Goal: Information Seeking & Learning: Learn about a topic

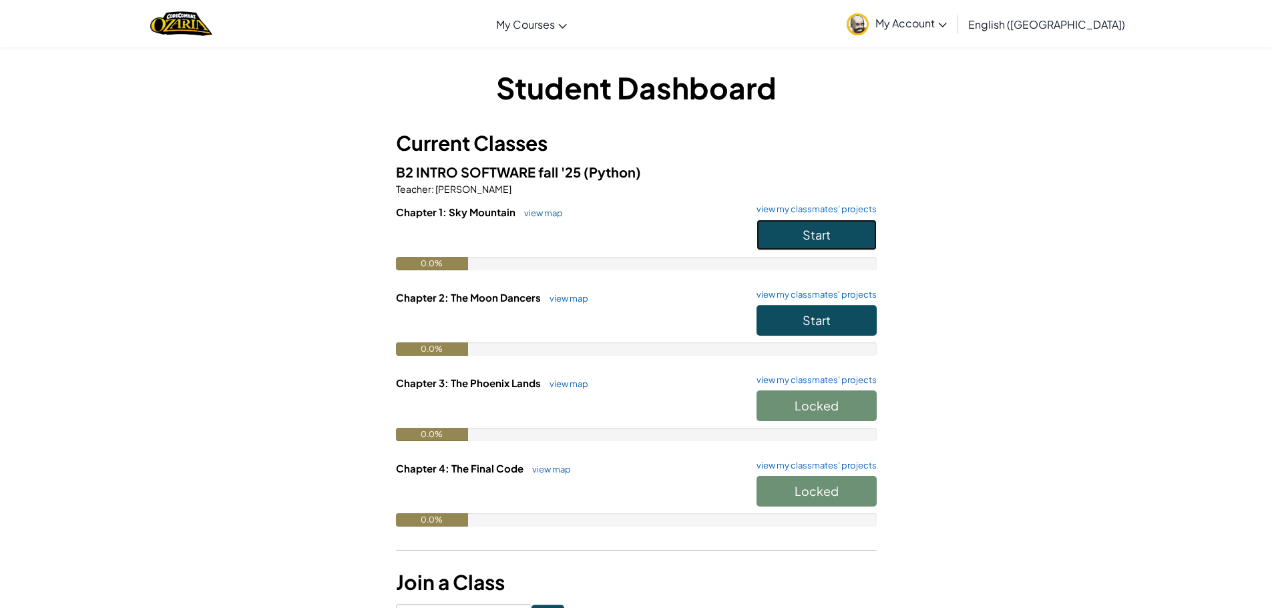
click at [827, 246] on button "Start" at bounding box center [817, 235] width 120 height 31
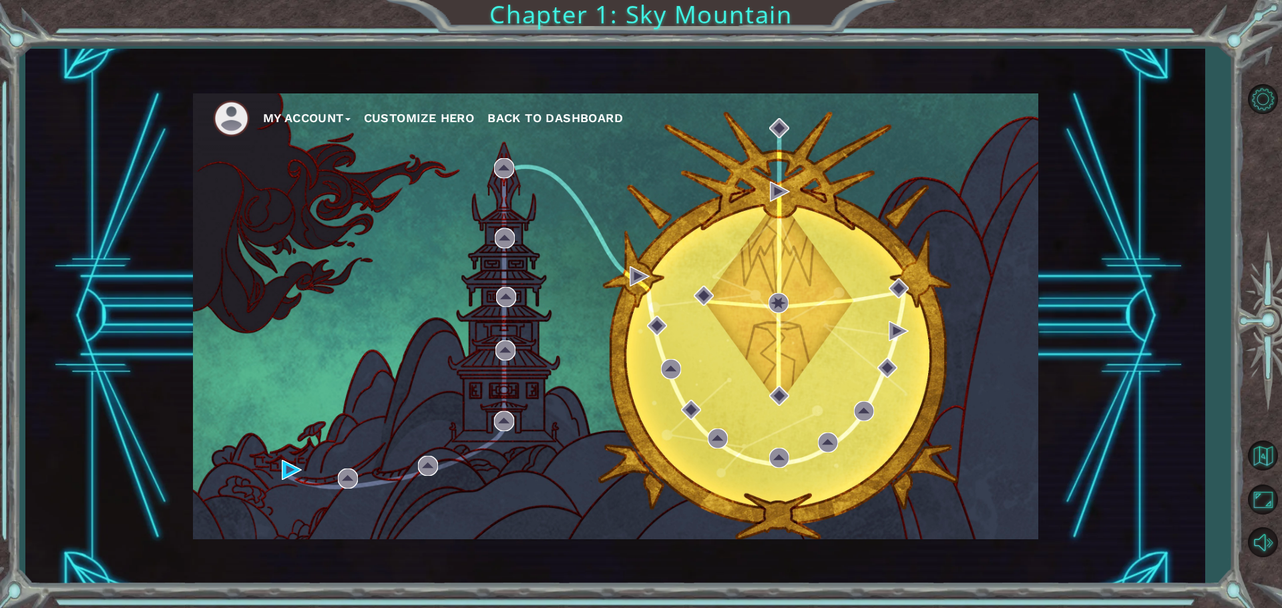
click at [589, 261] on div "My Account Customize Hero Back to Dashboard" at bounding box center [615, 316] width 845 height 446
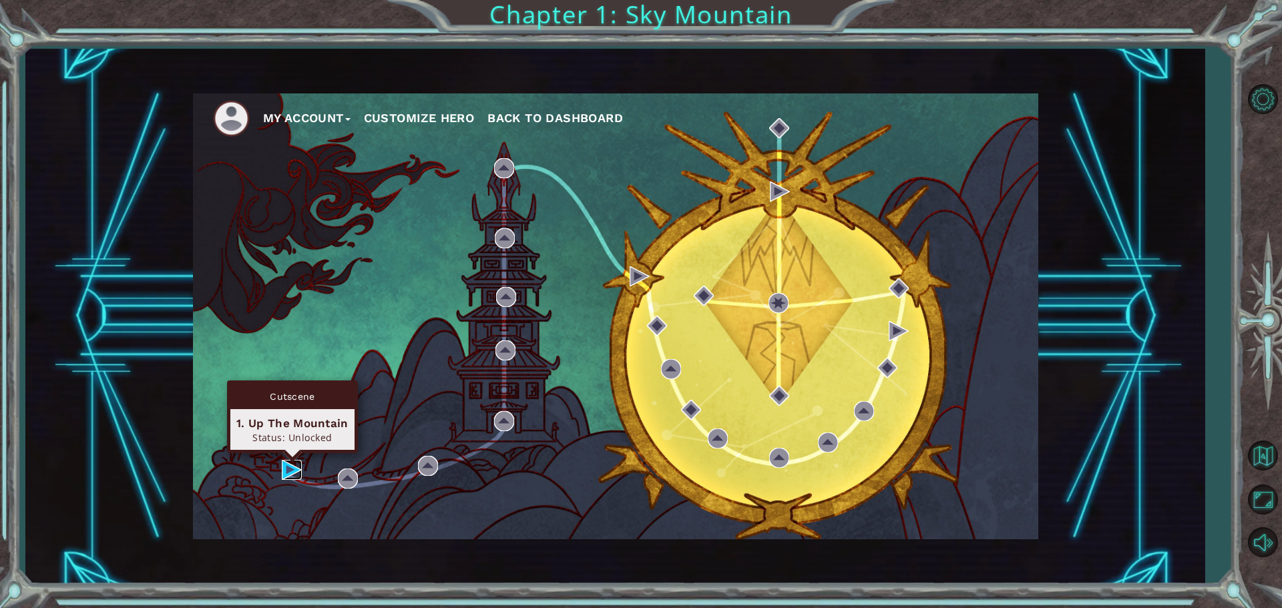
click at [286, 466] on img at bounding box center [292, 470] width 20 height 20
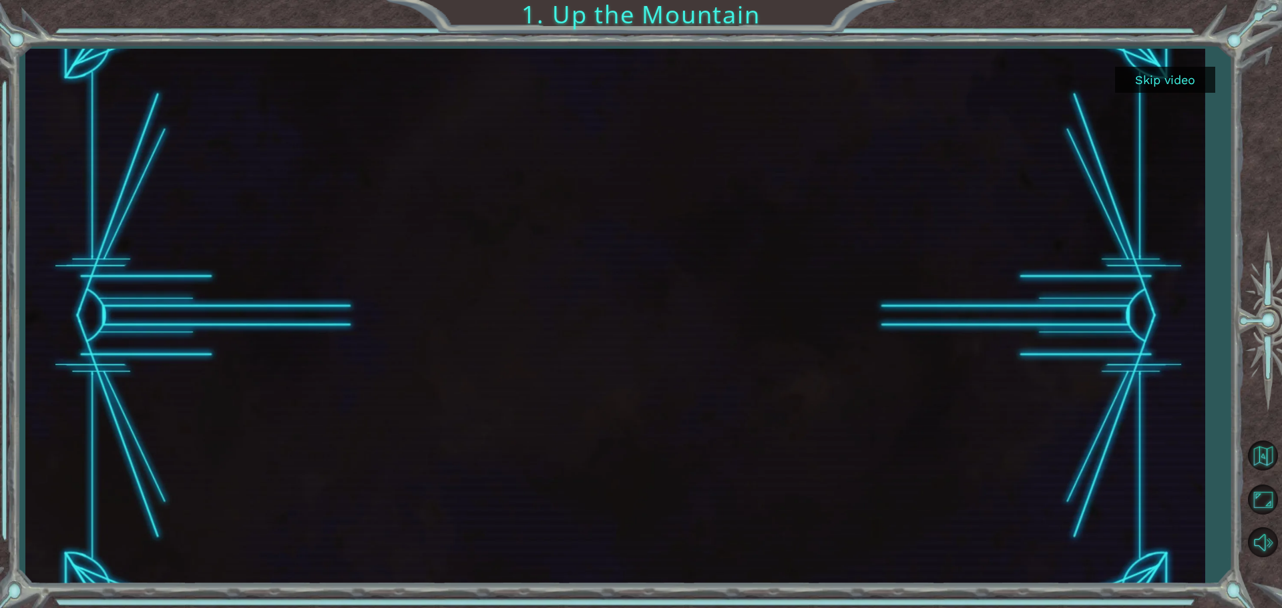
click at [1163, 63] on div at bounding box center [614, 317] width 1179 height 536
click at [1156, 72] on button "Skip video" at bounding box center [1165, 80] width 100 height 26
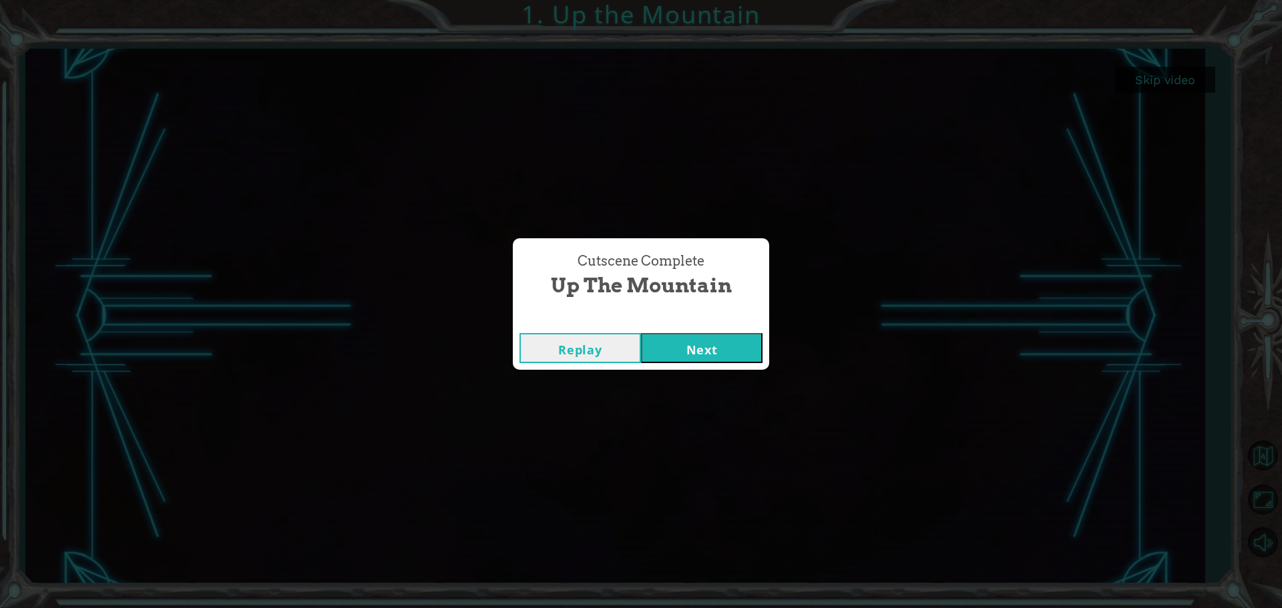
click at [719, 342] on button "Next" at bounding box center [702, 348] width 122 height 30
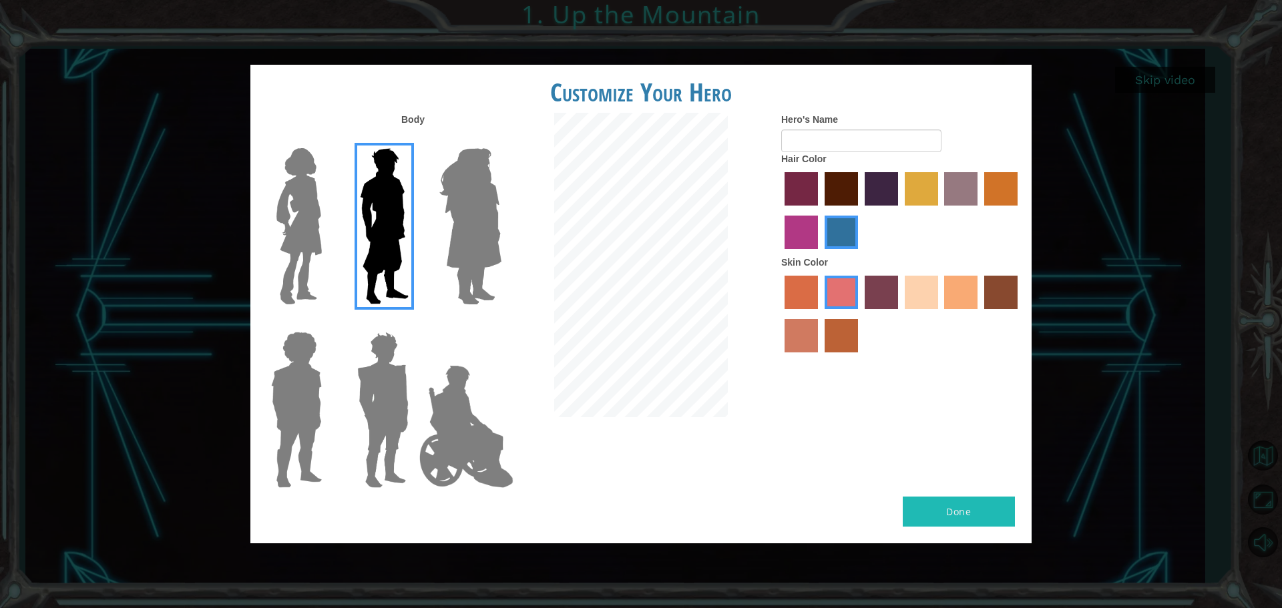
click at [485, 256] on img at bounding box center [470, 226] width 73 height 167
click at [501, 140] on input "Hero Amethyst" at bounding box center [501, 140] width 0 height 0
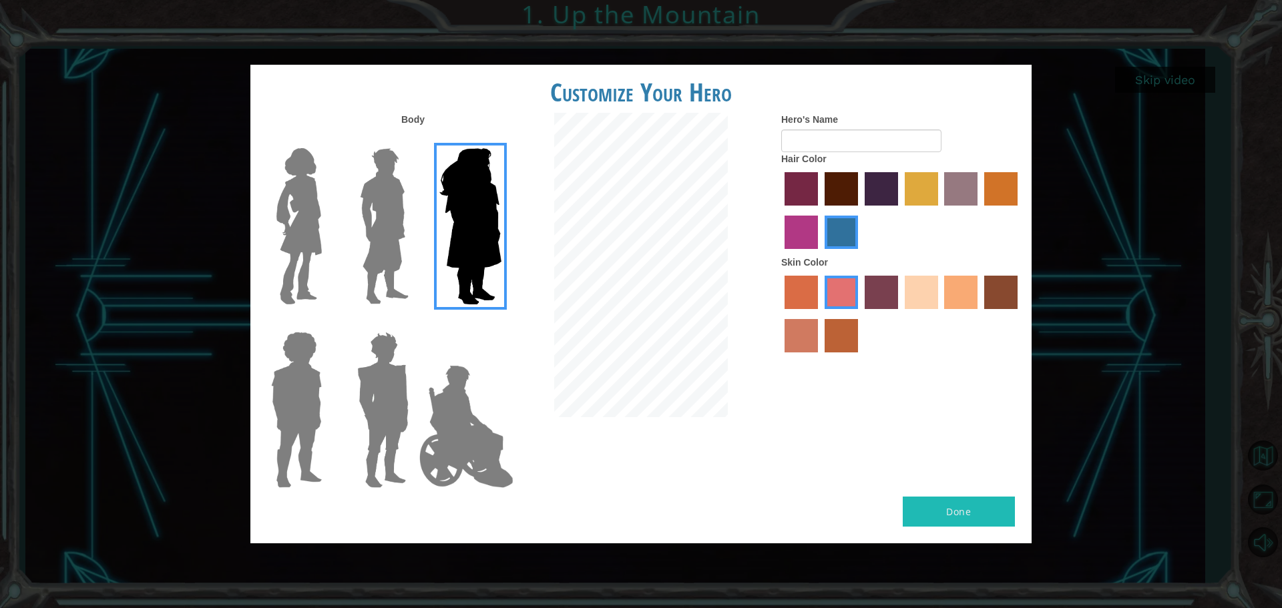
click at [395, 251] on img at bounding box center [384, 226] width 59 height 167
click at [414, 140] on input "Hero Lars" at bounding box center [414, 140] width 0 height 0
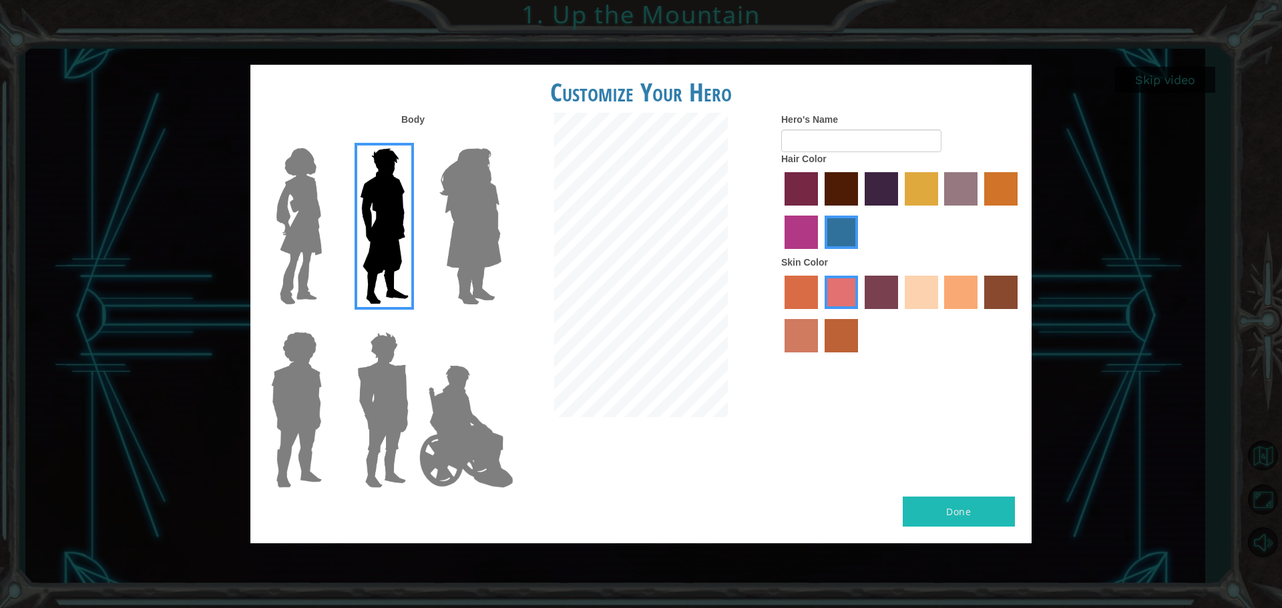
click at [317, 266] on img at bounding box center [299, 226] width 56 height 167
click at [327, 140] on input "Hero Connie" at bounding box center [327, 140] width 0 height 0
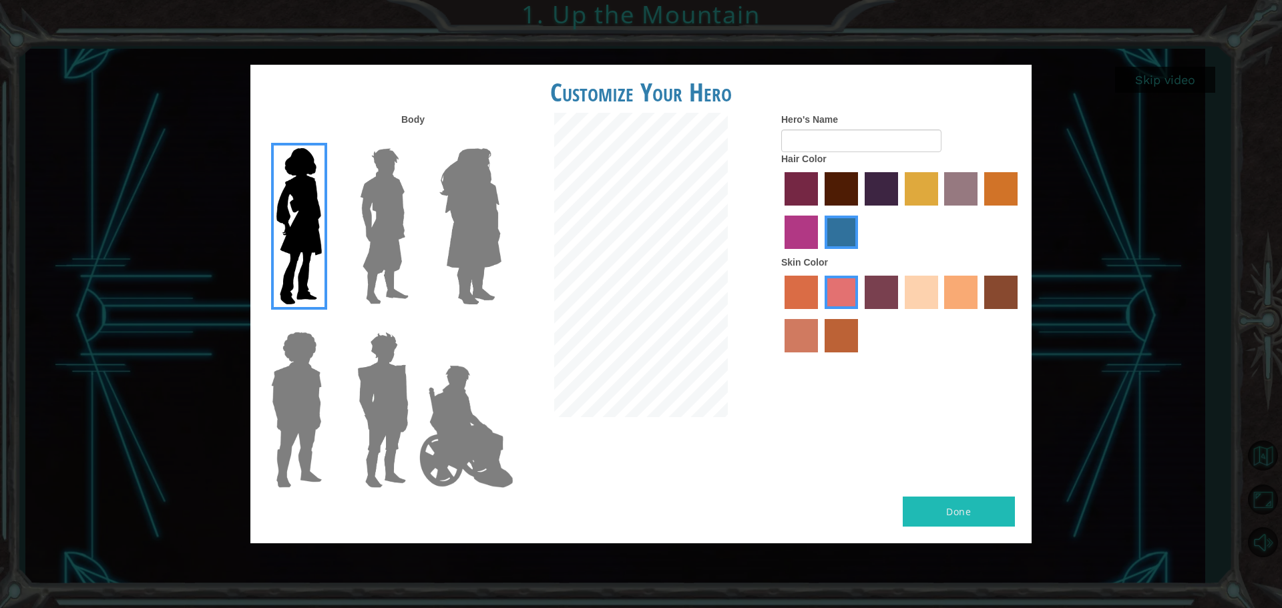
click at [304, 400] on img at bounding box center [296, 410] width 61 height 167
click at [327, 323] on input "Hero Steven" at bounding box center [327, 323] width 0 height 0
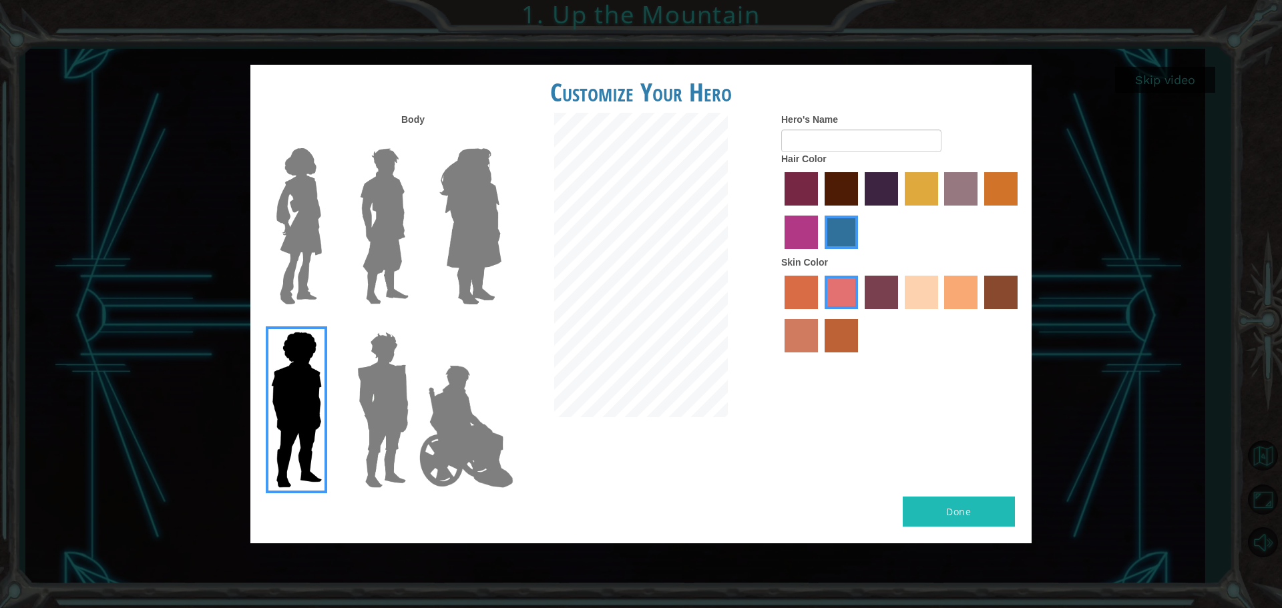
click at [395, 405] on img at bounding box center [383, 410] width 62 height 167
click at [414, 323] on input "Hero Garnet" at bounding box center [414, 323] width 0 height 0
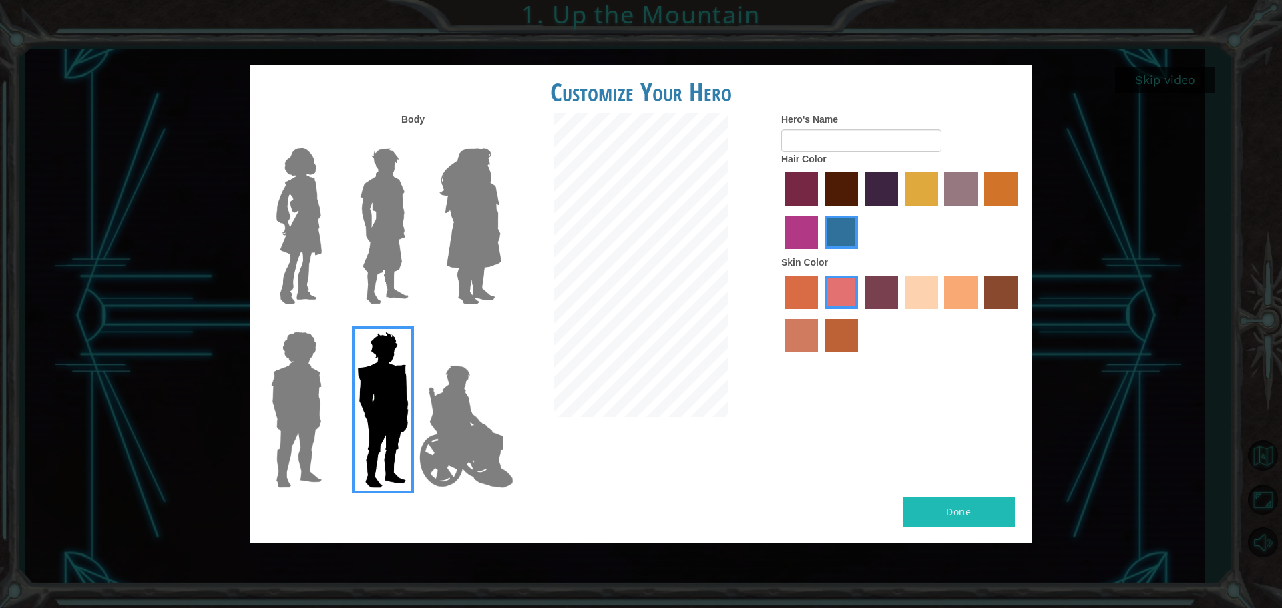
click at [434, 401] on img at bounding box center [466, 427] width 105 height 134
click at [501, 323] on input "Hero Jamie" at bounding box center [501, 323] width 0 height 0
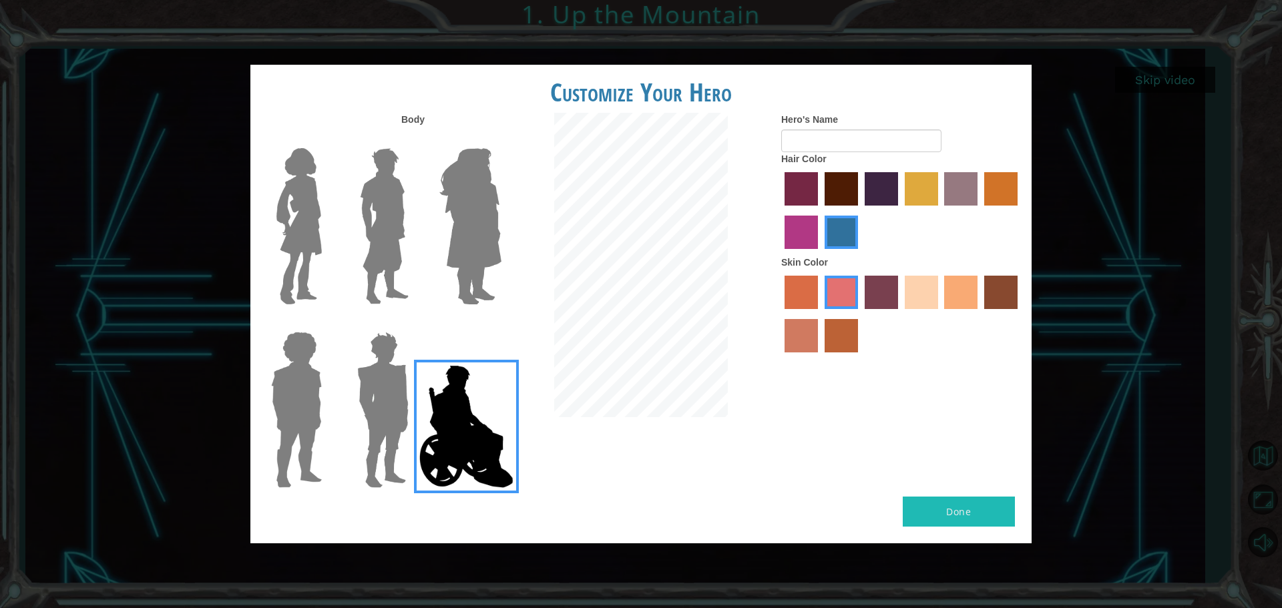
click at [391, 237] on img at bounding box center [384, 226] width 59 height 167
click at [414, 140] on input "Hero Lars" at bounding box center [414, 140] width 0 height 0
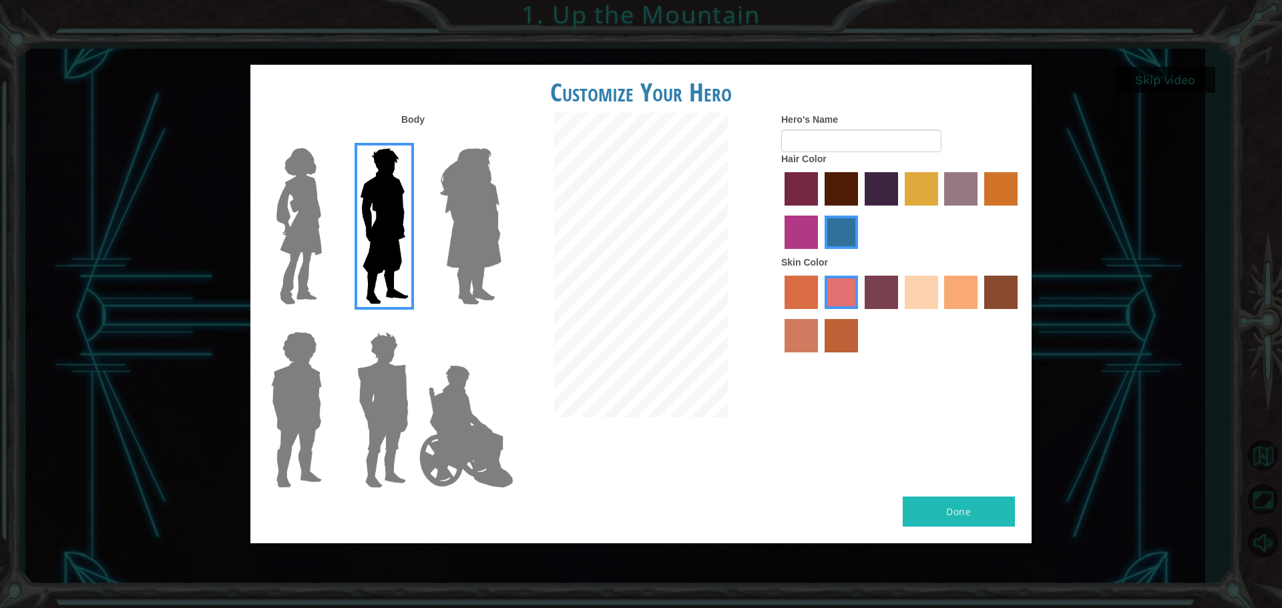
click at [851, 198] on label "maroon hair color" at bounding box center [841, 188] width 33 height 33
click at [820, 210] on input "maroon hair color" at bounding box center [820, 210] width 0 height 0
click at [966, 518] on button "Done" at bounding box center [959, 512] width 112 height 30
click at [847, 141] on input "Hero's Name" at bounding box center [861, 141] width 160 height 23
type input "[PERSON_NAME]"
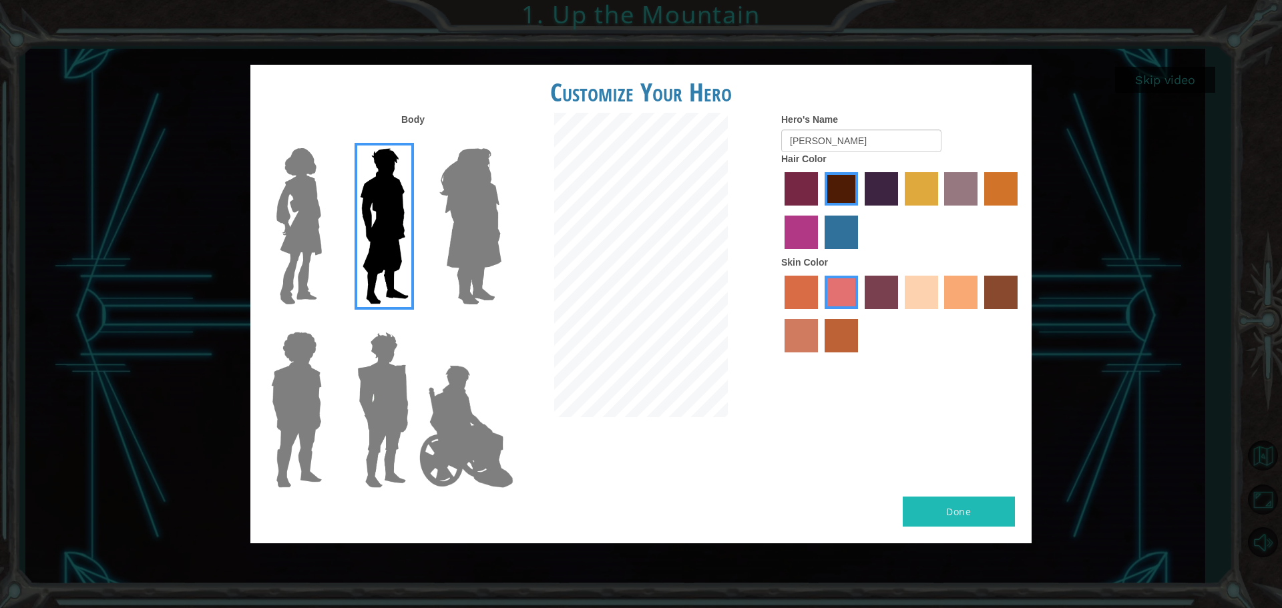
click at [962, 550] on div "Customize Your Hero Body Hero's Name [PERSON_NAME] Hair Color Skin Color Done" at bounding box center [641, 304] width 1282 height 608
click at [948, 520] on button "Done" at bounding box center [959, 512] width 112 height 30
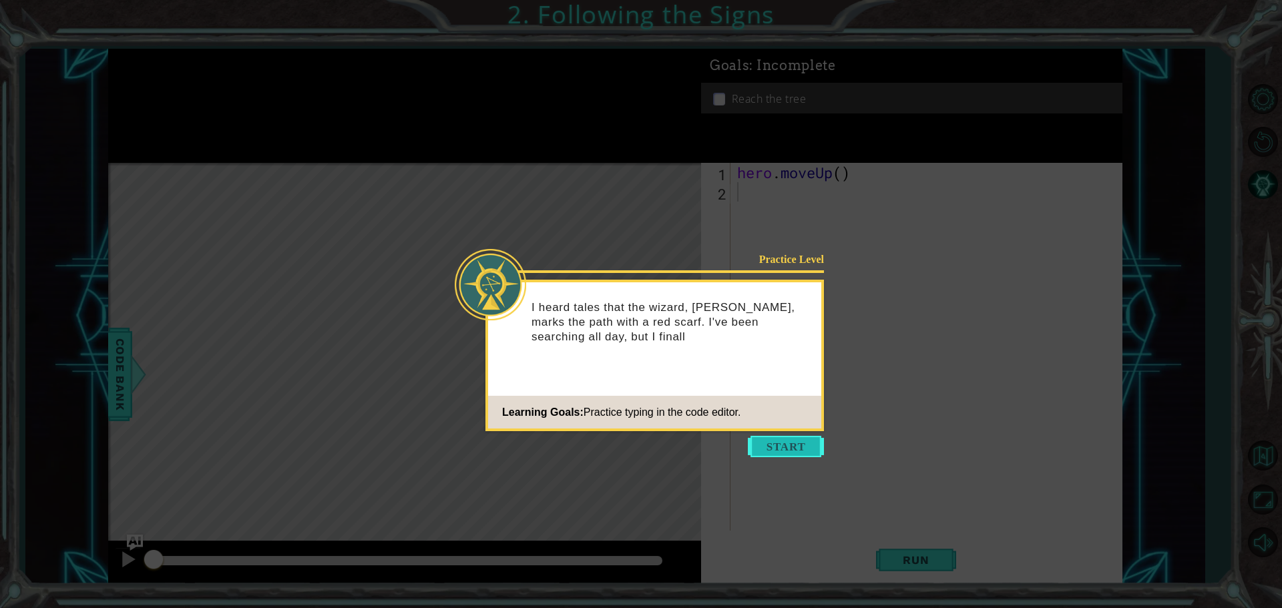
click at [763, 440] on button "Start" at bounding box center [786, 446] width 76 height 21
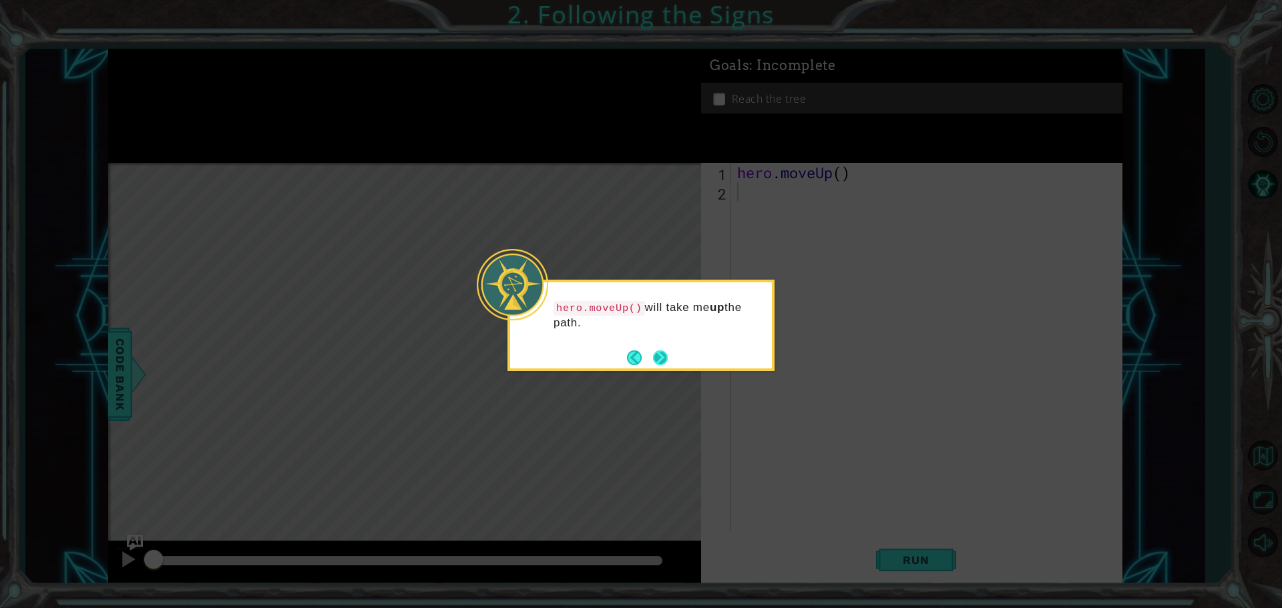
click at [661, 352] on button "Next" at bounding box center [660, 358] width 16 height 16
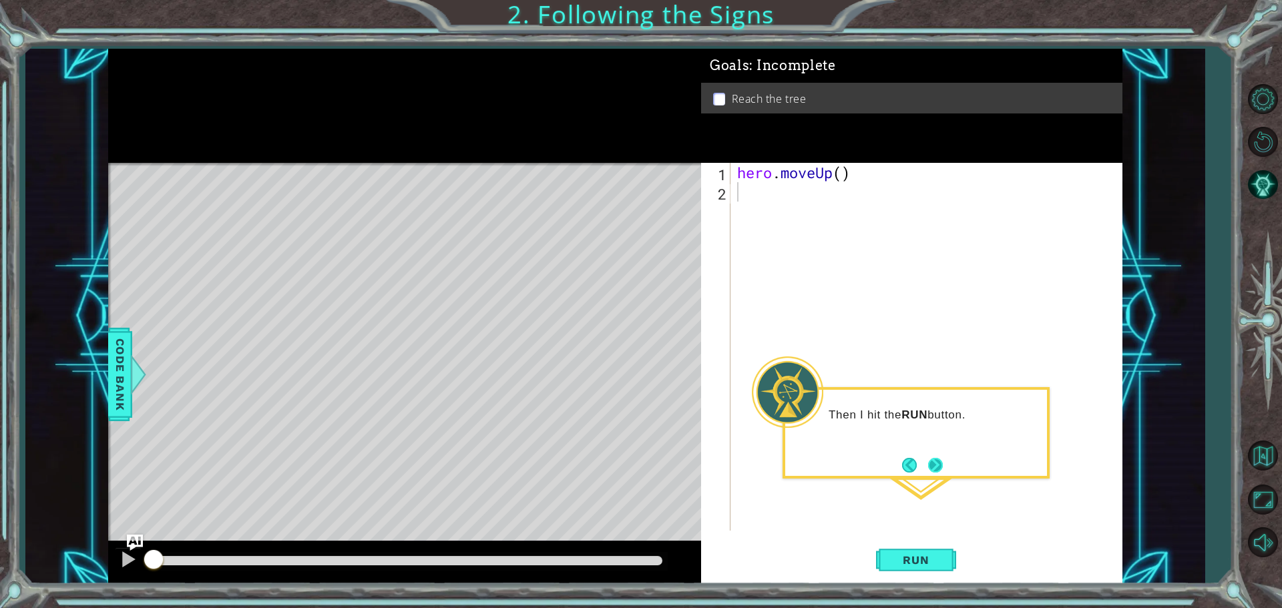
click at [933, 466] on button "Next" at bounding box center [936, 465] width 18 height 18
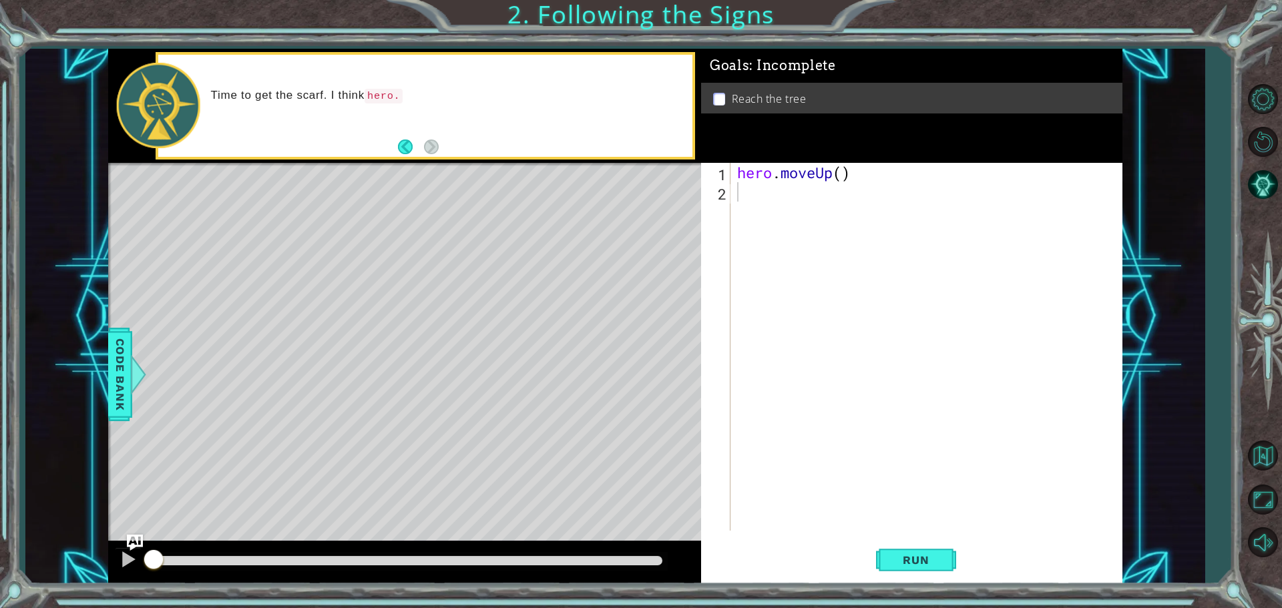
click at [377, 109] on div "Time to get the scarf. I think hero." at bounding box center [447, 105] width 491 height 48
click at [377, 109] on div "Time to get the scarf. I think hero.moveUp() will help." at bounding box center [447, 105] width 491 height 48
click at [767, 196] on div "hero . moveUp ( )" at bounding box center [930, 366] width 391 height 407
type textarea "hero.moveUp()"
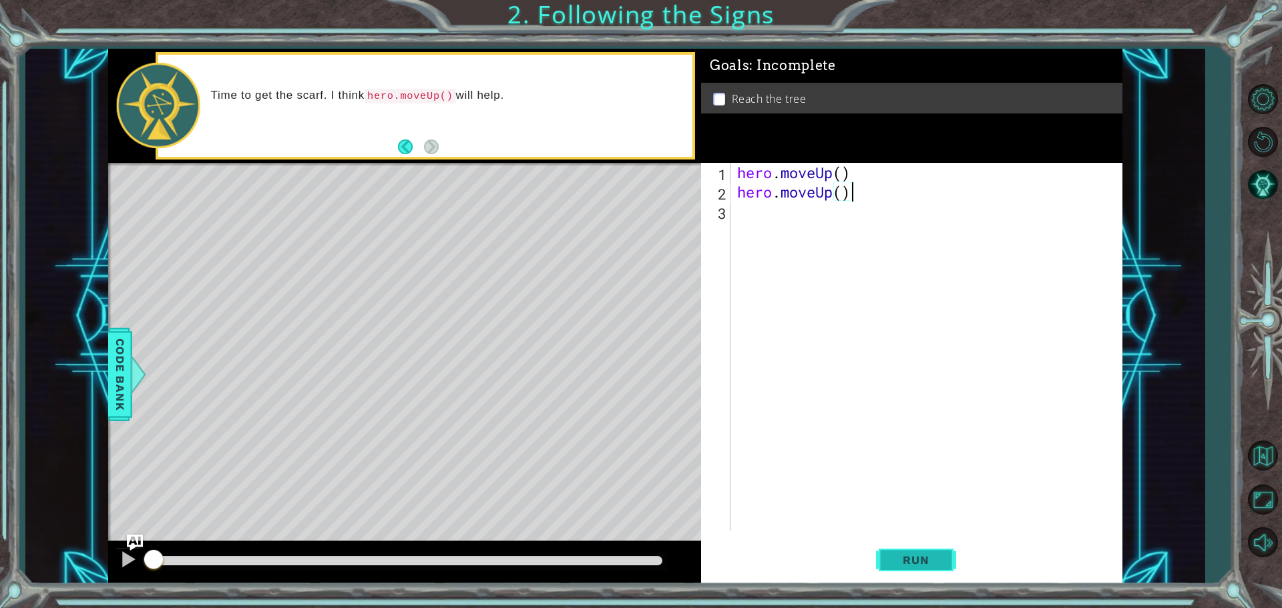
click at [939, 570] on button "Run" at bounding box center [916, 560] width 80 height 42
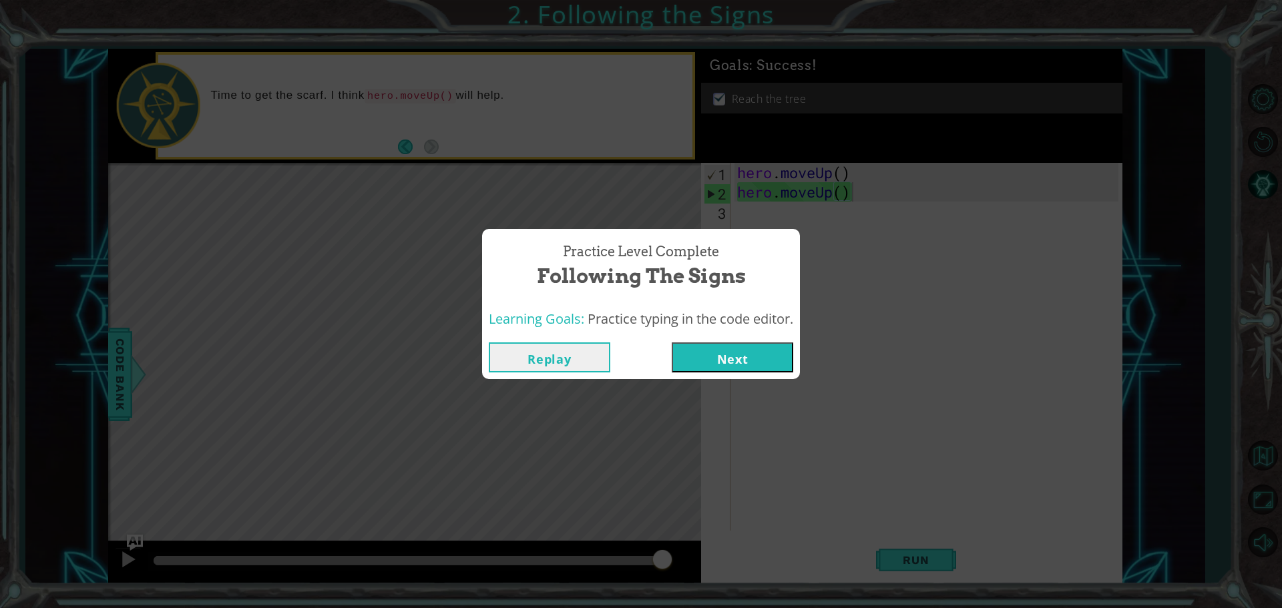
click at [747, 361] on button "Next" at bounding box center [733, 358] width 122 height 30
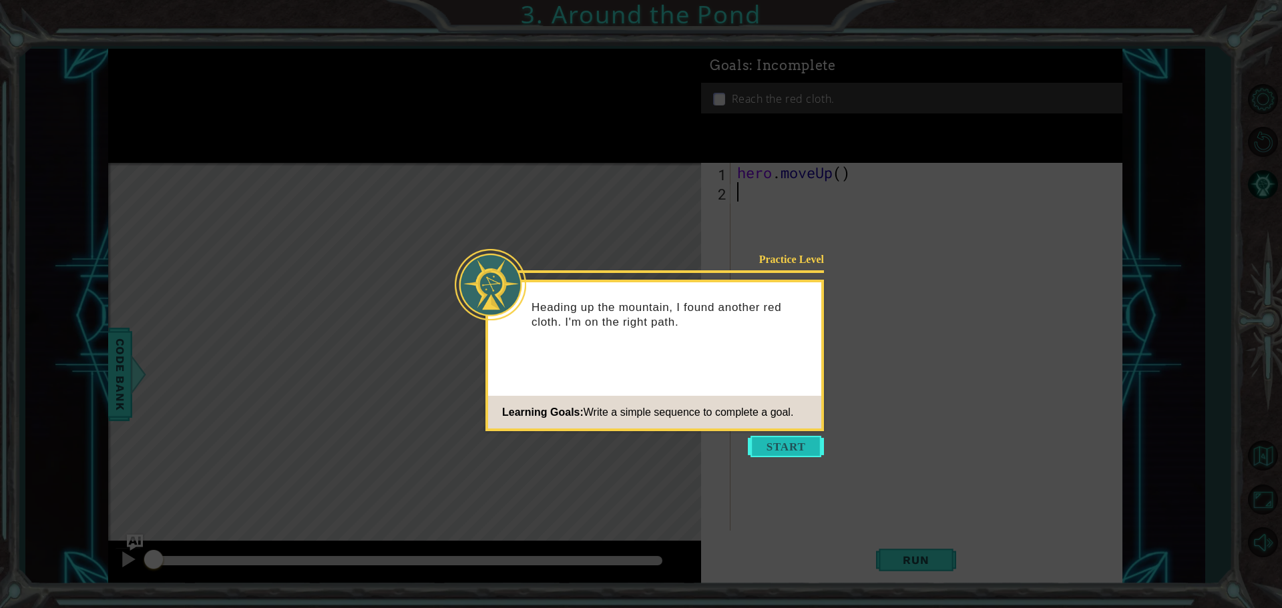
click at [770, 448] on button "Start" at bounding box center [786, 446] width 76 height 21
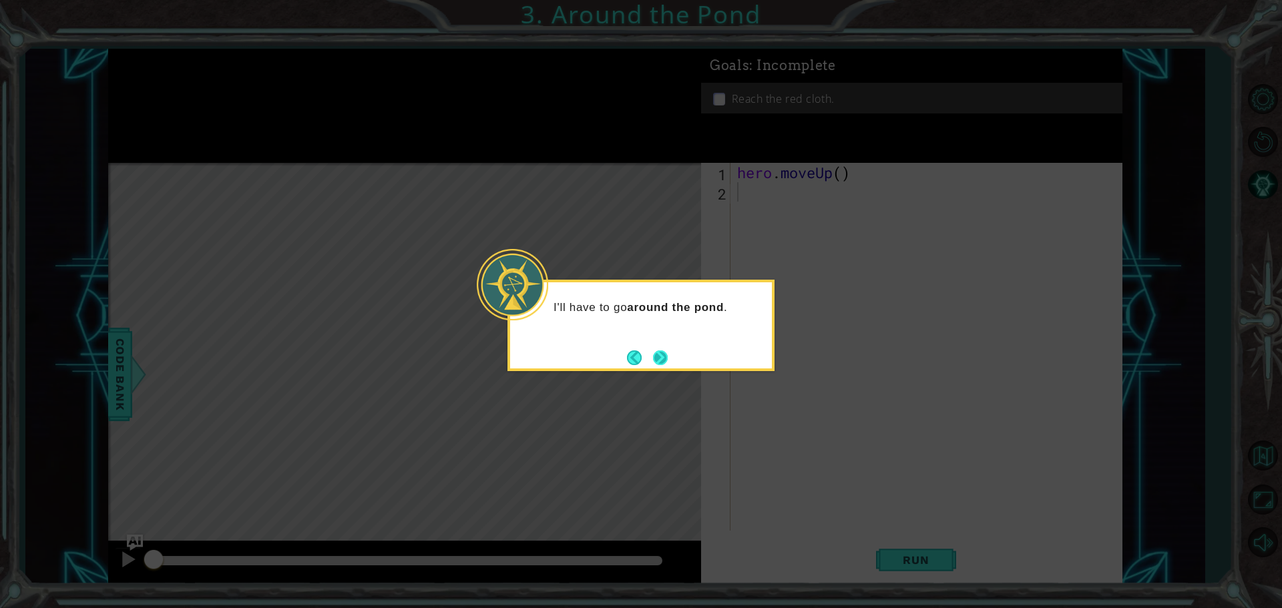
click at [665, 358] on button "Next" at bounding box center [660, 357] width 15 height 15
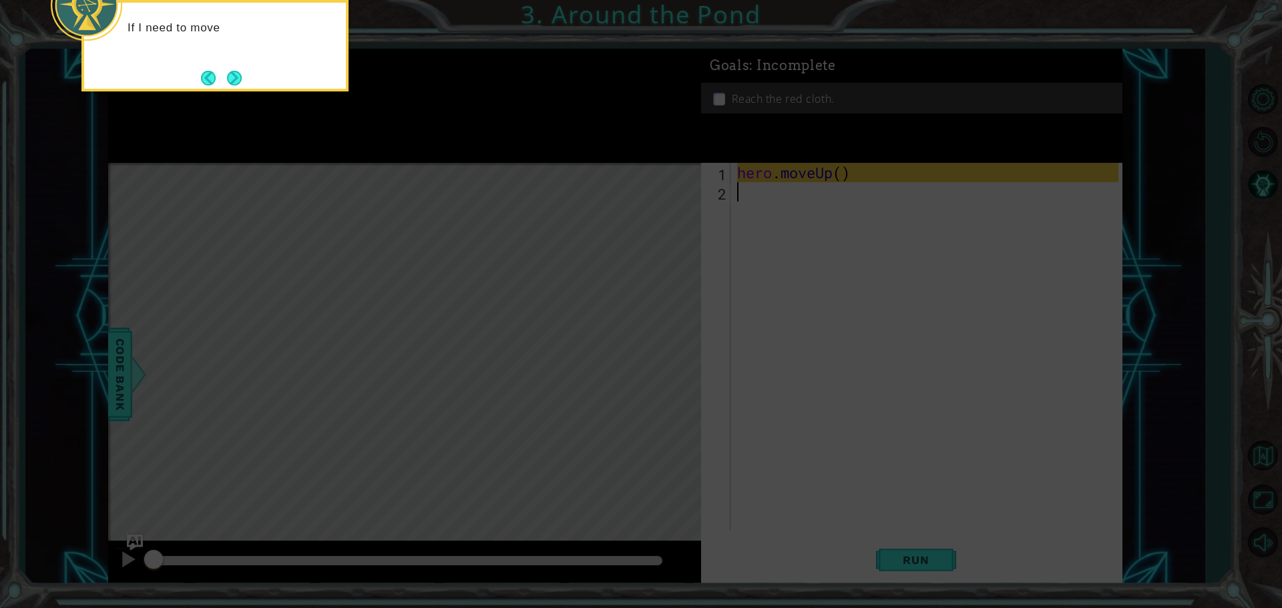
click at [791, 246] on icon at bounding box center [641, 91] width 1282 height 1034
click at [236, 77] on button "Next" at bounding box center [234, 78] width 20 height 20
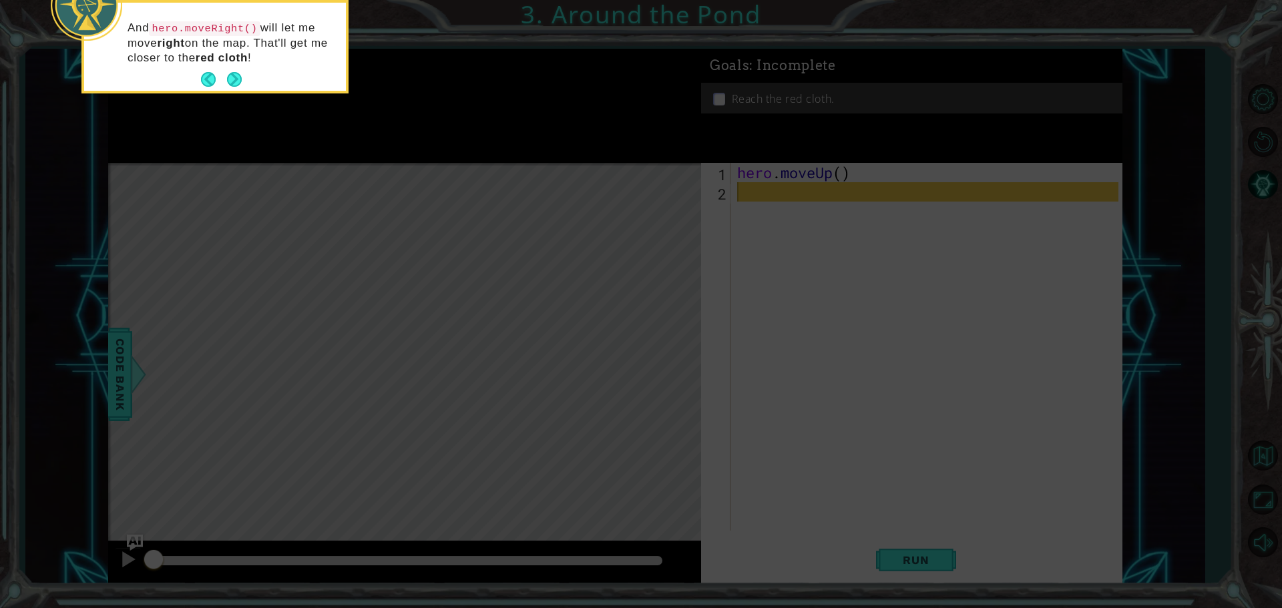
click at [236, 77] on button "Next" at bounding box center [234, 79] width 21 height 21
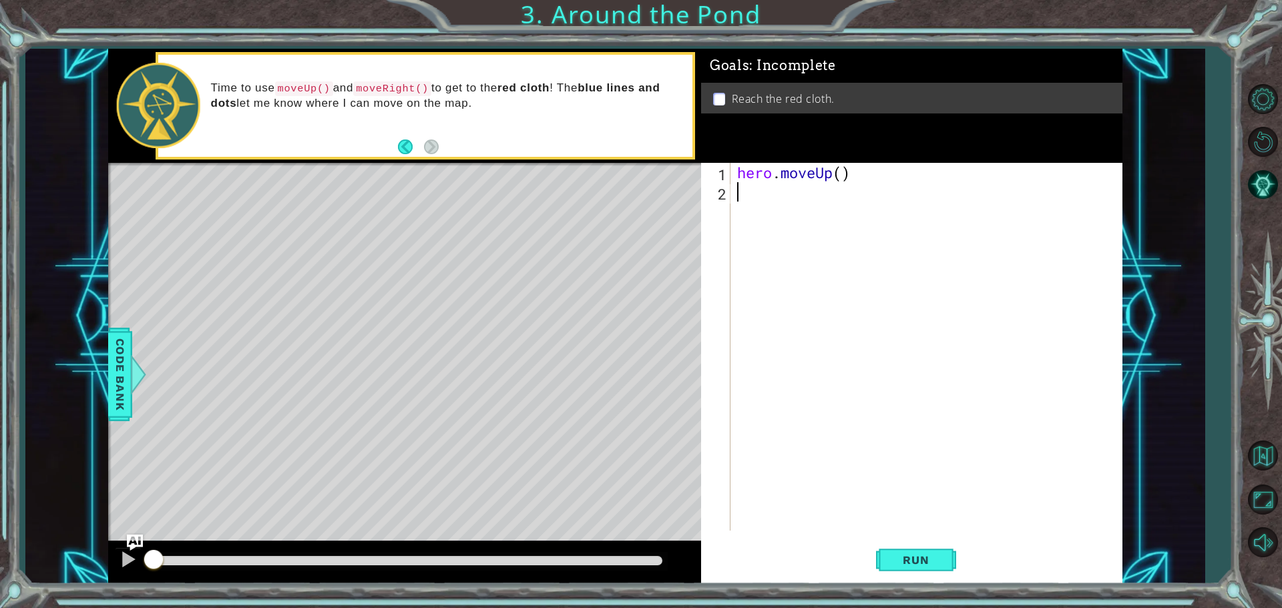
click at [842, 355] on div "hero . moveUp ( )" at bounding box center [930, 366] width 391 height 407
click at [781, 206] on div "hero . moveUp ( )" at bounding box center [930, 366] width 391 height 407
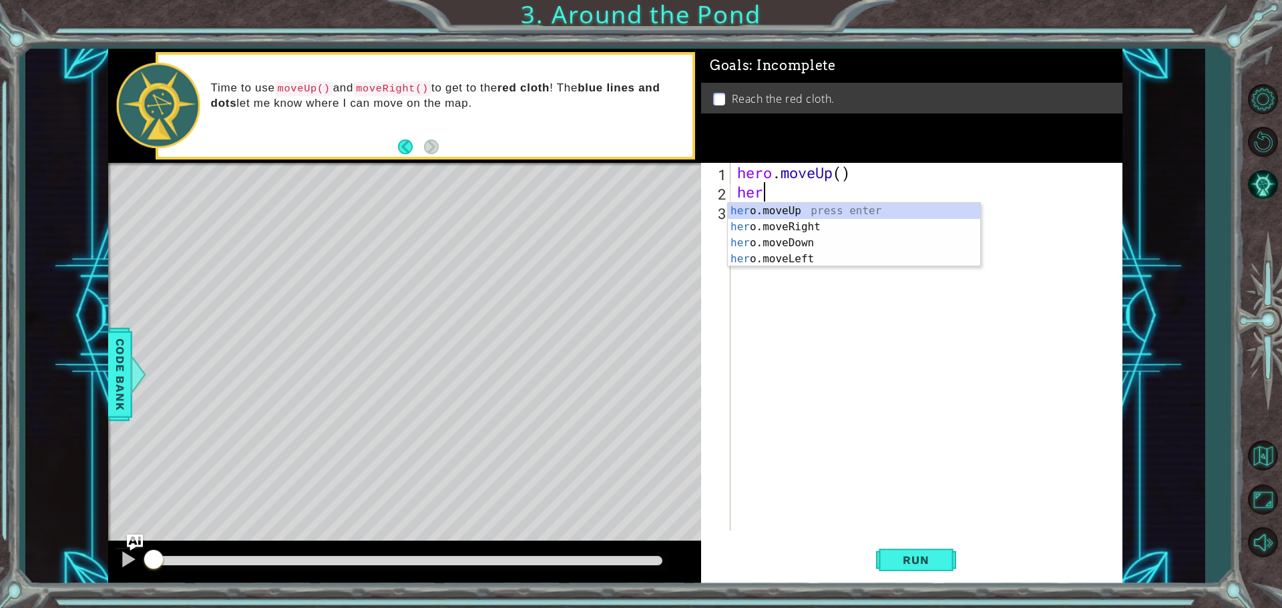
type textarea "hero"
click at [821, 224] on div "hero .moveUp press enter hero .moveRight press enter hero .moveDown press enter…" at bounding box center [854, 251] width 252 height 96
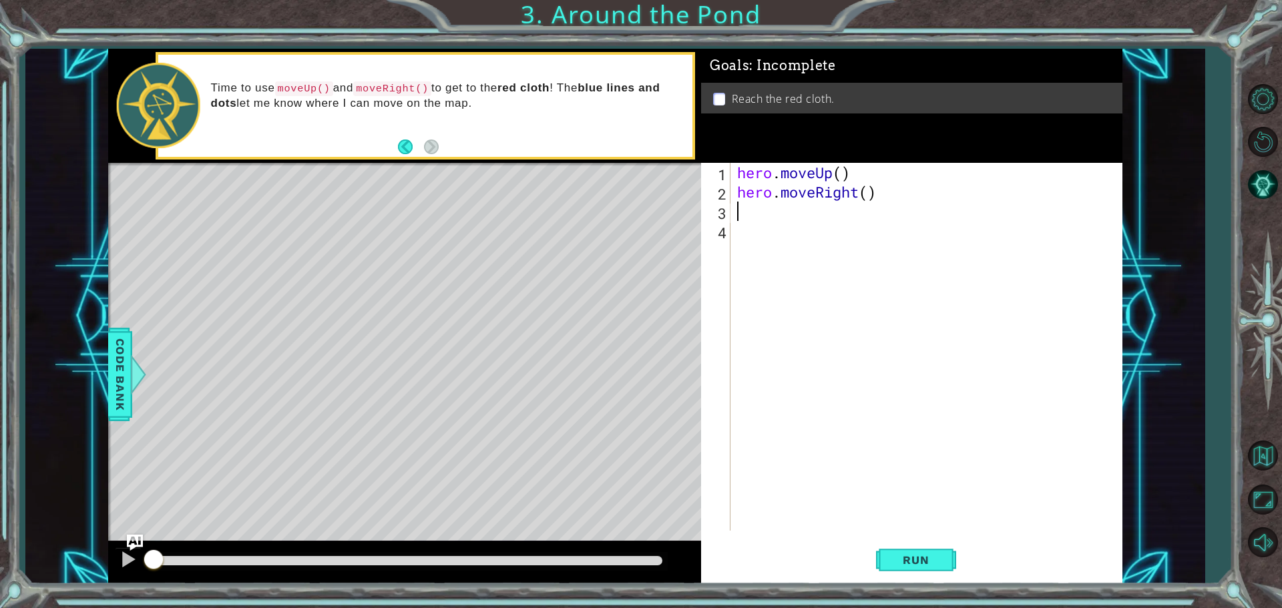
scroll to position [0, 0]
click at [907, 557] on span "Run" at bounding box center [915, 560] width 53 height 13
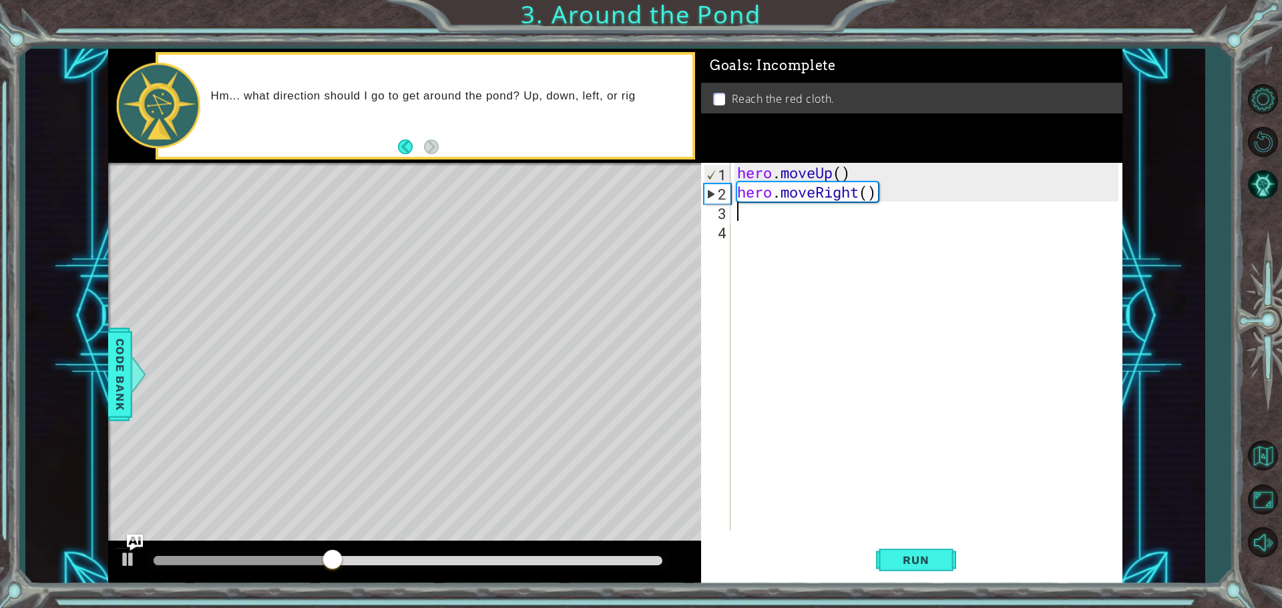
click at [813, 226] on div "hero . moveUp ( ) hero . moveRight ( )" at bounding box center [930, 366] width 391 height 407
click at [788, 214] on div "hero . moveUp ( ) hero . moveRight ( )" at bounding box center [930, 366] width 391 height 407
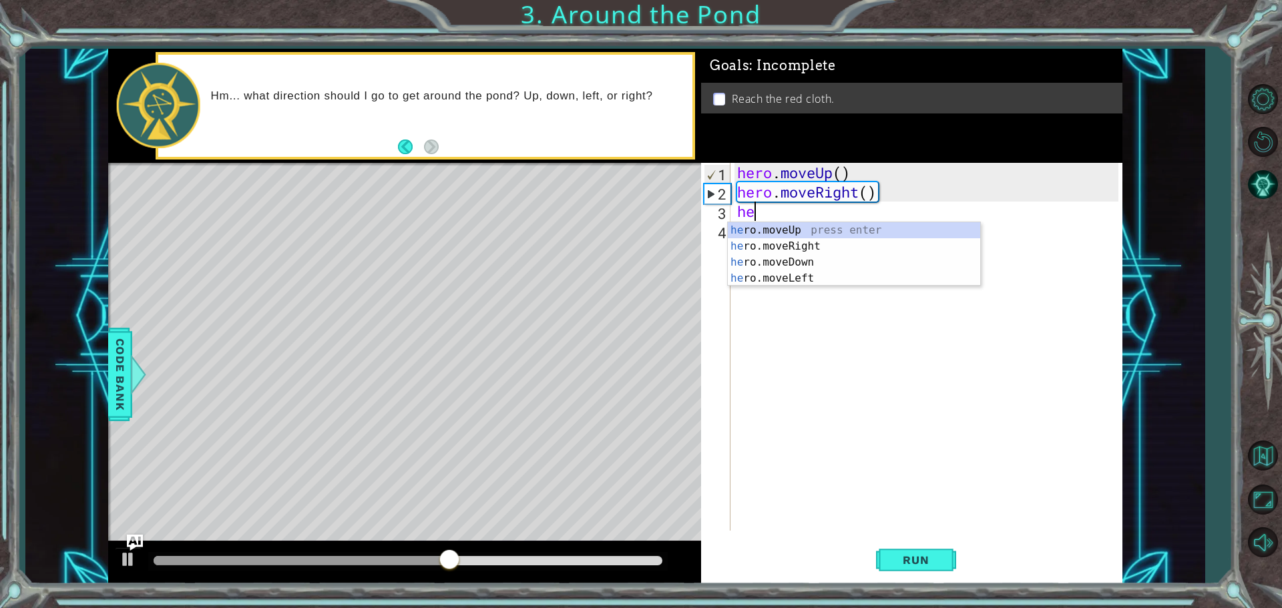
type textarea "her"
click at [788, 224] on div "her o.moveUp press enter her o.moveRight press enter her o.moveDown press enter…" at bounding box center [854, 270] width 252 height 96
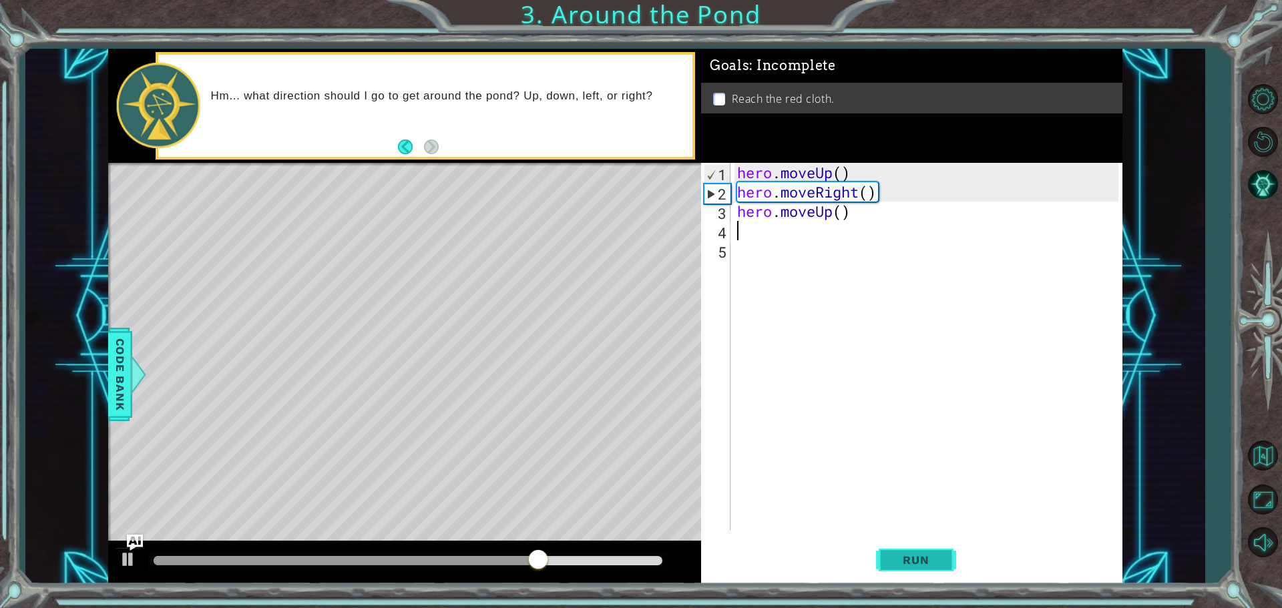
click at [897, 565] on span "Run" at bounding box center [915, 560] width 53 height 13
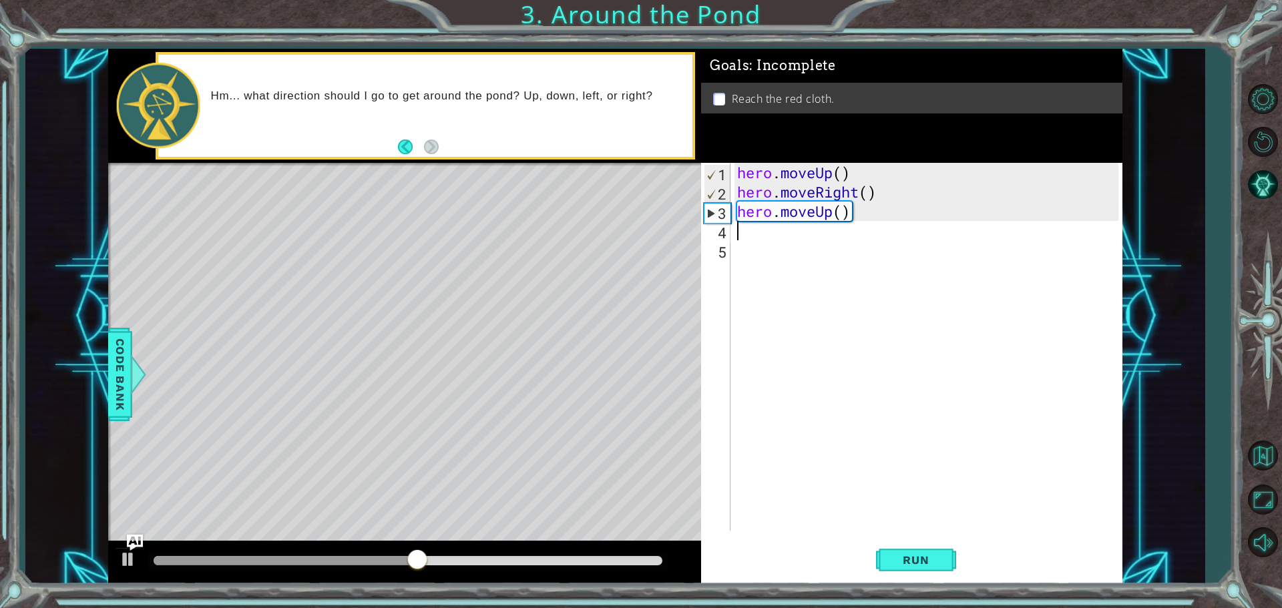
click at [757, 233] on div "hero . moveUp ( ) hero . moveRight ( ) hero . moveUp ( )" at bounding box center [930, 366] width 391 height 407
type textarea "j"
type textarea "h"
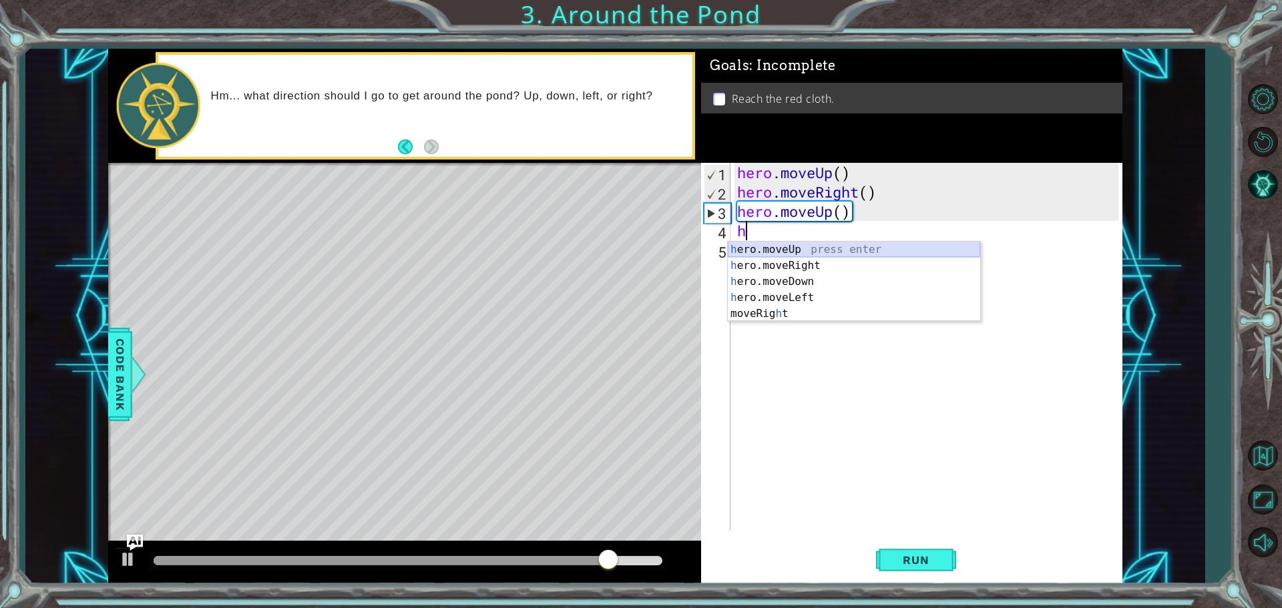
click at [788, 250] on div "h ero.moveUp press enter h ero.moveRight press enter h ero.moveDown press enter…" at bounding box center [854, 298] width 252 height 112
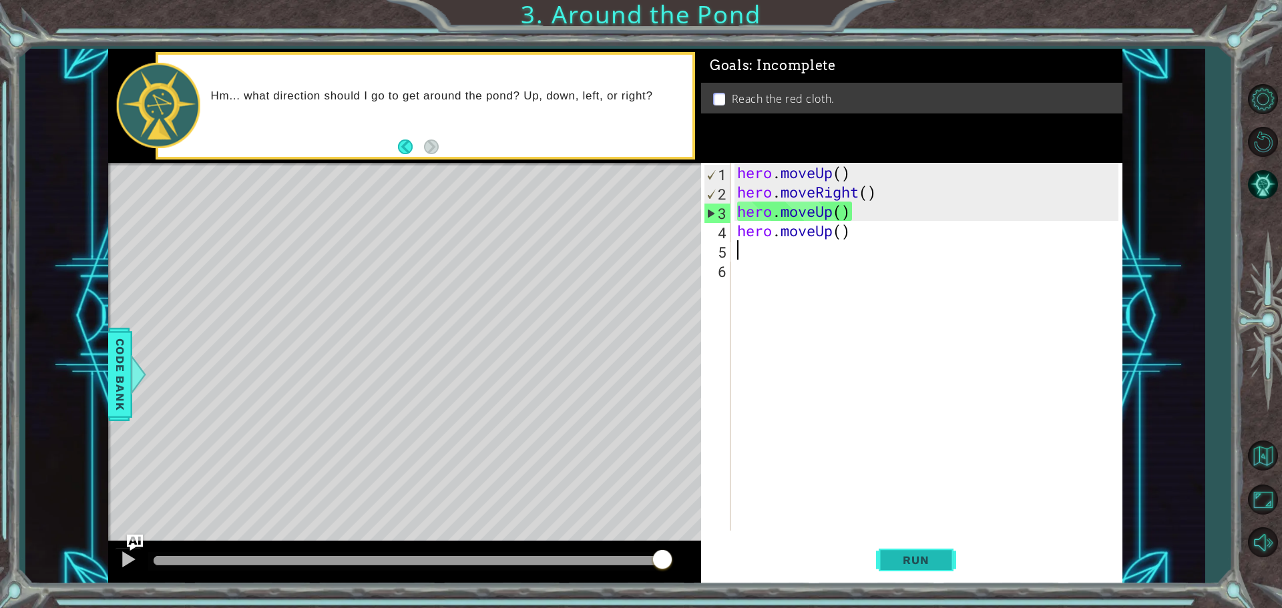
click at [932, 559] on span "Run" at bounding box center [915, 560] width 53 height 13
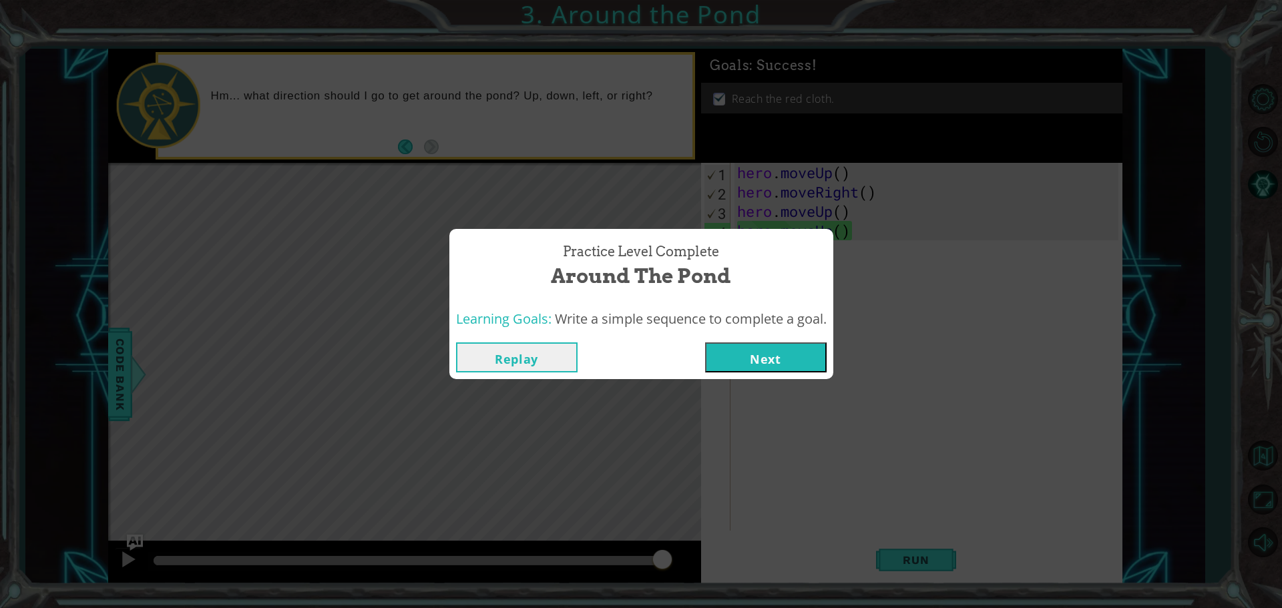
click at [762, 353] on button "Next" at bounding box center [766, 358] width 122 height 30
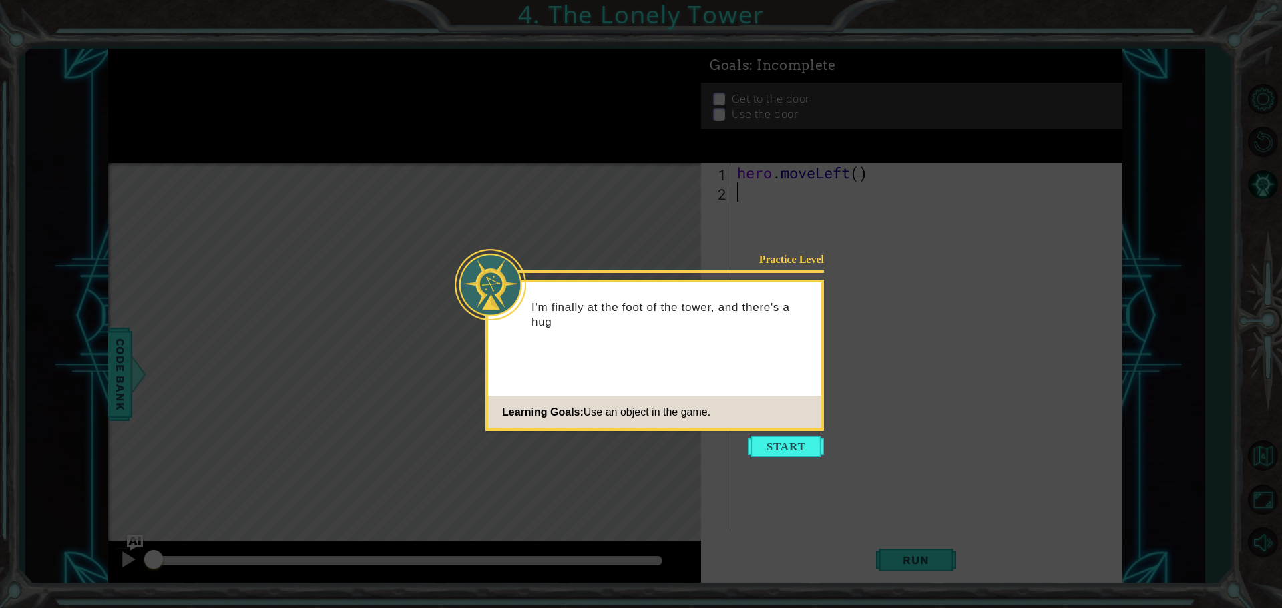
click at [770, 443] on button "Start" at bounding box center [786, 446] width 76 height 21
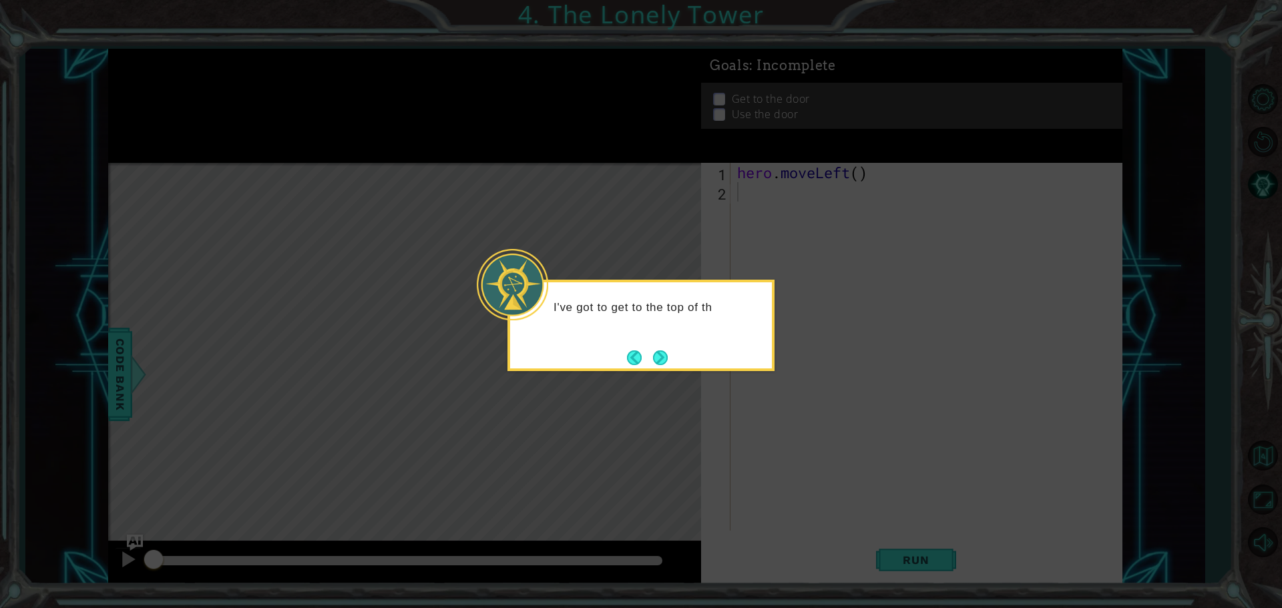
click at [668, 365] on button "Next" at bounding box center [661, 358] width 18 height 18
click at [658, 365] on button "Next" at bounding box center [659, 357] width 15 height 15
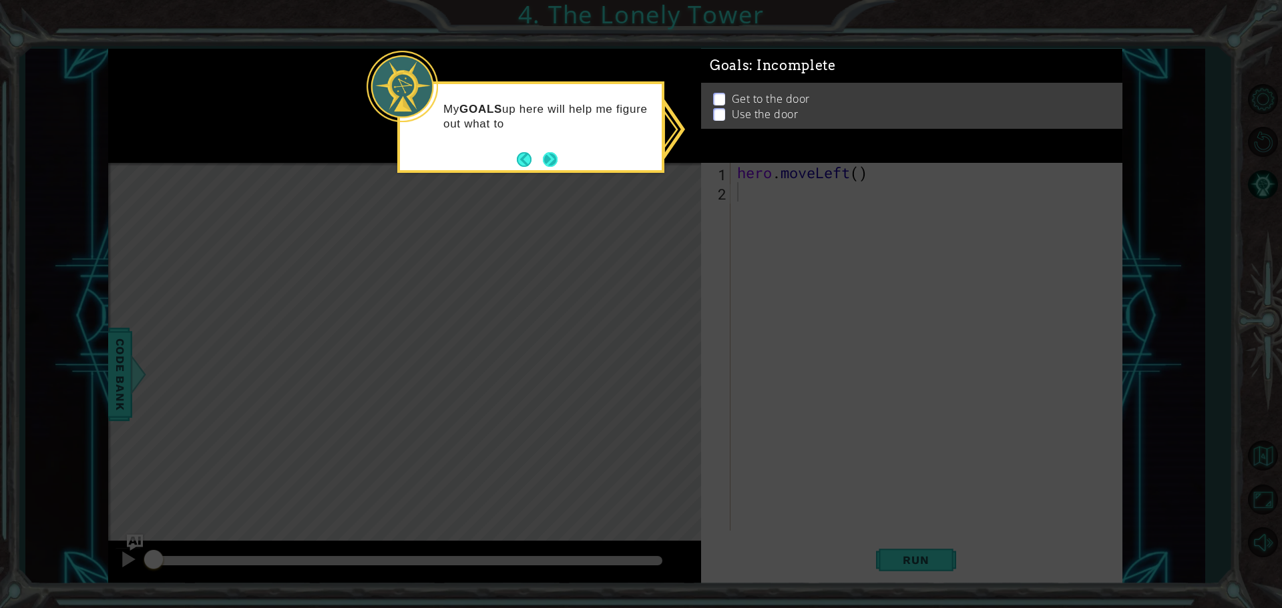
click at [547, 152] on button "Next" at bounding box center [550, 159] width 15 height 15
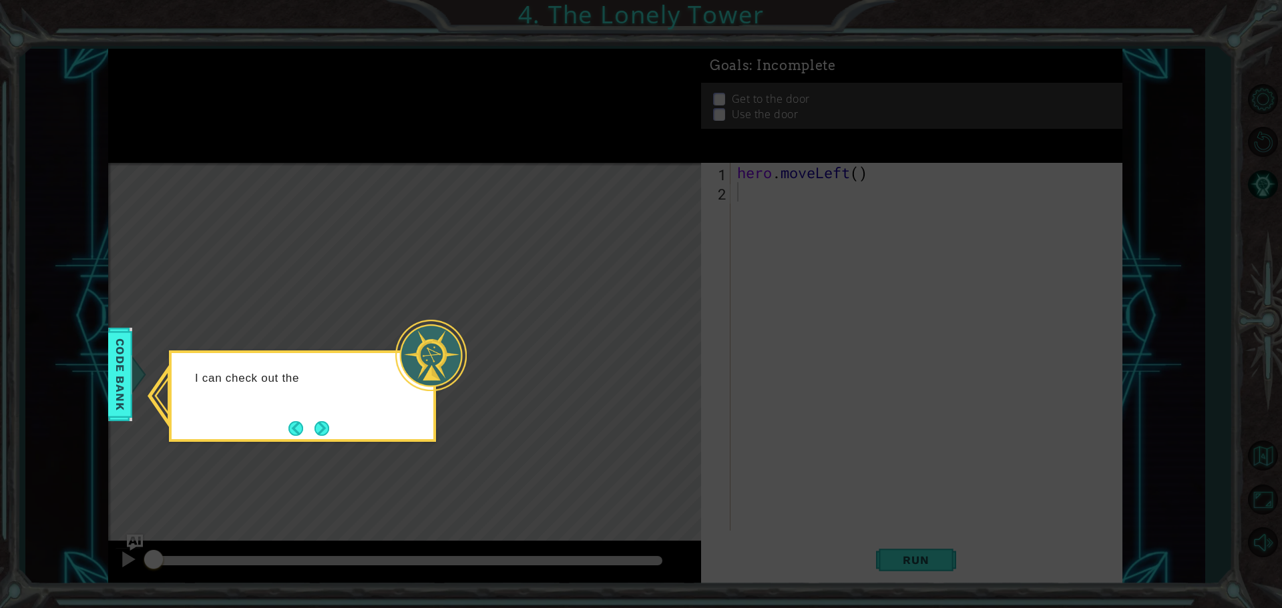
click at [331, 354] on header at bounding box center [303, 355] width 262 height 5
click at [310, 385] on p "I can check out the Code Ba" at bounding box center [295, 378] width 200 height 15
click at [310, 385] on p "I can check out the Code Bank to s" at bounding box center [295, 378] width 200 height 15
click at [310, 385] on p "I can check out the Code Bank to see all" at bounding box center [295, 385] width 200 height 29
click at [310, 396] on p "I can check out the Code Bank to see all the ac" at bounding box center [295, 385] width 200 height 29
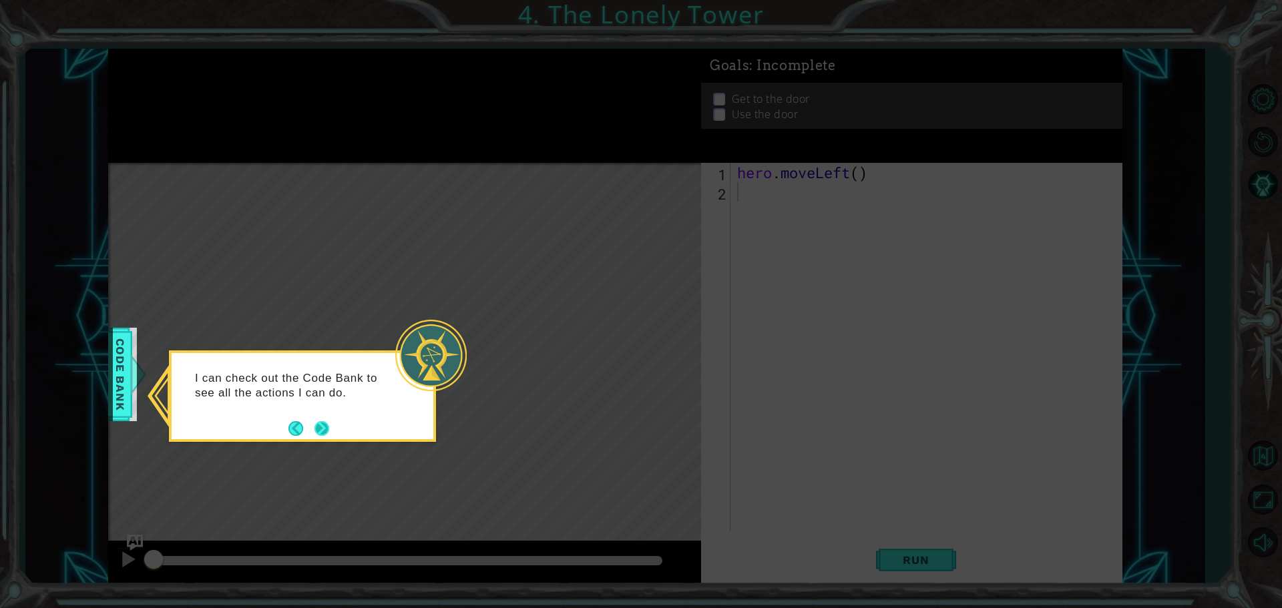
click at [324, 426] on button "Next" at bounding box center [321, 428] width 21 height 21
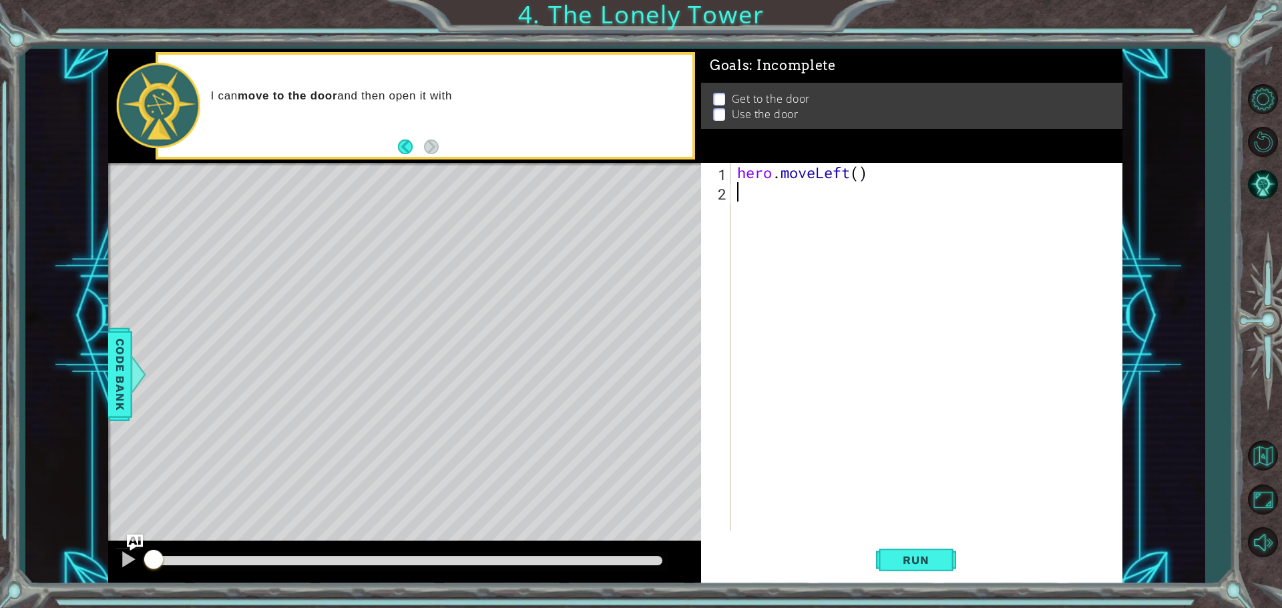
click at [232, 107] on div "I can move to the door and then open it with" at bounding box center [447, 105] width 491 height 47
click at [256, 110] on div "I can move to the door and then open it with hero.use("door") ." at bounding box center [447, 105] width 491 height 48
click at [743, 198] on div "hero . moveLeft ( )" at bounding box center [930, 366] width 391 height 407
type textarea "h"
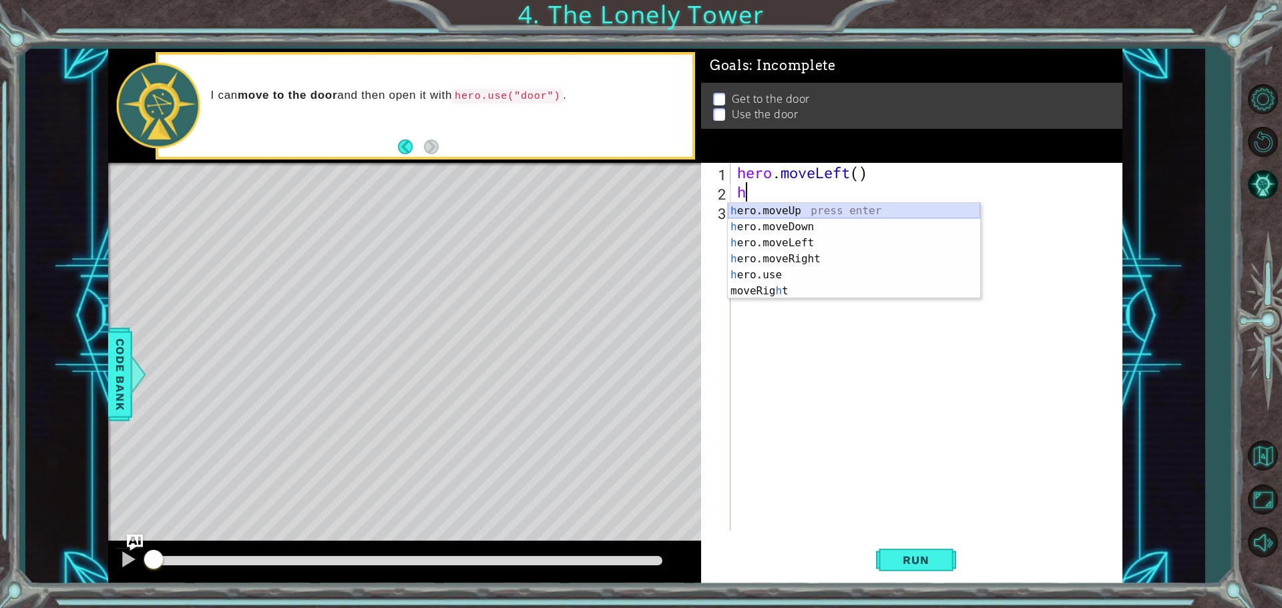
click at [786, 212] on div "h ero.moveUp press enter h ero.moveDown press enter h ero.moveLeft press enter …" at bounding box center [854, 267] width 252 height 128
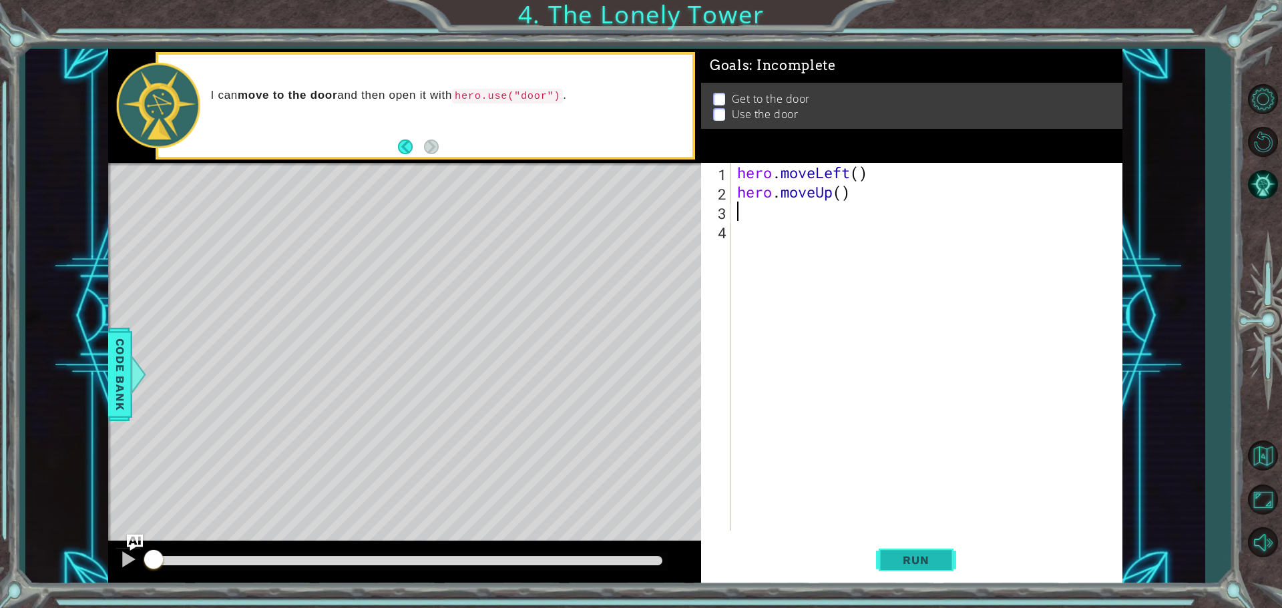
click at [905, 557] on span "Run" at bounding box center [915, 560] width 53 height 13
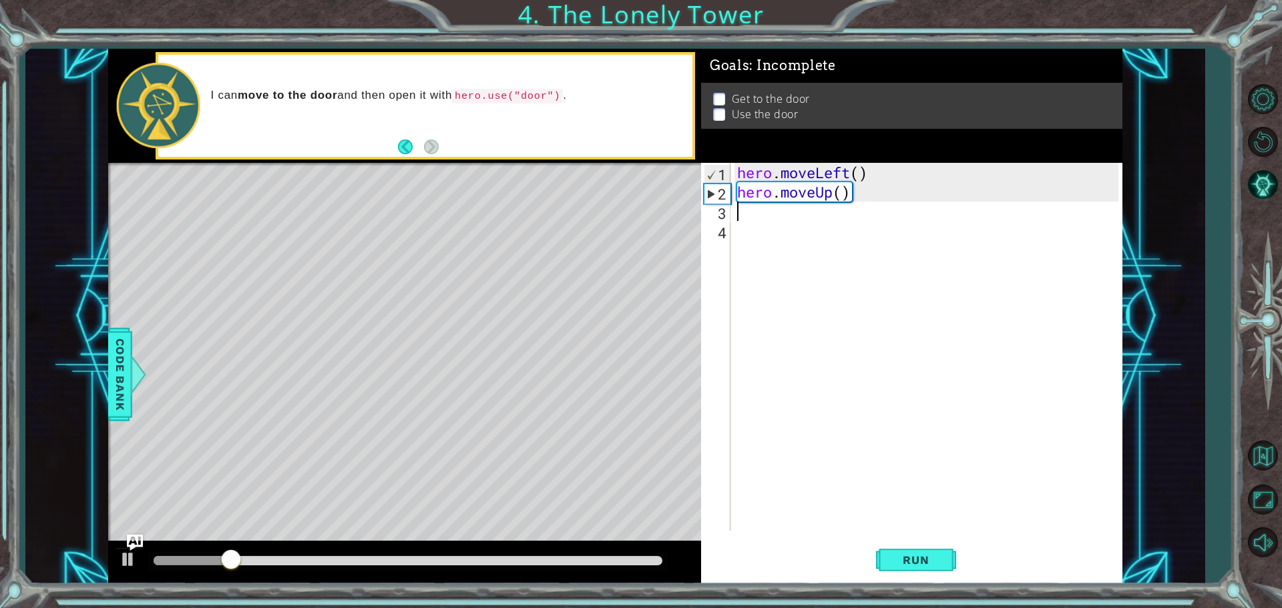
click at [768, 217] on div "hero . moveLeft ( ) hero . moveUp ( )" at bounding box center [930, 366] width 391 height 407
type textarea "h"
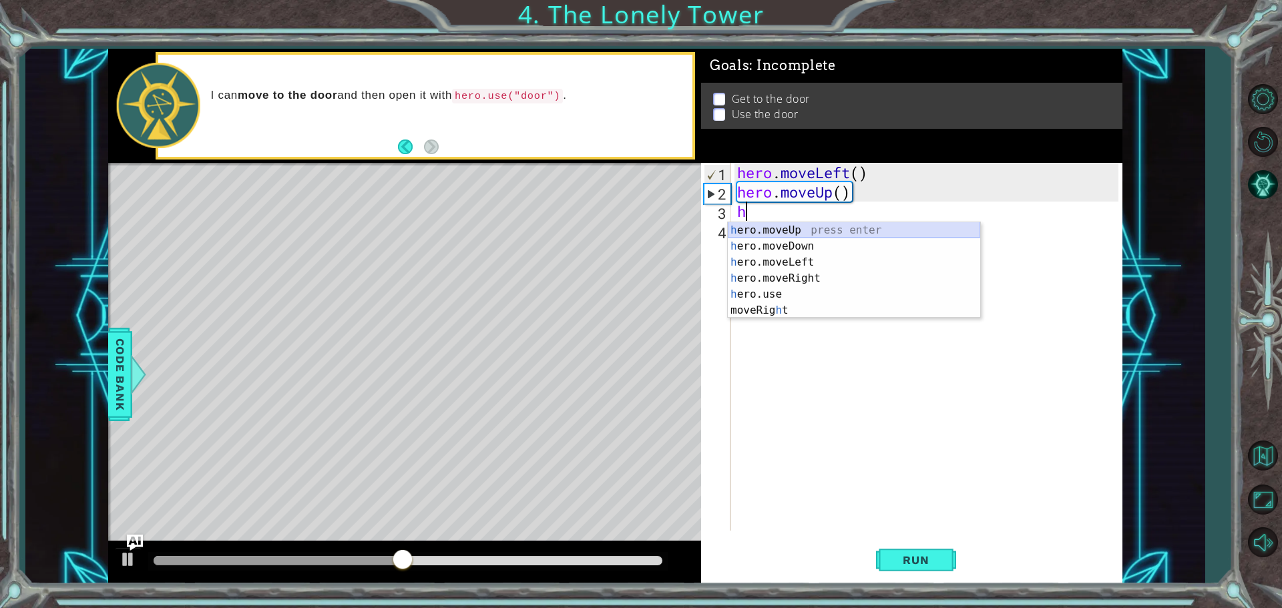
click at [768, 229] on div "h ero.moveUp press enter h ero.moveDown press enter h ero.moveLeft press enter …" at bounding box center [854, 286] width 252 height 128
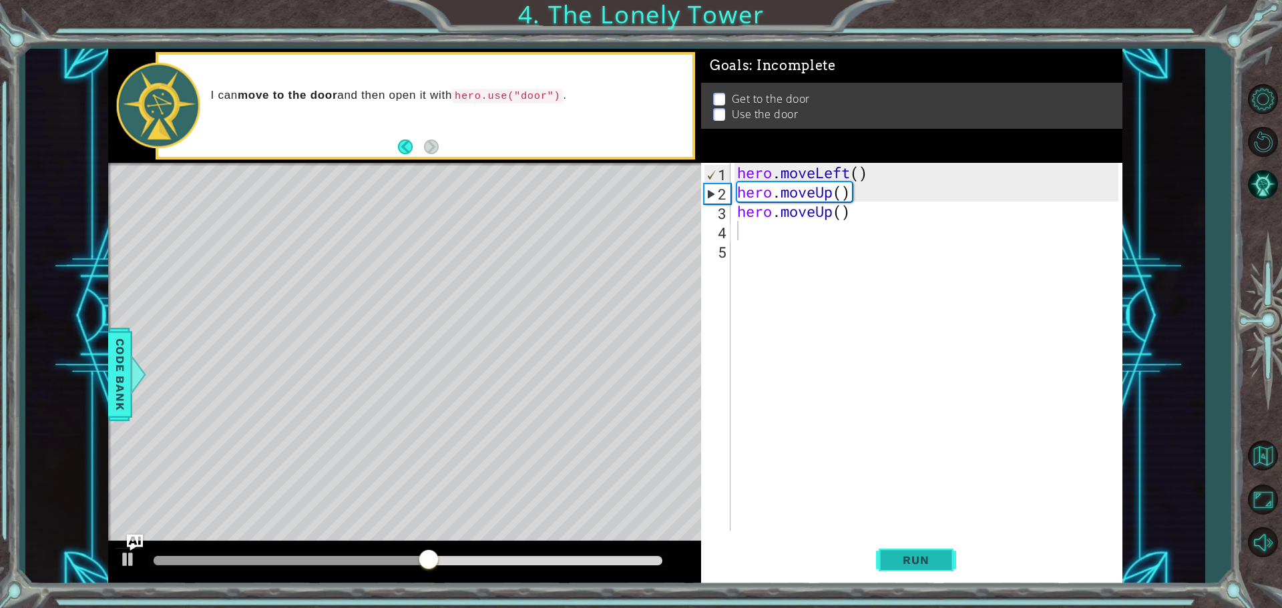
click at [919, 560] on span "Run" at bounding box center [915, 560] width 53 height 13
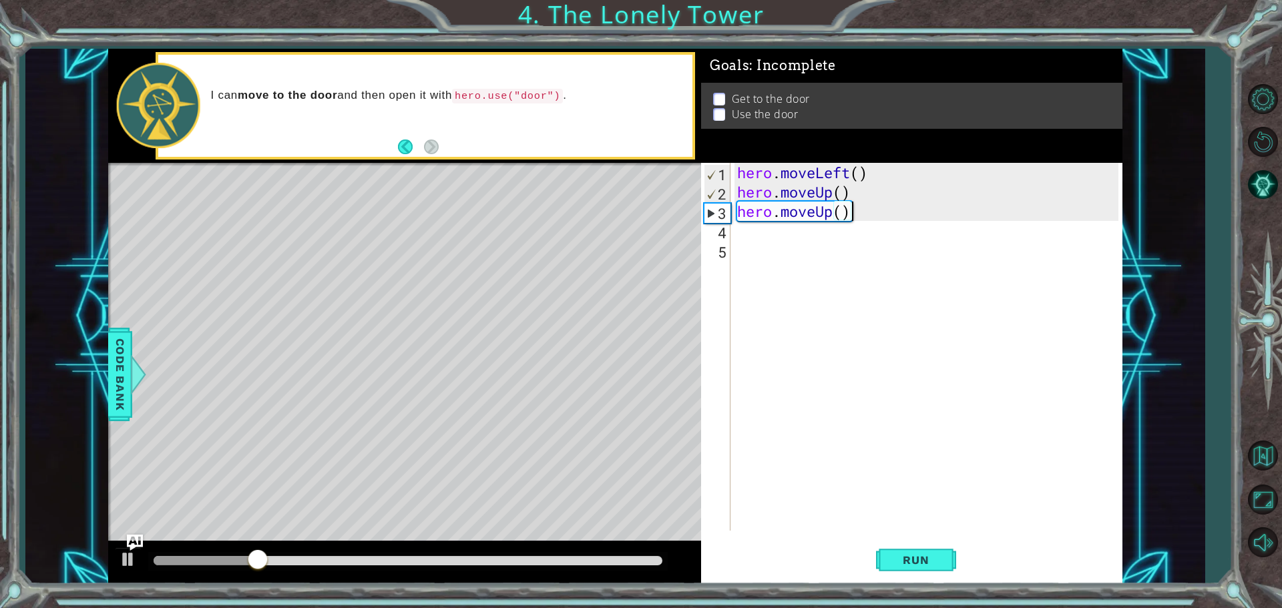
click at [857, 218] on div "hero . moveLeft ( ) hero . moveUp ( ) hero . moveUp ( )" at bounding box center [930, 366] width 391 height 407
type textarea "hero.moveUp()"
click at [750, 234] on div "hero . moveLeft ( ) hero . moveUp ( ) hero . moveUp ( )" at bounding box center [930, 366] width 391 height 407
type textarea "h"
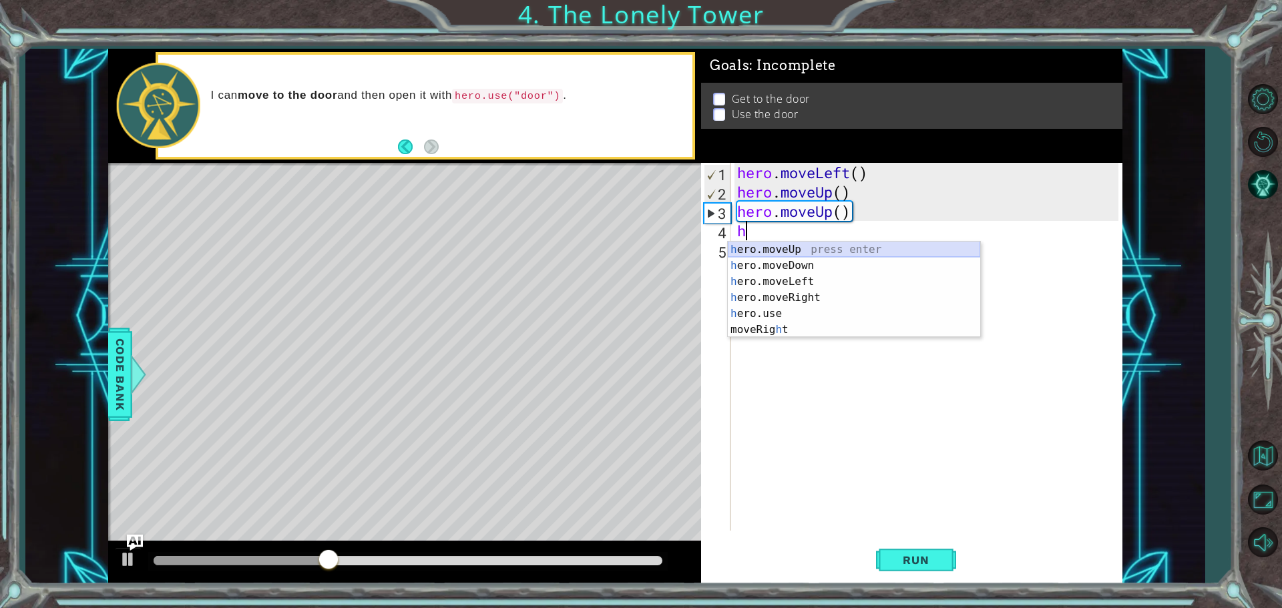
click at [755, 246] on div "h ero.moveUp press enter h ero.moveDown press enter h ero.moveLeft press enter …" at bounding box center [854, 306] width 252 height 128
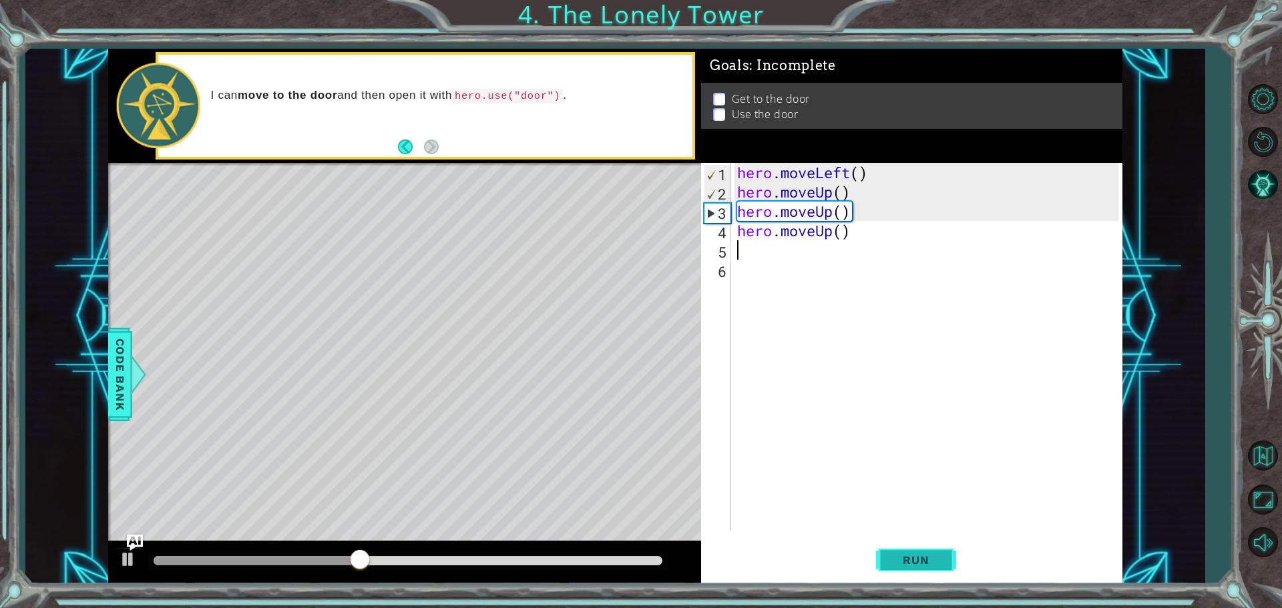
click at [905, 570] on button "Run" at bounding box center [916, 560] width 80 height 42
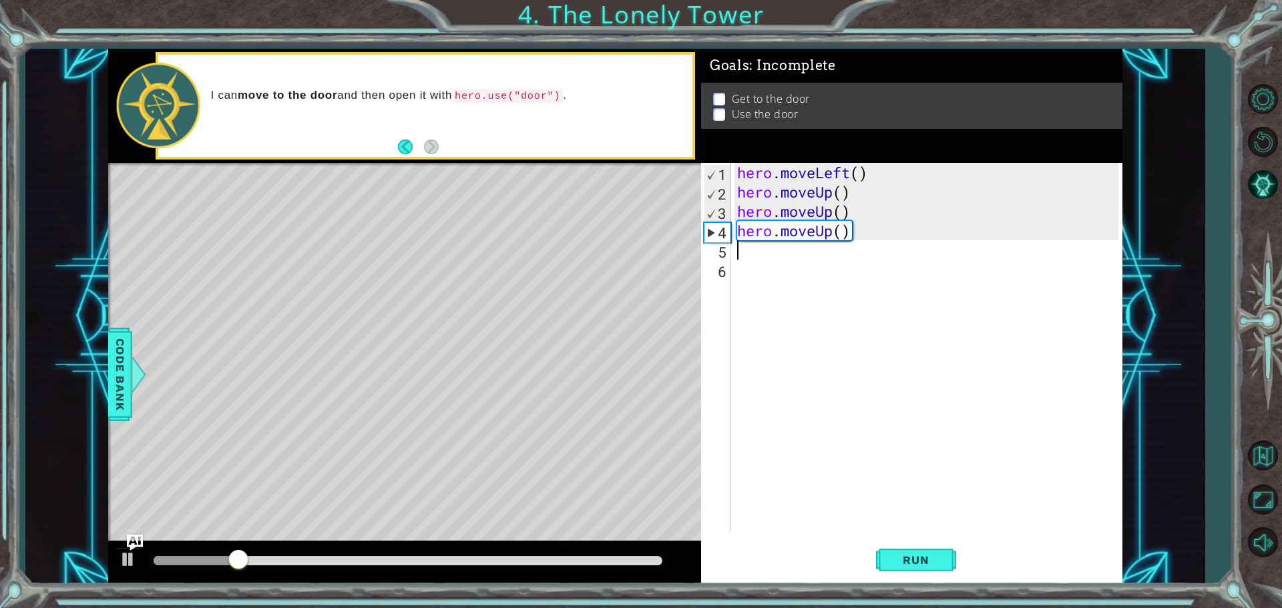
click at [880, 246] on div "hero . moveLeft ( ) hero . moveUp ( ) hero . moveUp ( ) hero . moveUp ( )" at bounding box center [930, 366] width 391 height 407
click at [877, 233] on div "hero . moveLeft ( ) hero . moveUp ( ) hero . moveUp ( ) hero . moveUp ( )" at bounding box center [930, 366] width 391 height 407
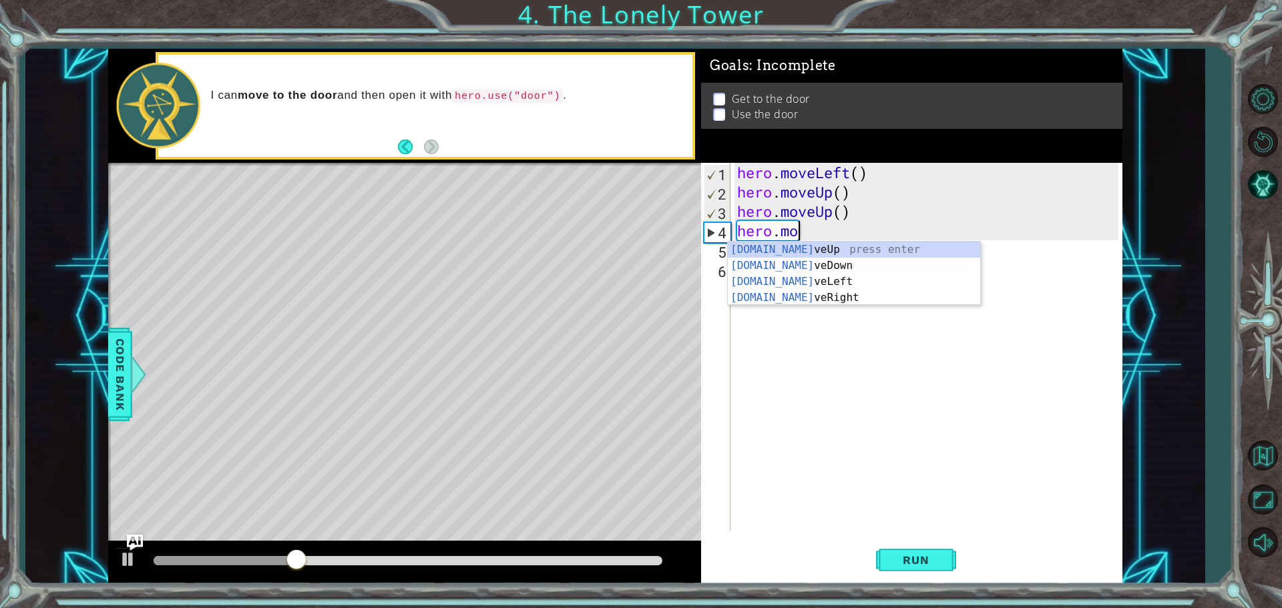
type textarea "h"
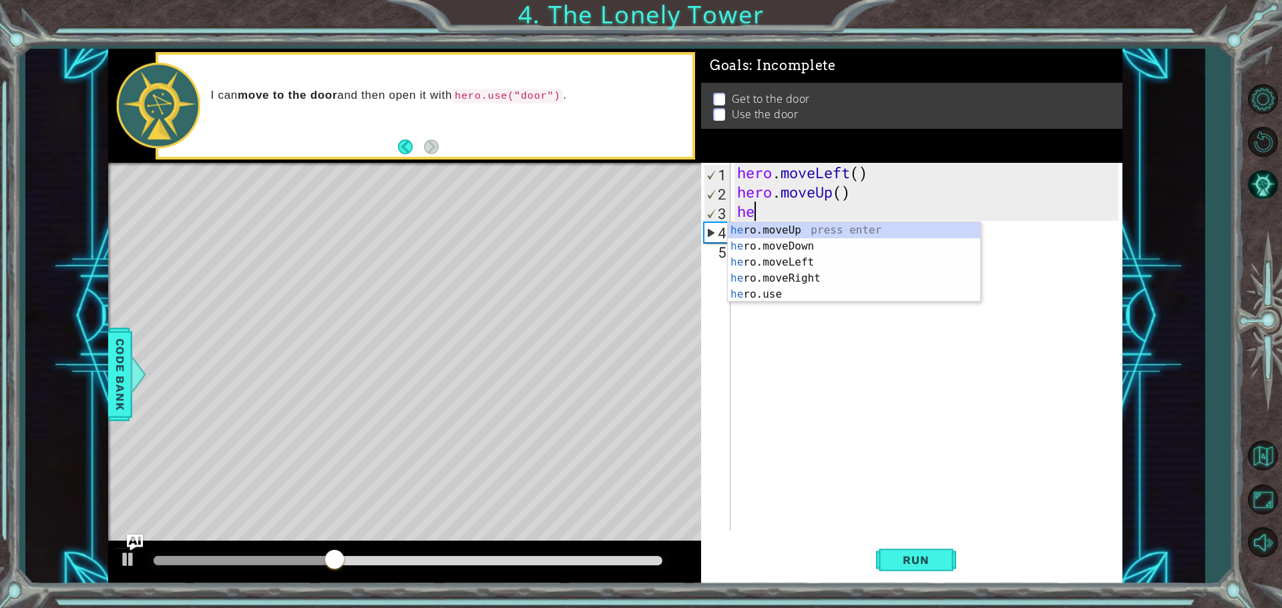
type textarea "h"
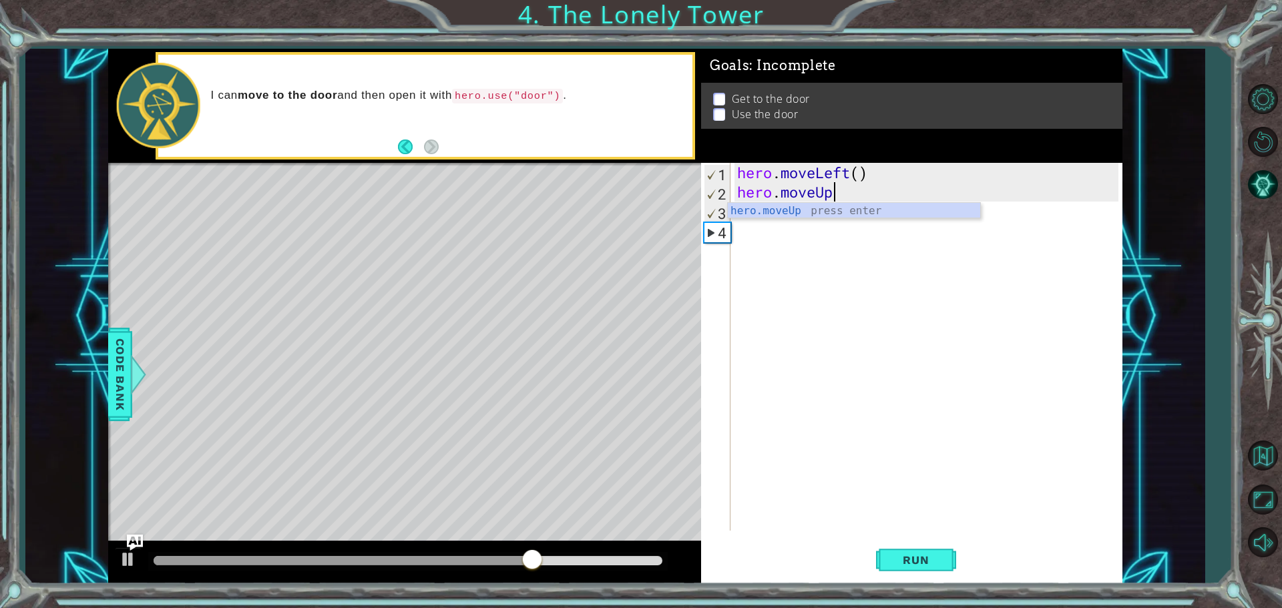
scroll to position [0, 4]
type textarea "hero.moveUp()"
click at [914, 563] on span "Run" at bounding box center [915, 560] width 53 height 13
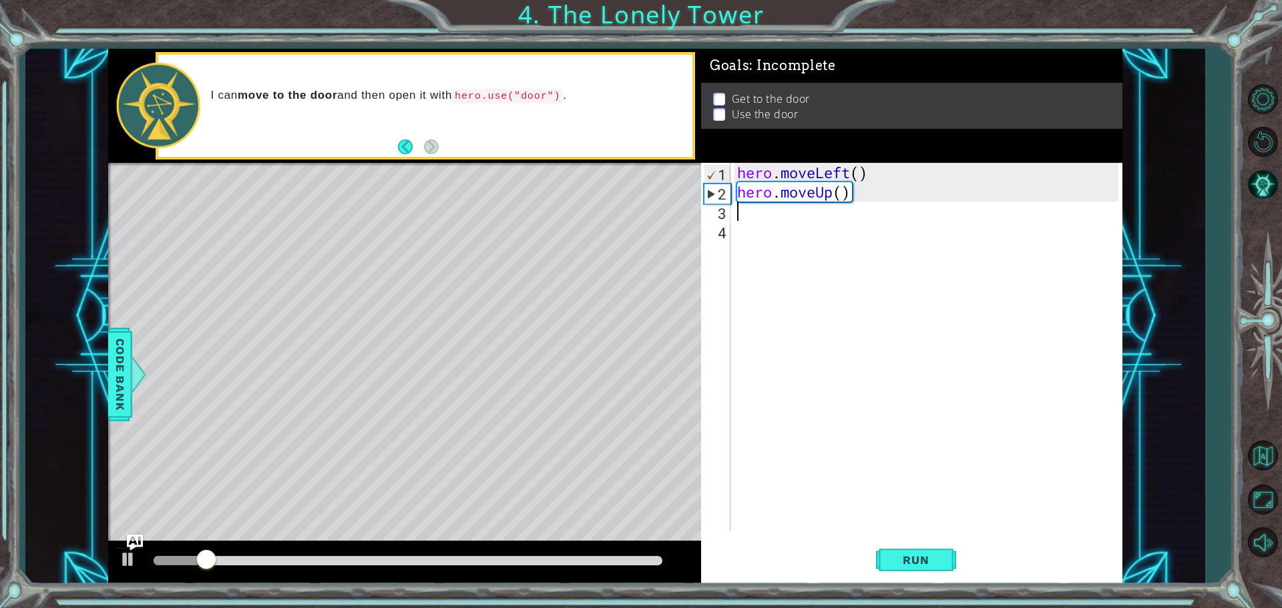
click at [773, 214] on div "hero . moveLeft ( ) hero . moveUp ( )" at bounding box center [930, 366] width 391 height 407
type textarea "h"
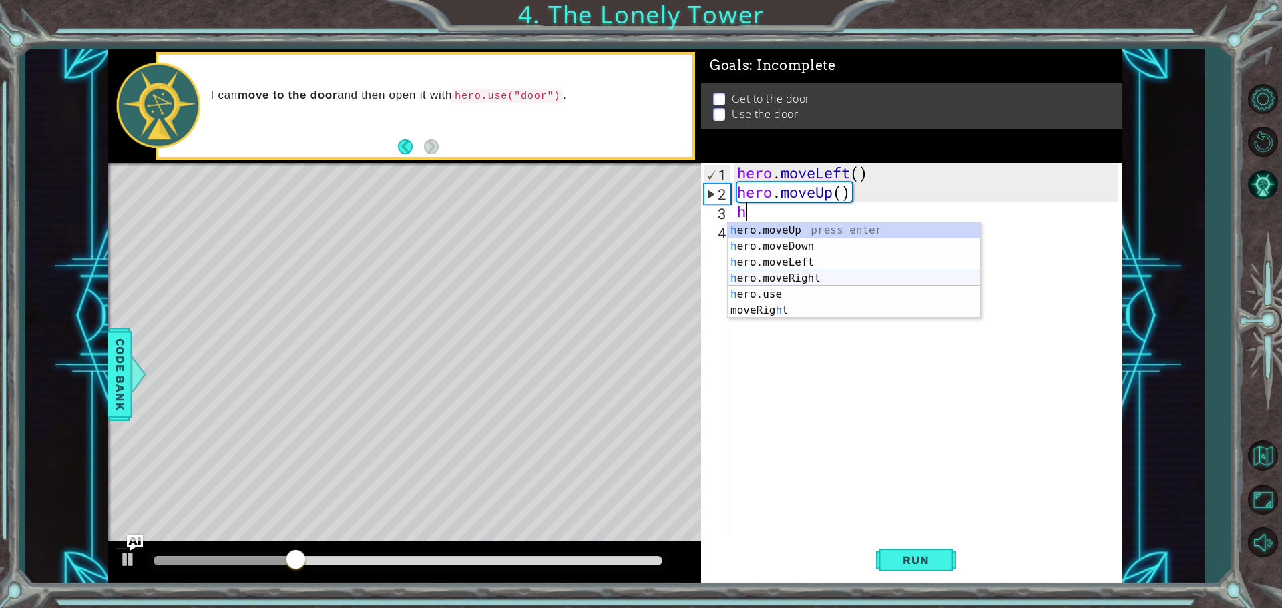
click at [798, 273] on div "h ero.moveUp press enter h ero.moveDown press enter h ero.moveLeft press enter …" at bounding box center [854, 286] width 252 height 128
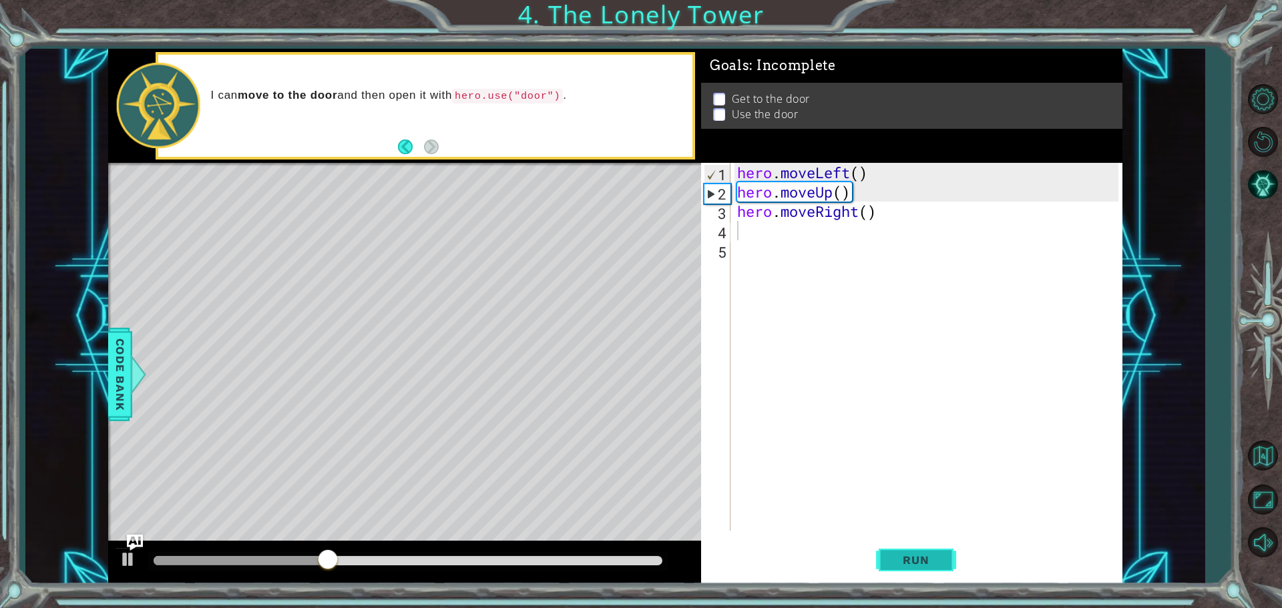
click at [932, 566] on span "Run" at bounding box center [915, 560] width 53 height 13
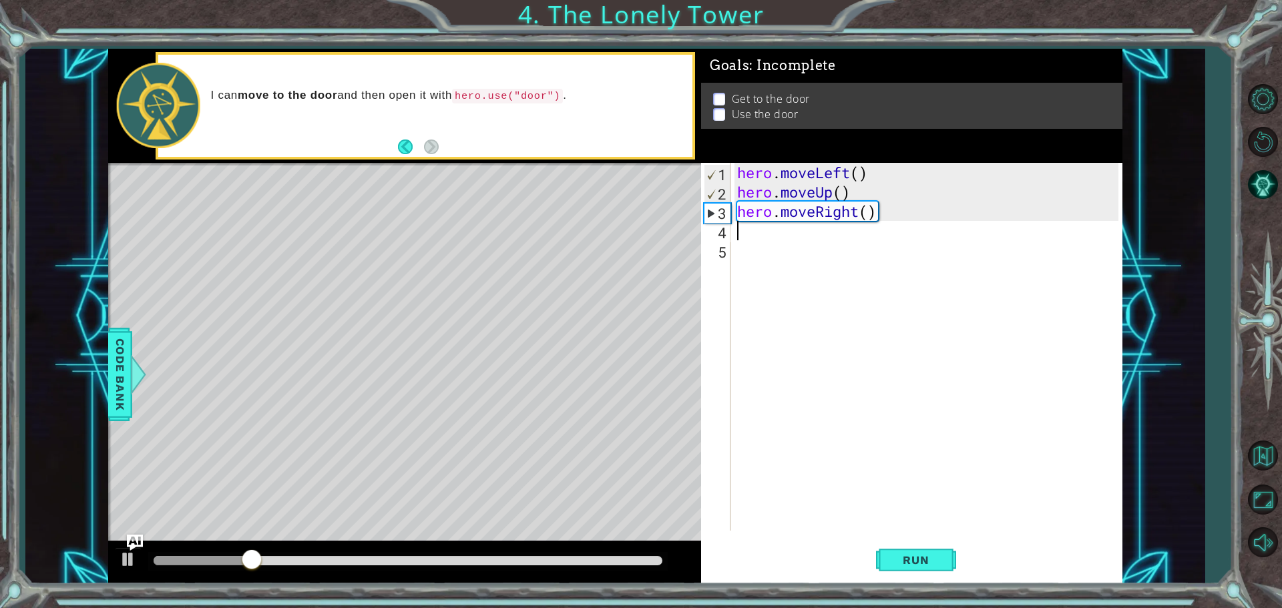
click at [879, 220] on div "hero . moveLeft ( ) hero . moveUp ( ) hero . moveRight ( )" at bounding box center [930, 366] width 391 height 407
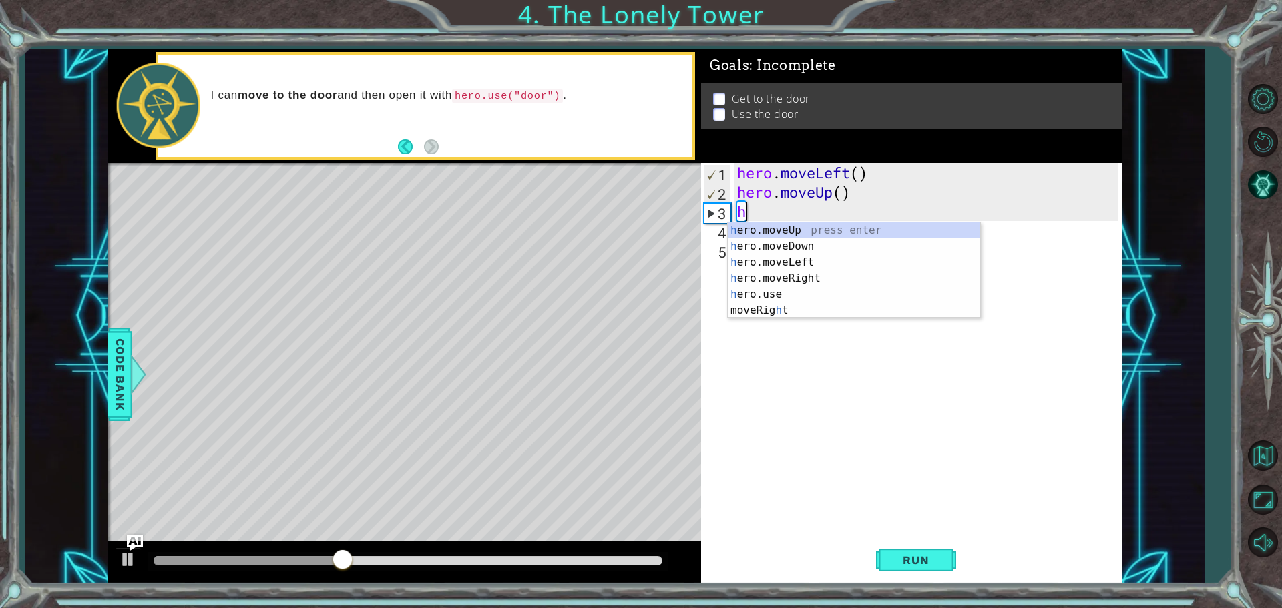
type textarea "h"
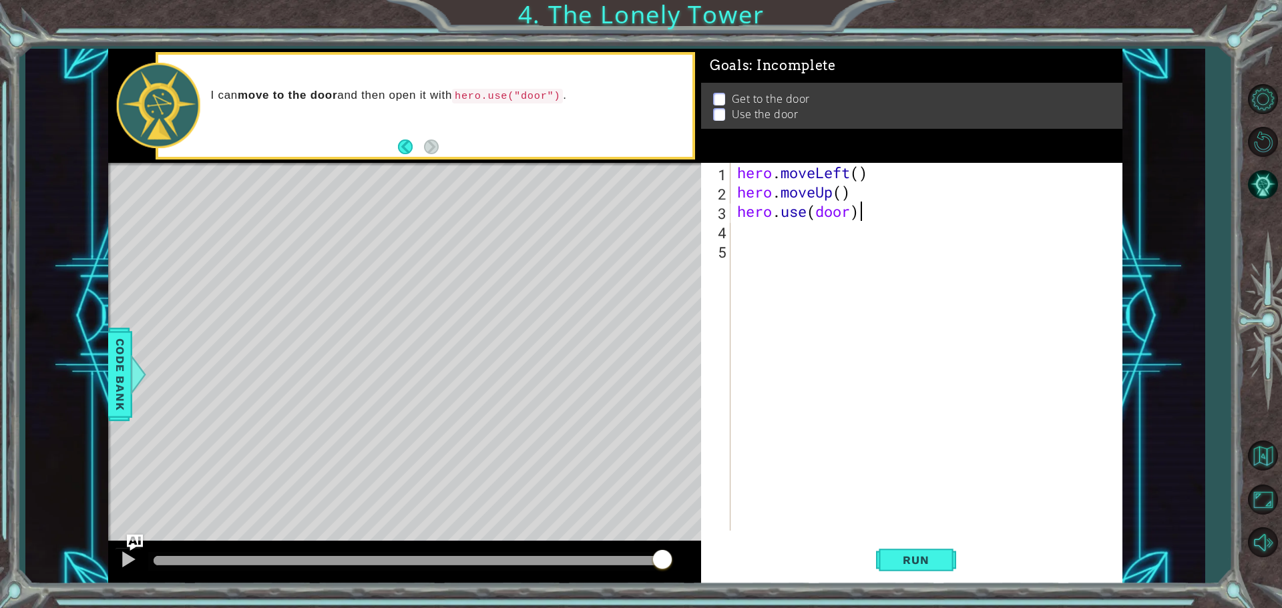
scroll to position [0, 5]
click at [944, 562] on button "Run" at bounding box center [916, 560] width 80 height 42
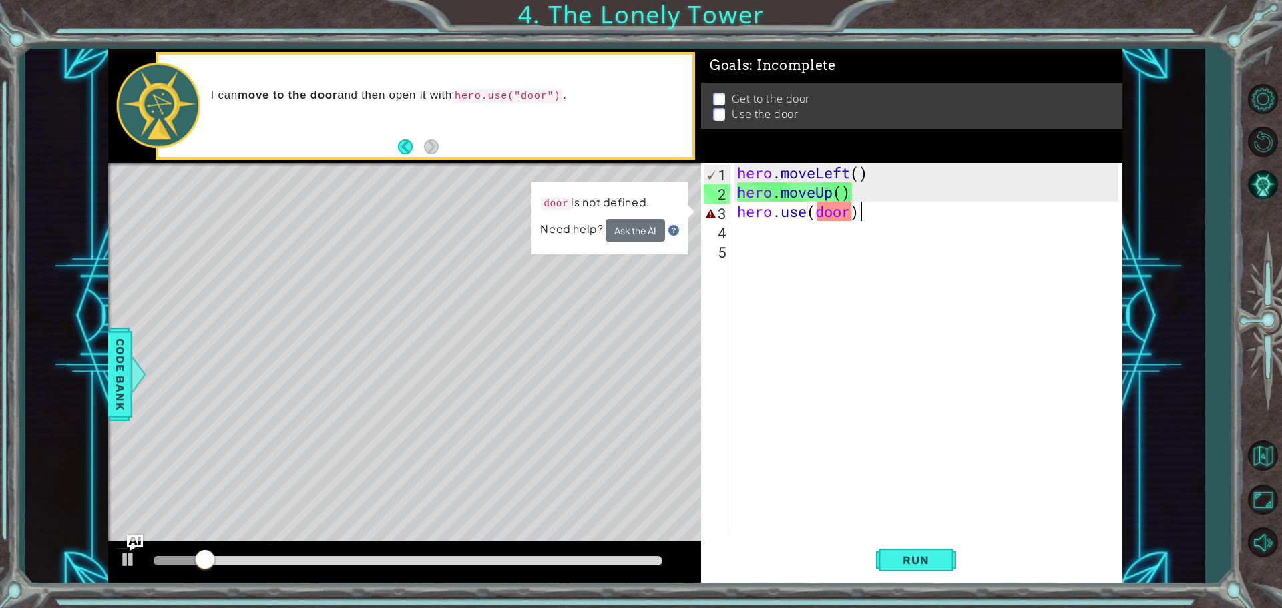
click at [875, 216] on div "hero . moveLeft ( ) hero . moveUp ( ) hero . use ( door )" at bounding box center [930, 366] width 391 height 407
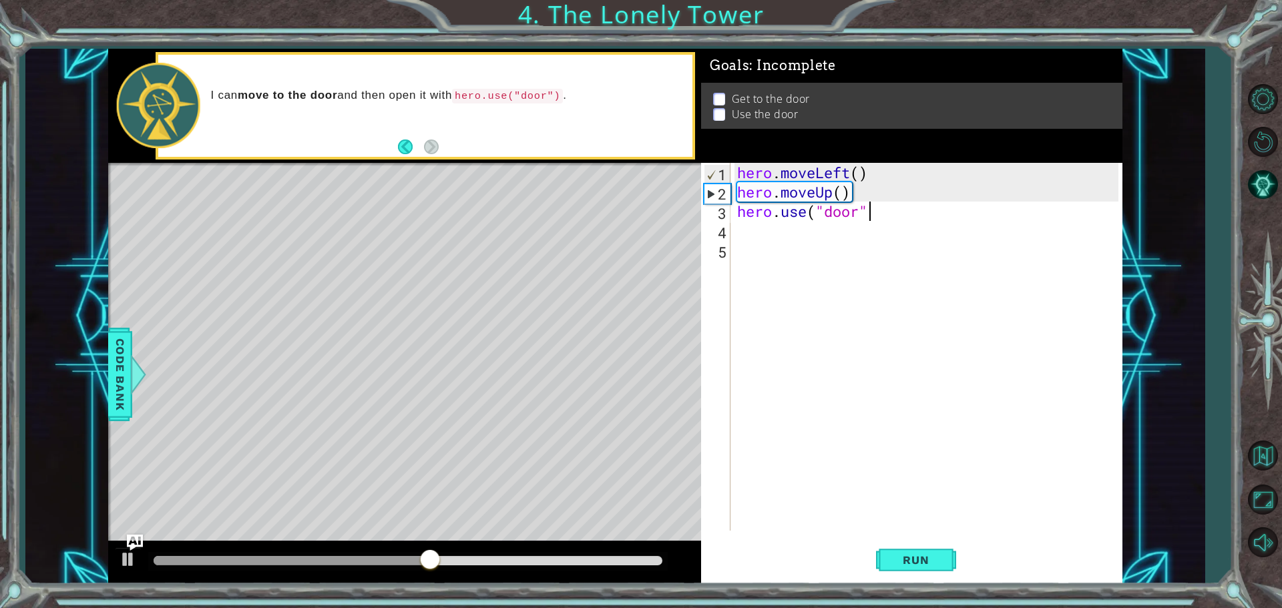
scroll to position [0, 5]
click at [923, 562] on span "Run" at bounding box center [915, 560] width 53 height 13
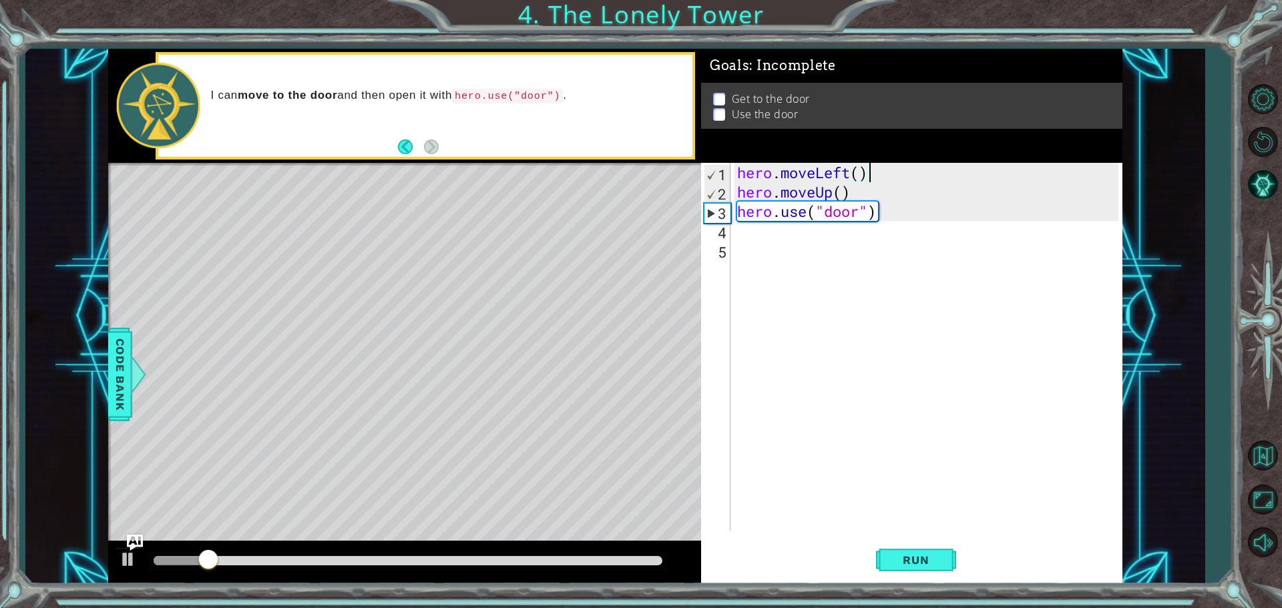
click at [889, 177] on div "hero . moveLeft ( ) hero . moveUp ( ) hero . use ( "door" )" at bounding box center [930, 366] width 391 height 407
click at [867, 191] on div "hero . moveLeft ( ) hero . moveUp ( ) hero . use ( "door" )" at bounding box center [930, 366] width 391 height 407
click at [887, 176] on div "hero . moveLeft ( ) hero . moveUp ( ) hero . use ( "door" )" at bounding box center [930, 366] width 391 height 407
click at [885, 216] on div "hero . moveLeft ( ) hero . moveUp ( ) hero . use ( "door" )" at bounding box center [930, 366] width 391 height 407
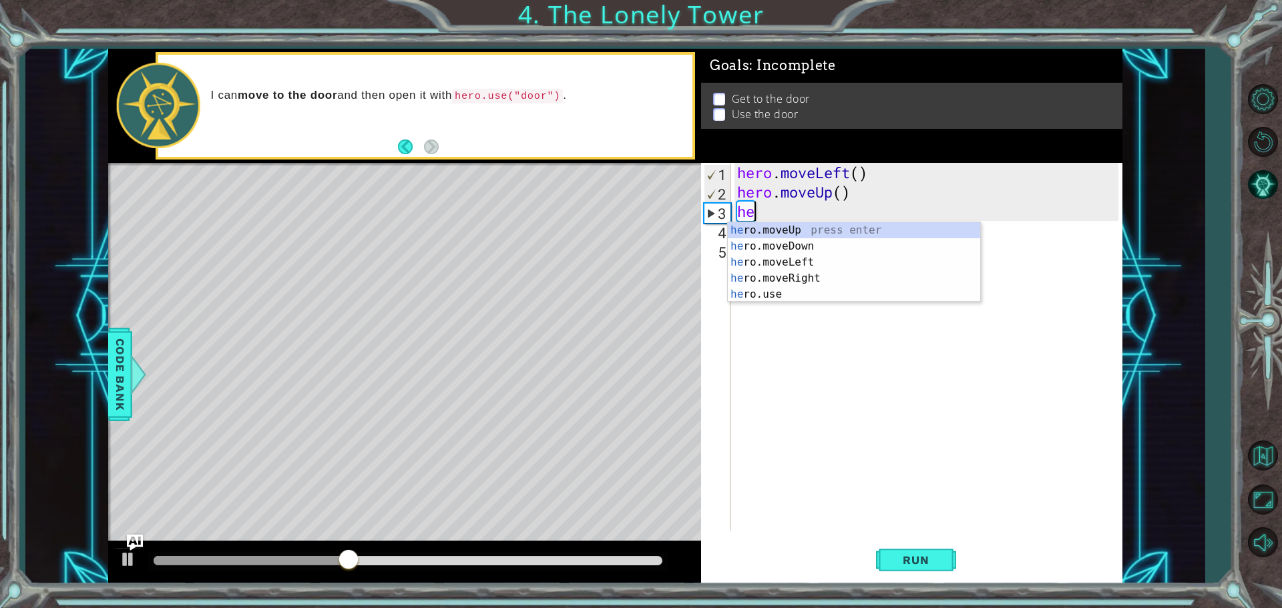
scroll to position [0, 0]
type textarea "h"
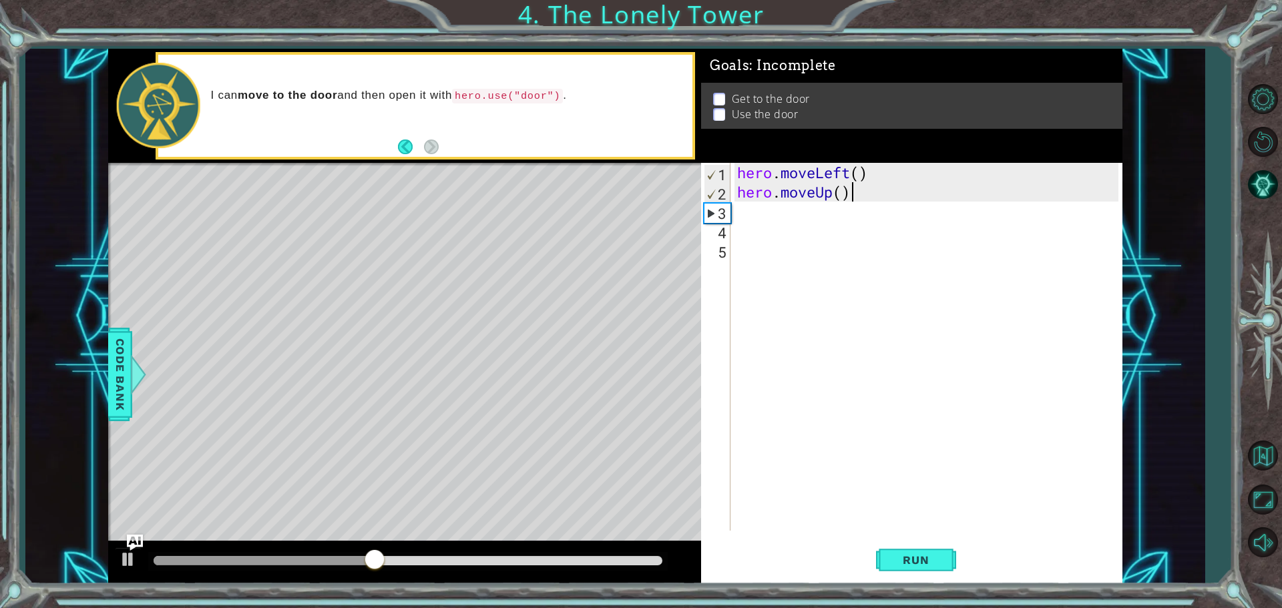
click at [859, 196] on div "hero . moveLeft ( ) hero . moveUp ( )" at bounding box center [930, 366] width 391 height 407
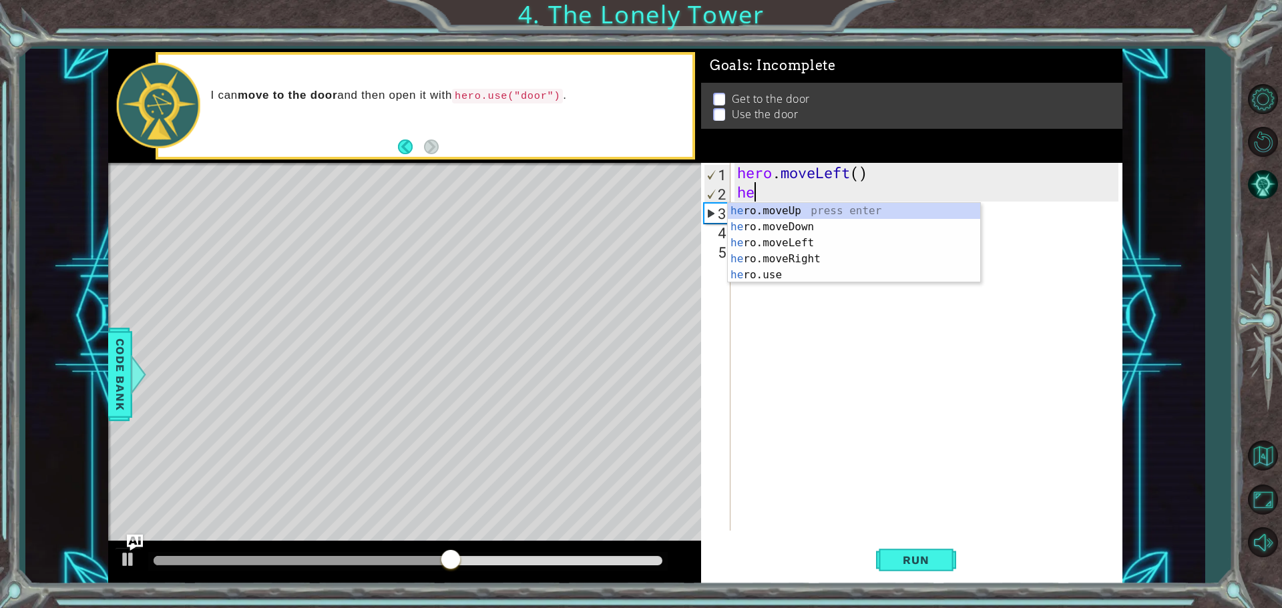
type textarea "h"
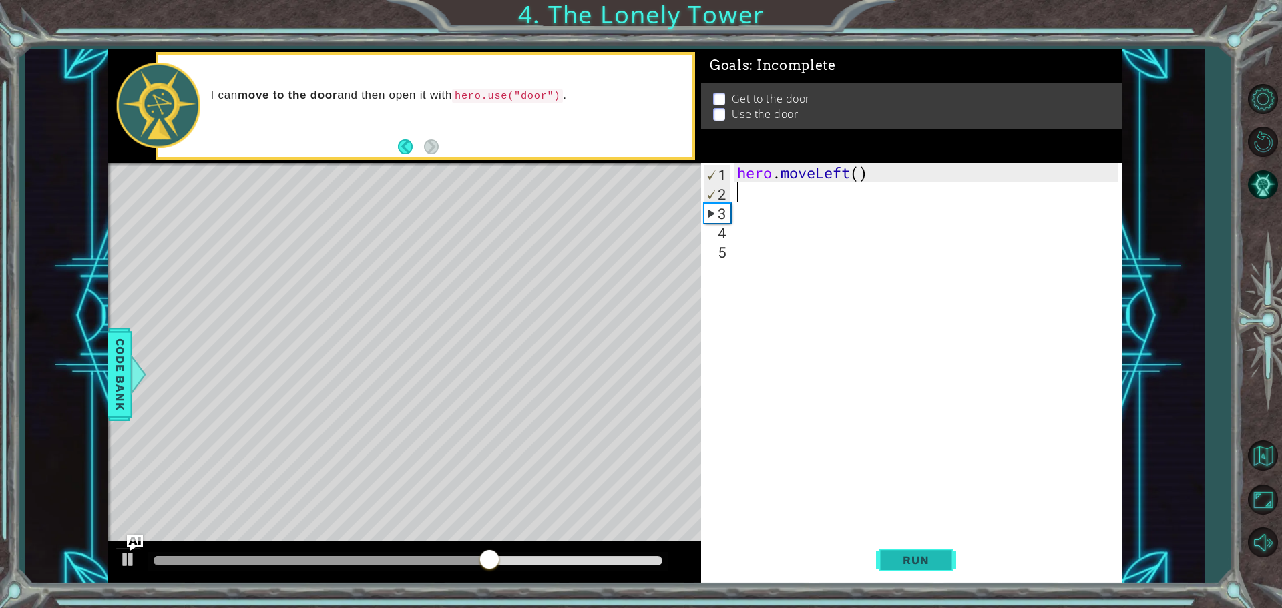
click at [921, 556] on span "Run" at bounding box center [915, 560] width 53 height 13
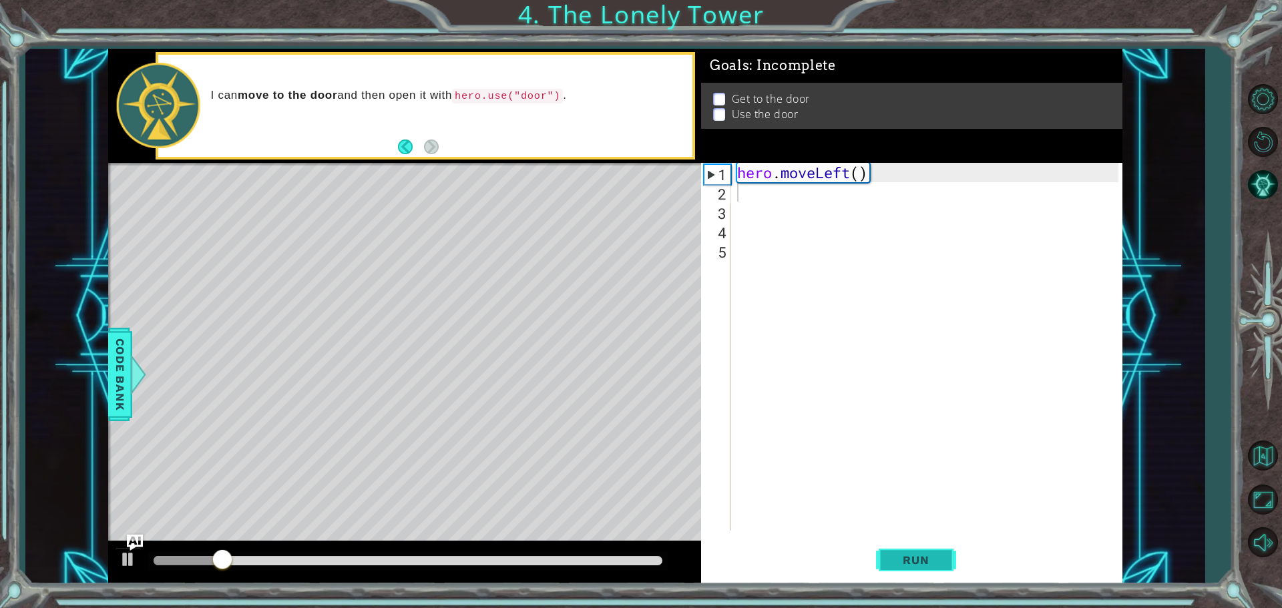
click at [919, 553] on button "Run" at bounding box center [916, 560] width 80 height 42
click at [755, 196] on div "hero . moveLeft ( )" at bounding box center [930, 366] width 391 height 407
click at [861, 194] on div "hero . moveLeft ( ) hero . moveUp ( )" at bounding box center [930, 366] width 391 height 407
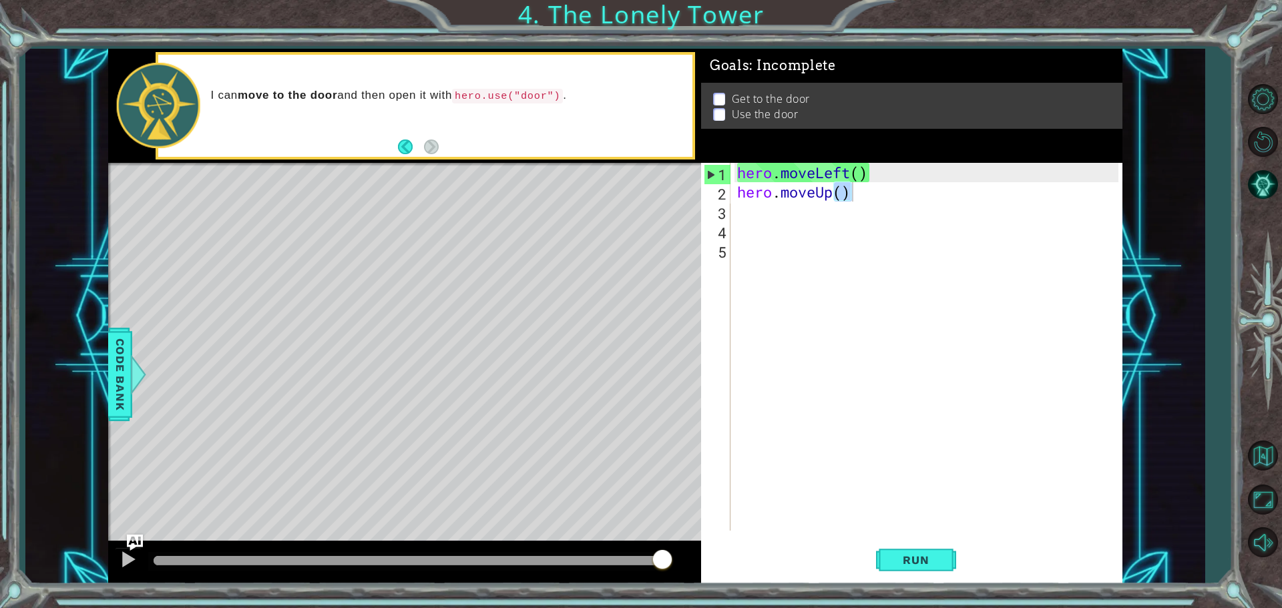
click at [730, 197] on div "hero.moveUp() 1 2 3 4 5 hero . moveLeft ( ) hero . moveUp ( ) ההההההההההההההההה…" at bounding box center [909, 347] width 417 height 368
click at [722, 196] on div "2" at bounding box center [717, 193] width 27 height 19
click at [721, 194] on div "2" at bounding box center [717, 193] width 27 height 19
click at [923, 565] on span "Run" at bounding box center [915, 560] width 53 height 13
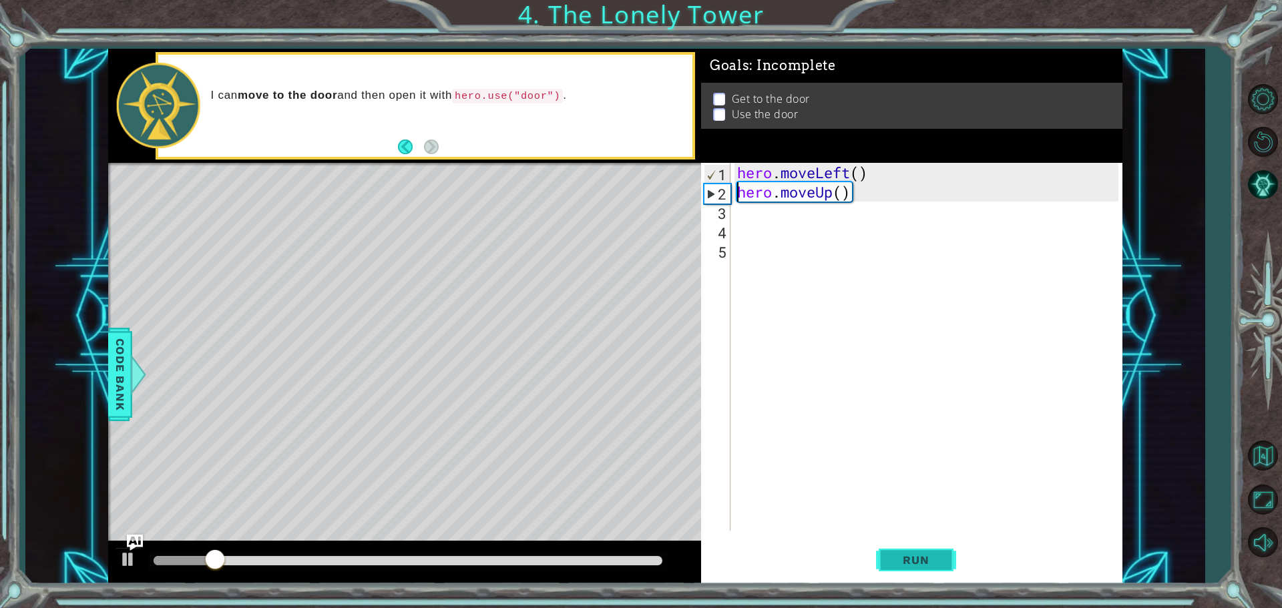
click at [919, 558] on span "Run" at bounding box center [915, 560] width 53 height 13
click at [859, 193] on div "hero . moveLeft ( ) hero . moveUp ( )" at bounding box center [930, 366] width 391 height 407
click at [892, 561] on span "Run" at bounding box center [915, 560] width 53 height 13
click at [871, 167] on div "hero . moveLeft ( ) hero . moveUp ( )" at bounding box center [930, 366] width 391 height 407
click at [859, 196] on div "hero . moveLeft ( ) hero . moveUp ( )" at bounding box center [930, 366] width 391 height 407
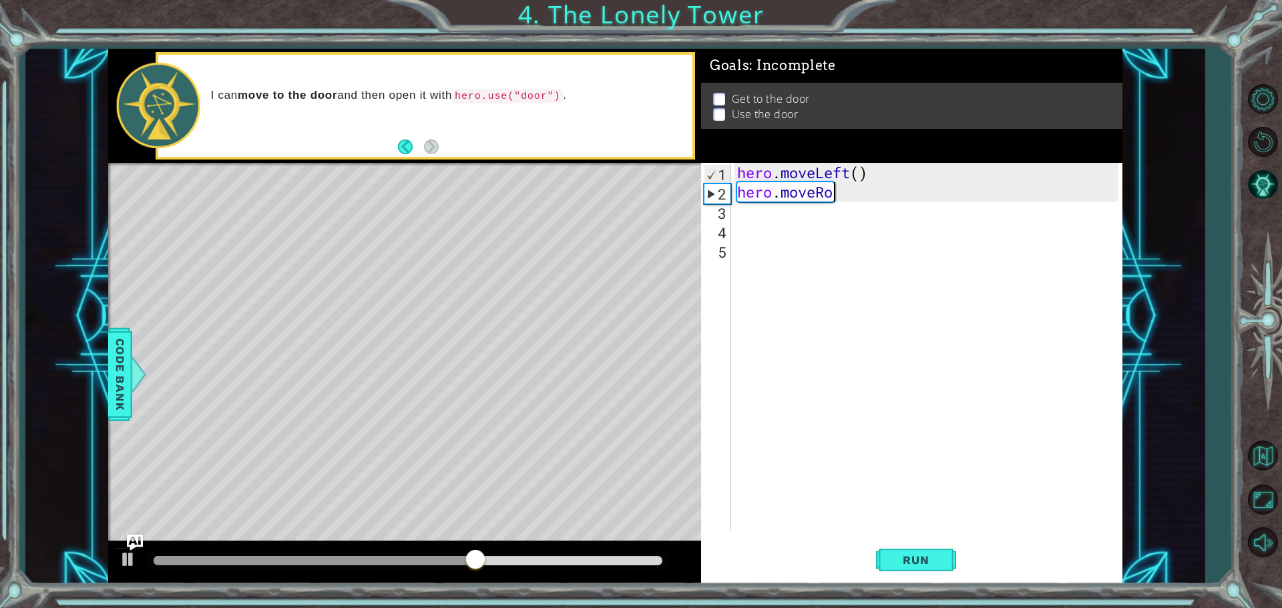
type textarea "hero.moveR"
click at [838, 221] on div "hero . moveLeft ( ) hero . moveR" at bounding box center [930, 366] width 391 height 407
click at [825, 197] on div "hero . moveLeft ( ) hero . moveR" at bounding box center [930, 366] width 391 height 407
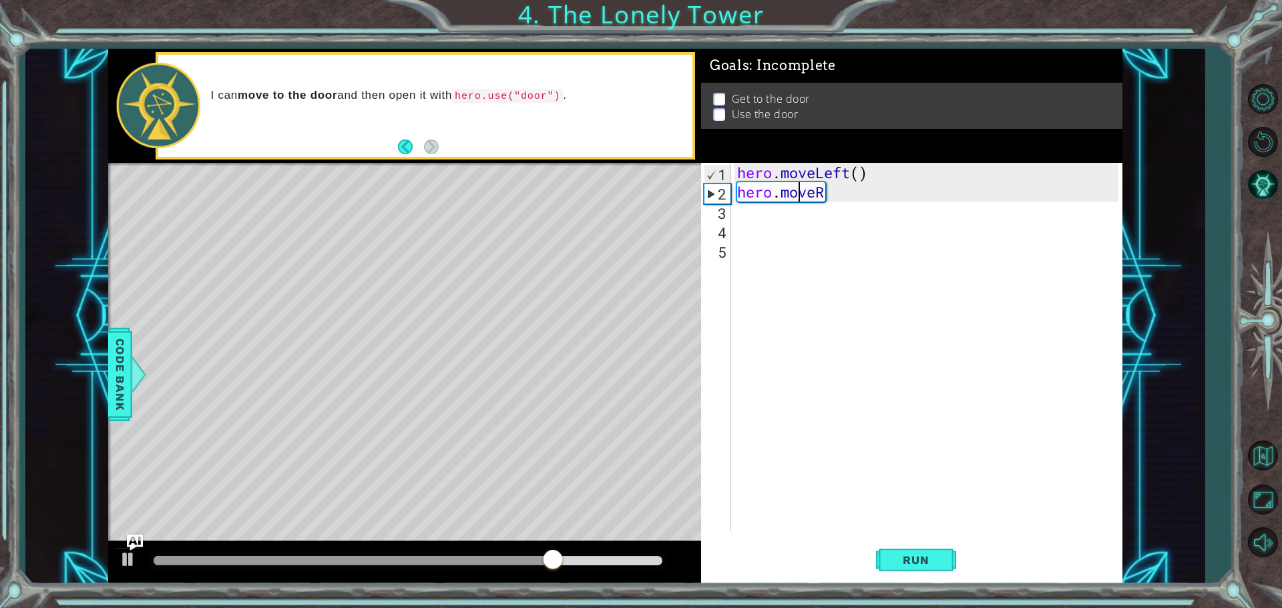
click at [795, 195] on div "hero . moveLeft ( ) hero . moveR" at bounding box center [930, 366] width 391 height 407
click at [844, 190] on div "hero . moveLeft ( ) hero . moveR" at bounding box center [930, 366] width 391 height 407
click at [839, 191] on div "hero . moveLeft ( ) hero . moveR" at bounding box center [930, 366] width 391 height 407
click at [825, 198] on div "hero . moveLeft ( ) hero . moveR" at bounding box center [930, 366] width 391 height 407
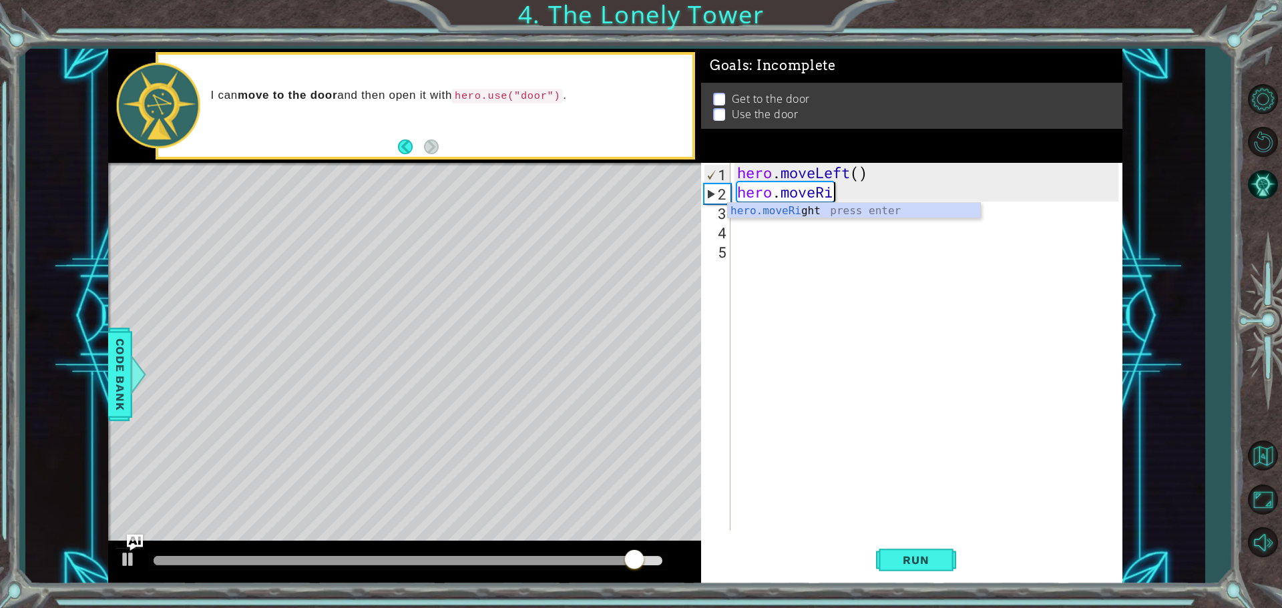
drag, startPoint x: 795, startPoint y: 200, endPoint x: 795, endPoint y: 210, distance: 10.0
click at [795, 210] on div "hero . moveLeft ( ) hero . moveRi" at bounding box center [930, 366] width 391 height 407
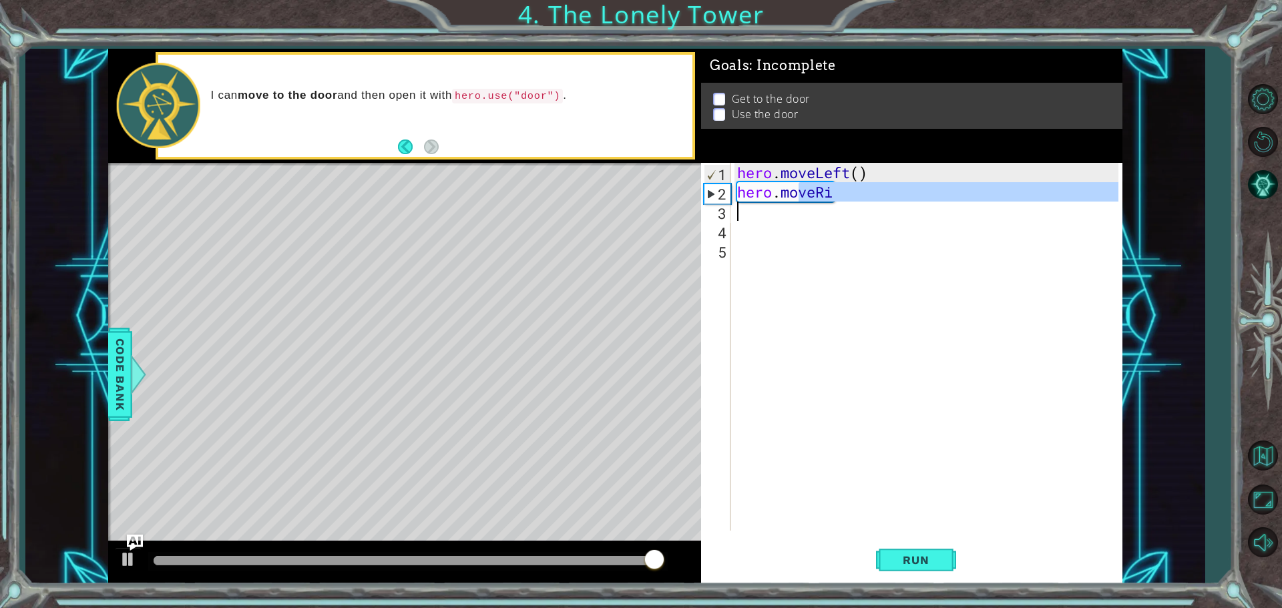
click at [833, 194] on div "hero . moveLeft ( ) hero . moveRi" at bounding box center [927, 347] width 384 height 368
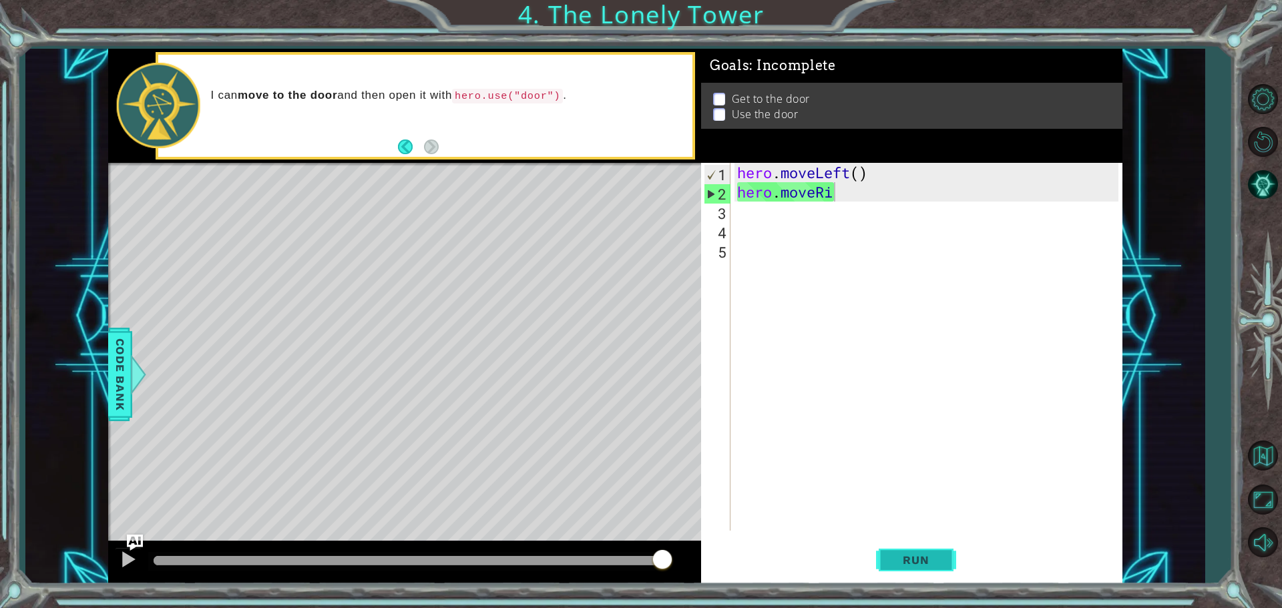
click at [946, 567] on button "Run" at bounding box center [916, 560] width 80 height 42
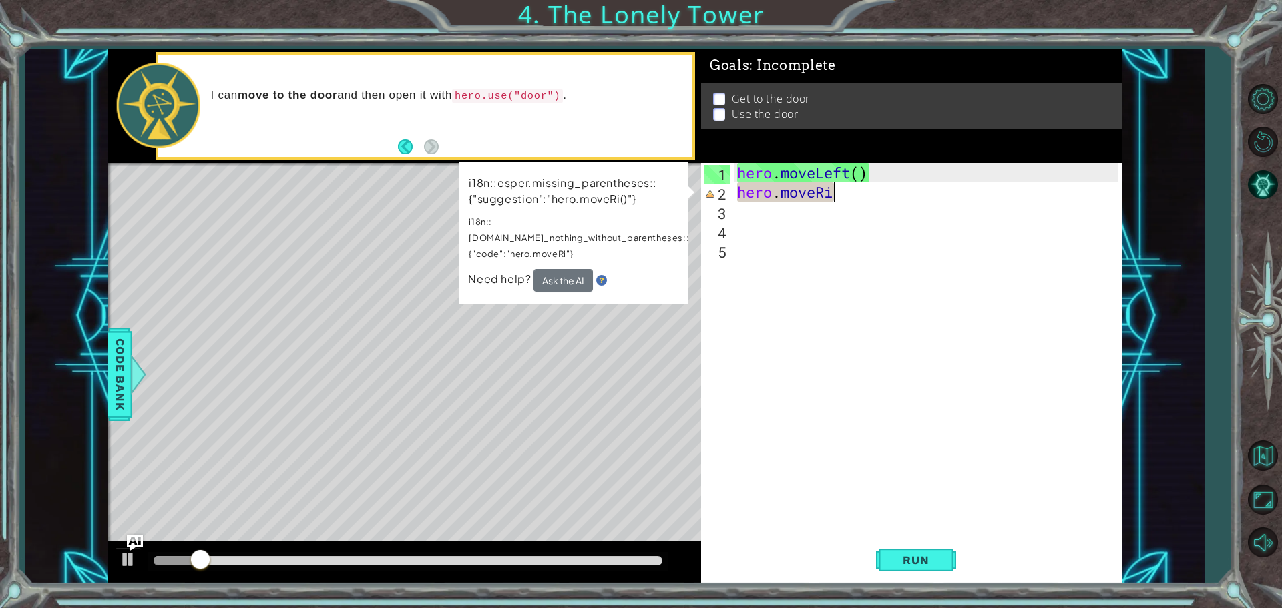
type textarea "hero.moveRig"
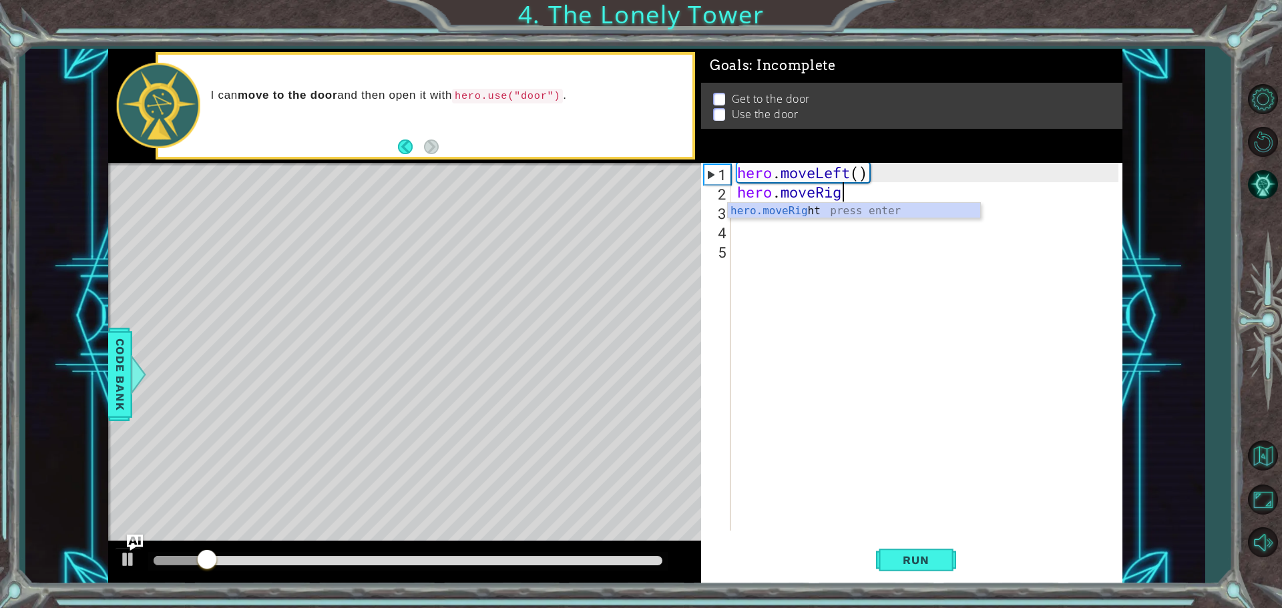
scroll to position [0, 4]
click at [818, 212] on div "hero.moveRig ht press enter" at bounding box center [854, 227] width 252 height 48
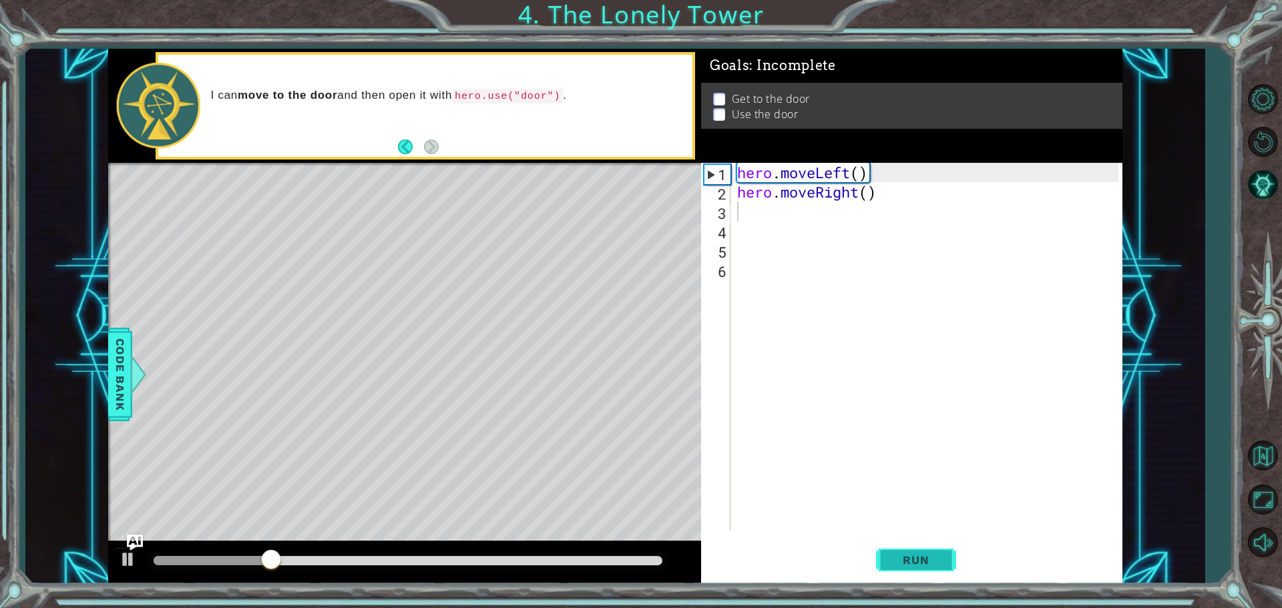
click at [910, 544] on button "Run" at bounding box center [916, 560] width 80 height 42
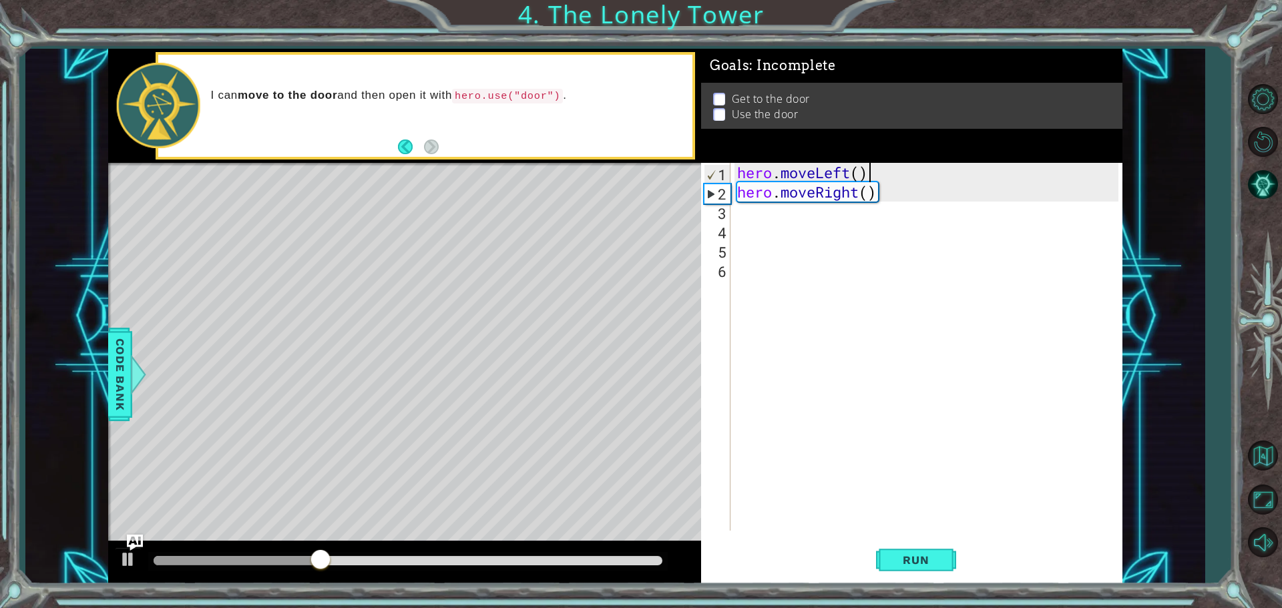
click at [875, 180] on div "hero . moveLeft ( ) hero . moveRight ( )" at bounding box center [930, 366] width 391 height 407
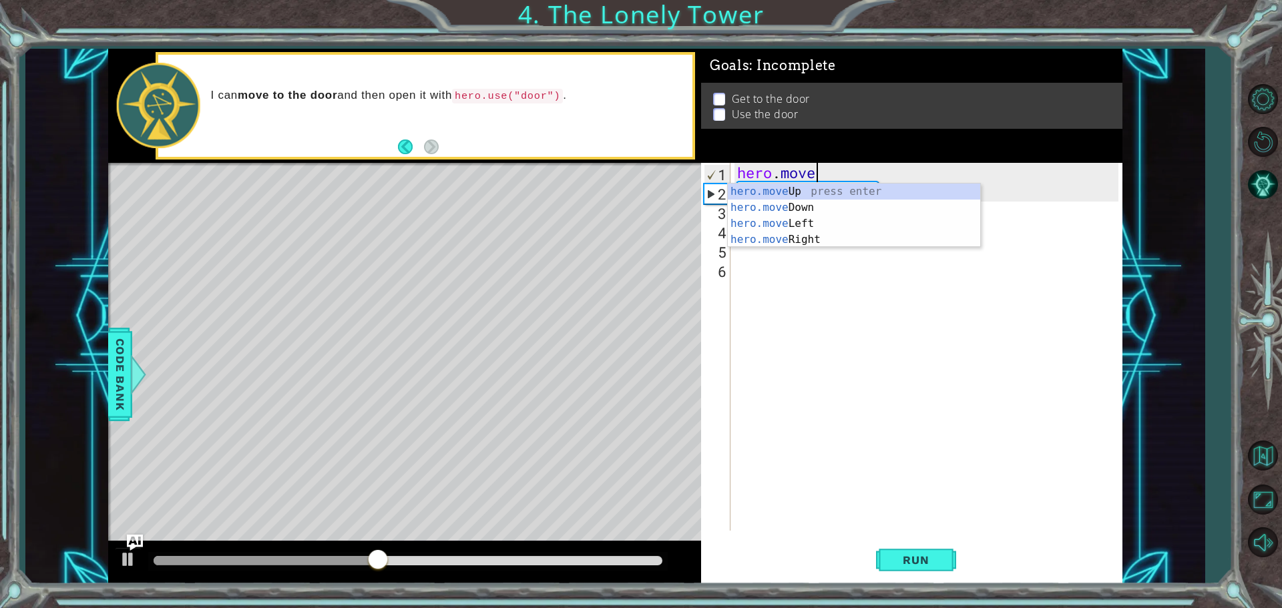
type textarea "h"
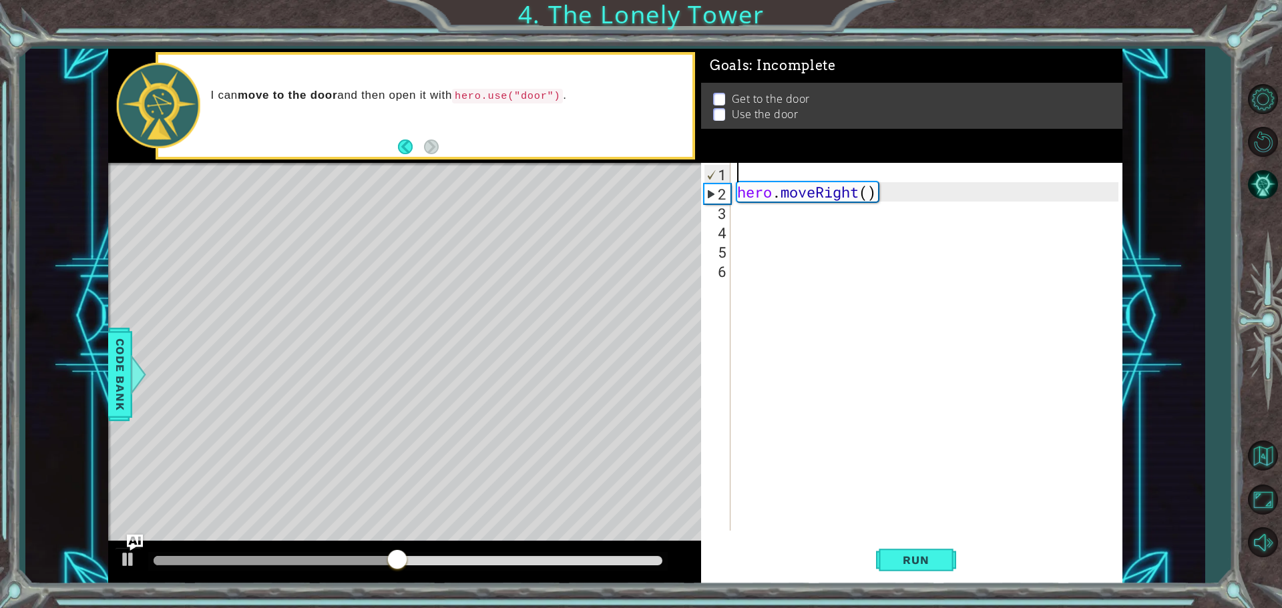
click at [904, 198] on div "hero . moveRight ( )" at bounding box center [930, 366] width 391 height 407
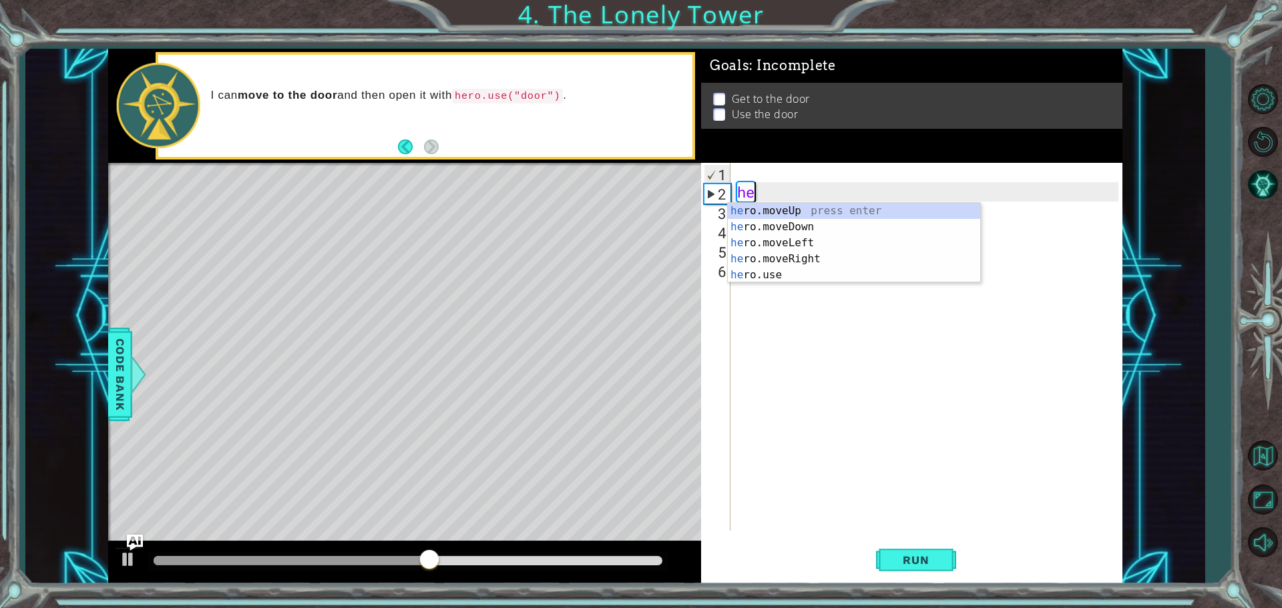
type textarea "h"
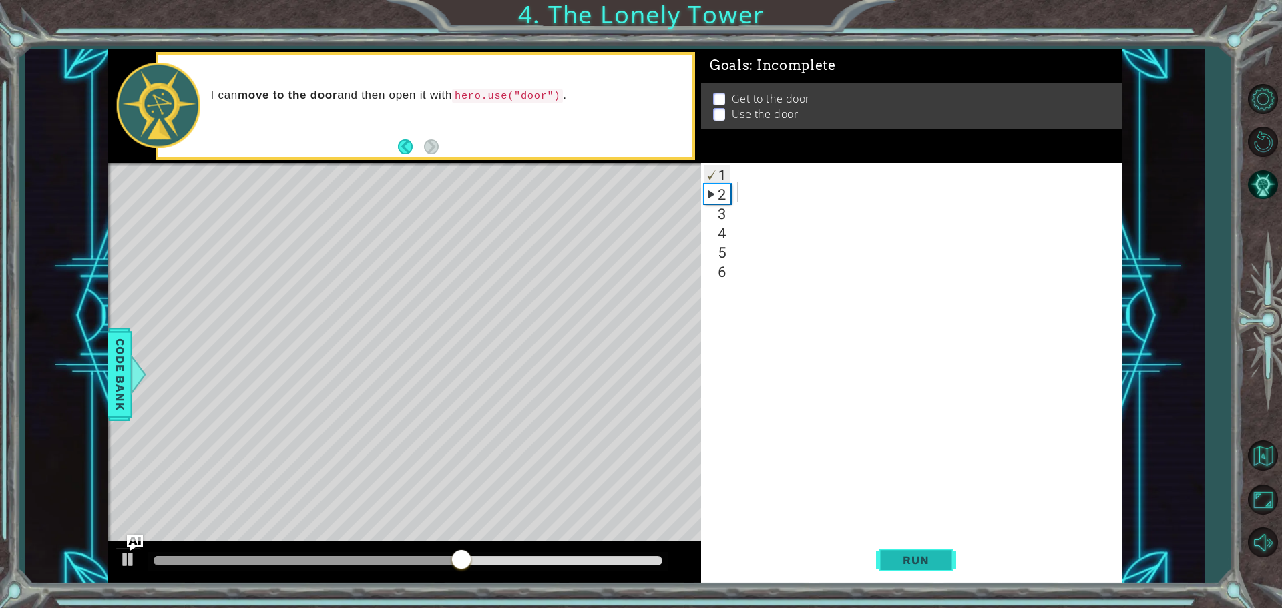
click at [934, 560] on span "Run" at bounding box center [915, 560] width 53 height 13
click at [799, 176] on div at bounding box center [930, 366] width 391 height 407
type textarea "M"
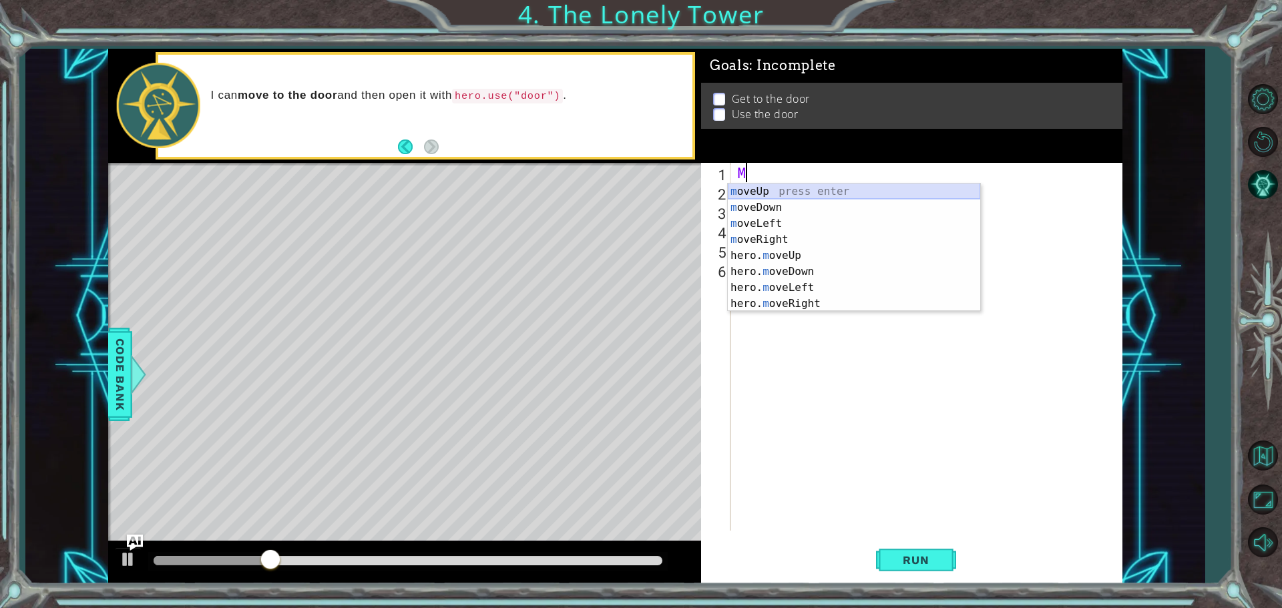
click at [840, 189] on div "m oveUp press enter m oveDown press enter m oveLeft press enter m oveRight pres…" at bounding box center [854, 264] width 252 height 160
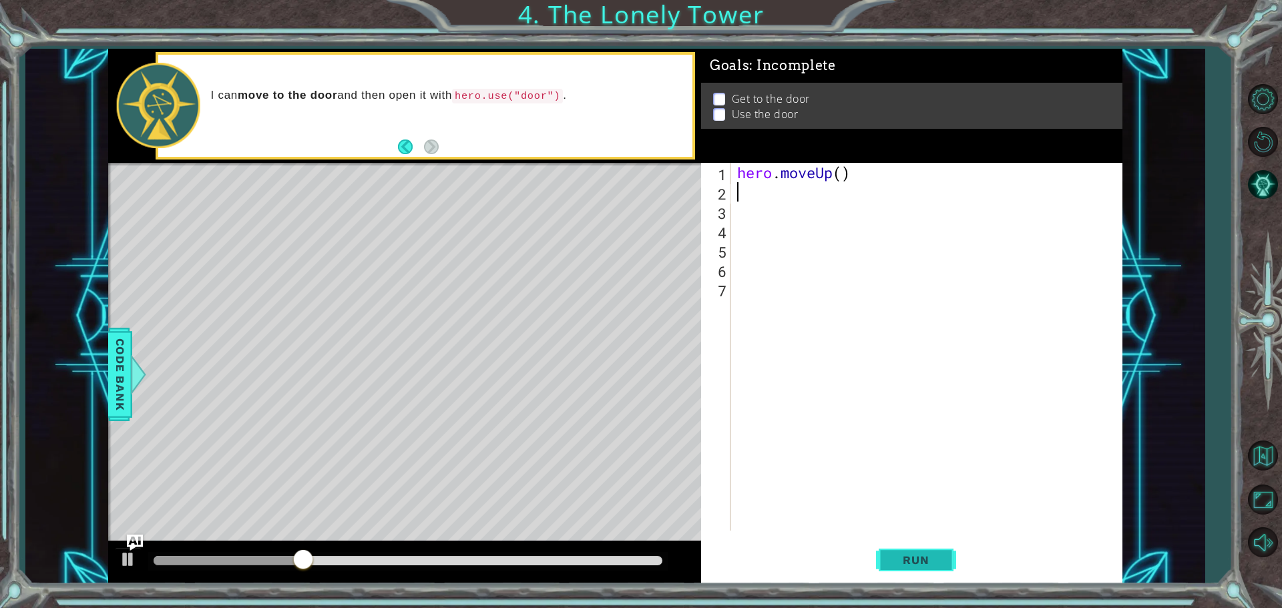
click at [907, 576] on button "Run" at bounding box center [916, 560] width 80 height 42
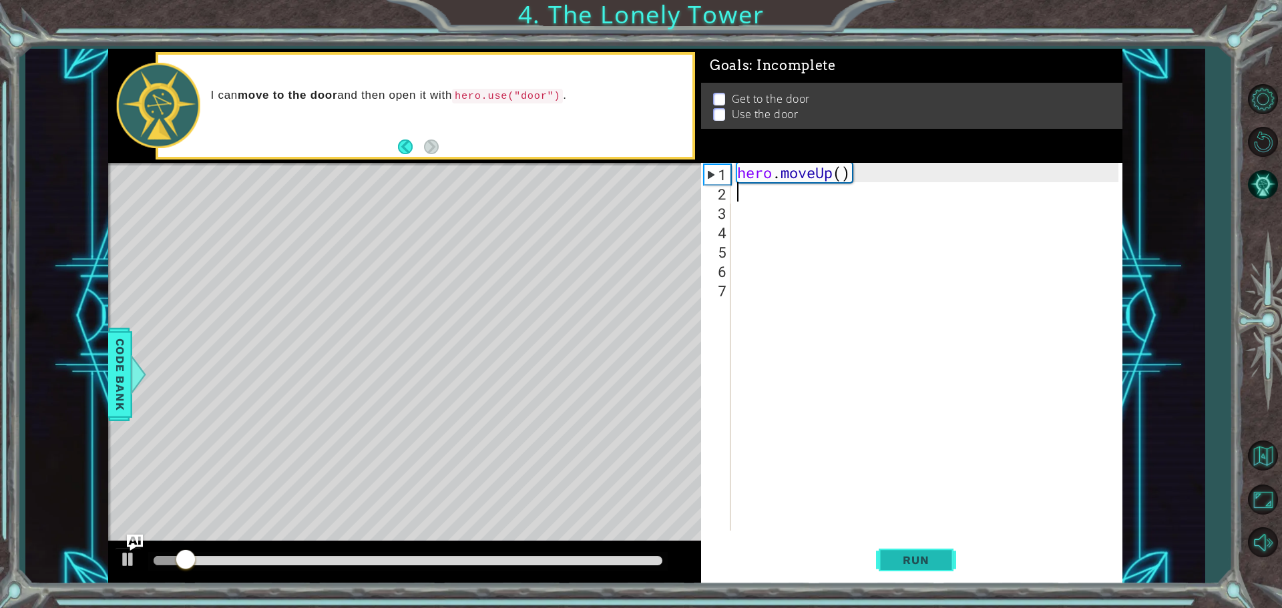
click at [911, 558] on span "Run" at bounding box center [915, 560] width 53 height 13
click at [759, 196] on div "hero . moveUp ( )" at bounding box center [930, 366] width 391 height 407
click at [869, 176] on div "hero . moveUp ( )" at bounding box center [930, 366] width 391 height 407
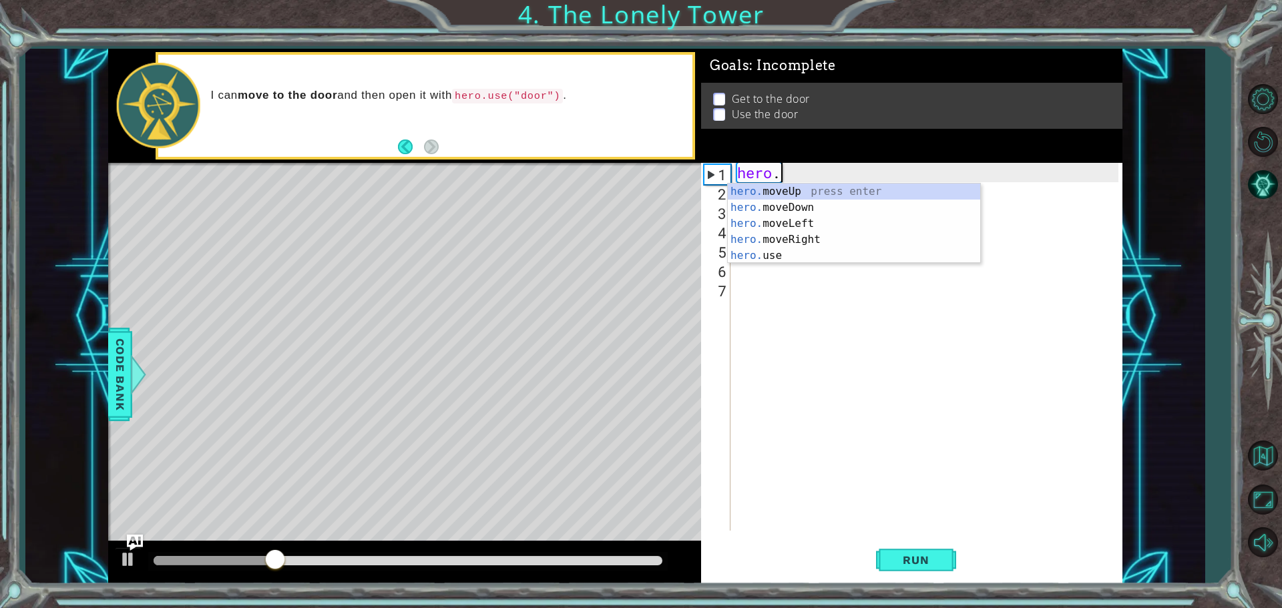
type textarea "hero.L"
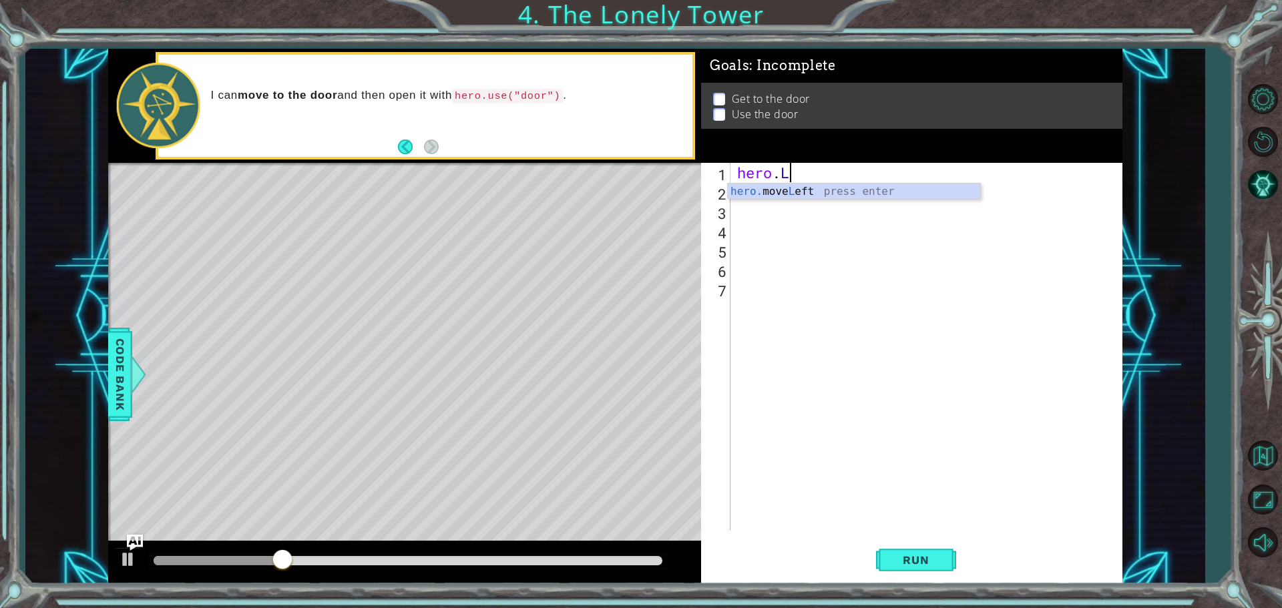
scroll to position [0, 1]
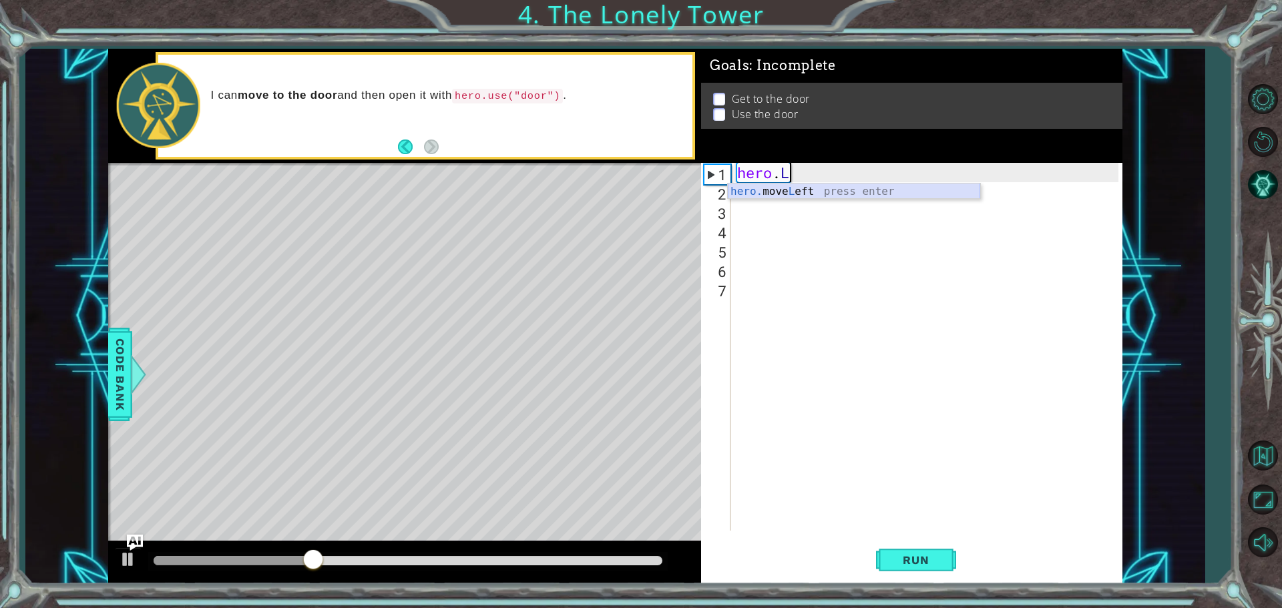
click at [847, 192] on div "hero. move L eft press enter" at bounding box center [854, 208] width 252 height 48
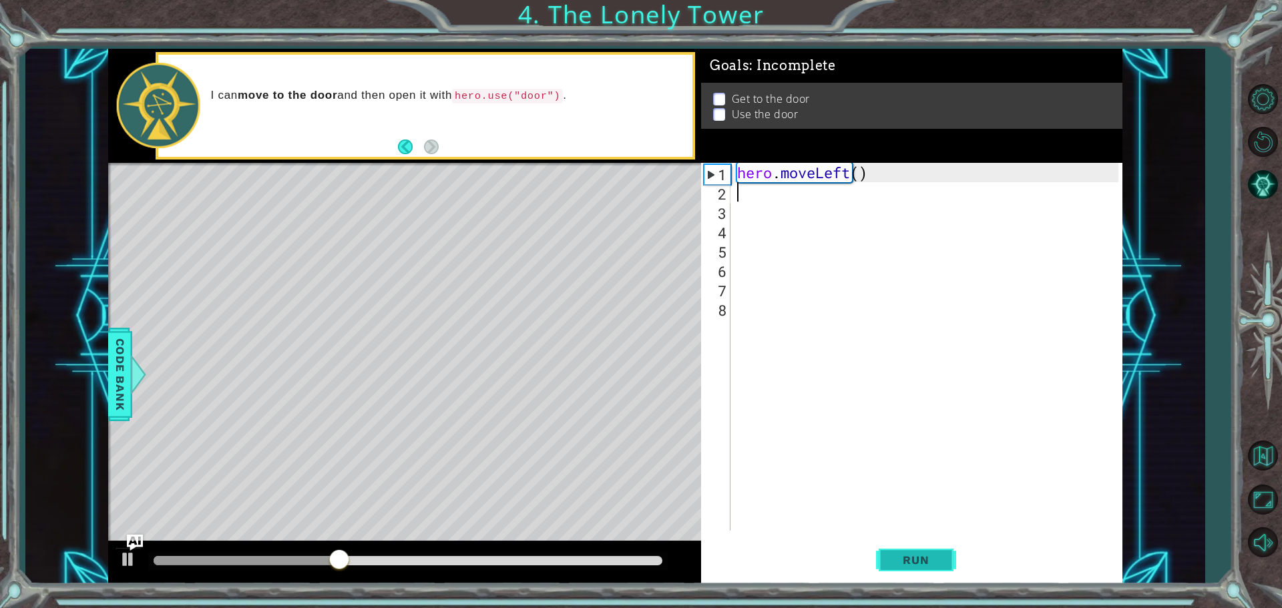
click at [905, 550] on button "Run" at bounding box center [916, 560] width 80 height 42
type textarea "h"
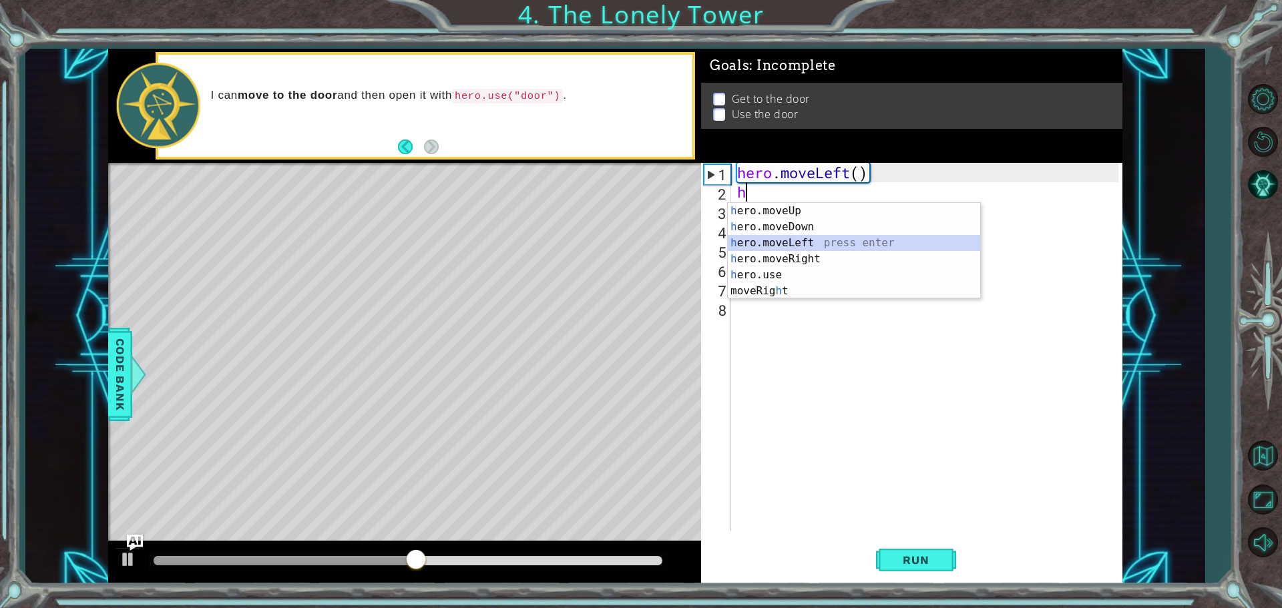
click at [776, 242] on div "h ero.moveUp press enter h ero.moveDown press enter h ero.moveLeft press enter …" at bounding box center [854, 267] width 252 height 128
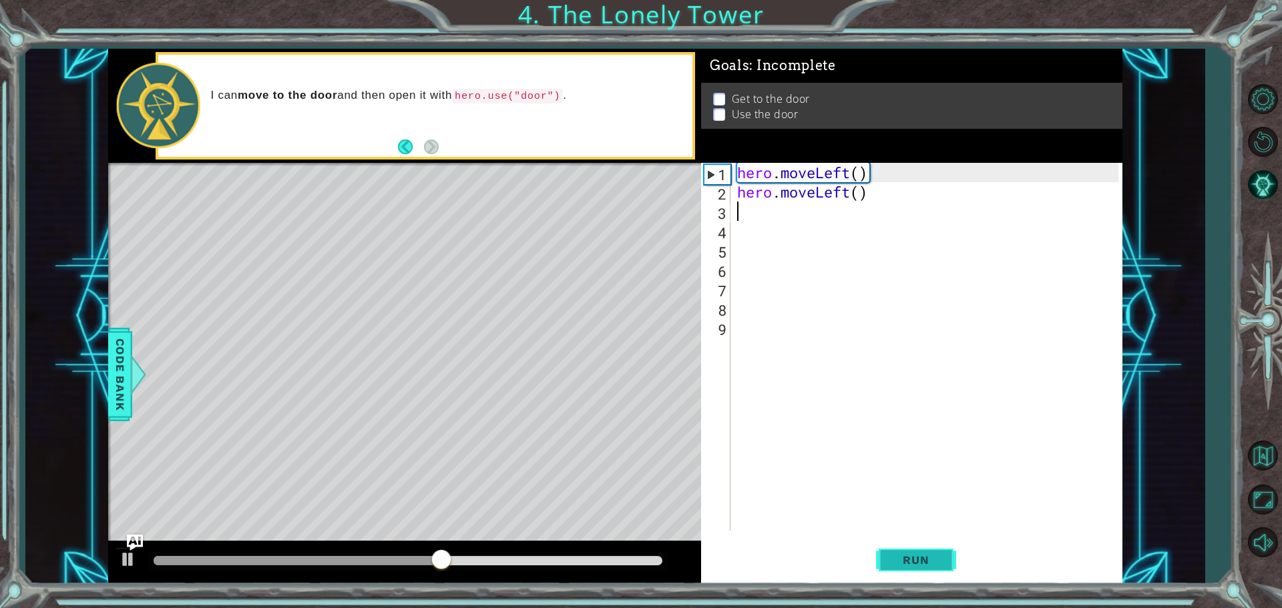
click at [919, 565] on span "Run" at bounding box center [915, 560] width 53 height 13
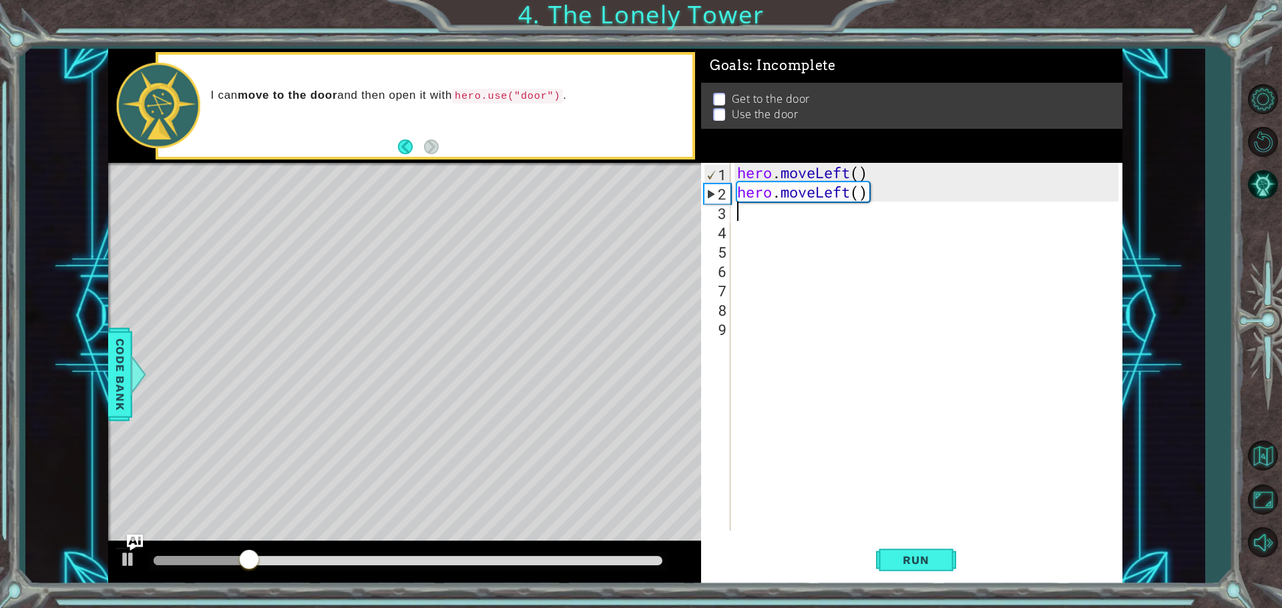
type textarea "h"
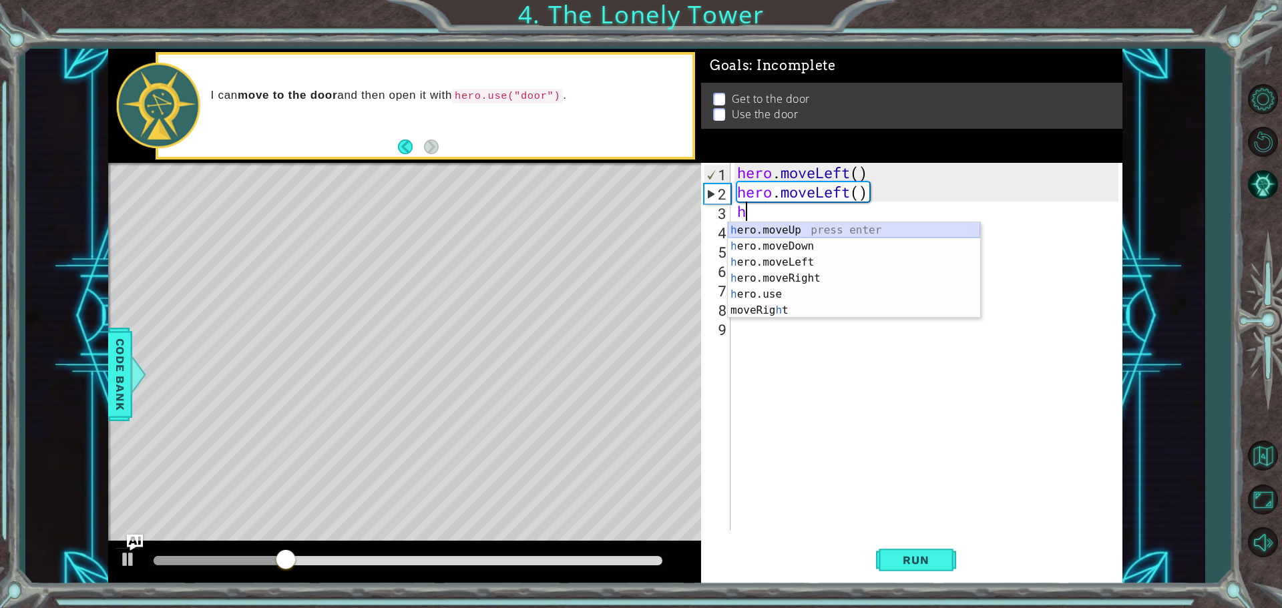
click at [773, 232] on div "h ero.moveUp press enter h ero.moveDown press enter h ero.moveLeft press enter …" at bounding box center [854, 286] width 252 height 128
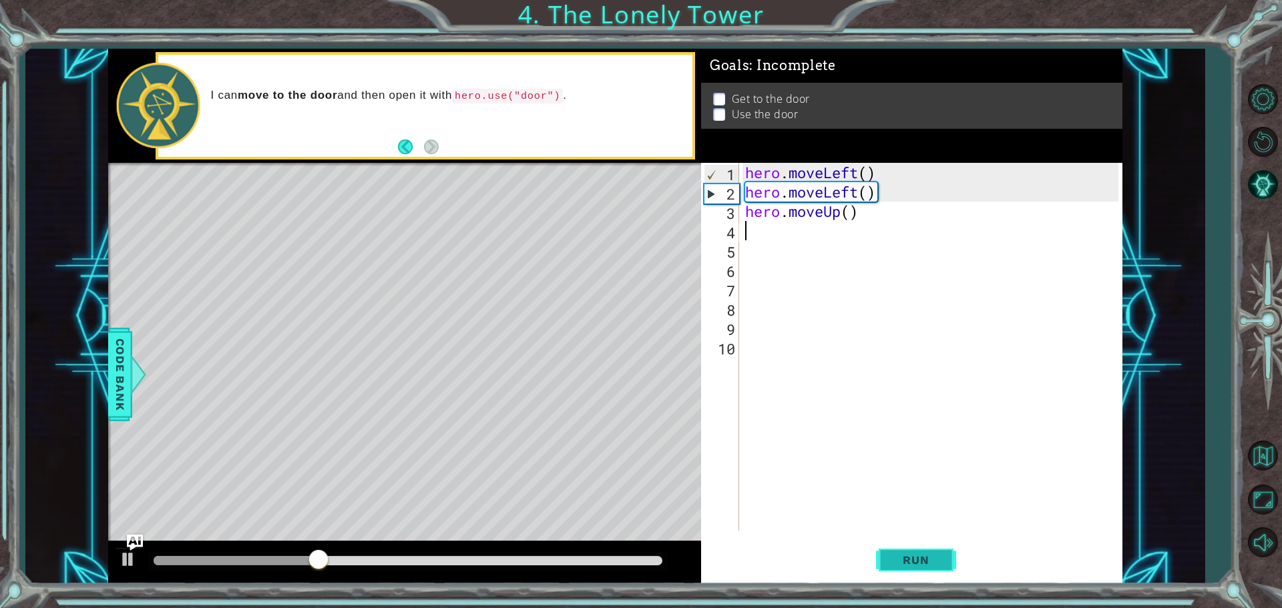
click at [937, 577] on button "Run" at bounding box center [916, 560] width 80 height 42
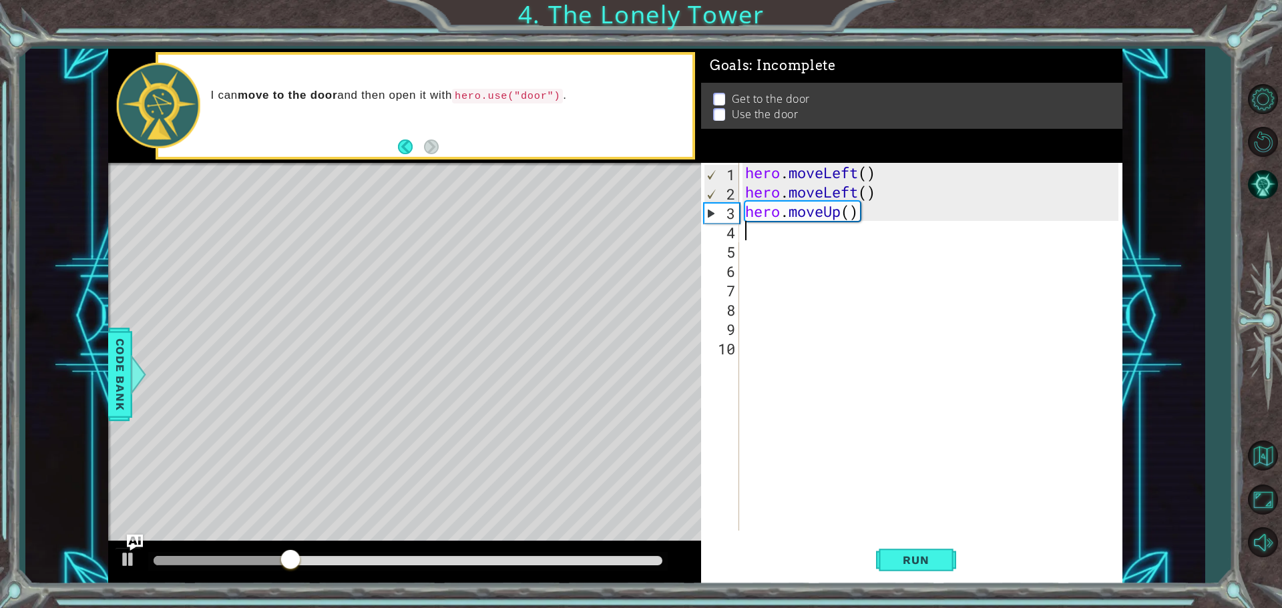
type textarea "m"
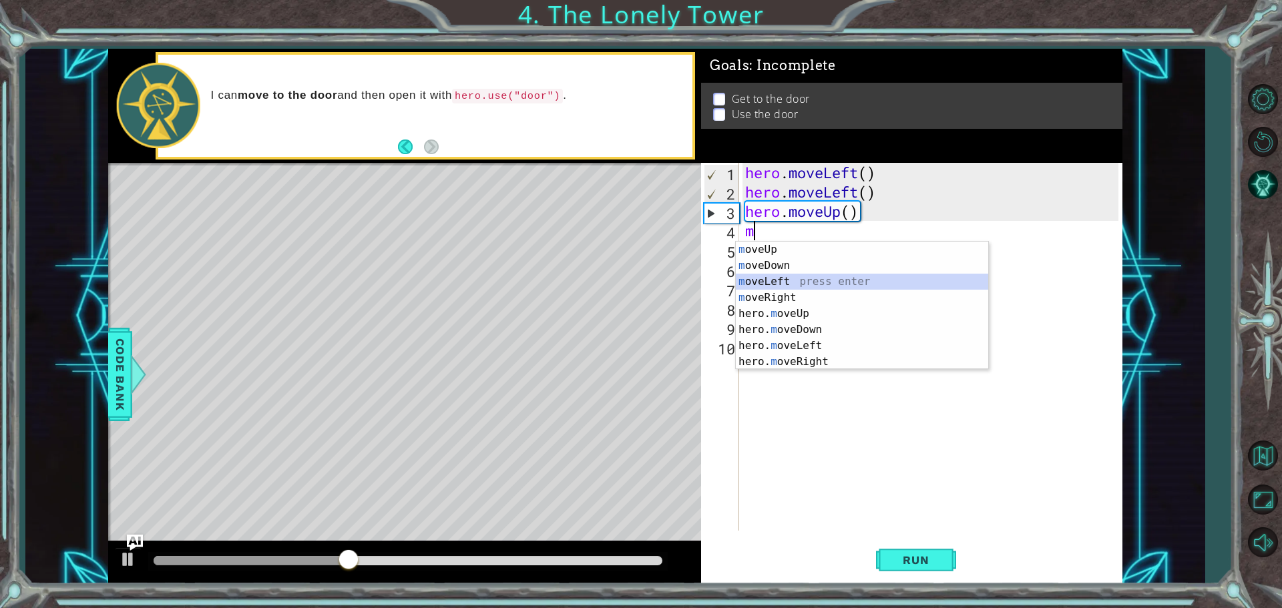
click at [767, 282] on div "m oveUp press enter m oveDown press enter m oveLeft press enter m oveRight pres…" at bounding box center [862, 322] width 252 height 160
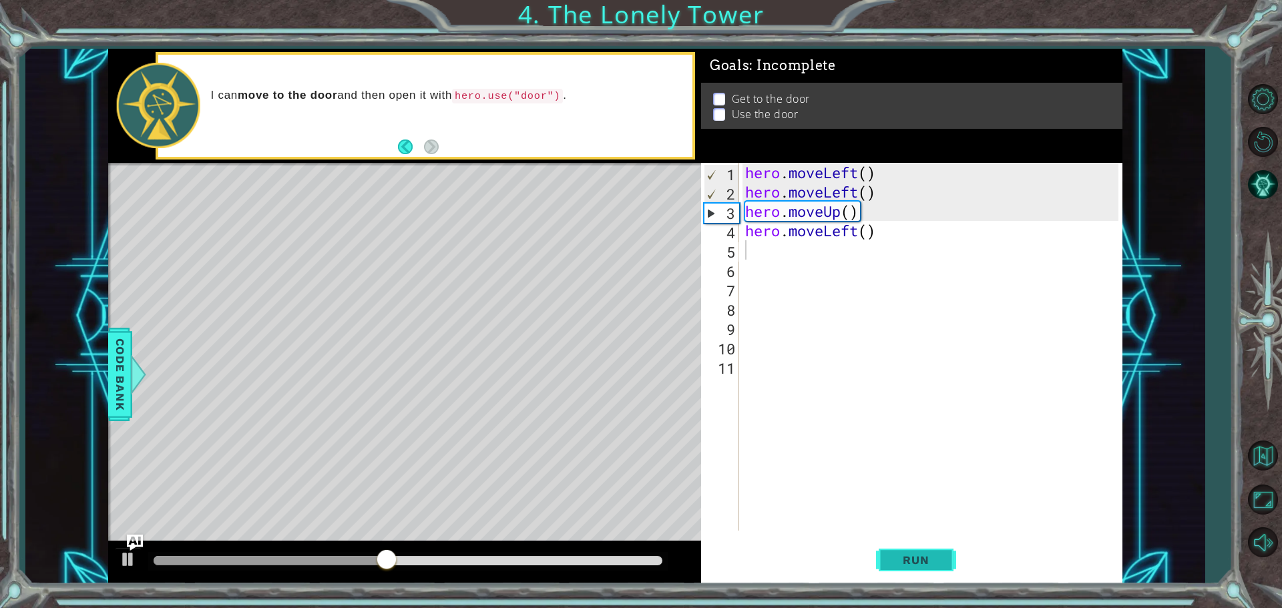
click at [918, 566] on span "Run" at bounding box center [915, 560] width 53 height 13
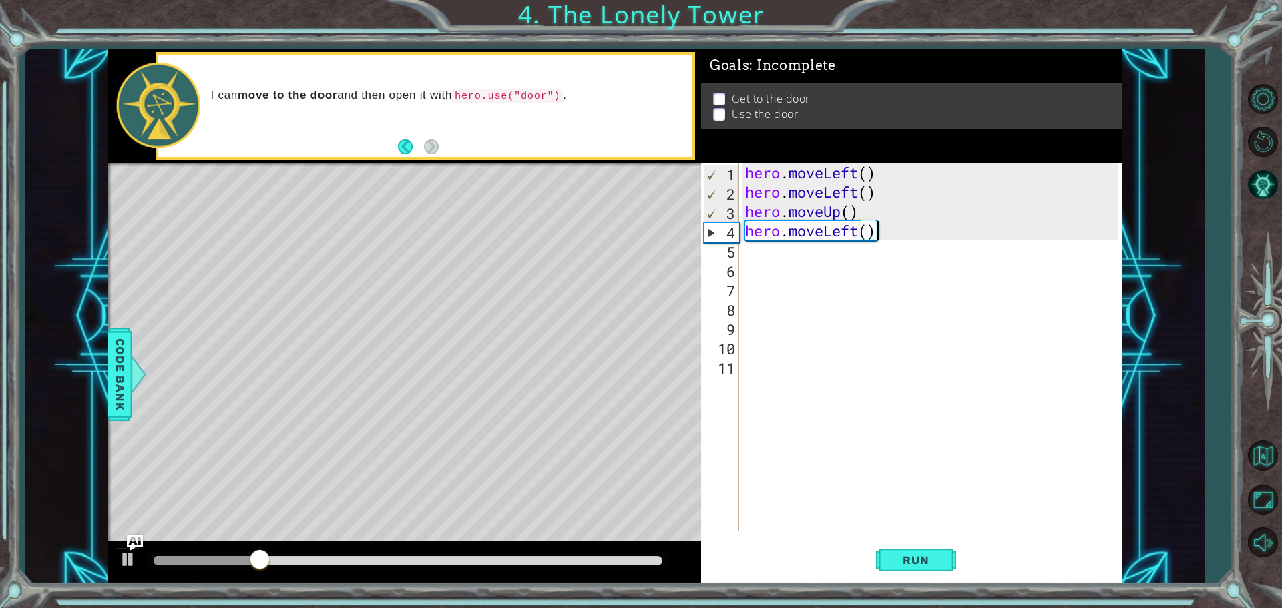
click at [902, 226] on div "hero . moveLeft ( ) hero . moveLeft ( ) hero . moveUp ( ) hero . moveLeft ( )" at bounding box center [934, 366] width 383 height 407
type textarea "hero.move"
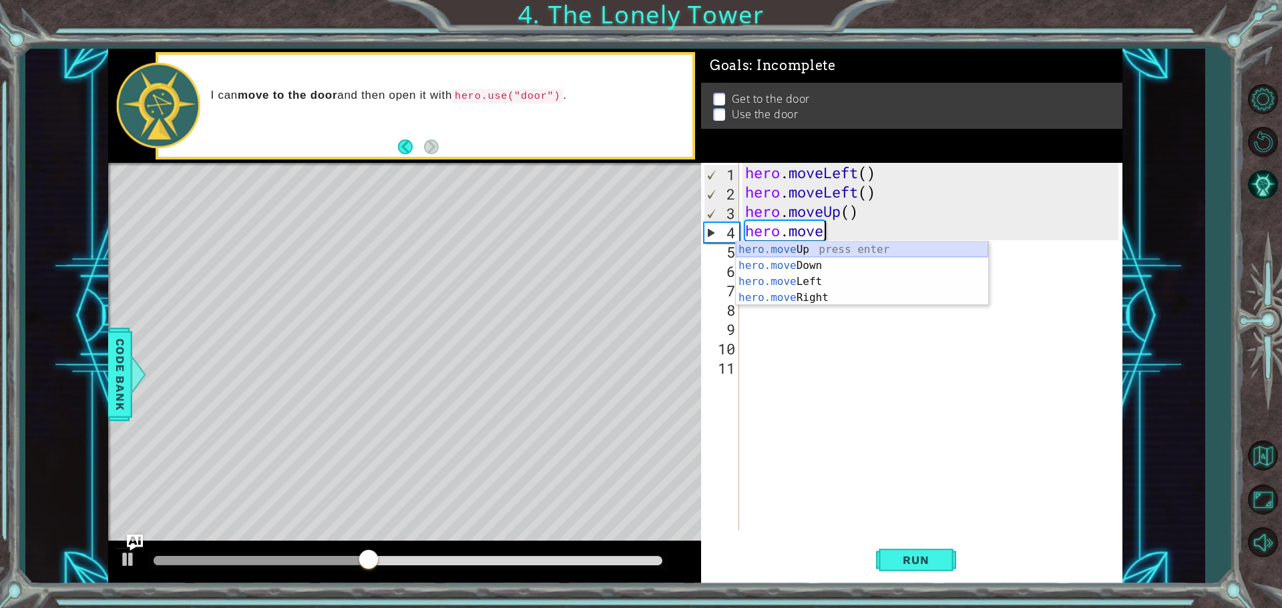
click at [800, 249] on div "hero.move Up press enter hero.move Down press enter hero.move Left press enter …" at bounding box center [862, 290] width 252 height 96
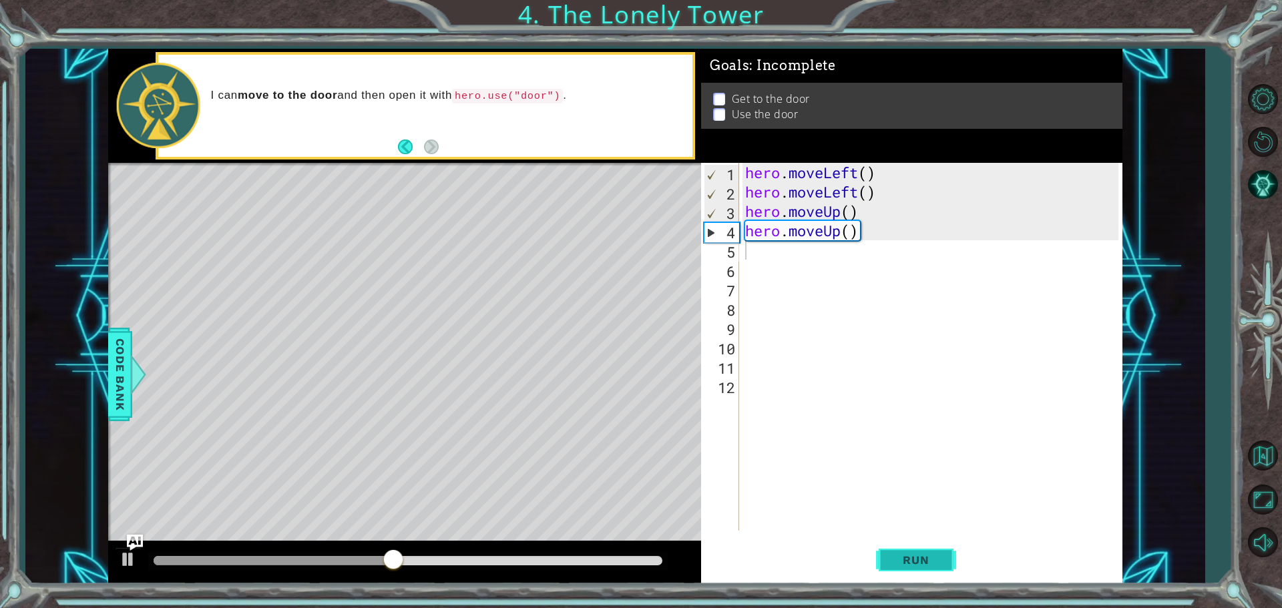
click at [919, 558] on span "Run" at bounding box center [915, 560] width 53 height 13
type textarea "h"
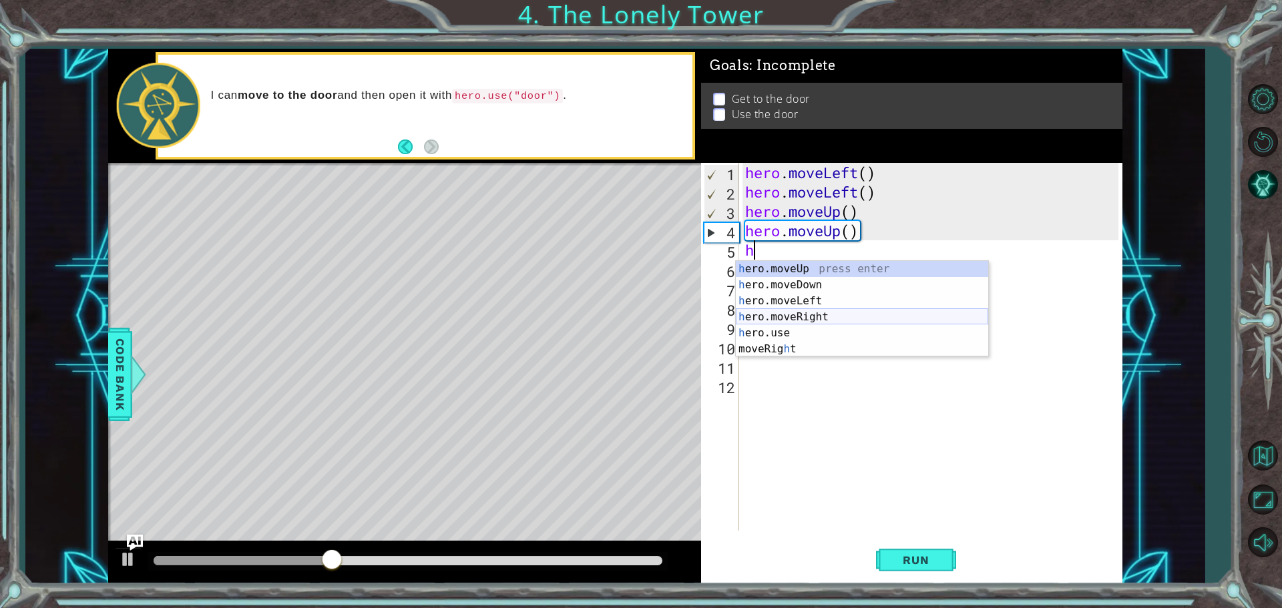
click at [774, 311] on div "h ero.moveUp press enter h ero.moveDown press enter h ero.moveLeft press enter …" at bounding box center [862, 325] width 252 height 128
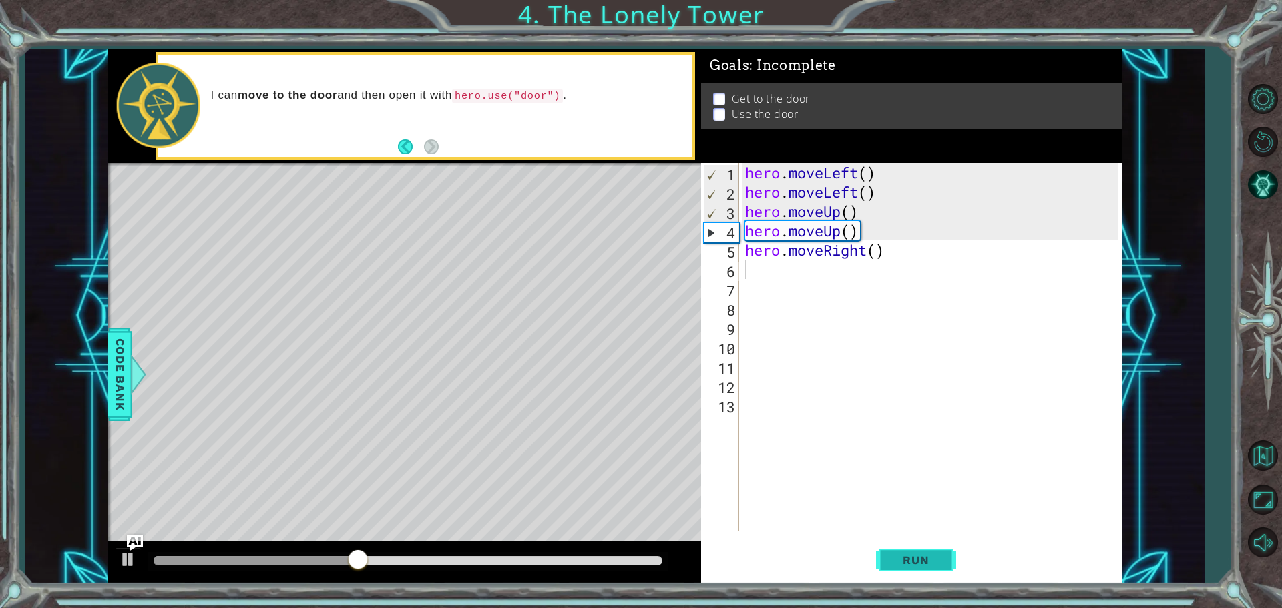
click at [911, 562] on span "Run" at bounding box center [915, 560] width 53 height 13
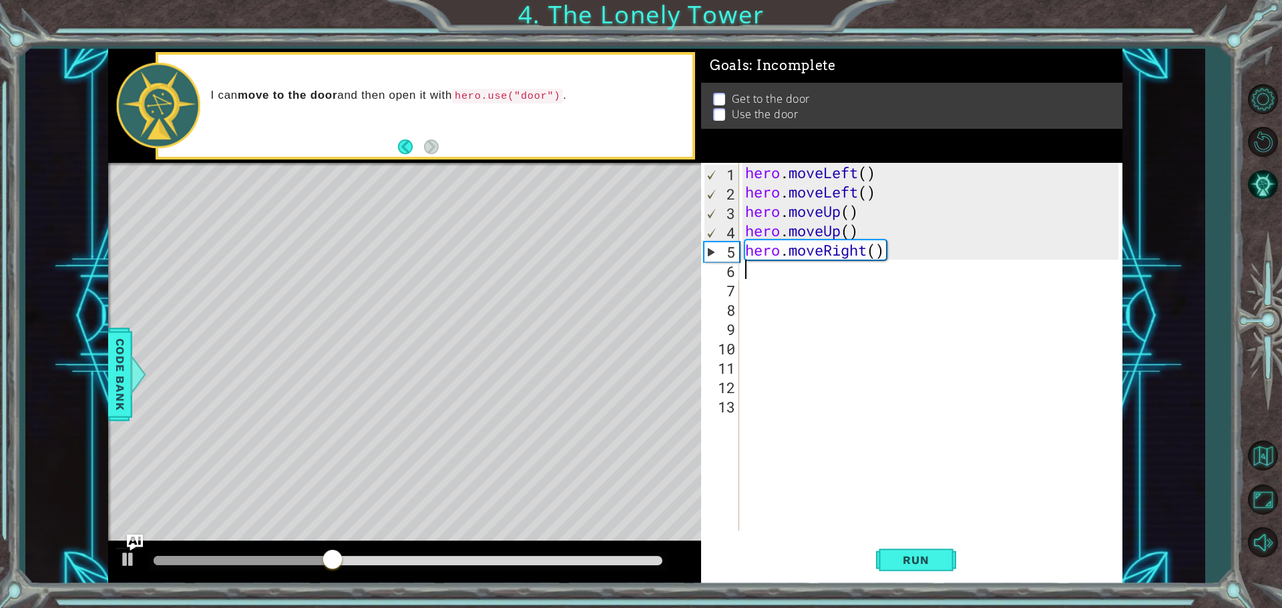
type textarea "h"
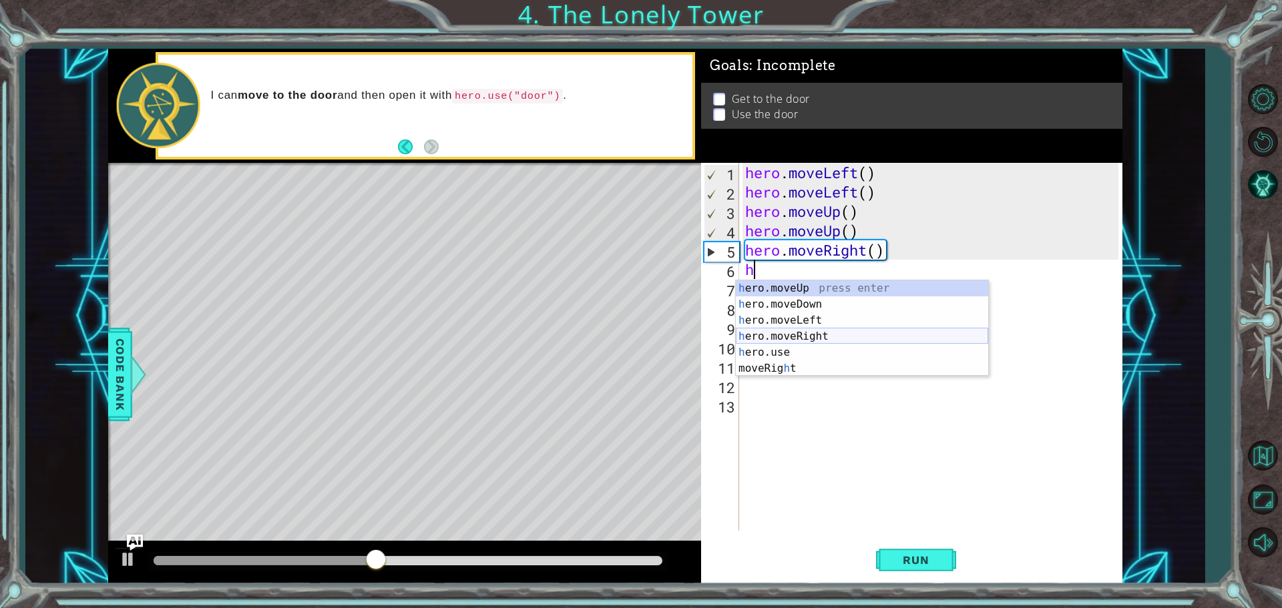
click at [795, 335] on div "h ero.moveUp press enter h ero.moveDown press enter h ero.moveLeft press enter …" at bounding box center [862, 344] width 252 height 128
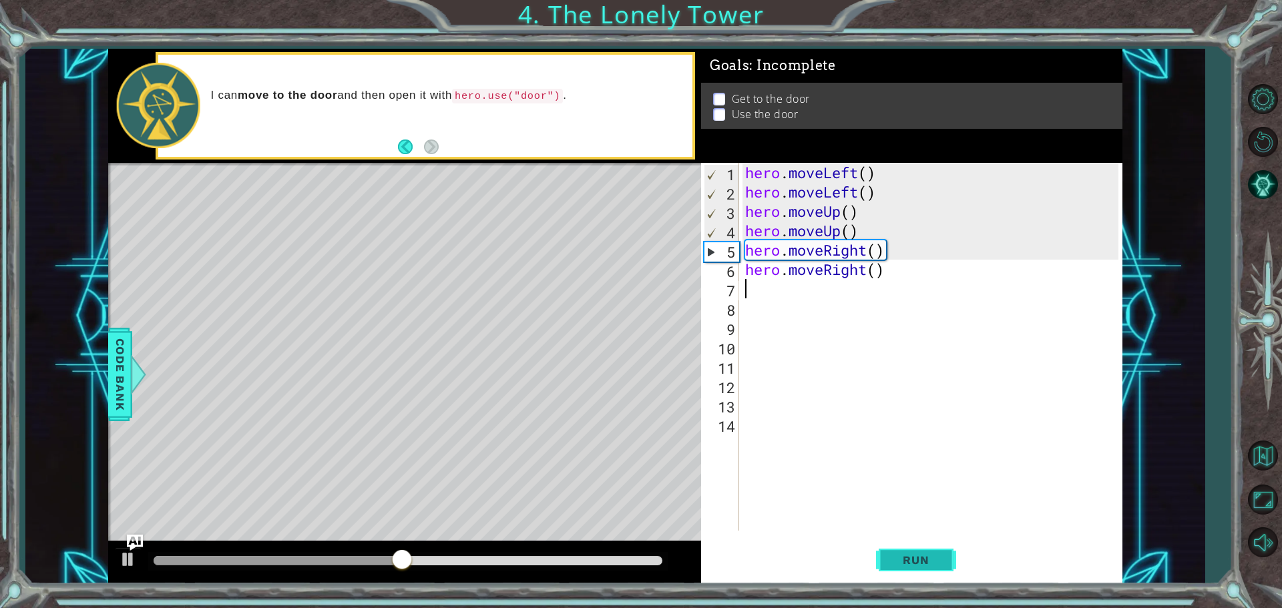
click at [931, 563] on span "Run" at bounding box center [915, 560] width 53 height 13
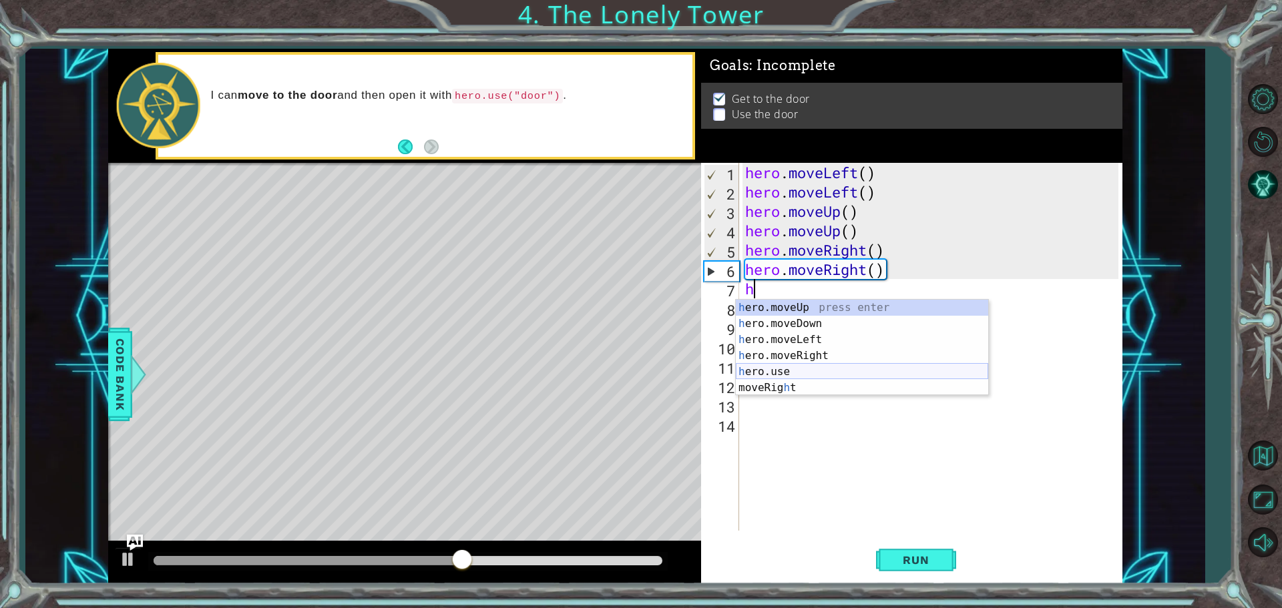
click at [801, 372] on div "h ero.moveUp press enter h ero.moveDown press enter h ero.moveLeft press enter …" at bounding box center [862, 364] width 252 height 128
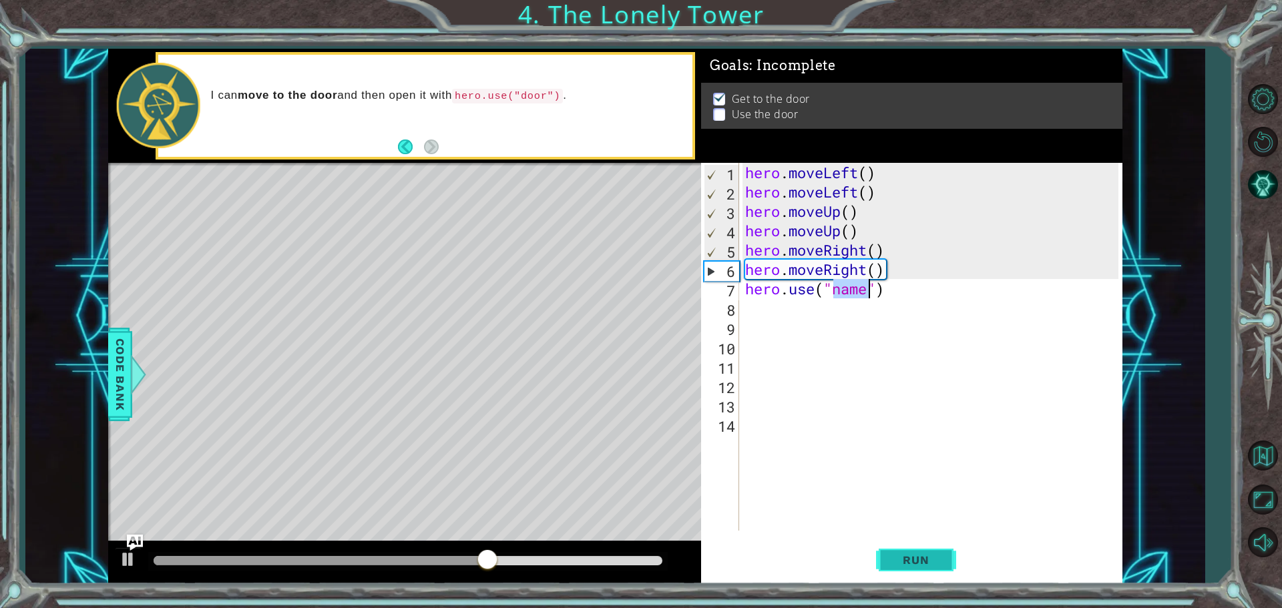
click at [919, 548] on button "Run" at bounding box center [916, 560] width 80 height 42
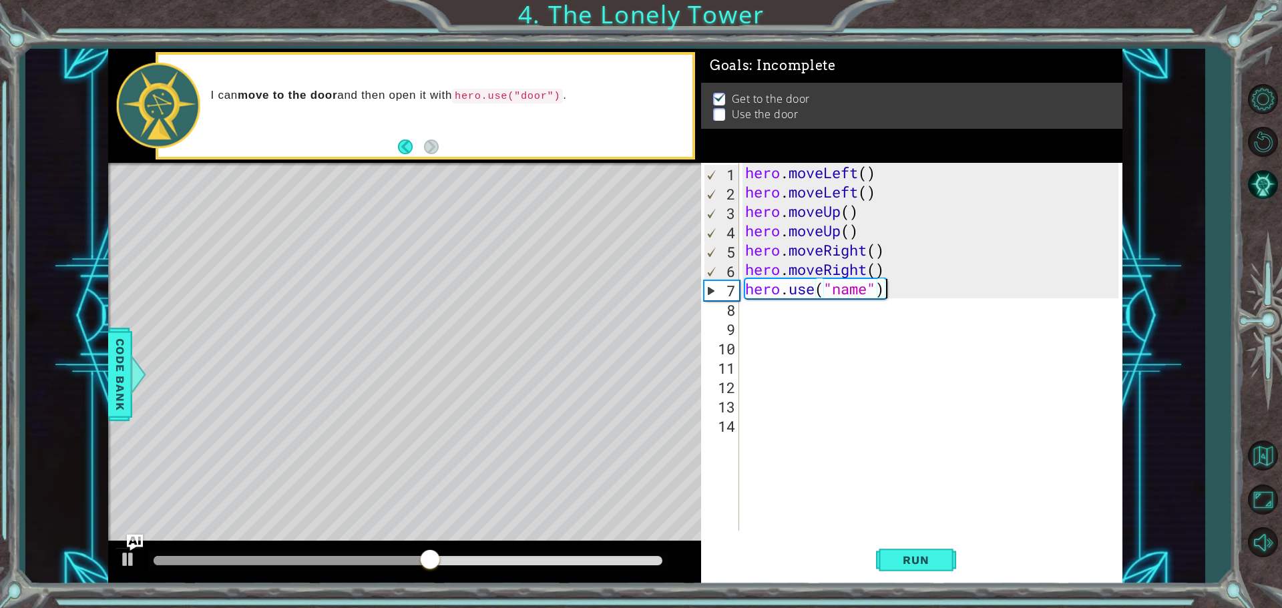
click at [915, 289] on div "hero . moveLeft ( ) hero . moveLeft ( ) hero . moveUp ( ) hero . moveUp ( ) her…" at bounding box center [934, 366] width 383 height 407
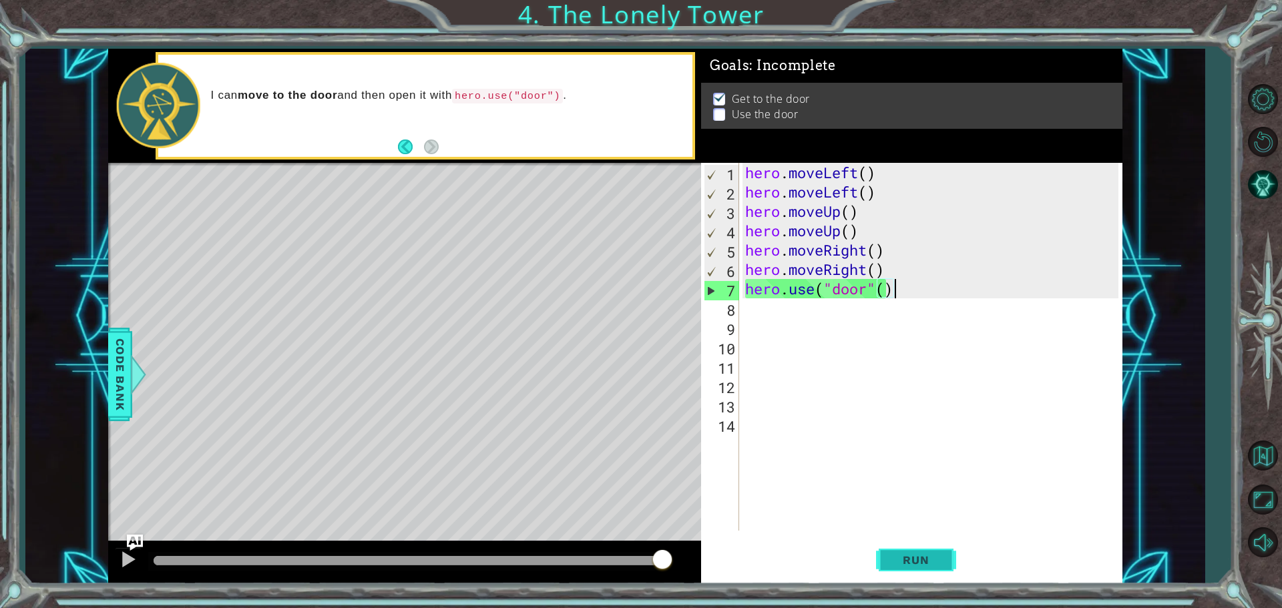
click at [925, 567] on button "Run" at bounding box center [916, 560] width 80 height 42
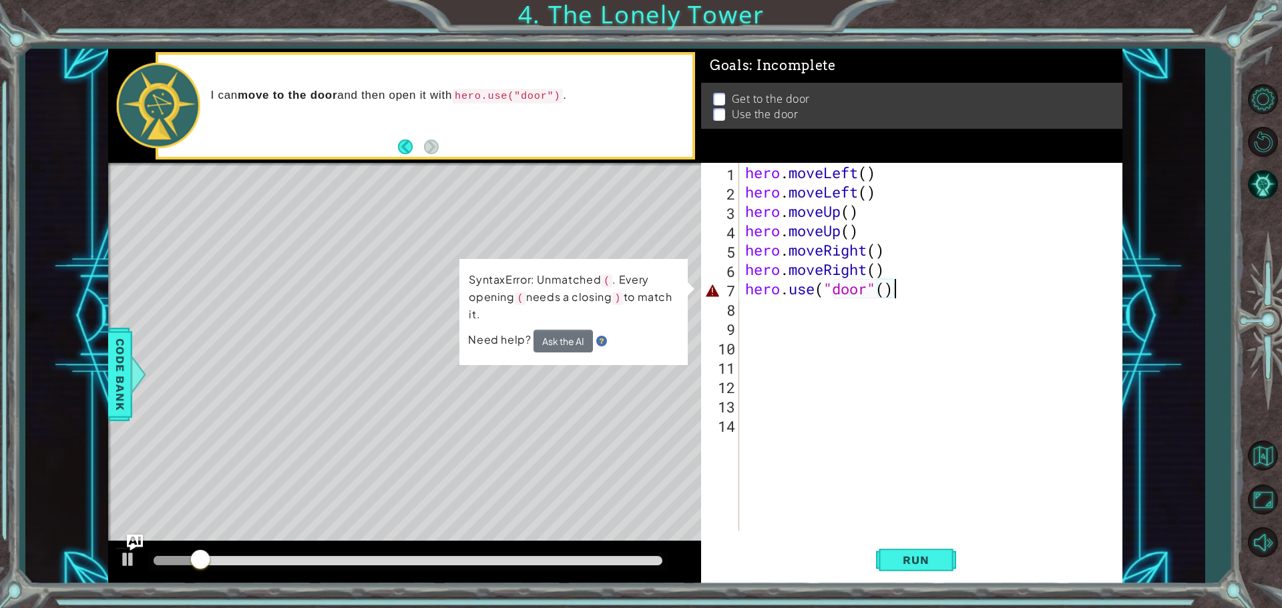
click at [907, 284] on div "hero . moveLeft ( ) hero . moveLeft ( ) hero . moveUp ( ) hero . moveUp ( ) her…" at bounding box center [934, 366] width 383 height 407
type textarea "hero.use("door"("
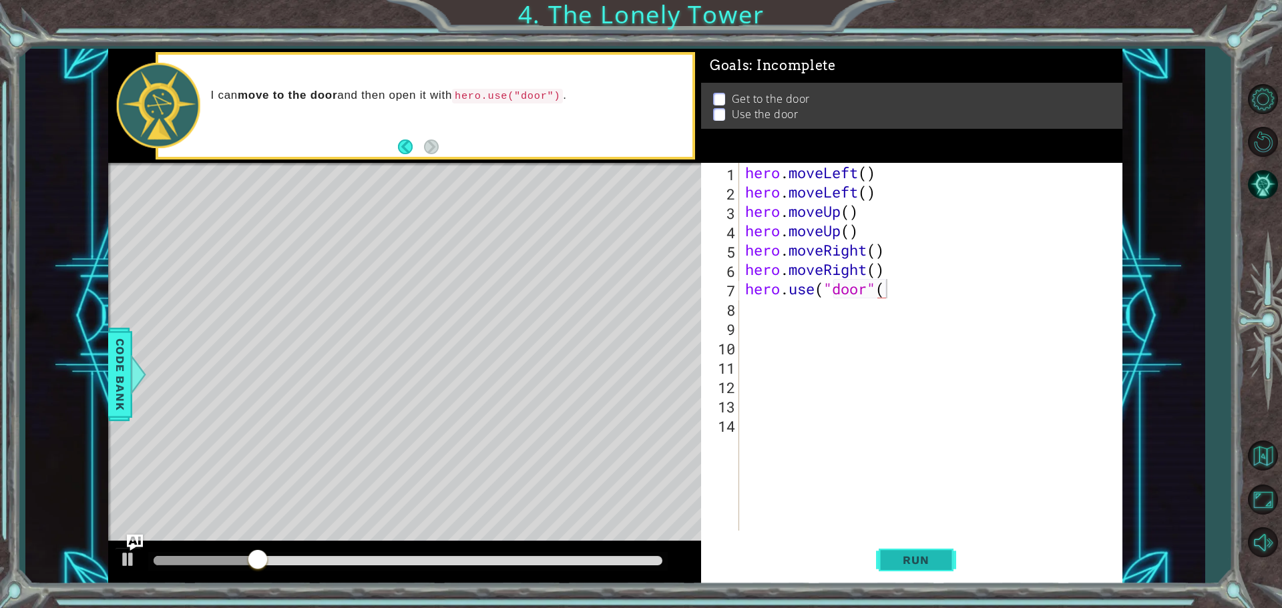
click at [912, 568] on button "Run" at bounding box center [916, 560] width 80 height 42
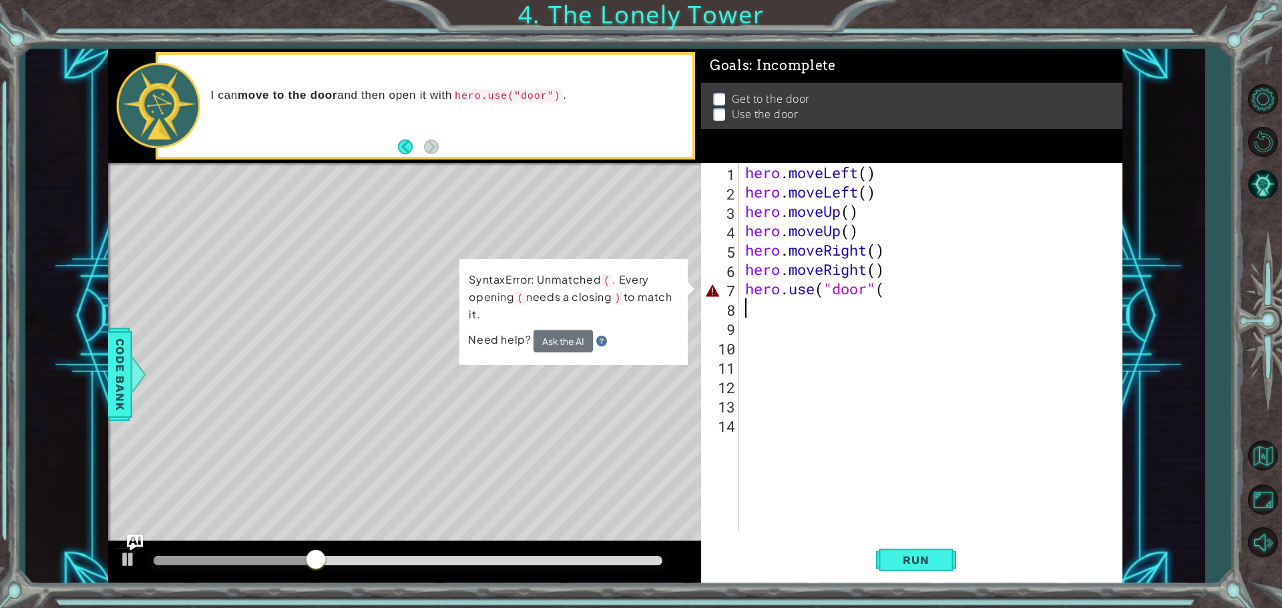
click at [944, 300] on div "hero . moveLeft ( ) hero . moveLeft ( ) hero . moveUp ( ) hero . moveUp ( ) her…" at bounding box center [934, 366] width 383 height 407
click at [922, 289] on div "hero . moveLeft ( ) hero . moveLeft ( ) hero . moveUp ( ) hero . moveUp ( ) her…" at bounding box center [934, 366] width 383 height 407
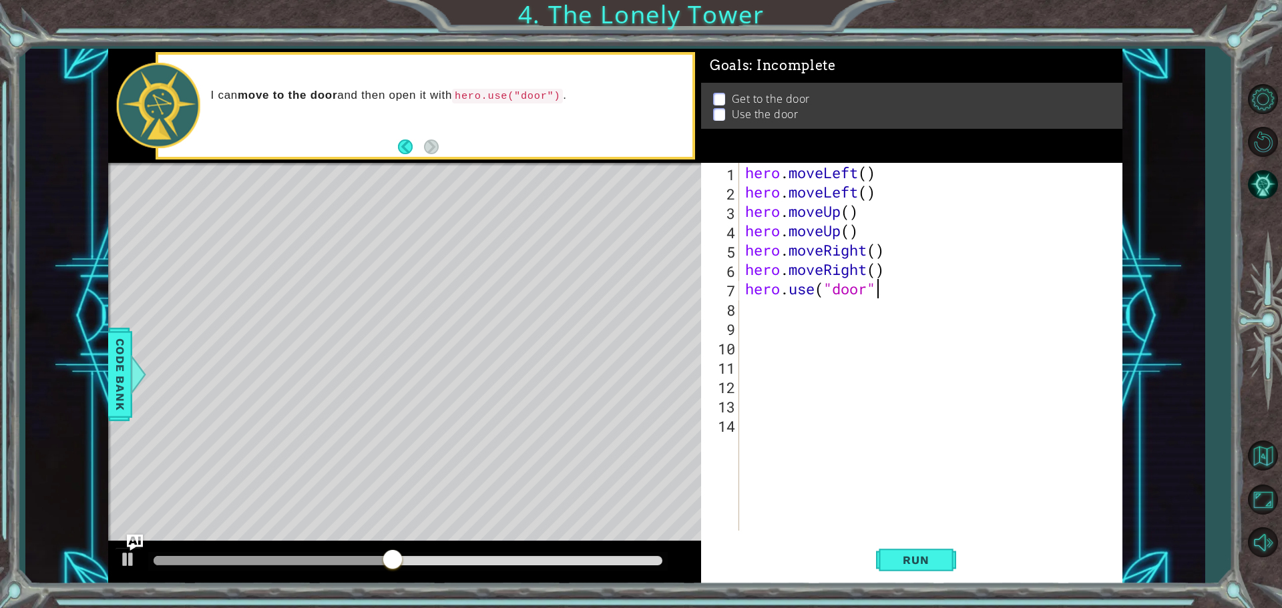
scroll to position [0, 5]
type textarea "hero.use("door")"
click at [907, 552] on button "Run" at bounding box center [916, 560] width 80 height 42
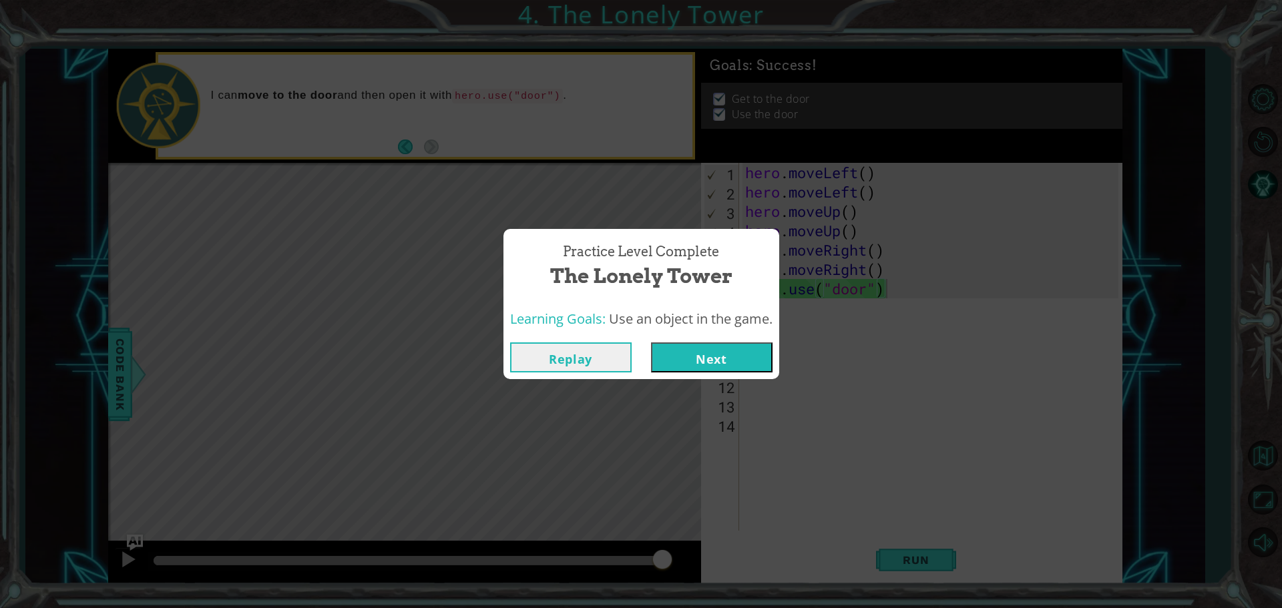
click at [761, 354] on button "Next" at bounding box center [712, 358] width 122 height 30
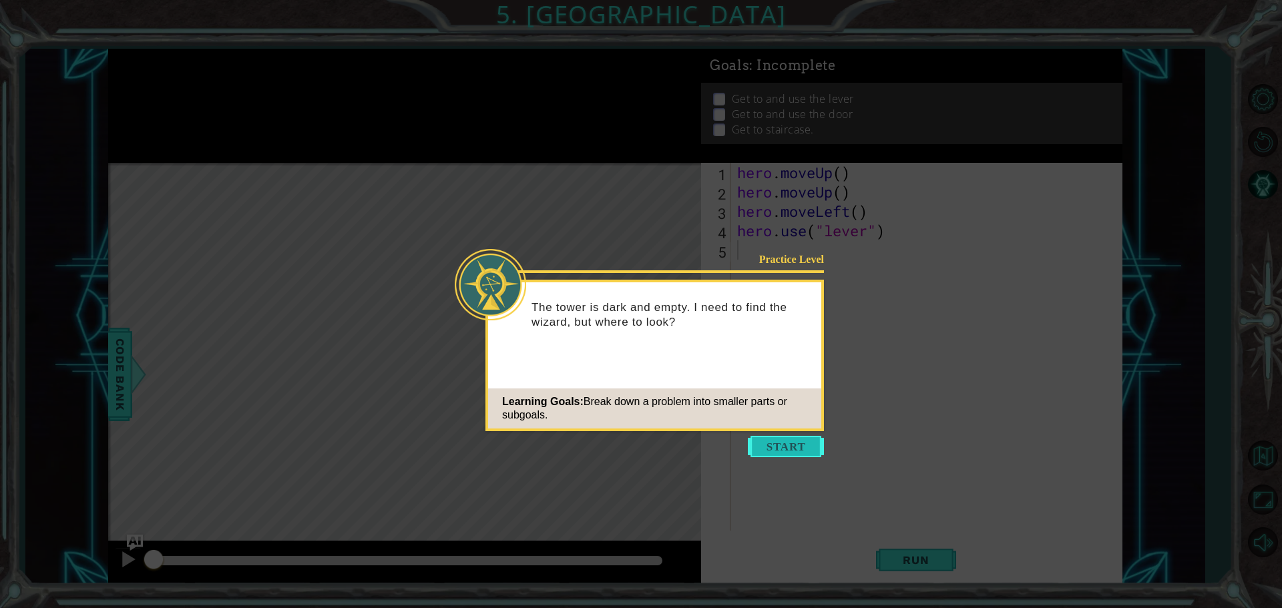
click at [785, 439] on button "Start" at bounding box center [786, 446] width 76 height 21
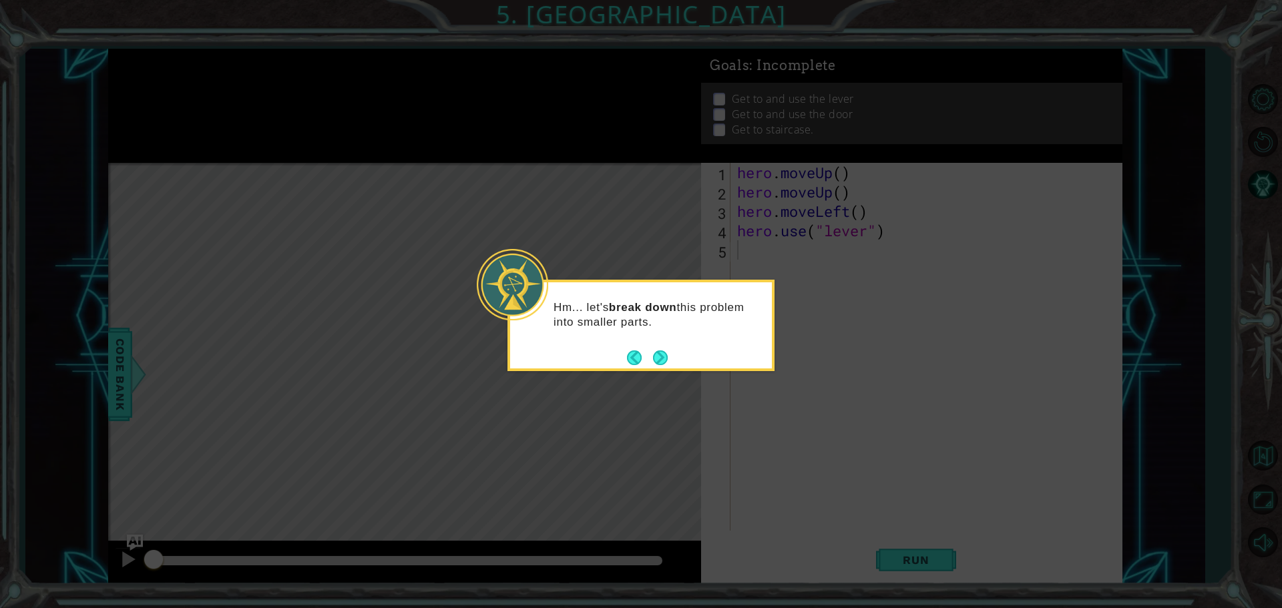
click at [1060, 201] on icon at bounding box center [641, 304] width 1282 height 608
click at [662, 358] on button "Next" at bounding box center [660, 357] width 21 height 21
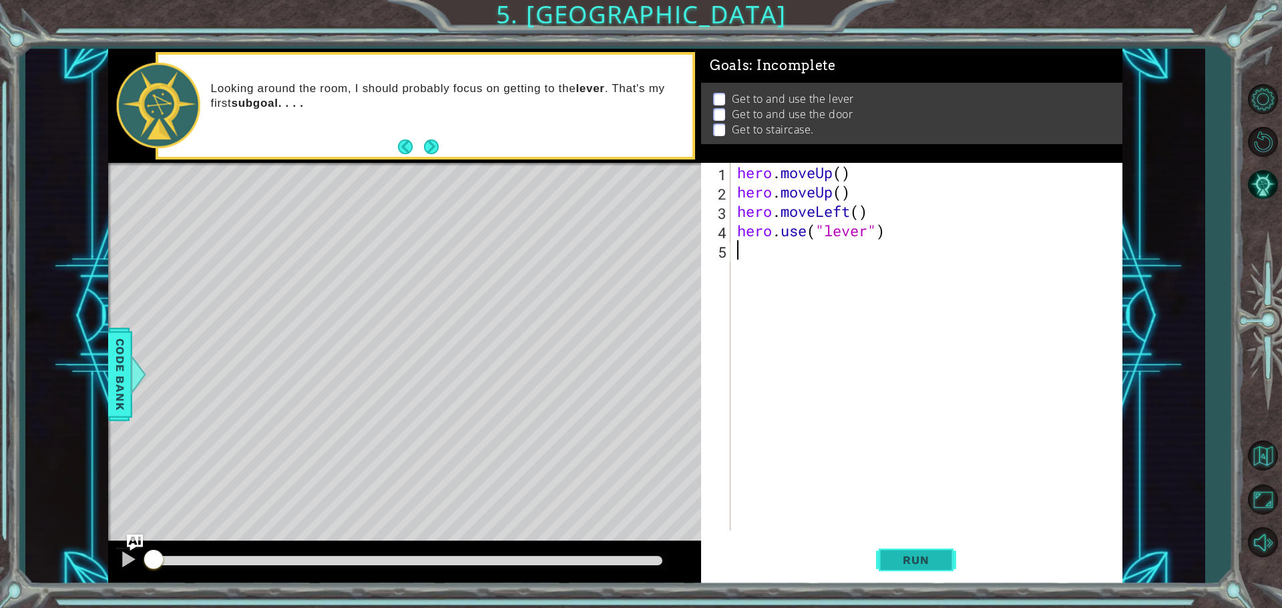
click at [952, 564] on button "Run" at bounding box center [916, 560] width 80 height 42
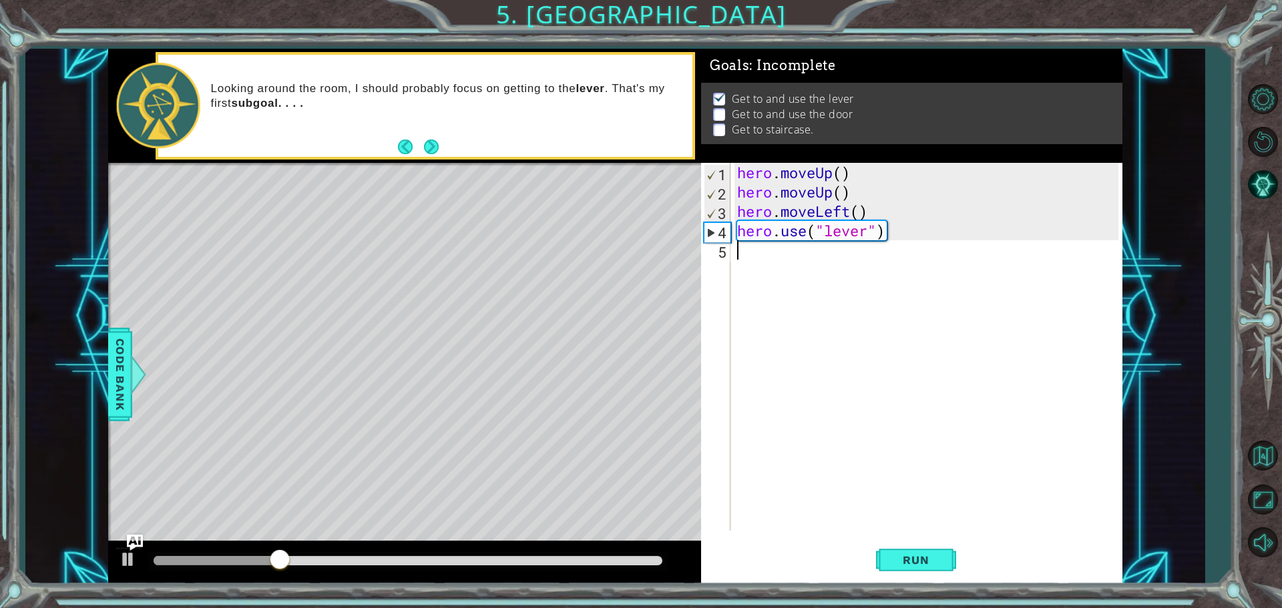
type textarea "h"
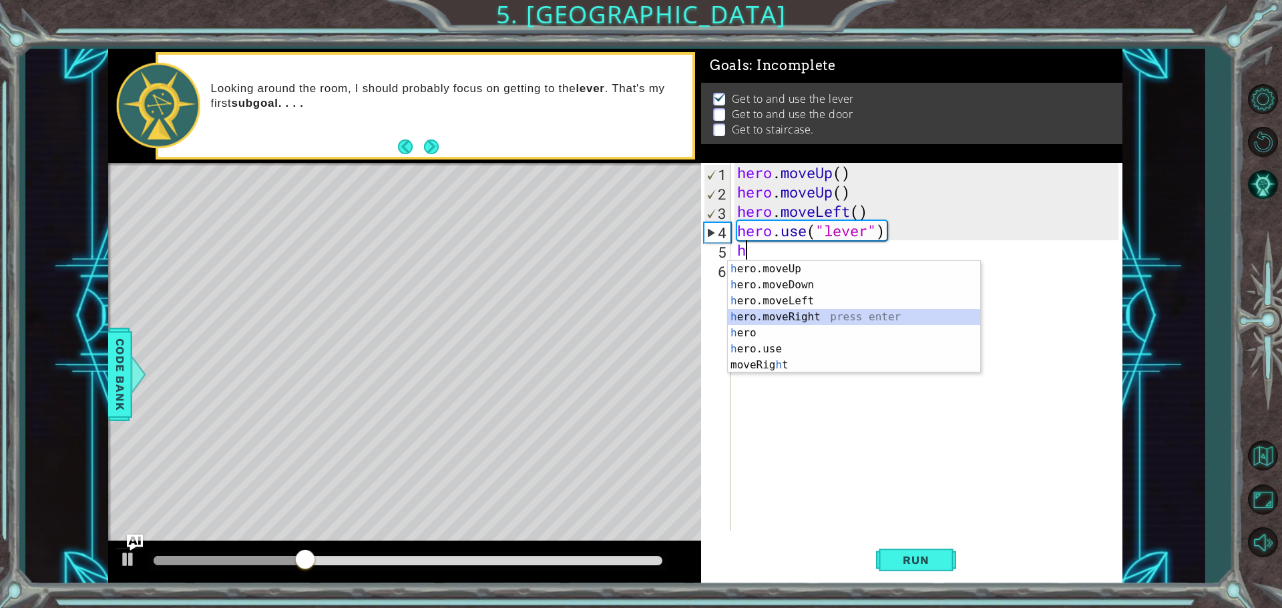
click at [783, 315] on div "h ero.moveUp press enter h ero.moveDown press enter h ero.moveLeft press enter …" at bounding box center [854, 333] width 252 height 144
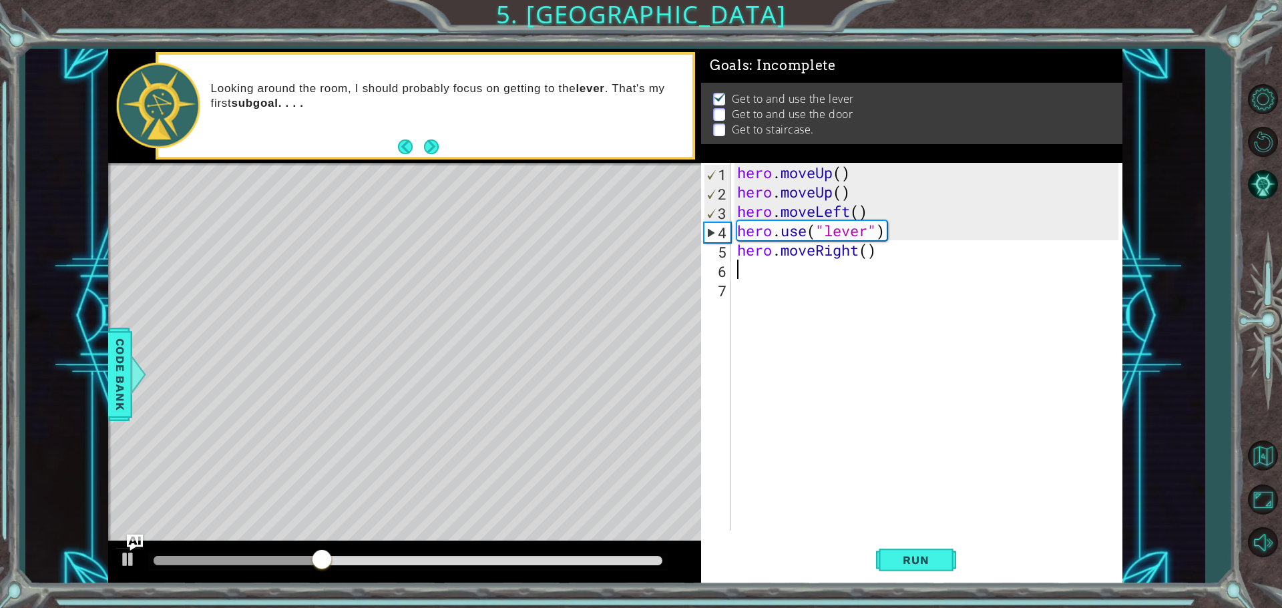
click at [959, 558] on div "Run" at bounding box center [915, 560] width 421 height 42
click at [944, 558] on button "Run" at bounding box center [916, 560] width 80 height 42
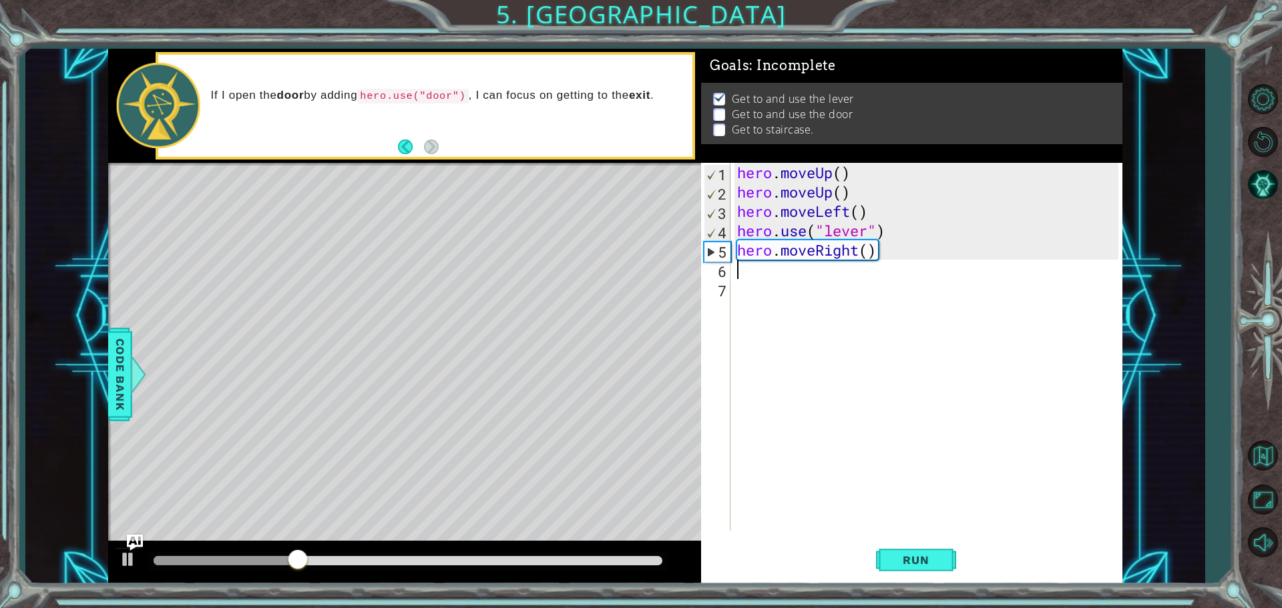
click at [887, 247] on div "hero . moveUp ( ) hero . moveUp ( ) hero . moveLeft ( ) hero . use ( "lever" ) …" at bounding box center [930, 366] width 391 height 407
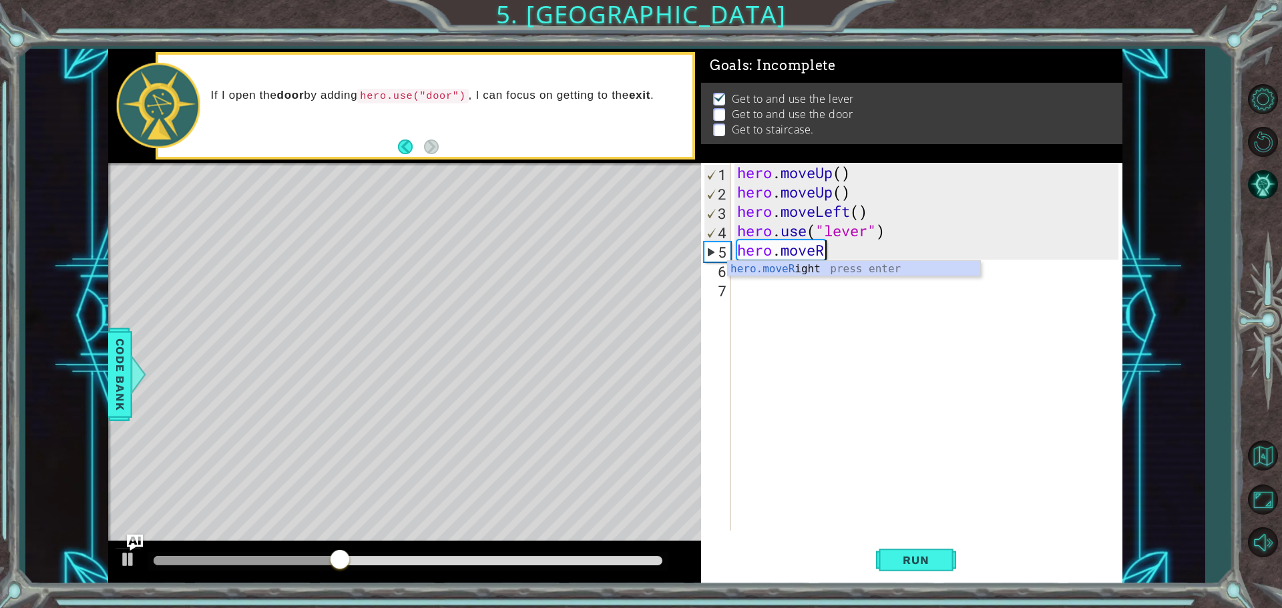
type textarea "hero.move"
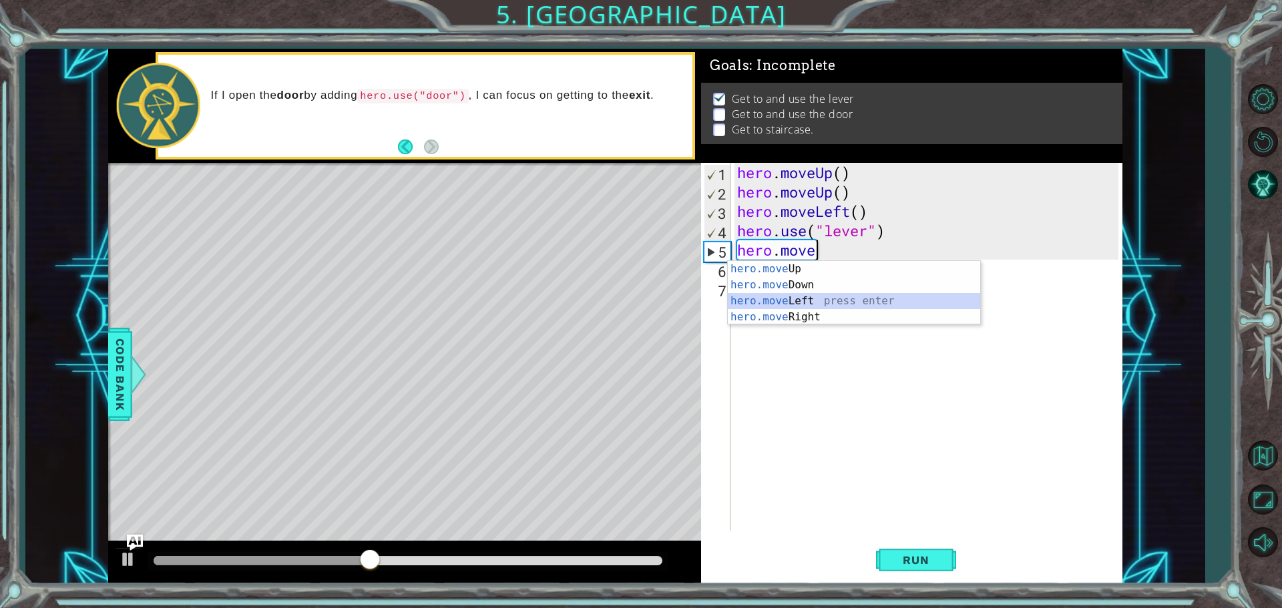
click at [815, 294] on div "hero.move Up press enter hero.move Down press enter hero.move Left press enter …" at bounding box center [854, 309] width 252 height 96
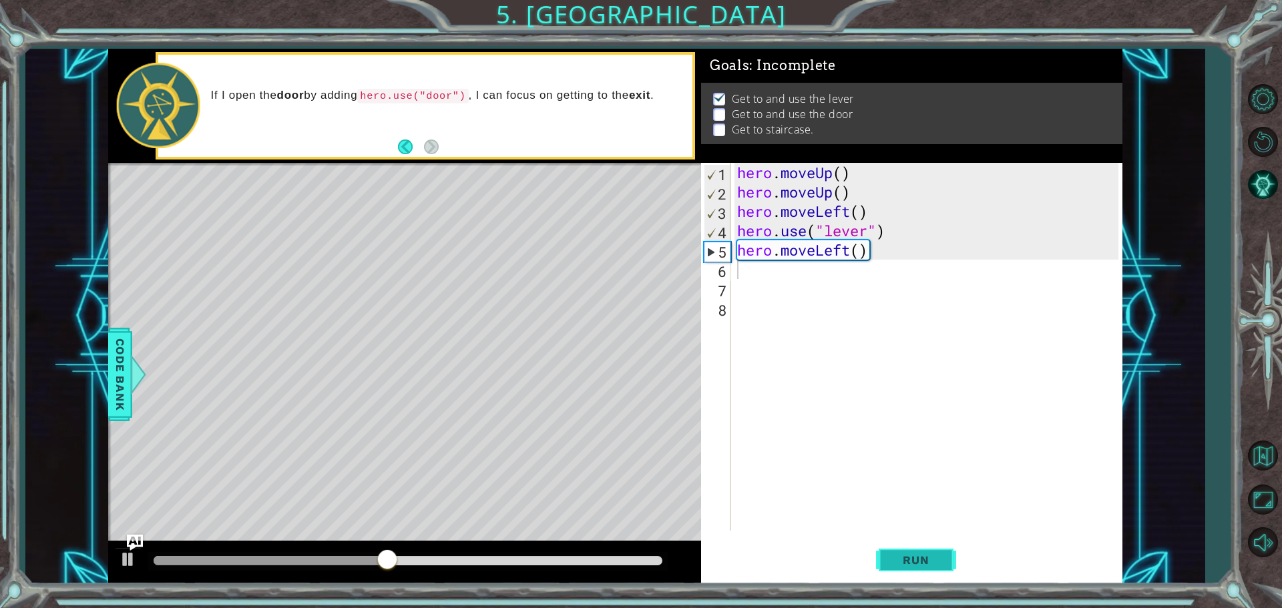
click at [895, 550] on button "Run" at bounding box center [916, 560] width 80 height 42
click at [885, 252] on div "hero . moveUp ( ) hero . moveUp ( ) hero . moveLeft ( ) hero . use ( "lever" ) …" at bounding box center [930, 366] width 391 height 407
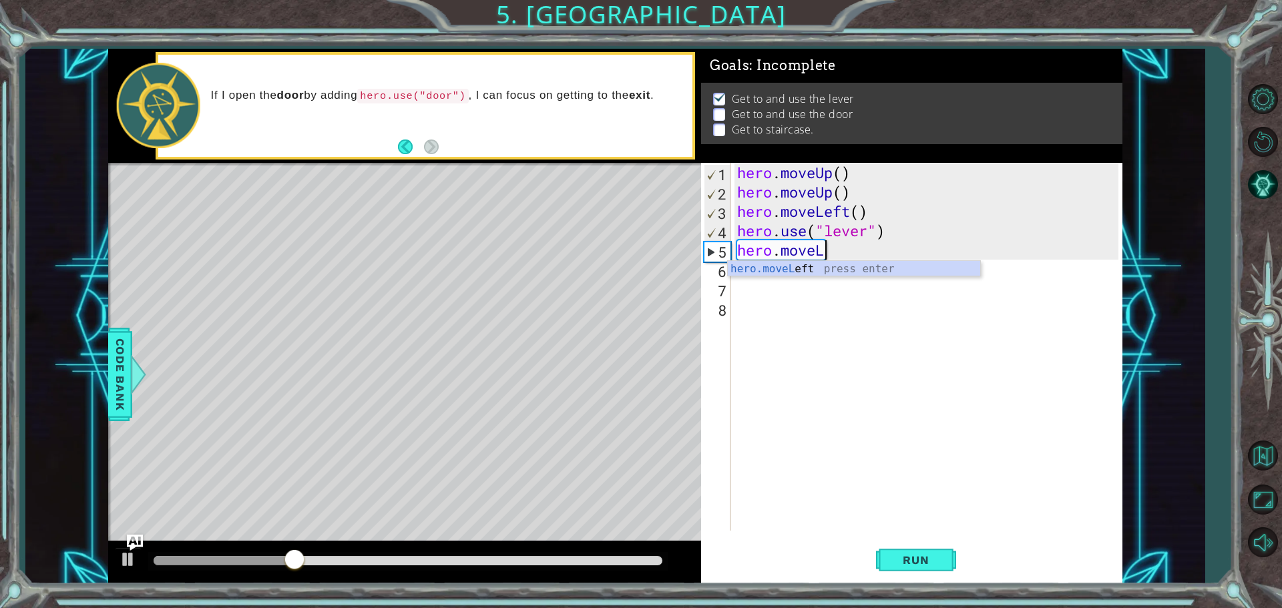
type textarea "hero.move"
click at [819, 267] on div "hero.move Up press enter hero.move Down press enter hero.move Left press enter …" at bounding box center [854, 309] width 252 height 96
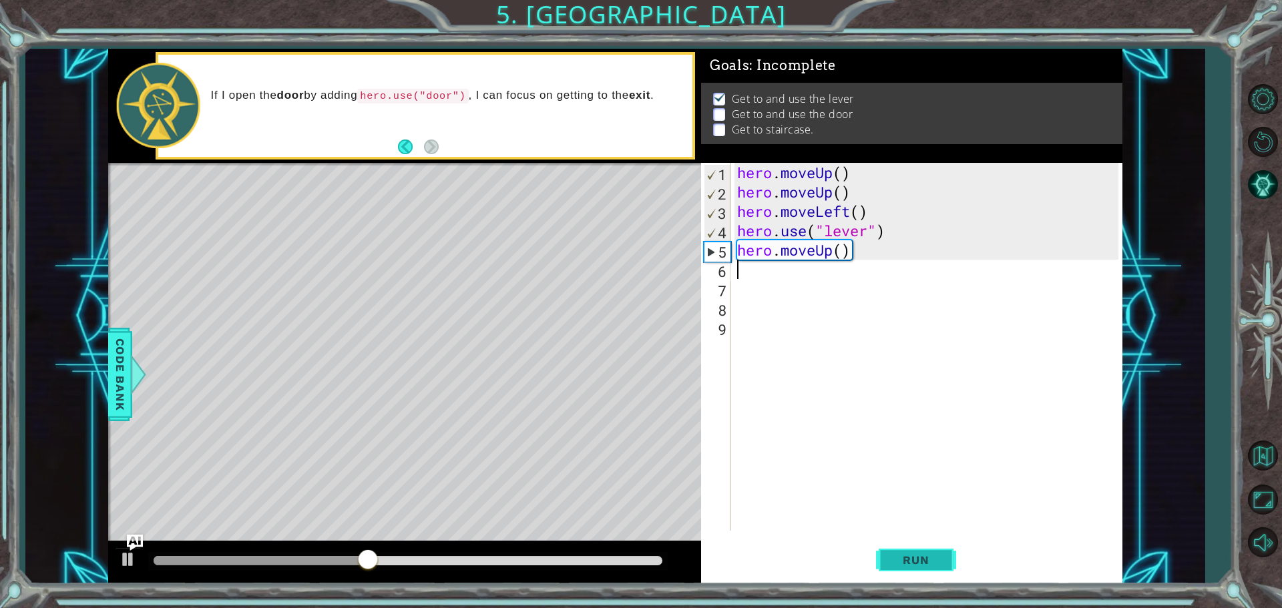
click at [927, 544] on button "Run" at bounding box center [916, 560] width 80 height 42
click at [850, 256] on div "hero . moveUp ( ) hero . moveUp ( ) hero . moveLeft ( ) hero . use ( "lever" ) …" at bounding box center [930, 366] width 391 height 407
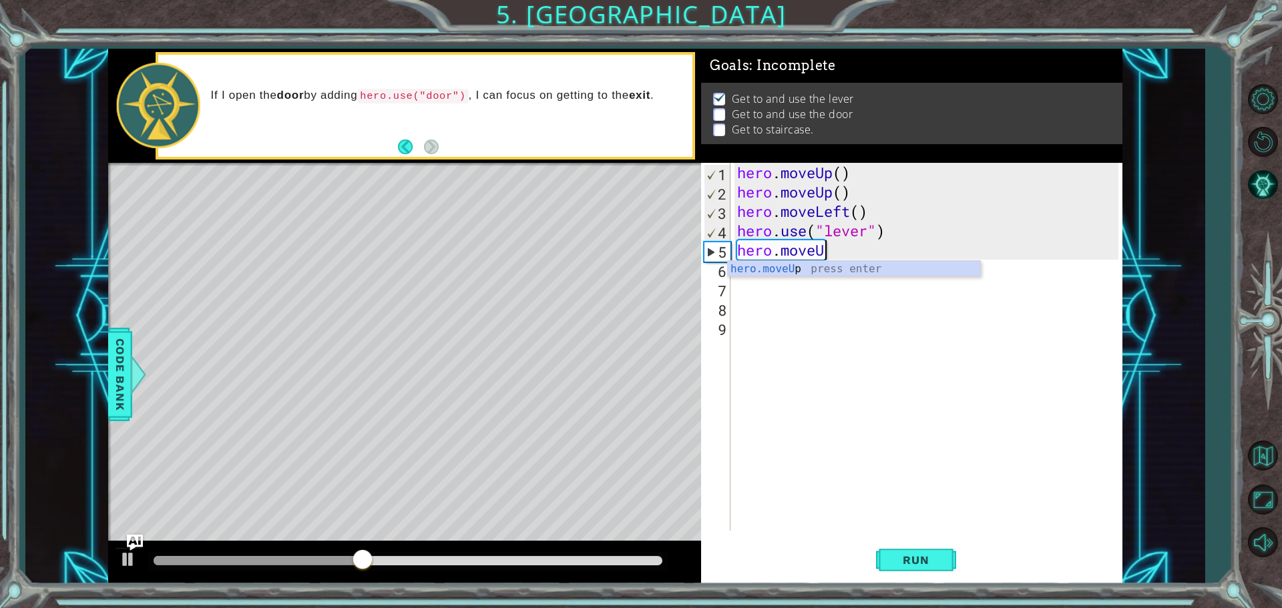
type textarea "hero.move"
click at [801, 280] on div "hero.move Up press enter hero.move Down press enter hero.move Left press enter …" at bounding box center [854, 309] width 252 height 96
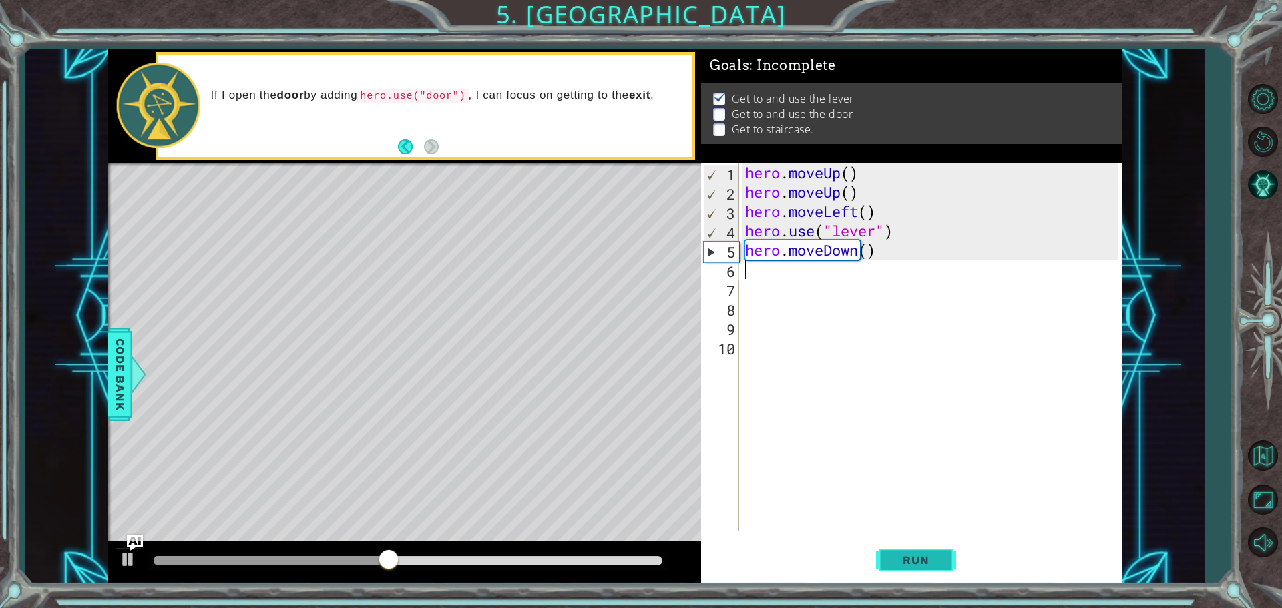
click at [909, 577] on button "Run" at bounding box center [916, 560] width 80 height 42
type textarea "h"
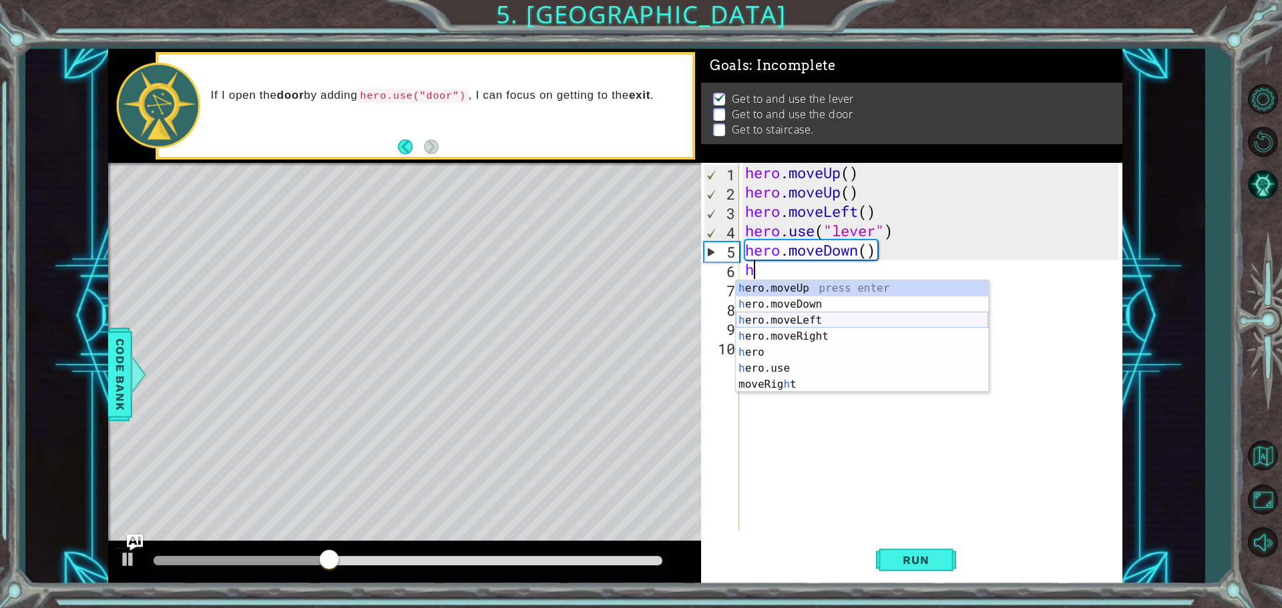
click at [787, 317] on div "h ero.moveUp press enter h ero.moveDown press enter h ero.moveLeft press enter …" at bounding box center [862, 352] width 252 height 144
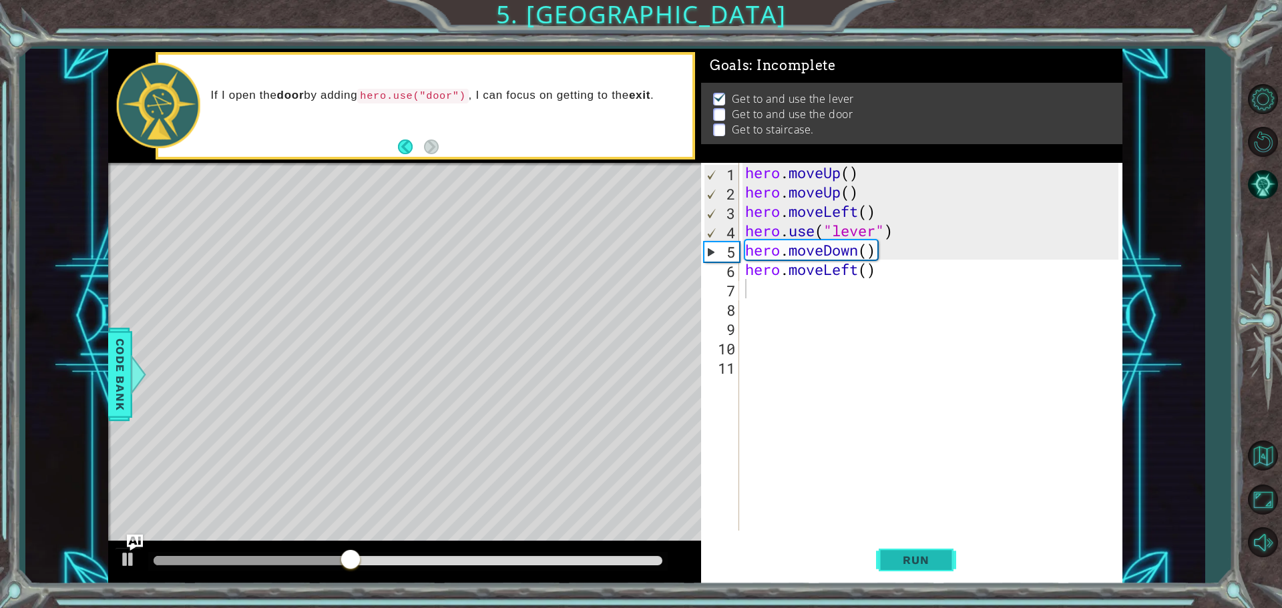
click at [900, 562] on span "Run" at bounding box center [915, 560] width 53 height 13
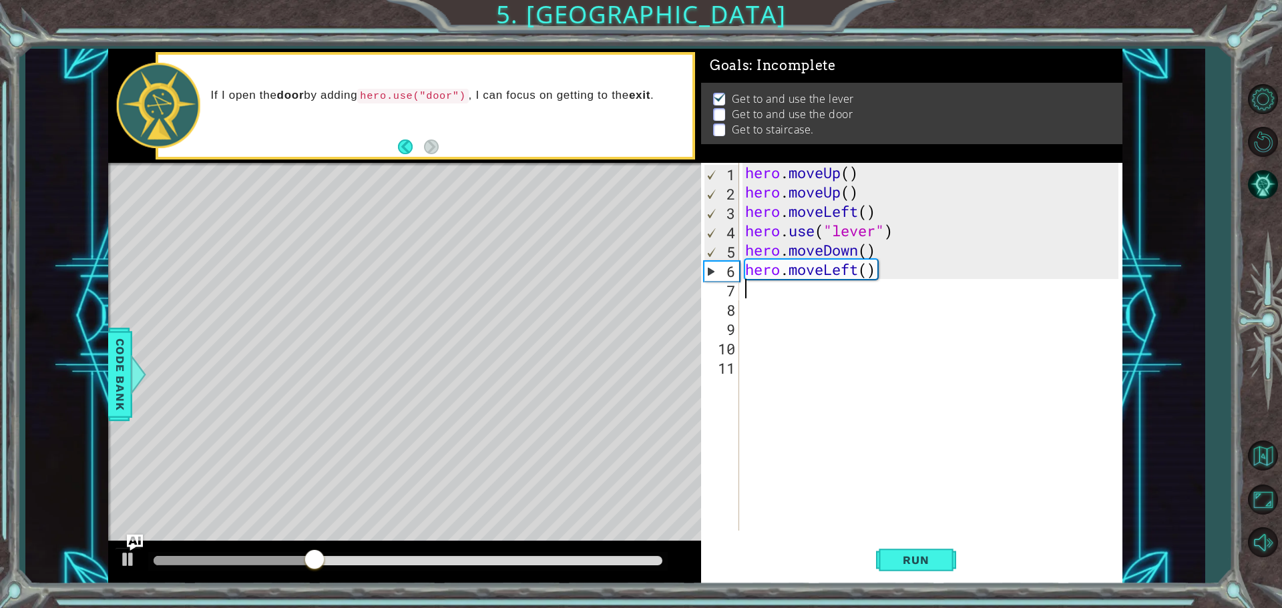
click at [885, 278] on div "hero . moveUp ( ) hero . moveUp ( ) hero . moveLeft ( ) hero . use ( "lever" ) …" at bounding box center [934, 366] width 383 height 407
type textarea "hero.move"
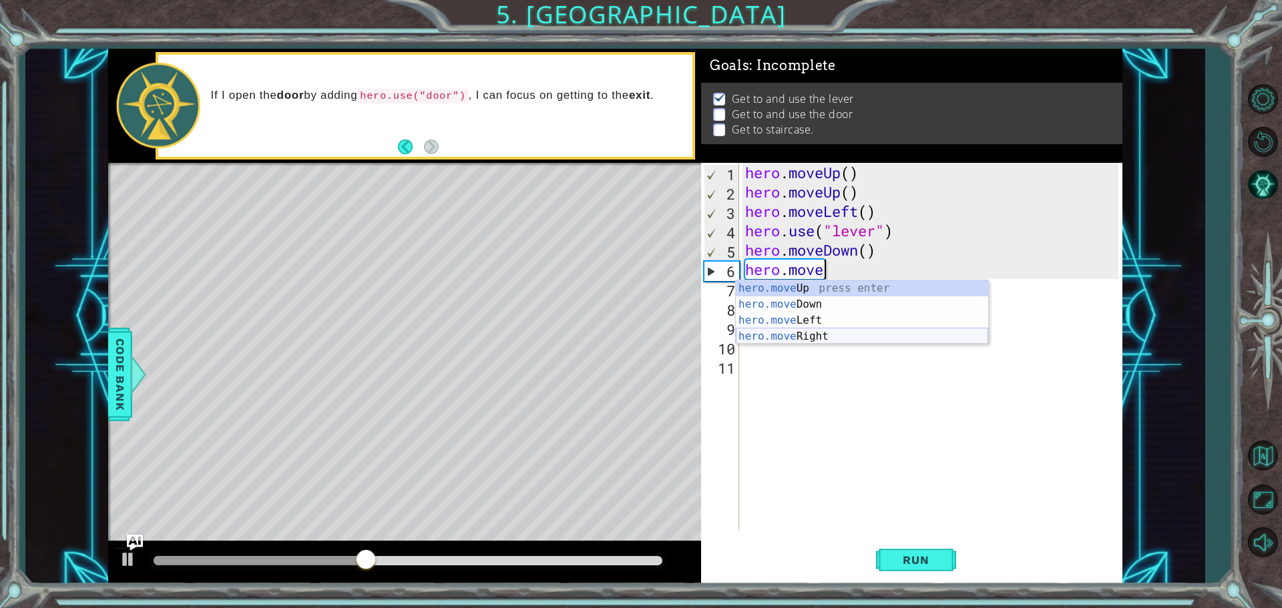
click at [796, 331] on div "hero.move Up press enter hero.move Down press enter hero.move Left press enter …" at bounding box center [862, 328] width 252 height 96
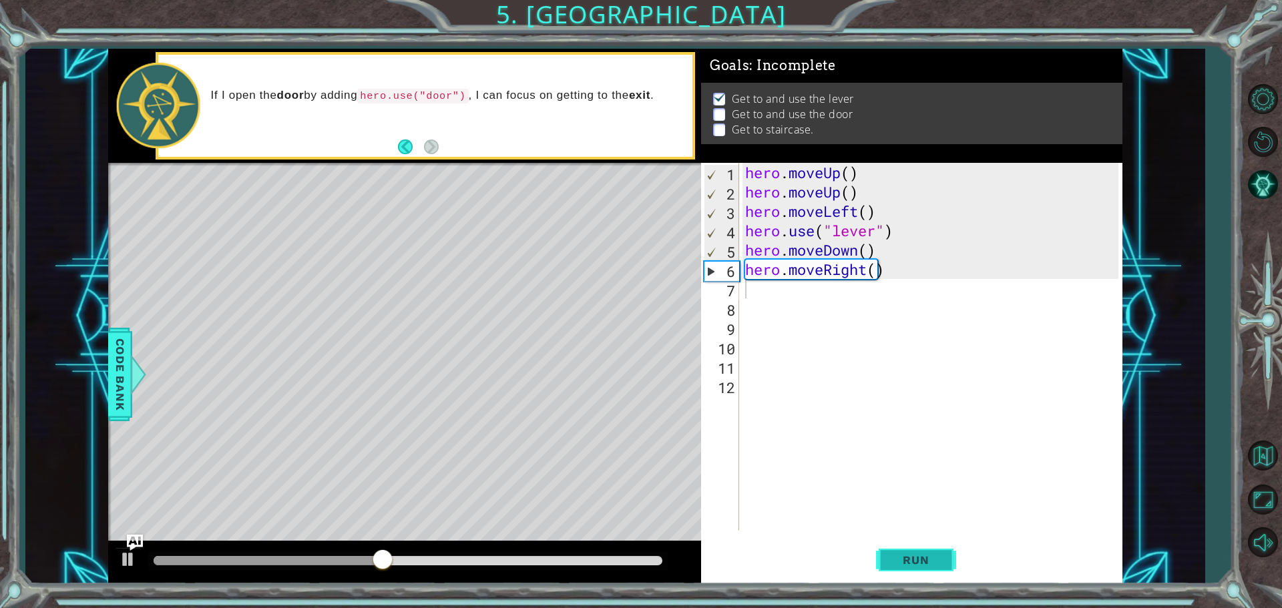
click at [923, 576] on button "Run" at bounding box center [916, 560] width 80 height 42
type textarea "h"
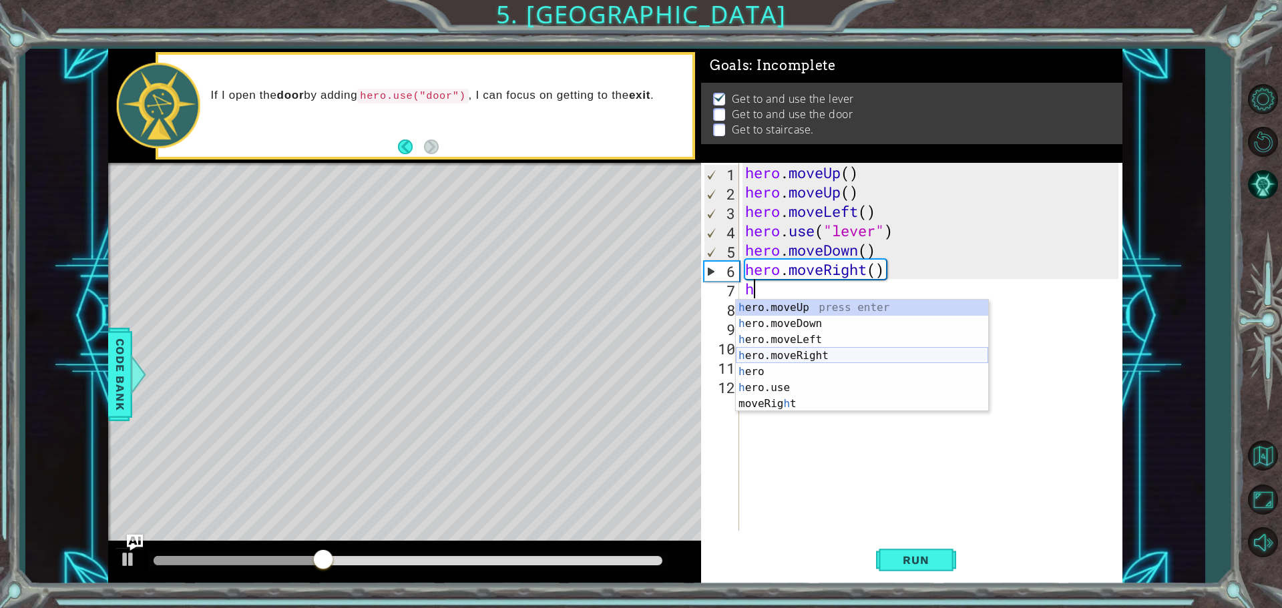
click at [793, 349] on div "h ero.moveUp press enter h ero.moveDown press enter h ero.moveLeft press enter …" at bounding box center [862, 372] width 252 height 144
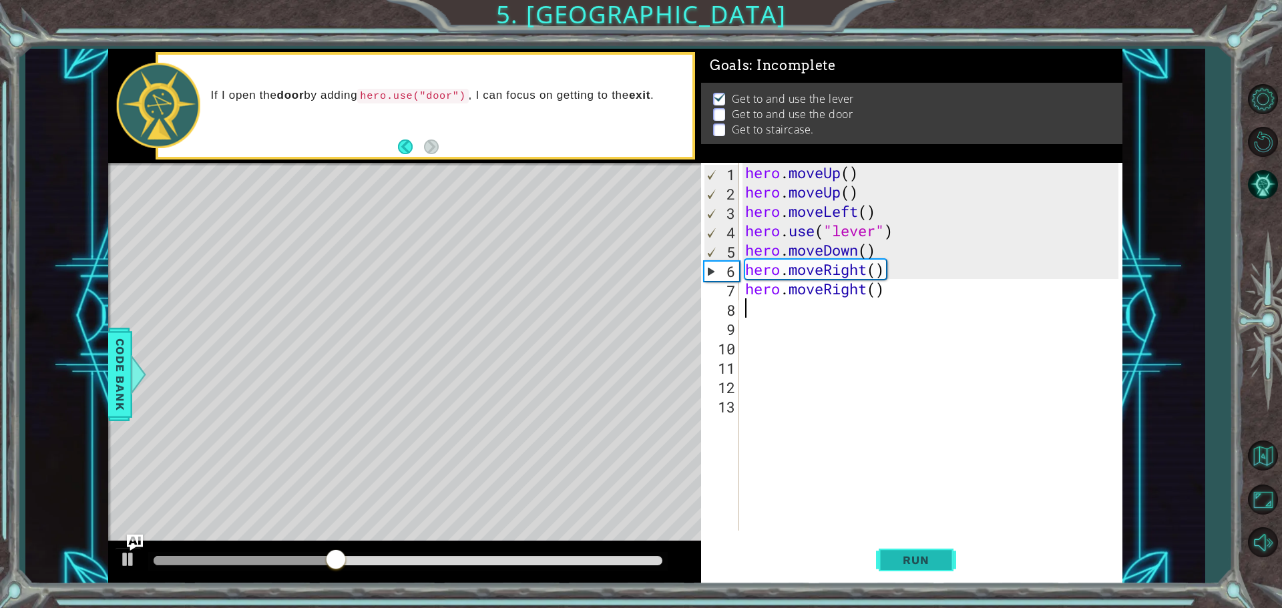
click at [885, 551] on button "Run" at bounding box center [916, 560] width 80 height 42
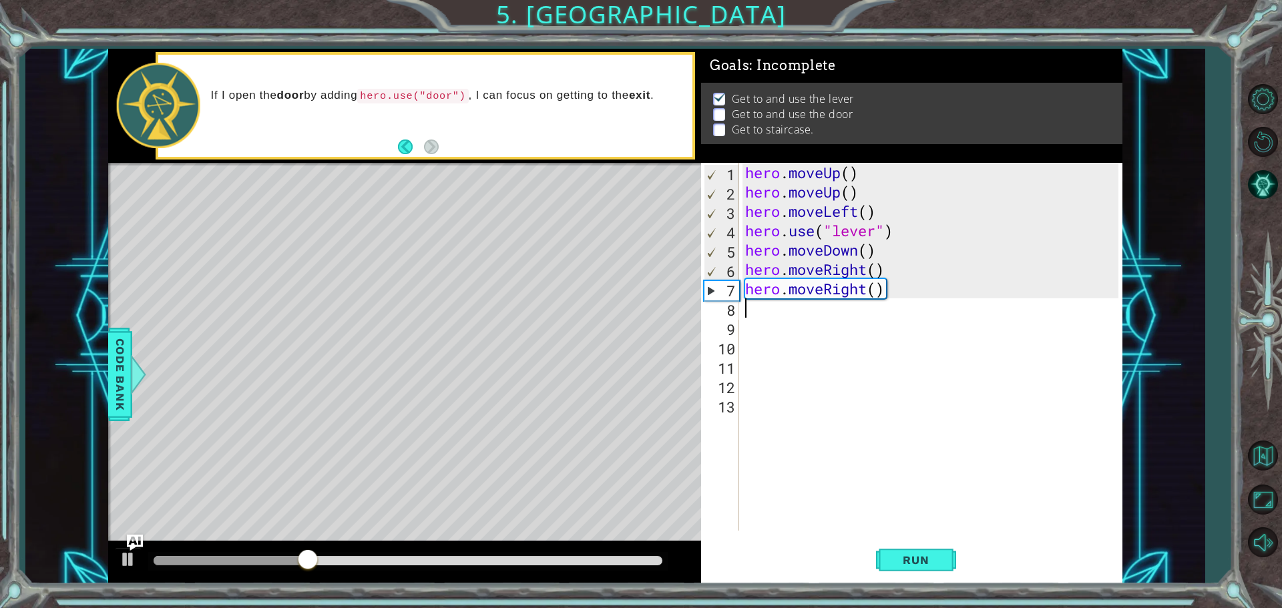
type textarea "h"
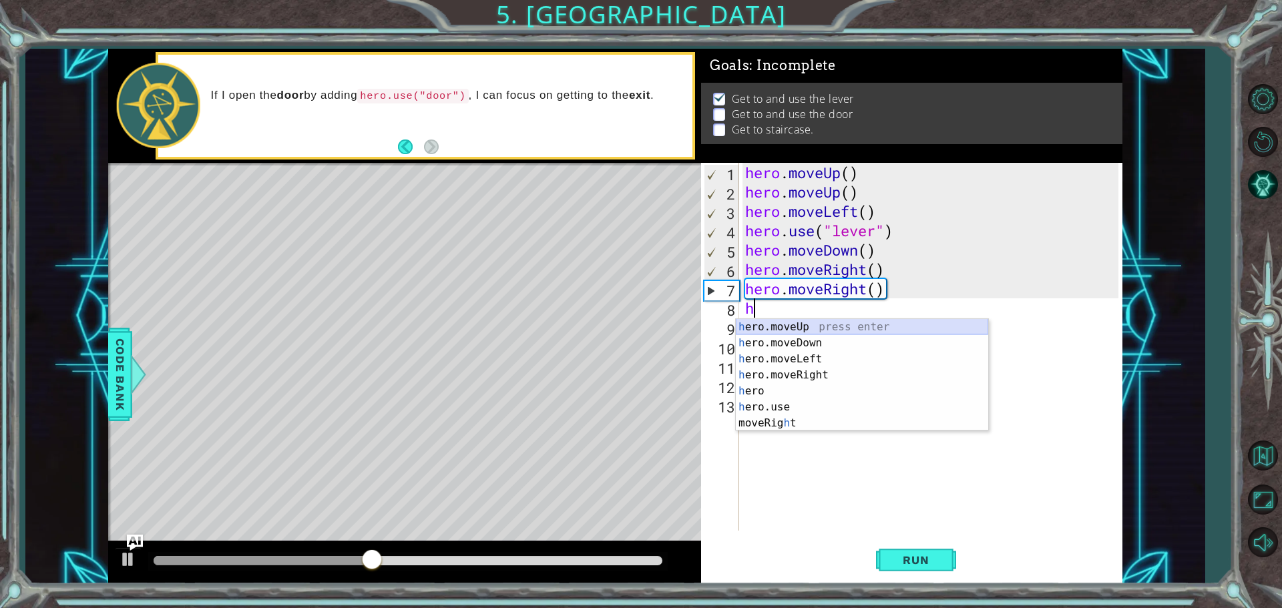
click at [827, 327] on div "h ero.moveUp press enter h ero.moveDown press enter h ero.moveLeft press enter …" at bounding box center [862, 391] width 252 height 144
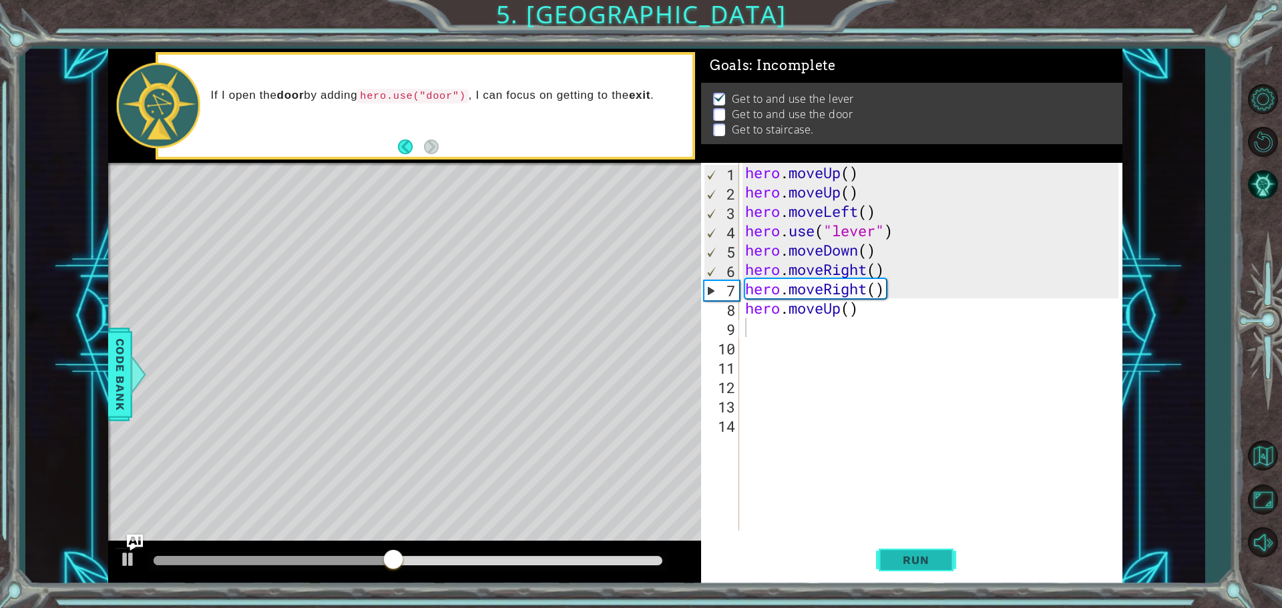
click at [903, 547] on button "Run" at bounding box center [916, 560] width 80 height 42
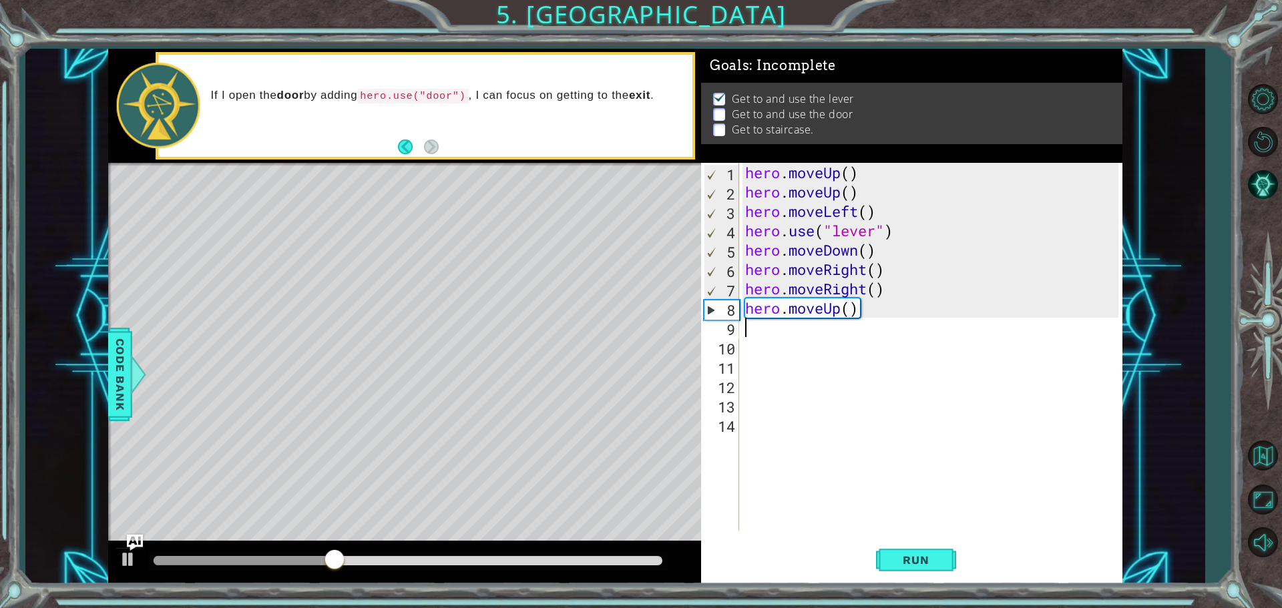
type textarea "h"
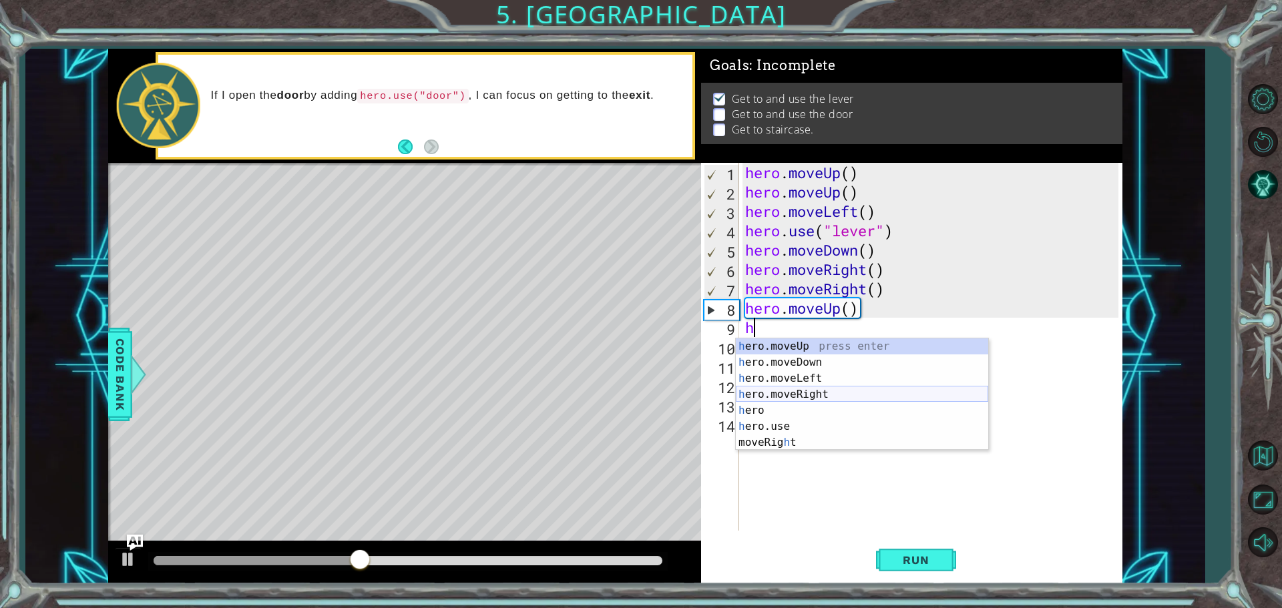
click at [803, 387] on div "h ero.moveUp press enter h ero.moveDown press enter h ero.moveLeft press enter …" at bounding box center [862, 411] width 252 height 144
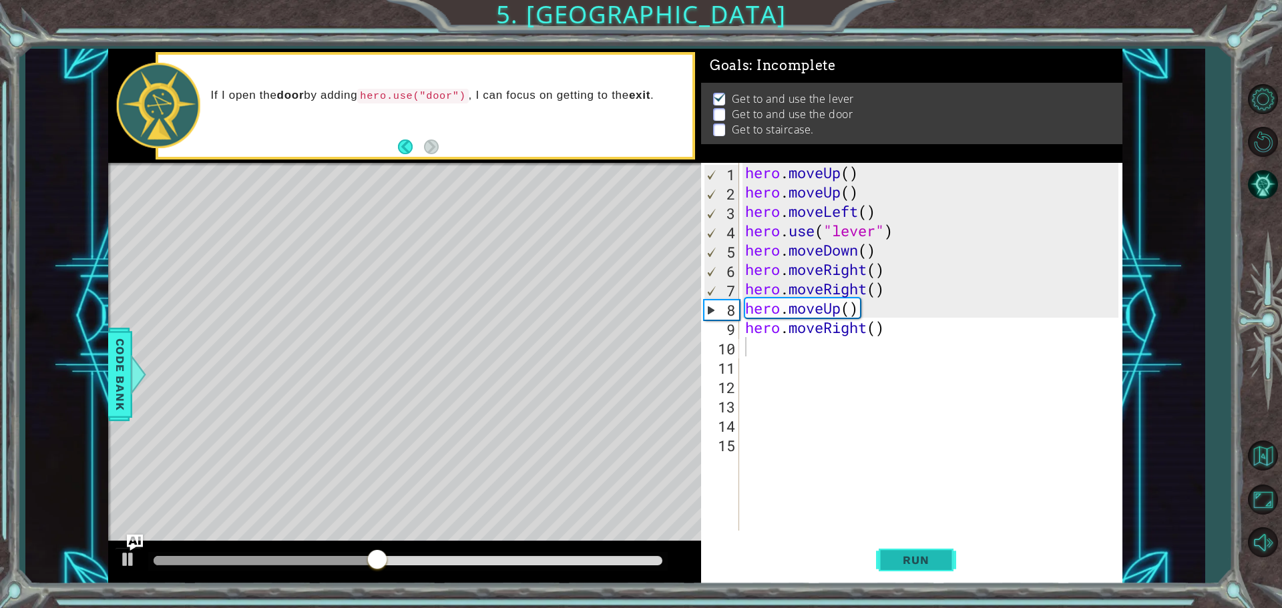
click at [893, 550] on button "Run" at bounding box center [916, 560] width 80 height 42
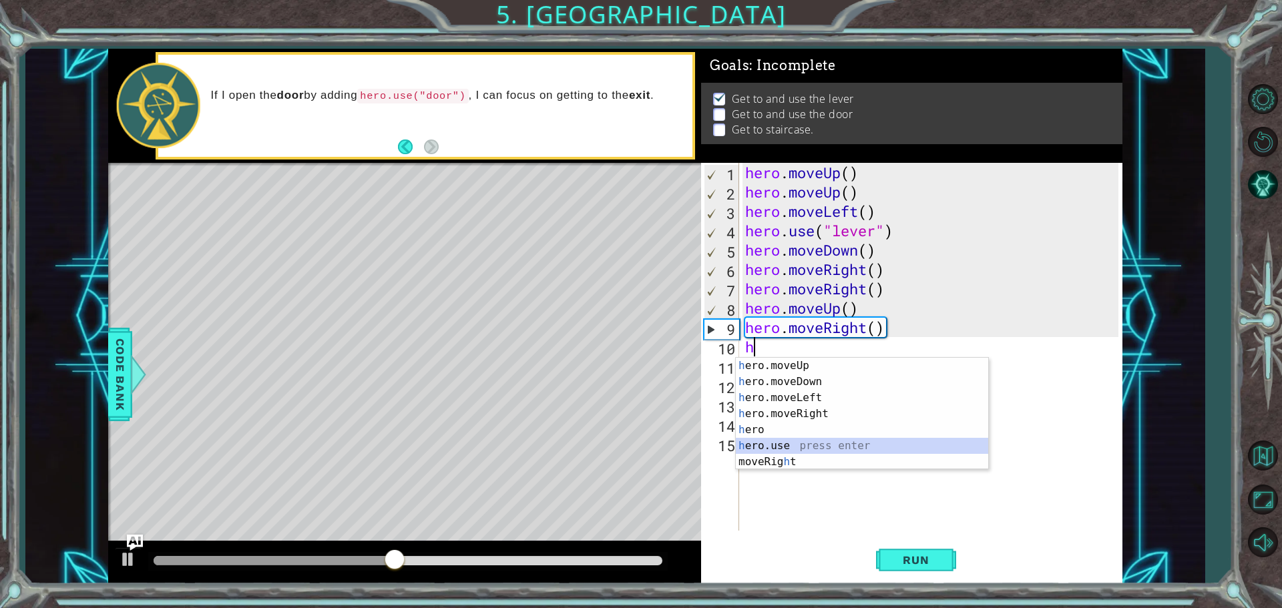
click at [784, 440] on div "h ero.moveUp press enter h ero.moveDown press enter h ero.moveLeft press enter …" at bounding box center [862, 430] width 252 height 144
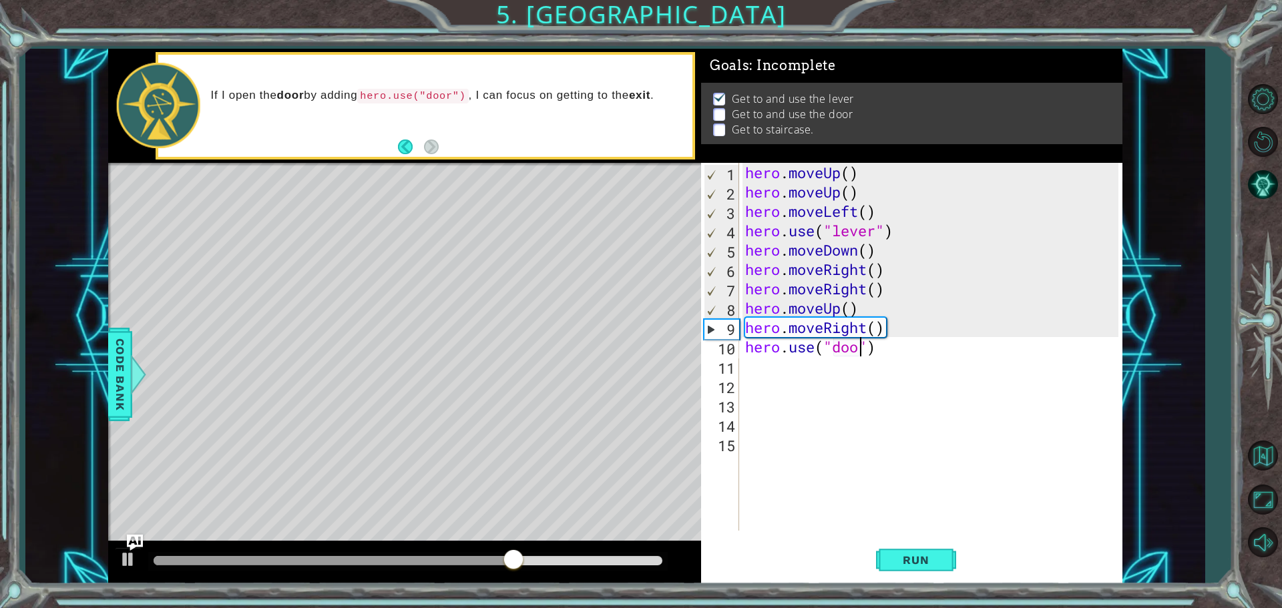
scroll to position [0, 5]
type textarea "hero.use("door")"
click at [898, 570] on button "Run" at bounding box center [916, 560] width 80 height 42
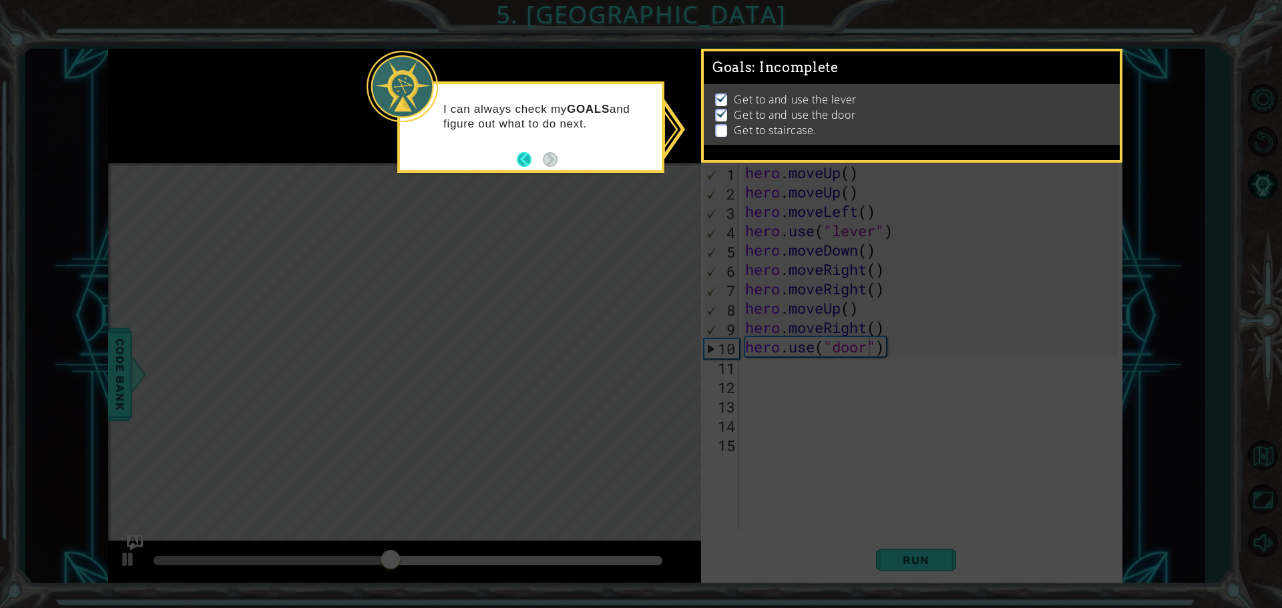
click at [522, 161] on button "Back" at bounding box center [530, 159] width 26 height 15
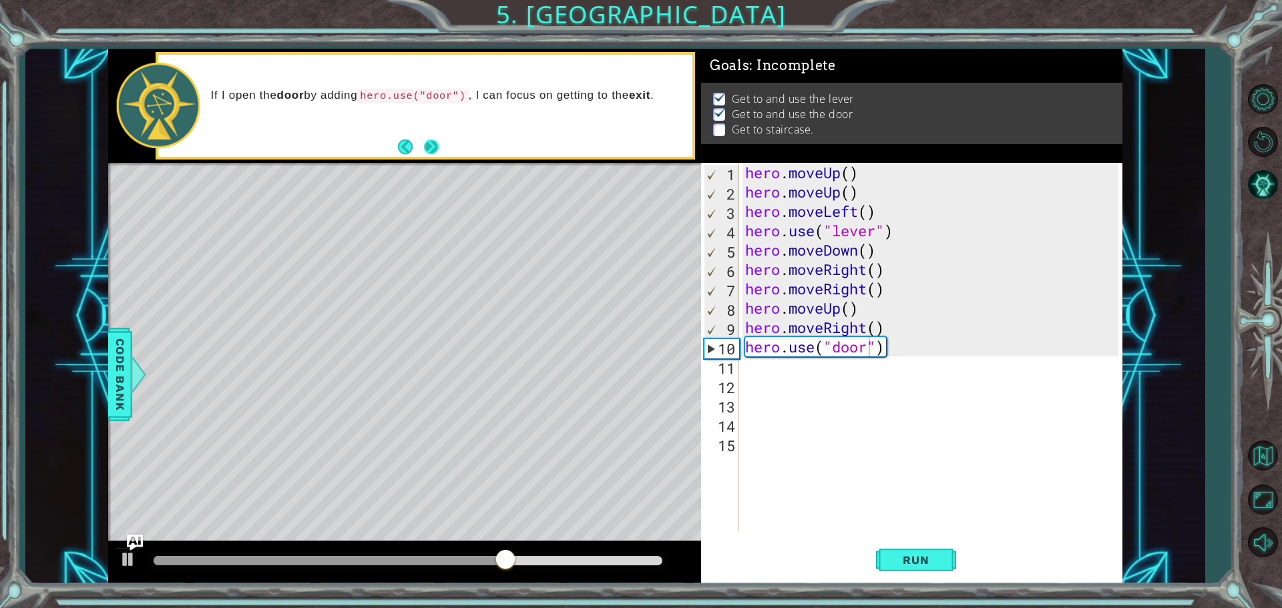
click at [437, 144] on button "Next" at bounding box center [430, 146] width 23 height 23
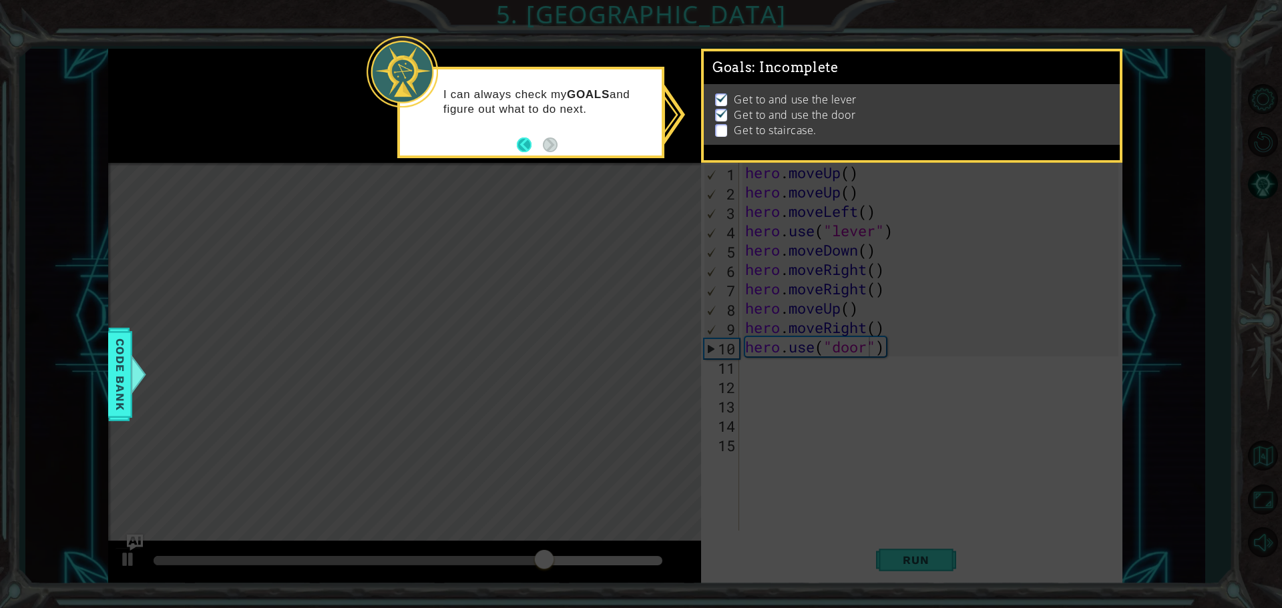
click at [527, 150] on button "Back" at bounding box center [530, 145] width 26 height 15
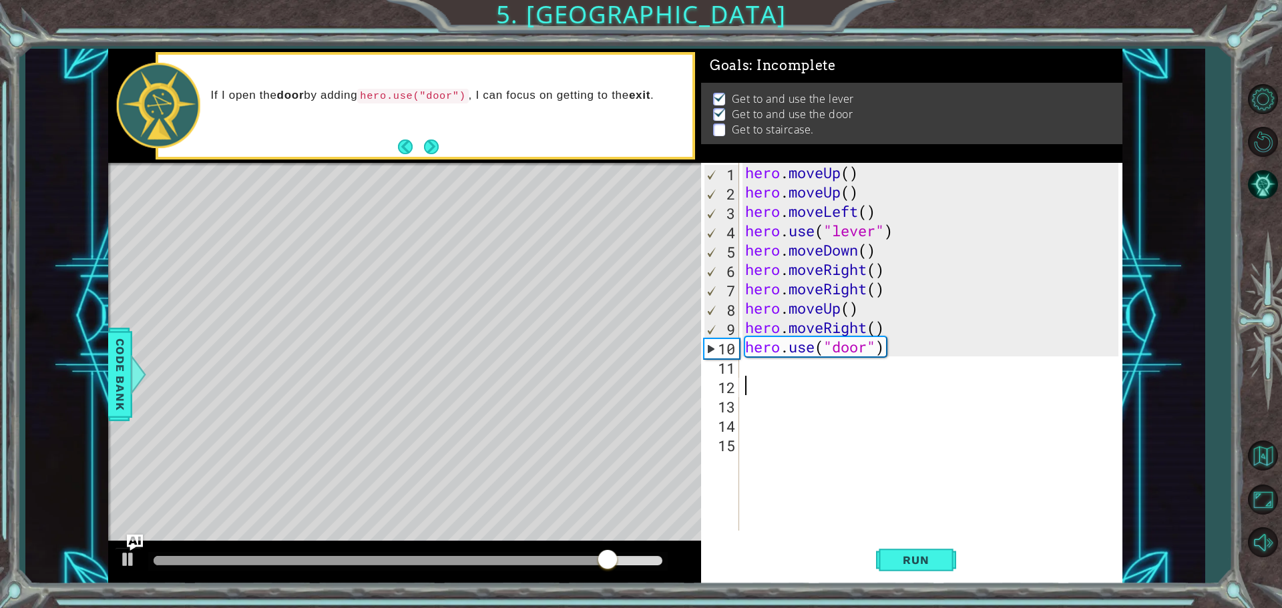
click at [816, 395] on div "hero . moveUp ( ) hero . moveUp ( ) hero . moveLeft ( ) hero . use ( "lever" ) …" at bounding box center [934, 366] width 383 height 407
click at [807, 384] on div "hero . moveUp ( ) hero . moveUp ( ) hero . moveLeft ( ) hero . use ( "lever" ) …" at bounding box center [934, 366] width 383 height 407
click at [805, 377] on div "hero . moveUp ( ) hero . moveUp ( ) hero . moveLeft ( ) hero . use ( "lever" ) …" at bounding box center [934, 366] width 383 height 407
click at [779, 371] on div "hero . moveUp ( ) hero . moveUp ( ) hero . moveLeft ( ) hero . use ( "lever" ) …" at bounding box center [934, 366] width 383 height 407
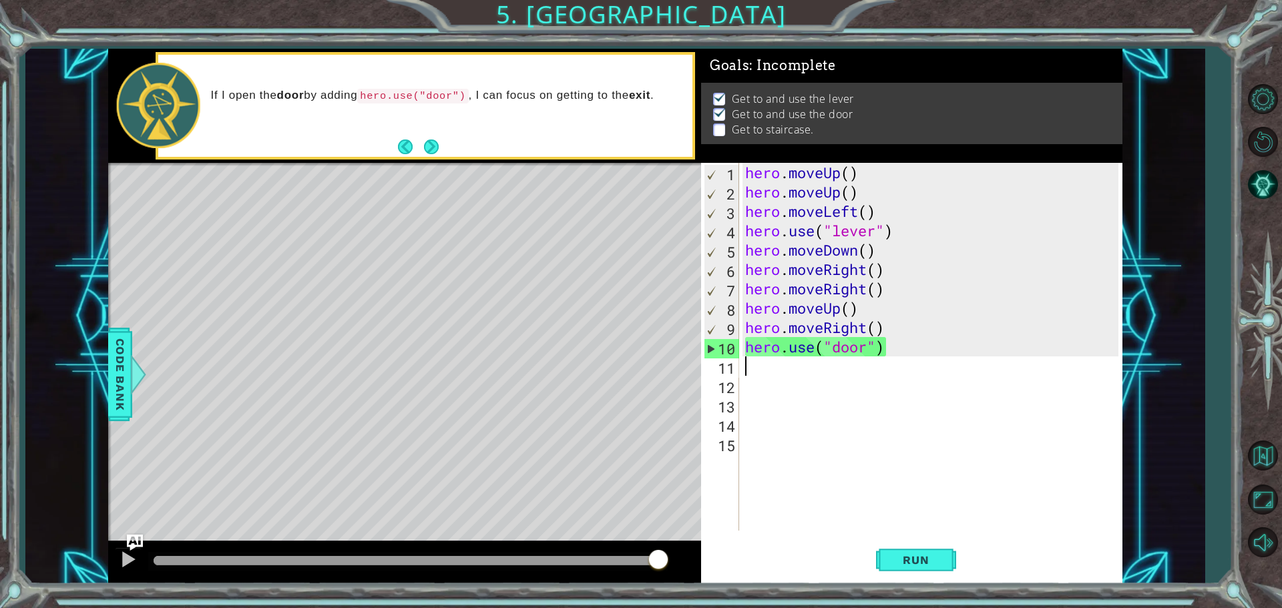
type textarea "h"
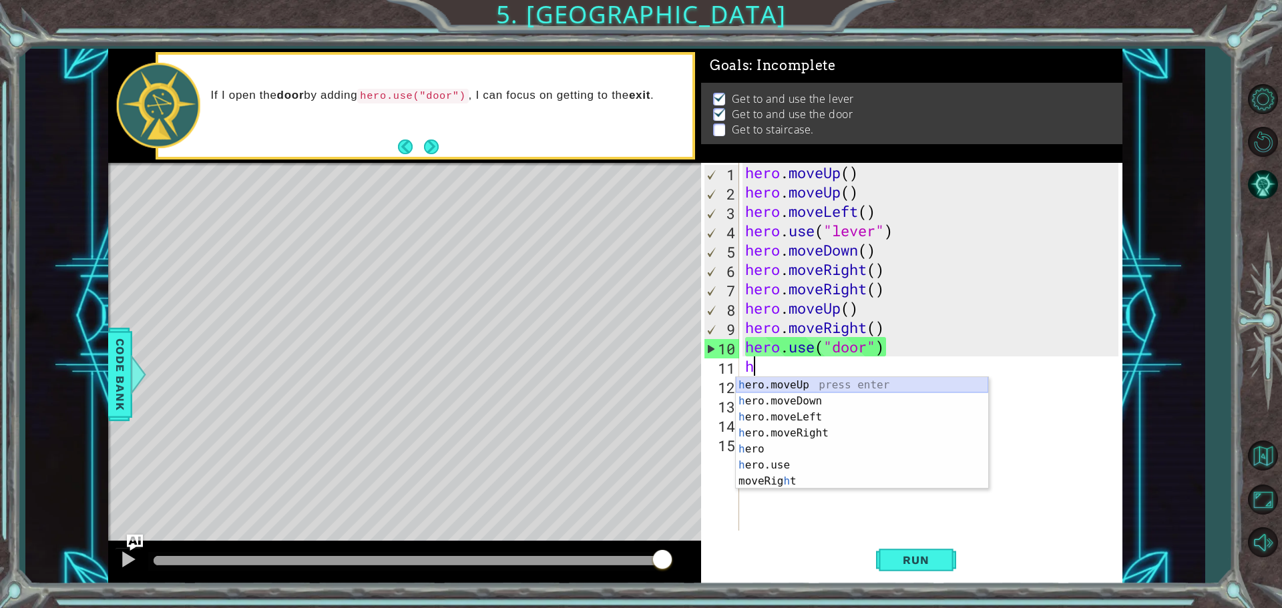
click at [787, 381] on div "h ero.moveUp press enter h ero.moveDown press enter h ero.moveLeft press enter …" at bounding box center [862, 449] width 252 height 144
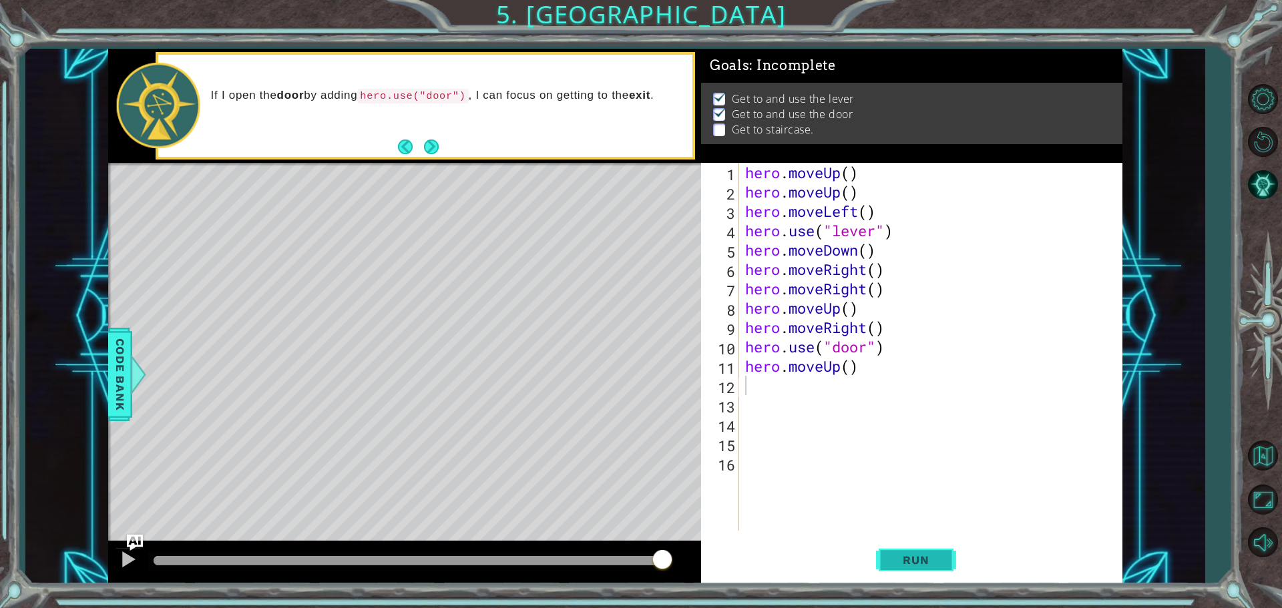
click at [903, 548] on button "Run" at bounding box center [916, 560] width 80 height 42
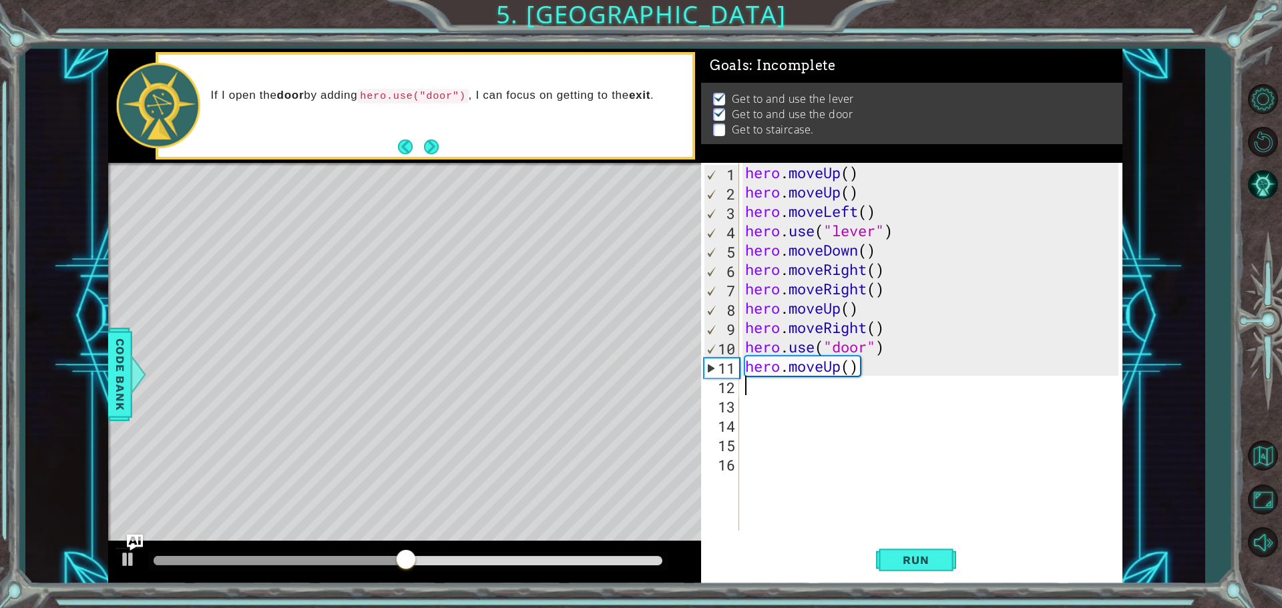
type textarea "h"
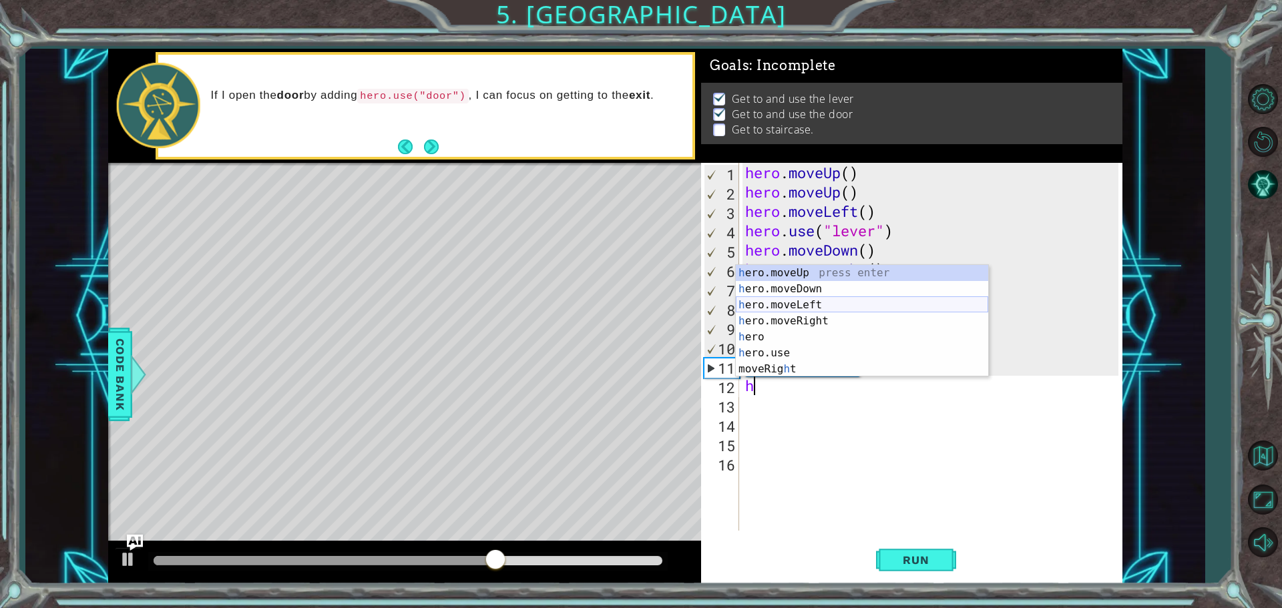
click at [813, 308] on div "h ero.moveUp press enter h ero.moveDown press enter h ero.moveLeft press enter …" at bounding box center [862, 337] width 252 height 144
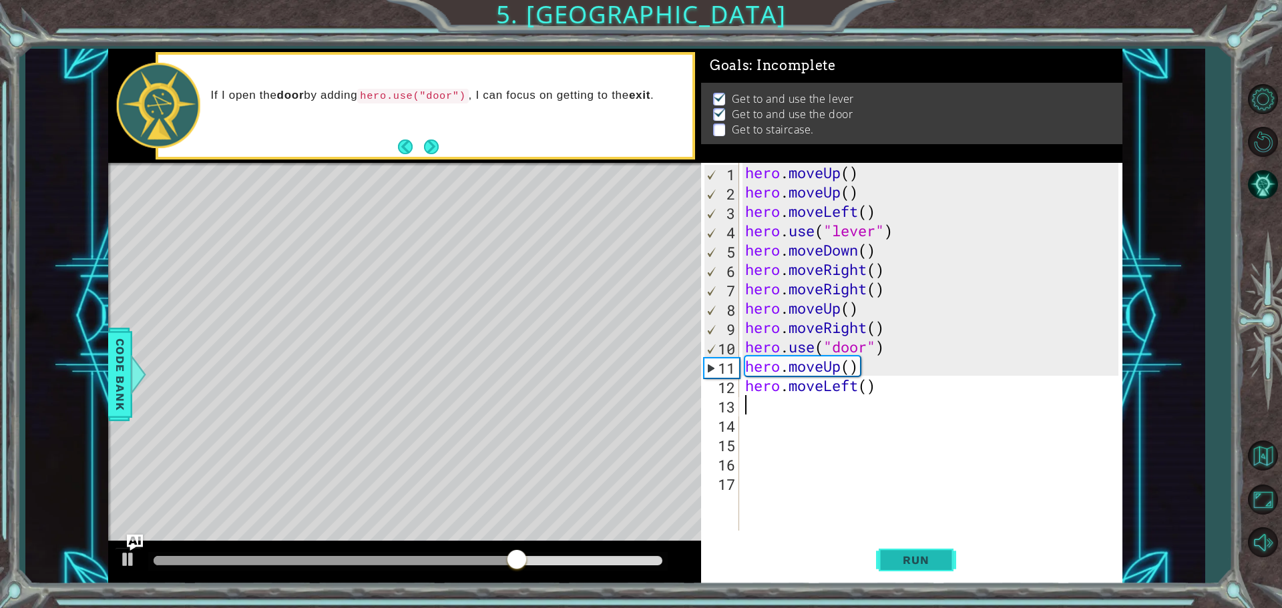
click at [919, 559] on span "Run" at bounding box center [915, 560] width 53 height 13
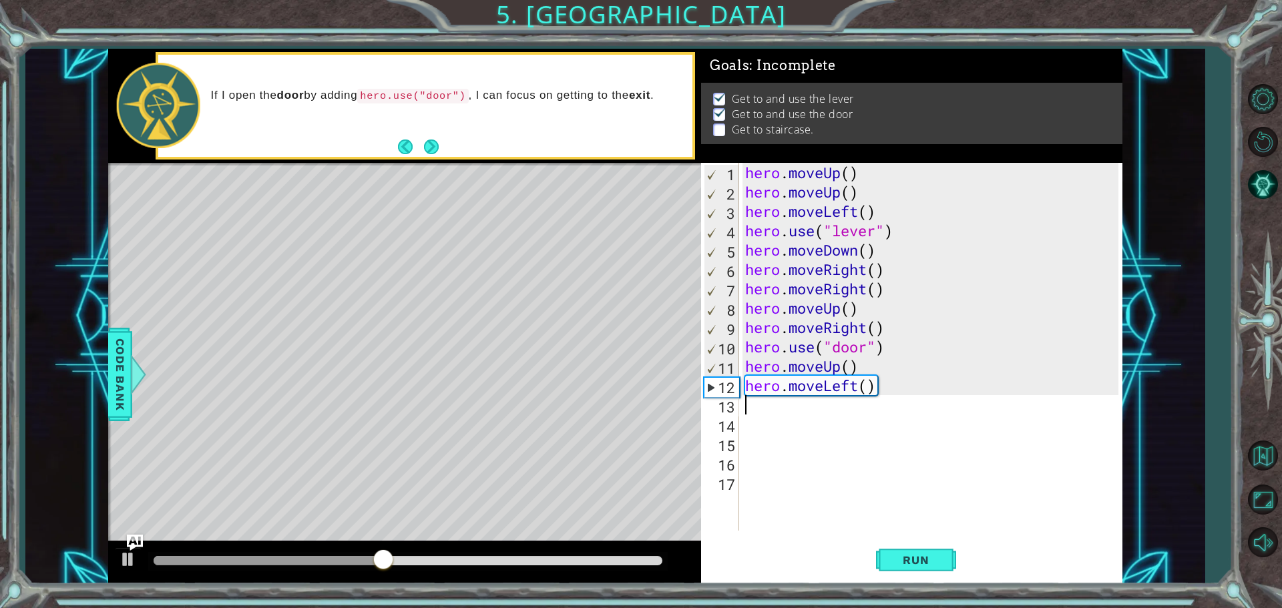
click at [907, 395] on div "hero . moveUp ( ) hero . moveUp ( ) hero . moveLeft ( ) hero . use ( "lever" ) …" at bounding box center [934, 366] width 383 height 407
click at [897, 390] on div "hero . moveUp ( ) hero . moveUp ( ) hero . moveLeft ( ) hero . use ( "lever" ) …" at bounding box center [934, 366] width 383 height 407
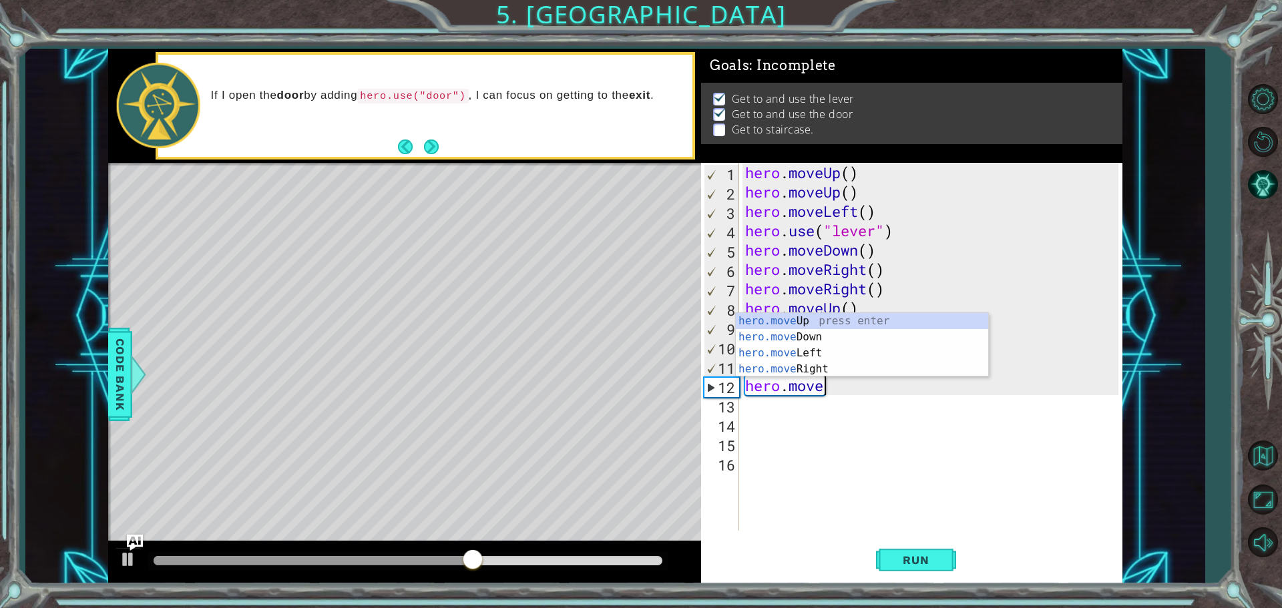
click at [810, 377] on div "hero . moveUp ( ) hero . moveUp ( ) hero . moveLeft ( ) hero . use ( "lever" ) …" at bounding box center [934, 366] width 383 height 407
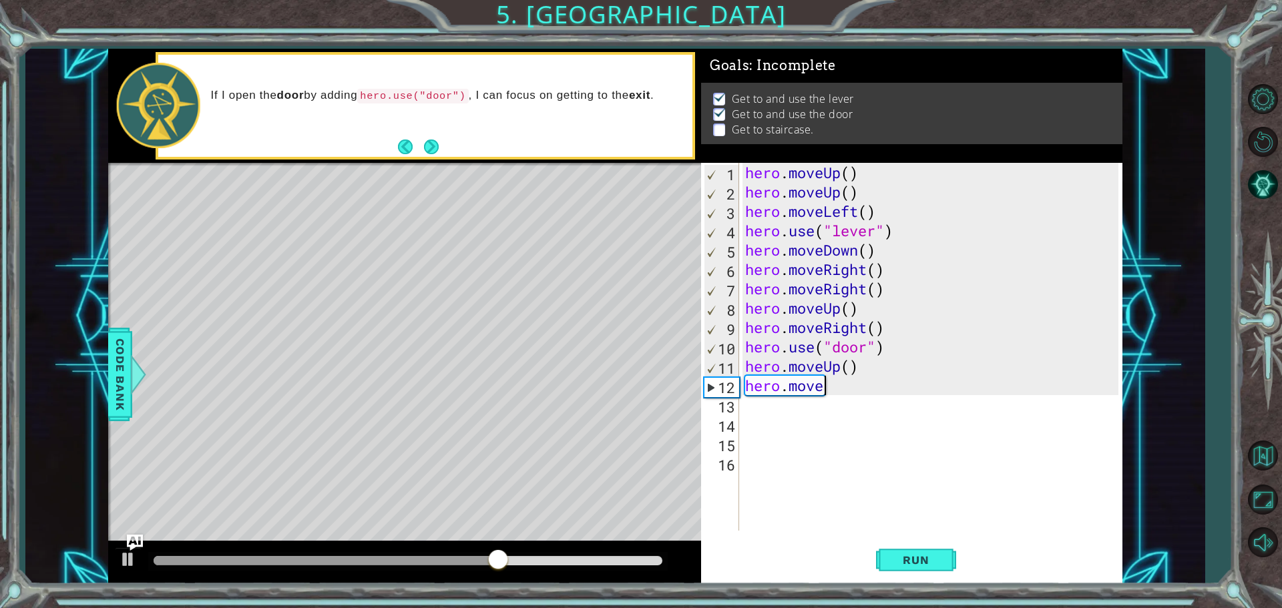
click at [831, 387] on div "hero . moveUp ( ) hero . moveUp ( ) hero . moveLeft ( ) hero . use ( "lever" ) …" at bounding box center [934, 366] width 383 height 407
type textarea "hero.moveu"
click at [807, 369] on div "hero.moveU p press enter" at bounding box center [862, 385] width 252 height 48
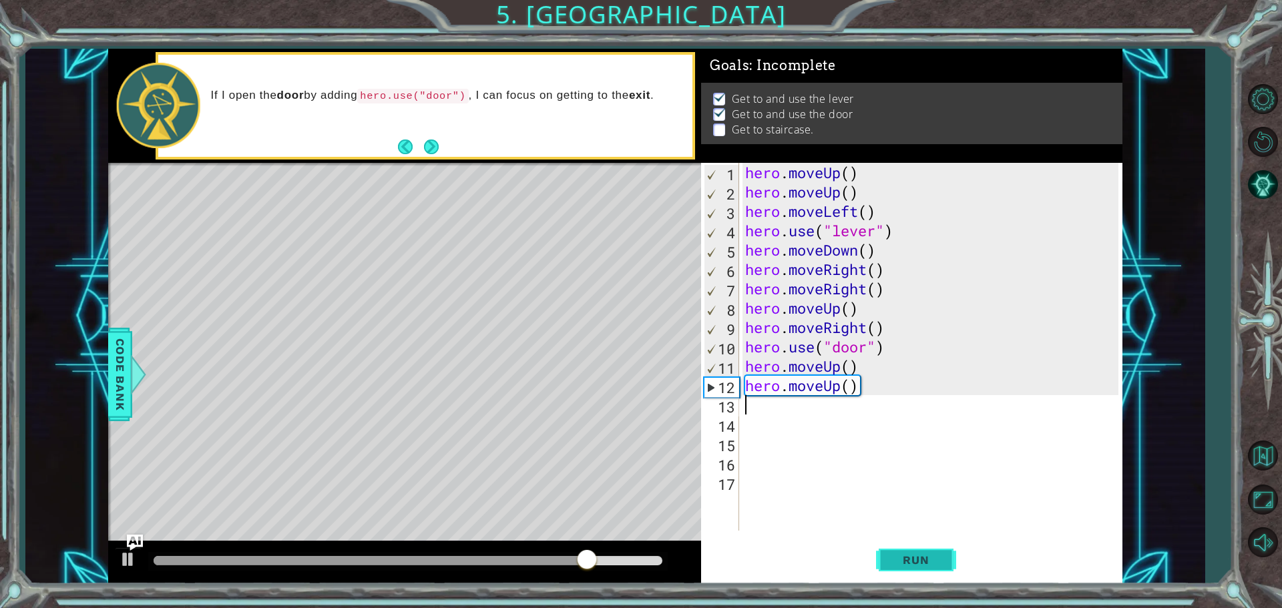
click at [898, 546] on button "Run" at bounding box center [916, 560] width 80 height 42
type textarea "h"
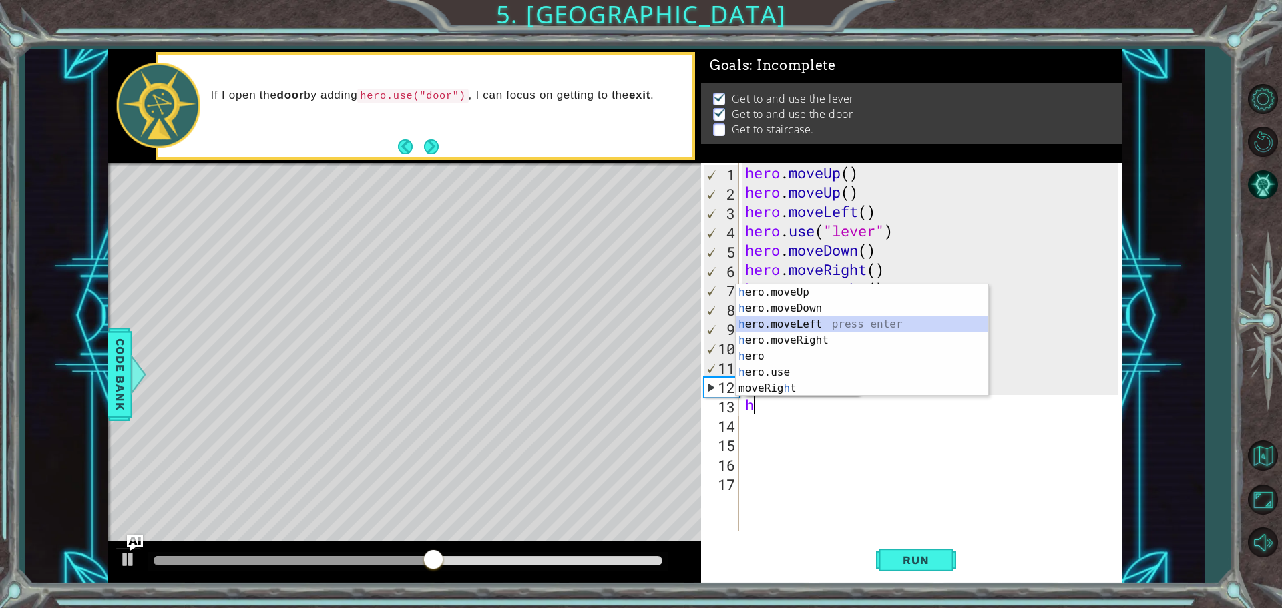
click at [797, 324] on div "h ero.moveUp press enter h ero.moveDown press enter h ero.moveLeft press enter …" at bounding box center [862, 356] width 252 height 144
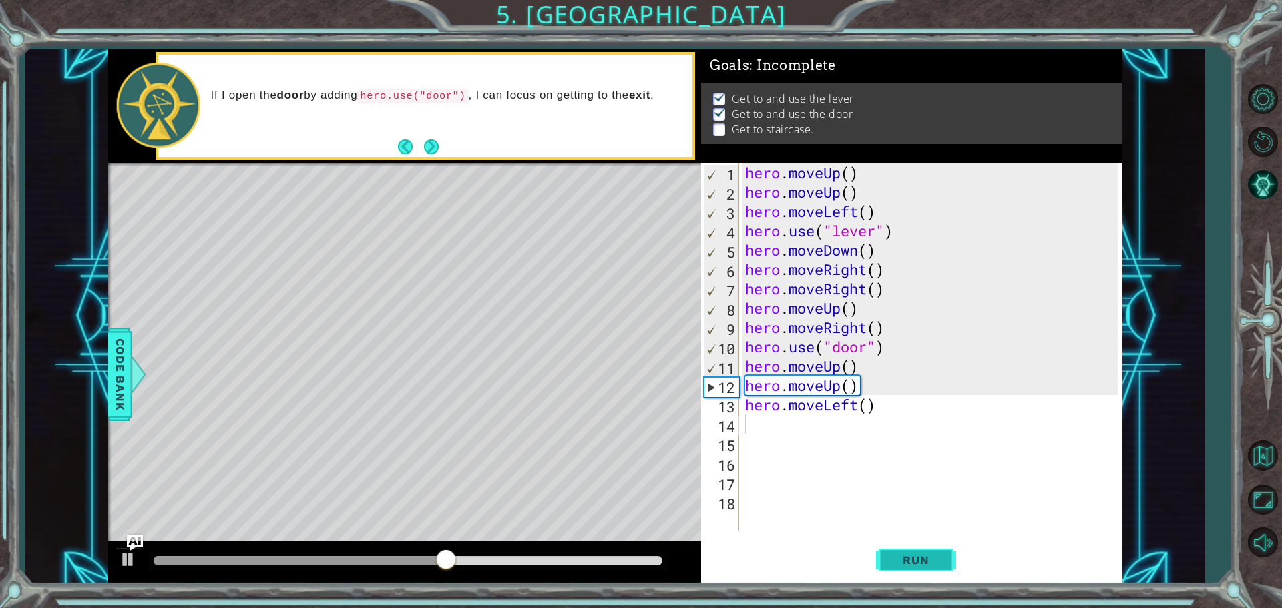
click at [900, 554] on span "Run" at bounding box center [915, 560] width 53 height 13
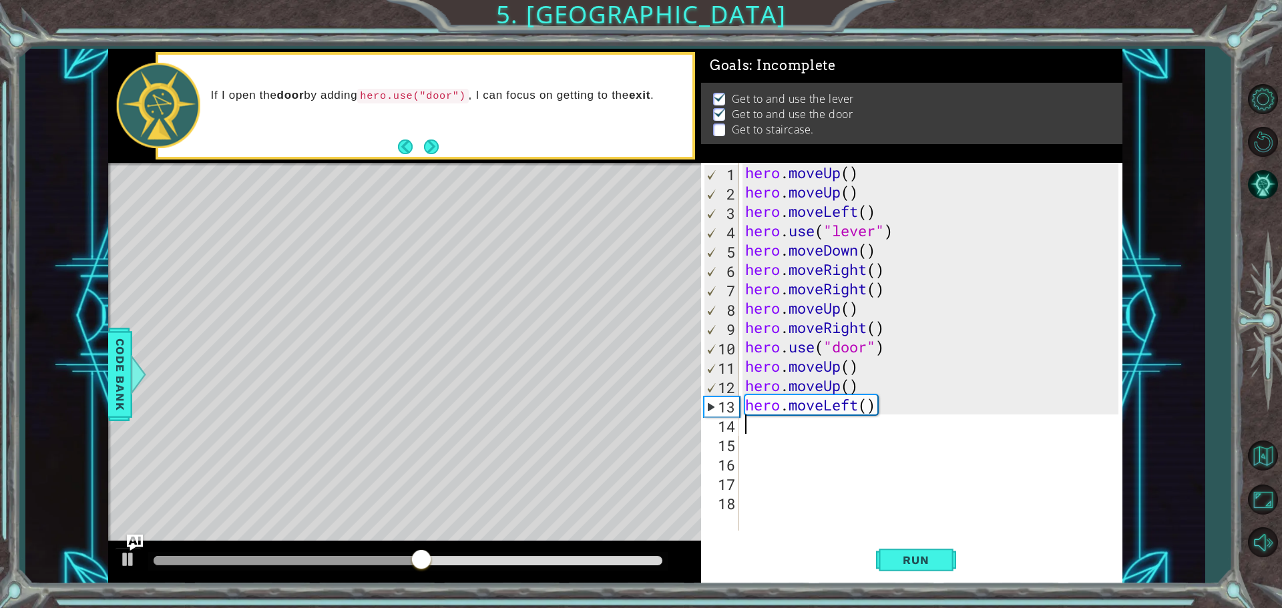
type textarea "h"
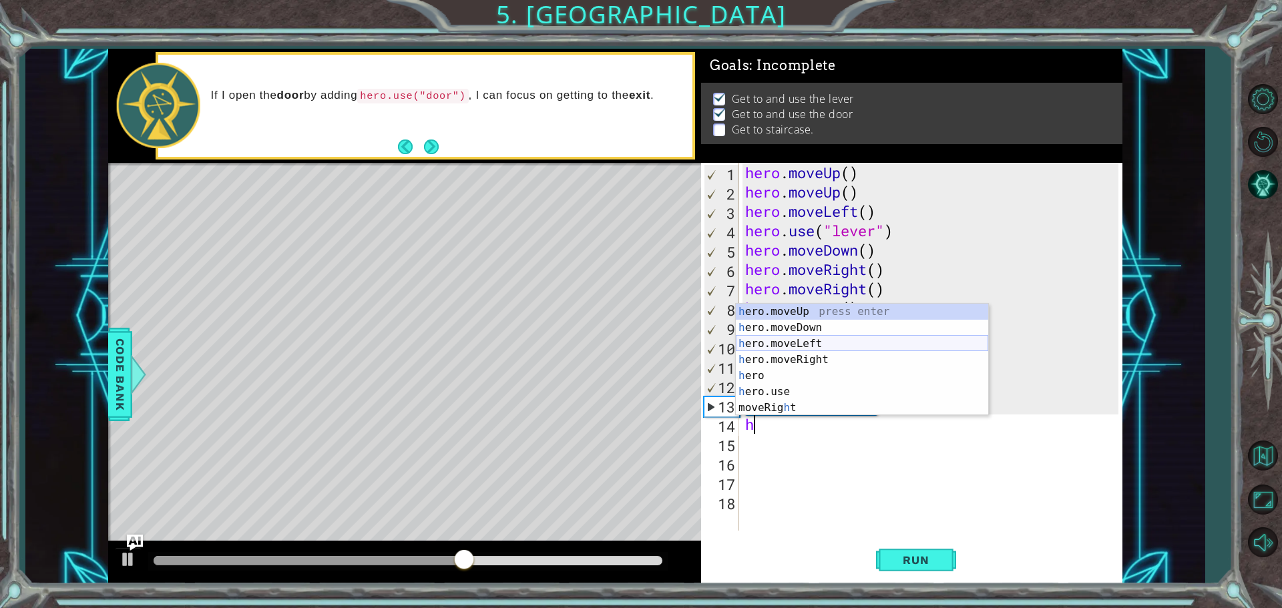
click at [826, 343] on div "h ero.moveUp press enter h ero.moveDown press enter h ero.moveLeft press enter …" at bounding box center [862, 376] width 252 height 144
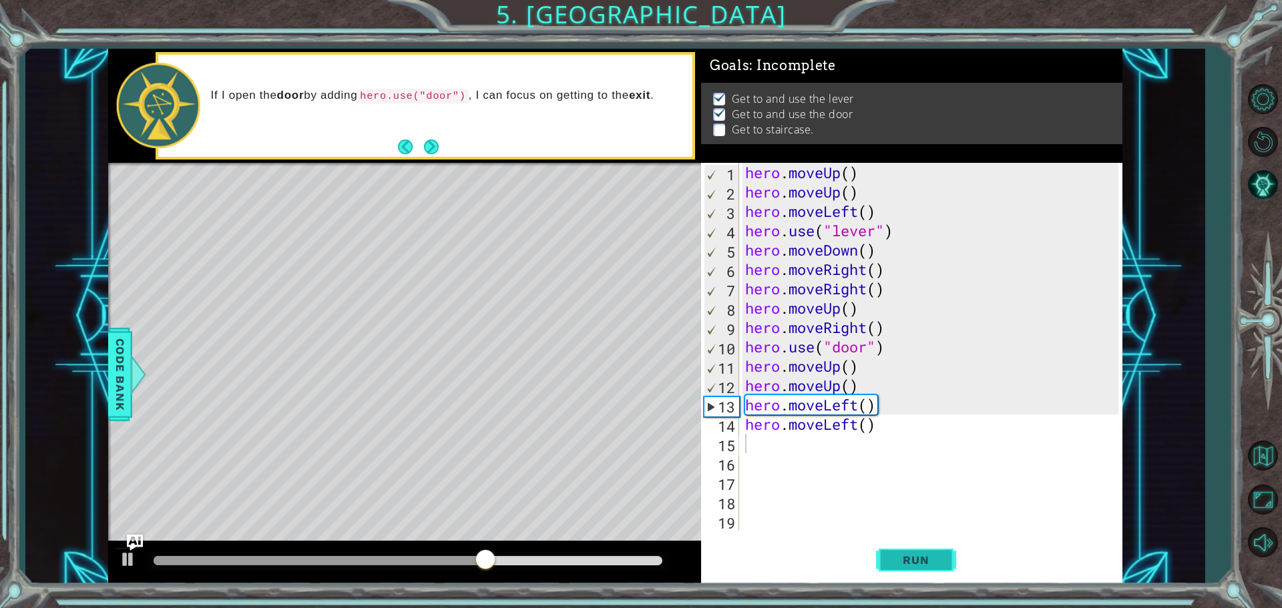
click at [919, 549] on button "Run" at bounding box center [916, 560] width 80 height 42
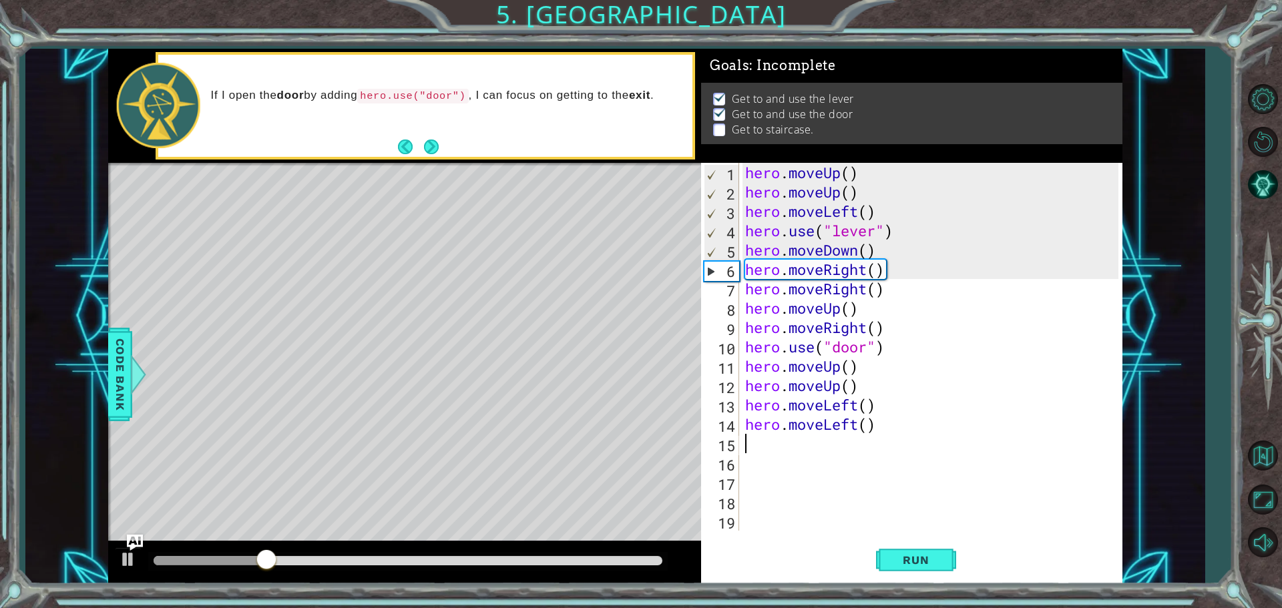
type textarea "h"
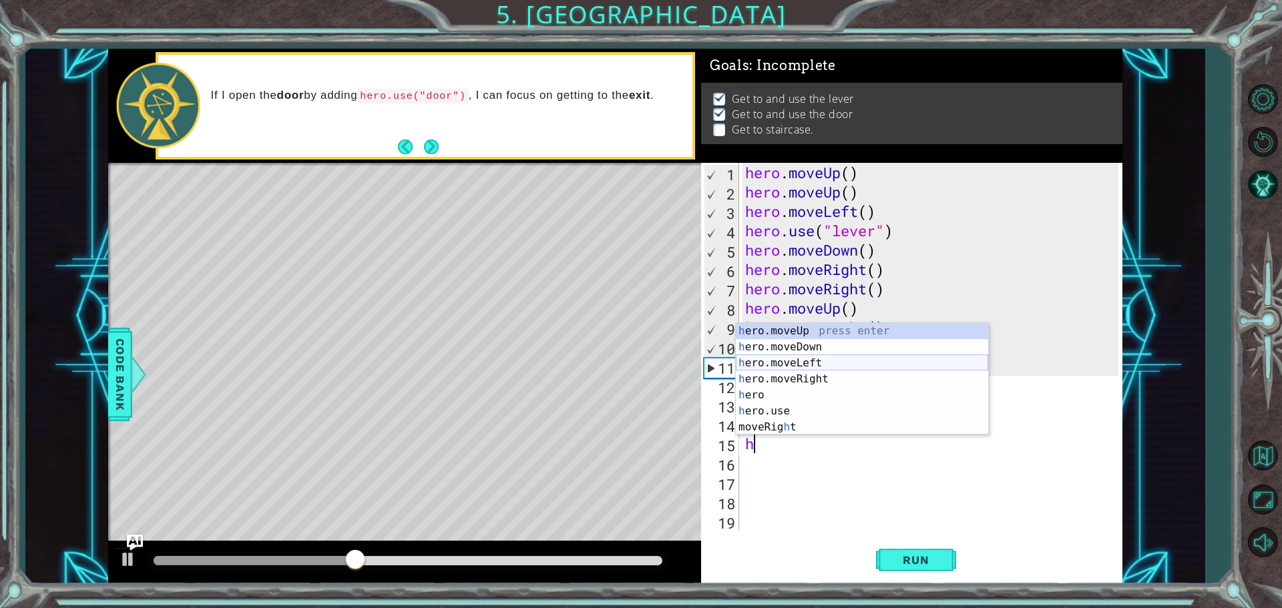
click at [829, 363] on div "h ero.moveUp press enter h ero.moveDown press enter h ero.moveLeft press enter …" at bounding box center [862, 395] width 252 height 144
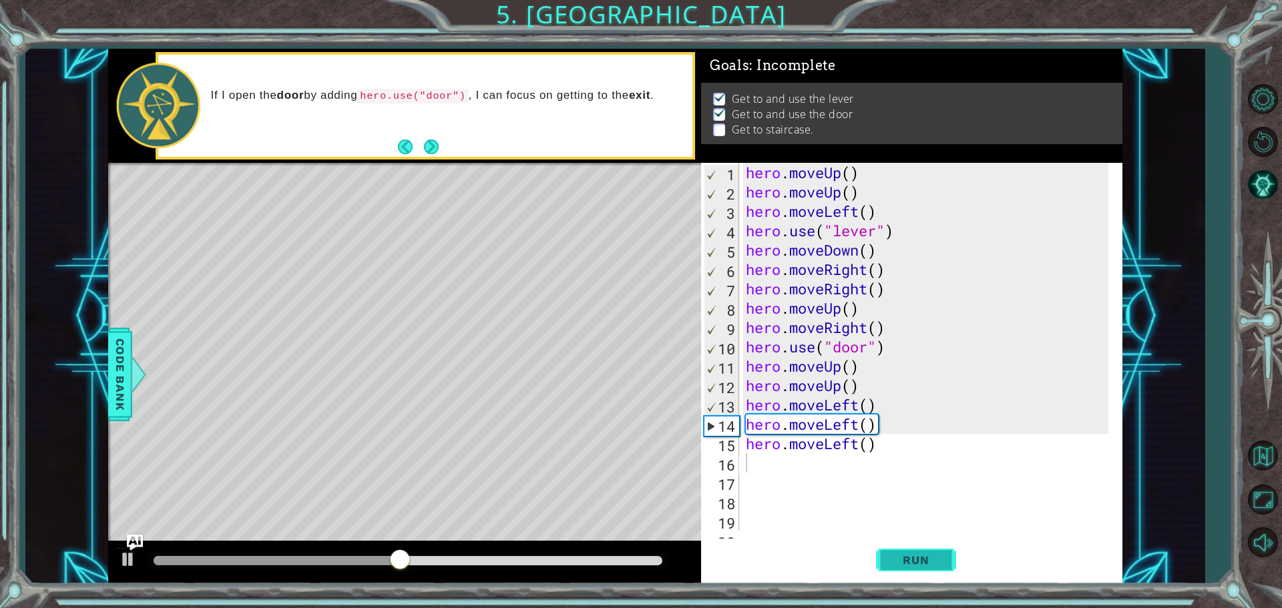
click at [895, 544] on button "Run" at bounding box center [916, 560] width 80 height 42
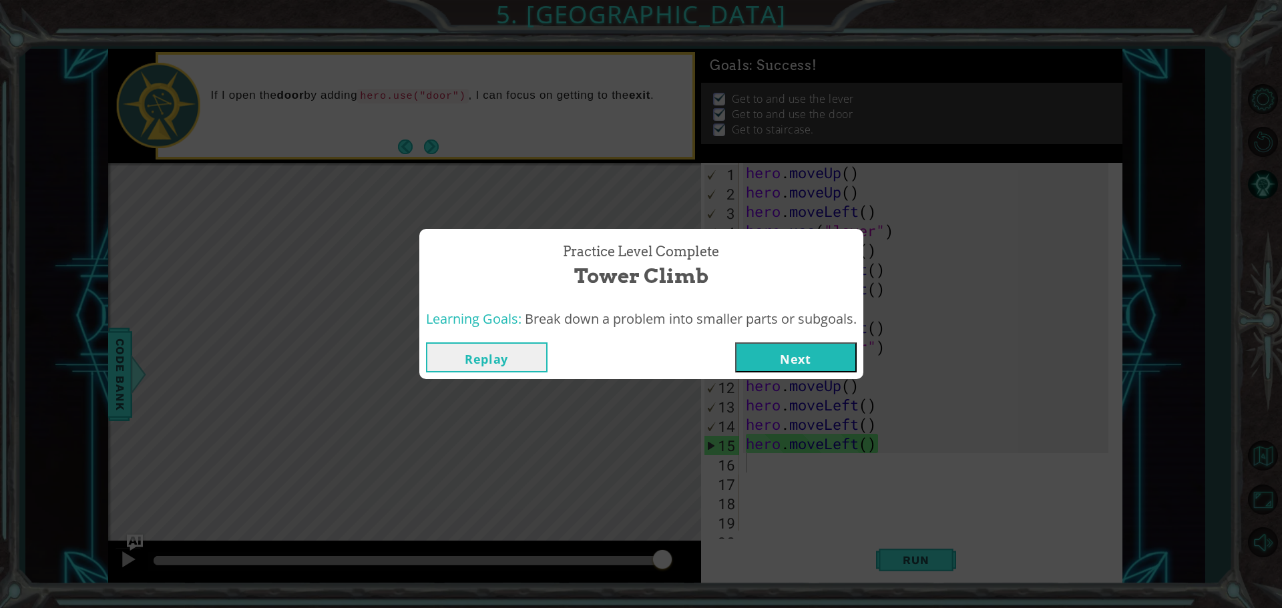
click at [794, 369] on button "Next" at bounding box center [796, 358] width 122 height 30
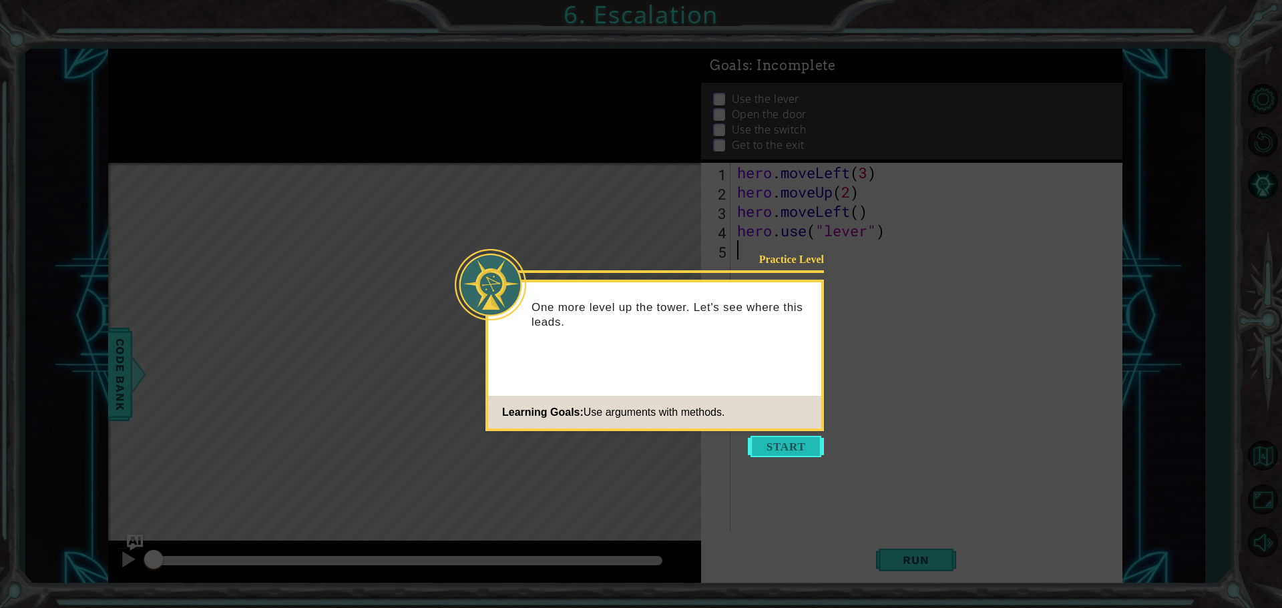
click at [797, 441] on button "Start" at bounding box center [786, 446] width 76 height 21
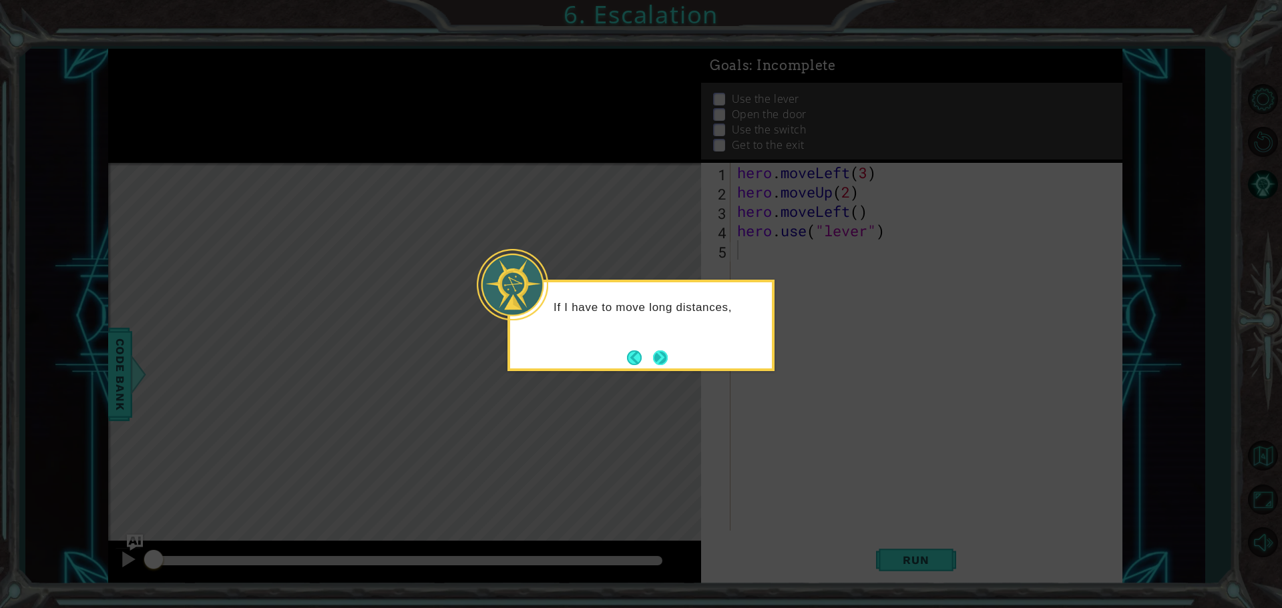
click at [660, 355] on button "Next" at bounding box center [660, 357] width 17 height 17
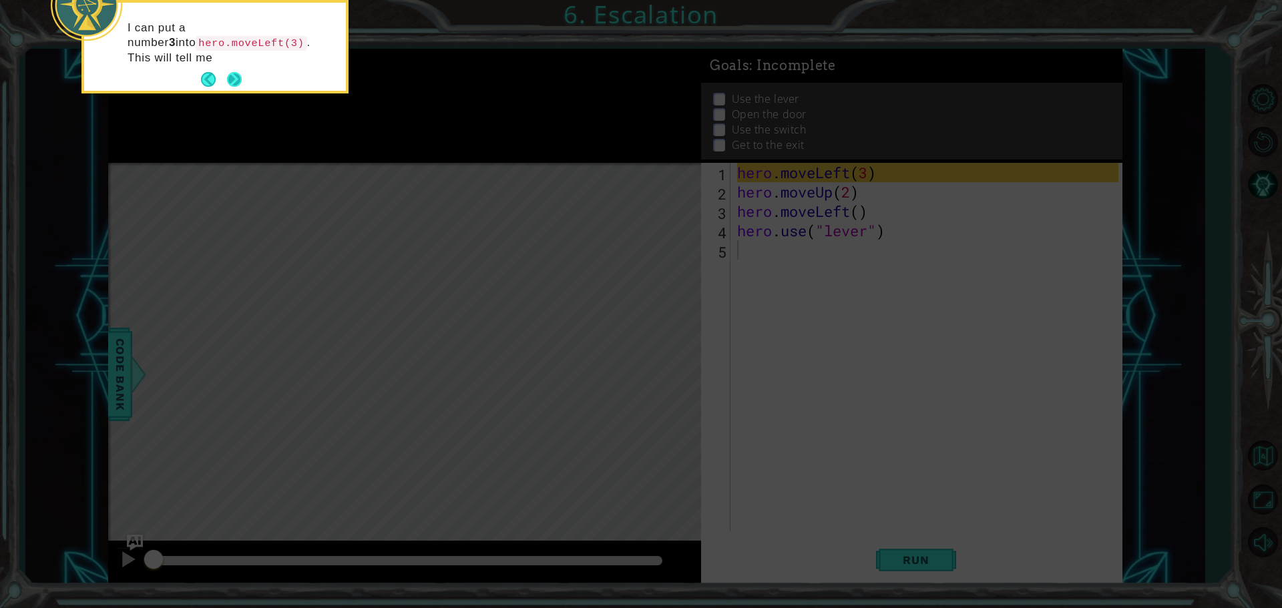
click at [234, 73] on button "Next" at bounding box center [234, 79] width 15 height 15
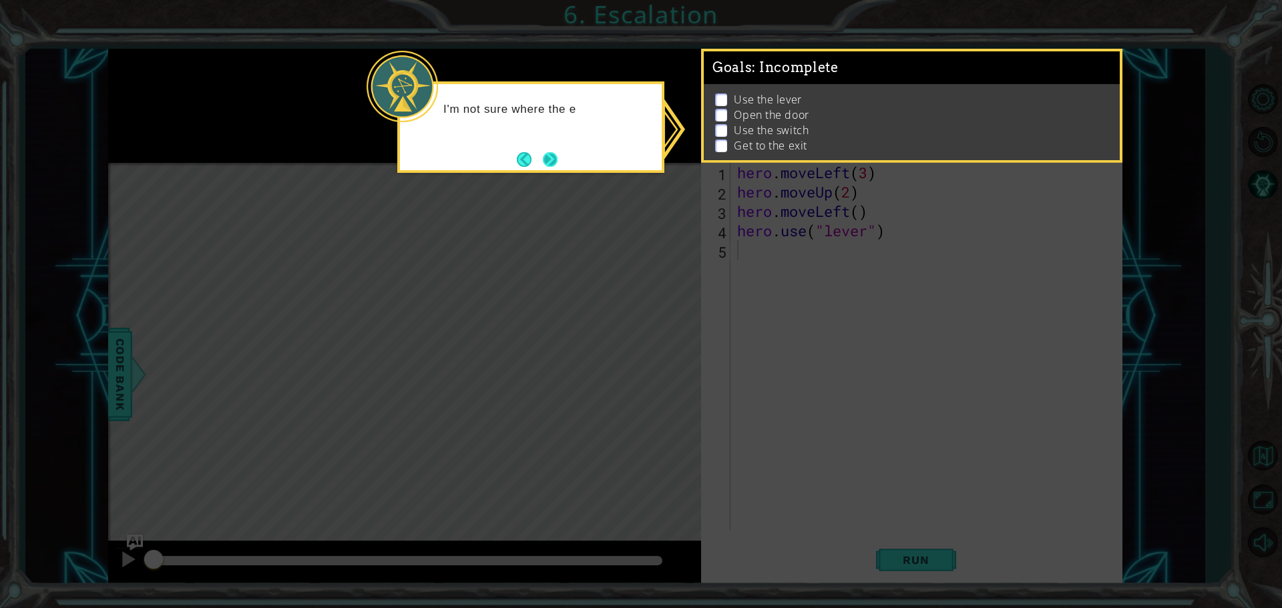
click at [542, 154] on button "Next" at bounding box center [550, 160] width 16 height 16
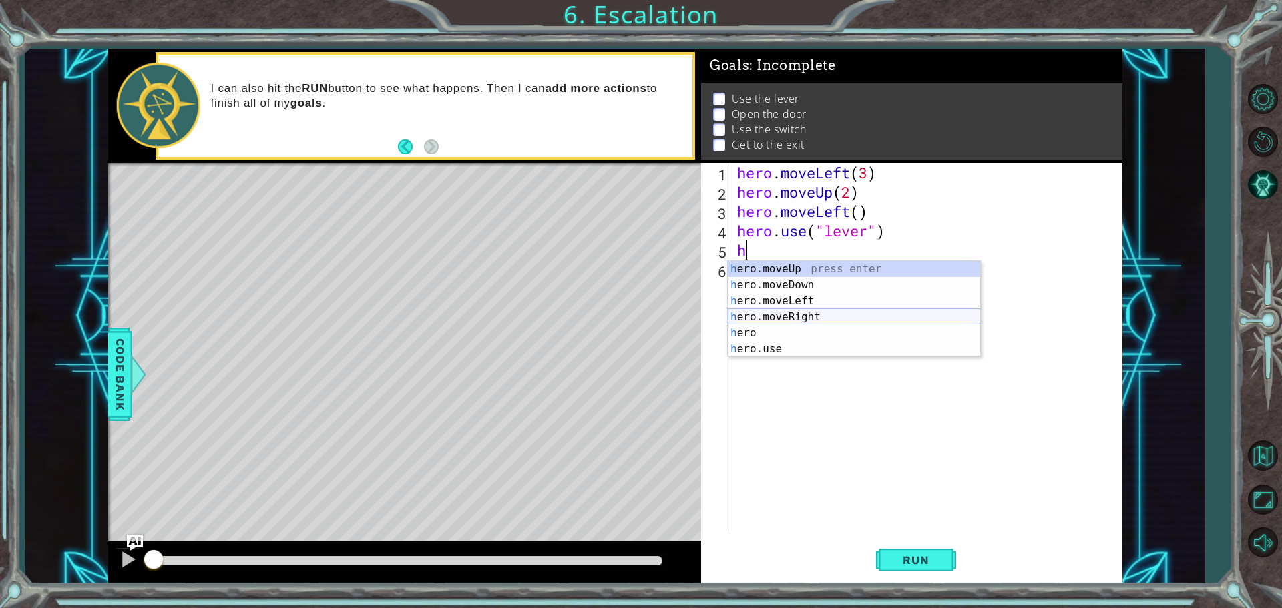
click at [795, 319] on div "h ero.moveUp press enter h ero.moveDown press enter h ero.moveLeft press enter …" at bounding box center [854, 325] width 252 height 128
type textarea "hero.moveRight(1)"
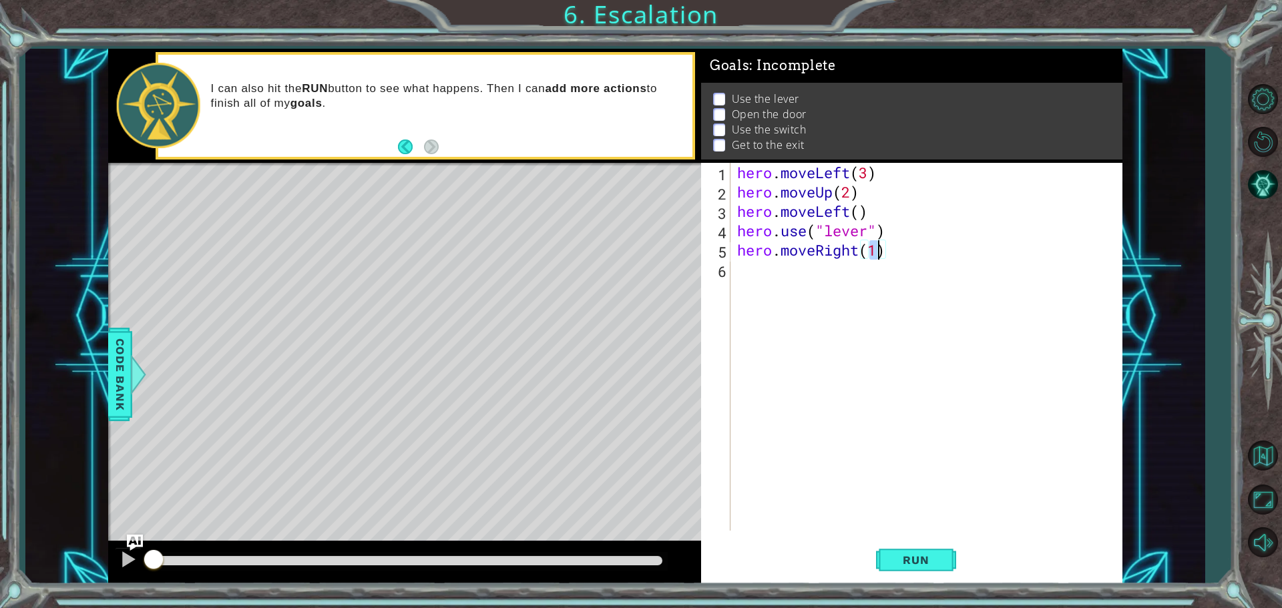
click at [774, 286] on div "hero . moveLeft ( 3 ) hero . moveUp ( 2 ) hero . moveLeft ( ) hero . use ( "lev…" at bounding box center [930, 366] width 391 height 407
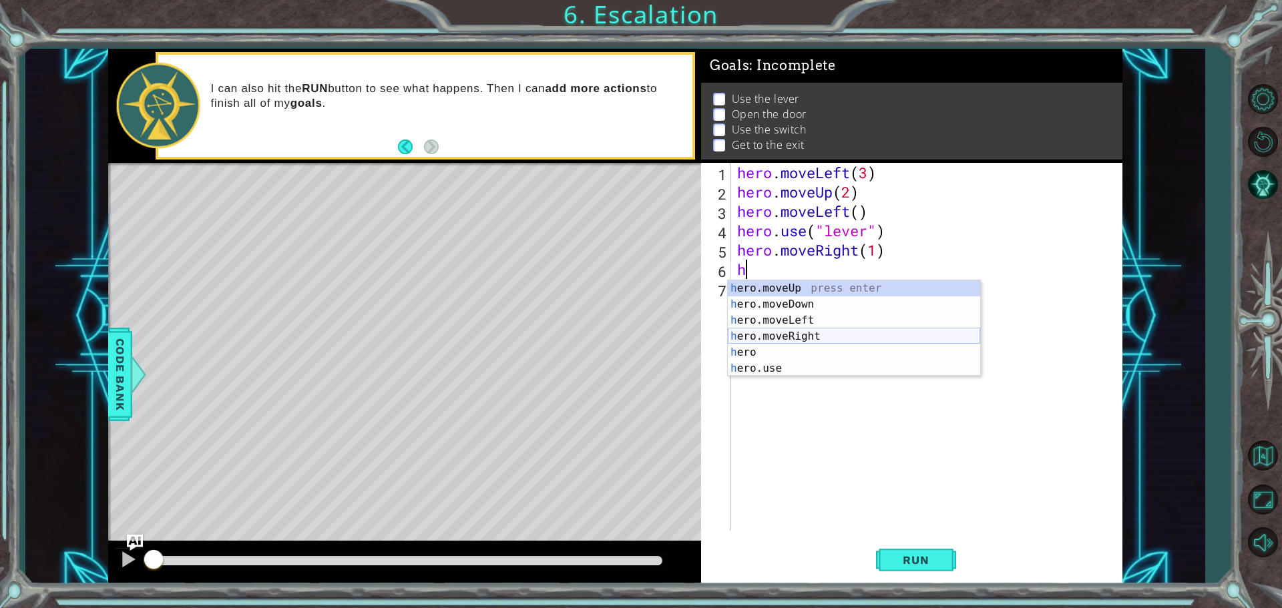
click at [771, 331] on div "h ero.moveUp press enter h ero.moveDown press enter h ero.moveLeft press enter …" at bounding box center [854, 344] width 252 height 128
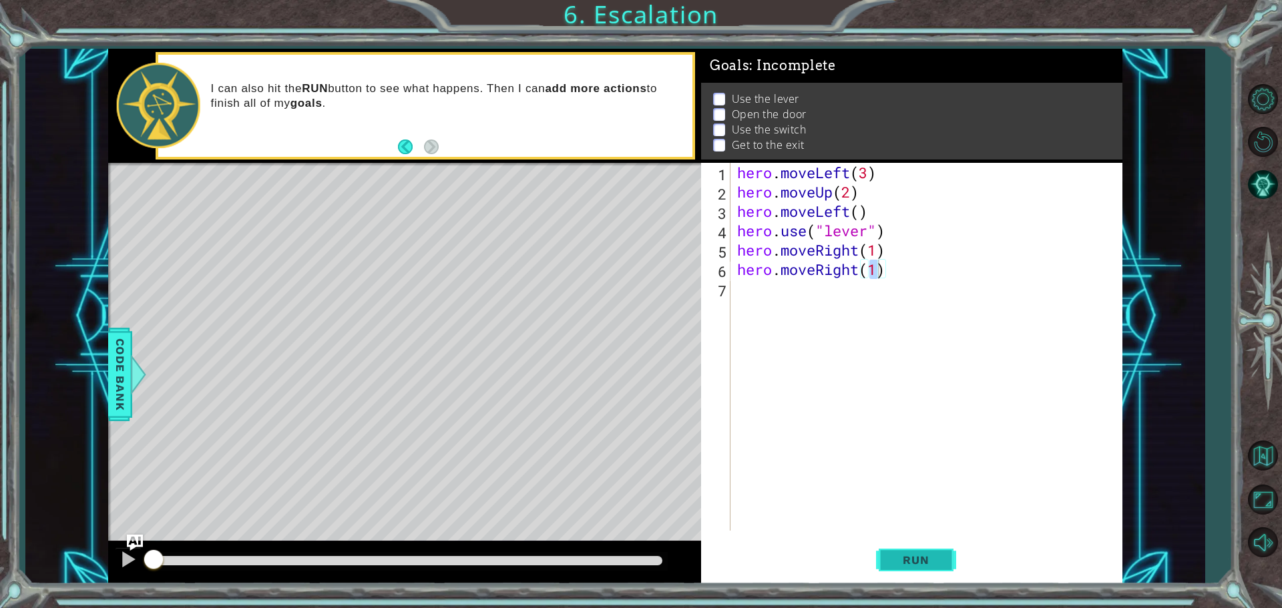
click at [900, 568] on button "Run" at bounding box center [916, 560] width 80 height 42
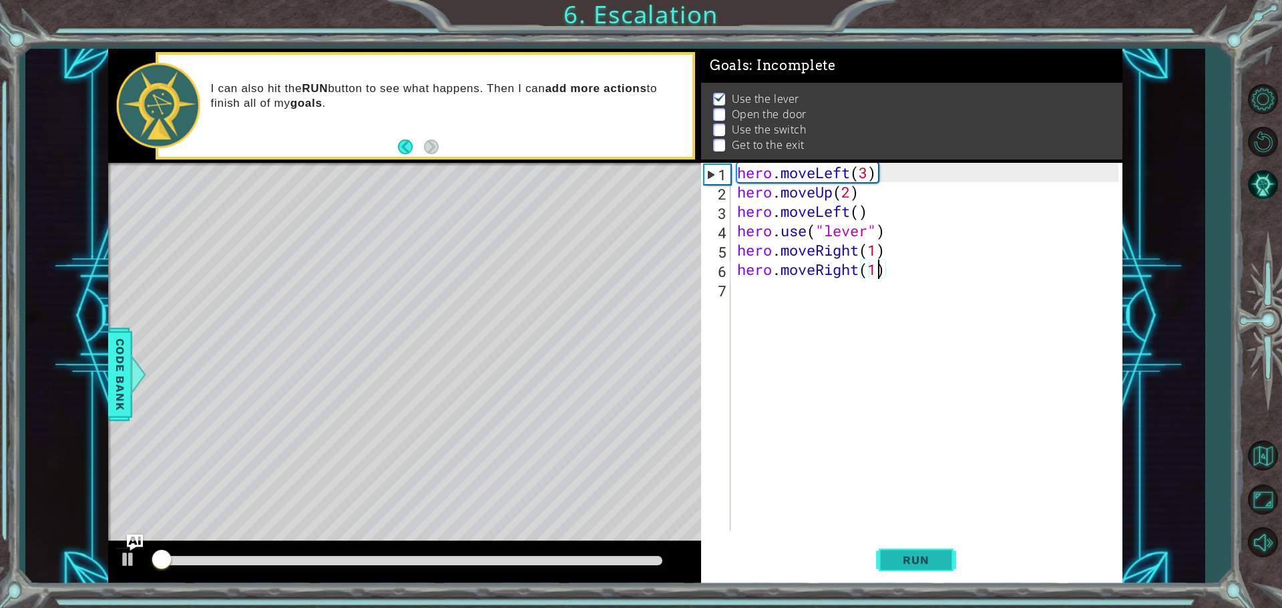
scroll to position [7, 0]
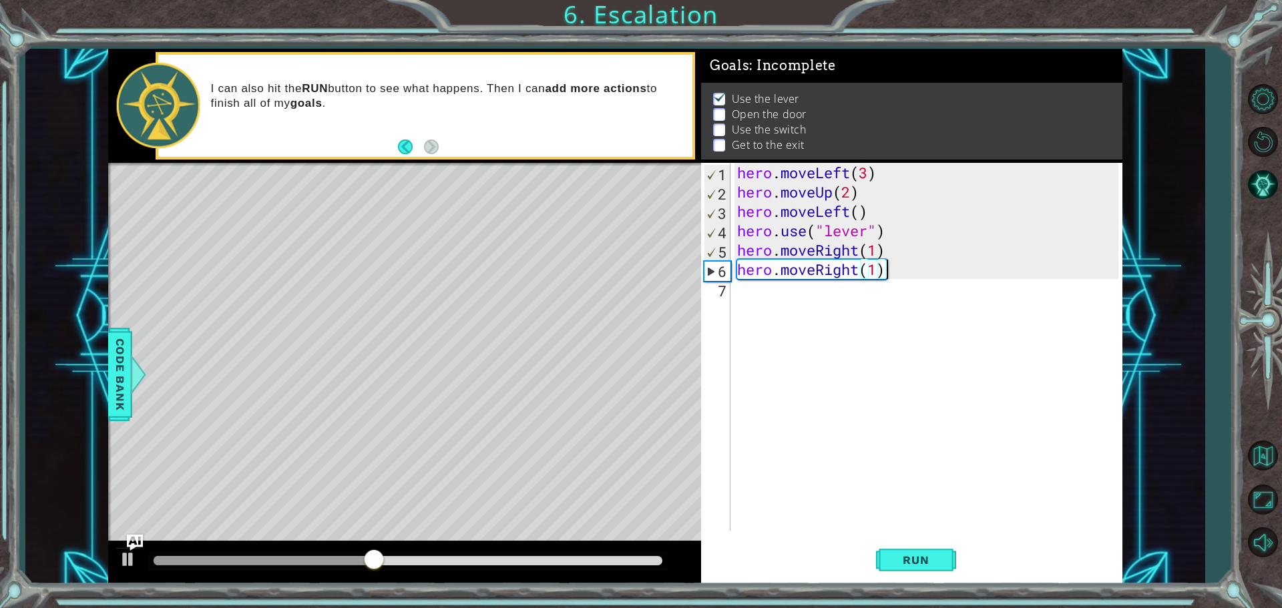
click at [899, 274] on div "hero . moveLeft ( 3 ) hero . moveUp ( 2 ) hero . moveLeft ( ) hero . use ( "lev…" at bounding box center [930, 366] width 391 height 407
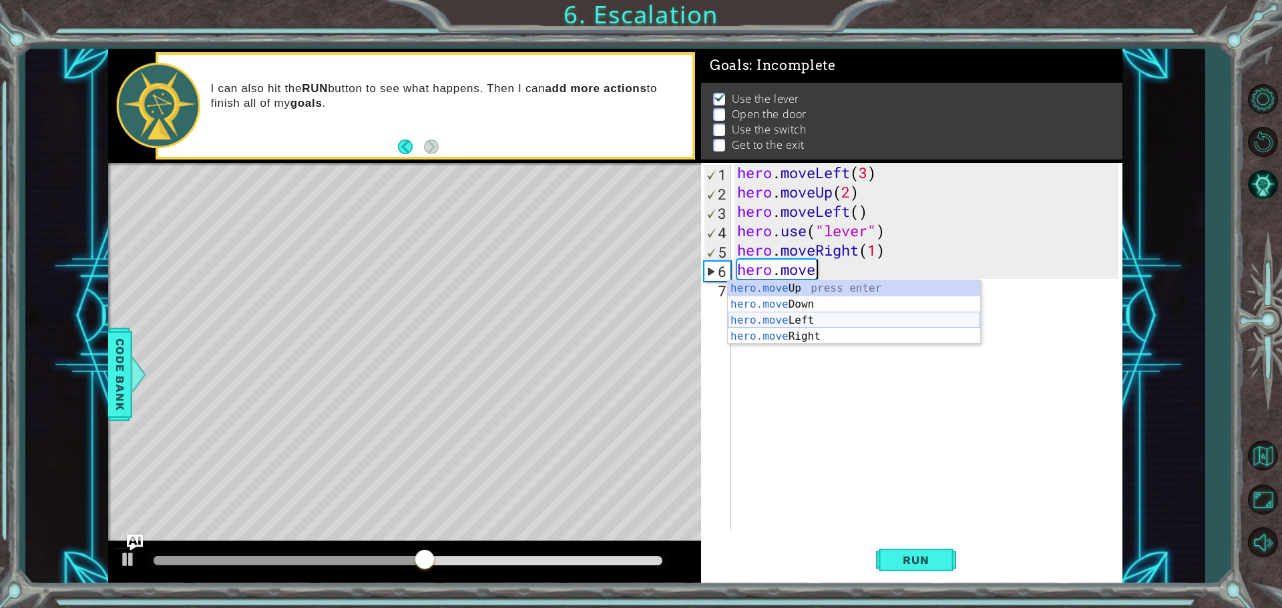
click at [829, 319] on div "hero.move Up press enter hero.move Down press enter hero.move Left press enter …" at bounding box center [854, 328] width 252 height 96
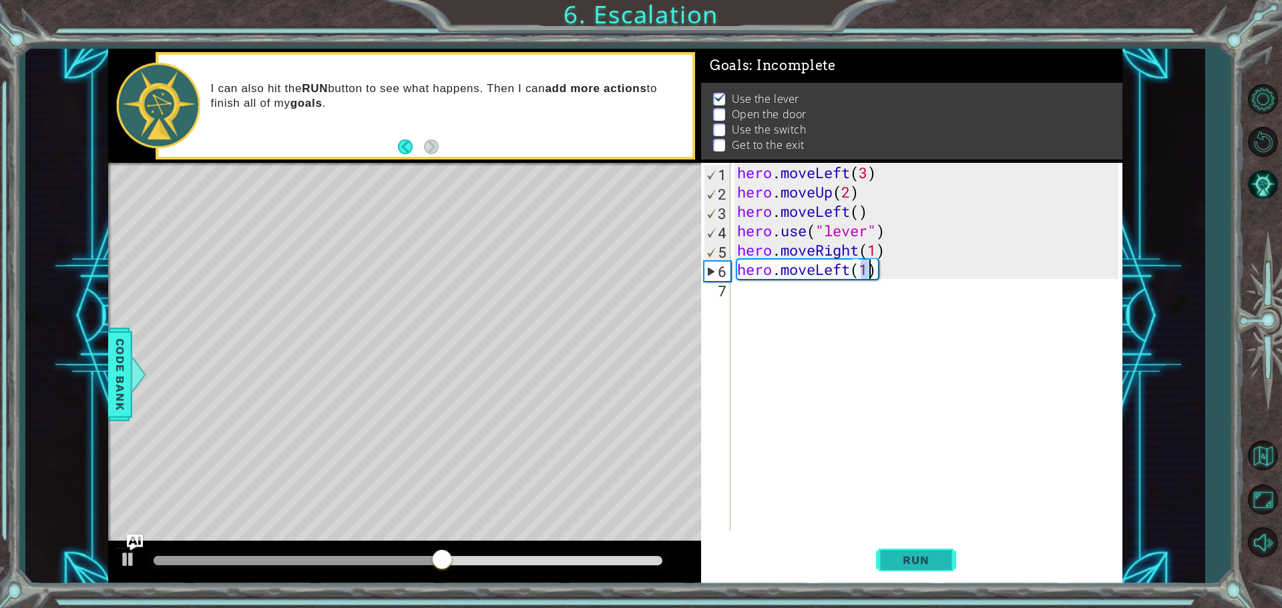
click at [910, 544] on button "Run" at bounding box center [916, 560] width 80 height 42
drag, startPoint x: 783, startPoint y: 278, endPoint x: 776, endPoint y: 289, distance: 12.6
click at [781, 280] on div "hero . moveLeft ( 3 ) hero . moveUp ( 2 ) hero . moveLeft ( ) hero . use ( "lev…" at bounding box center [930, 366] width 391 height 407
type textarea "hero.moveLeft(1)"
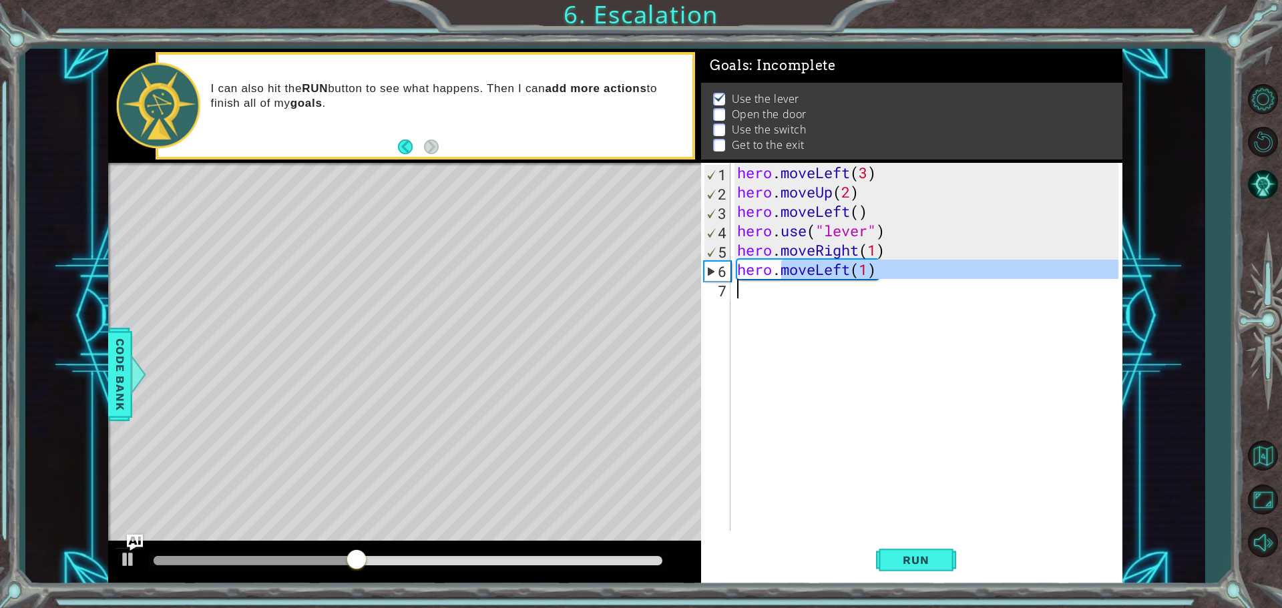
click at [772, 298] on div "hero . moveLeft ( 3 ) hero . moveUp ( 2 ) hero . moveLeft ( ) hero . use ( "lev…" at bounding box center [927, 347] width 384 height 368
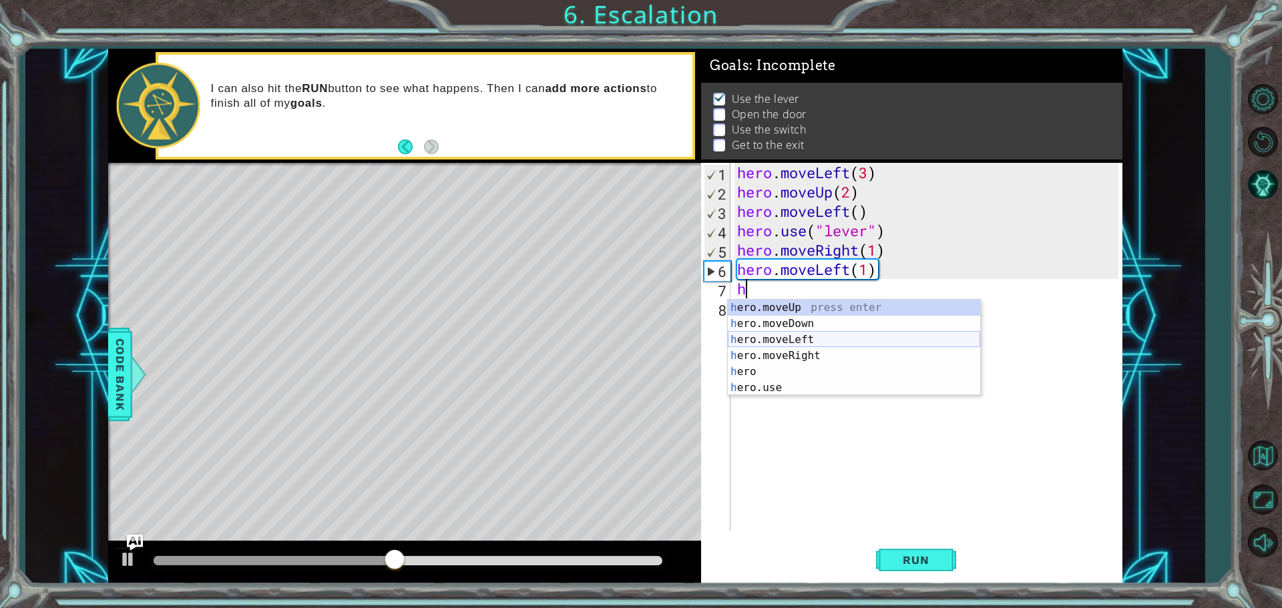
click at [767, 337] on div "h ero.moveUp press enter h ero.moveDown press enter h ero.moveLeft press enter …" at bounding box center [854, 364] width 252 height 128
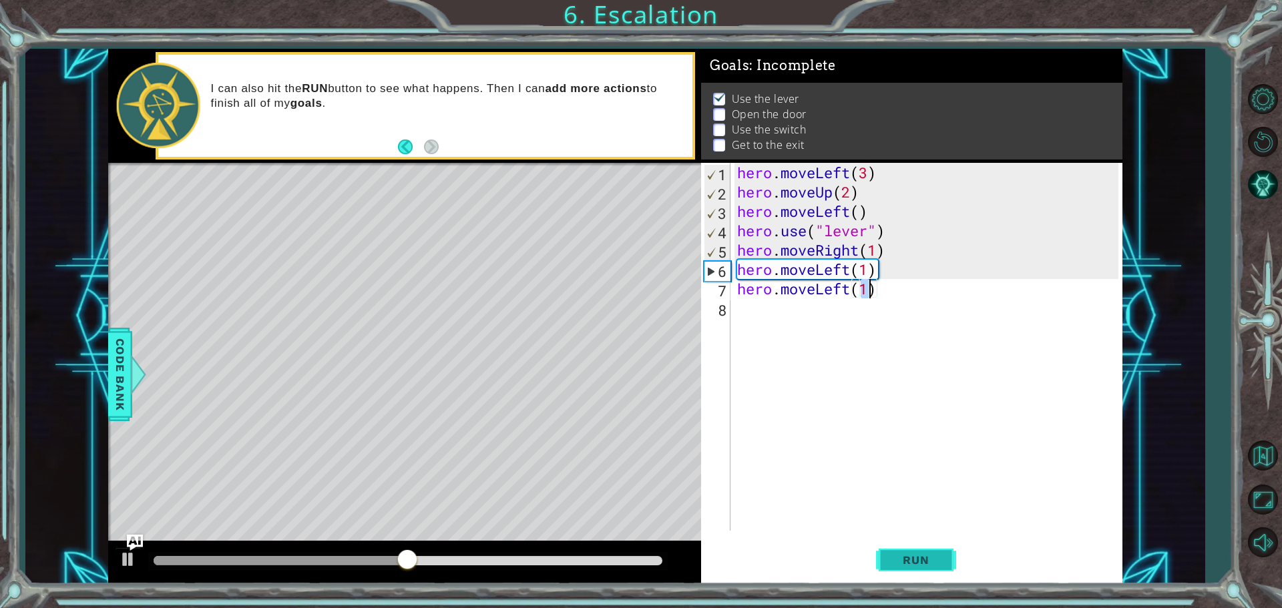
type textarea "hero.moveLeft(1)"
click at [936, 564] on span "Run" at bounding box center [915, 560] width 53 height 13
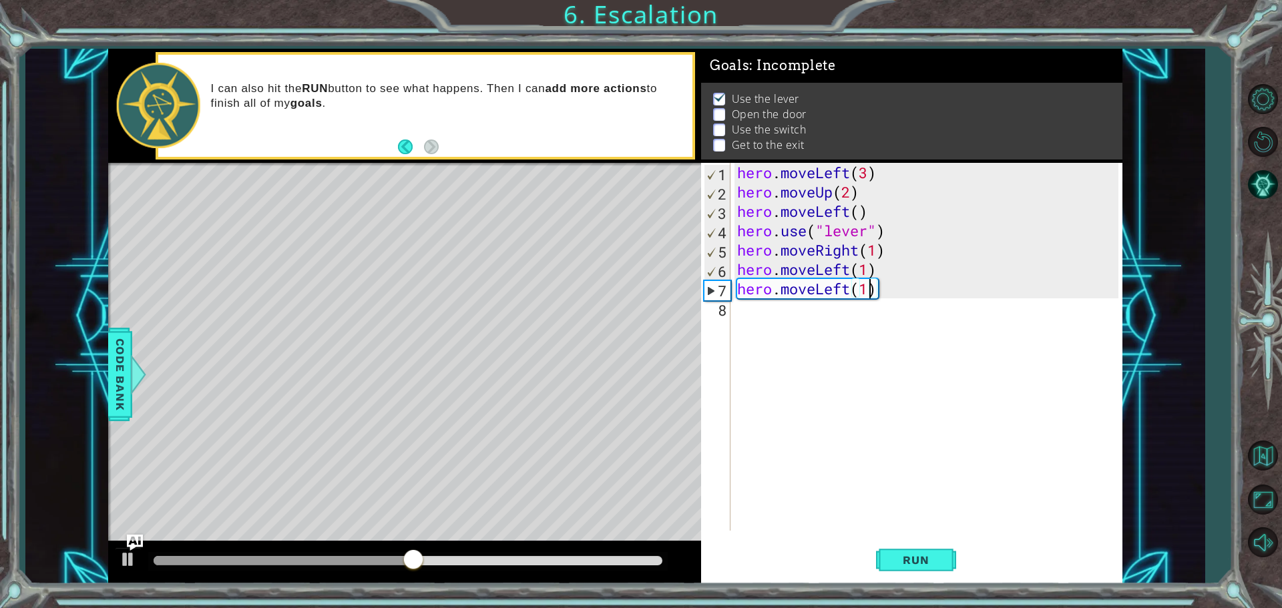
click at [789, 326] on div "hero . moveLeft ( 3 ) hero . moveUp ( 2 ) hero . moveLeft ( ) hero . use ( "lev…" at bounding box center [930, 366] width 391 height 407
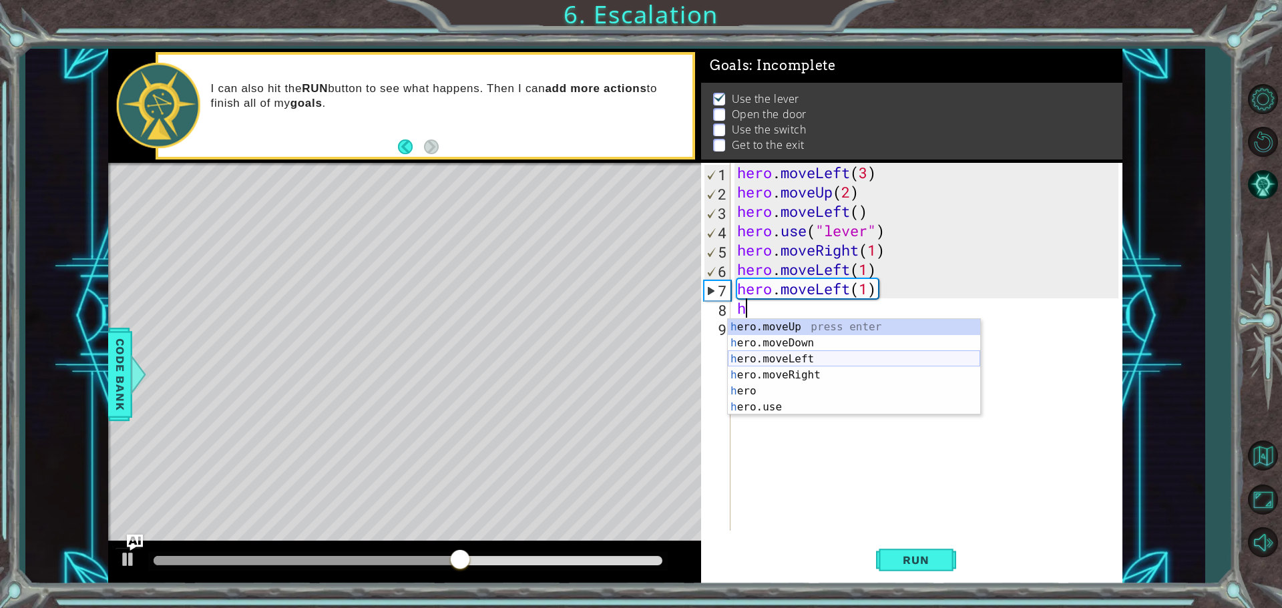
click at [792, 357] on div "h ero.moveUp press enter h ero.moveDown press enter h ero.moveLeft press enter …" at bounding box center [854, 383] width 252 height 128
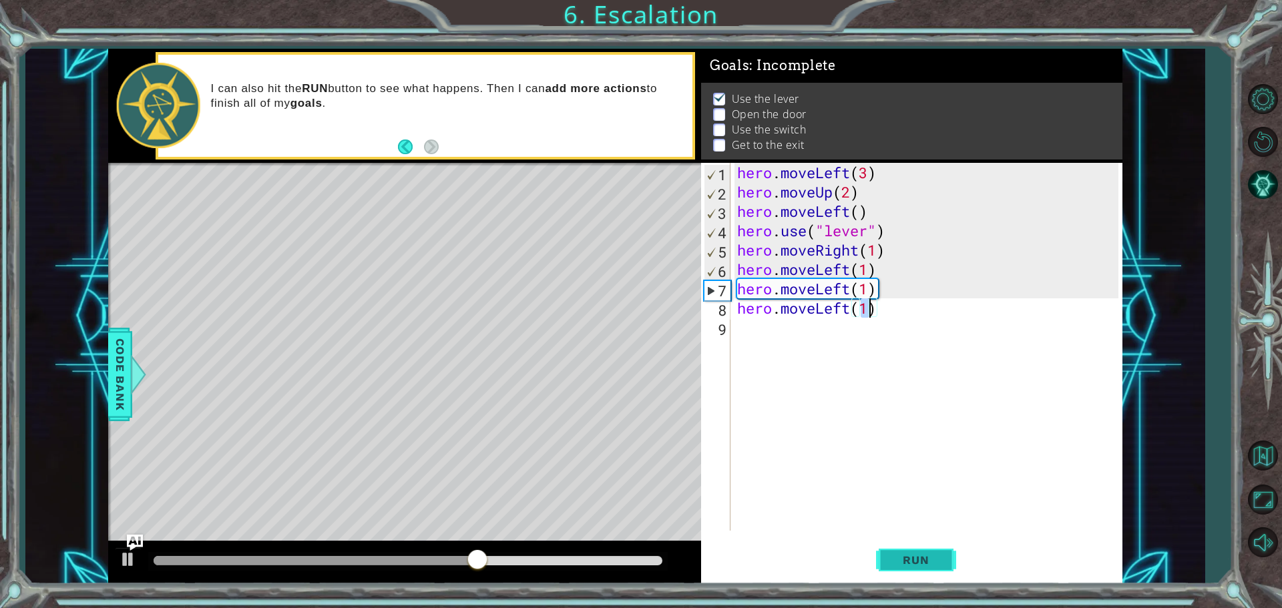
click at [917, 566] on span "Run" at bounding box center [915, 560] width 53 height 13
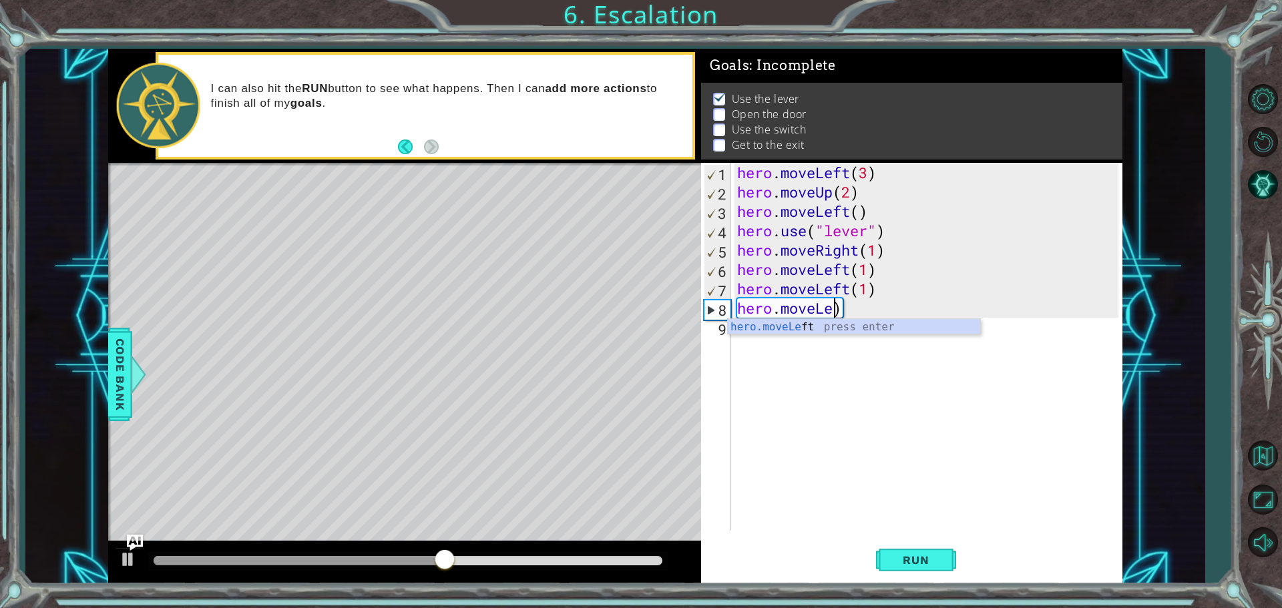
click at [852, 303] on div "hero . moveLeft ( 3 ) hero . moveUp ( 2 ) hero . moveLeft ( ) hero . use ( "lev…" at bounding box center [930, 366] width 391 height 407
click at [822, 326] on div "hero.move Up press enter hero.move Down press enter hero.move Left press enter …" at bounding box center [854, 367] width 252 height 96
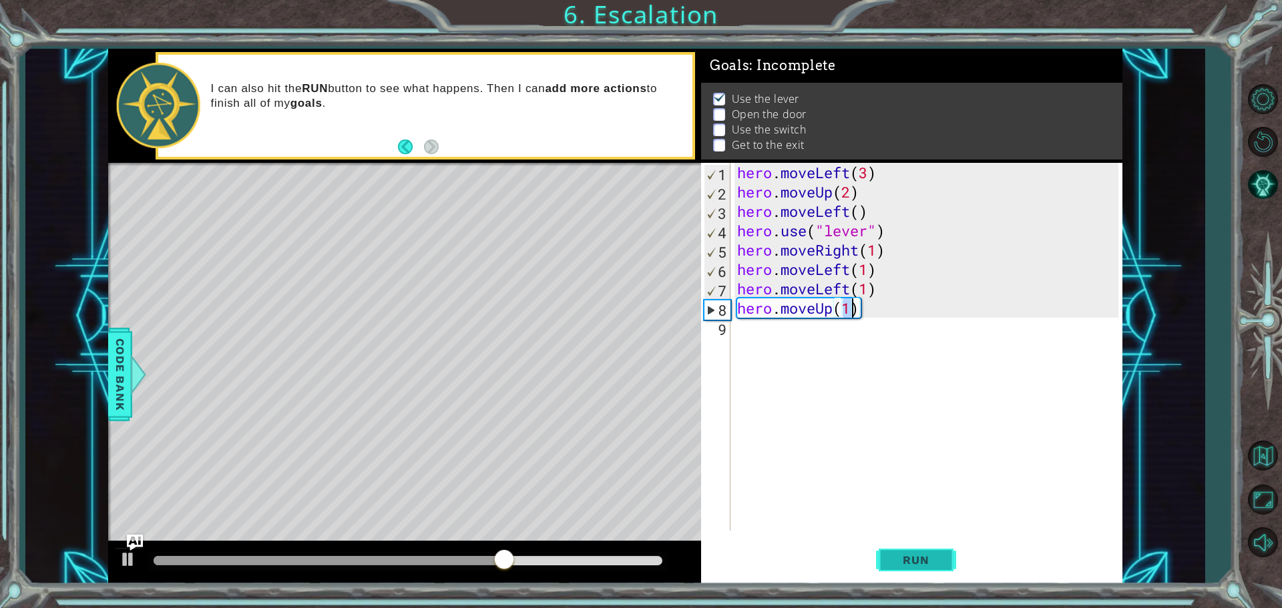
click at [895, 552] on button "Run" at bounding box center [916, 560] width 80 height 42
click at [865, 309] on div "hero . moveLeft ( 3 ) hero . moveUp ( 2 ) hero . moveLeft ( ) hero . use ( "lev…" at bounding box center [930, 366] width 391 height 407
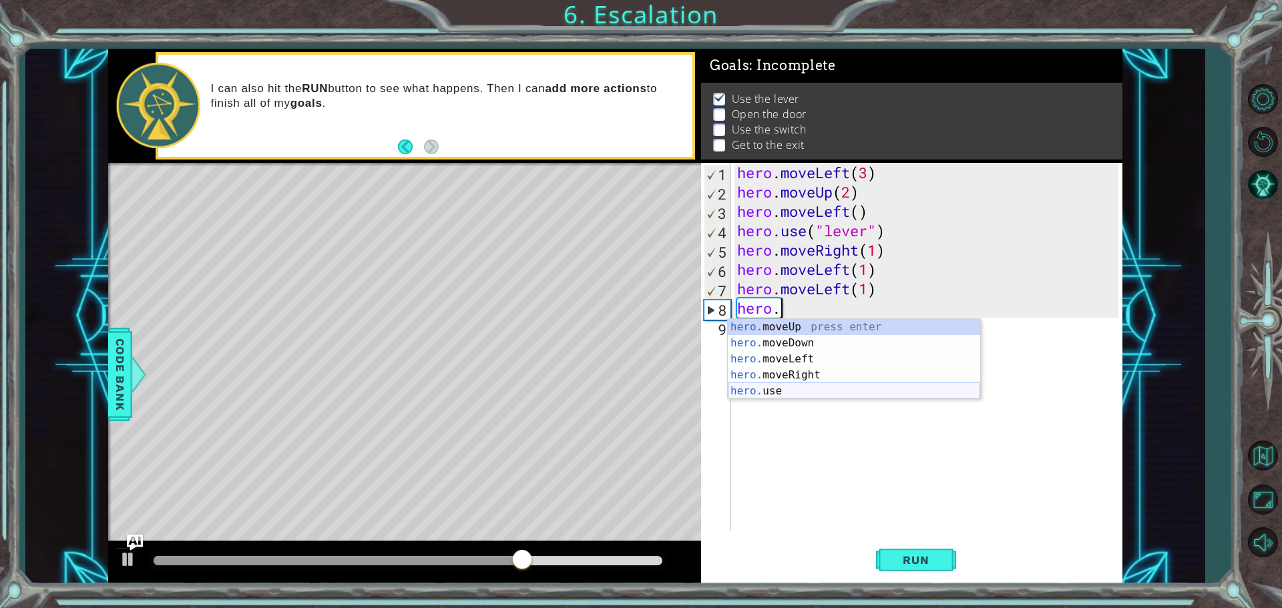
click at [827, 384] on div "hero. moveUp press enter hero. moveDown press enter hero. moveLeft press enter …" at bounding box center [854, 375] width 252 height 112
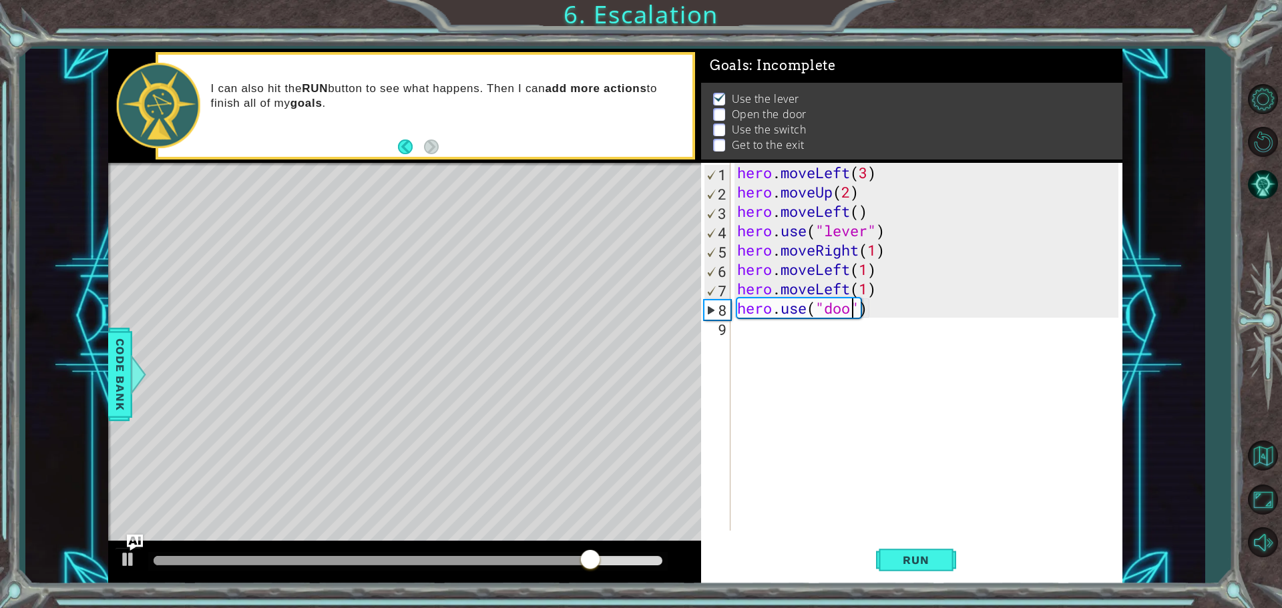
scroll to position [0, 5]
type textarea "hero.use("door")"
click at [919, 574] on button "Run" at bounding box center [916, 560] width 80 height 42
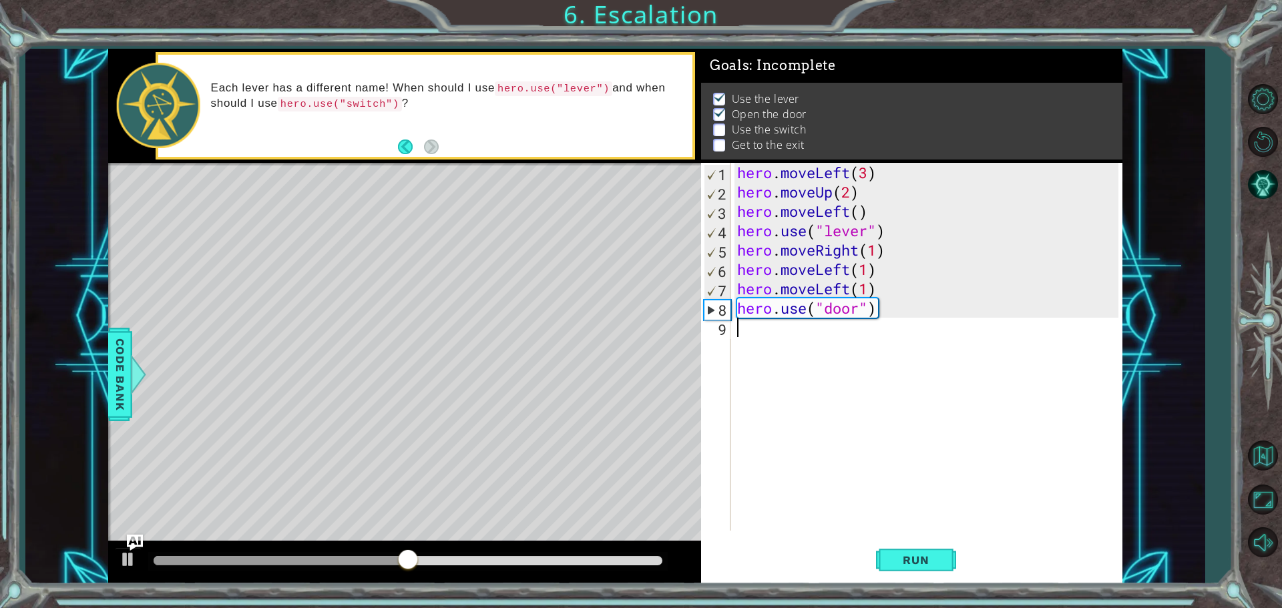
click at [769, 337] on div "hero . moveLeft ( 3 ) hero . moveUp ( 2 ) hero . moveLeft ( ) hero . use ( "lev…" at bounding box center [930, 366] width 391 height 407
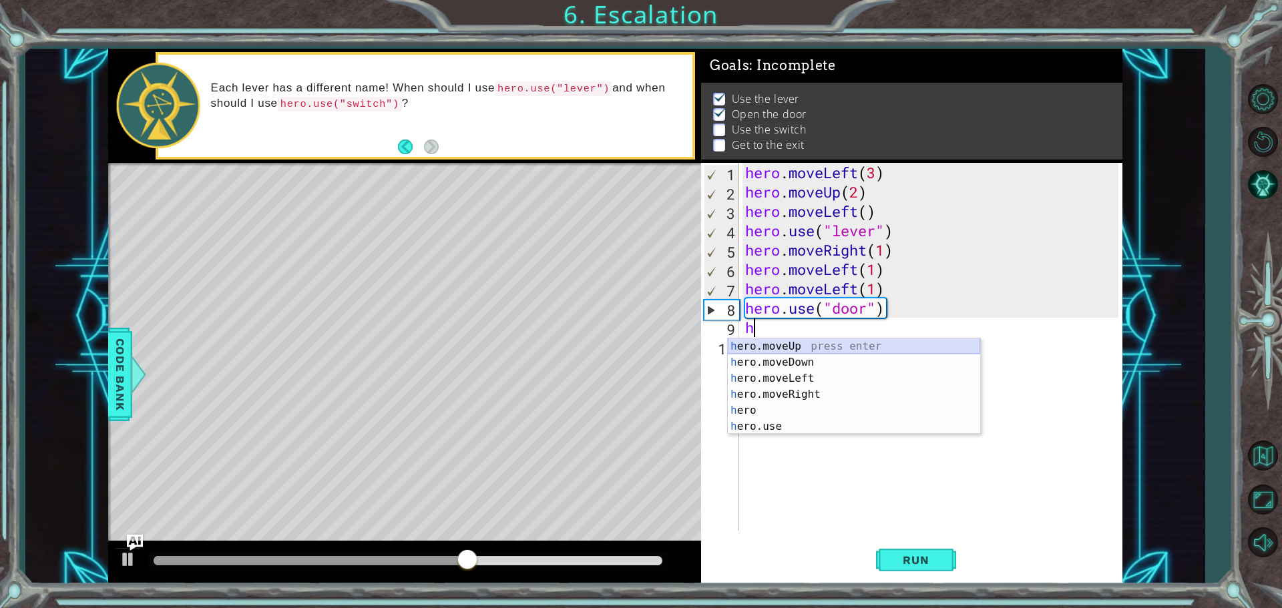
click at [785, 343] on div "h ero.moveUp press enter h ero.moveDown press enter h ero.moveLeft press enter …" at bounding box center [854, 403] width 252 height 128
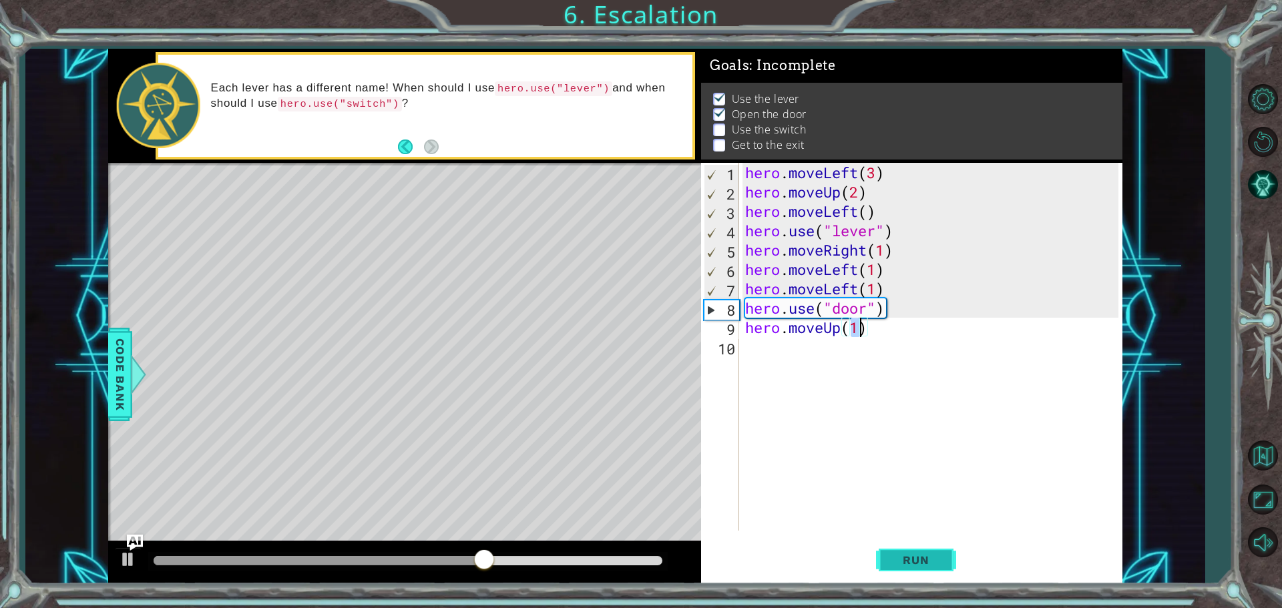
type textarea "hero.moveUp(1)"
click at [951, 566] on button "Run" at bounding box center [916, 560] width 80 height 42
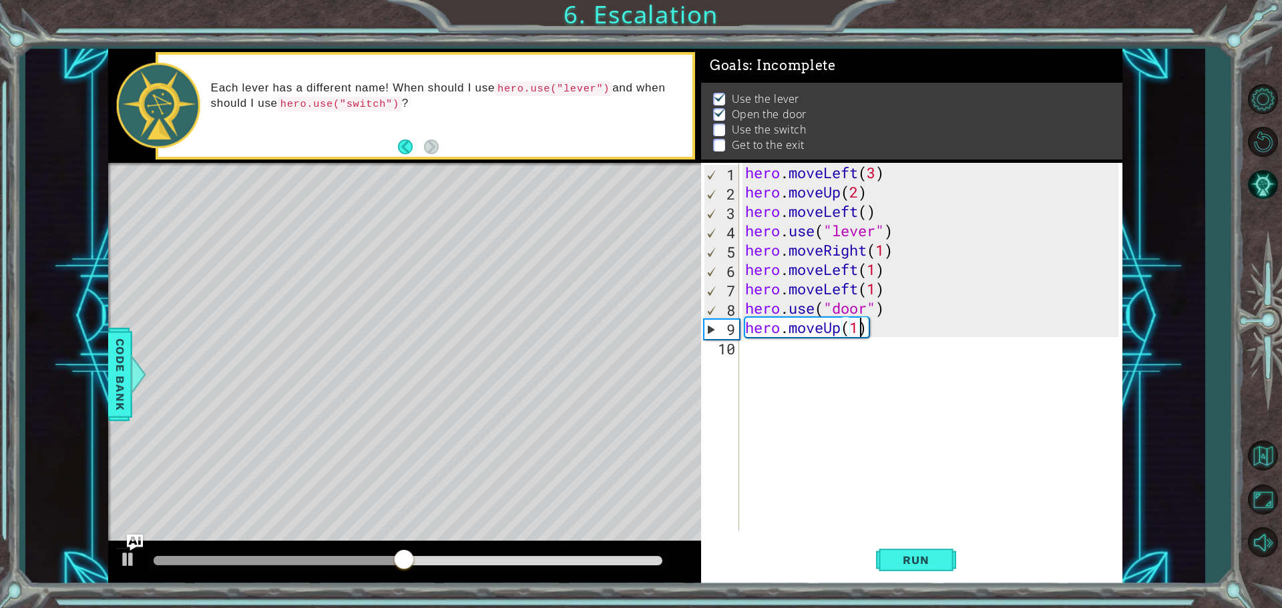
click at [769, 354] on div "hero . moveLeft ( 3 ) hero . moveUp ( 2 ) hero . moveLeft ( ) hero . use ( "lev…" at bounding box center [934, 366] width 383 height 407
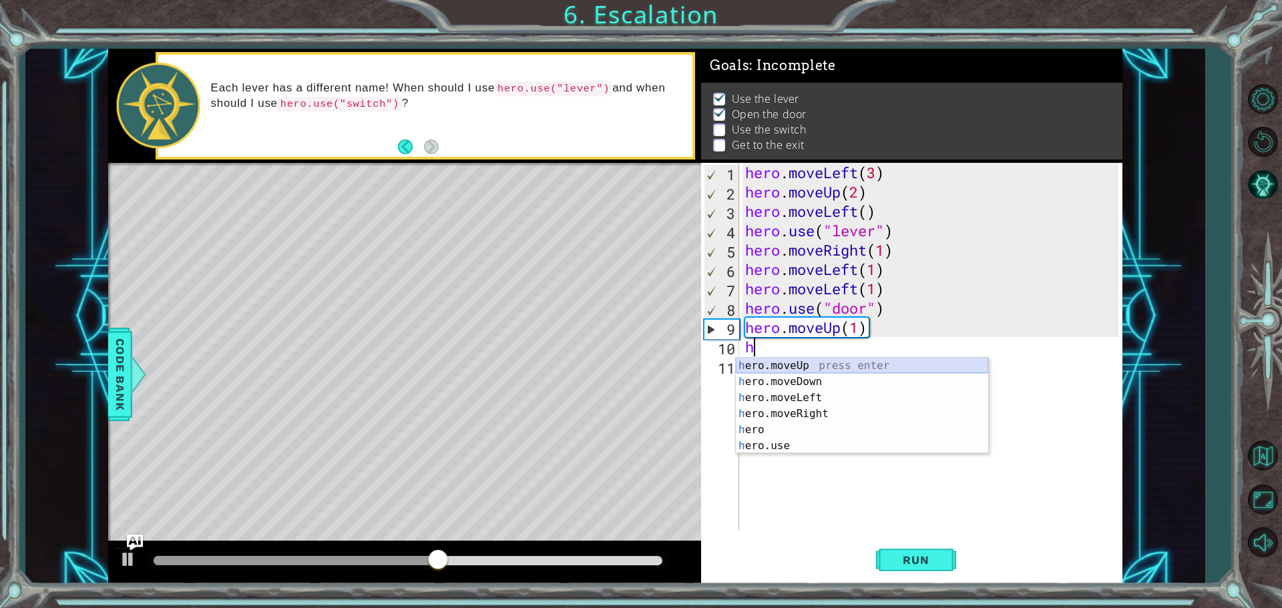
click at [796, 364] on div "h ero.moveUp press enter h ero.moveDown press enter h ero.moveLeft press enter …" at bounding box center [862, 422] width 252 height 128
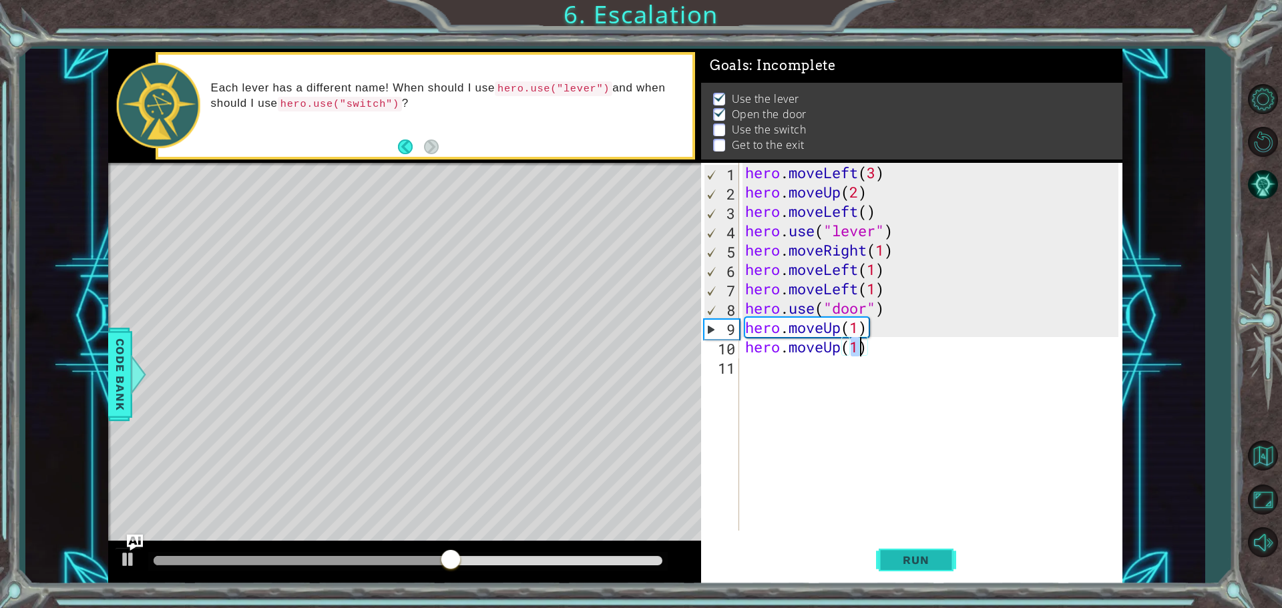
type textarea "hero.moveUp(1)"
click at [913, 559] on span "Run" at bounding box center [915, 560] width 53 height 13
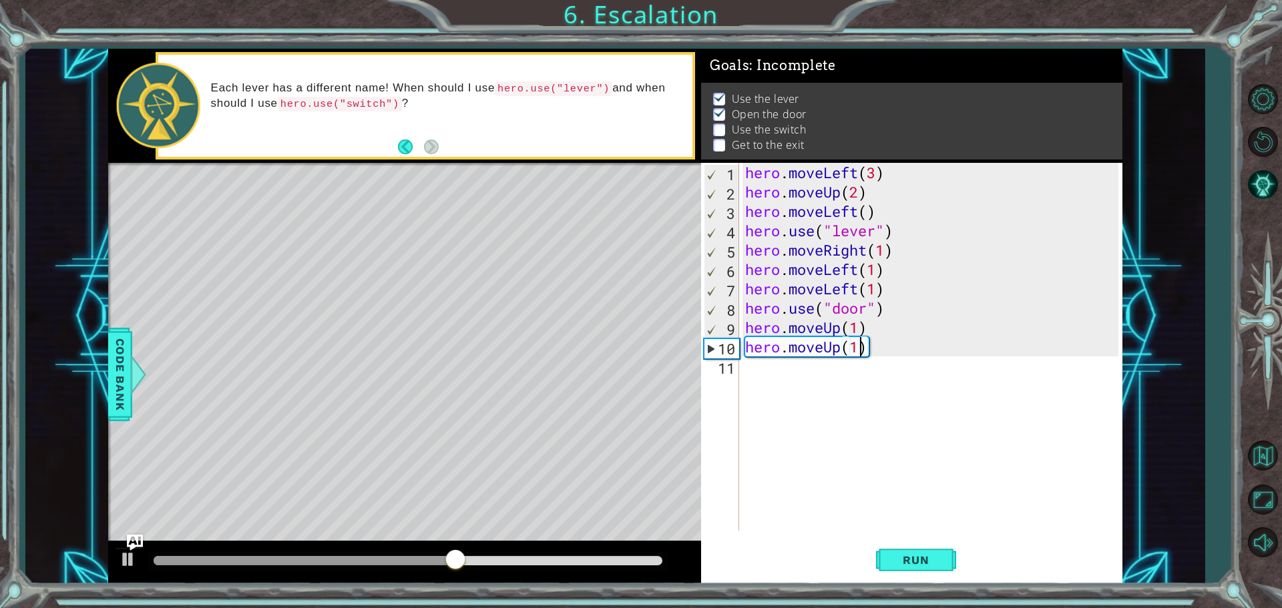
click at [768, 369] on div "hero . moveLeft ( 3 ) hero . moveUp ( 2 ) hero . moveLeft ( ) hero . use ( "lev…" at bounding box center [934, 366] width 383 height 407
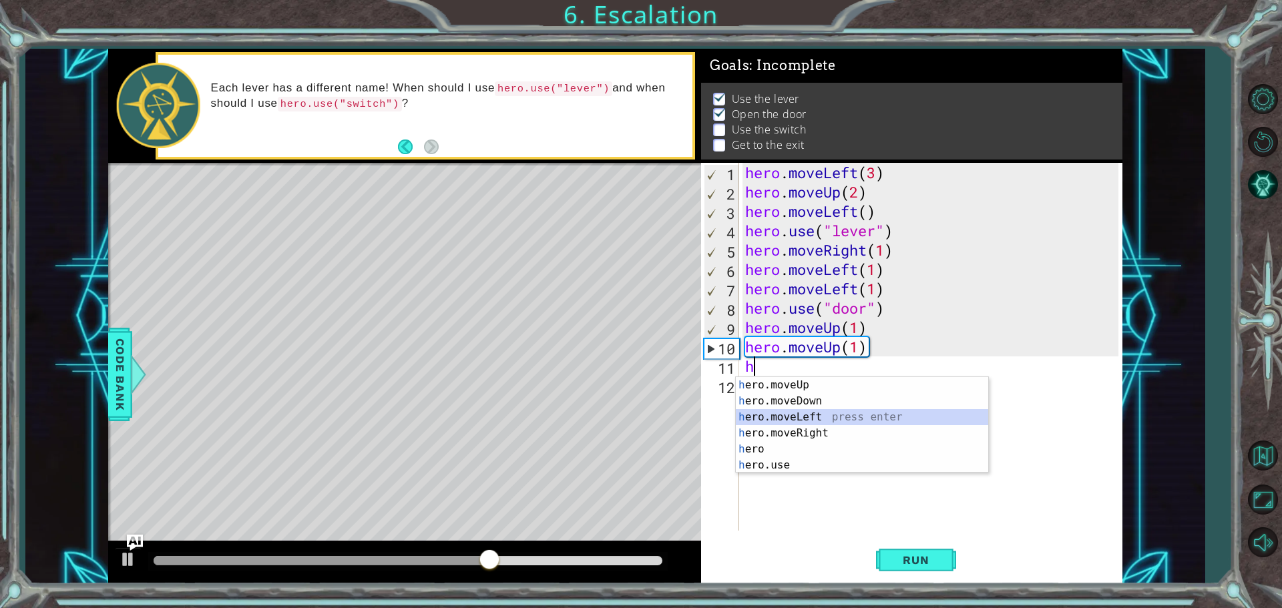
click at [787, 420] on div "h ero.moveUp press enter h ero.moveDown press enter h ero.moveLeft press enter …" at bounding box center [862, 441] width 252 height 128
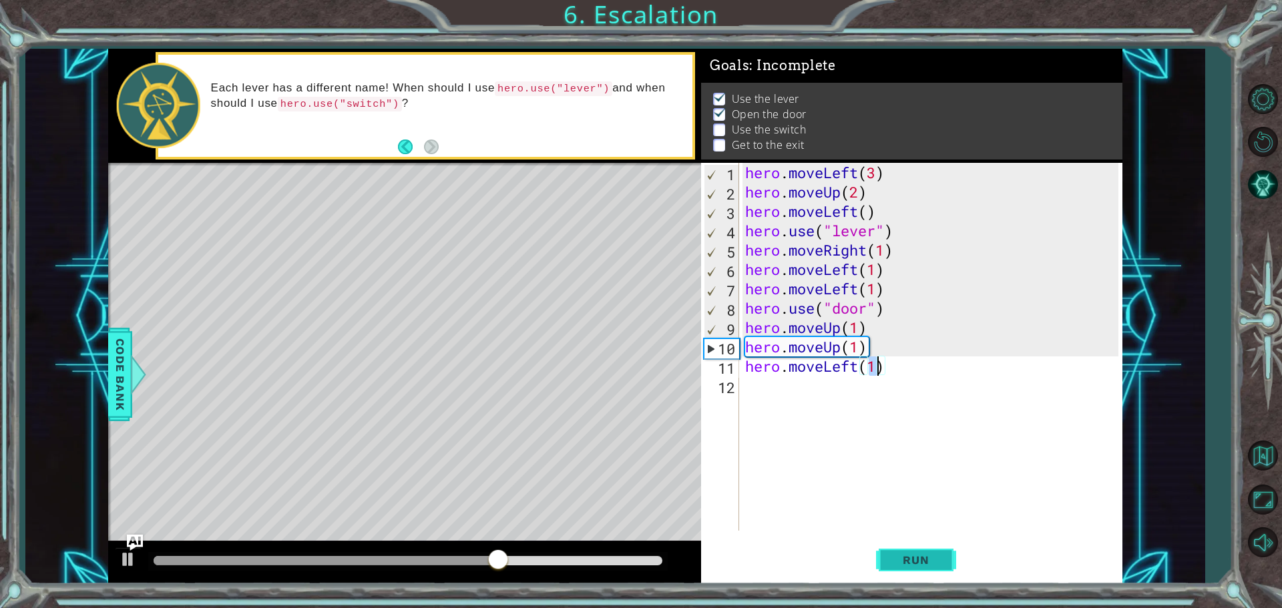
click at [907, 551] on button "Run" at bounding box center [916, 560] width 80 height 42
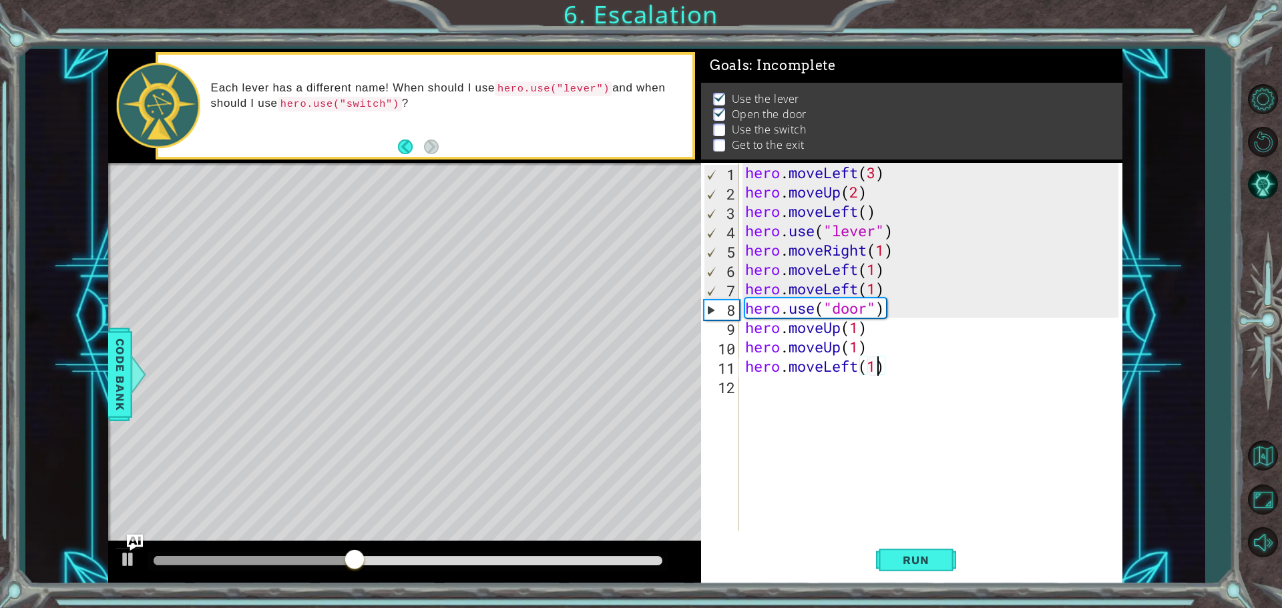
click at [892, 256] on div "hero . moveLeft ( 3 ) hero . moveUp ( 2 ) hero . moveLeft ( ) hero . use ( "lev…" at bounding box center [934, 366] width 383 height 407
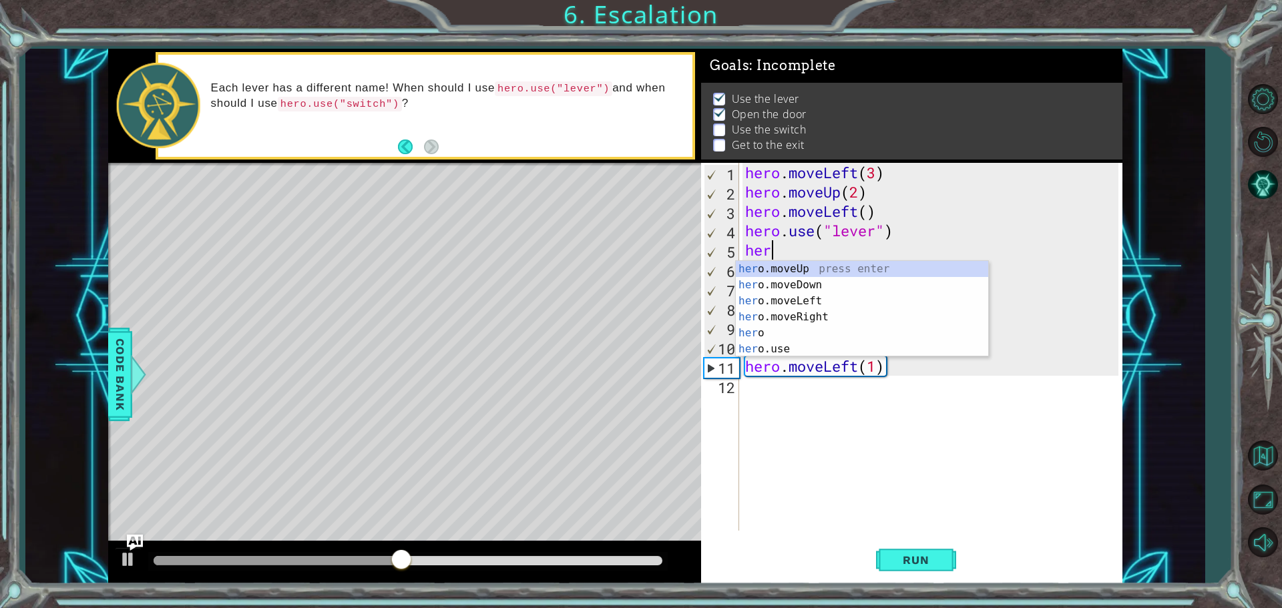
type textarea "h"
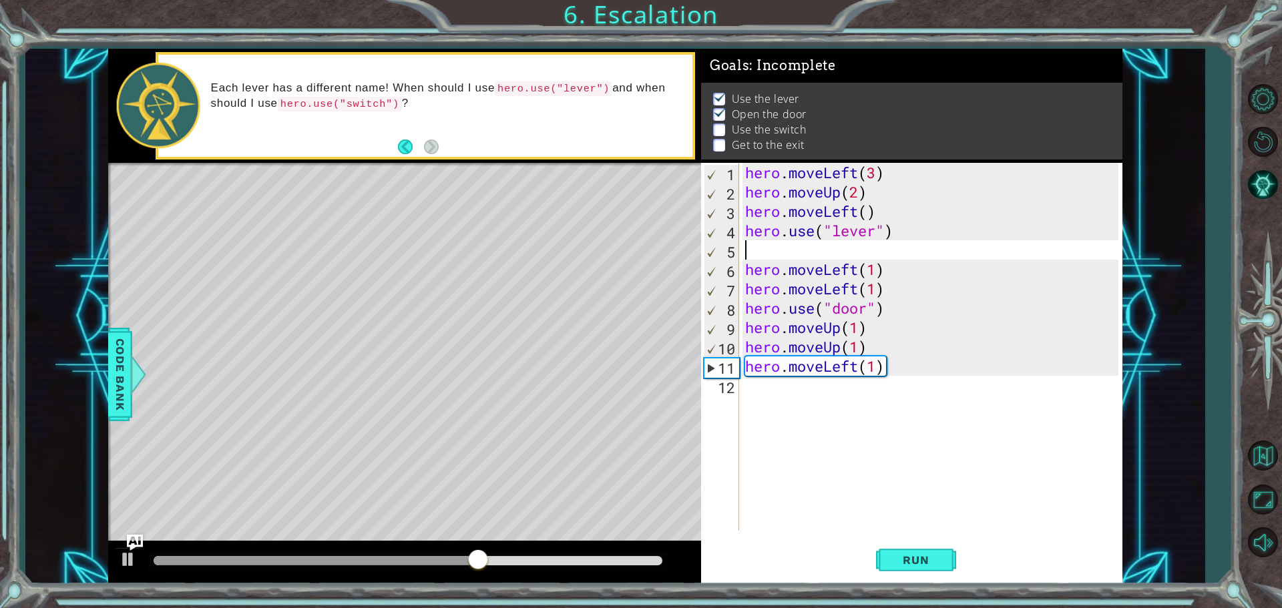
click at [800, 391] on div "hero . moveLeft ( 3 ) hero . moveUp ( 2 ) hero . moveLeft ( ) hero . use ( "lev…" at bounding box center [934, 366] width 383 height 407
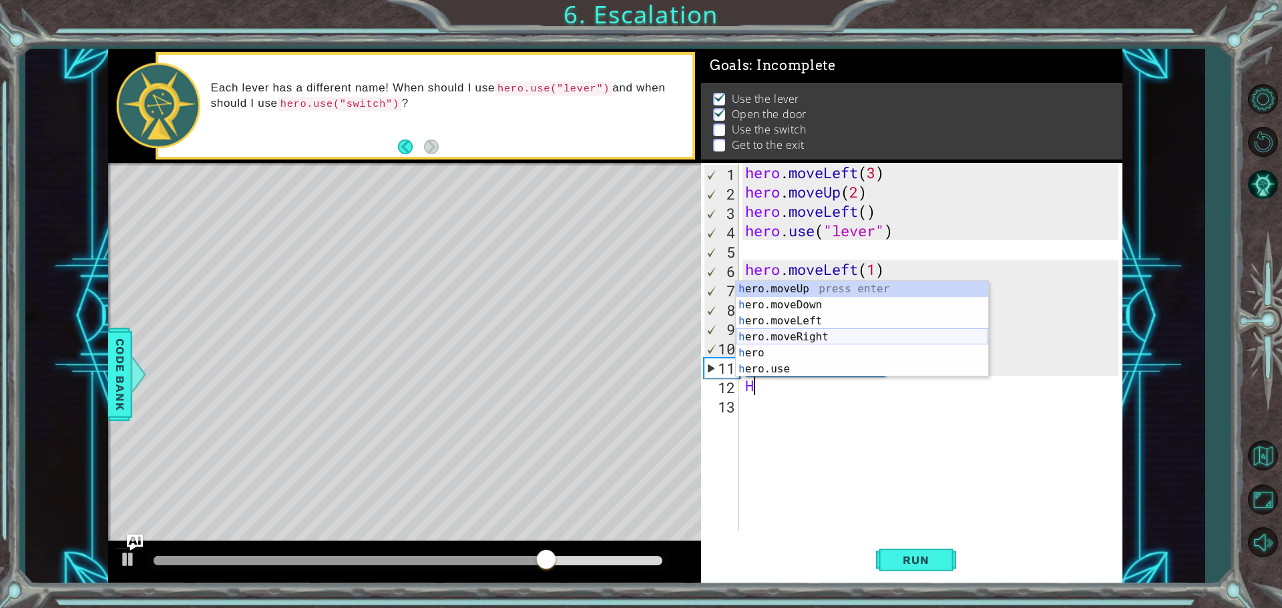
click at [792, 332] on div "h ero.moveUp press enter h ero.moveDown press enter h ero.moveLeft press enter …" at bounding box center [862, 345] width 252 height 128
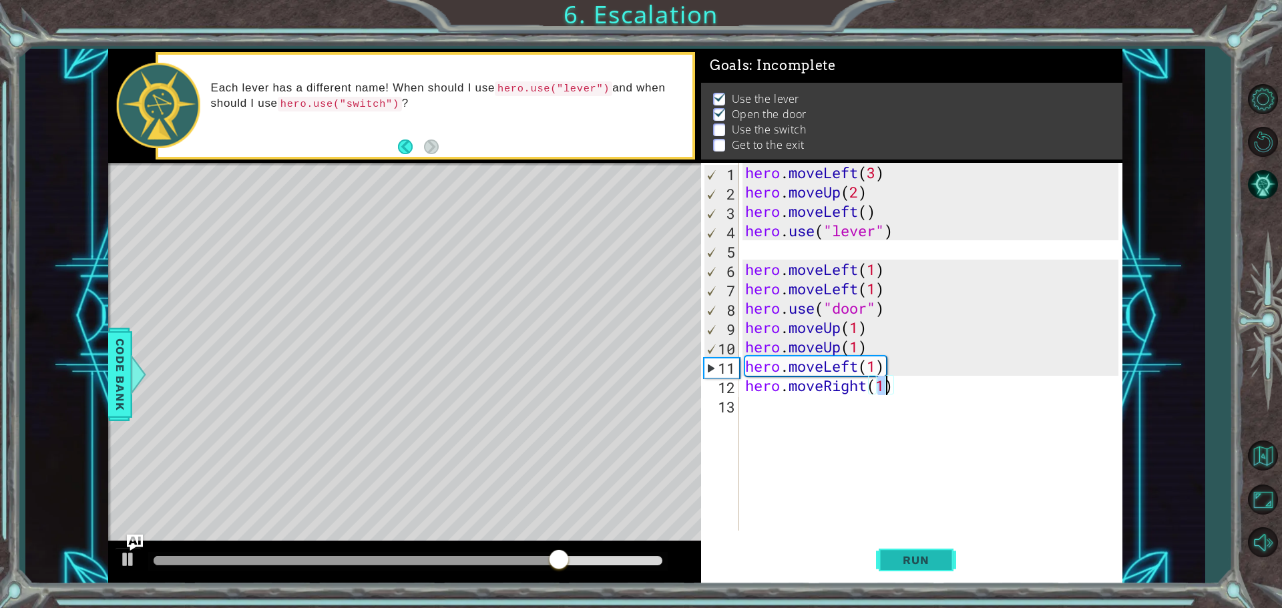
type textarea "hero.moveRight(1)"
click at [930, 548] on button "Run" at bounding box center [916, 560] width 80 height 42
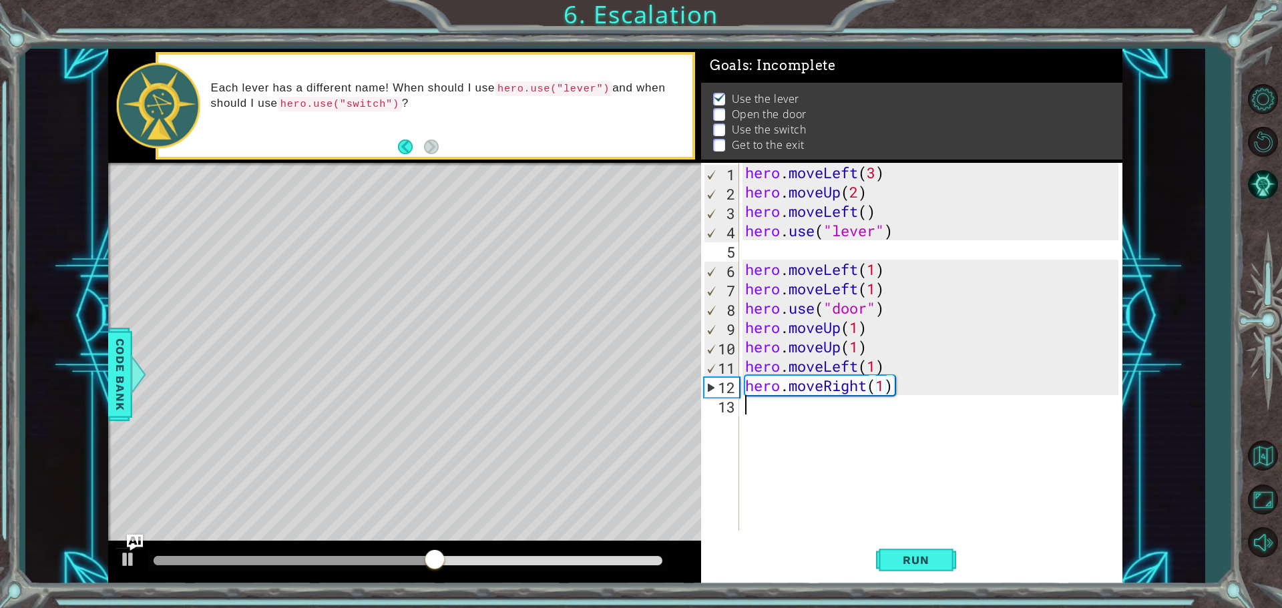
click at [784, 411] on div "hero . moveLeft ( 3 ) hero . moveUp ( 2 ) hero . moveLeft ( ) hero . use ( "lev…" at bounding box center [934, 366] width 383 height 407
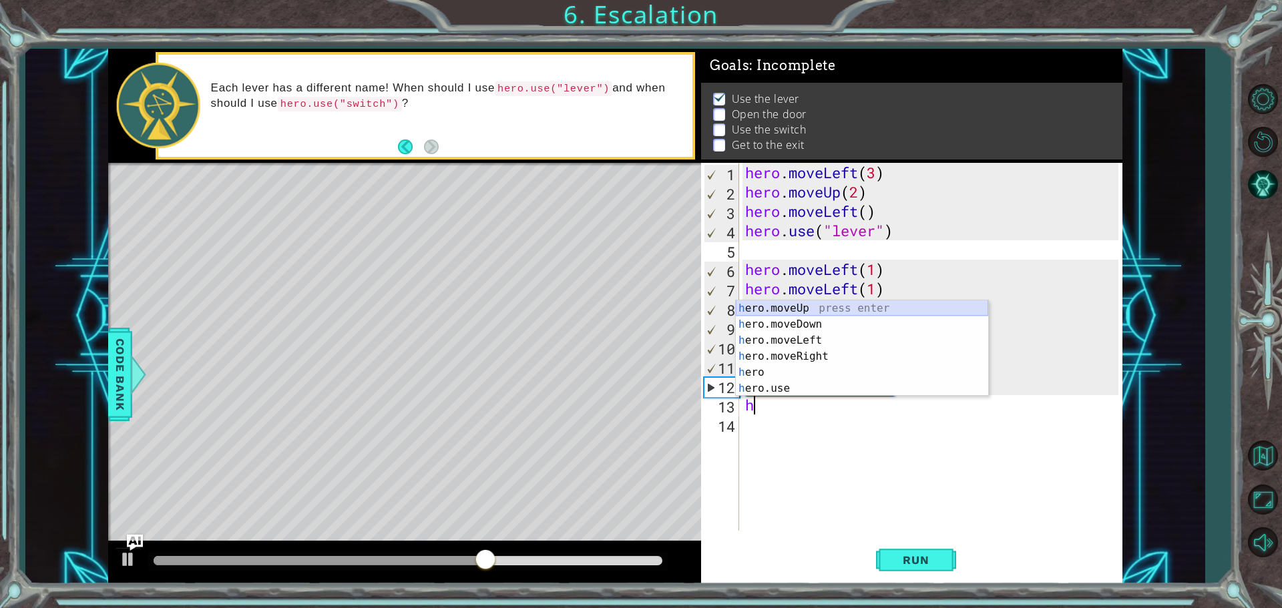
click at [798, 306] on div "h ero.moveUp press enter h ero.moveDown press enter h ero.moveLeft press enter …" at bounding box center [862, 364] width 252 height 128
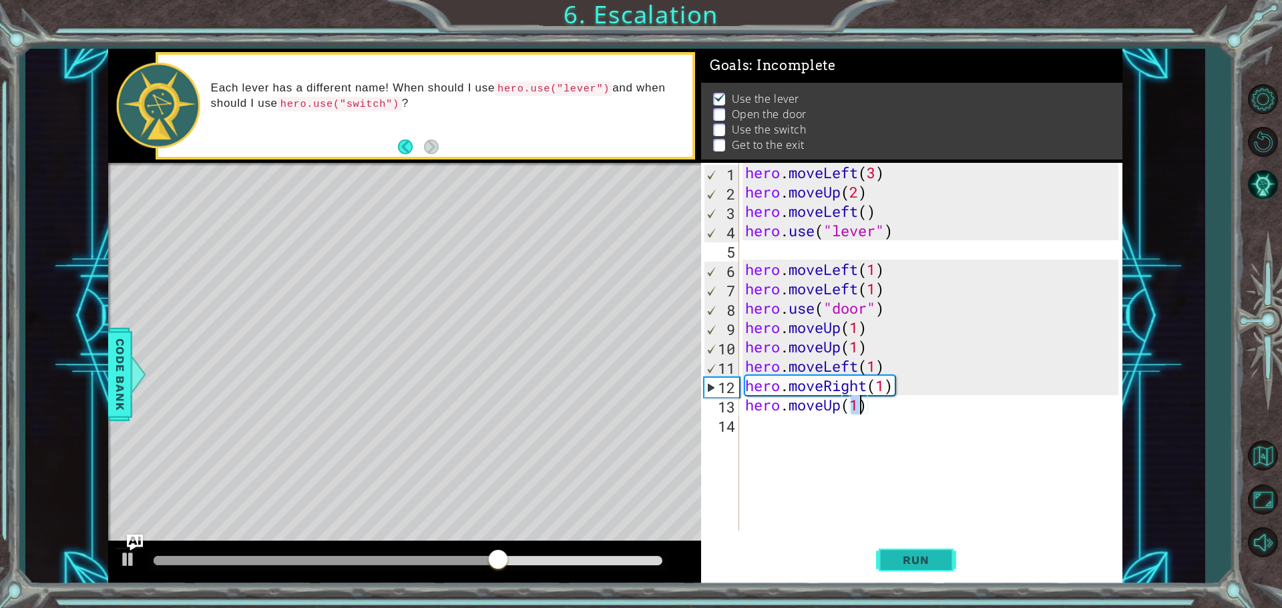
click at [921, 553] on button "Run" at bounding box center [916, 560] width 80 height 42
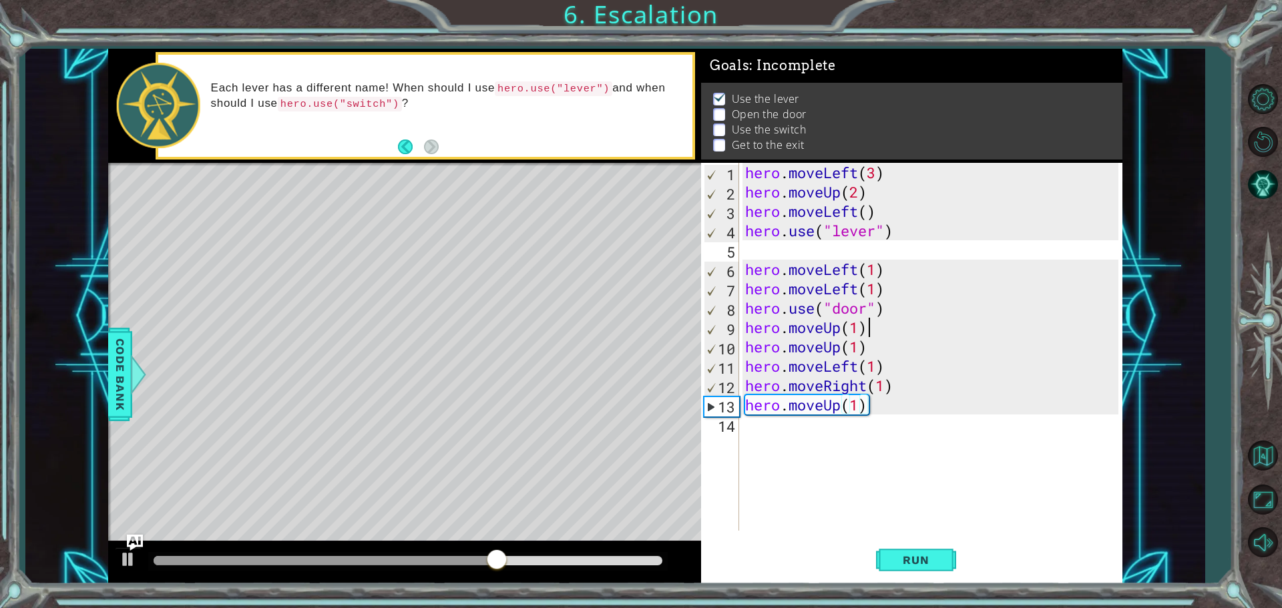
click at [877, 331] on div "hero . moveLeft ( 3 ) hero . moveUp ( 2 ) hero . moveLeft ( ) hero . use ( "lev…" at bounding box center [934, 366] width 383 height 407
click at [919, 556] on span "Run" at bounding box center [915, 560] width 53 height 13
click at [877, 404] on div "hero . moveLeft ( 3 ) hero . moveUp ( 2 ) hero . moveLeft ( ) hero . use ( "lev…" at bounding box center [934, 366] width 383 height 407
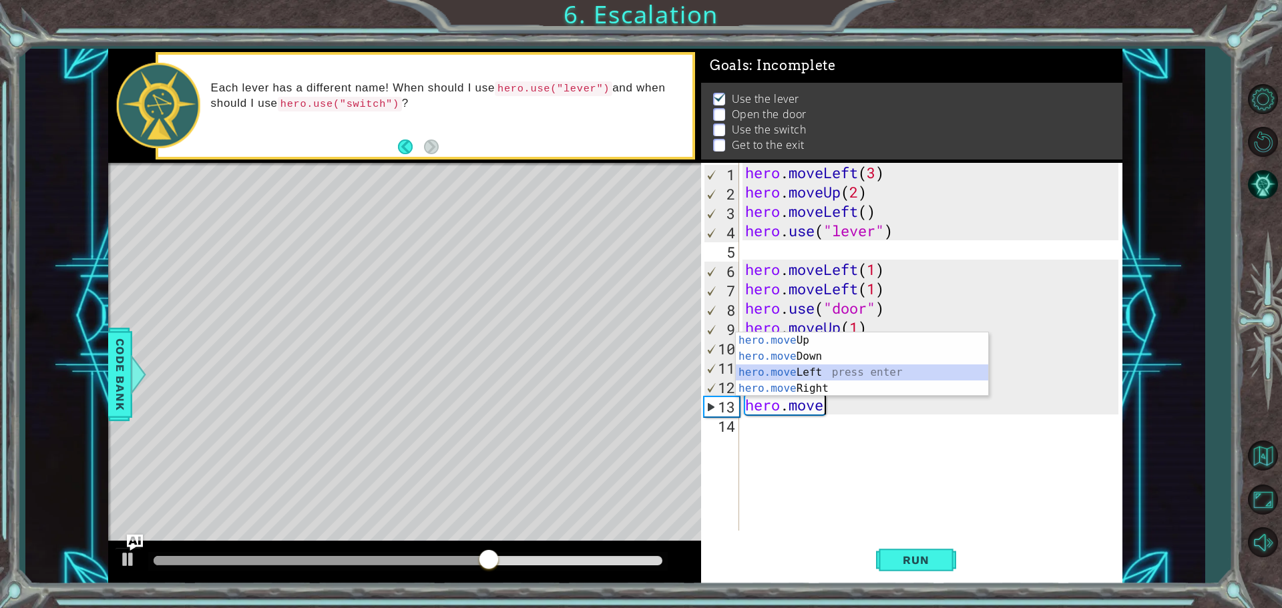
click at [817, 369] on div "hero.move Up press enter hero.move Down press enter hero.move Left press enter …" at bounding box center [862, 381] width 252 height 96
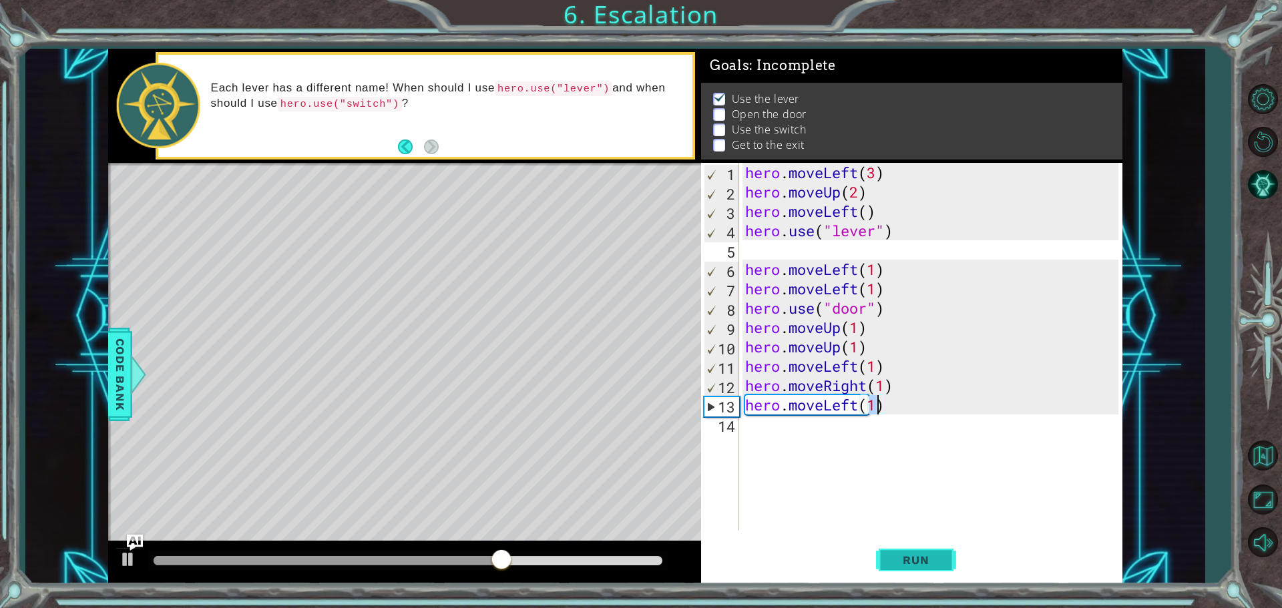
click at [901, 562] on span "Run" at bounding box center [915, 560] width 53 height 13
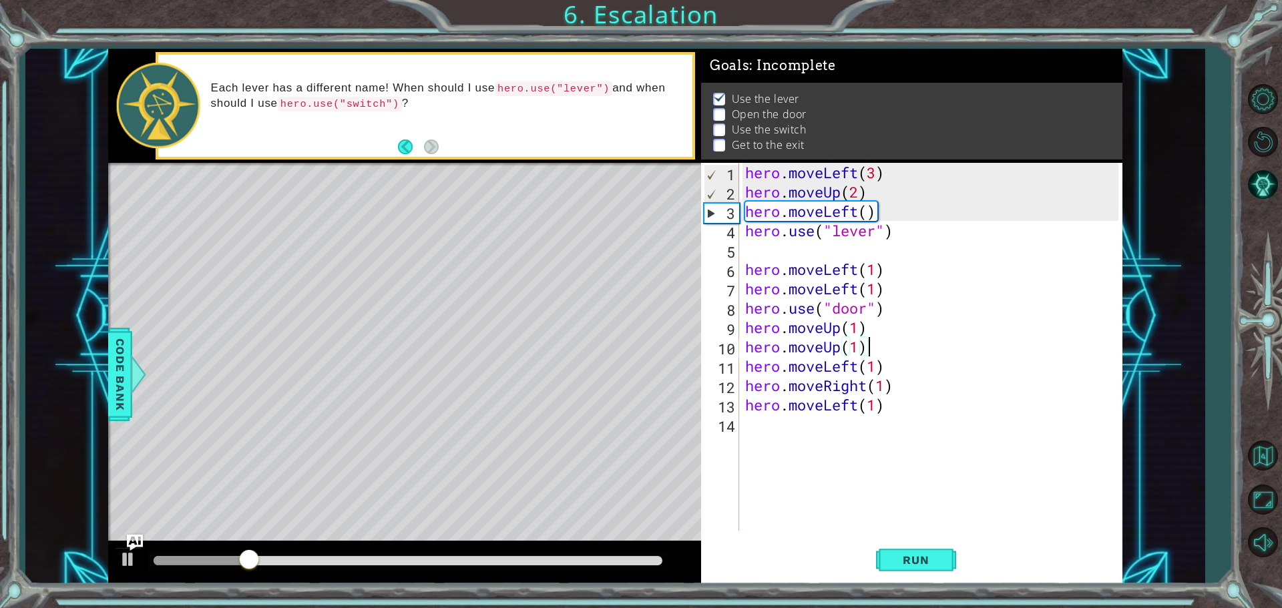
click at [865, 345] on div "hero . moveLeft ( 3 ) hero . moveUp ( 2 ) hero . moveLeft ( ) hero . use ( "lev…" at bounding box center [934, 366] width 383 height 407
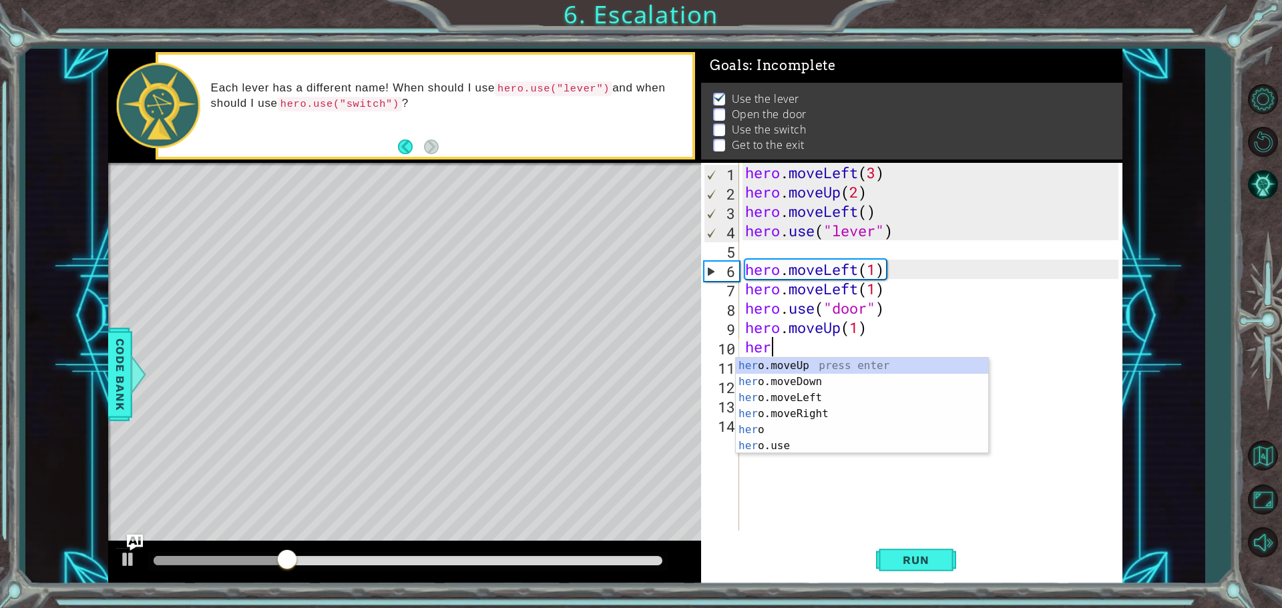
type textarea "h"
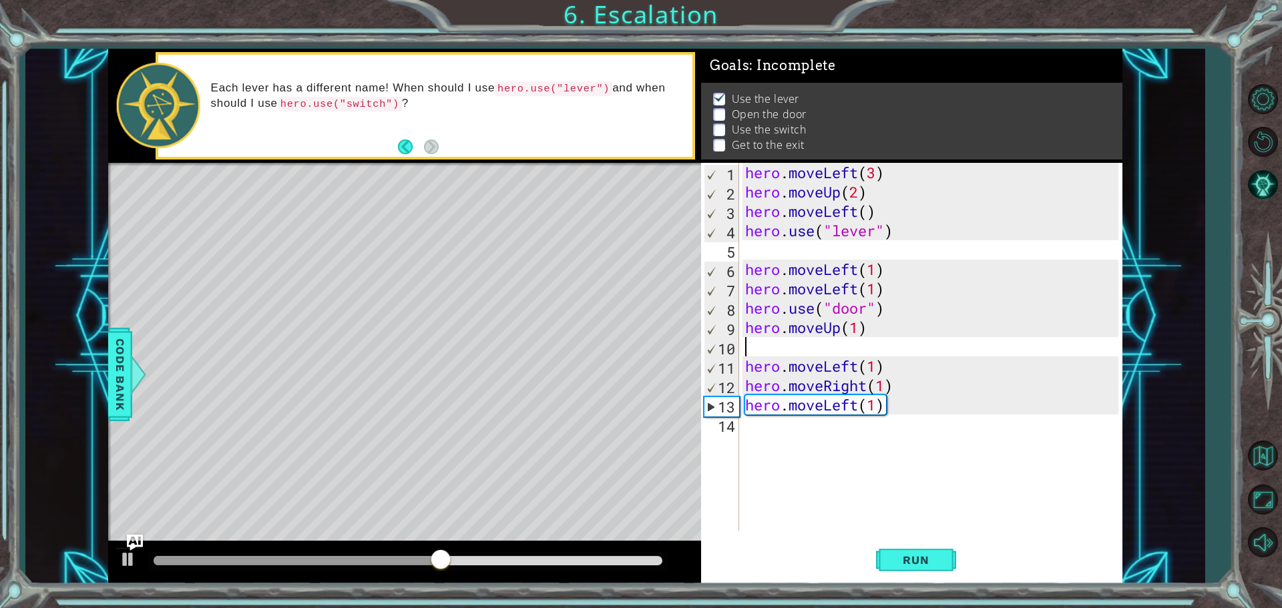
click at [891, 409] on div "hero . moveLeft ( 3 ) hero . moveUp ( 2 ) hero . moveLeft ( ) hero . use ( "lev…" at bounding box center [934, 366] width 383 height 407
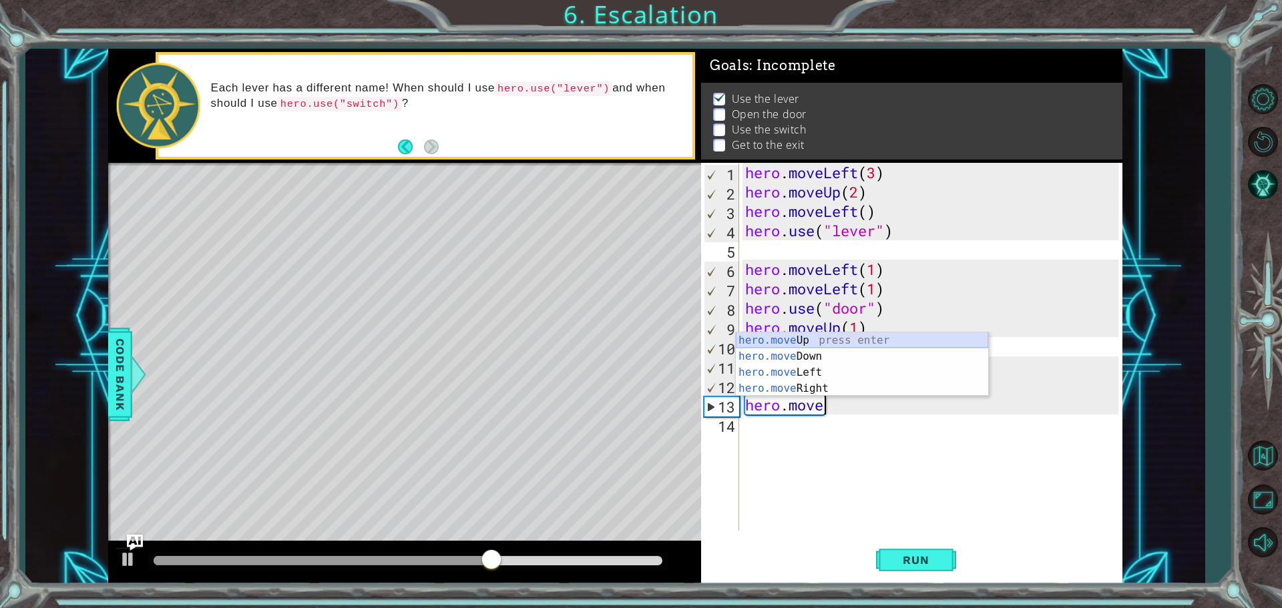
click at [843, 337] on div "hero.move Up press enter hero.move Down press enter hero.move Left press enter …" at bounding box center [862, 381] width 252 height 96
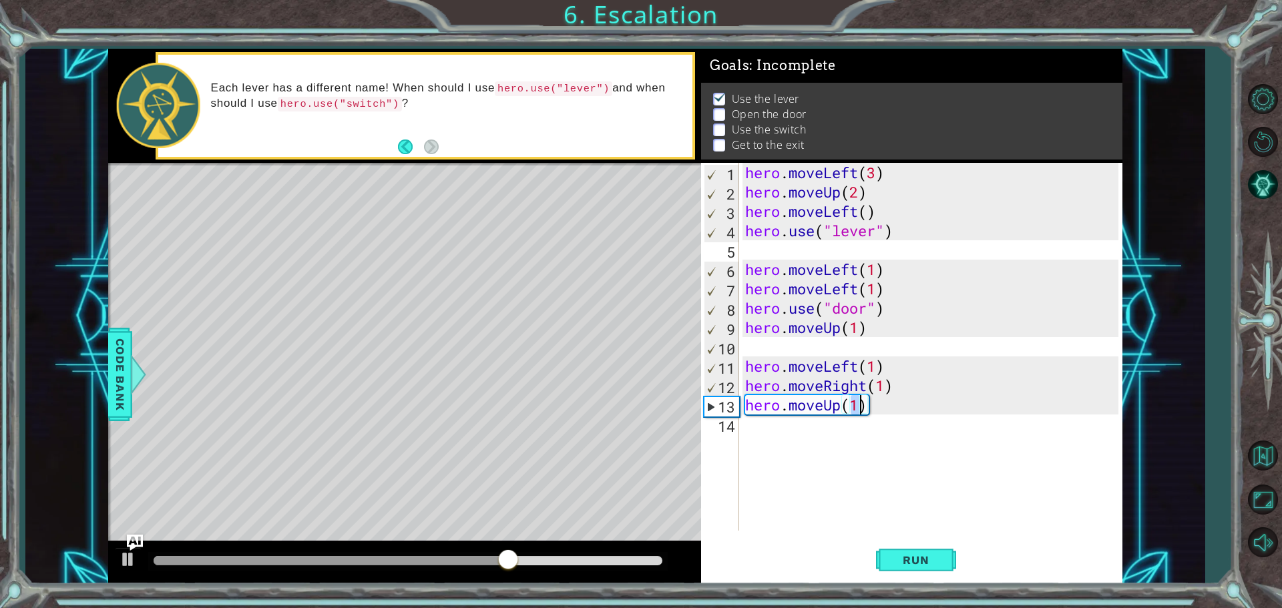
click at [923, 538] on div "hero.moveUp(1) 1 2 3 4 5 6 7 8 9 10 11 12 13 14 hero . moveLeft ( 3 ) hero . mo…" at bounding box center [911, 373] width 421 height 421
click at [918, 556] on button "Run" at bounding box center [916, 560] width 80 height 42
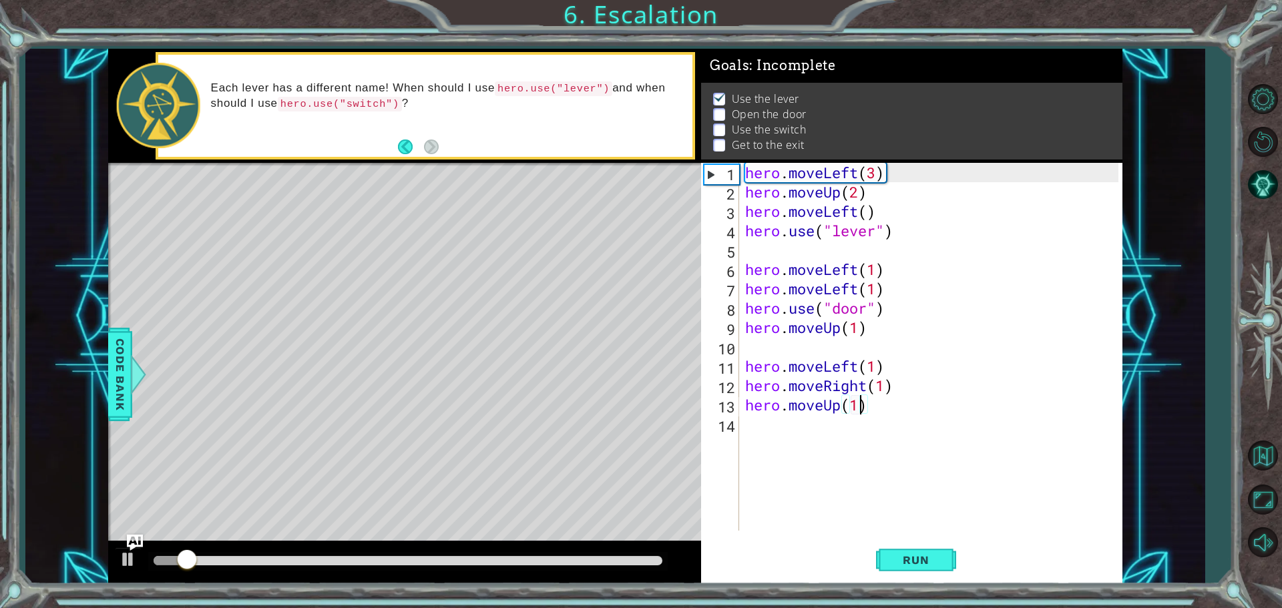
click at [916, 393] on div "hero . moveLeft ( 3 ) hero . moveUp ( 2 ) hero . moveLeft ( ) hero . use ( "lev…" at bounding box center [934, 366] width 383 height 407
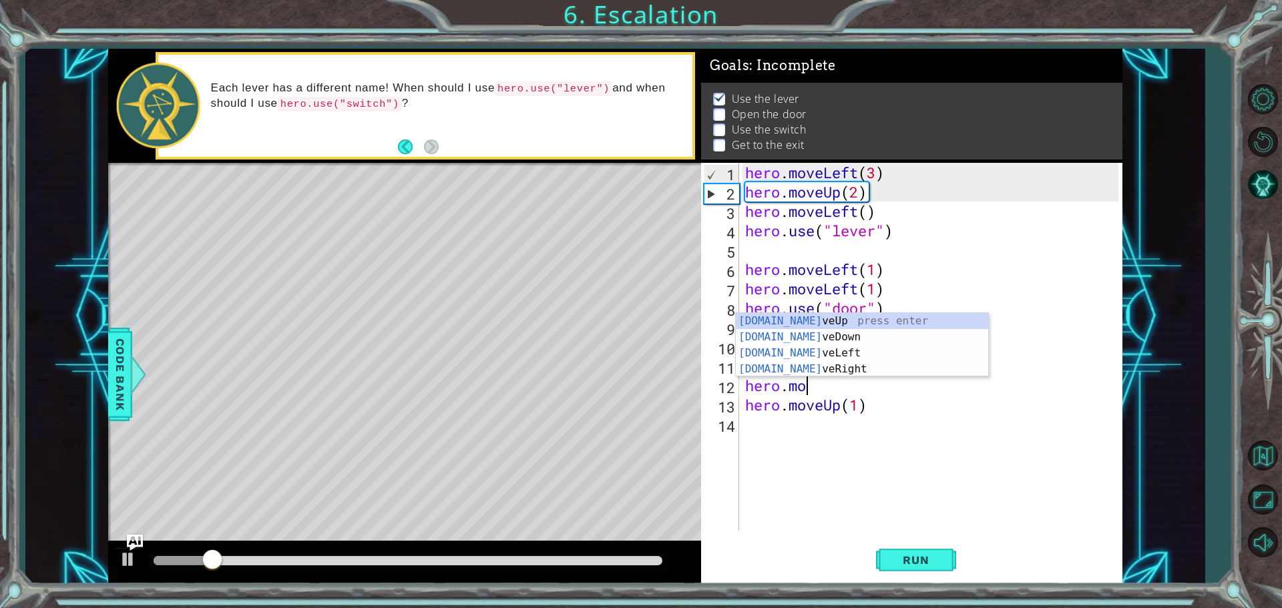
type textarea "h"
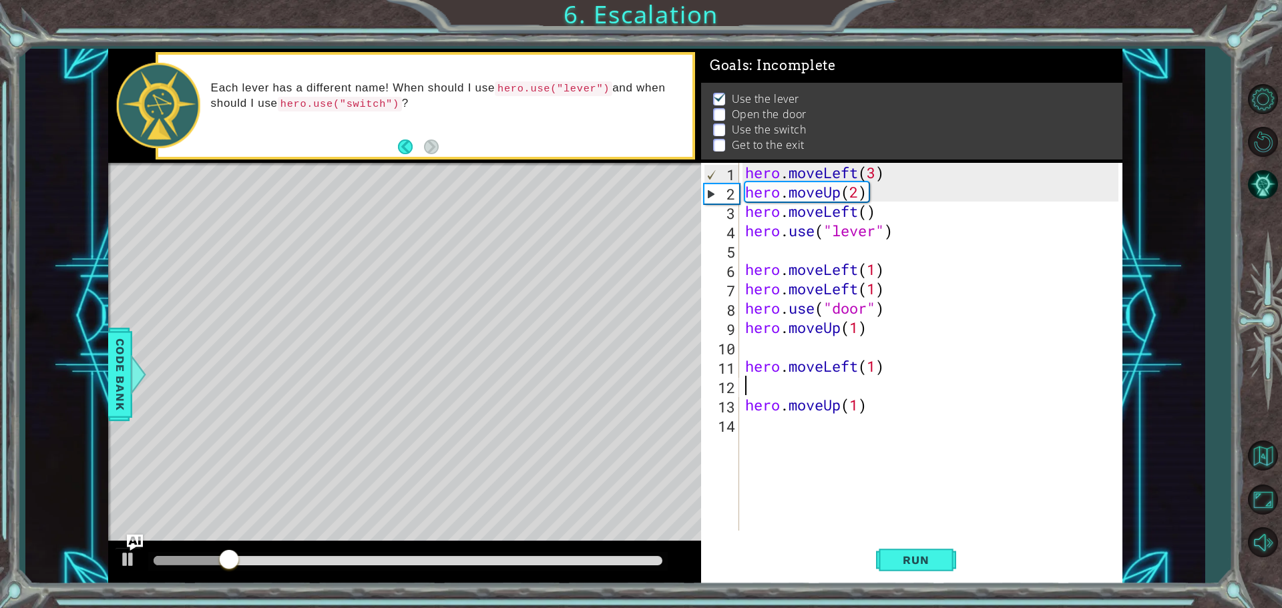
click at [900, 376] on div "hero . moveLeft ( 3 ) hero . moveUp ( 2 ) hero . moveLeft ( ) hero . use ( "lev…" at bounding box center [934, 366] width 383 height 407
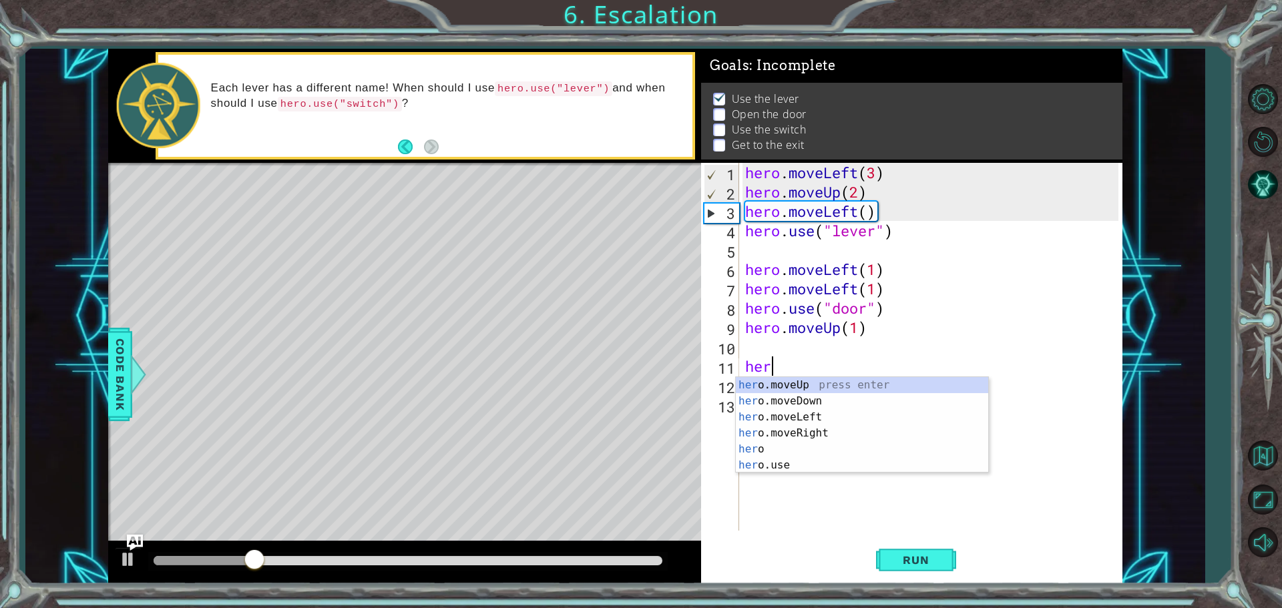
type textarea "h"
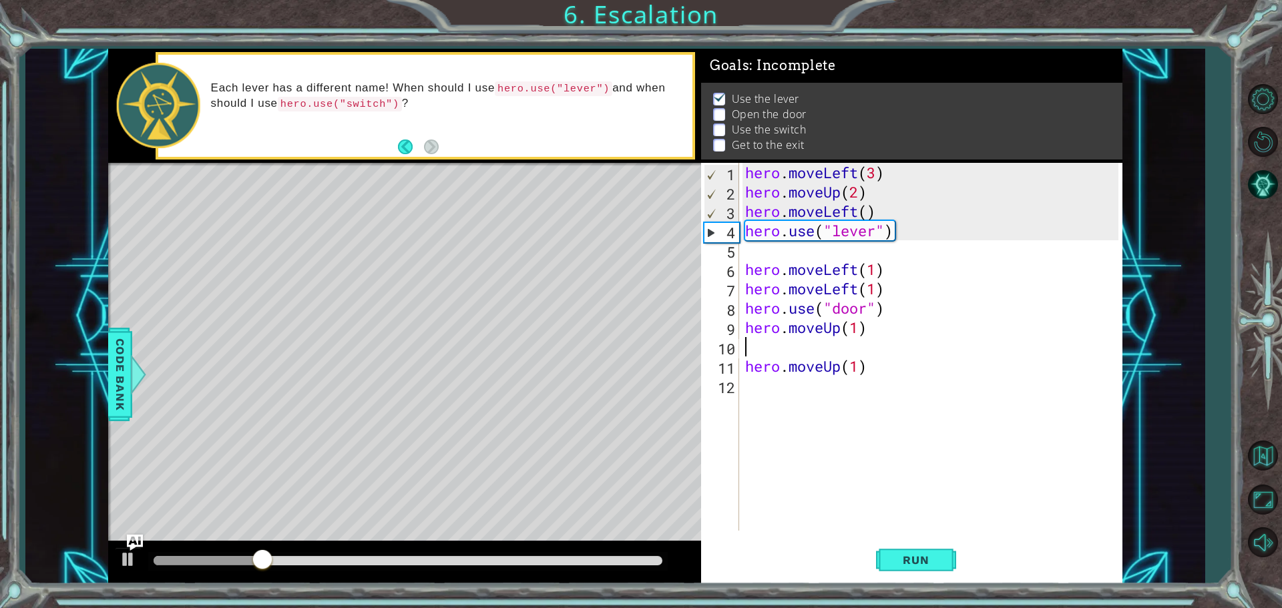
click at [887, 369] on div "hero . moveLeft ( 3 ) hero . moveUp ( 2 ) hero . moveLeft ( ) hero . use ( "lev…" at bounding box center [934, 366] width 383 height 407
type textarea "hero.moveUp(1)"
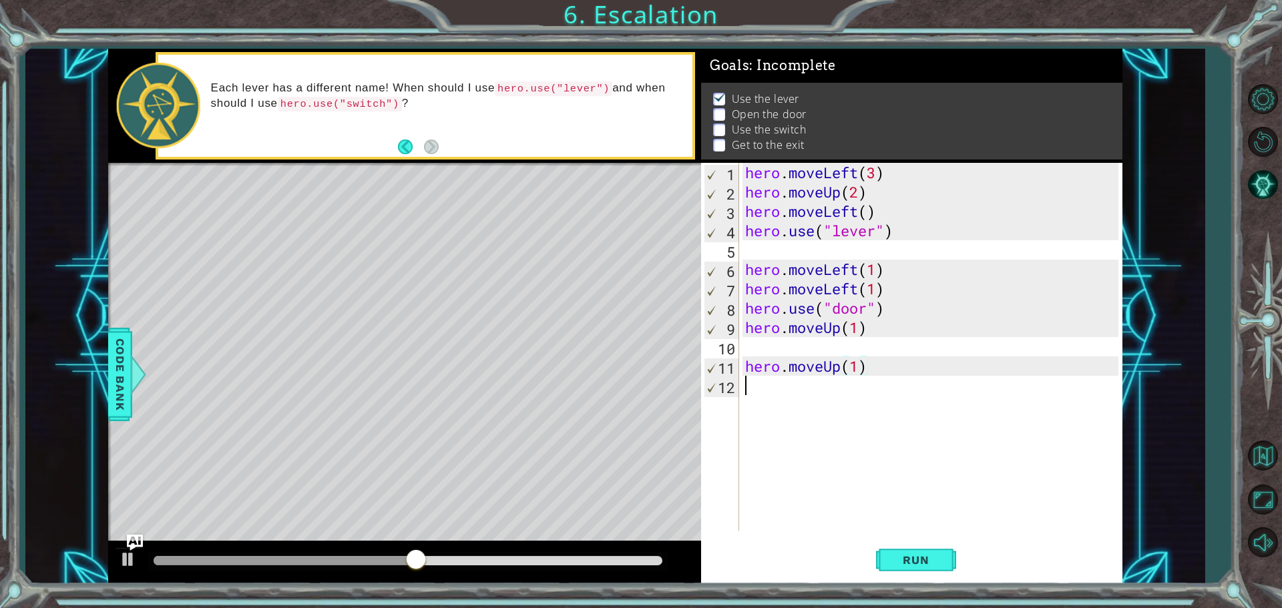
click at [759, 387] on div "hero . moveLeft ( 3 ) hero . moveUp ( 2 ) hero . moveLeft ( ) hero . use ( "lev…" at bounding box center [934, 366] width 383 height 407
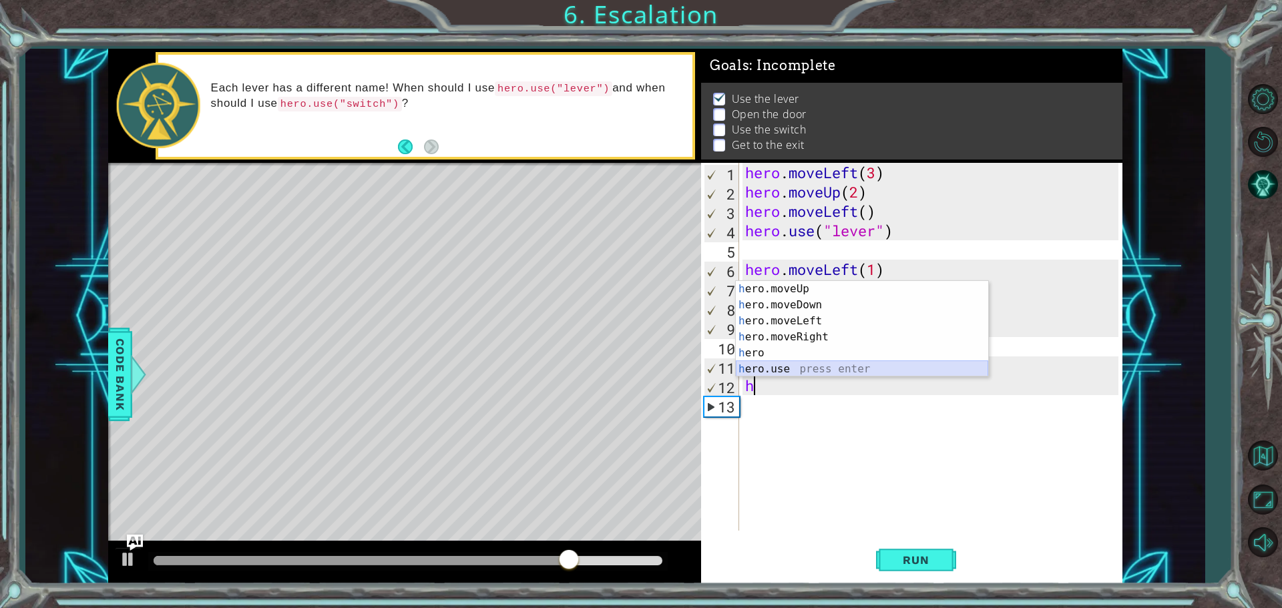
click at [777, 362] on div "h ero.moveUp press enter h ero.moveDown press enter h ero.moveLeft press enter …" at bounding box center [862, 345] width 252 height 128
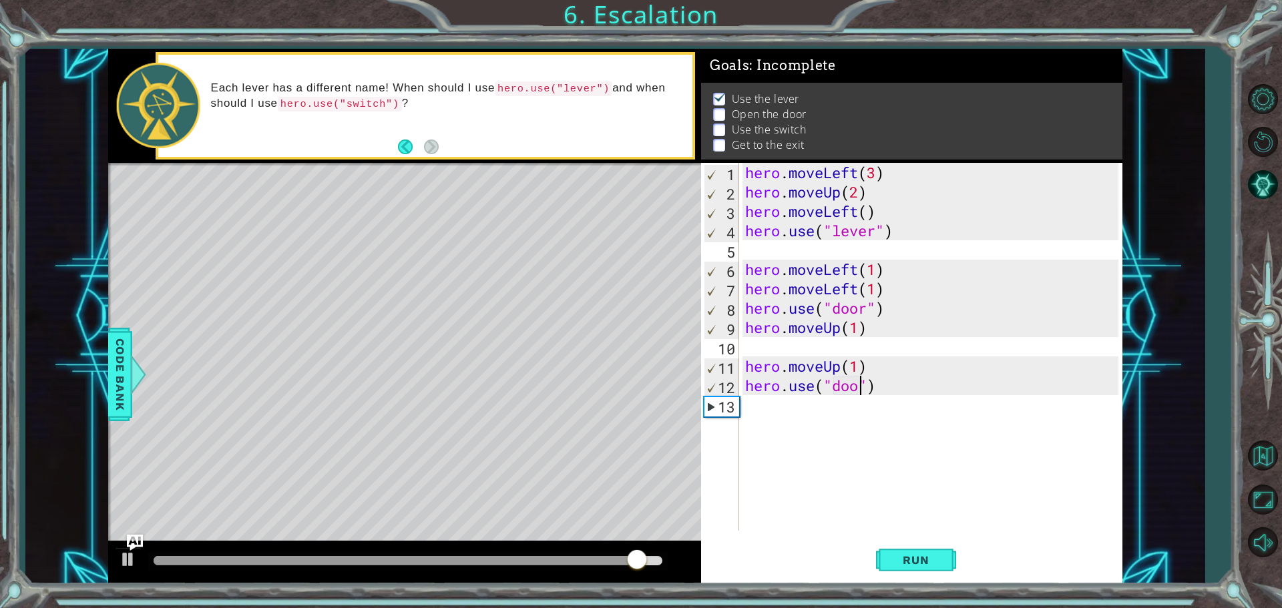
scroll to position [0, 5]
click at [927, 552] on button "Run" at bounding box center [916, 560] width 80 height 42
click at [873, 365] on div "hero . moveLeft ( 3 ) hero . moveUp ( 2 ) hero . moveLeft ( ) hero . use ( "lev…" at bounding box center [934, 366] width 383 height 407
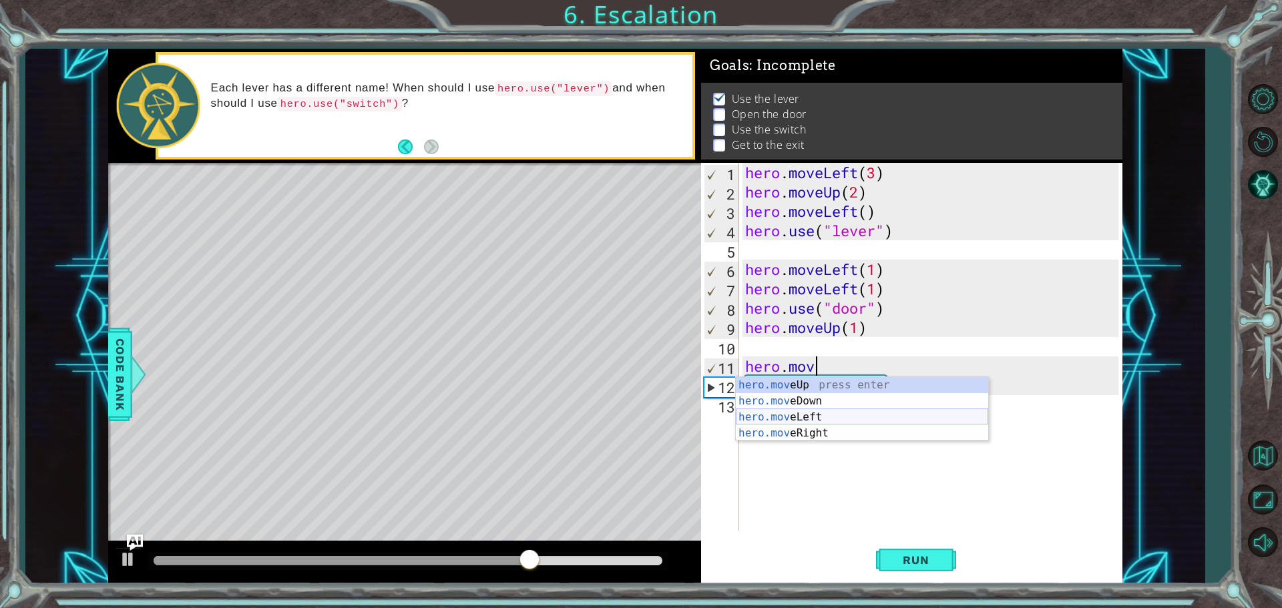
click at [810, 419] on div "hero.mov eUp press enter hero.mov eDown press enter hero.mov eLeft press enter …" at bounding box center [862, 425] width 252 height 96
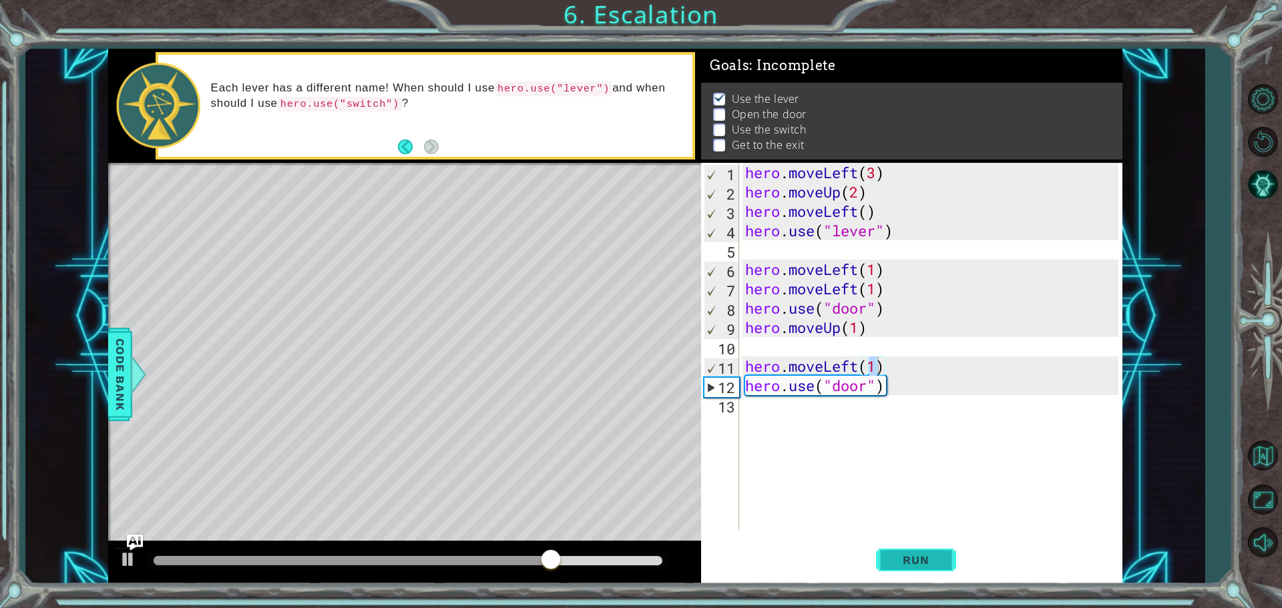
click at [889, 562] on button "Run" at bounding box center [916, 560] width 80 height 42
click at [935, 552] on button "Run" at bounding box center [916, 560] width 80 height 42
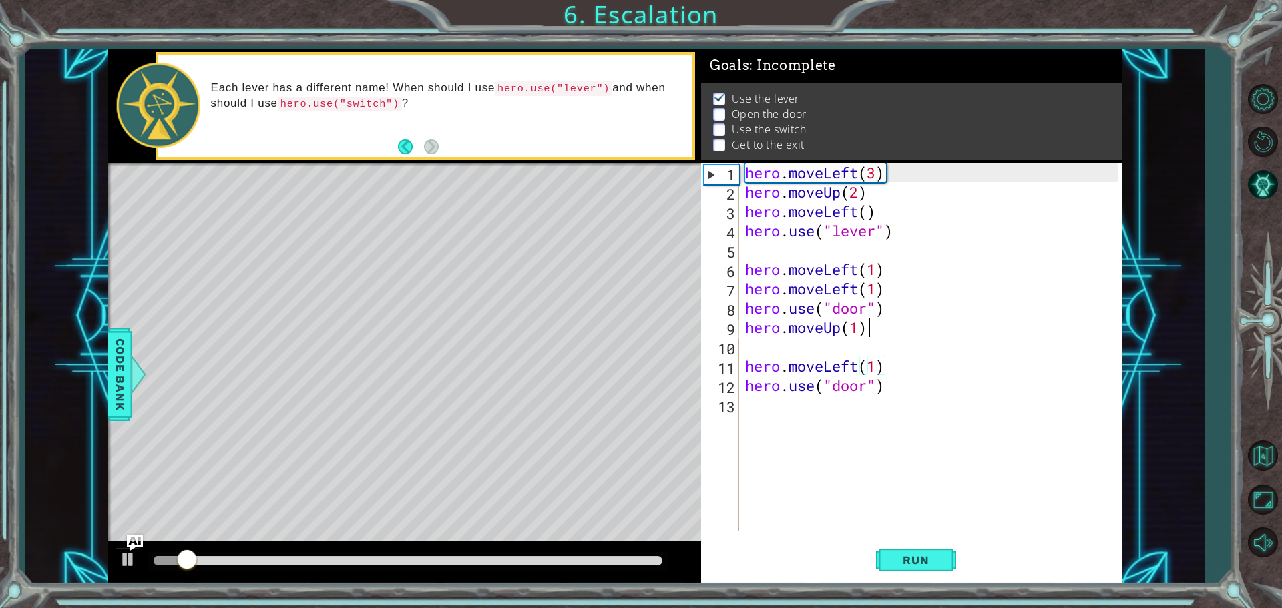
click at [883, 331] on div "hero . moveLeft ( 3 ) hero . moveUp ( 2 ) hero . moveLeft ( ) hero . use ( "lev…" at bounding box center [934, 366] width 383 height 407
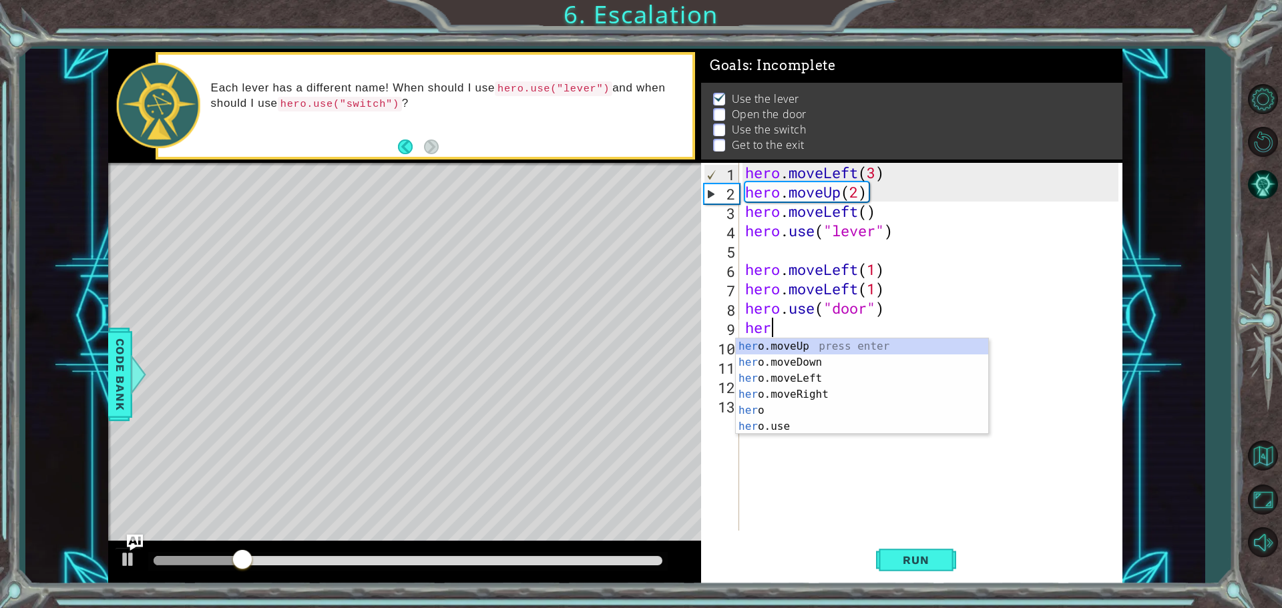
scroll to position [0, 0]
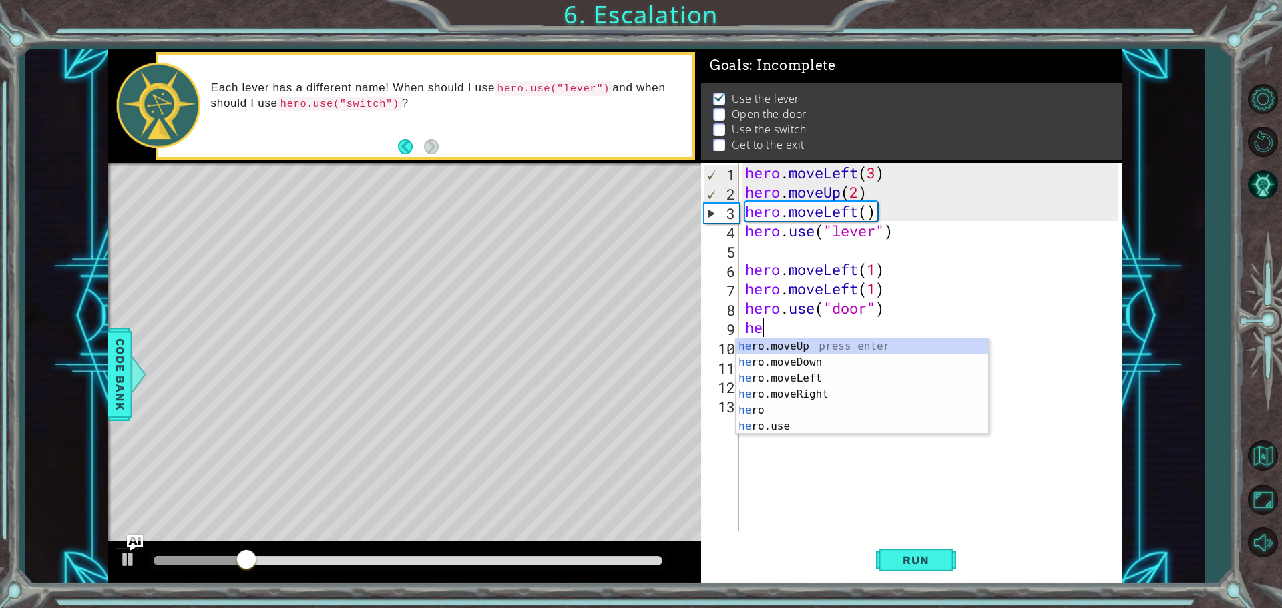
type textarea "h"
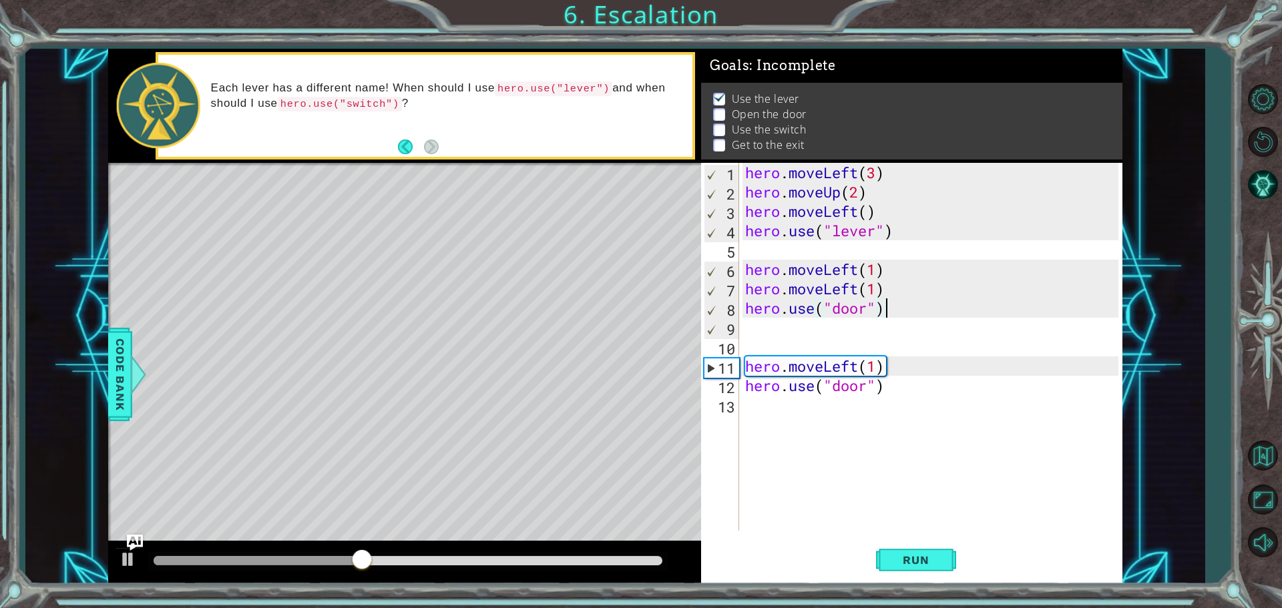
click at [885, 306] on div "hero . moveLeft ( 3 ) hero . moveUp ( 2 ) hero . moveLeft ( ) hero . use ( "lev…" at bounding box center [934, 366] width 383 height 407
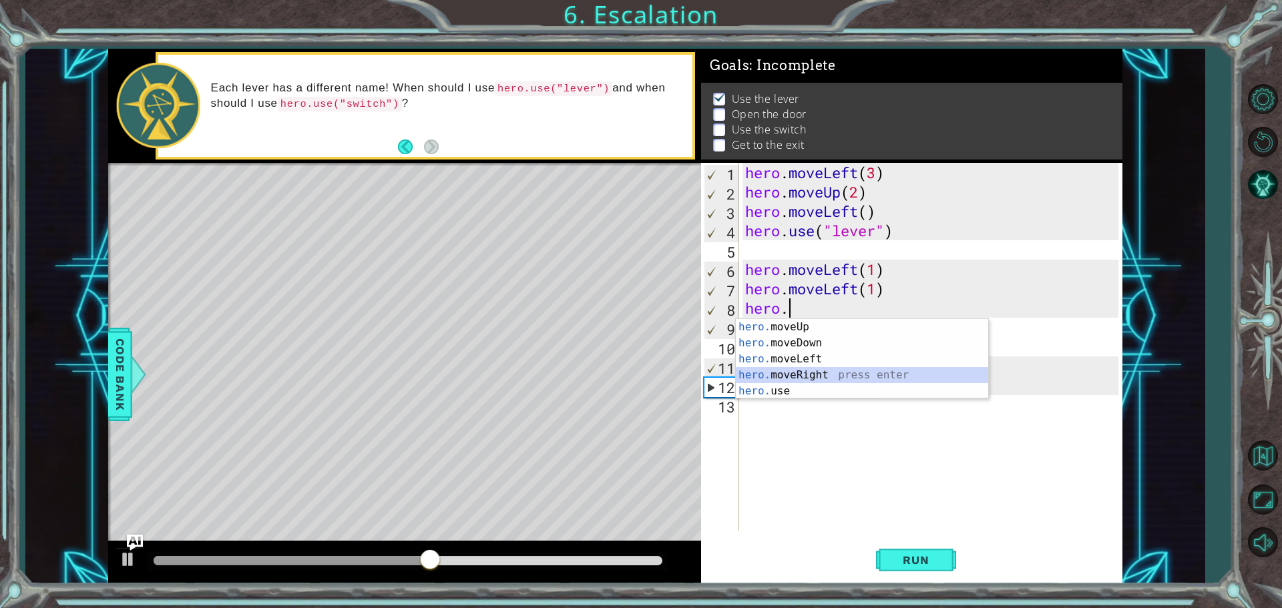
click at [812, 374] on div "hero. moveUp press enter hero. moveDown press enter hero. moveLeft press enter …" at bounding box center [862, 375] width 252 height 112
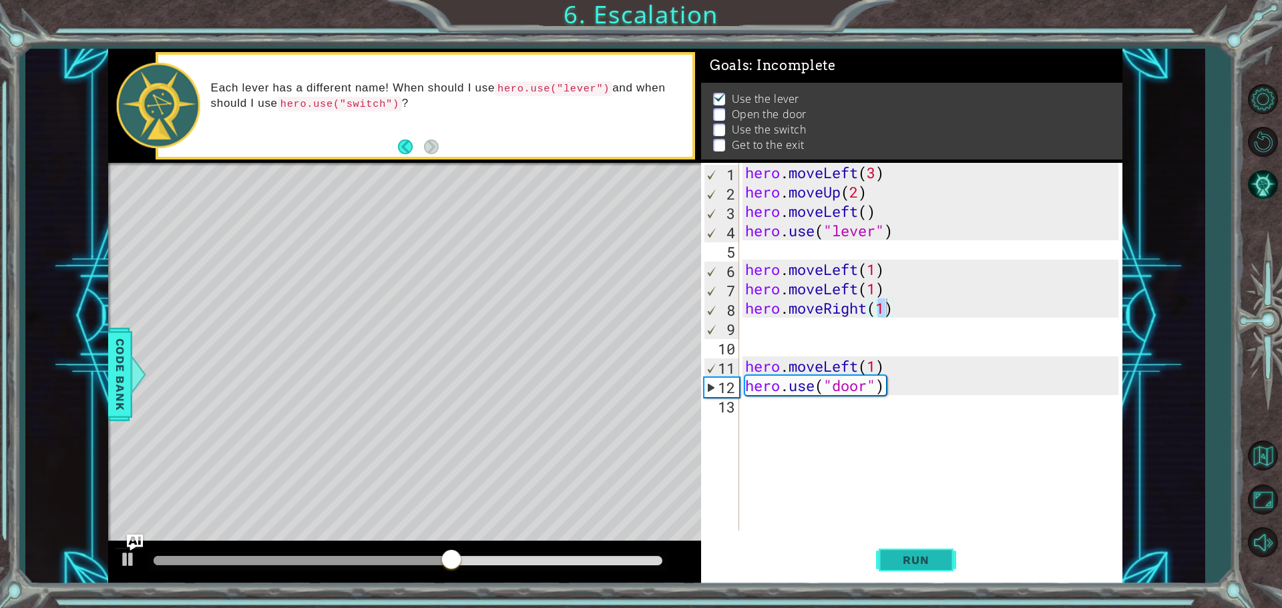
click at [897, 556] on span "Run" at bounding box center [915, 560] width 53 height 13
click at [884, 367] on div "hero . moveLeft ( 3 ) hero . moveUp ( 2 ) hero . moveLeft ( ) hero . use ( "lev…" at bounding box center [934, 366] width 383 height 407
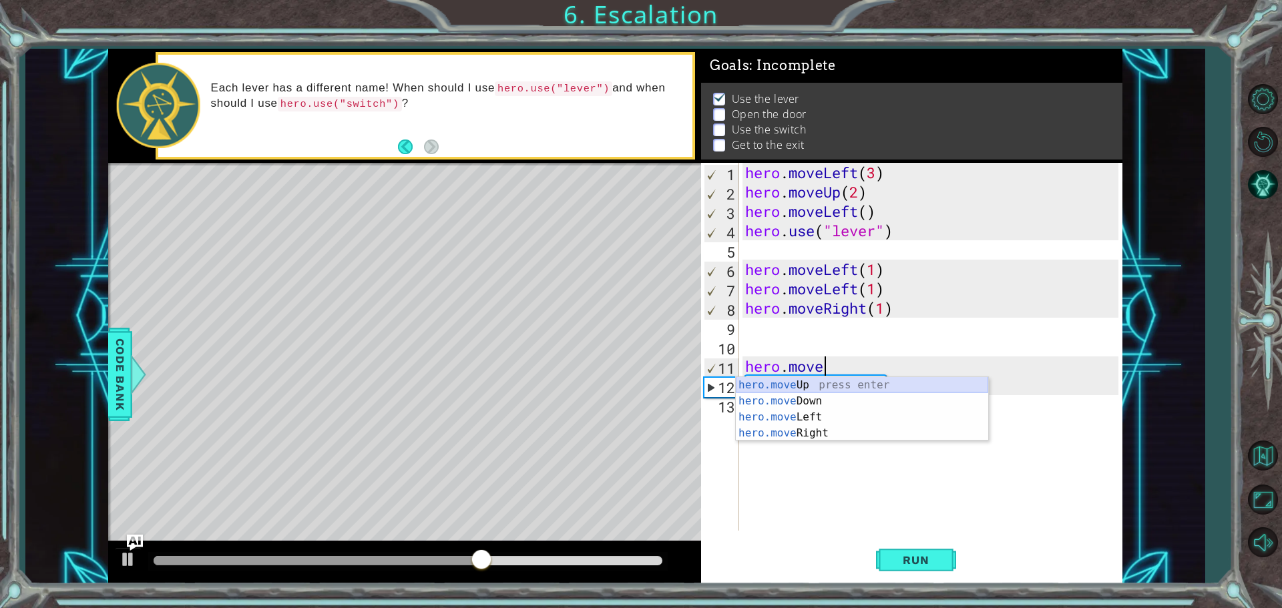
click at [825, 384] on div "hero.move Up press enter hero.move Down press enter hero.move Left press enter …" at bounding box center [862, 425] width 252 height 96
type textarea "hero.moveUp(1)"
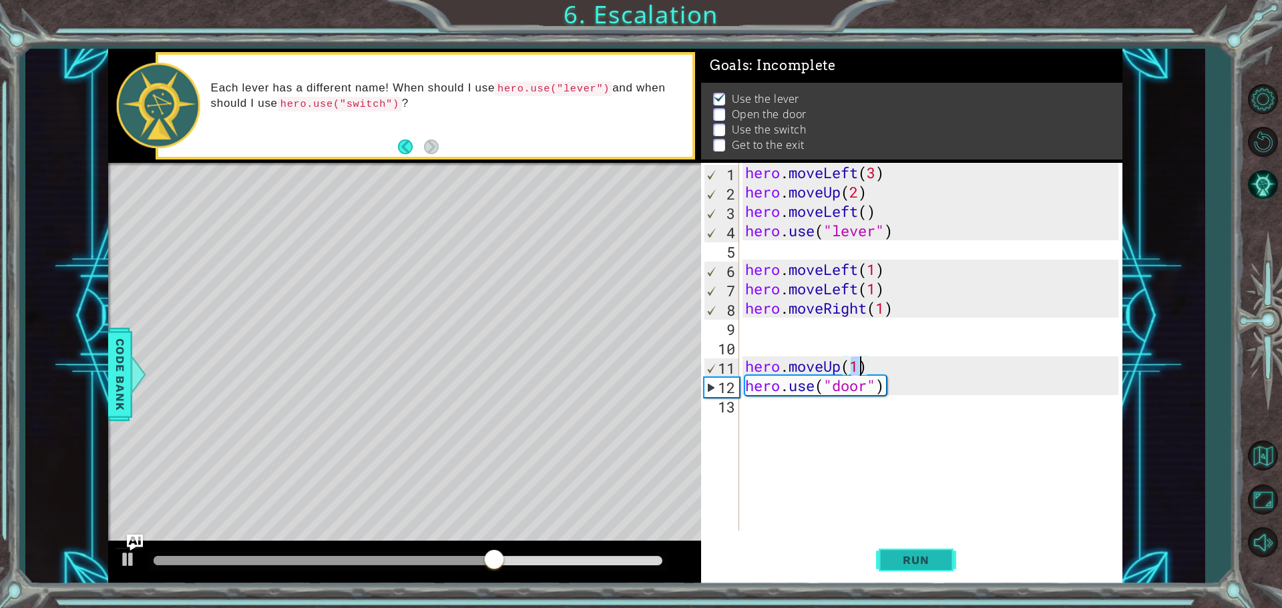
click at [897, 544] on button "Run" at bounding box center [916, 560] width 80 height 42
click at [820, 407] on div "hero . moveLeft ( 3 ) hero . moveUp ( 2 ) hero . moveLeft ( ) hero . use ( "lev…" at bounding box center [934, 366] width 383 height 407
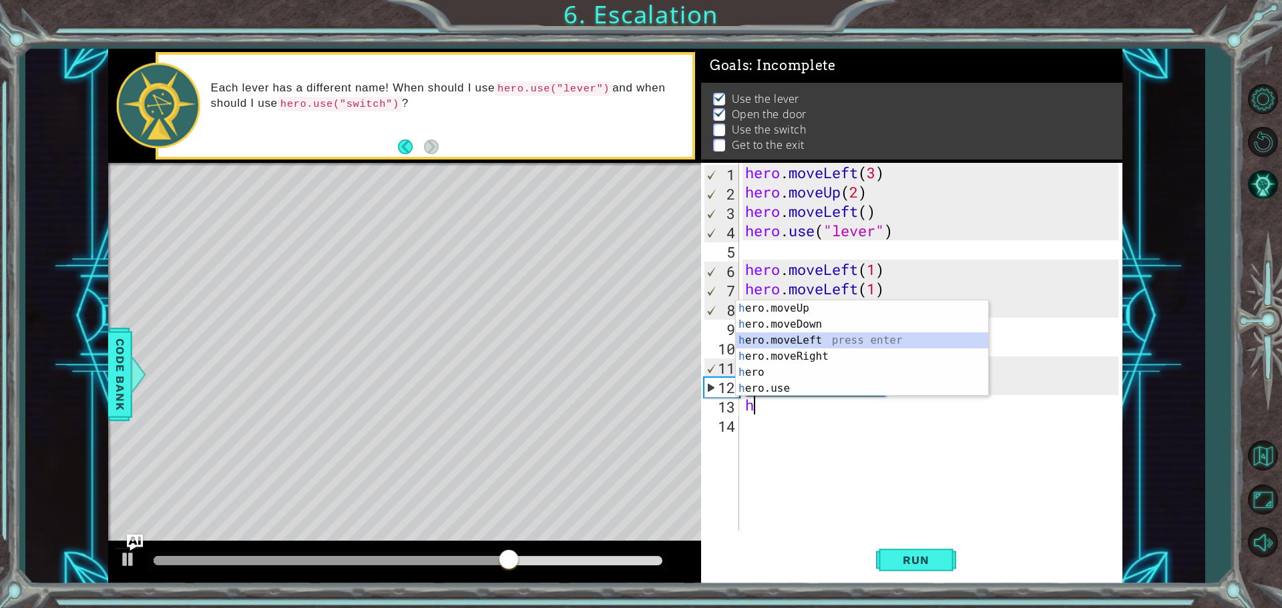
click at [793, 343] on div "h ero.moveUp press enter h ero.moveDown press enter h ero.moveLeft press enter …" at bounding box center [862, 364] width 252 height 128
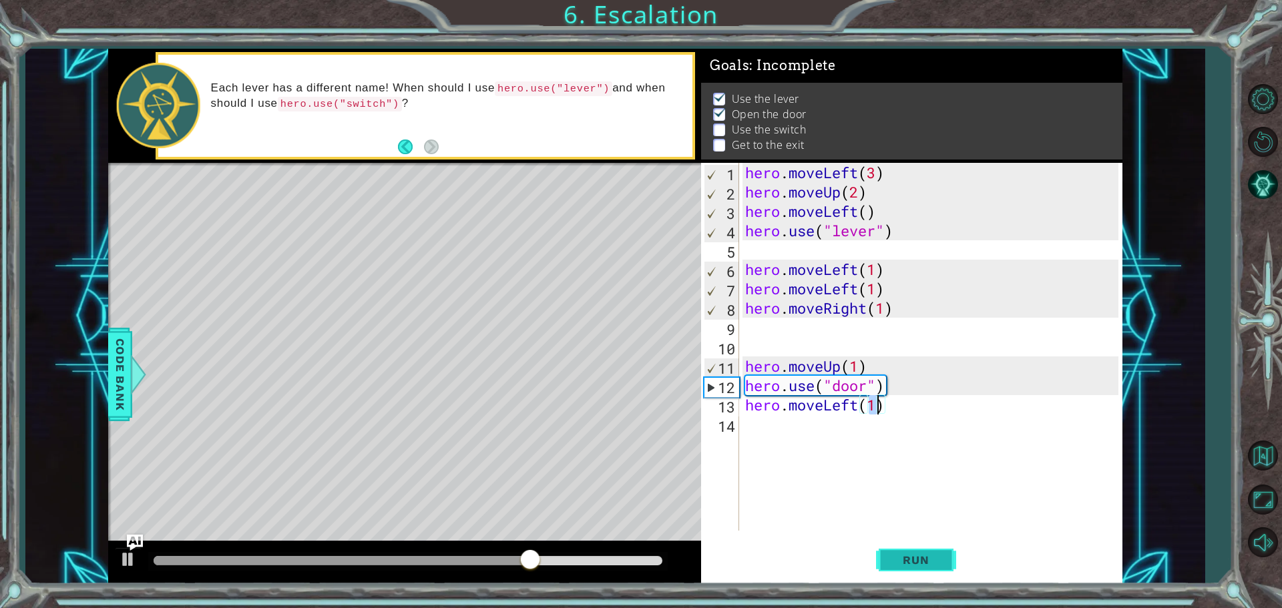
click at [913, 546] on button "Run" at bounding box center [916, 560] width 80 height 42
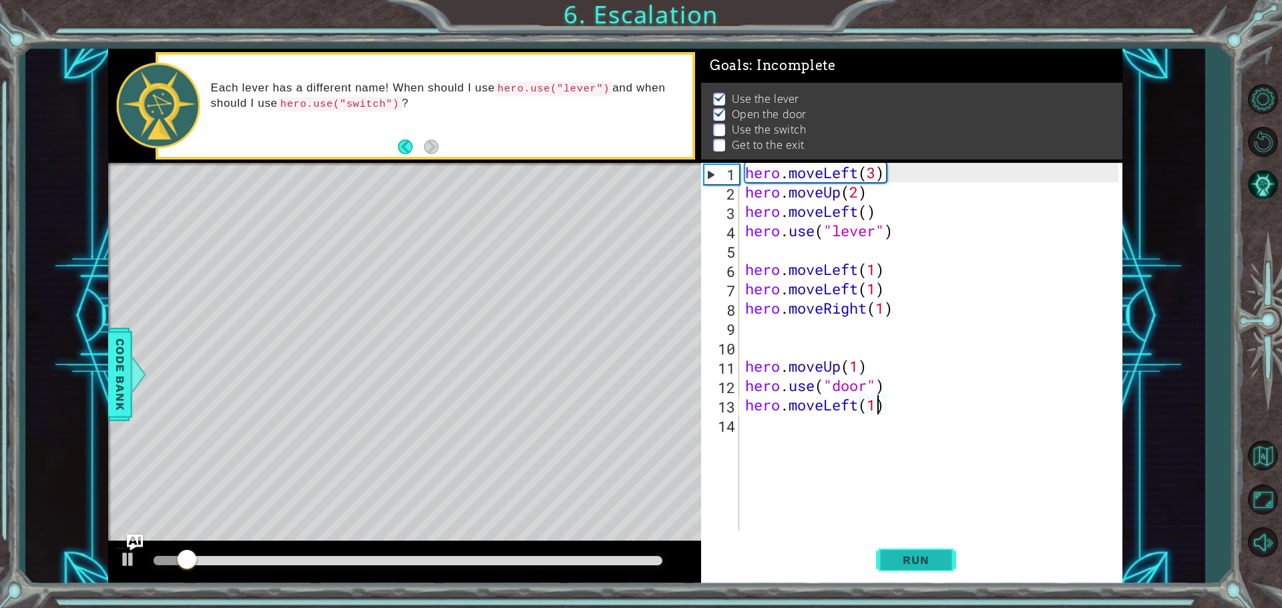
click at [913, 546] on button "Run" at bounding box center [916, 560] width 80 height 42
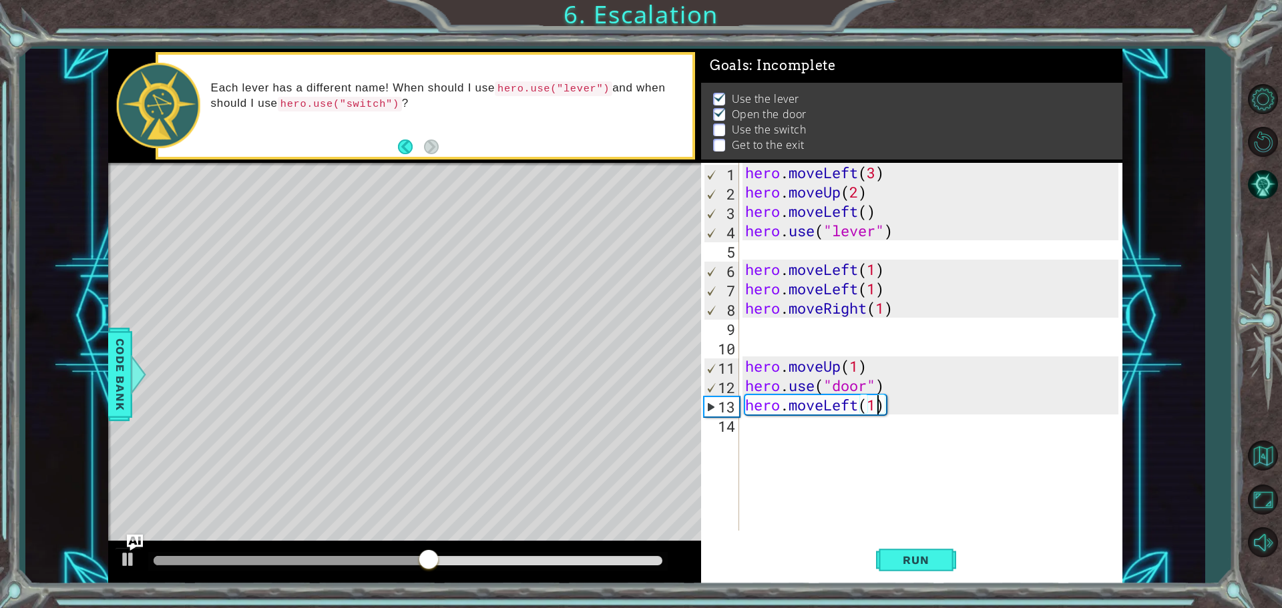
click at [898, 407] on div "hero . moveLeft ( 3 ) hero . moveUp ( 2 ) hero . moveLeft ( ) hero . use ( "lev…" at bounding box center [934, 366] width 383 height 407
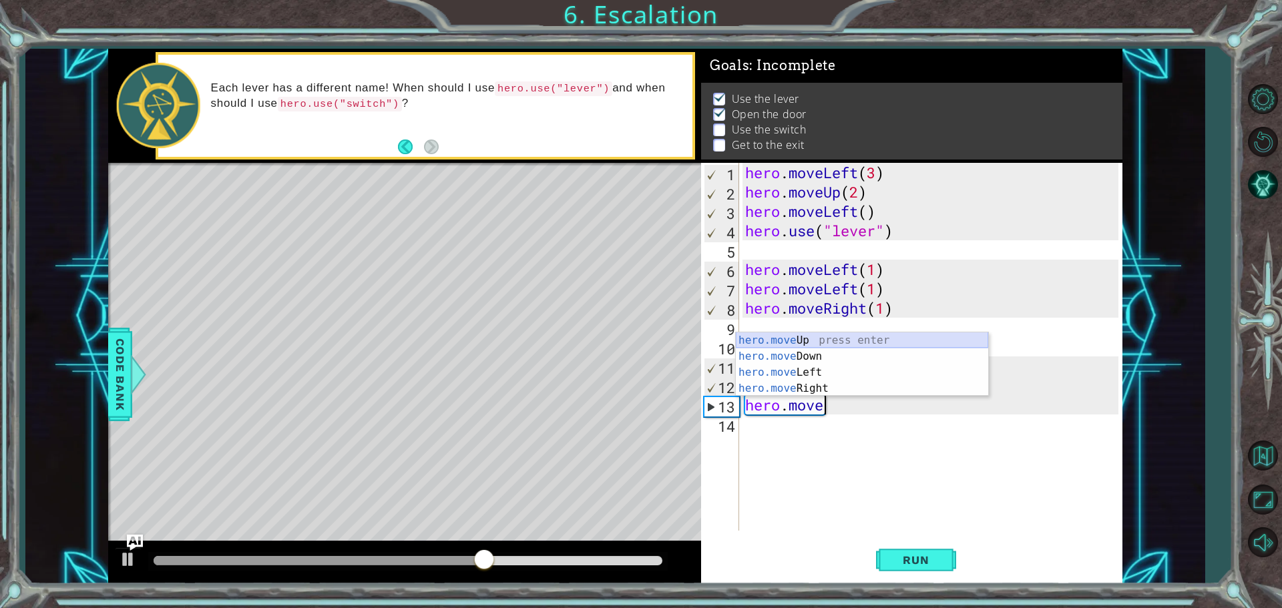
click at [839, 339] on div "hero.move Up press enter hero.move Down press enter hero.move Left press enter …" at bounding box center [862, 381] width 252 height 96
type textarea "hero.moveUp(1)"
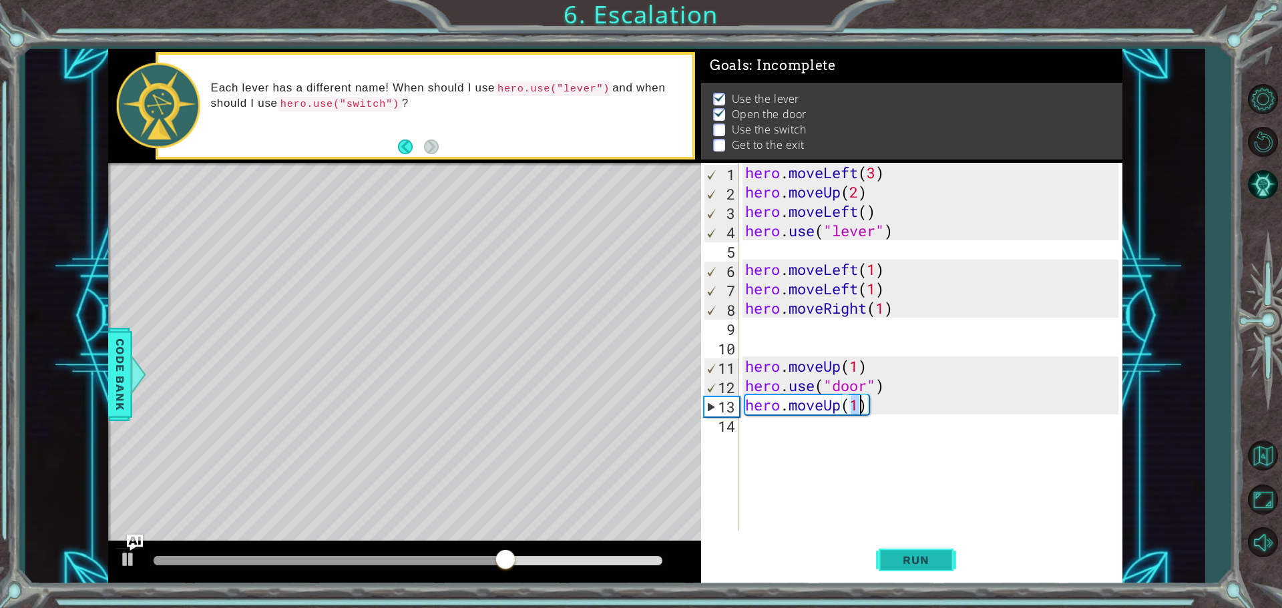
click at [912, 564] on span "Run" at bounding box center [915, 560] width 53 height 13
click at [802, 431] on div "hero . moveLeft ( 3 ) hero . moveUp ( 2 ) hero . moveLeft ( ) hero . use ( "lev…" at bounding box center [934, 366] width 383 height 407
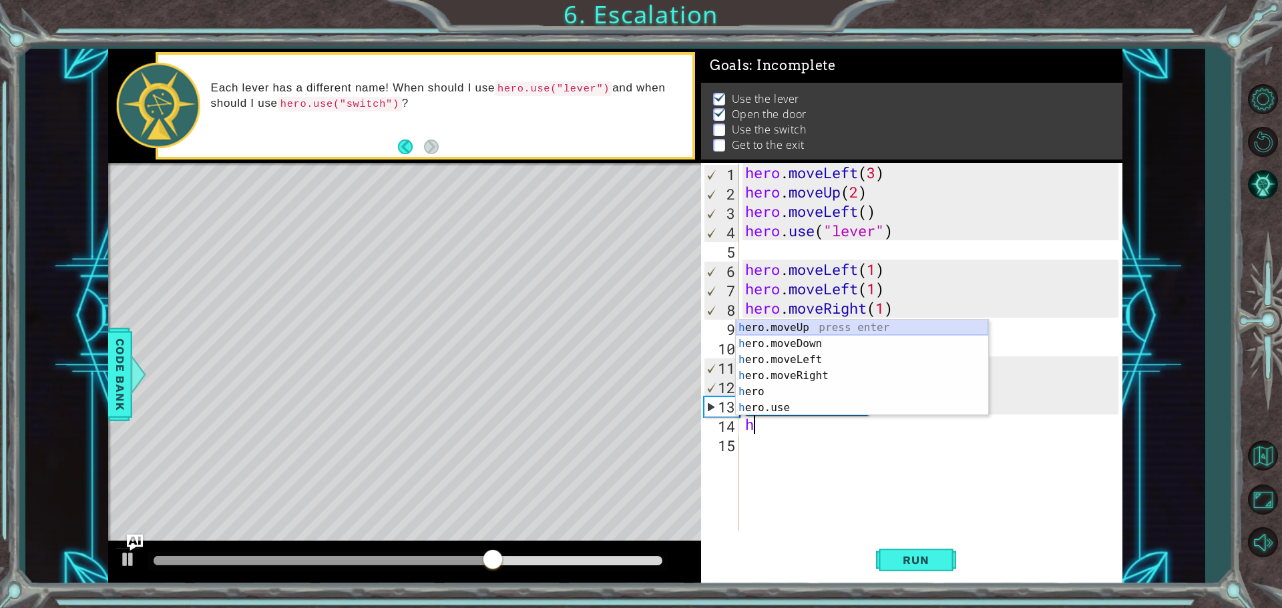
click at [813, 330] on div "h ero.moveUp press enter h ero.moveDown press enter h ero.moveLeft press enter …" at bounding box center [862, 384] width 252 height 128
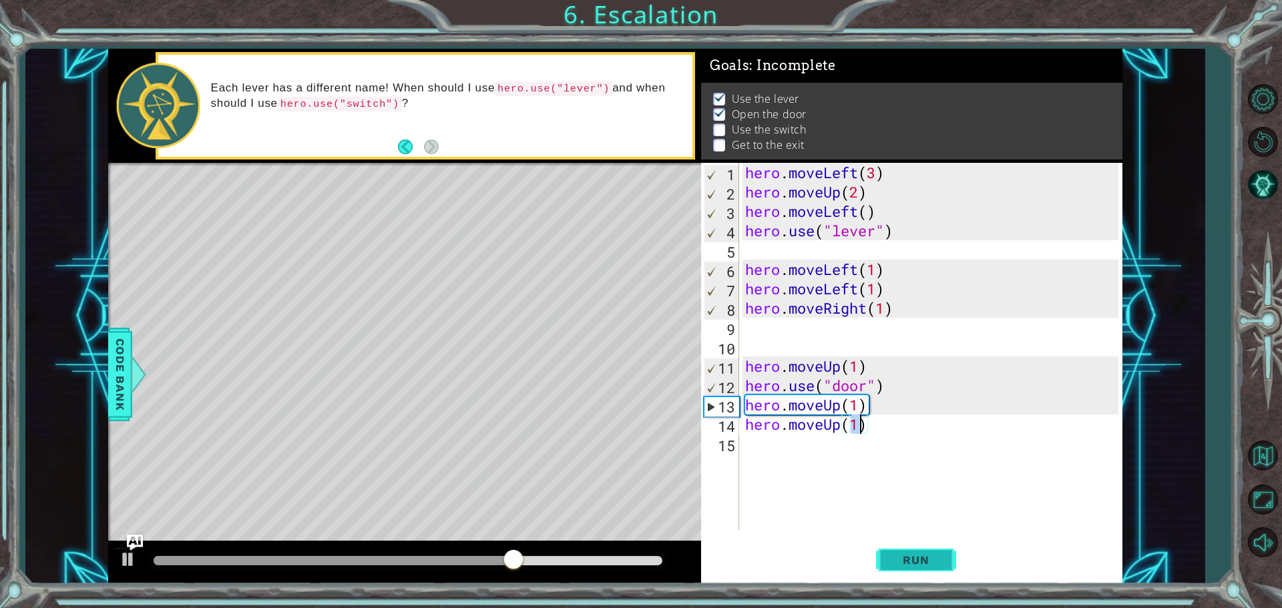
type textarea "hero.moveUp(1)"
click at [893, 561] on span "Run" at bounding box center [915, 560] width 53 height 13
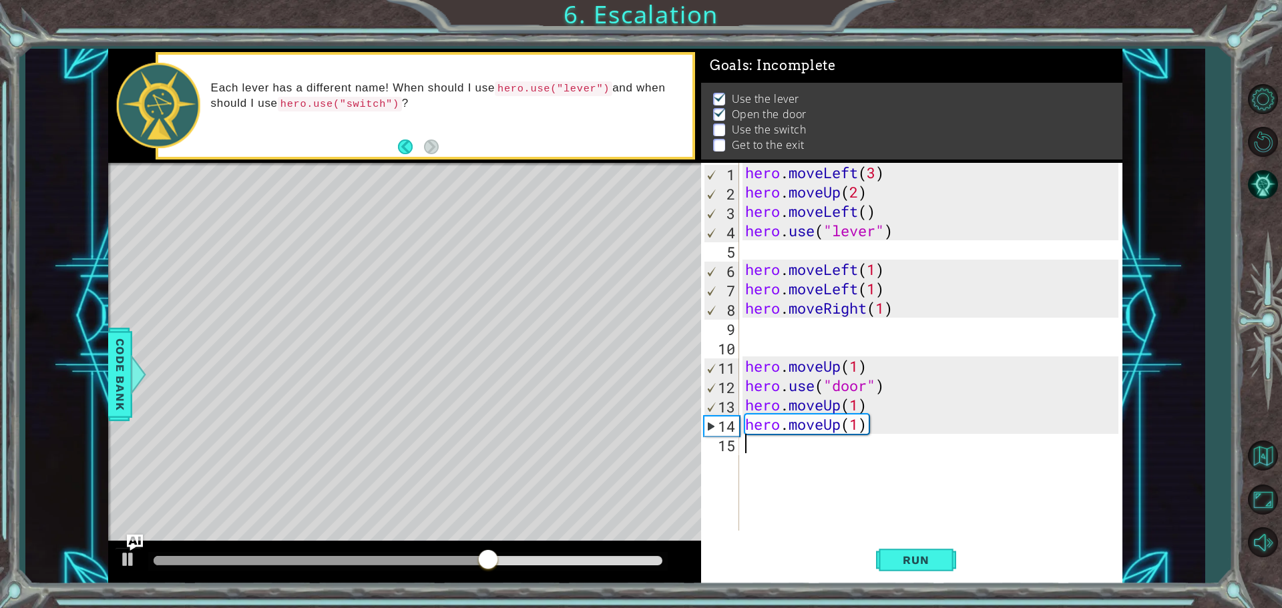
click at [811, 461] on div "hero . moveLeft ( 3 ) hero . moveUp ( 2 ) hero . moveLeft ( ) hero . use ( "lev…" at bounding box center [934, 366] width 383 height 407
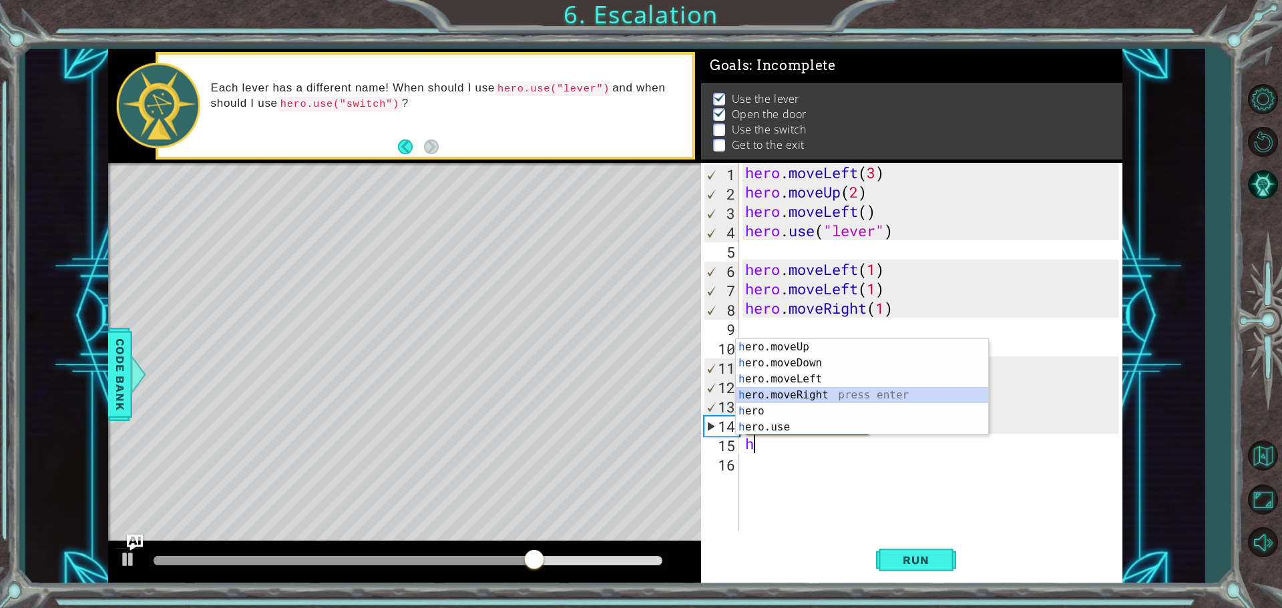
click at [799, 397] on div "h ero.moveUp press enter h ero.moveDown press enter h ero.moveLeft press enter …" at bounding box center [862, 403] width 252 height 128
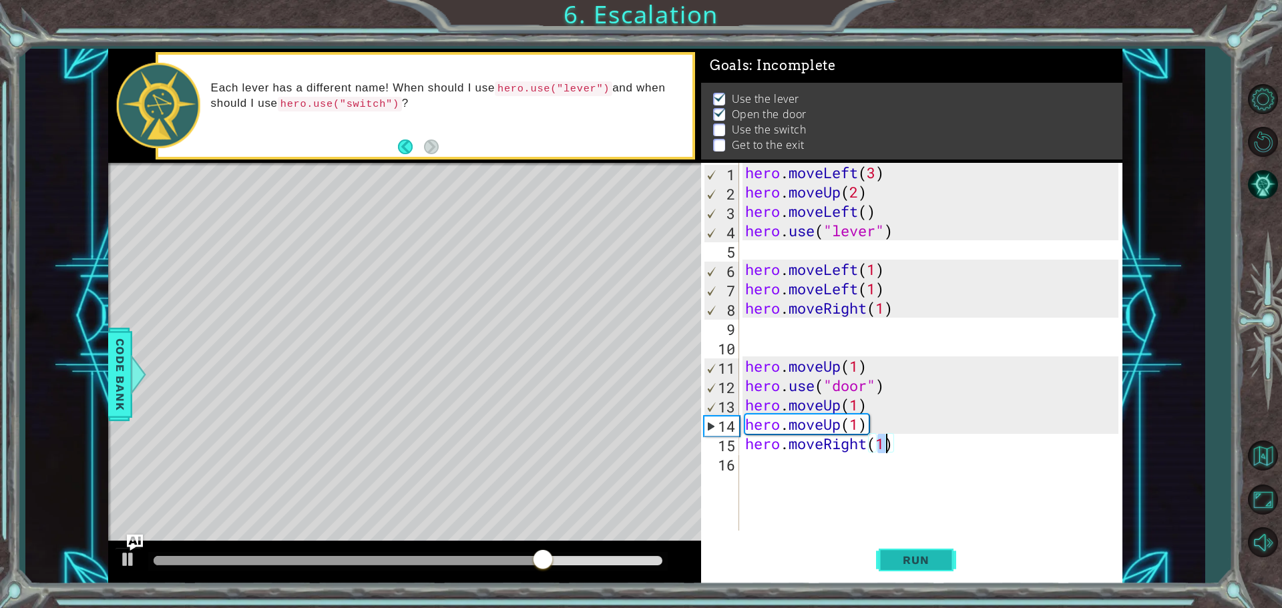
type textarea "hero.moveRight(1)"
click at [907, 566] on span "Run" at bounding box center [915, 560] width 53 height 13
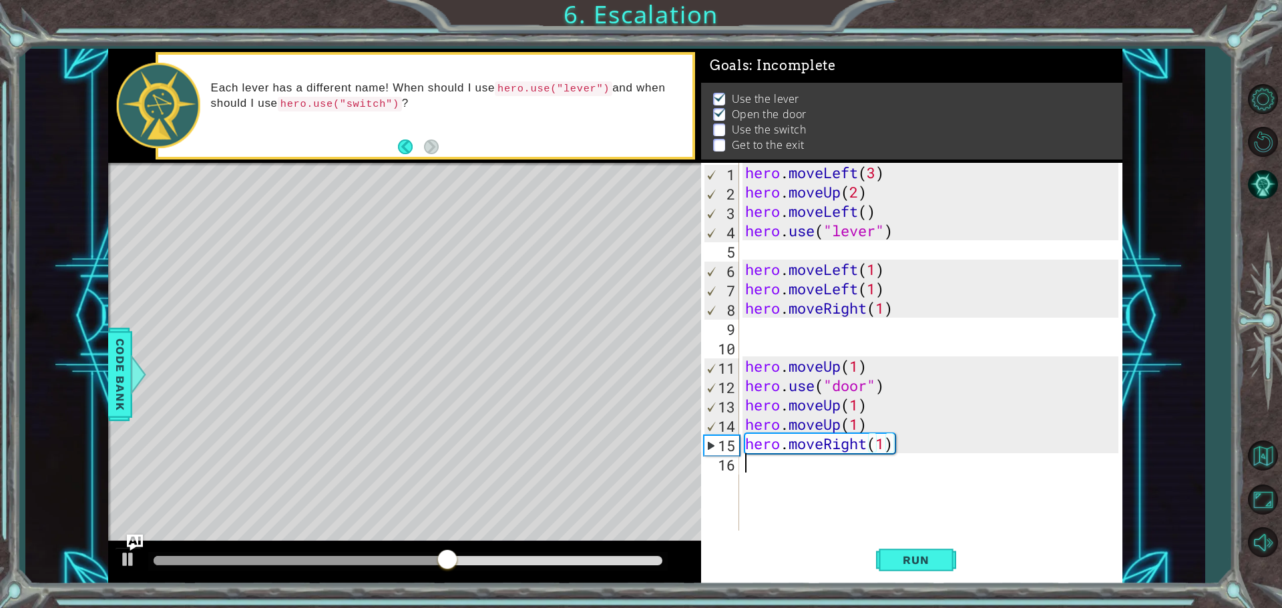
click at [809, 475] on div "hero . moveLeft ( 3 ) hero . moveUp ( 2 ) hero . moveLeft ( ) hero . use ( "lev…" at bounding box center [934, 366] width 383 height 407
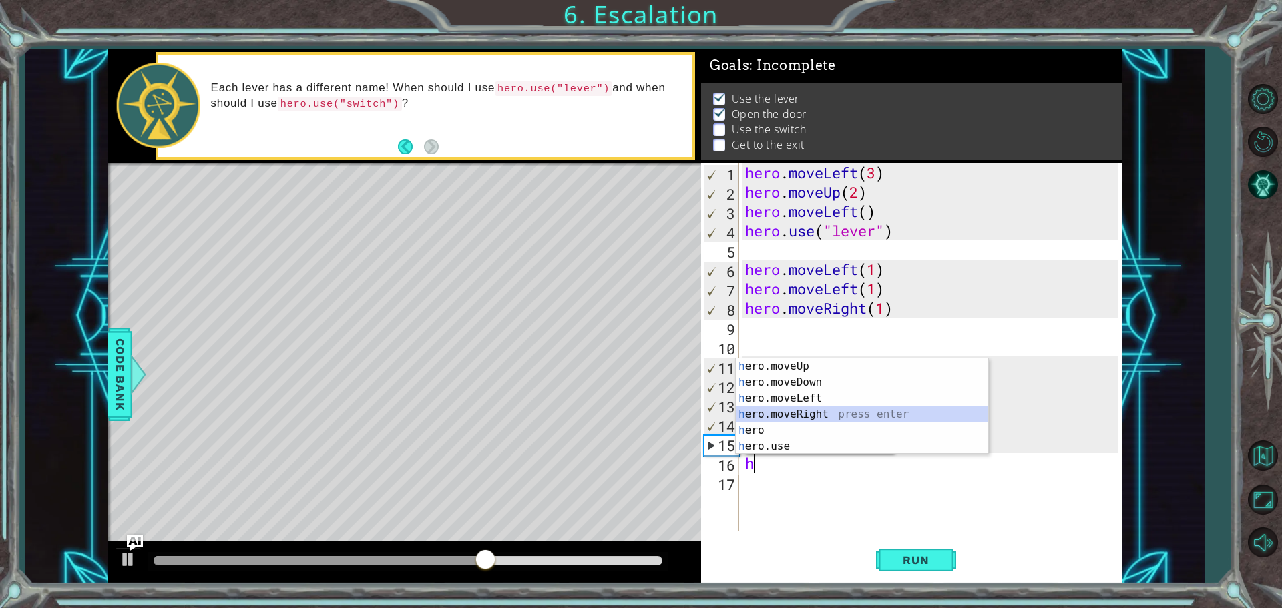
click at [801, 413] on div "h ero.moveUp press enter h ero.moveDown press enter h ero.moveLeft press enter …" at bounding box center [862, 423] width 252 height 128
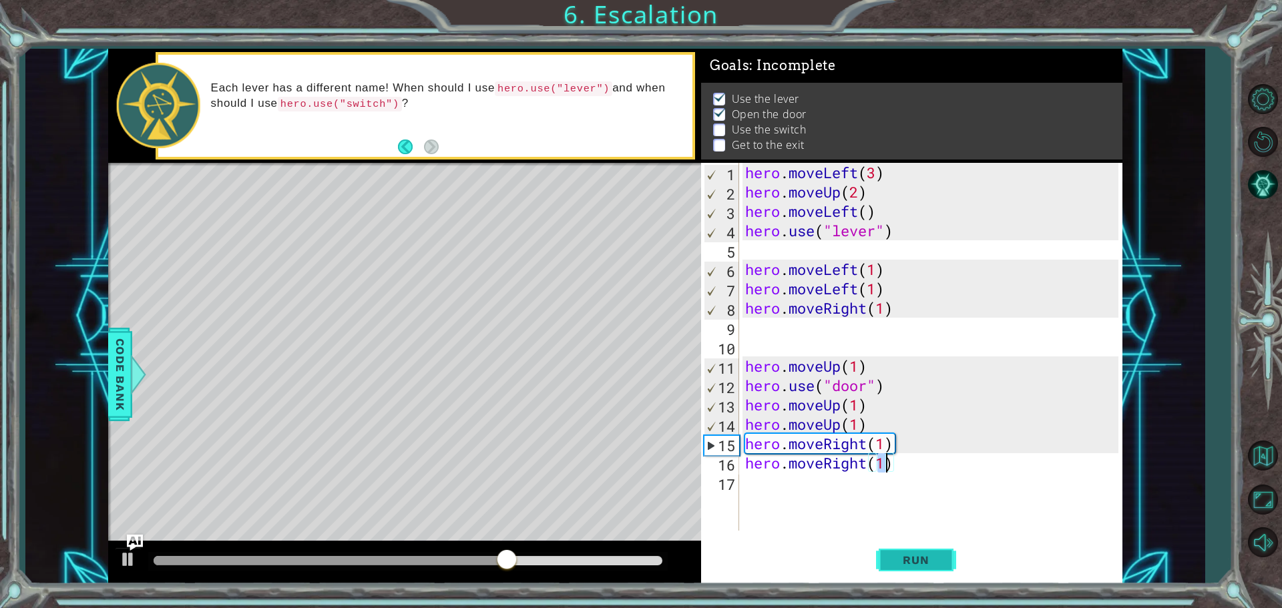
type textarea "hero.moveRight(1)"
click at [916, 558] on span "Run" at bounding box center [915, 560] width 53 height 13
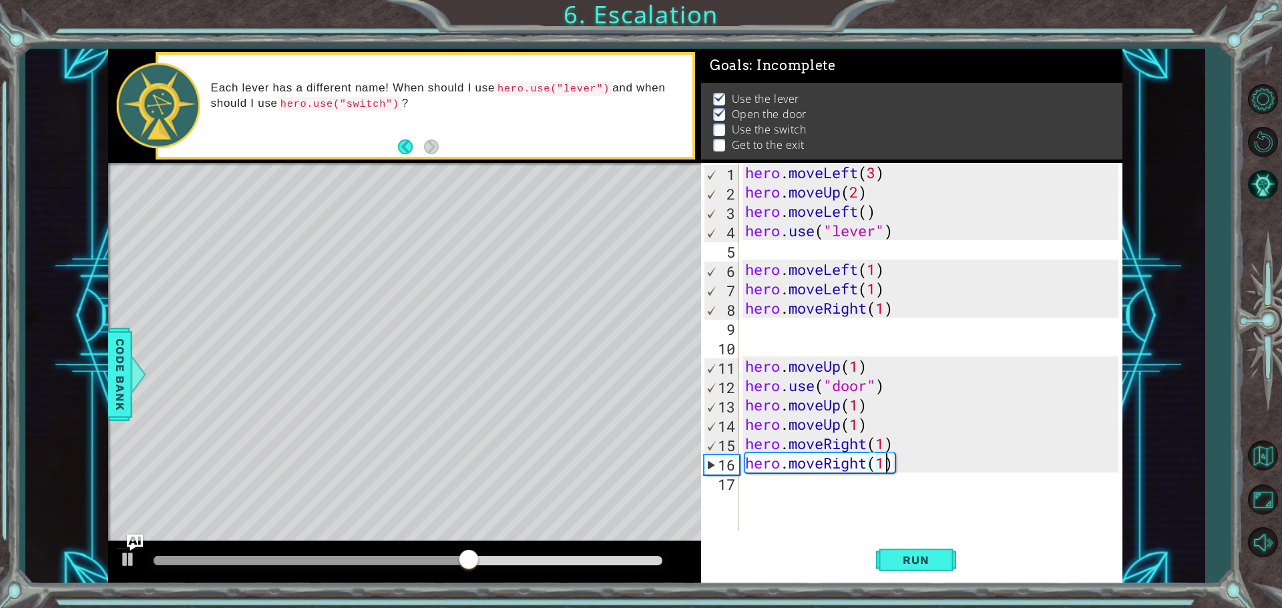
click at [807, 493] on div "hero . moveLeft ( 3 ) hero . moveUp ( 2 ) hero . moveLeft ( ) hero . use ( "lev…" at bounding box center [934, 366] width 383 height 407
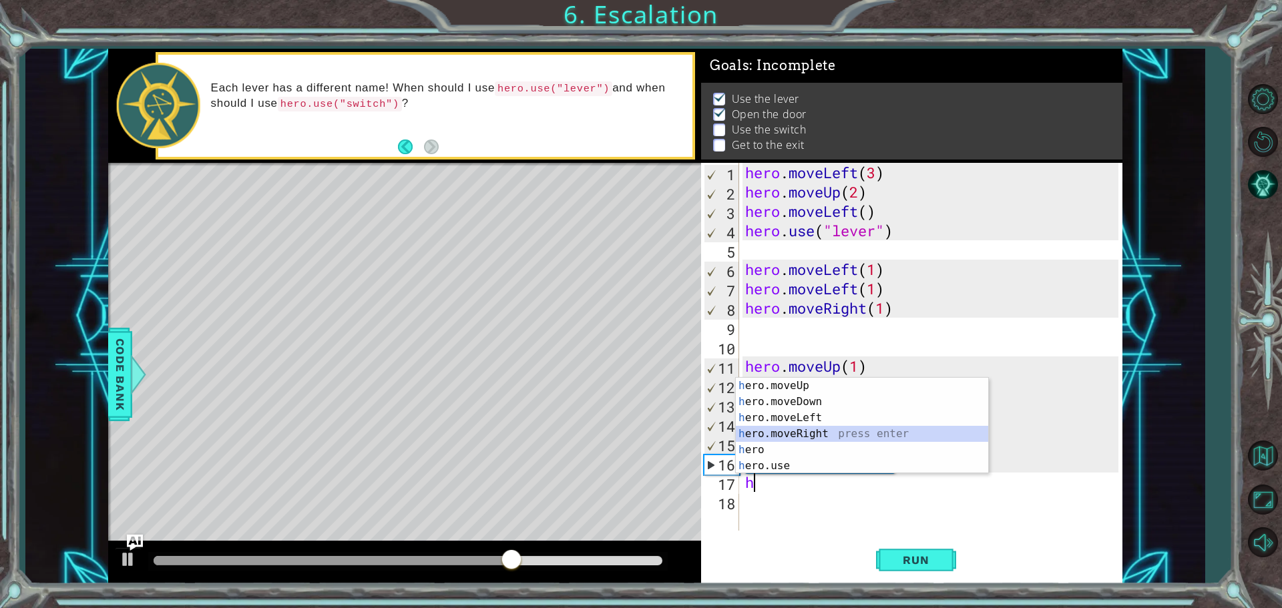
click at [829, 431] on div "h ero.moveUp press enter h ero.moveDown press enter h ero.moveLeft press enter …" at bounding box center [862, 442] width 252 height 128
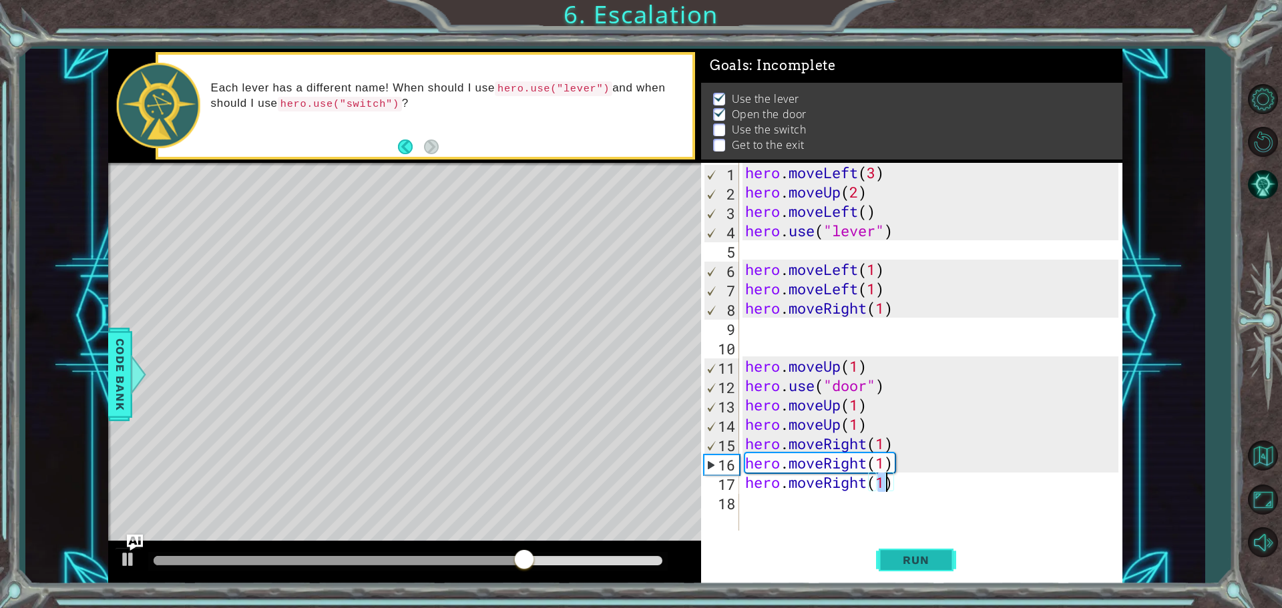
type textarea "hero.moveRight(1)"
click at [889, 548] on button "Run" at bounding box center [916, 560] width 80 height 42
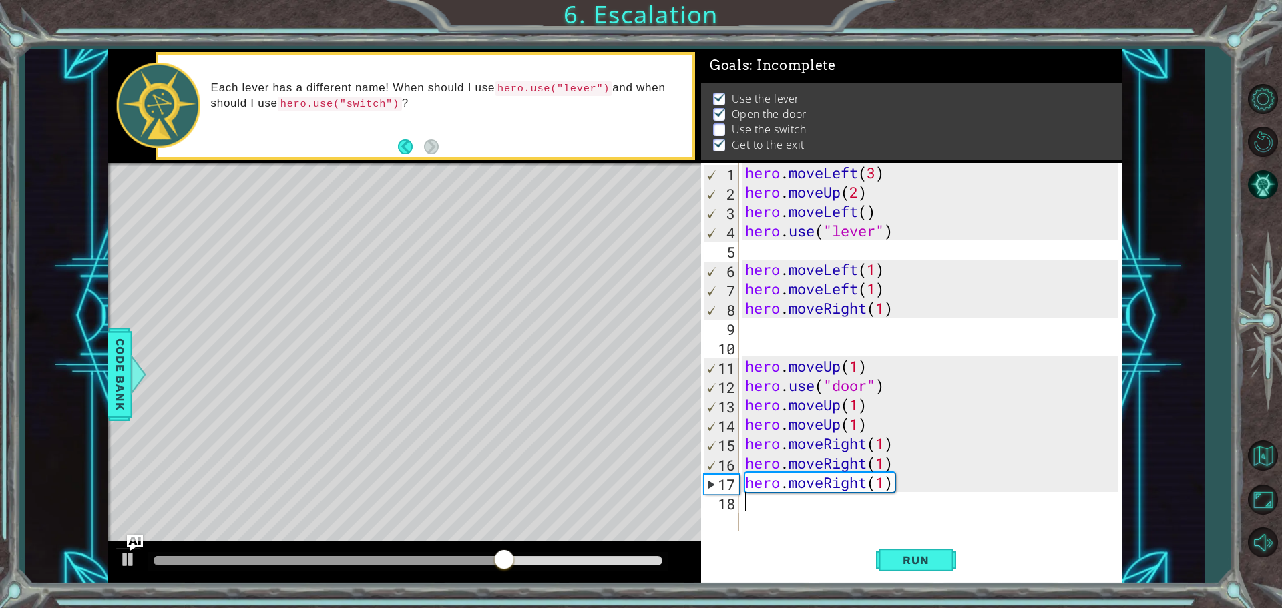
click at [760, 509] on div "hero . moveLeft ( 3 ) hero . moveUp ( 2 ) hero . moveLeft ( ) hero . use ( "lev…" at bounding box center [934, 366] width 383 height 407
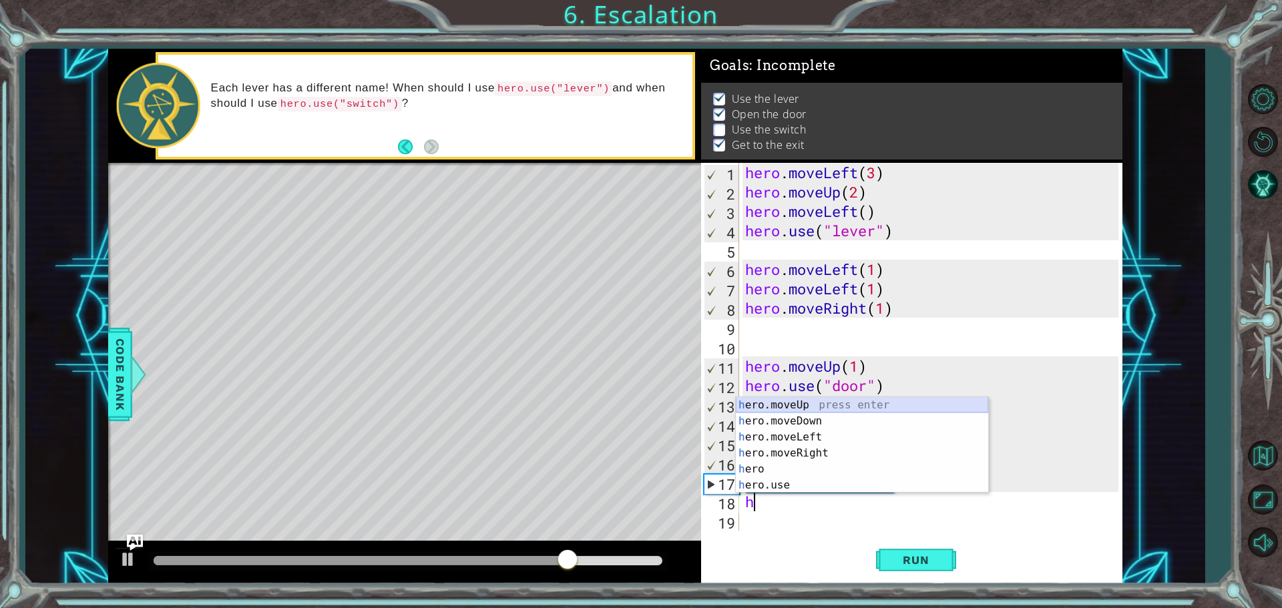
click at [781, 407] on div "h ero.moveUp press enter h ero.moveDown press enter h ero.moveLeft press enter …" at bounding box center [862, 461] width 252 height 128
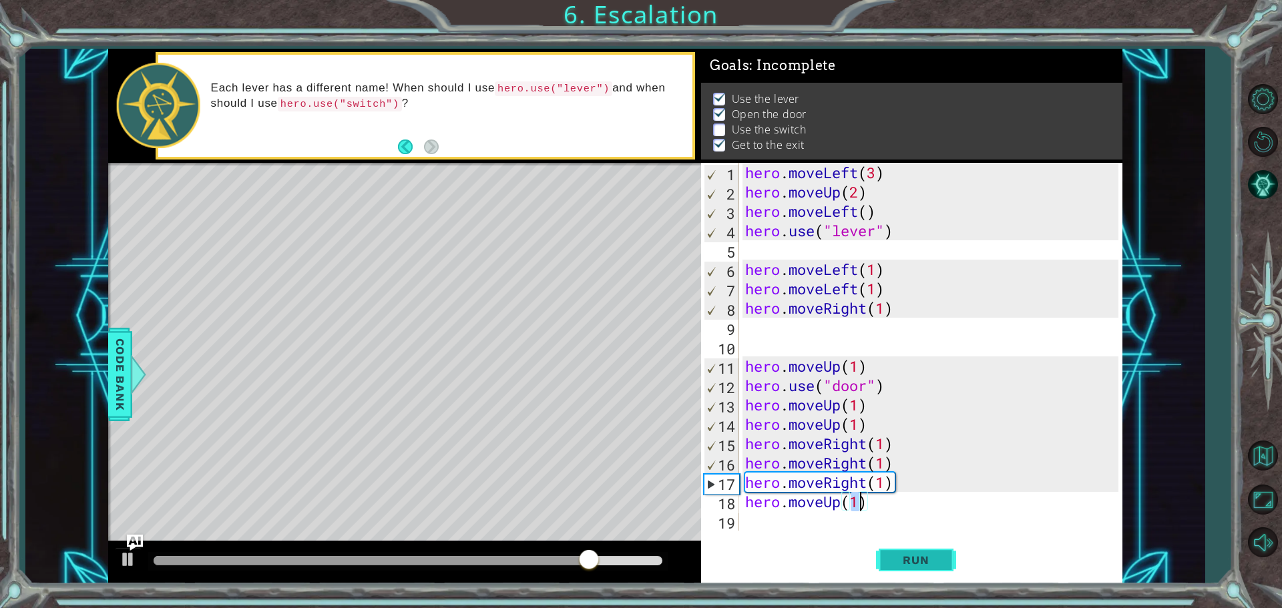
type textarea "hero.moveUp(1)"
click at [897, 567] on button "Run" at bounding box center [916, 560] width 80 height 42
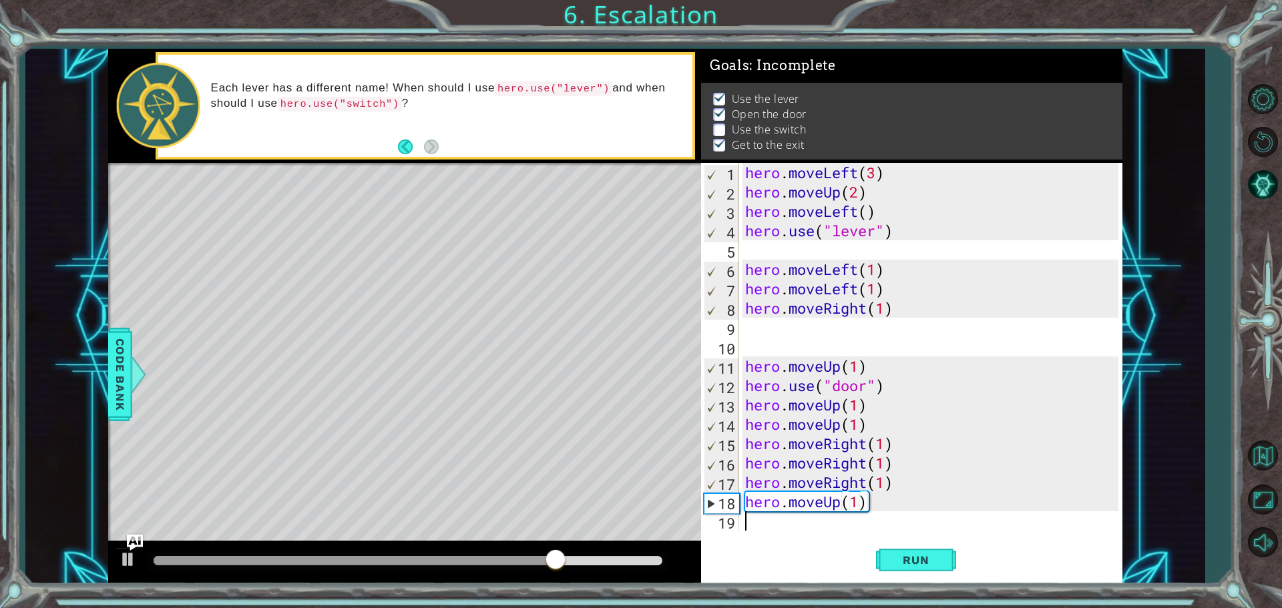
click at [779, 524] on div "hero . moveLeft ( 3 ) hero . moveUp ( 2 ) hero . moveLeft ( ) hero . use ( "lev…" at bounding box center [934, 366] width 383 height 407
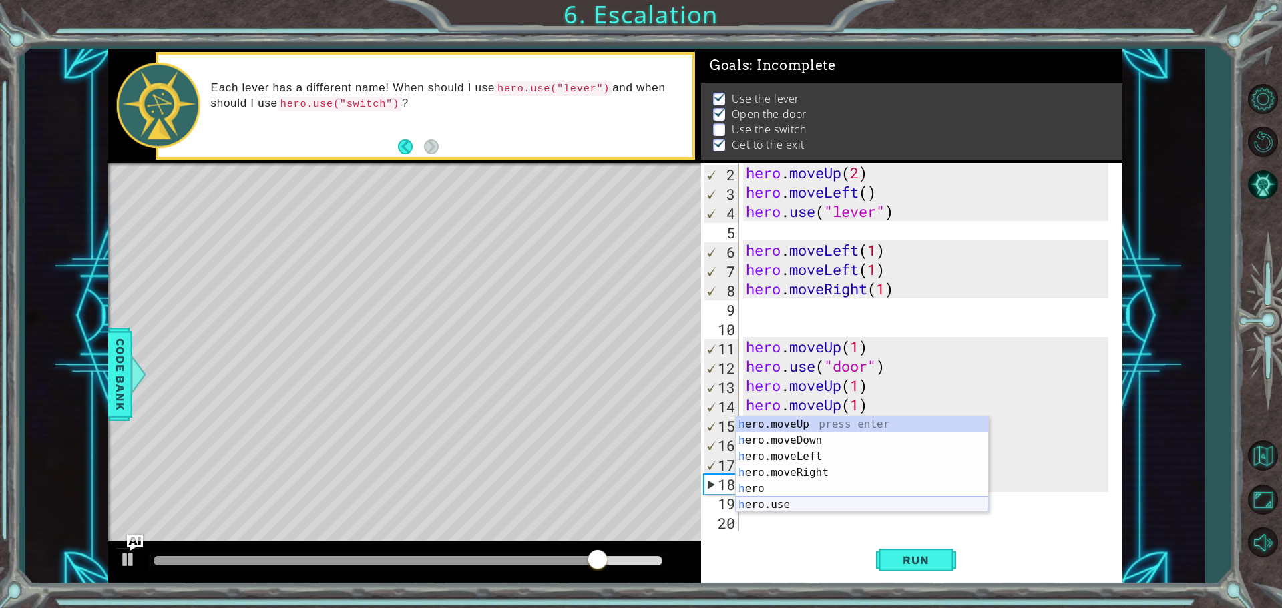
click at [776, 499] on div "h ero.moveUp press enter h ero.moveDown press enter h ero.moveLeft press enter …" at bounding box center [862, 481] width 252 height 128
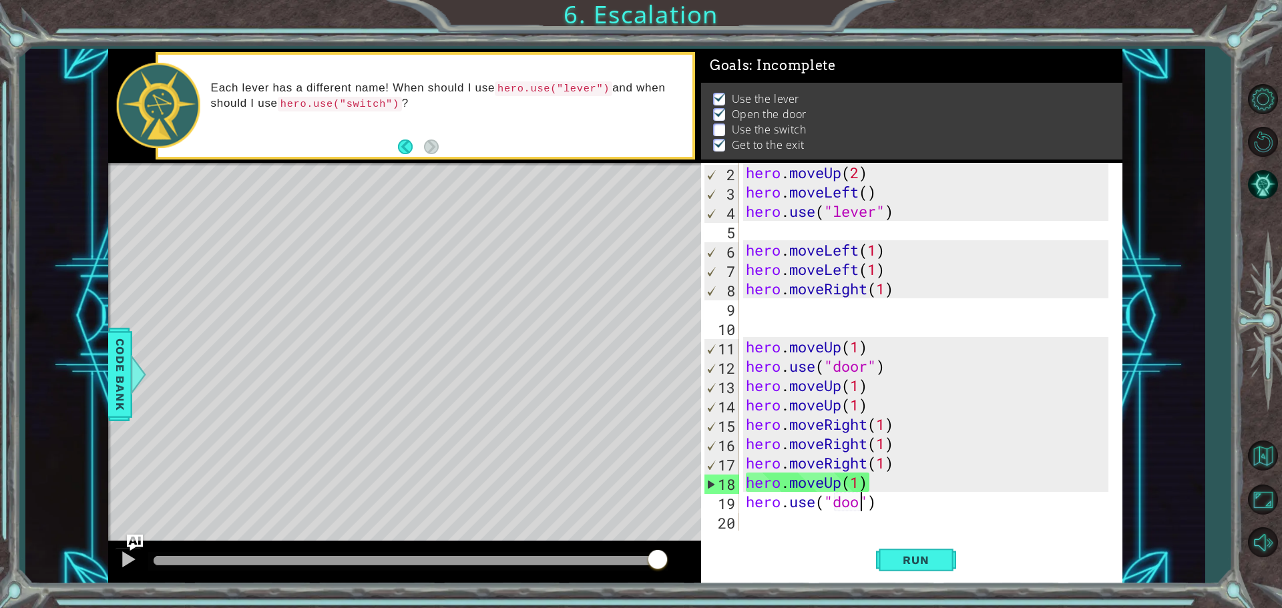
scroll to position [0, 5]
click at [941, 568] on button "Run" at bounding box center [916, 560] width 80 height 42
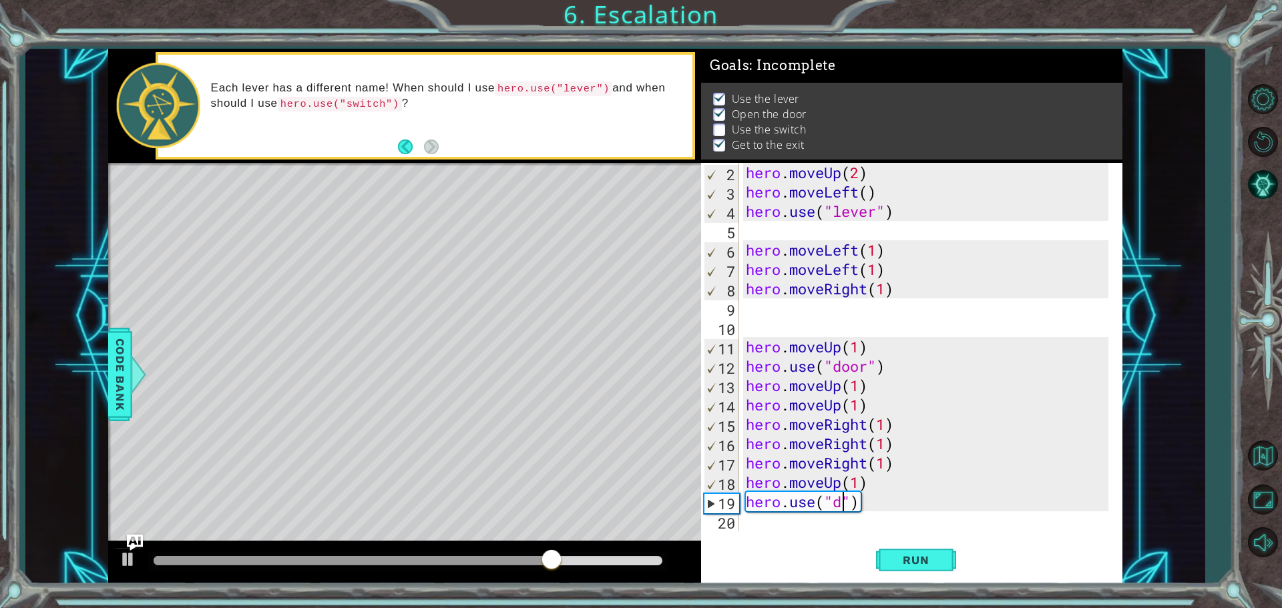
scroll to position [0, 4]
click at [839, 487] on div "" lever" press enter" at bounding box center [942, 501] width 252 height 48
click at [923, 568] on button "Run" at bounding box center [916, 560] width 80 height 42
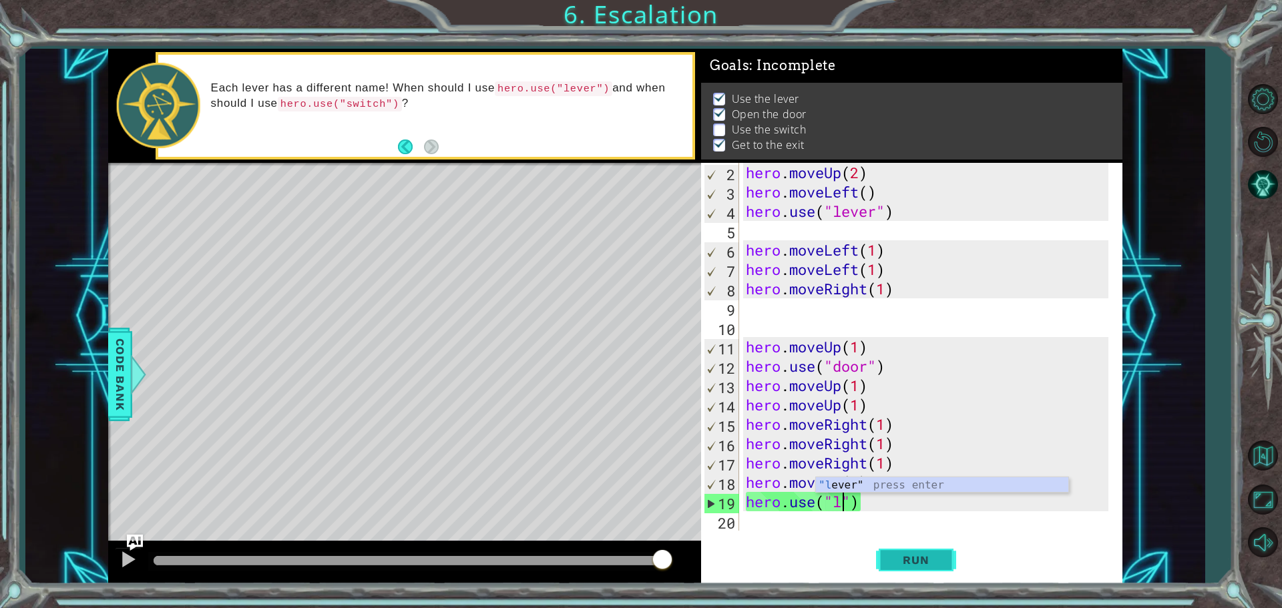
click at [893, 555] on span "Run" at bounding box center [915, 560] width 53 height 13
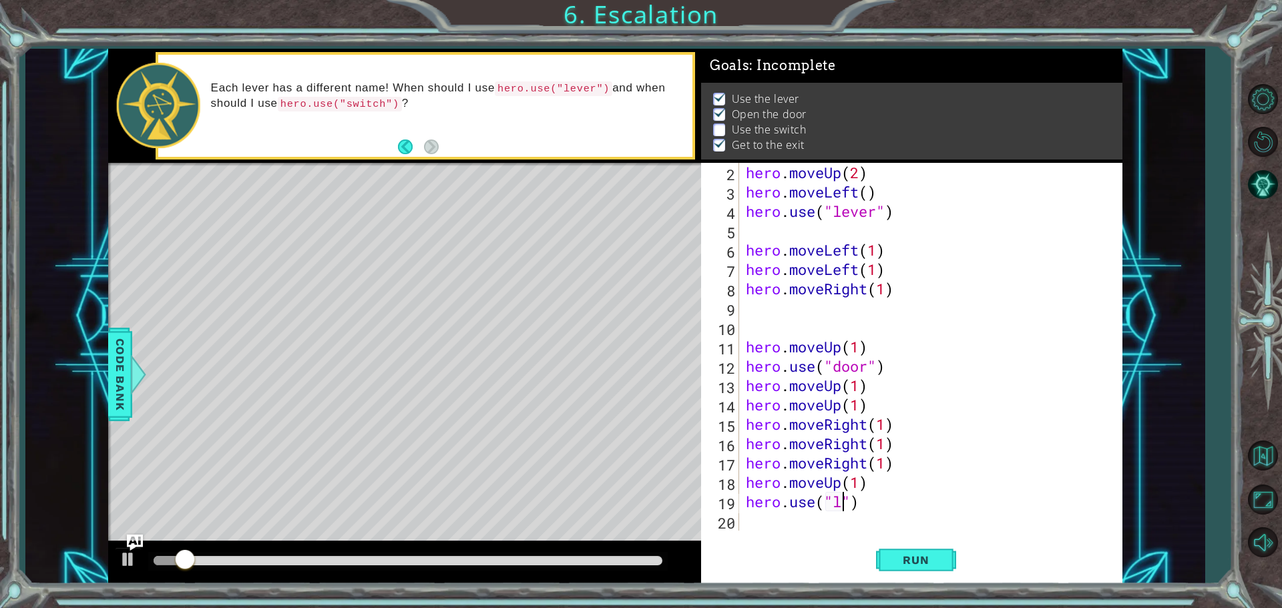
click at [431, 302] on div "Level Map" at bounding box center [416, 359] width 617 height 393
click at [419, 306] on div "Level Map" at bounding box center [416, 359] width 617 height 393
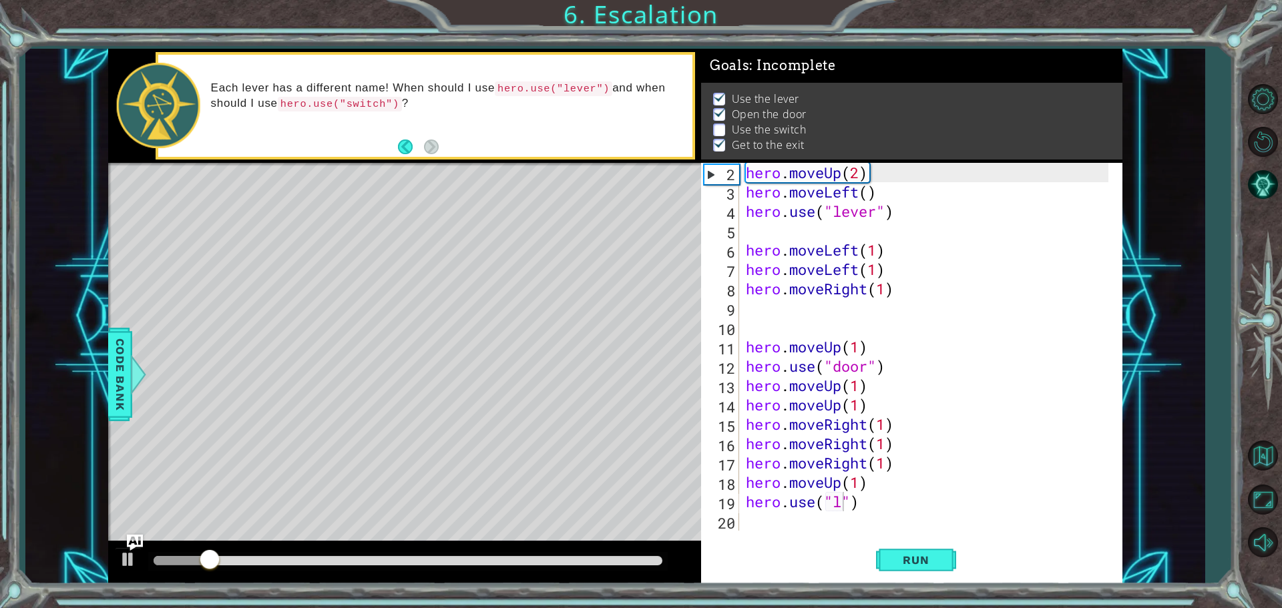
click at [419, 306] on div "Level Map" at bounding box center [416, 359] width 617 height 393
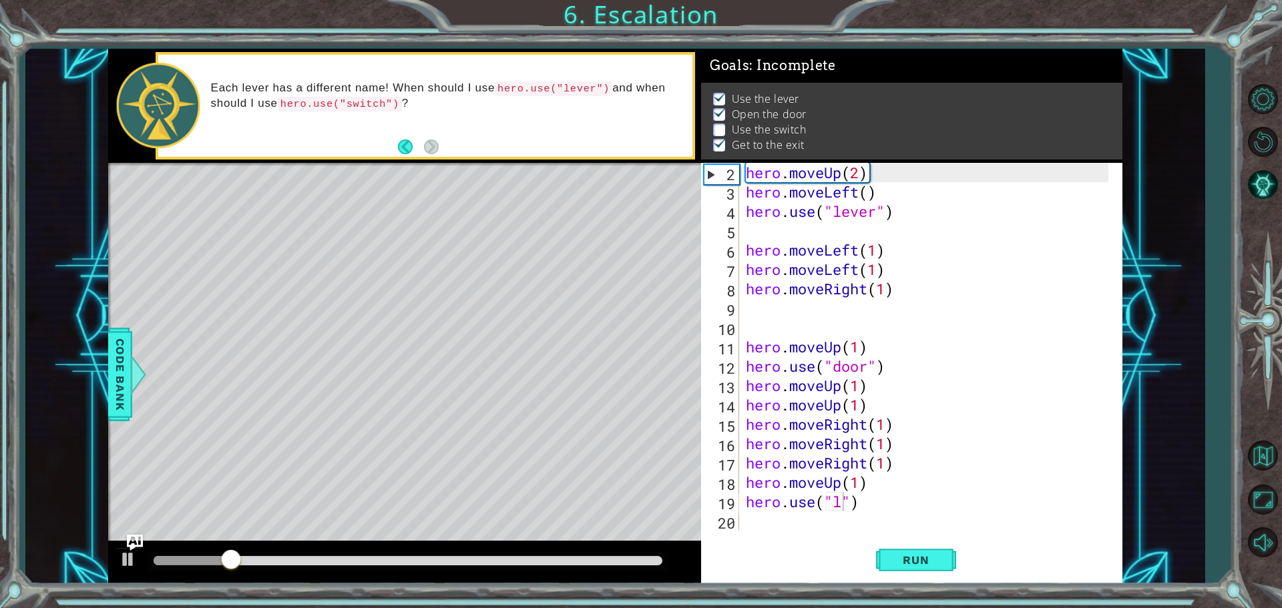
click at [419, 306] on div "Level Map" at bounding box center [416, 359] width 617 height 393
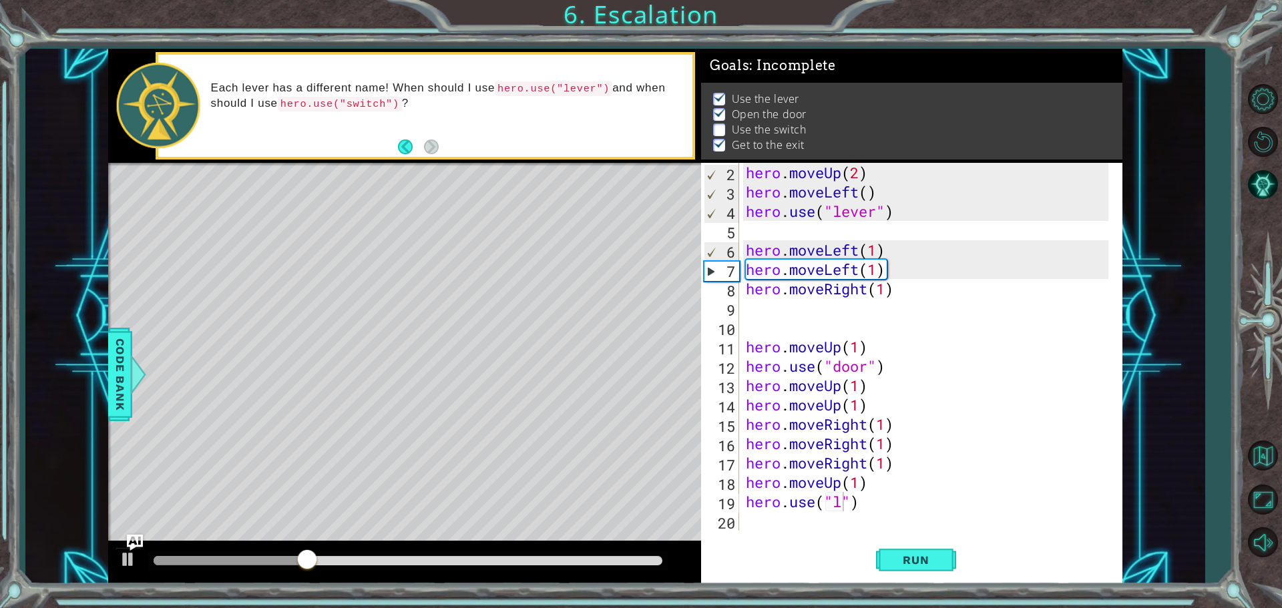
click at [419, 306] on div "Level Map" at bounding box center [416, 359] width 617 height 393
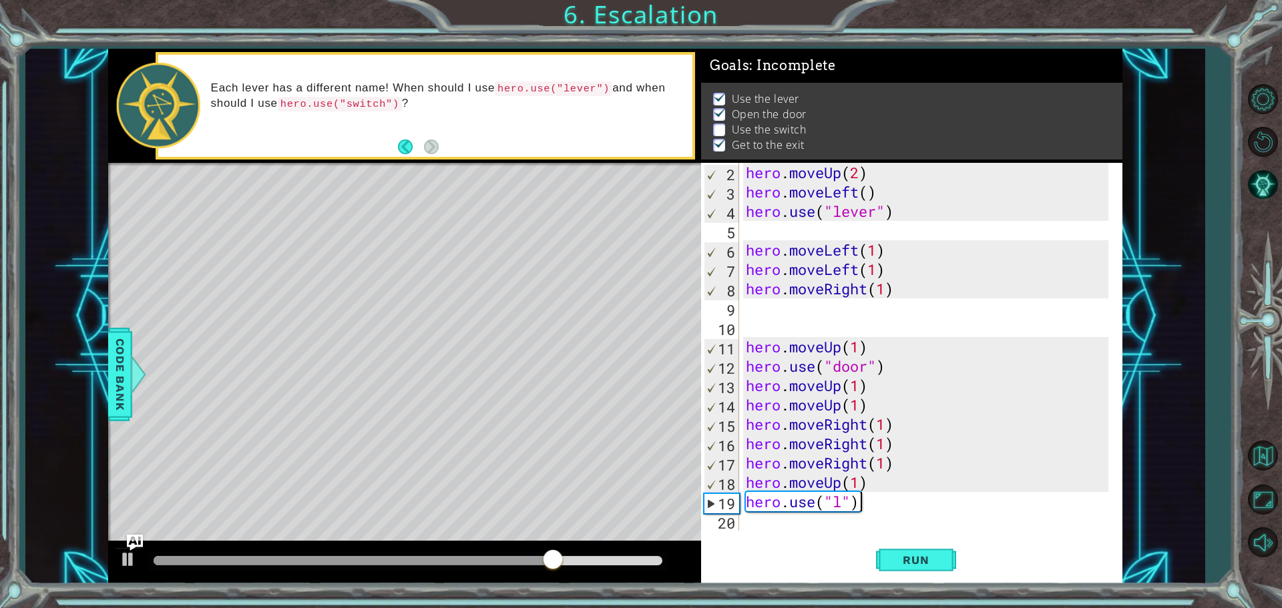
click at [876, 507] on div "hero . moveUp ( 2 ) hero . moveLeft ( ) hero . use ( "lever" ) hero . moveLeft …" at bounding box center [929, 366] width 372 height 407
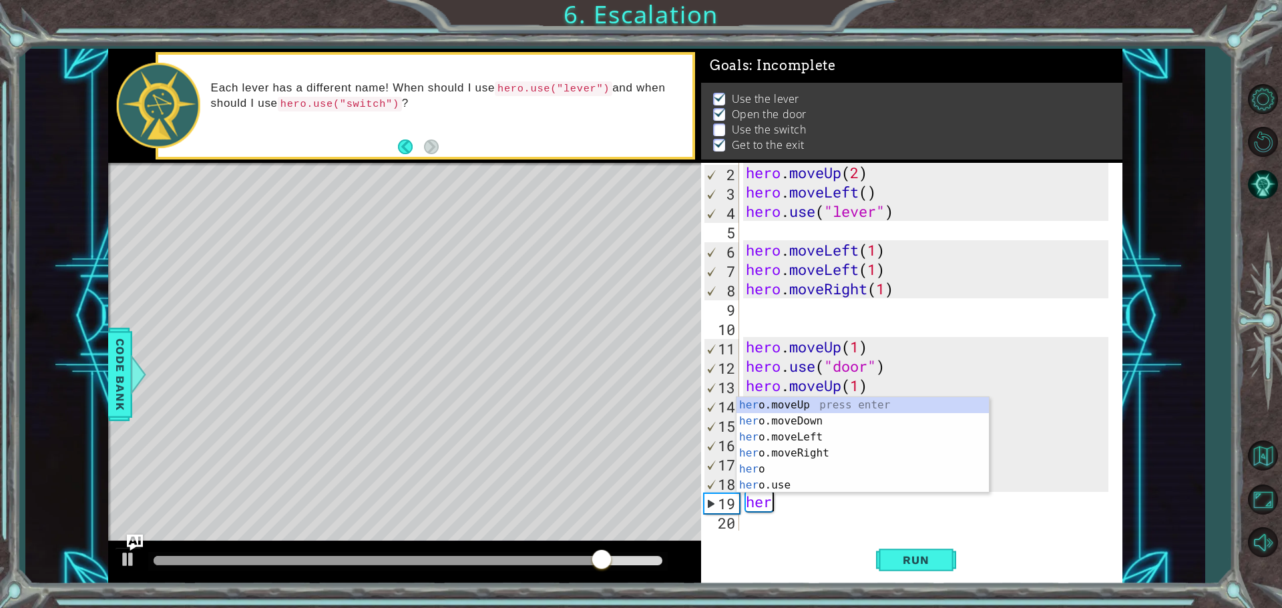
scroll to position [0, 0]
type textarea "h"
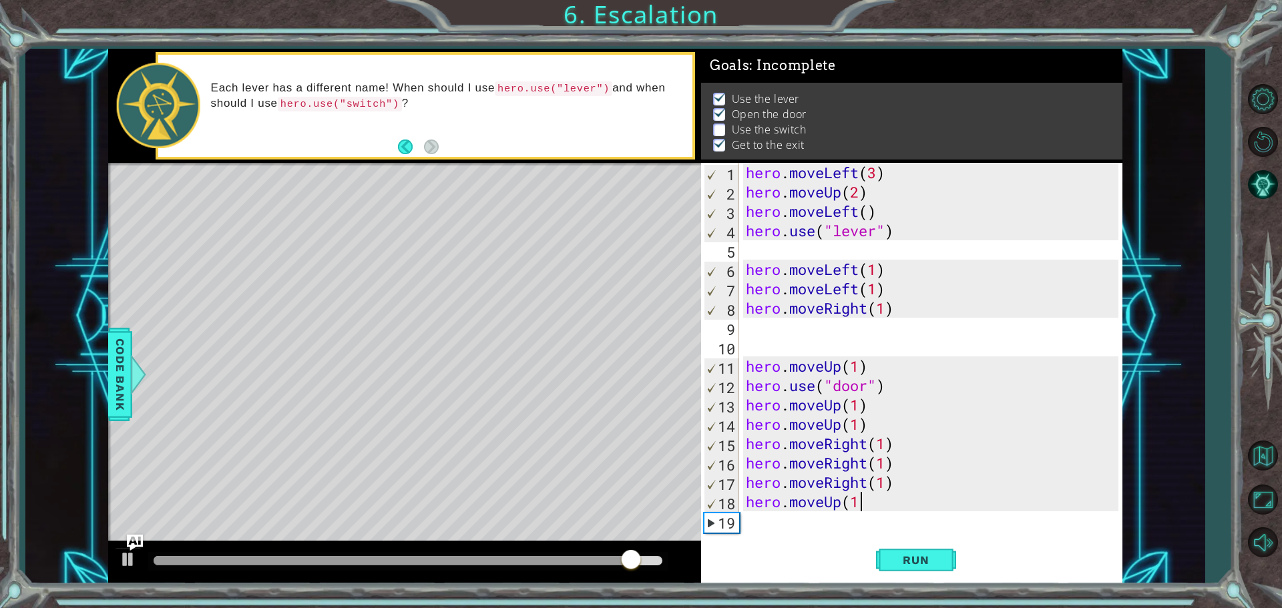
click at [877, 499] on div "hero . moveLeft ( 3 ) hero . moveUp ( 2 ) hero . moveLeft ( ) hero . use ( "lev…" at bounding box center [934, 366] width 382 height 407
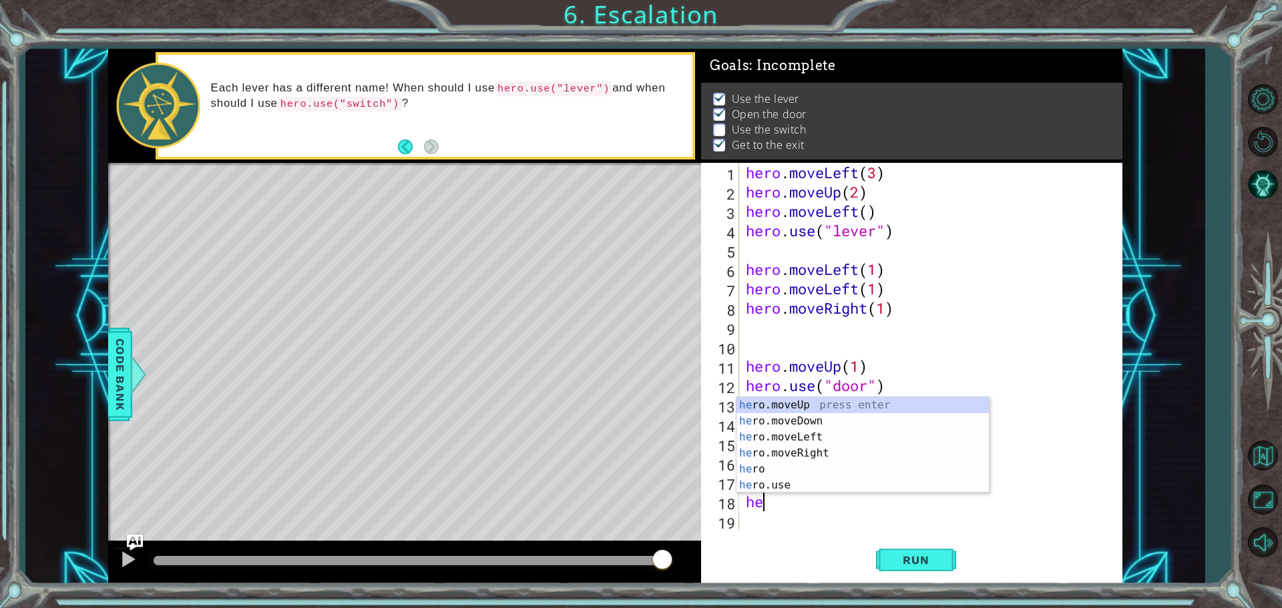
type textarea "h"
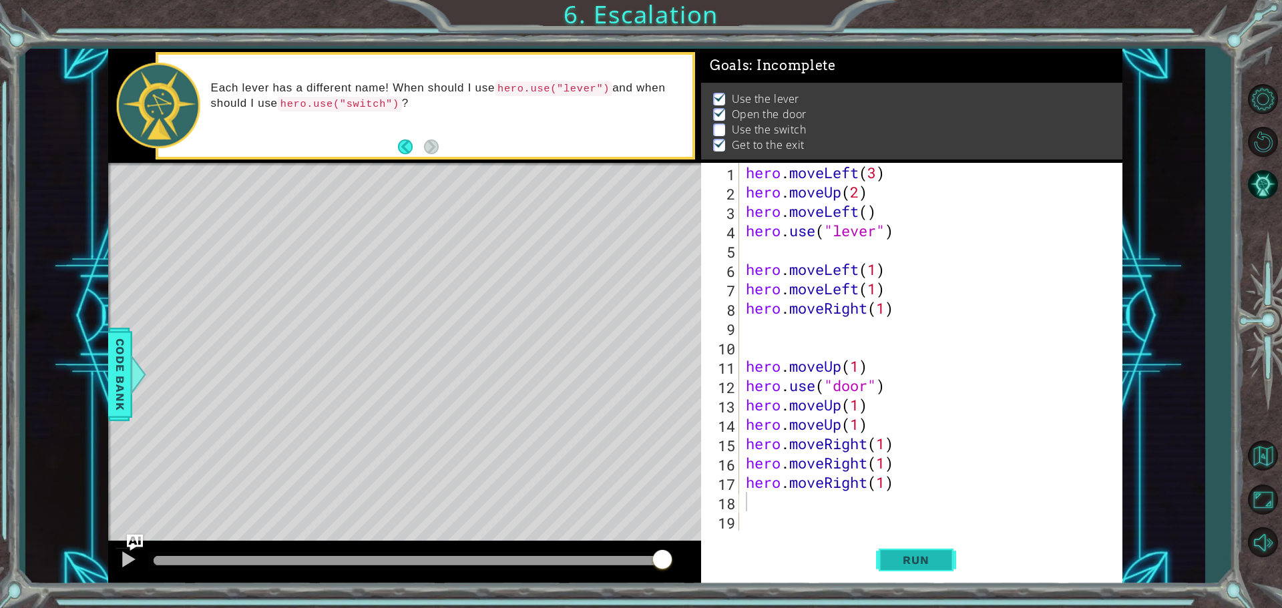
click at [913, 552] on button "Run" at bounding box center [916, 560] width 80 height 42
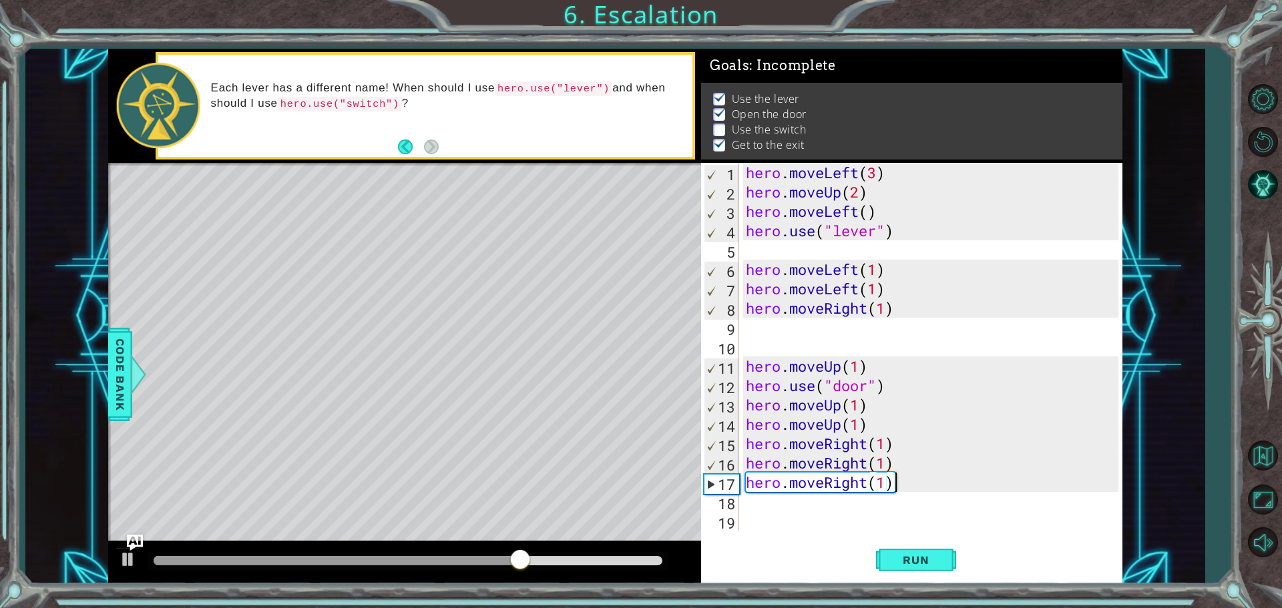
click at [901, 482] on div "hero . moveLeft ( 3 ) hero . moveUp ( 2 ) hero . moveLeft ( ) hero . use ( "lev…" at bounding box center [934, 366] width 382 height 407
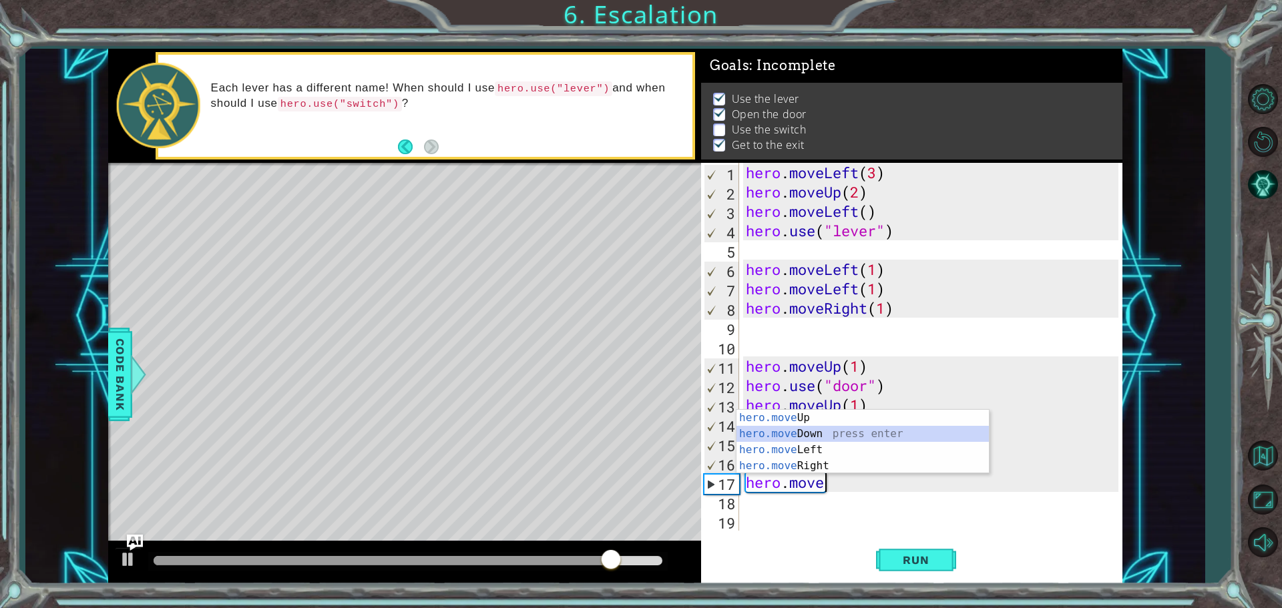
click at [826, 437] on div "hero.move Up press enter hero.move Down press enter hero.move Left press enter …" at bounding box center [863, 458] width 252 height 96
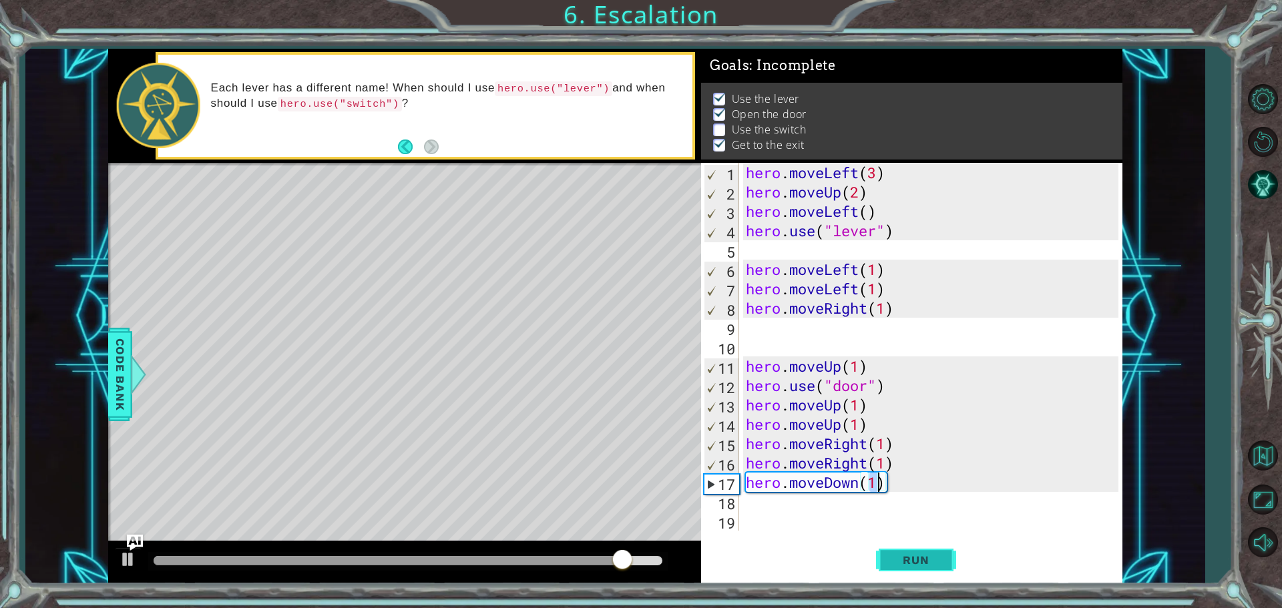
click at [911, 549] on button "Run" at bounding box center [916, 560] width 80 height 42
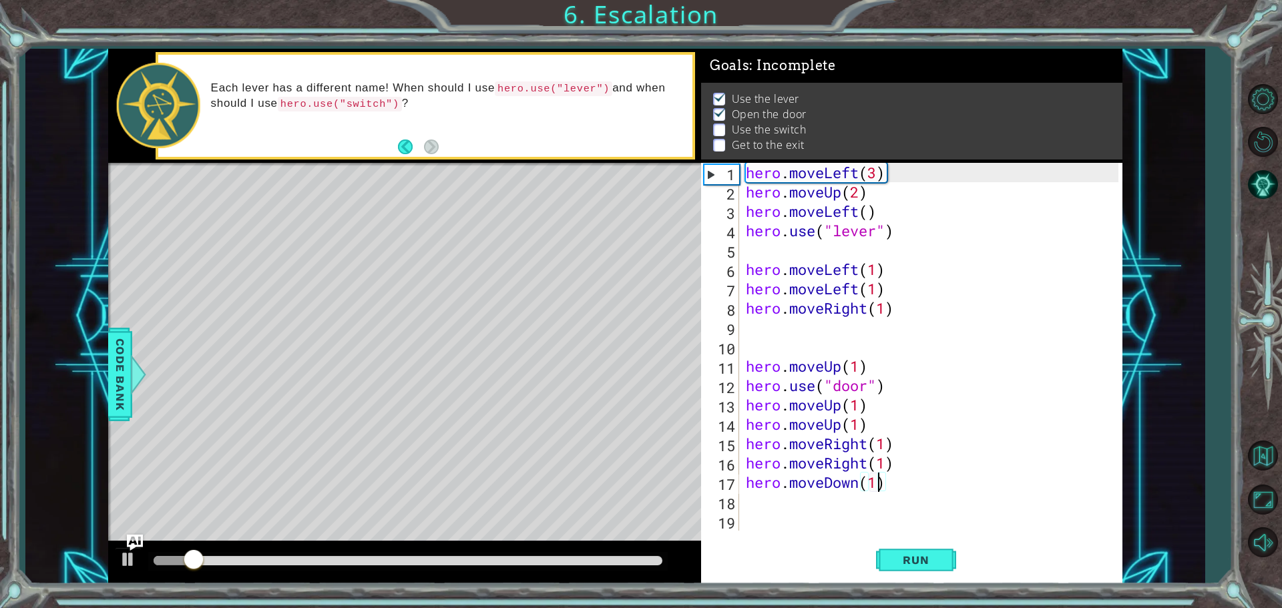
click at [428, 303] on div "Level Map" at bounding box center [416, 359] width 617 height 393
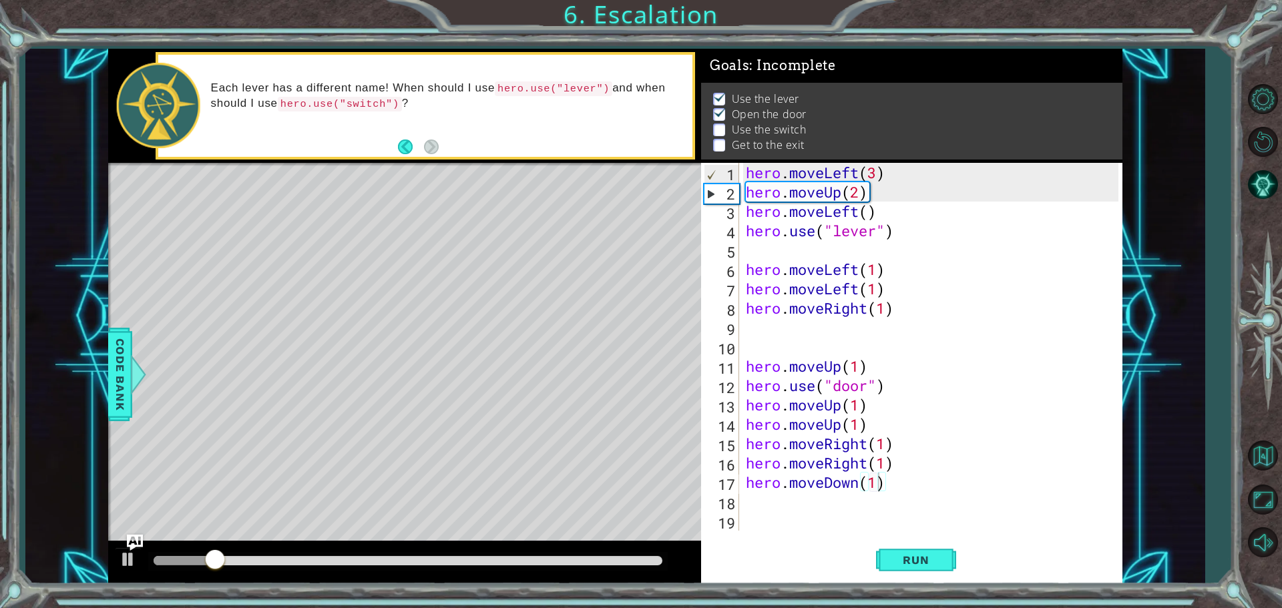
click at [436, 303] on div "Level Map" at bounding box center [416, 359] width 617 height 393
drag, startPoint x: 433, startPoint y: 303, endPoint x: 432, endPoint y: 317, distance: 14.1
click at [432, 317] on div "Level Map" at bounding box center [416, 359] width 617 height 393
click at [418, 270] on div "Level Map" at bounding box center [416, 359] width 617 height 393
click at [417, 275] on div "Level Map" at bounding box center [416, 359] width 617 height 393
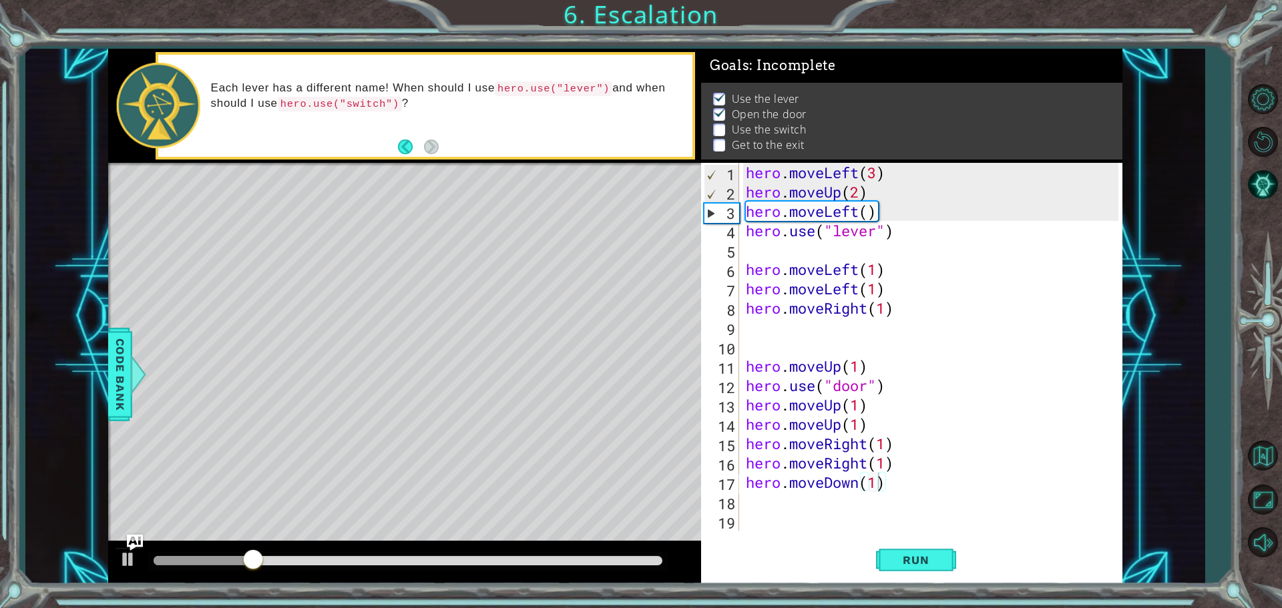
drag, startPoint x: 417, startPoint y: 275, endPoint x: 417, endPoint y: 284, distance: 9.3
click at [417, 284] on div "Level Map" at bounding box center [416, 359] width 617 height 393
click at [417, 288] on div "Level Map" at bounding box center [416, 359] width 617 height 393
click at [418, 292] on div "Level Map" at bounding box center [416, 359] width 617 height 393
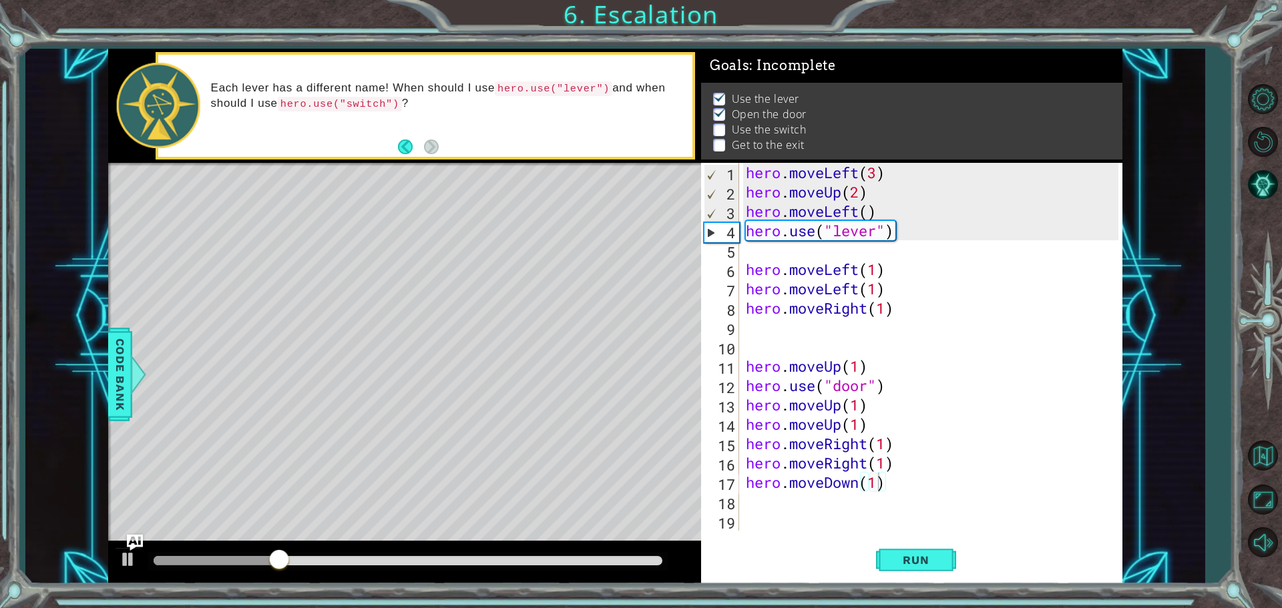
click at [418, 292] on div "Level Map" at bounding box center [416, 359] width 617 height 393
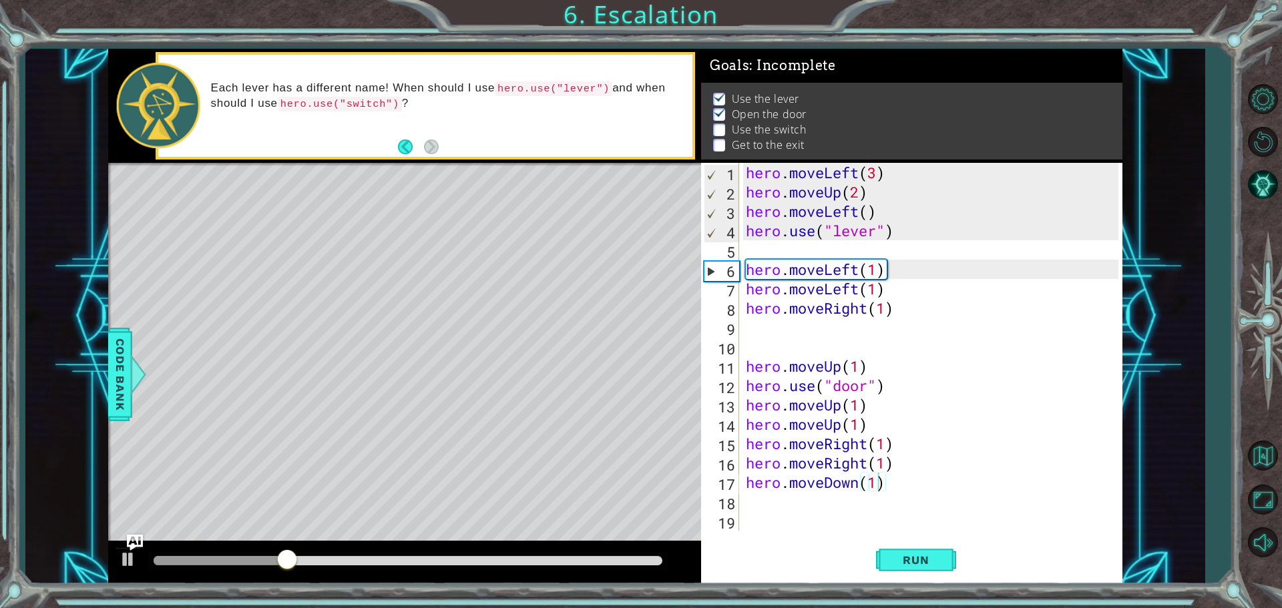
click at [418, 295] on div "Level Map" at bounding box center [416, 359] width 617 height 393
drag, startPoint x: 418, startPoint y: 295, endPoint x: 421, endPoint y: 311, distance: 16.2
click at [421, 311] on div "Level Map" at bounding box center [416, 359] width 617 height 393
click at [421, 306] on div "Level Map" at bounding box center [416, 359] width 617 height 393
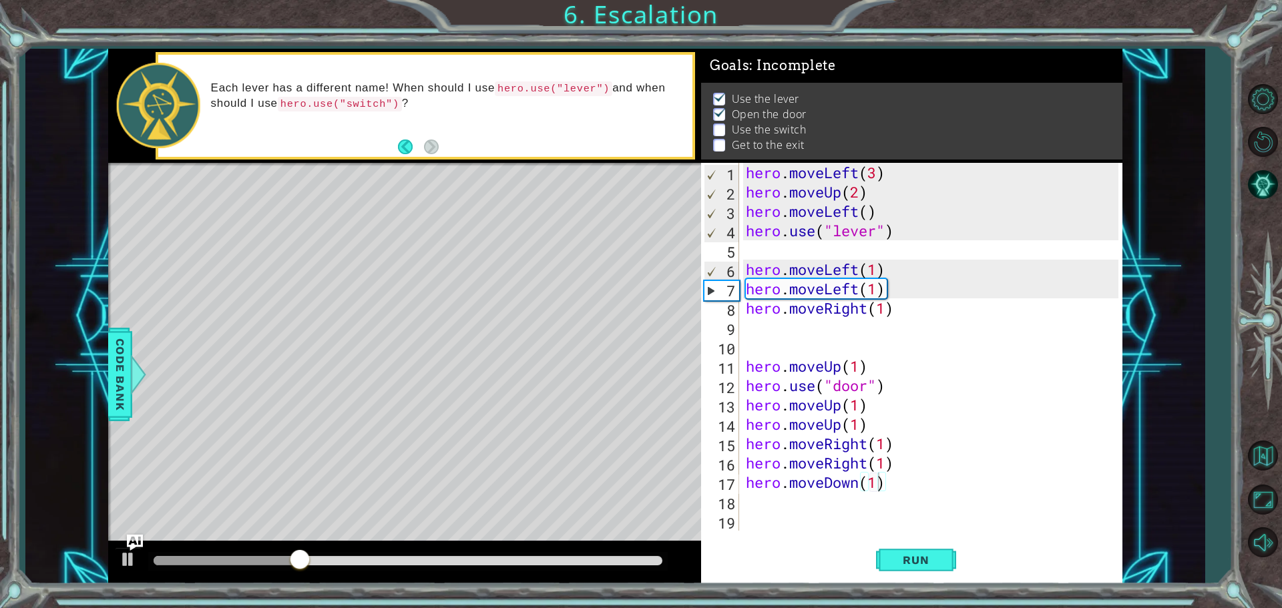
click at [422, 283] on div "Level Map" at bounding box center [416, 359] width 617 height 393
drag, startPoint x: 422, startPoint y: 283, endPoint x: 425, endPoint y: 300, distance: 17.0
click at [425, 300] on div "Level Map" at bounding box center [416, 359] width 617 height 393
click at [429, 300] on div "Level Map" at bounding box center [416, 359] width 617 height 393
drag, startPoint x: 429, startPoint y: 296, endPoint x: 432, endPoint y: 314, distance: 17.6
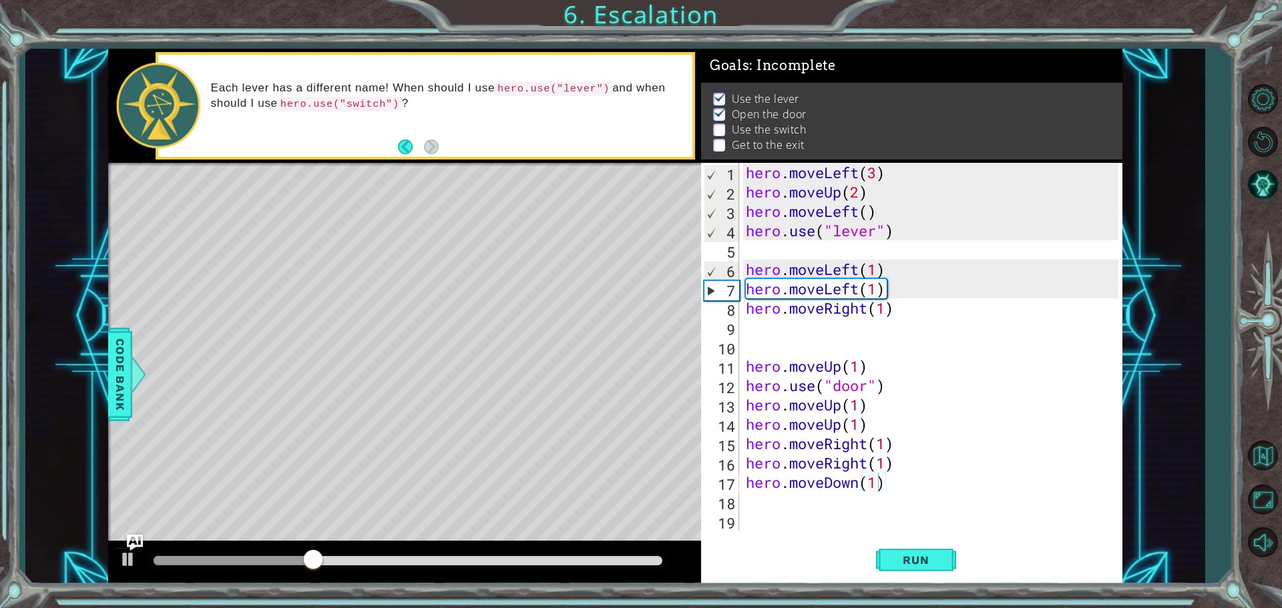
click at [432, 314] on div "Level Map" at bounding box center [416, 359] width 617 height 393
click at [431, 308] on div "Level Map" at bounding box center [416, 359] width 617 height 393
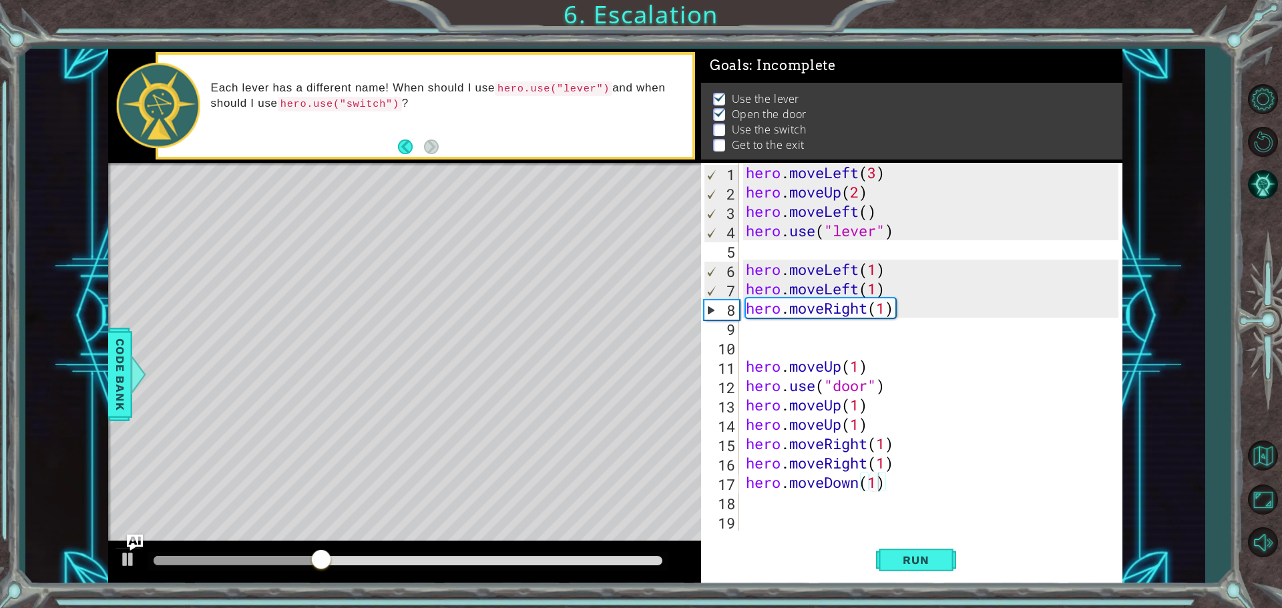
click at [431, 308] on div "Level Map" at bounding box center [416, 359] width 617 height 393
drag, startPoint x: 431, startPoint y: 308, endPoint x: 432, endPoint y: 315, distance: 6.7
click at [432, 315] on div "Level Map" at bounding box center [416, 359] width 617 height 393
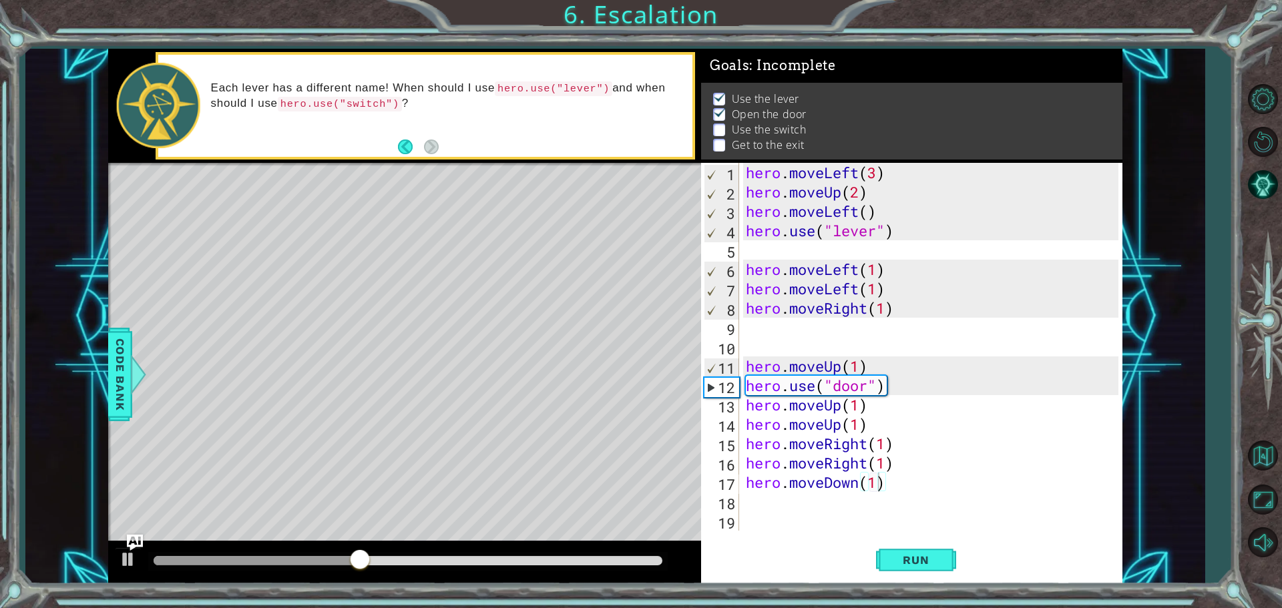
click at [402, 304] on div "Level Map" at bounding box center [416, 359] width 617 height 393
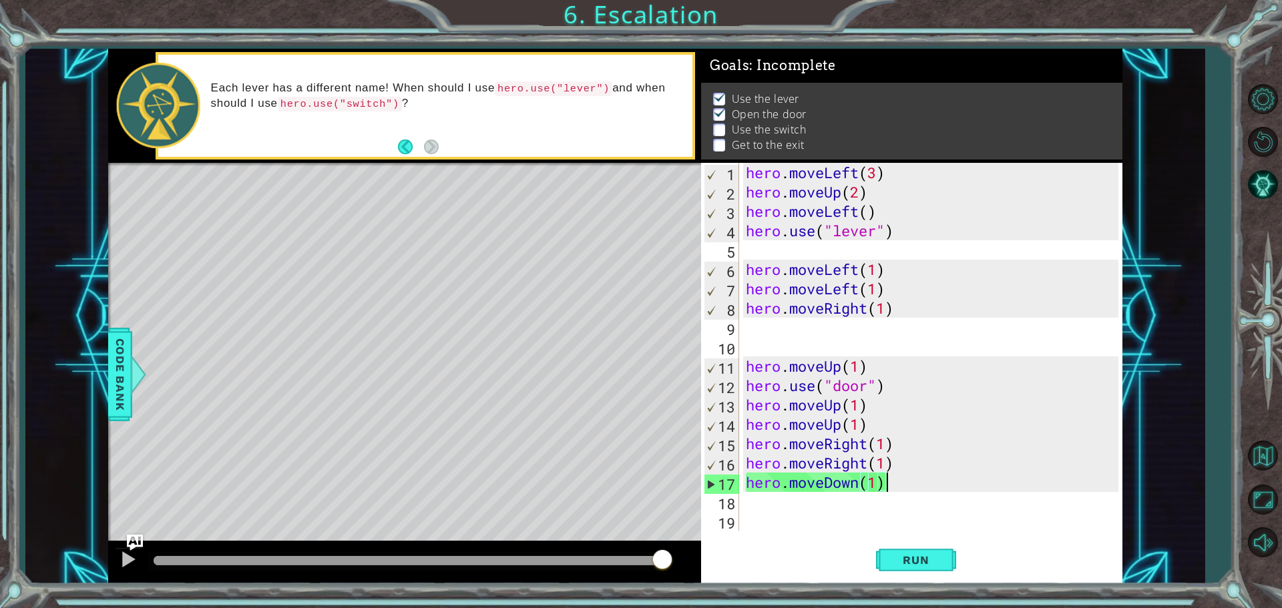
click at [889, 479] on div "hero . moveLeft ( 3 ) hero . moveUp ( 2 ) hero . moveLeft ( ) hero . use ( "lev…" at bounding box center [934, 366] width 382 height 407
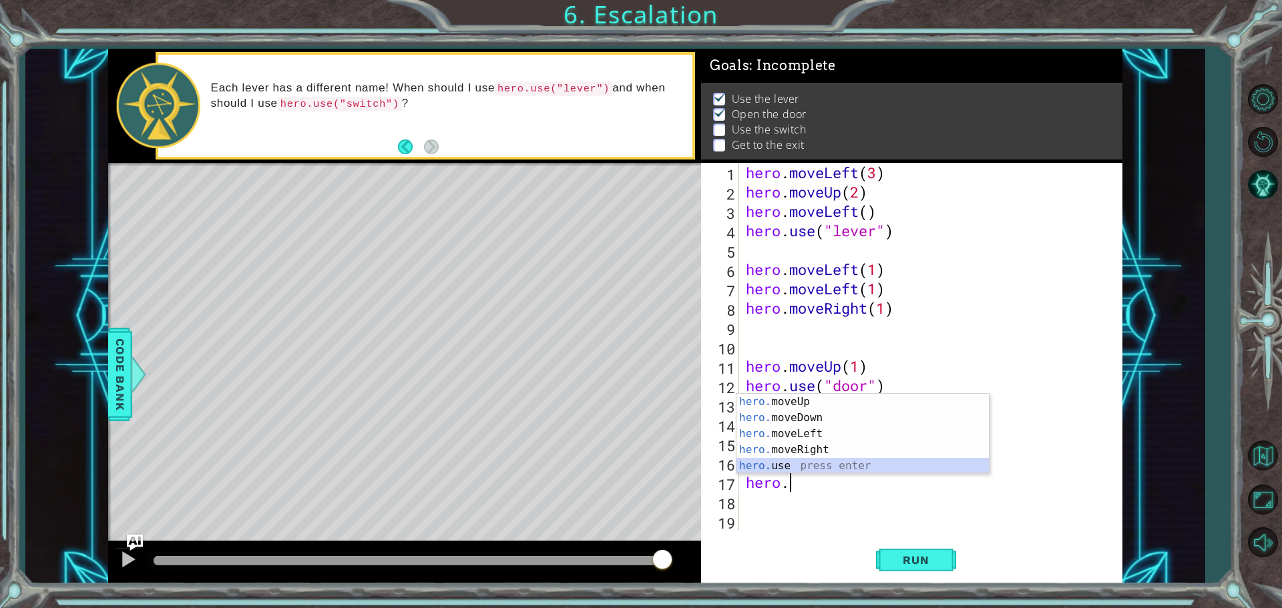
click at [793, 463] on div "hero. moveUp press enter hero. moveDown press enter hero. moveLeft press enter …" at bounding box center [863, 450] width 252 height 112
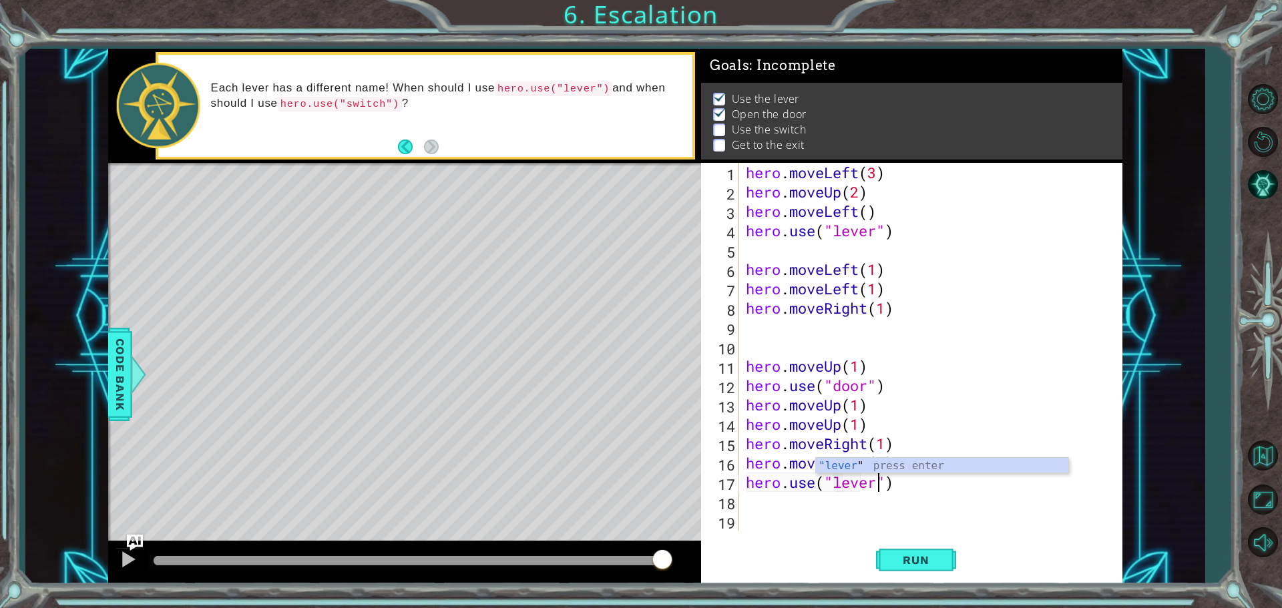
scroll to position [0, 6]
click at [919, 558] on span "Run" at bounding box center [915, 560] width 53 height 13
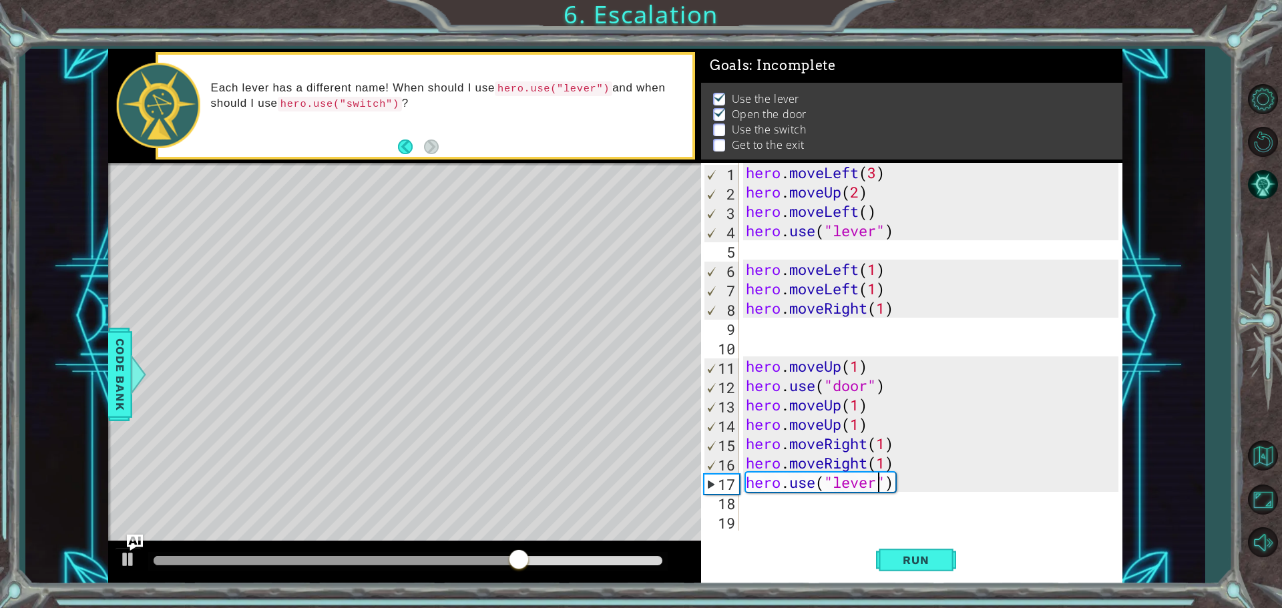
click at [923, 481] on div "hero . moveLeft ( 3 ) hero . moveUp ( 2 ) hero . moveLeft ( ) hero . use ( "lev…" at bounding box center [934, 366] width 382 height 407
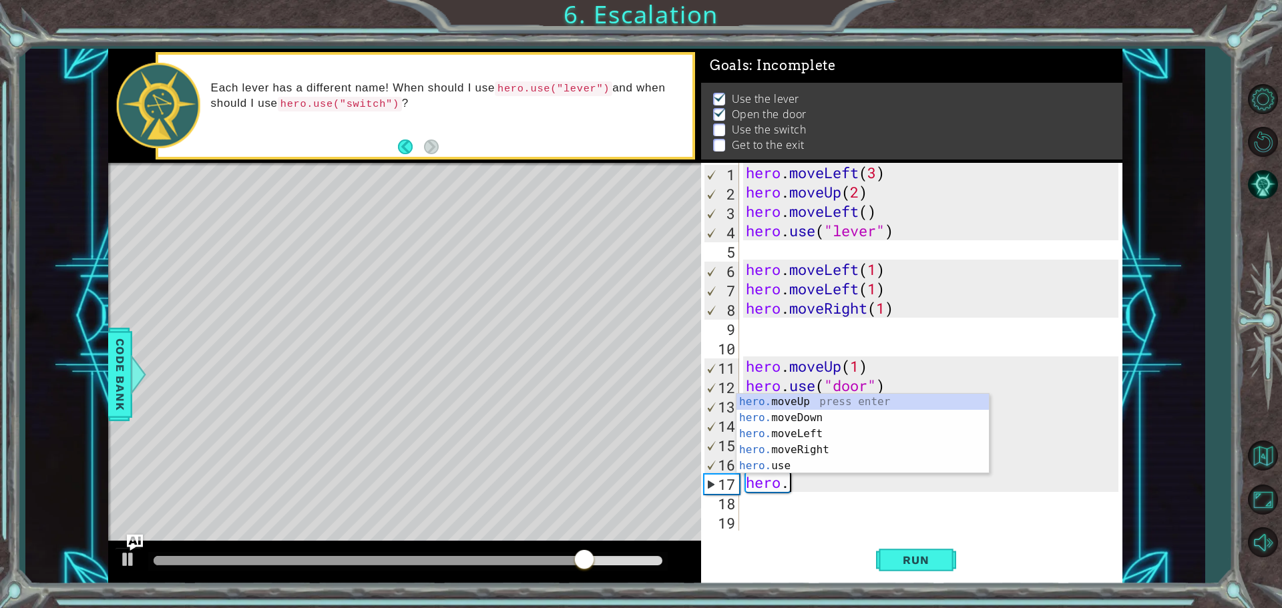
scroll to position [0, 1]
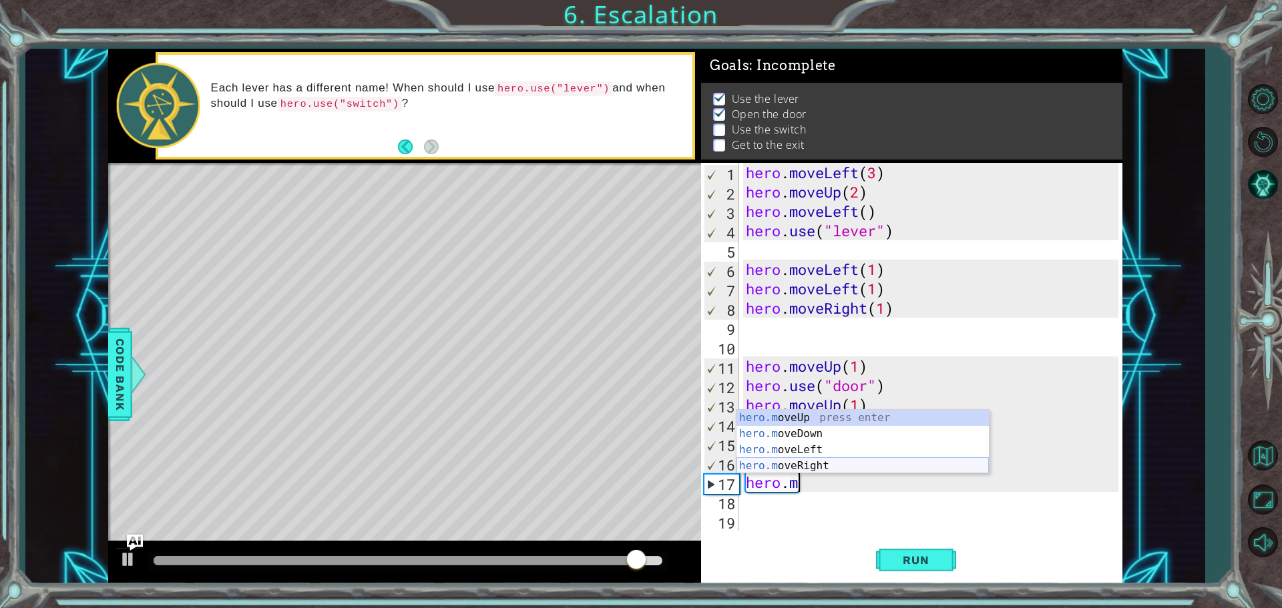
click at [848, 464] on div "hero.m oveUp press enter hero.m oveDown press enter hero.m oveLeft press enter …" at bounding box center [863, 458] width 252 height 96
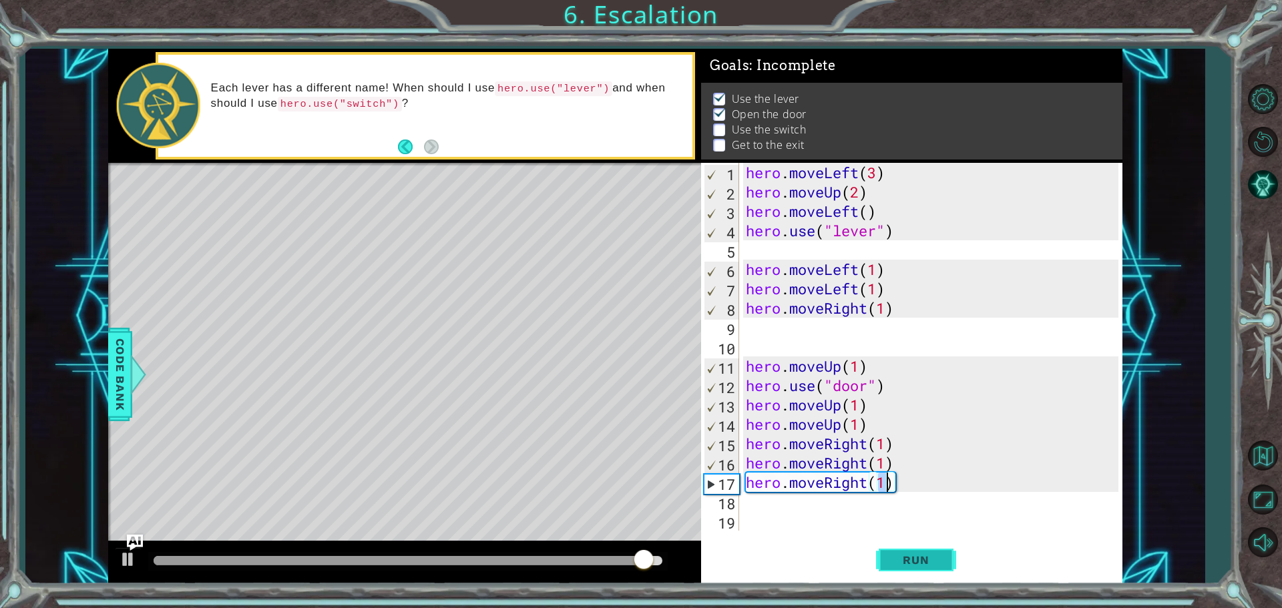
type textarea "hero.moveRight(1)"
click at [913, 573] on button "Run" at bounding box center [916, 560] width 80 height 42
click at [755, 508] on div "hero . moveLeft ( 3 ) hero . moveUp ( 2 ) hero . moveLeft ( ) hero . use ( "lev…" at bounding box center [934, 366] width 382 height 407
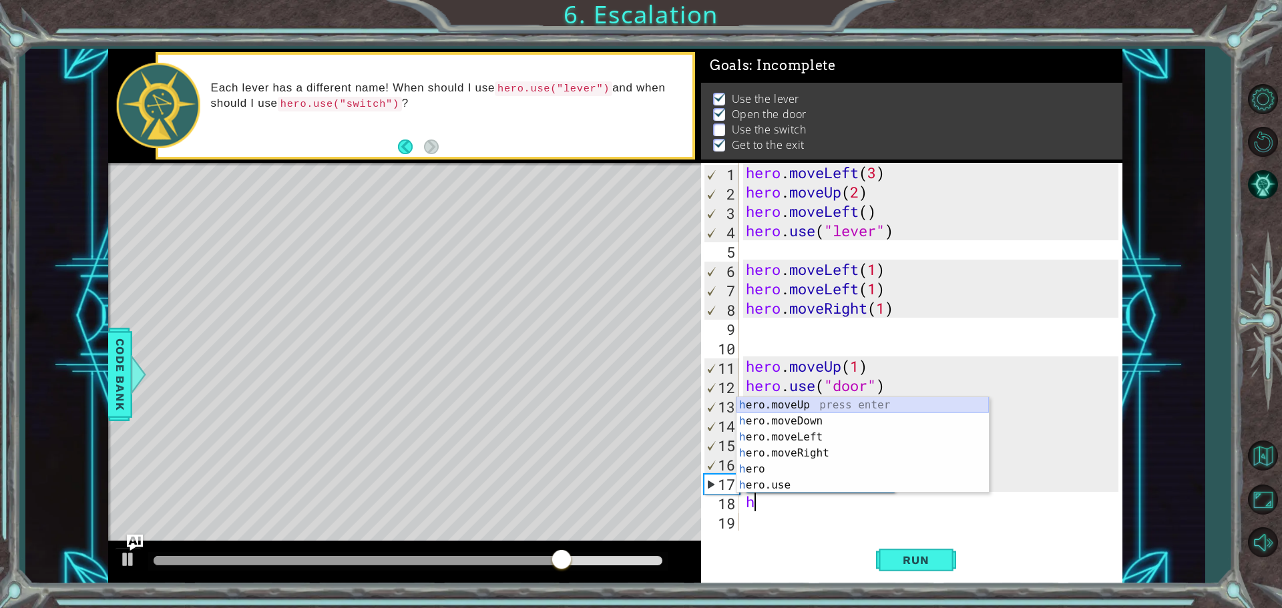
click at [785, 408] on div "h ero.moveUp press enter h ero.moveDown press enter h ero.moveLeft press enter …" at bounding box center [863, 461] width 252 height 128
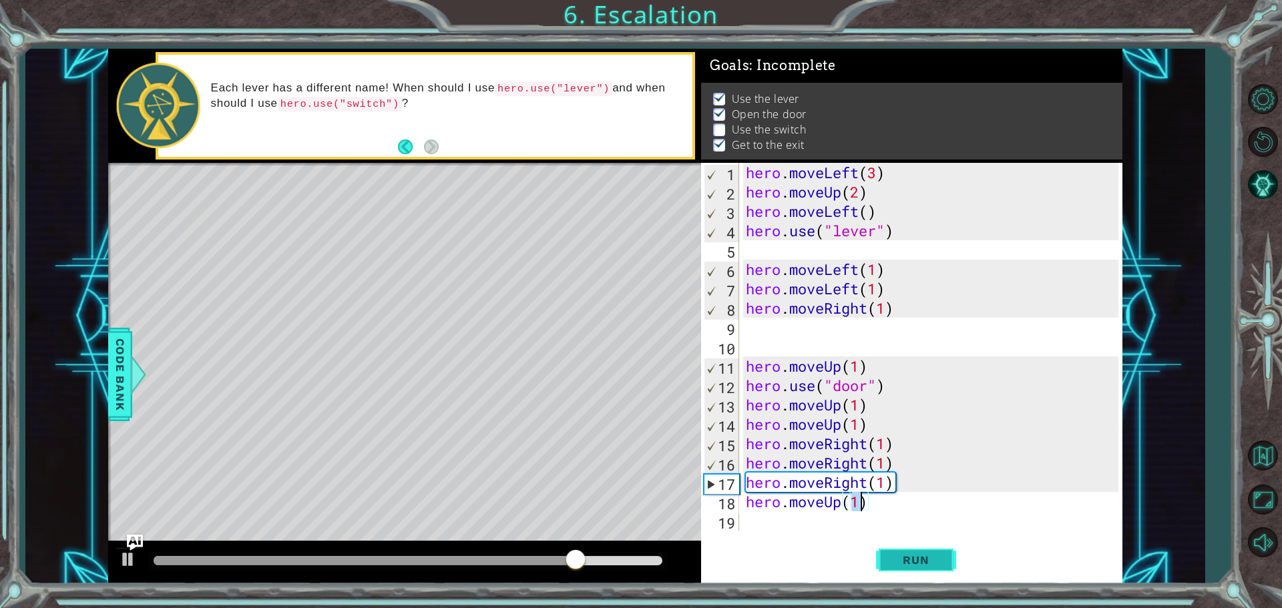
type textarea "hero.moveUp(1)"
click at [900, 554] on span "Run" at bounding box center [915, 560] width 53 height 13
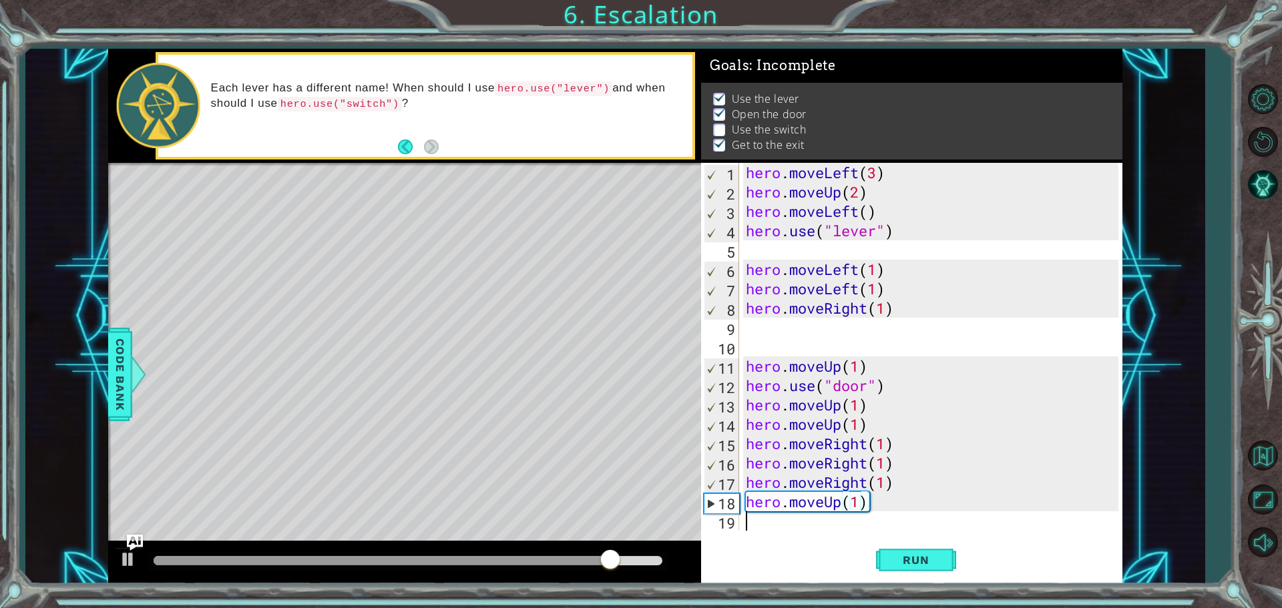
click at [751, 529] on div "hero . moveLeft ( 3 ) hero . moveUp ( 2 ) hero . moveLeft ( ) hero . use ( "lev…" at bounding box center [934, 366] width 382 height 407
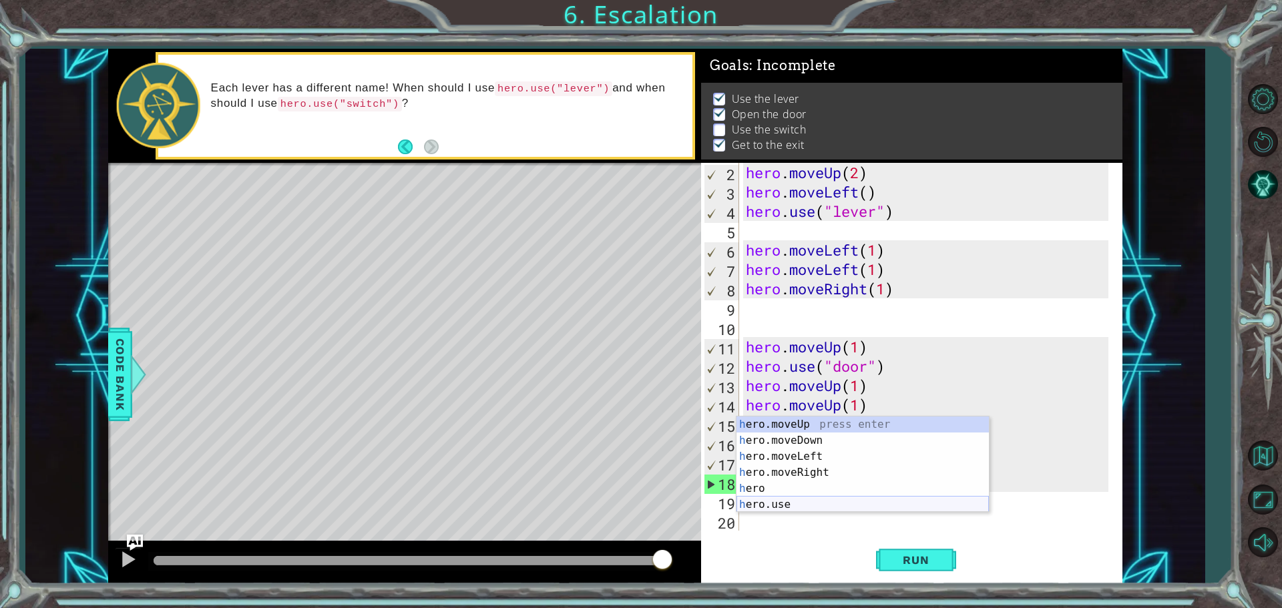
click at [776, 506] on div "h ero.moveUp press enter h ero.moveDown press enter h ero.moveLeft press enter …" at bounding box center [863, 481] width 252 height 128
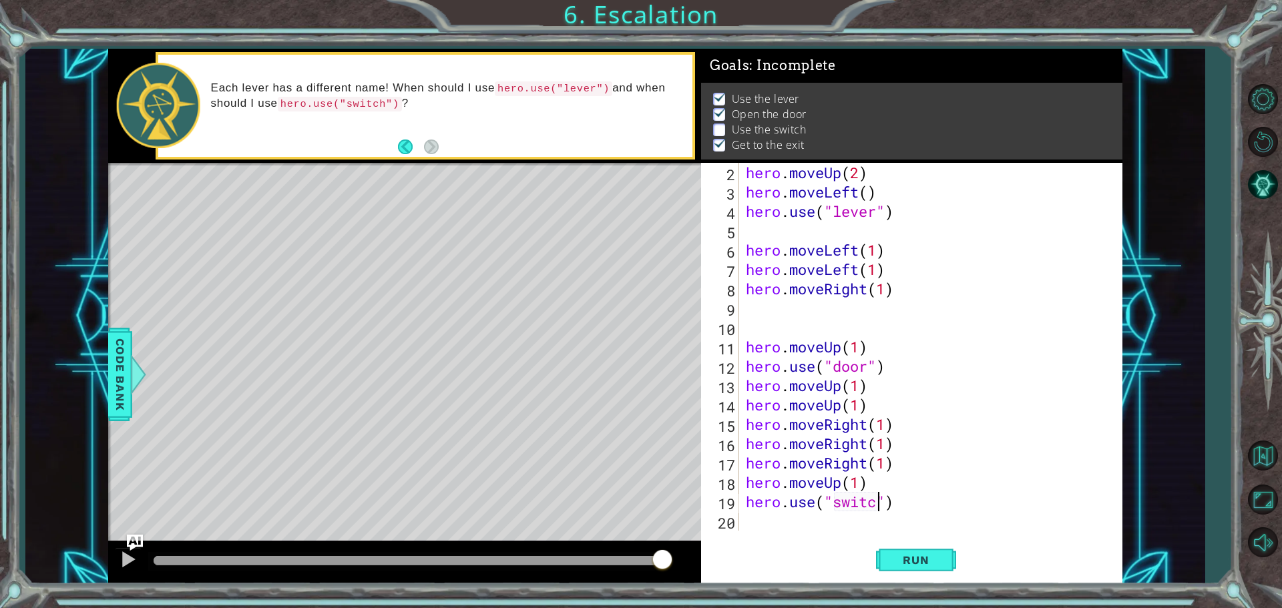
scroll to position [0, 6]
type textarea "hero.use("switch")"
click at [902, 549] on button "Run" at bounding box center [916, 560] width 80 height 42
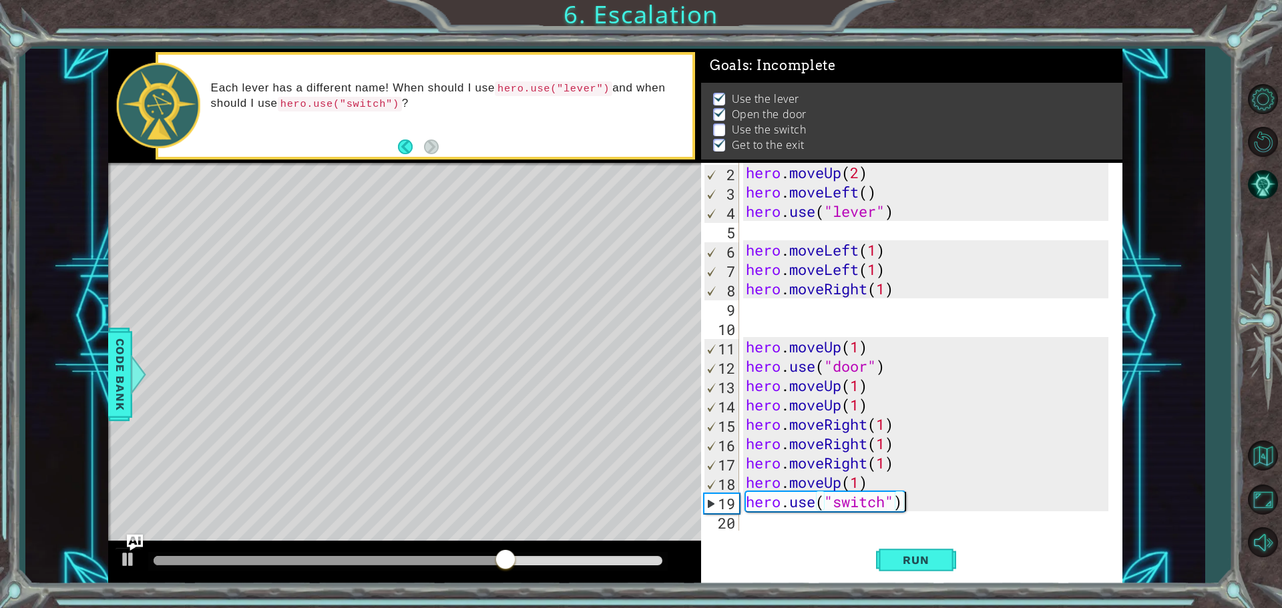
click at [403, 312] on div "Level Map" at bounding box center [416, 359] width 617 height 393
click at [416, 296] on div "Level Map" at bounding box center [416, 359] width 617 height 393
click at [422, 317] on div "Level Map" at bounding box center [416, 359] width 617 height 393
click at [427, 302] on div "Level Map" at bounding box center [416, 359] width 617 height 393
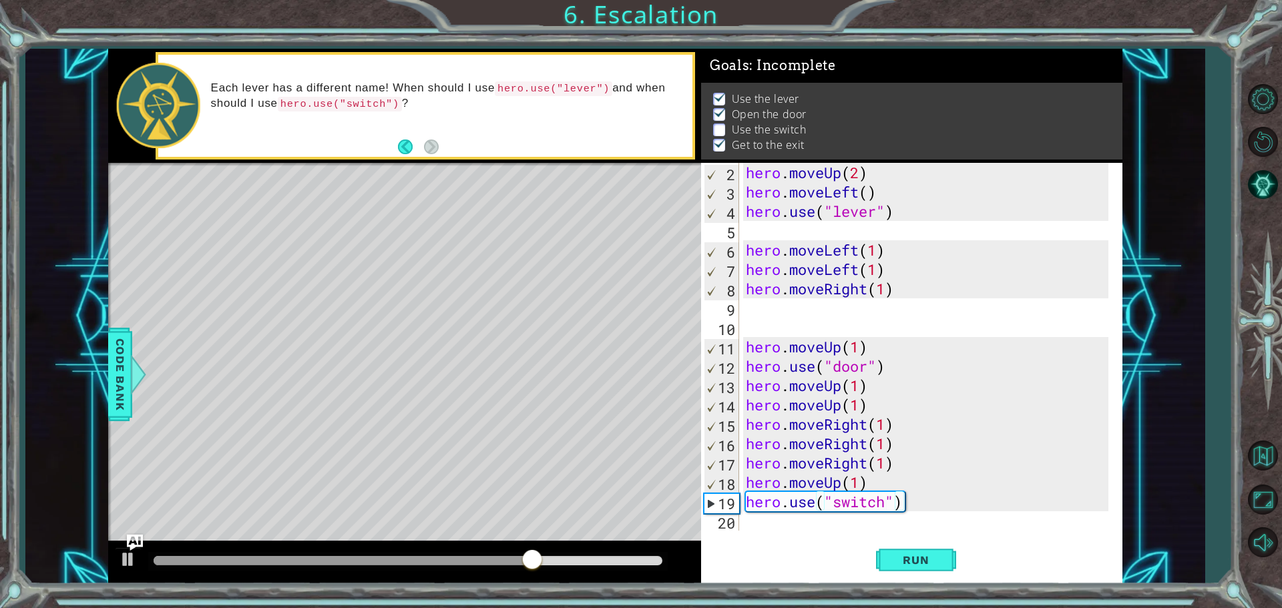
click at [427, 302] on div "Level Map" at bounding box center [416, 359] width 617 height 393
drag, startPoint x: 427, startPoint y: 302, endPoint x: 433, endPoint y: 339, distance: 36.5
click at [433, 339] on div "Level Map" at bounding box center [416, 359] width 617 height 393
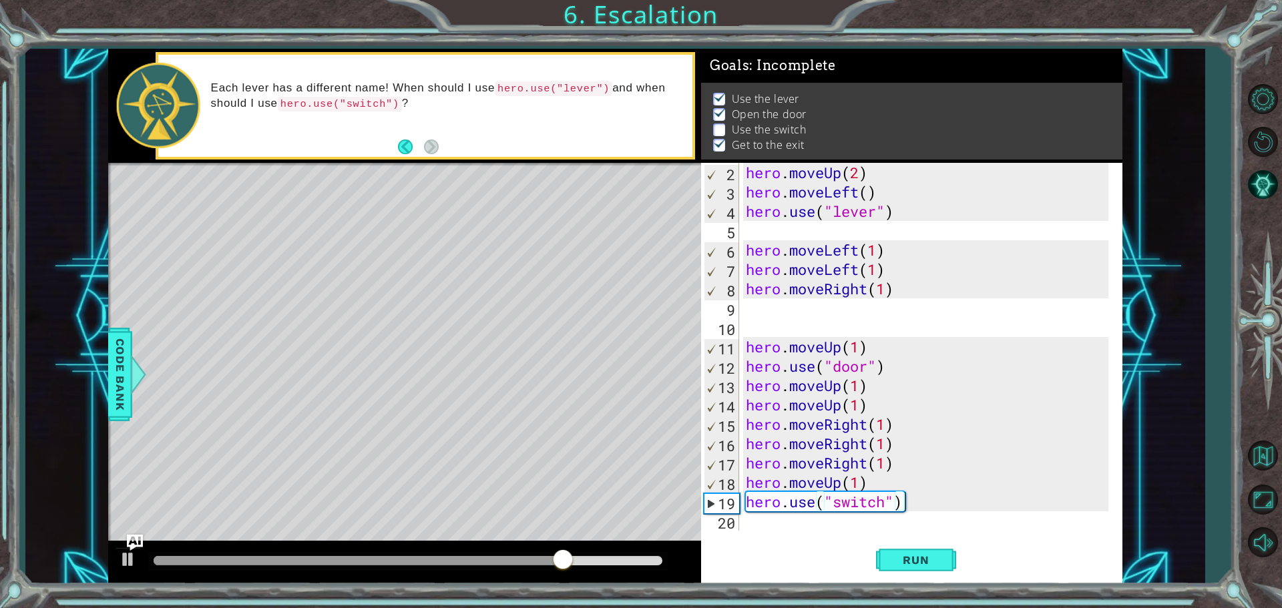
click at [586, 288] on div "Level Map" at bounding box center [416, 359] width 617 height 393
click at [588, 288] on div "Level Map" at bounding box center [416, 359] width 617 height 393
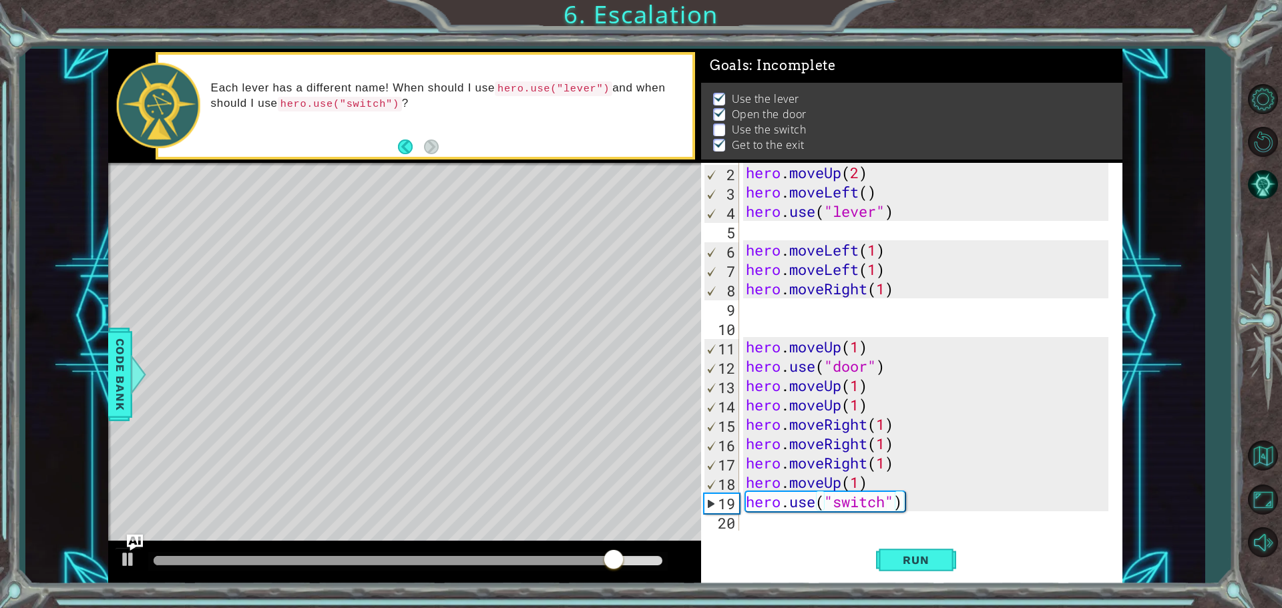
click at [588, 288] on div "Level Map" at bounding box center [416, 359] width 617 height 393
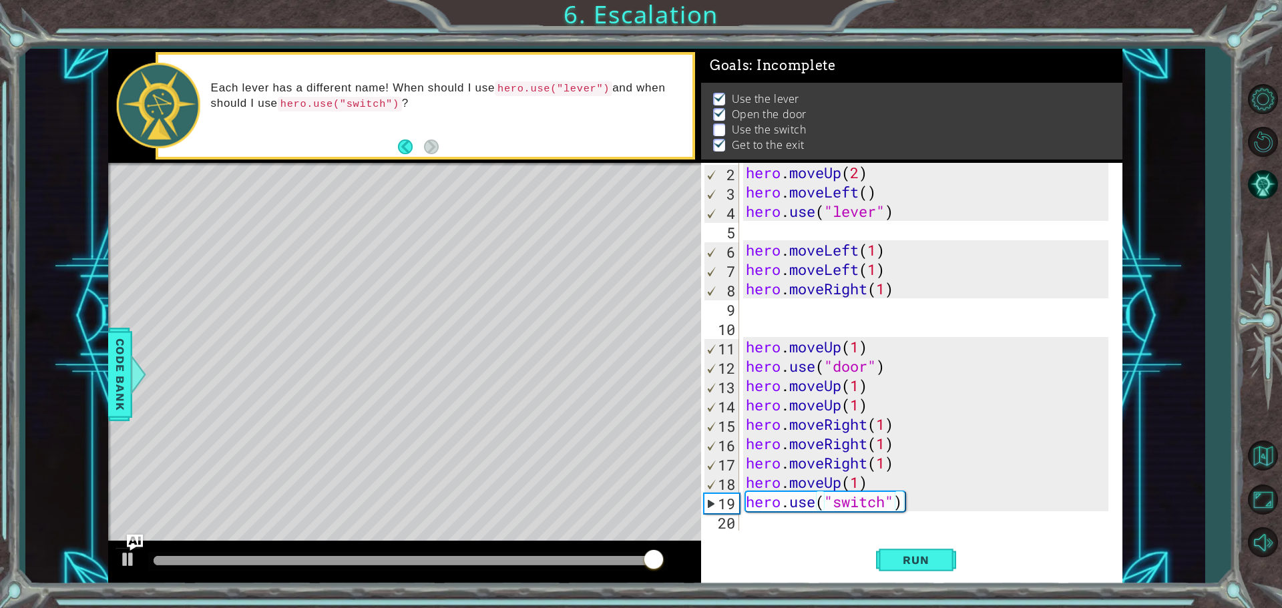
click at [588, 288] on div "Level Map" at bounding box center [416, 359] width 617 height 393
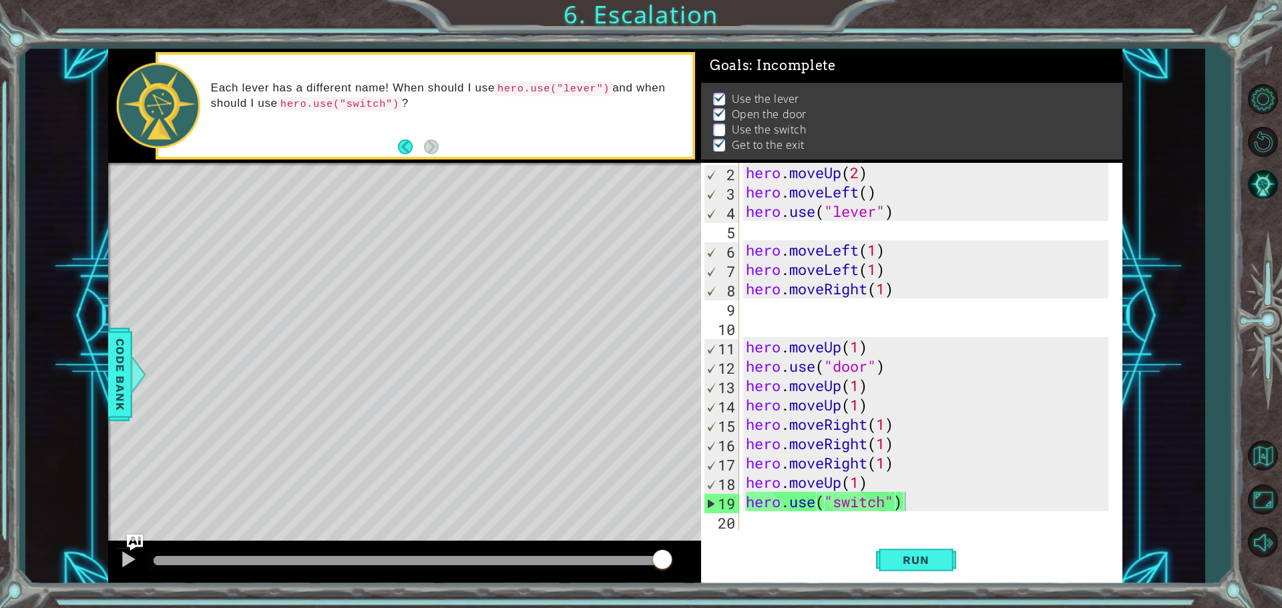
click at [588, 288] on div "Level Map" at bounding box center [416, 359] width 617 height 393
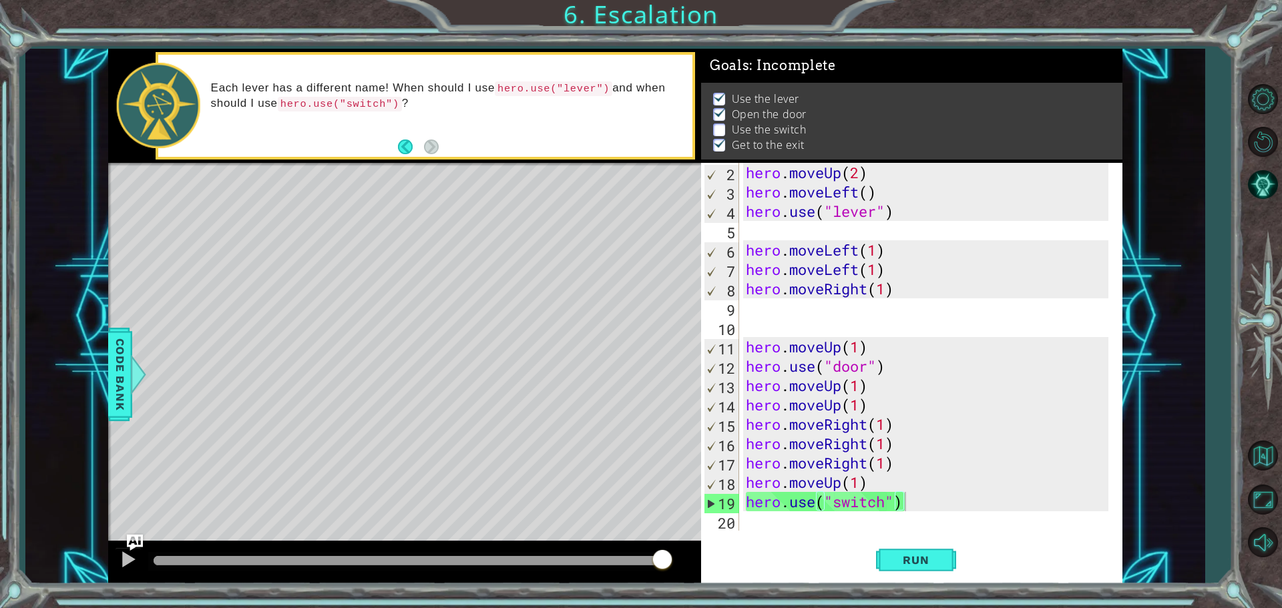
click at [588, 288] on div "Level Map" at bounding box center [416, 359] width 617 height 393
click at [909, 509] on div "hero . moveUp ( 2 ) hero . moveLeft ( ) hero . use ( "lever" ) hero . moveLeft …" at bounding box center [929, 366] width 372 height 407
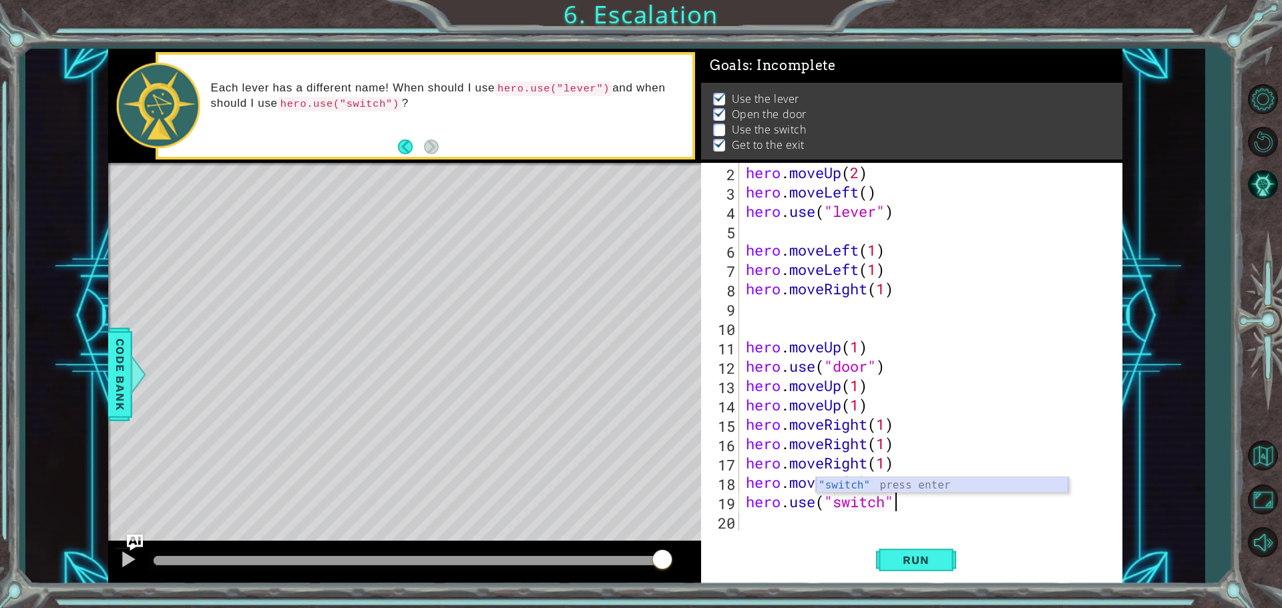
click at [863, 482] on div ""switch" press enter" at bounding box center [942, 501] width 252 height 48
type textarea "hero.use("switch"
click at [909, 547] on button "Run" at bounding box center [916, 560] width 80 height 42
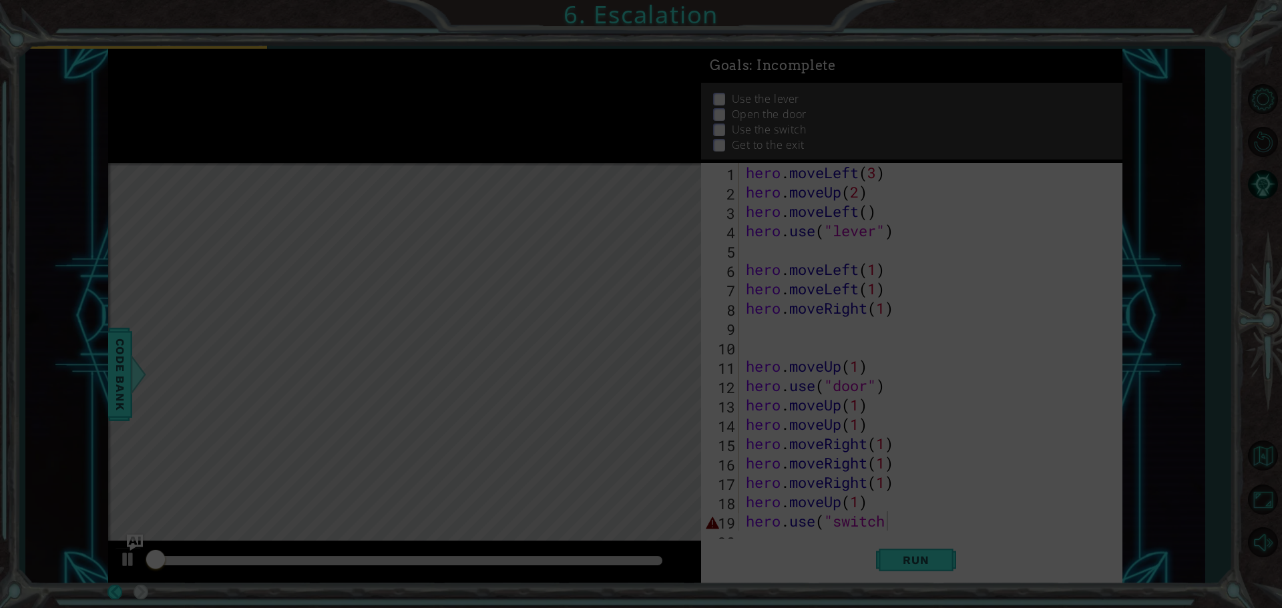
scroll to position [0, 0]
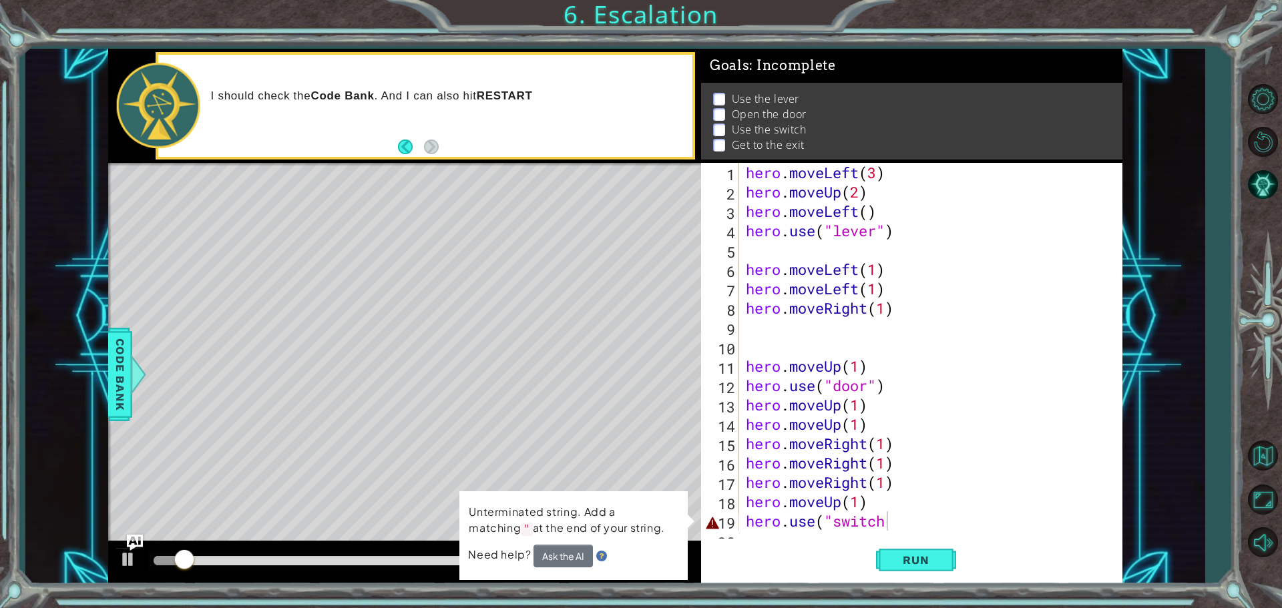
click at [539, 453] on div "Level Map" at bounding box center [416, 359] width 617 height 393
click at [1261, 132] on button "Restart Level" at bounding box center [1262, 141] width 39 height 39
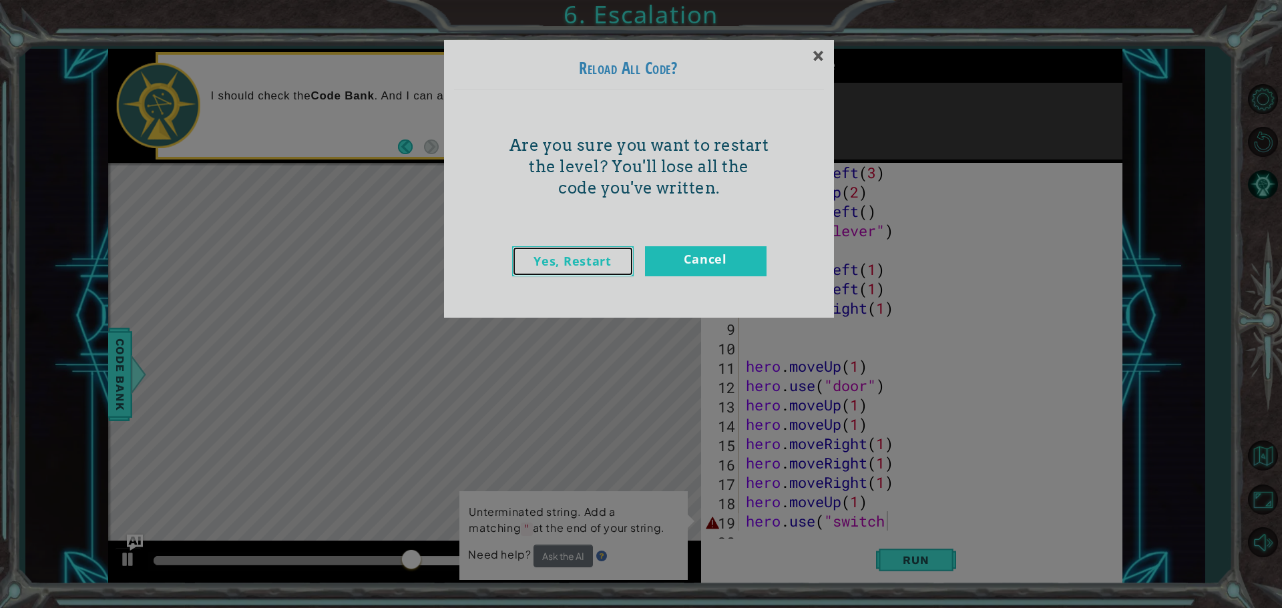
click at [577, 261] on link "Yes, Restart" at bounding box center [573, 261] width 122 height 30
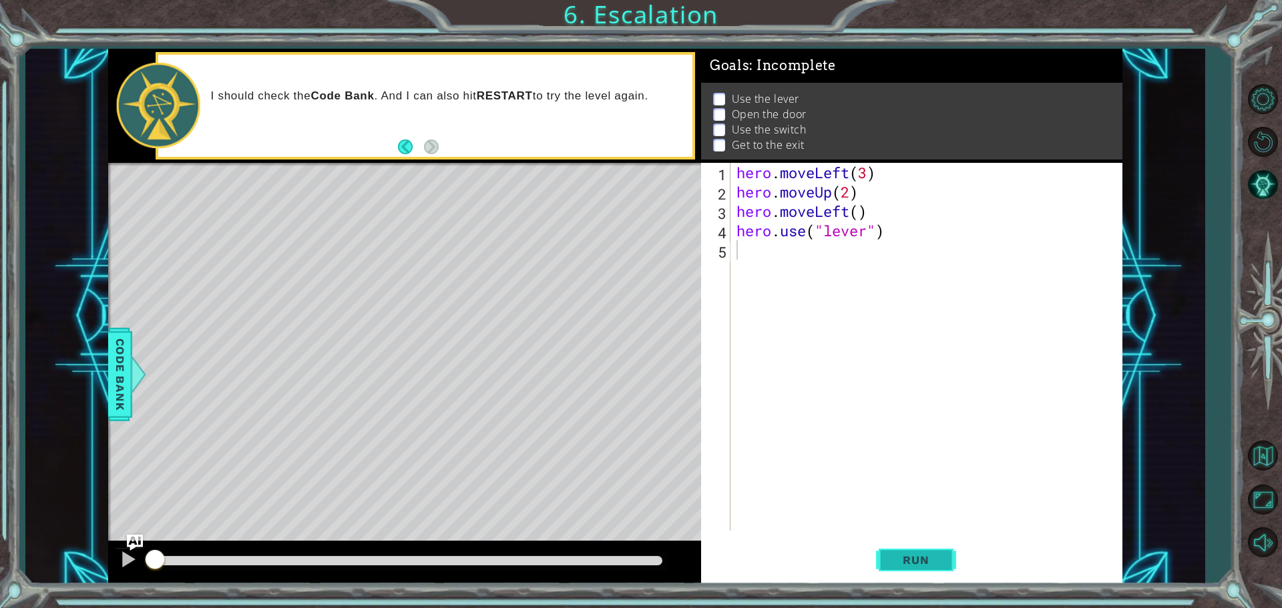
click at [938, 575] on button "Run" at bounding box center [916, 560] width 80 height 42
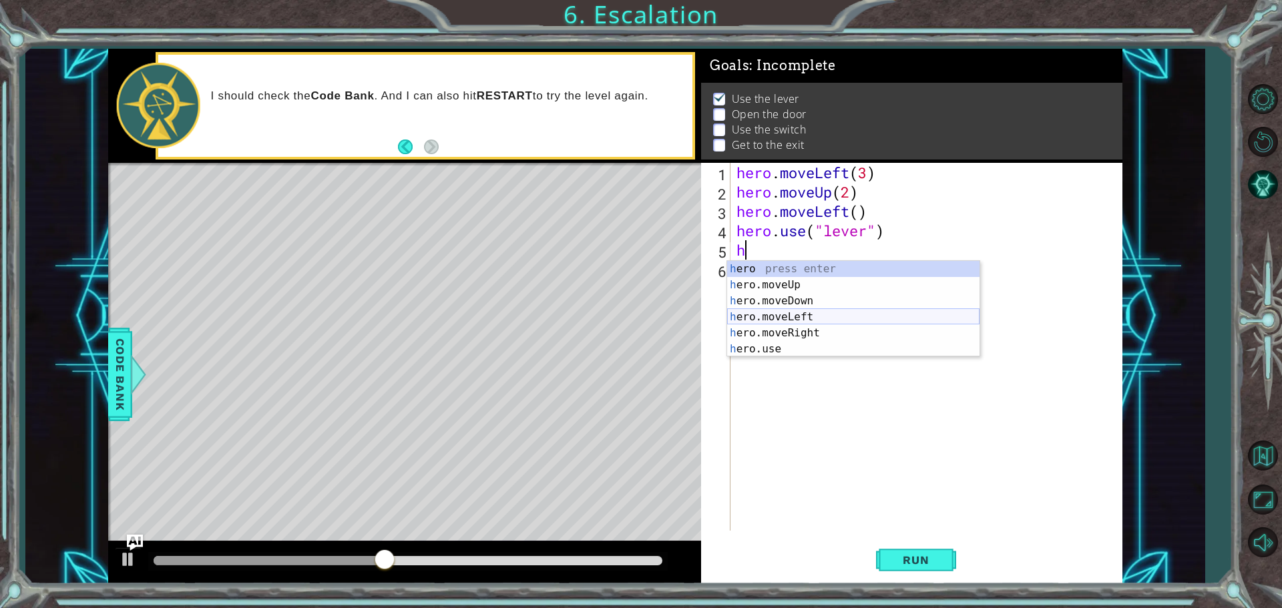
click at [798, 312] on div "h ero press enter h ero.moveUp press enter h ero.moveDown press enter h ero.mov…" at bounding box center [853, 325] width 252 height 128
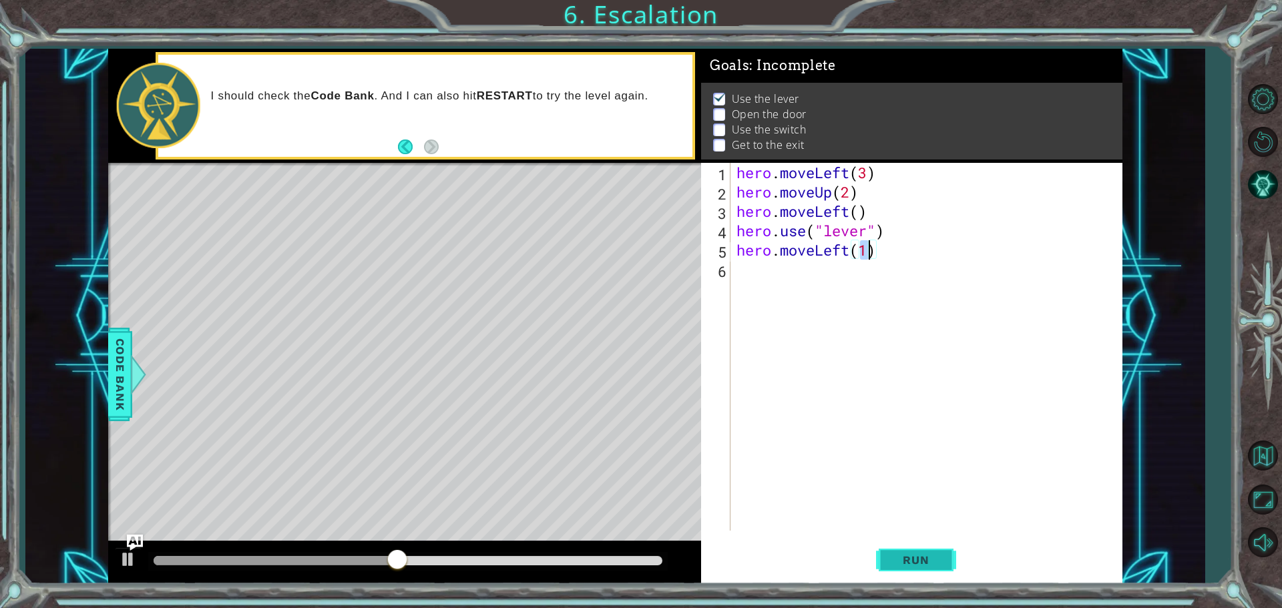
type textarea "hero.moveLeft(1)"
click at [908, 564] on span "Run" at bounding box center [915, 560] width 53 height 13
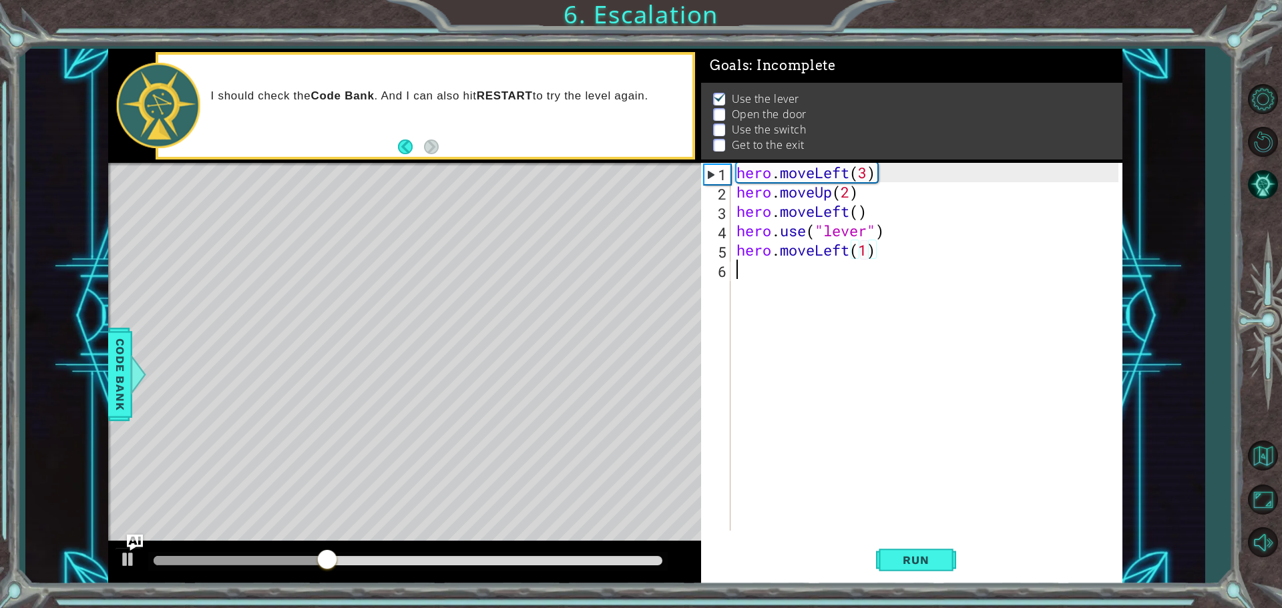
click at [757, 276] on div "hero . moveLeft ( 3 ) hero . moveUp ( 2 ) hero . moveLeft ( ) hero . use ( "lev…" at bounding box center [929, 366] width 391 height 407
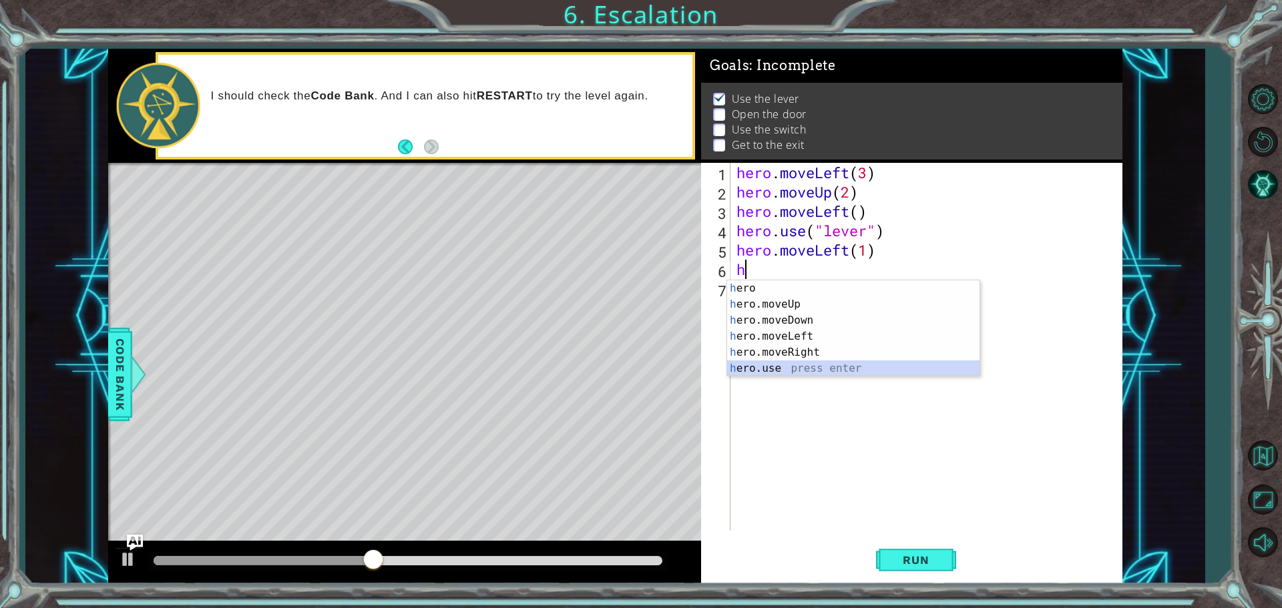
click at [782, 362] on div "h ero press enter h ero.moveUp press enter h ero.moveDown press enter h ero.mov…" at bounding box center [853, 344] width 252 height 128
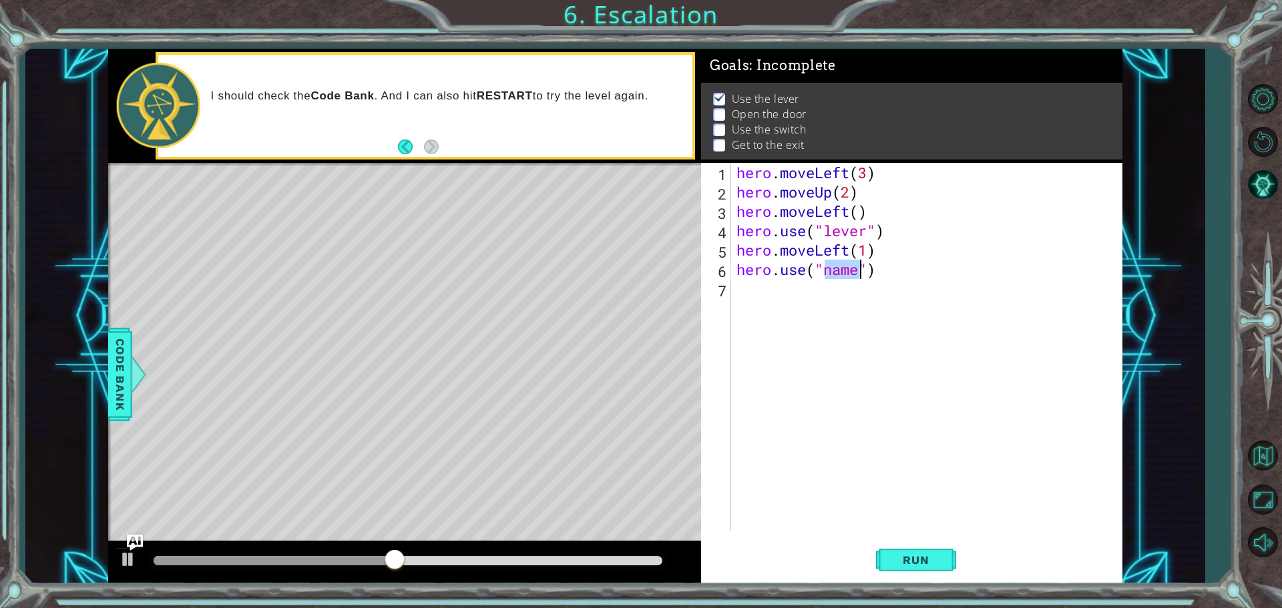
scroll to position [0, 4]
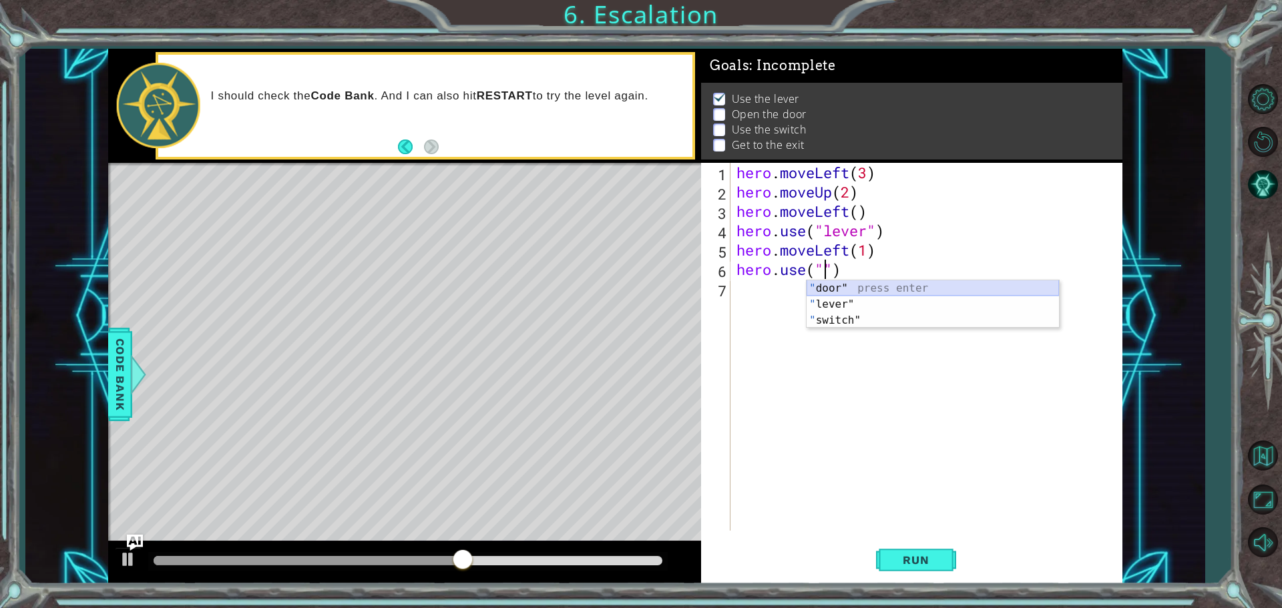
click at [858, 287] on div "" door" press enter " lever" press enter " switch" press enter" at bounding box center [933, 320] width 252 height 80
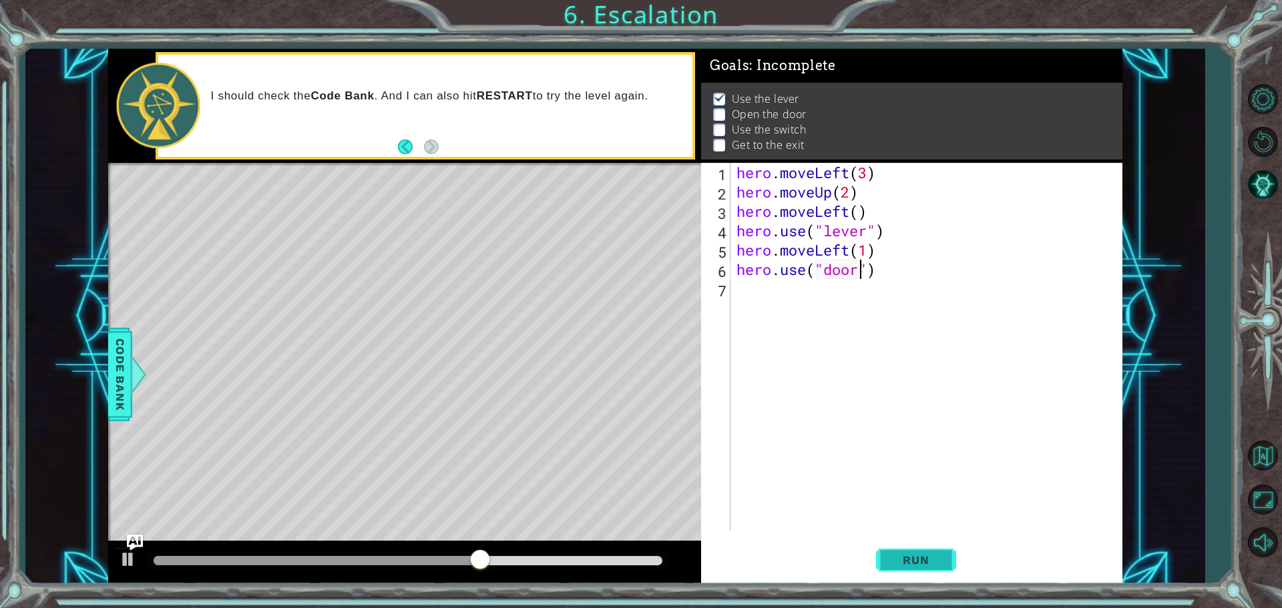
type textarea "hero.use("door")"
click at [880, 544] on button "Run" at bounding box center [916, 560] width 80 height 42
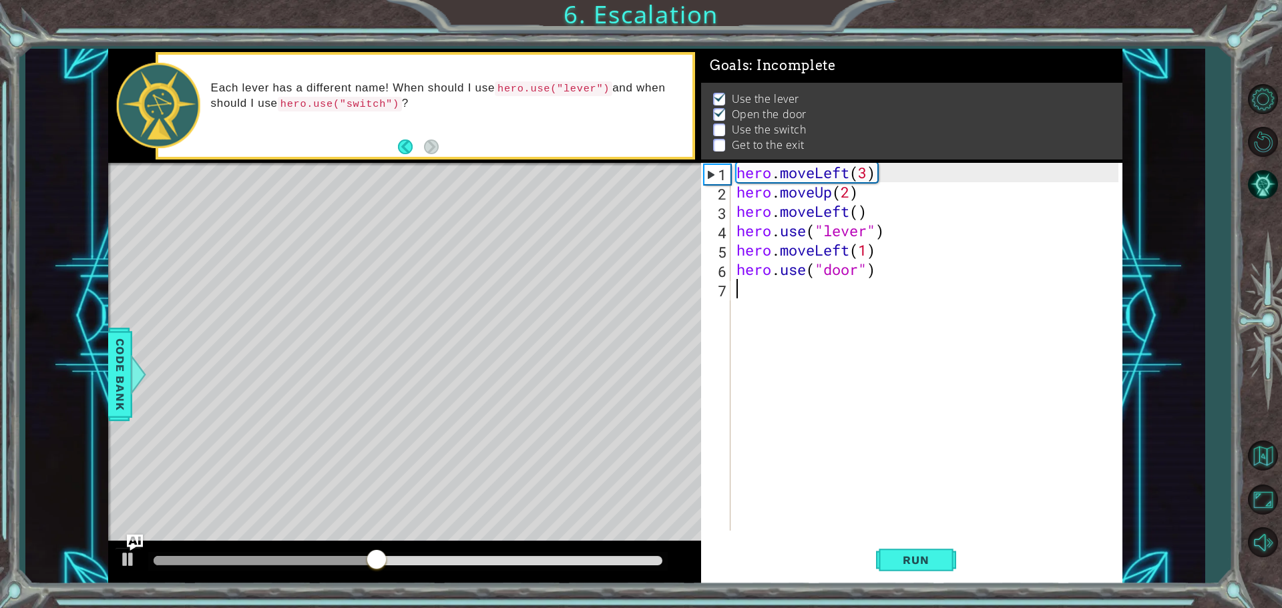
click at [749, 304] on div "hero . moveLeft ( 3 ) hero . moveUp ( 2 ) hero . moveLeft ( ) hero . use ( "lev…" at bounding box center [929, 366] width 391 height 407
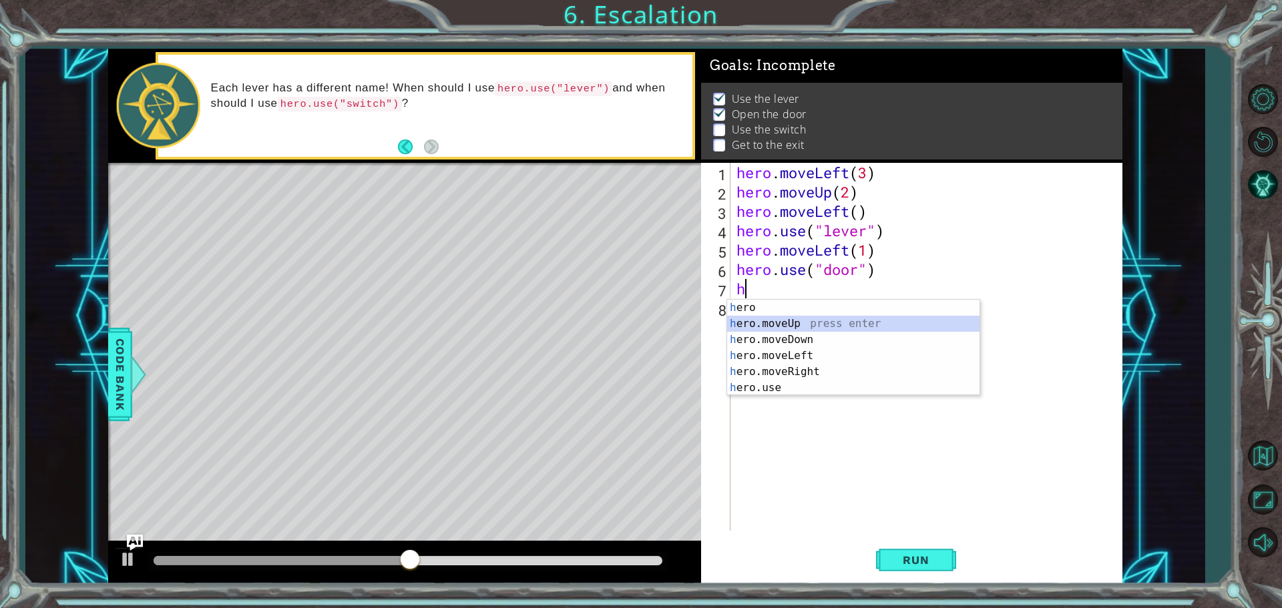
click at [749, 328] on div "h ero press enter h ero.moveUp press enter h ero.moveDown press enter h ero.mov…" at bounding box center [853, 364] width 252 height 128
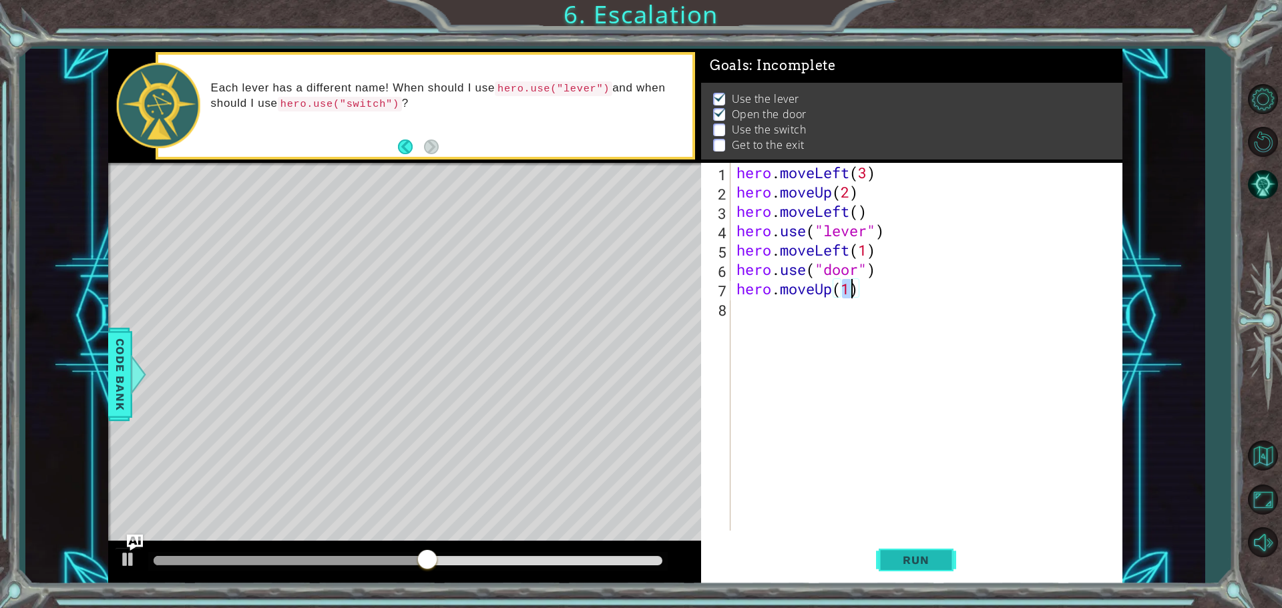
type textarea "hero.moveUp(1)"
click at [895, 559] on span "Run" at bounding box center [915, 560] width 53 height 13
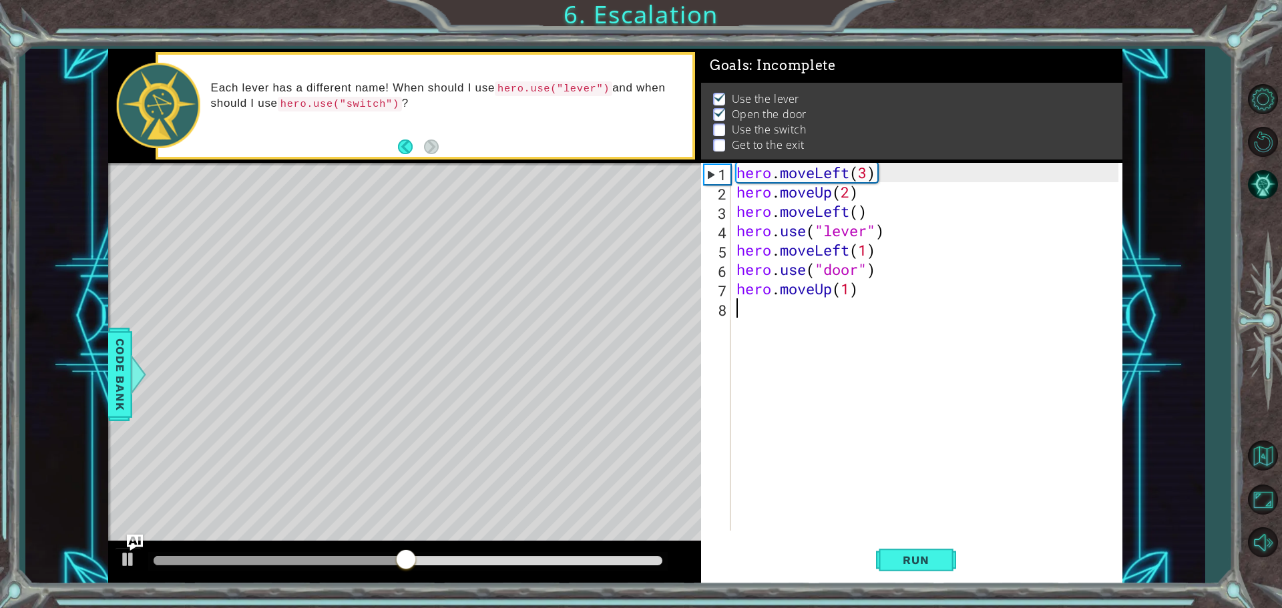
click at [747, 316] on div "hero . moveLeft ( 3 ) hero . moveUp ( 2 ) hero . moveLeft ( ) hero . use ( "lev…" at bounding box center [929, 366] width 391 height 407
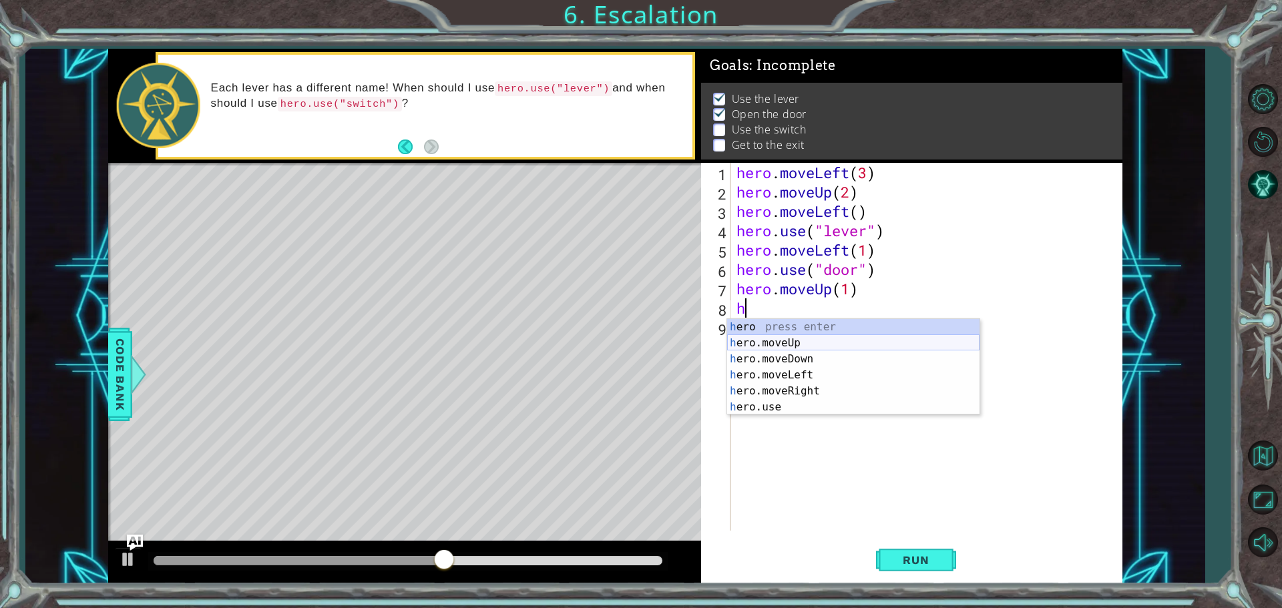
click at [761, 340] on div "h ero press enter h ero.moveUp press enter h ero.moveDown press enter h ero.mov…" at bounding box center [853, 383] width 252 height 128
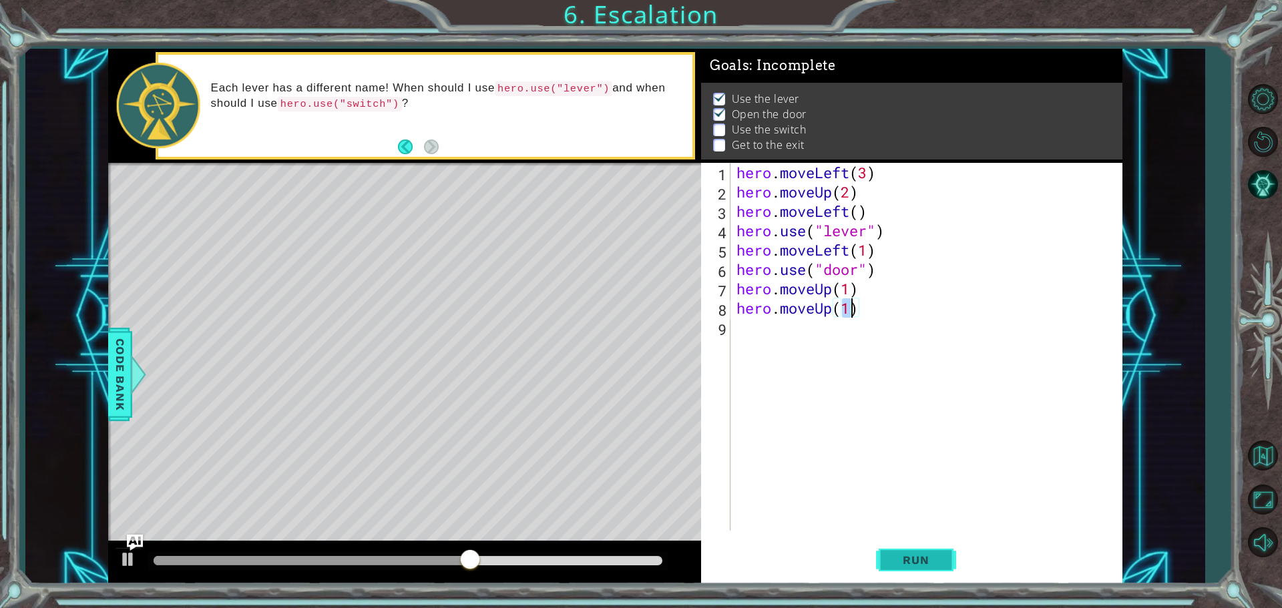
type textarea "hero.moveUp(1)"
click at [892, 556] on span "Run" at bounding box center [915, 560] width 53 height 13
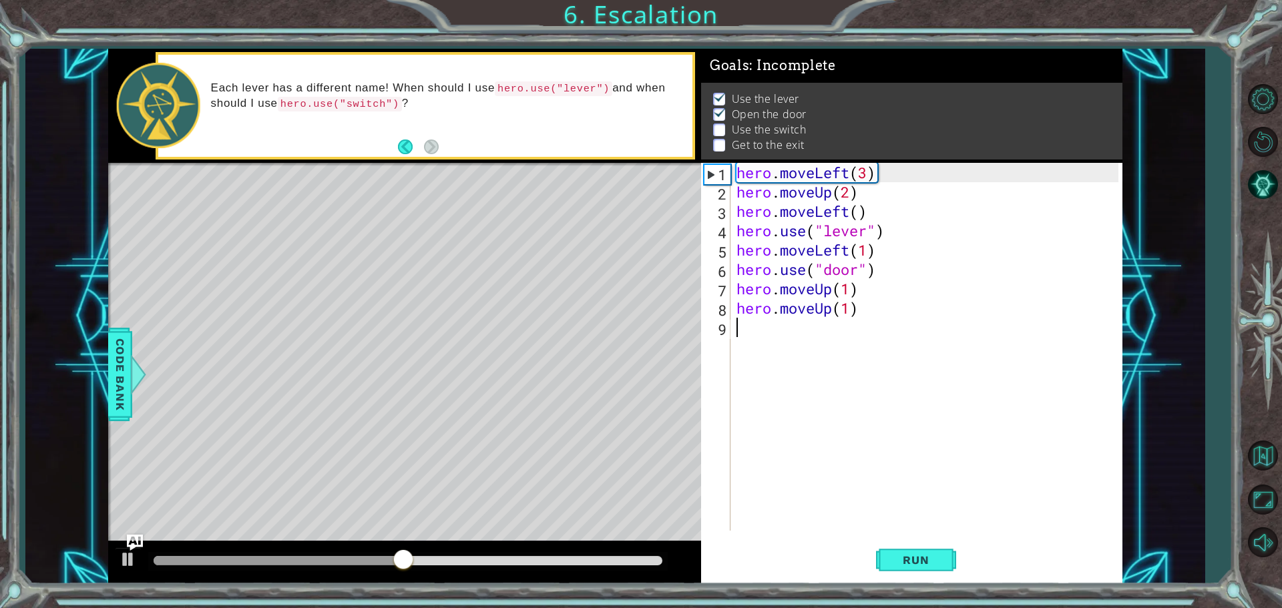
click at [757, 332] on div "hero . moveLeft ( 3 ) hero . moveUp ( 2 ) hero . moveLeft ( ) hero . use ( "lev…" at bounding box center [929, 366] width 391 height 407
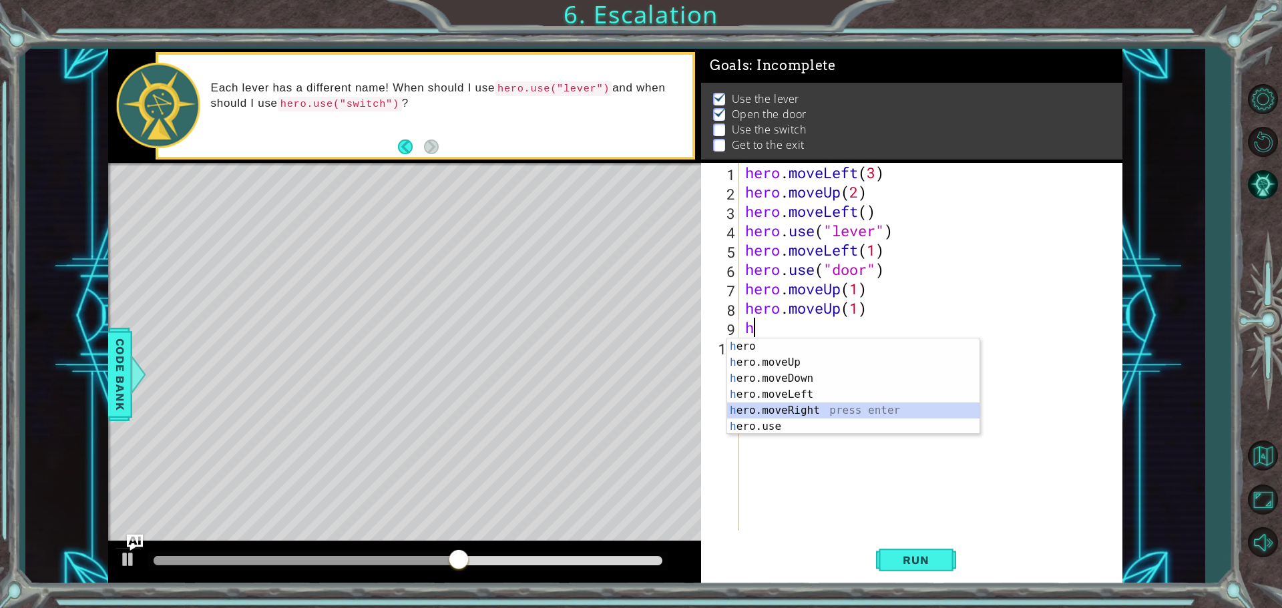
click at [781, 404] on div "h ero press enter h ero.moveUp press enter h ero.moveDown press enter h ero.mov…" at bounding box center [853, 403] width 252 height 128
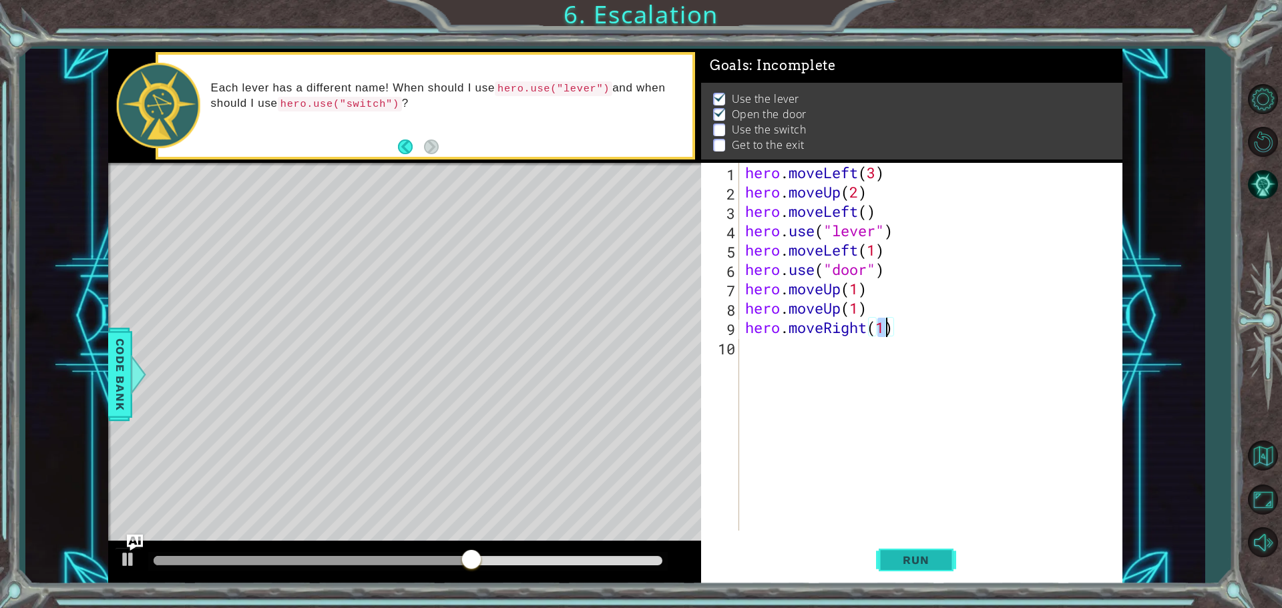
type textarea "hero.moveRight(1)"
click at [897, 547] on button "Run" at bounding box center [916, 560] width 80 height 42
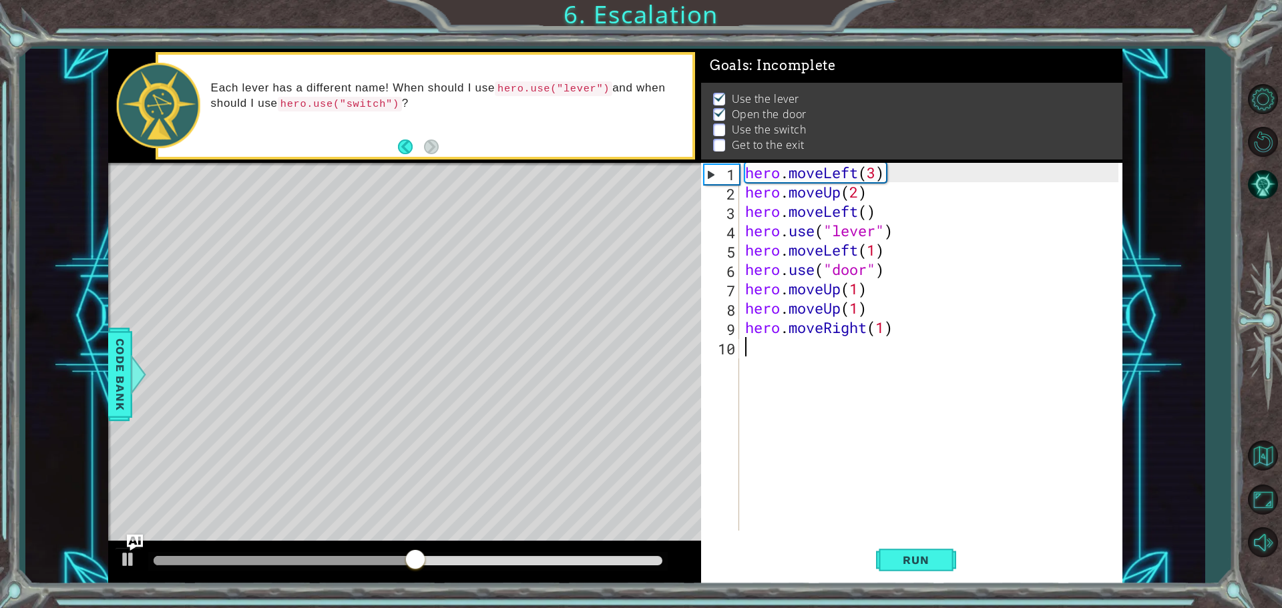
click at [785, 359] on div "hero . moveLeft ( 3 ) hero . moveUp ( 2 ) hero . moveLeft ( ) hero . use ( "lev…" at bounding box center [934, 366] width 383 height 407
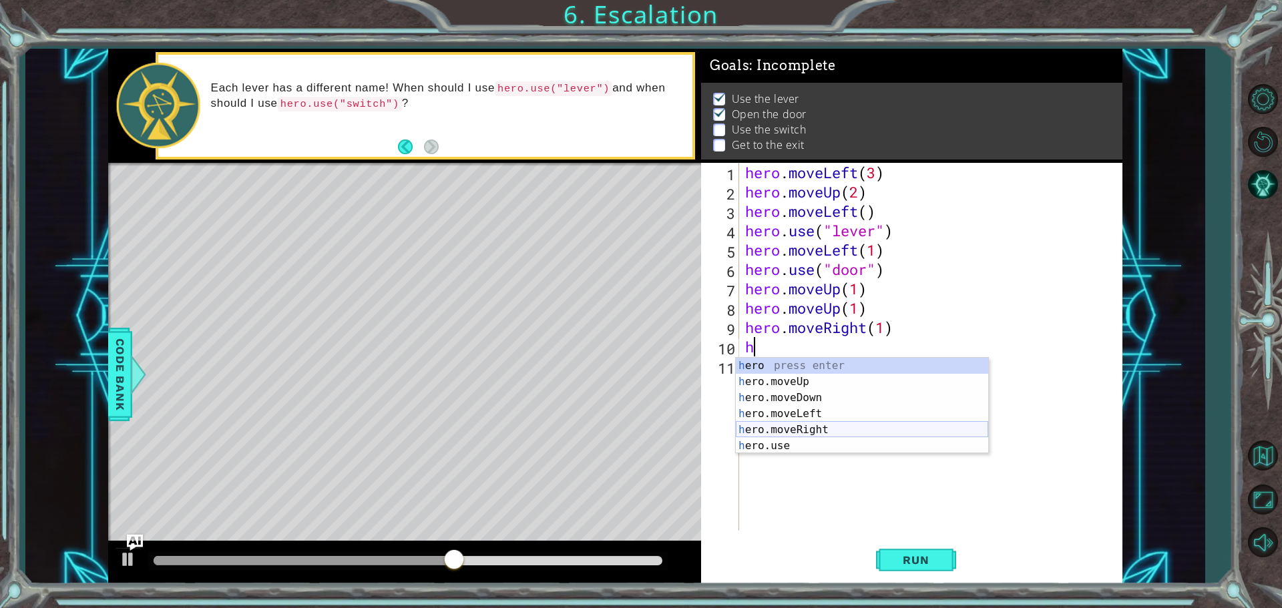
click at [791, 427] on div "h ero press enter h ero.moveUp press enter h ero.moveDown press enter h ero.mov…" at bounding box center [862, 422] width 252 height 128
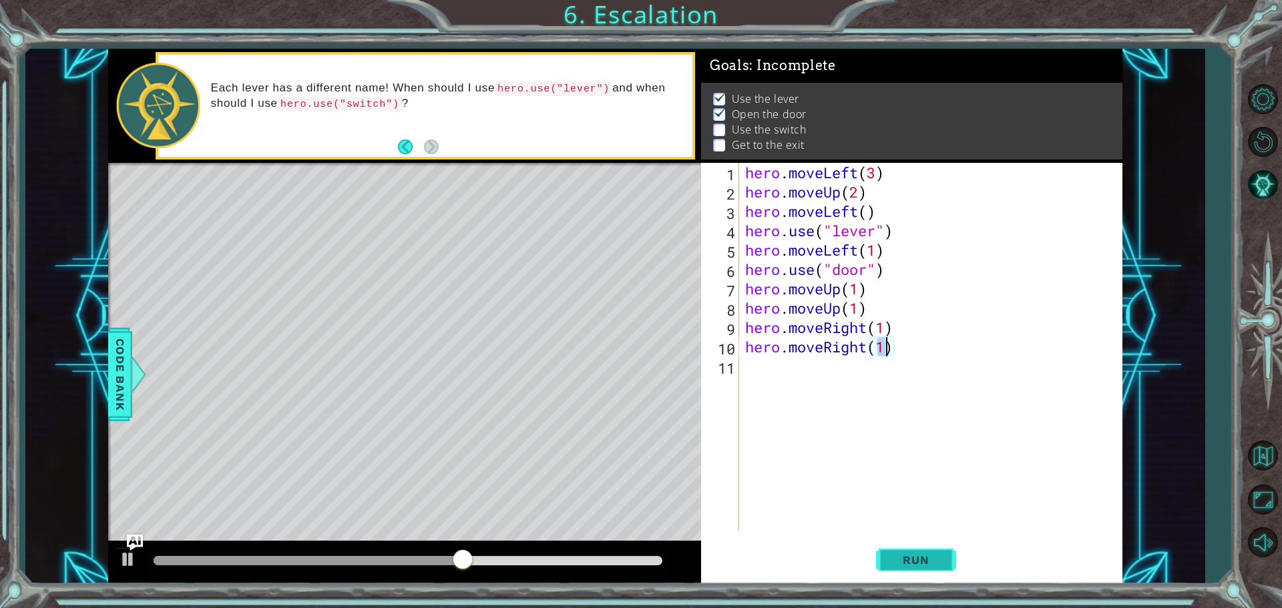
type textarea "hero.moveRight(1)"
click at [935, 564] on span "Run" at bounding box center [915, 560] width 53 height 13
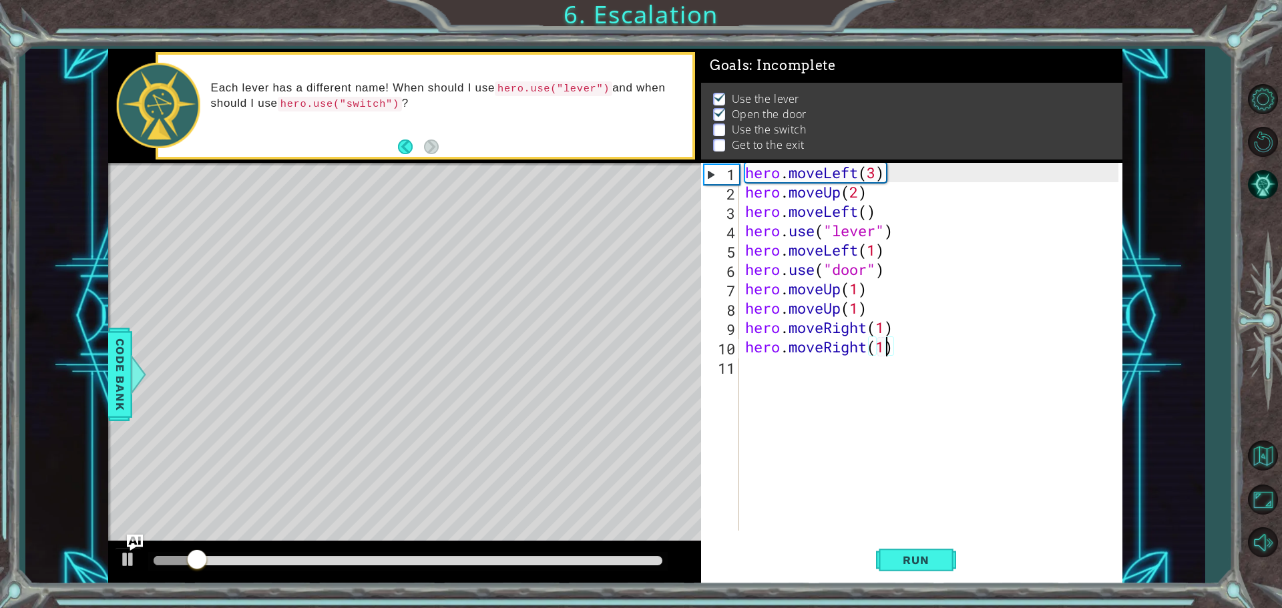
click at [796, 381] on div "hero . moveLeft ( 3 ) hero . moveUp ( 2 ) hero . moveLeft ( ) hero . use ( "lev…" at bounding box center [934, 366] width 383 height 407
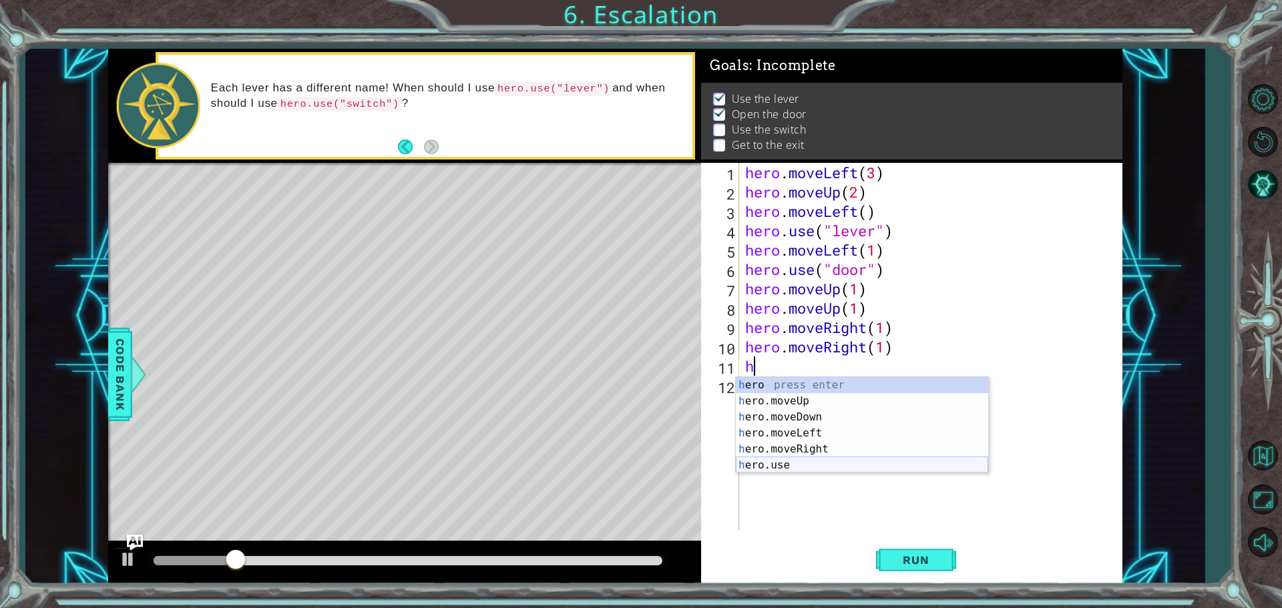
click at [781, 467] on div "h ero press enter h ero.moveUp press enter h ero.moveDown press enter h ero.mov…" at bounding box center [862, 441] width 252 height 128
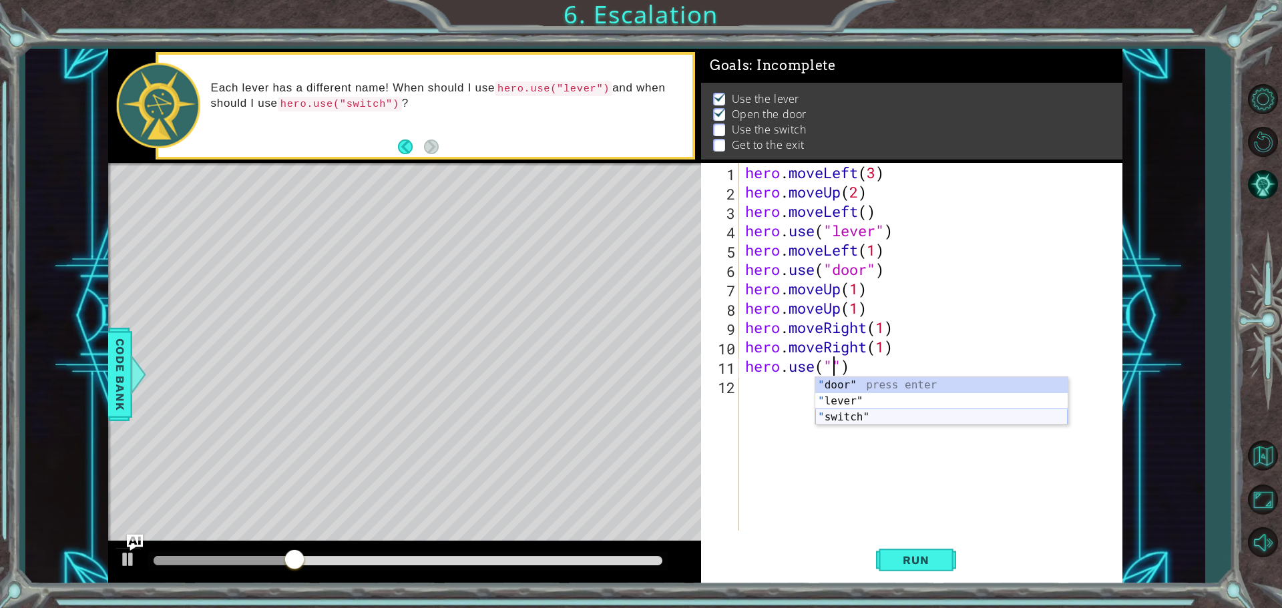
click at [845, 413] on div "" door" press enter " lever" press enter " switch" press enter" at bounding box center [941, 417] width 252 height 80
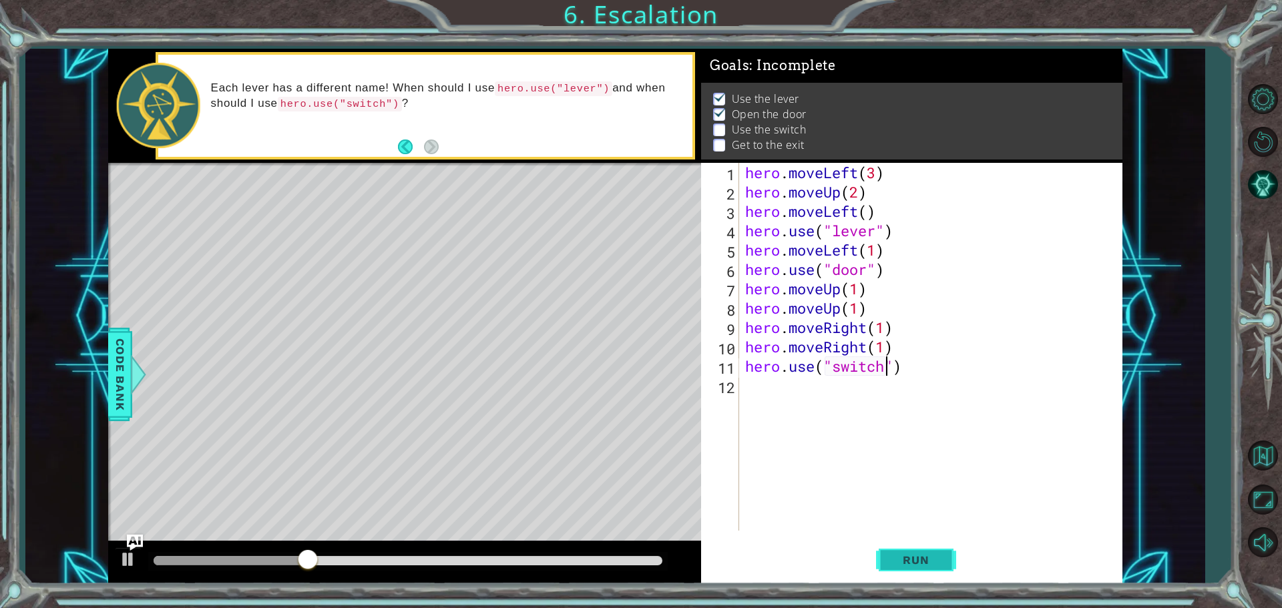
type textarea "hero.use("switch")"
click at [902, 558] on span "Run" at bounding box center [915, 560] width 53 height 13
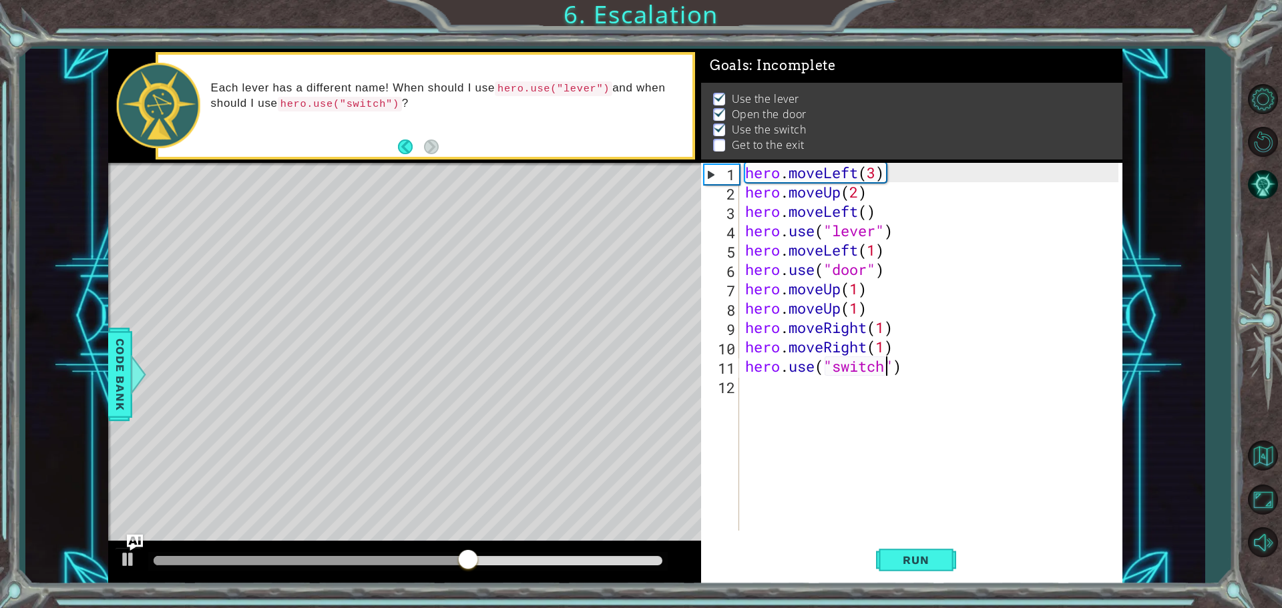
click at [808, 413] on div "hero . moveLeft ( 3 ) hero . moveUp ( 2 ) hero . moveLeft ( ) hero . use ( "lev…" at bounding box center [934, 366] width 383 height 407
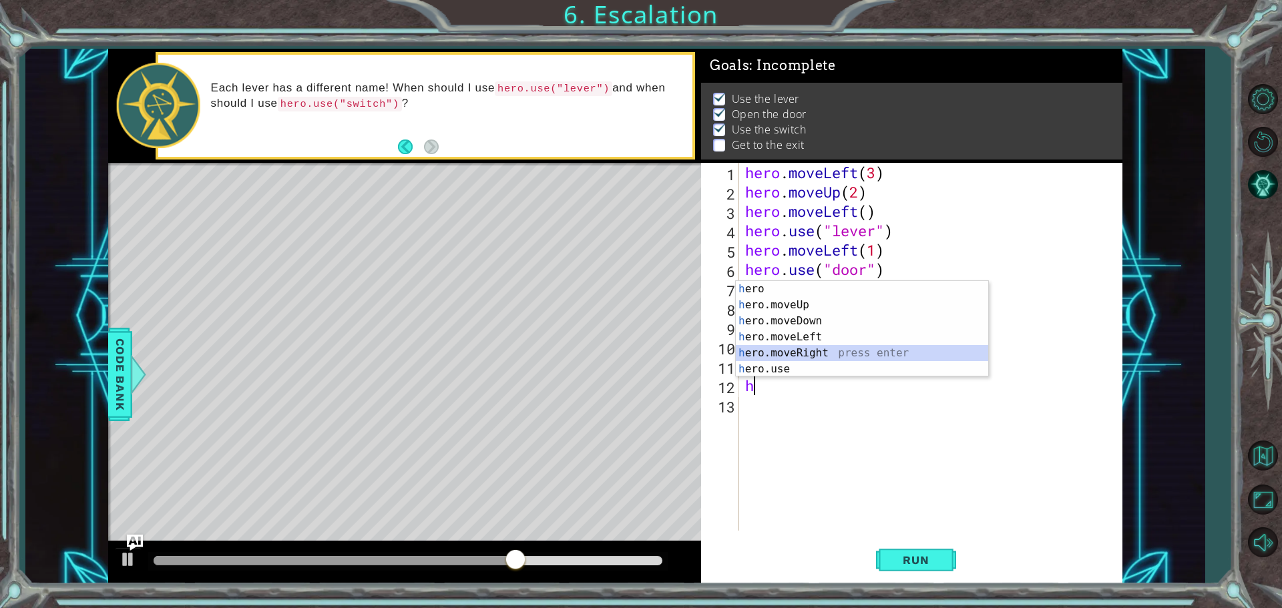
click at [803, 348] on div "h ero press enter h ero.moveUp press enter h ero.moveDown press enter h ero.mov…" at bounding box center [862, 345] width 252 height 128
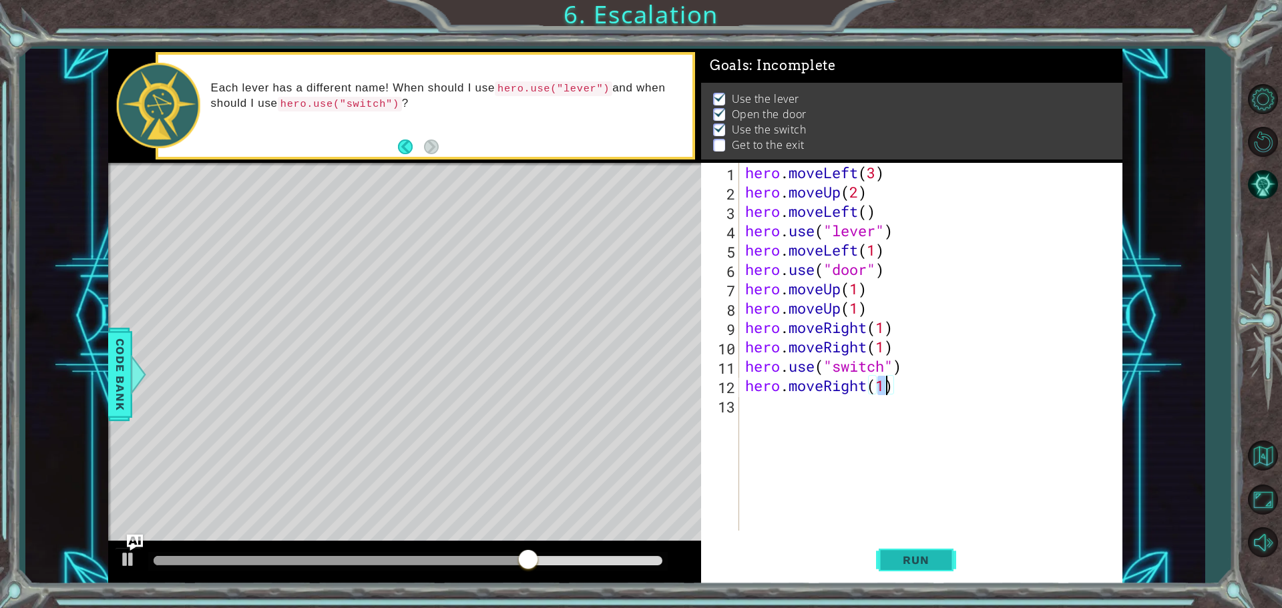
type textarea "hero.moveRight(1)"
click at [925, 570] on button "Run" at bounding box center [916, 560] width 80 height 42
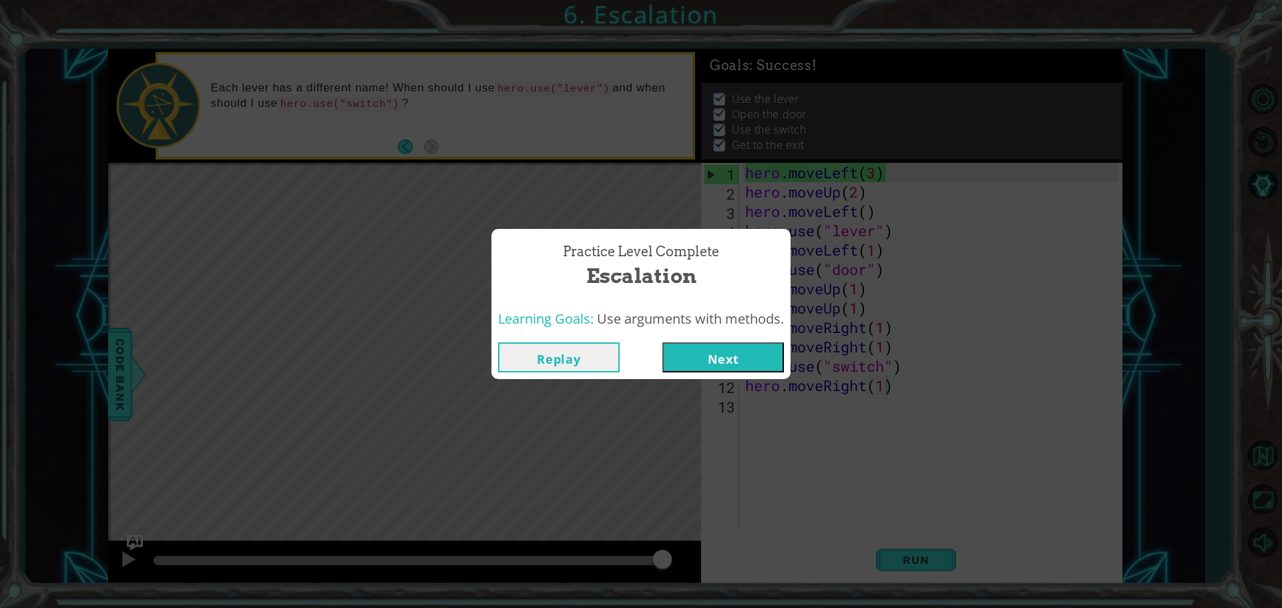
click at [692, 354] on button "Next" at bounding box center [723, 358] width 122 height 30
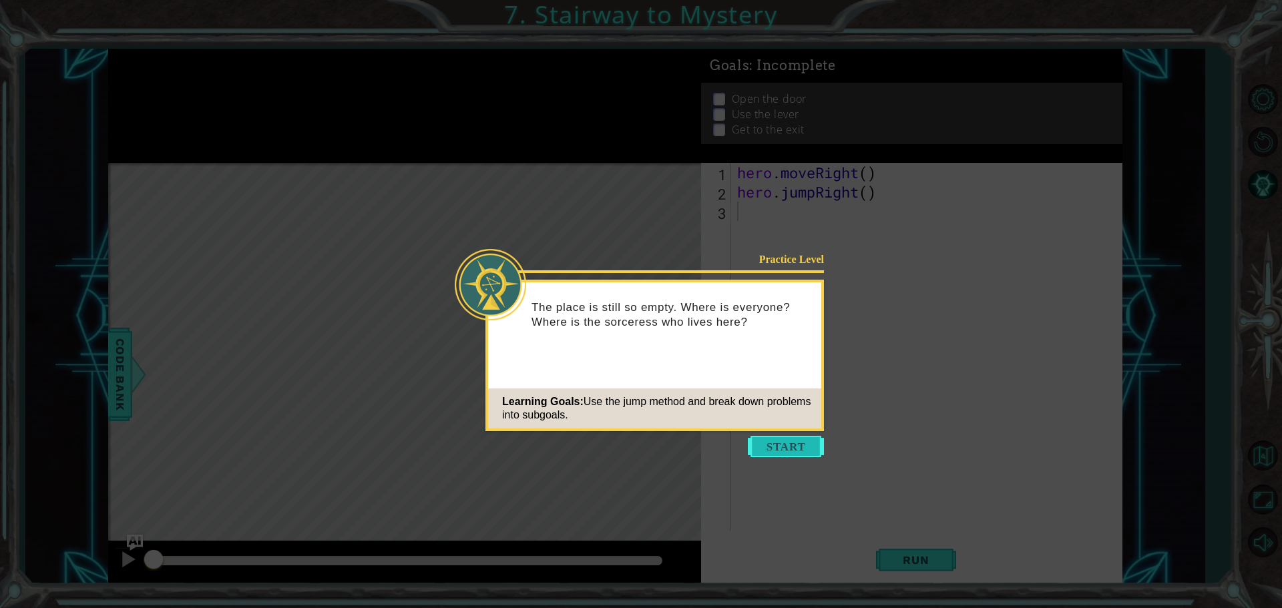
click at [785, 444] on button "Start" at bounding box center [786, 446] width 76 height 21
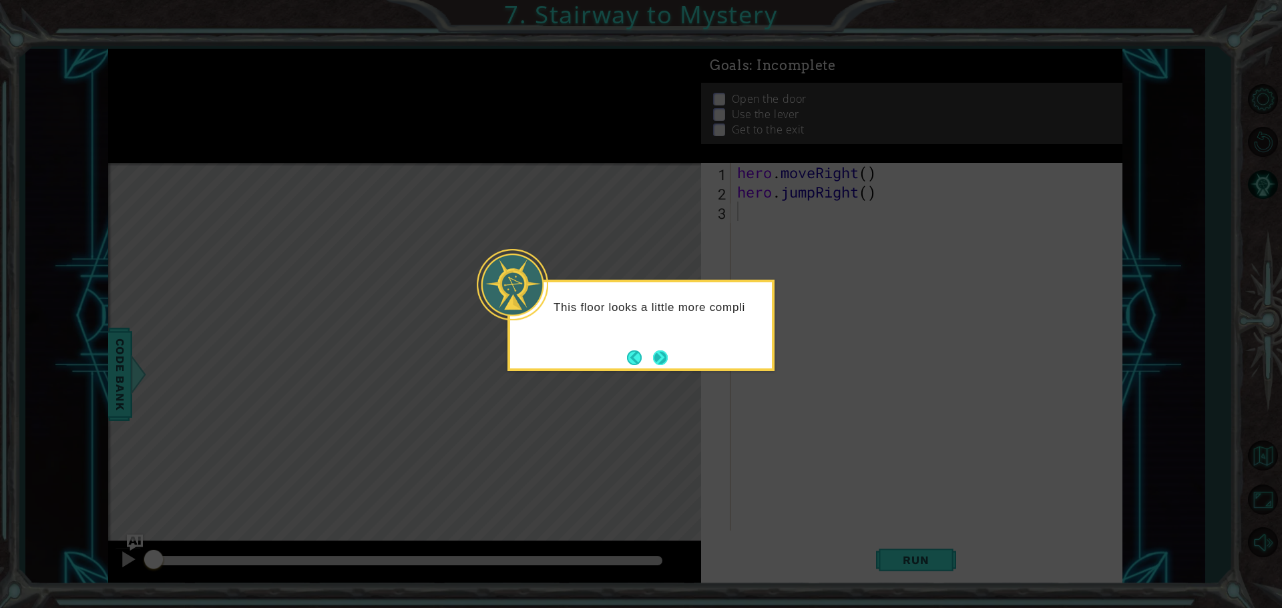
click at [653, 354] on button "Next" at bounding box center [660, 357] width 17 height 17
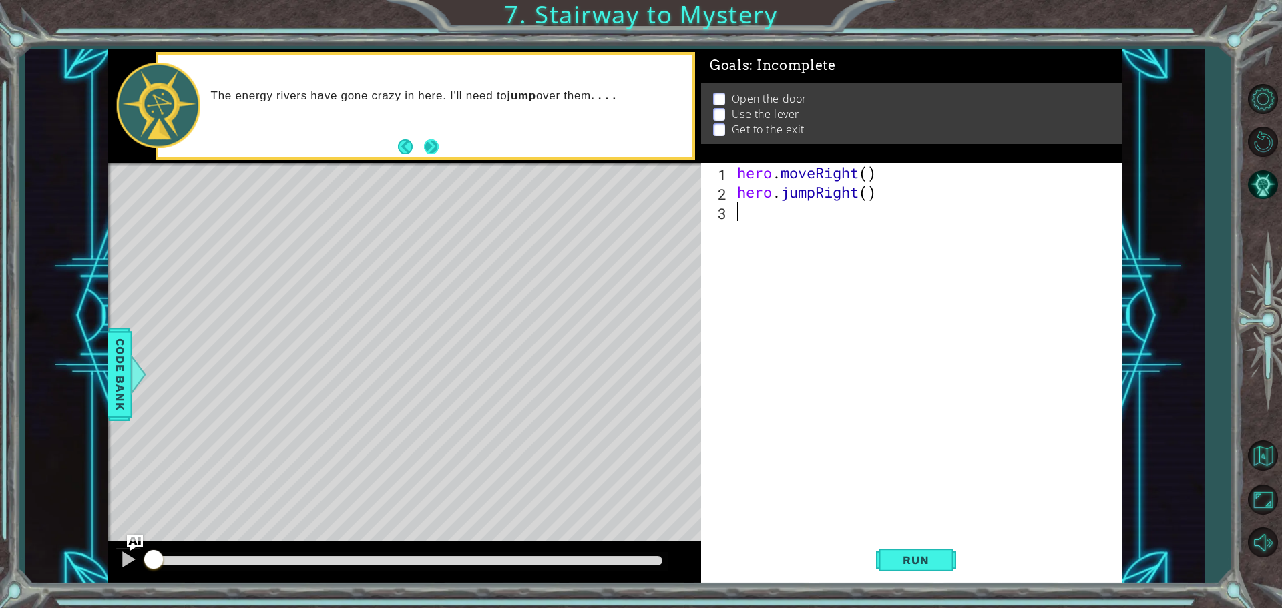
click at [425, 147] on button "Next" at bounding box center [430, 147] width 15 height 15
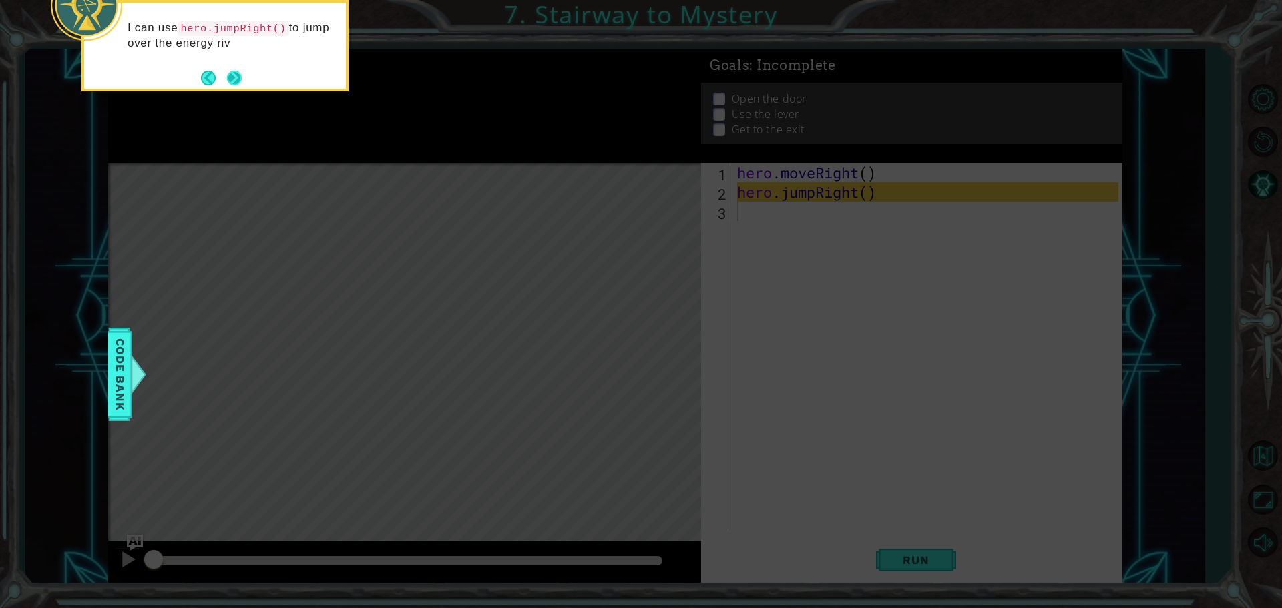
click at [235, 77] on button "Next" at bounding box center [234, 77] width 17 height 17
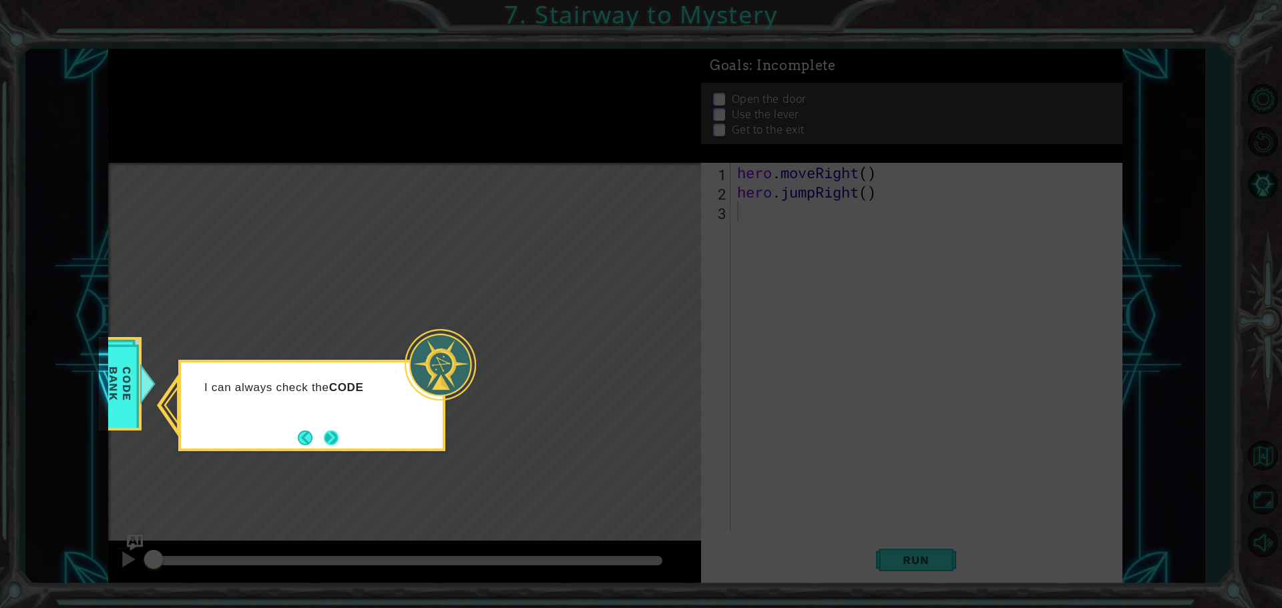
click at [328, 443] on button "Next" at bounding box center [331, 438] width 24 height 24
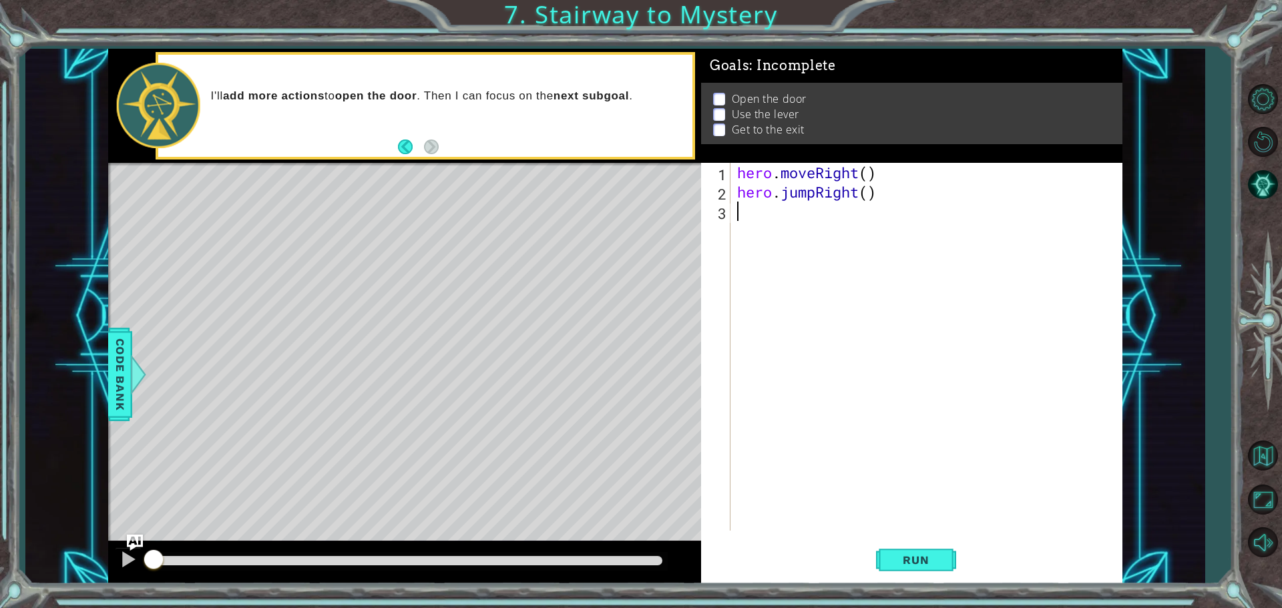
click at [746, 218] on div "hero . moveRight ( ) hero . jumpRight ( )" at bounding box center [930, 366] width 391 height 407
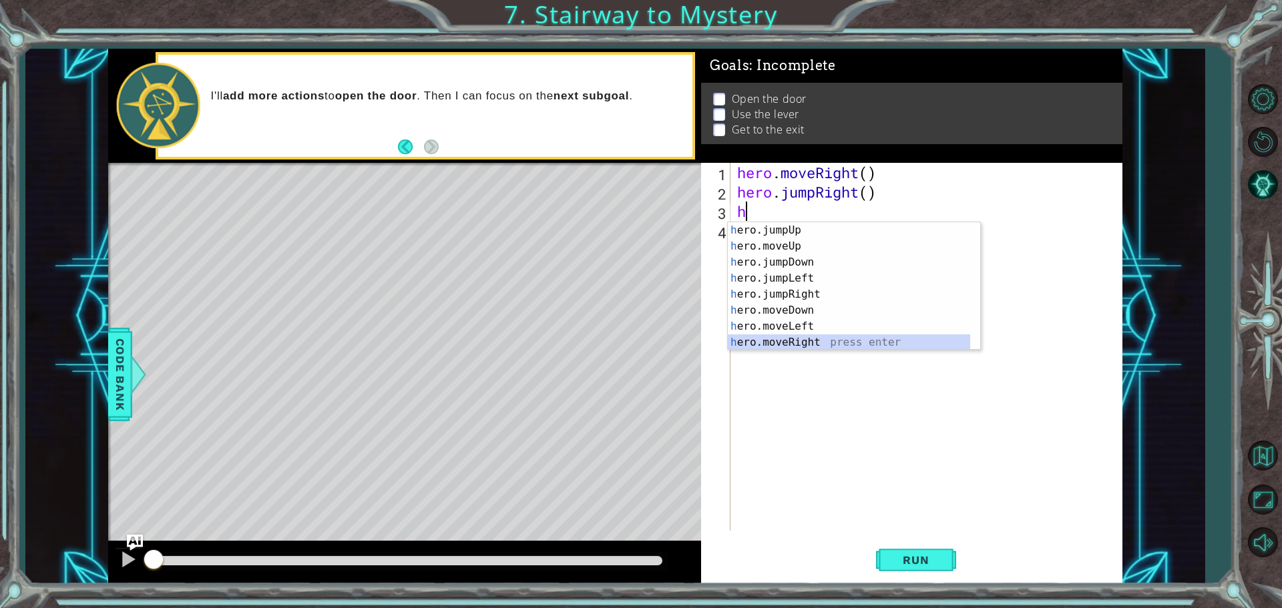
click at [797, 343] on div "h ero.jumpUp press enter h ero.moveUp press enter h ero.jumpDown press enter h …" at bounding box center [849, 302] width 242 height 160
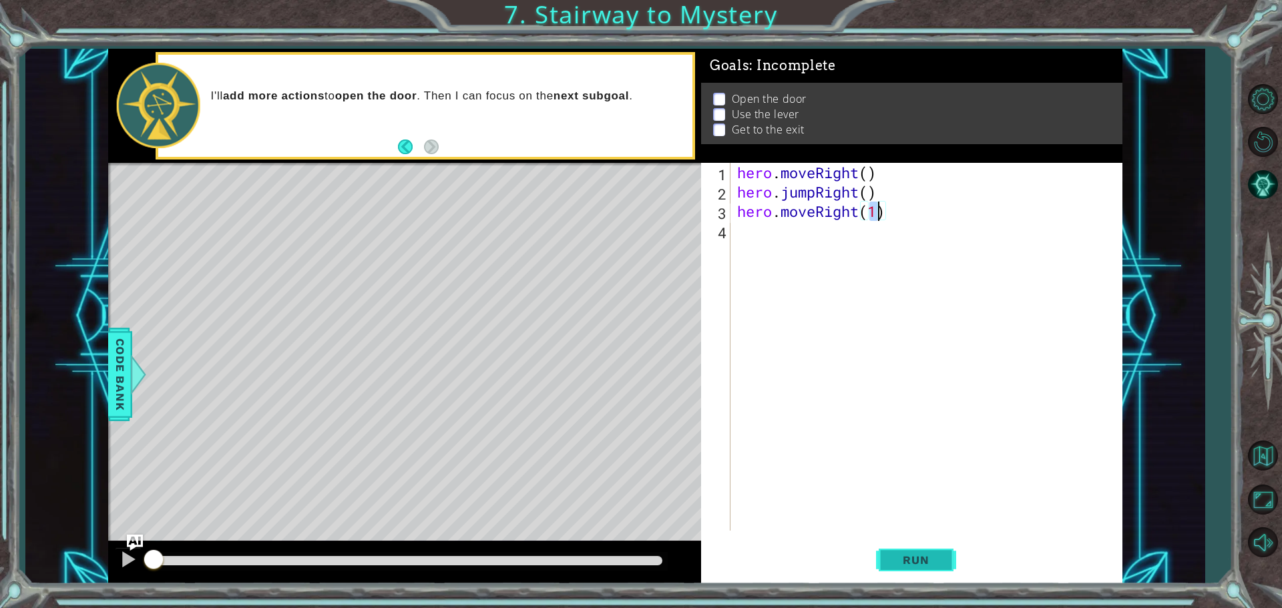
type textarea "hero.moveRight(1)"
click at [901, 560] on span "Run" at bounding box center [915, 560] width 53 height 13
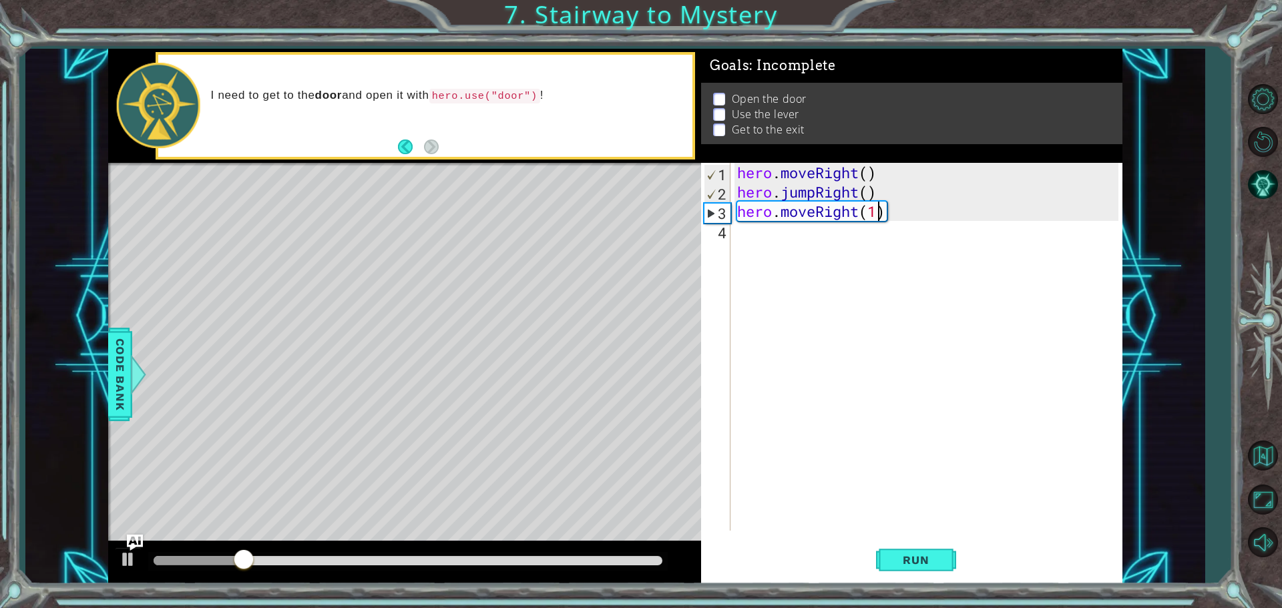
click at [776, 240] on div "hero . moveRight ( ) hero . jumpRight ( ) hero . moveRight ( 1 )" at bounding box center [930, 366] width 391 height 407
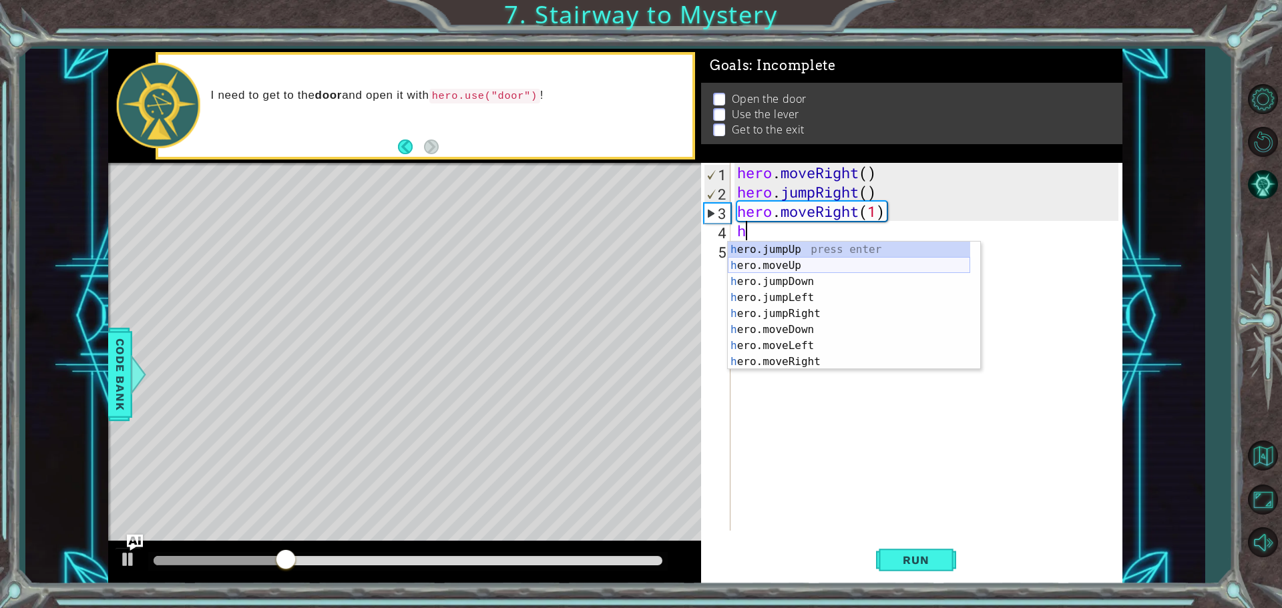
click at [773, 266] on div "h ero.jumpUp press enter h ero.moveUp press enter h ero.jumpDown press enter h …" at bounding box center [849, 322] width 242 height 160
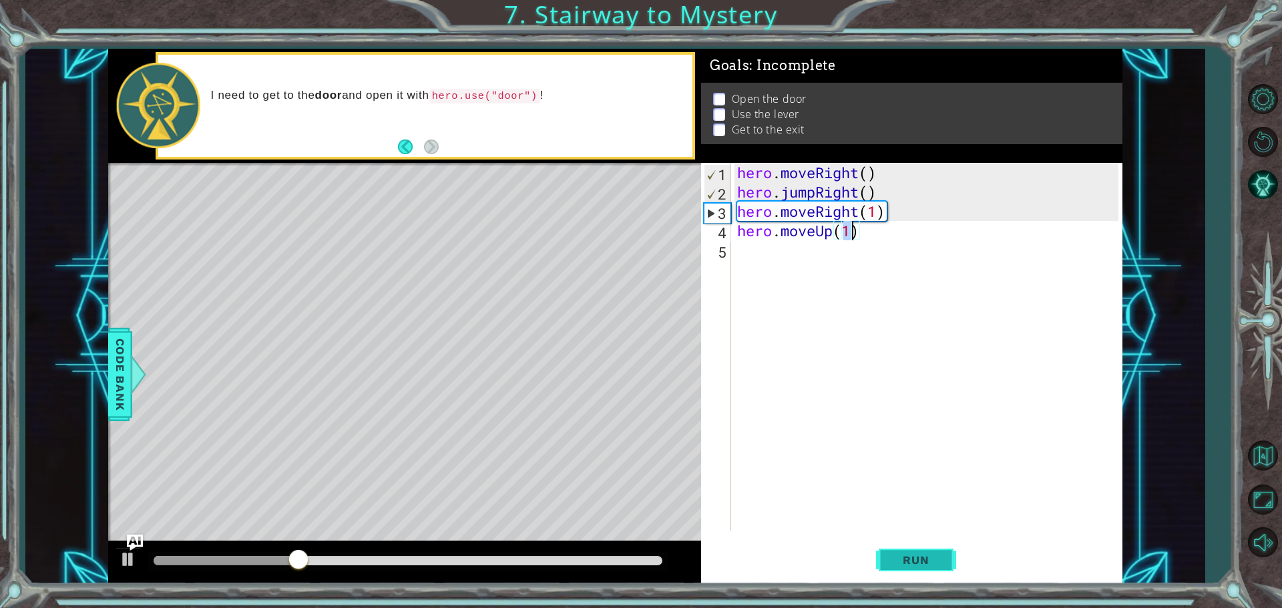
type textarea "hero.moveUp(1)"
click at [952, 559] on button "Run" at bounding box center [916, 560] width 80 height 42
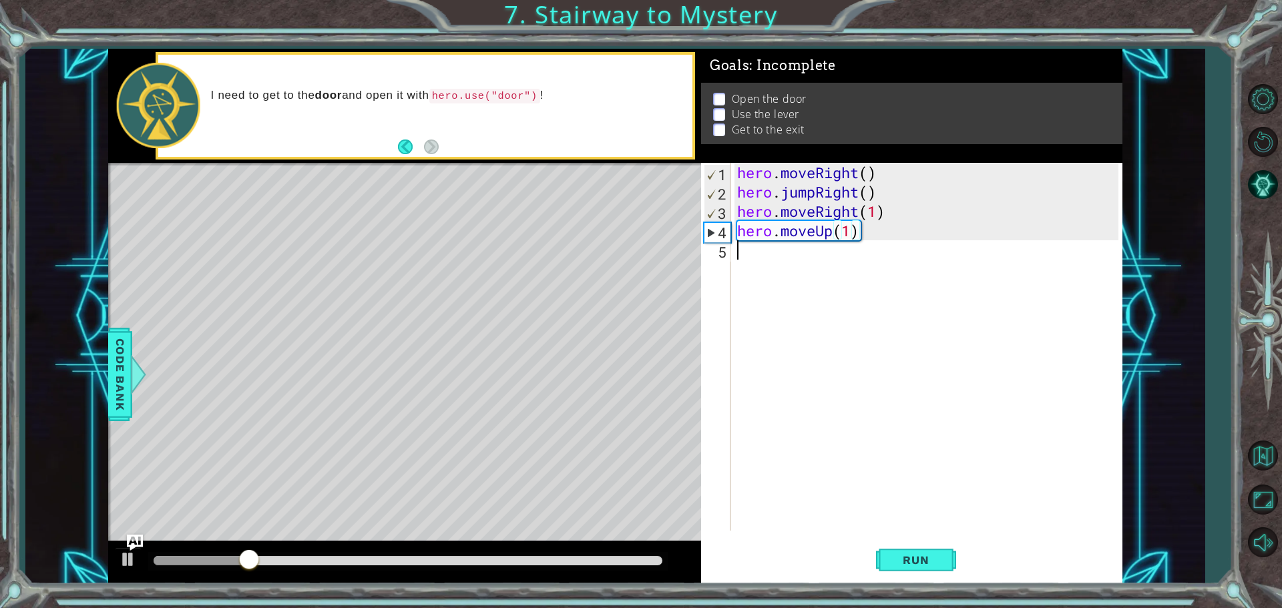
click at [795, 257] on div "hero . moveRight ( ) hero . jumpRight ( ) hero . moveRight ( 1 ) hero . moveUp …" at bounding box center [930, 366] width 391 height 407
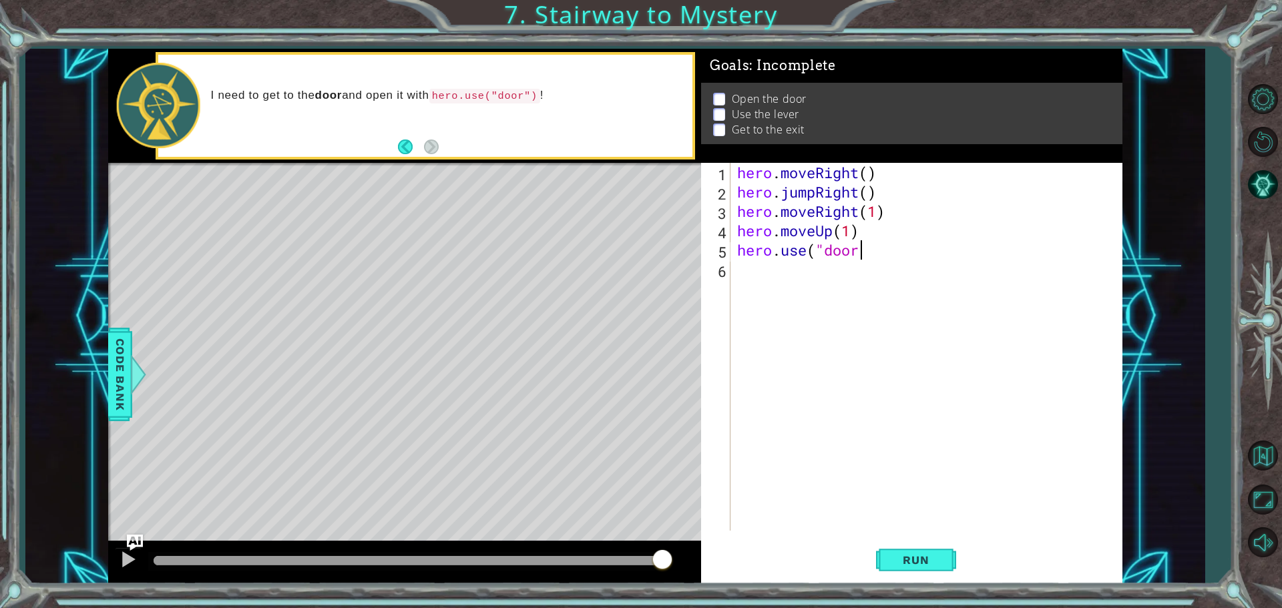
scroll to position [0, 5]
type textarea "hero.use("door")"
click at [943, 564] on button "Run" at bounding box center [916, 560] width 80 height 42
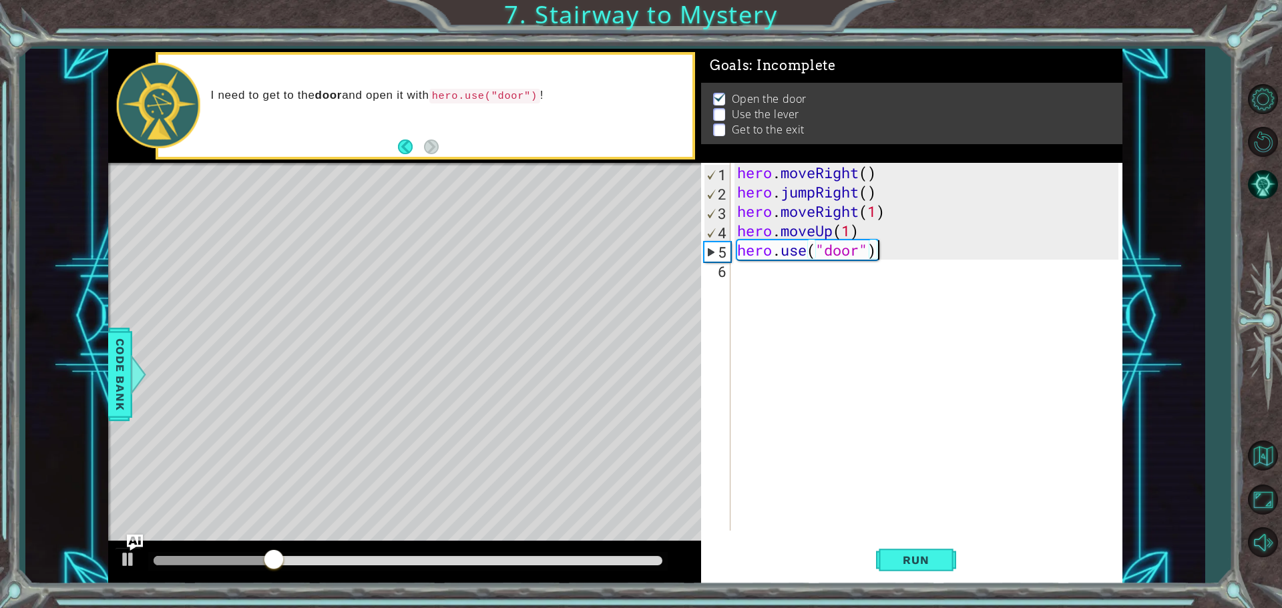
click at [757, 286] on div "hero . moveRight ( ) hero . jumpRight ( ) hero . moveRight ( 1 ) hero . moveUp …" at bounding box center [930, 366] width 391 height 407
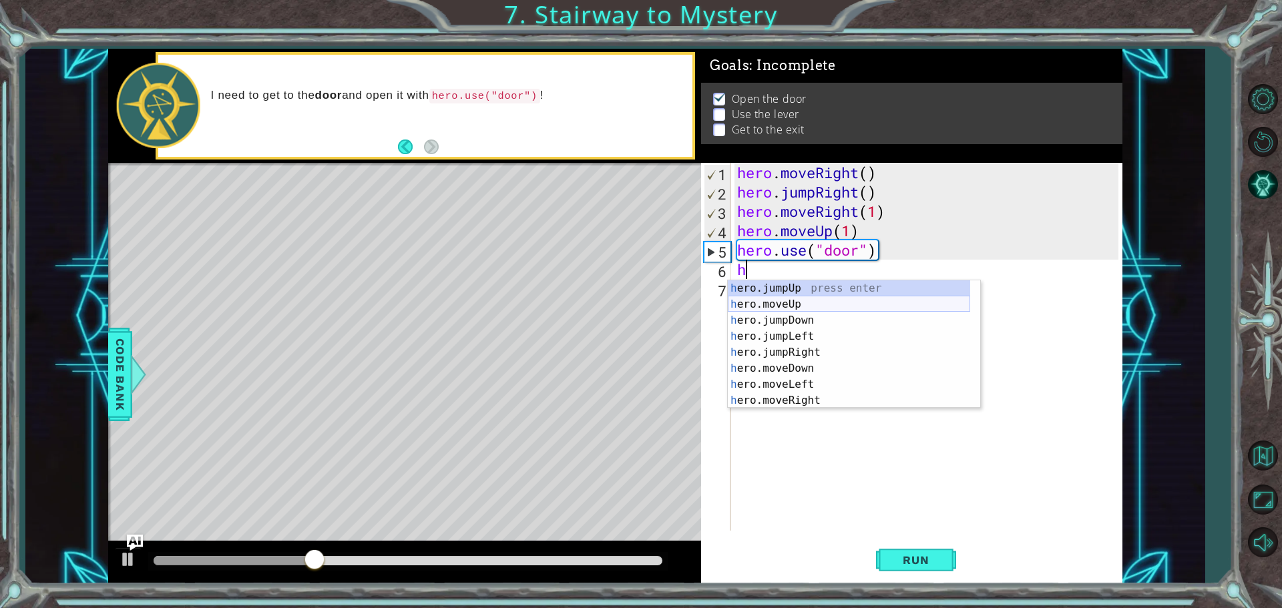
click at [761, 303] on div "h ero.jumpUp press enter h ero.moveUp press enter h ero.jumpDown press enter h …" at bounding box center [849, 360] width 242 height 160
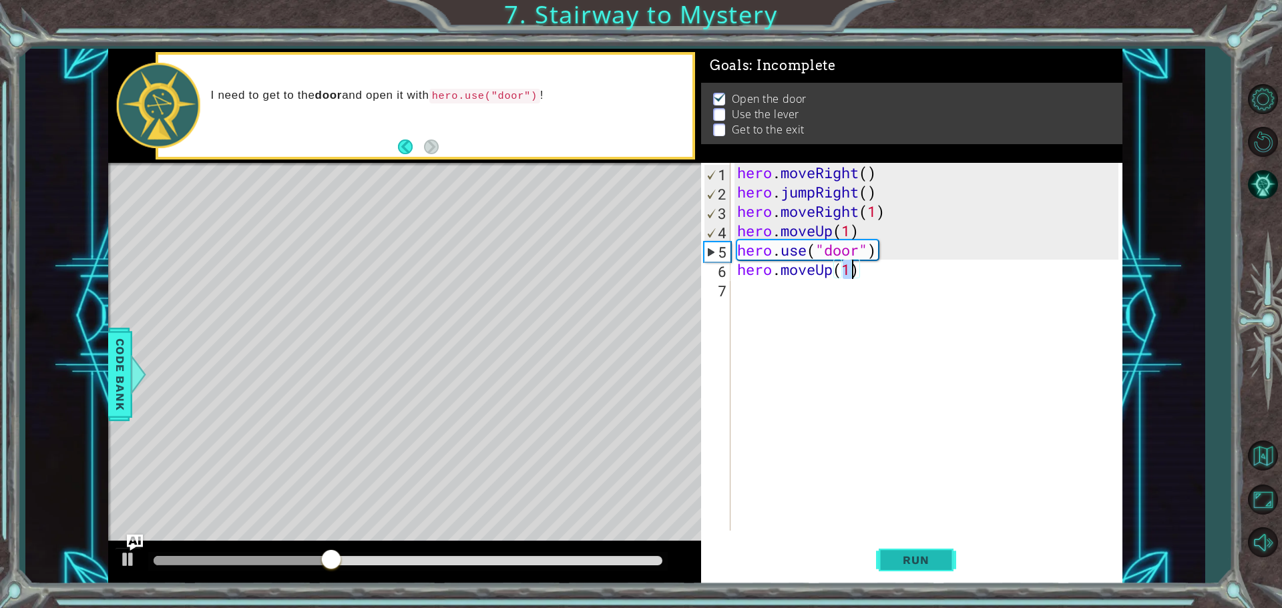
type textarea "hero.moveUp(1)"
click at [923, 562] on span "Run" at bounding box center [915, 560] width 53 height 13
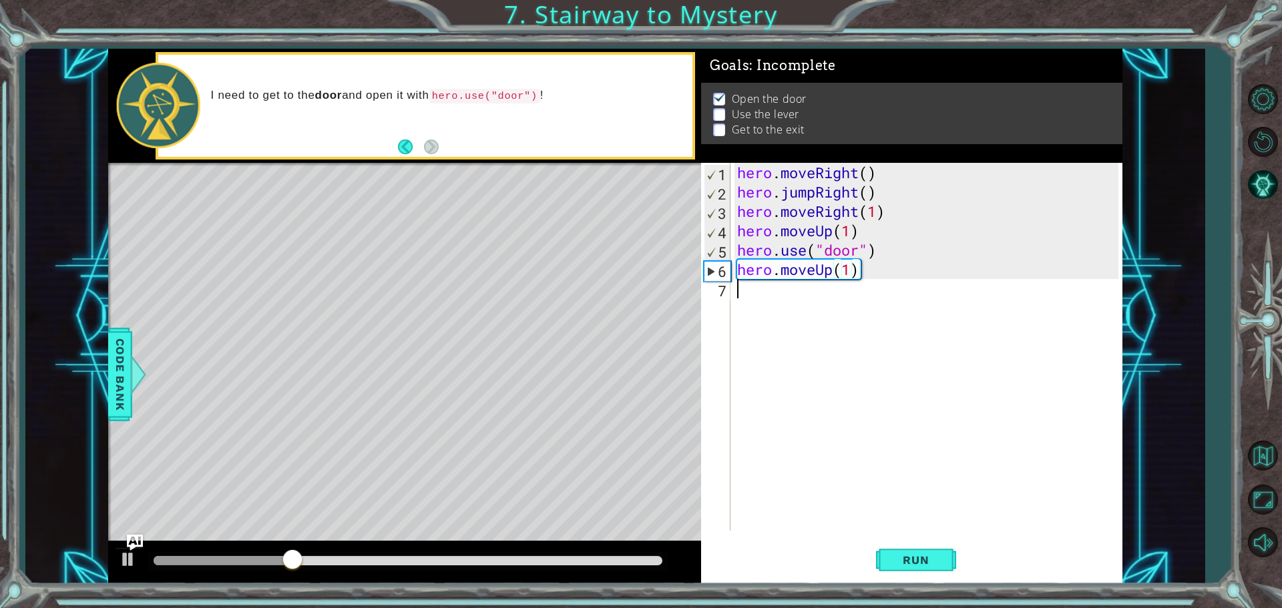
click at [769, 292] on div "hero . moveRight ( ) hero . jumpRight ( ) hero . moveRight ( 1 ) hero . moveUp …" at bounding box center [930, 366] width 391 height 407
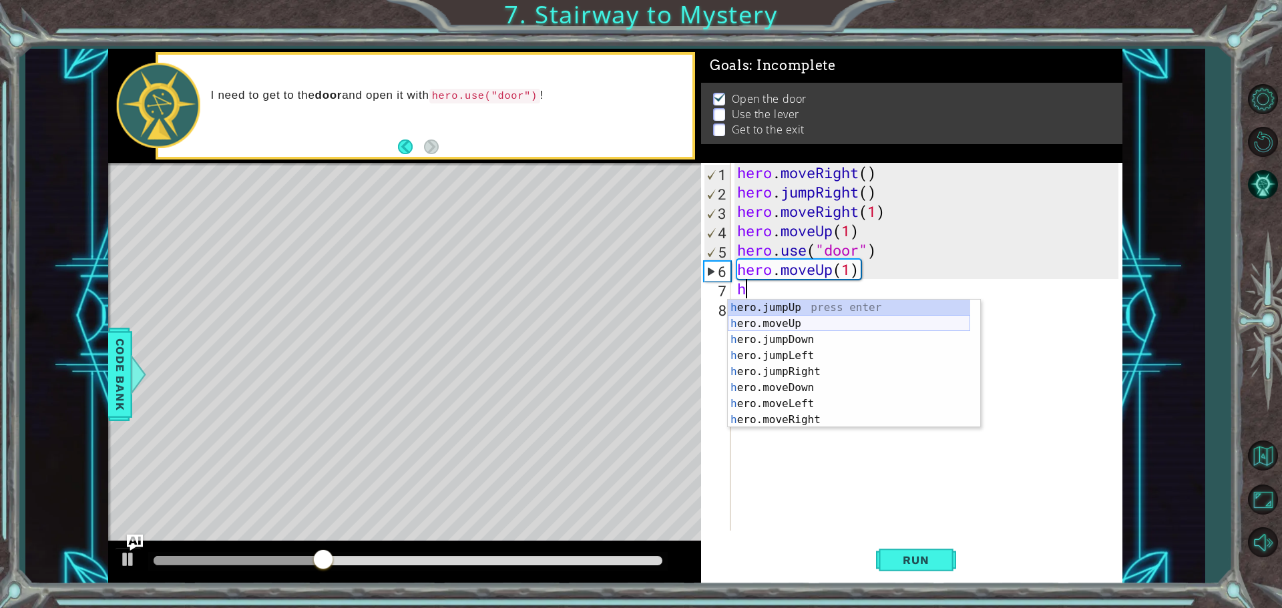
click at [817, 323] on div "h ero.jumpUp press enter h ero.moveUp press enter h ero.jumpDown press enter h …" at bounding box center [849, 380] width 242 height 160
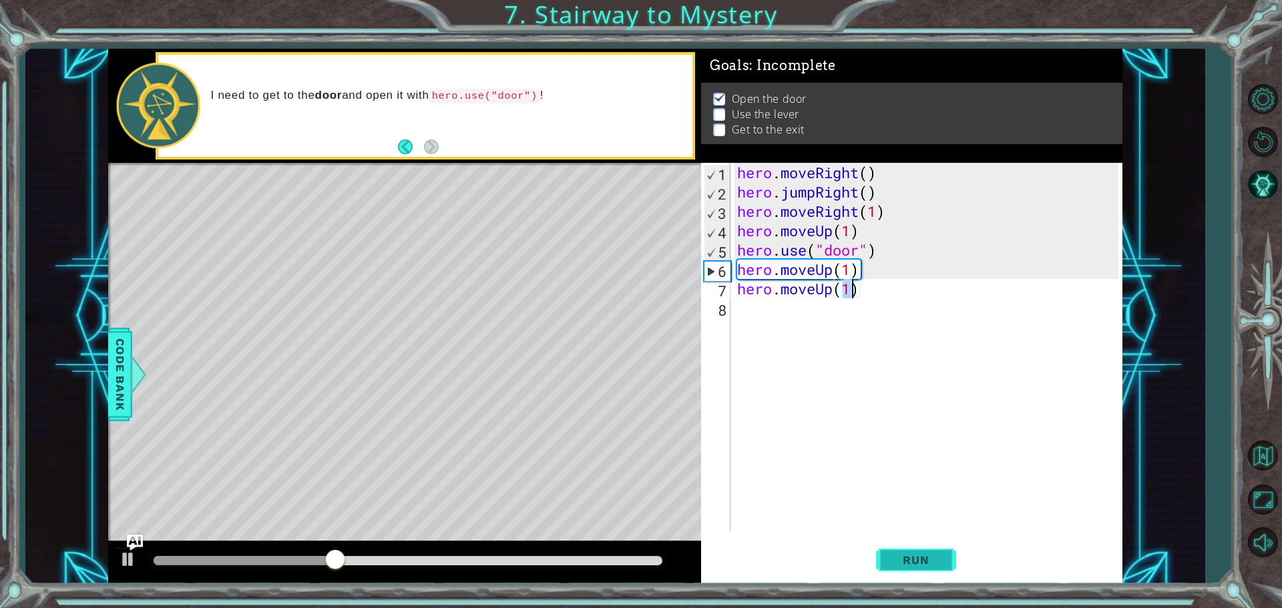
type textarea "hero.moveUp(1)"
click at [929, 546] on button "Run" at bounding box center [916, 560] width 80 height 42
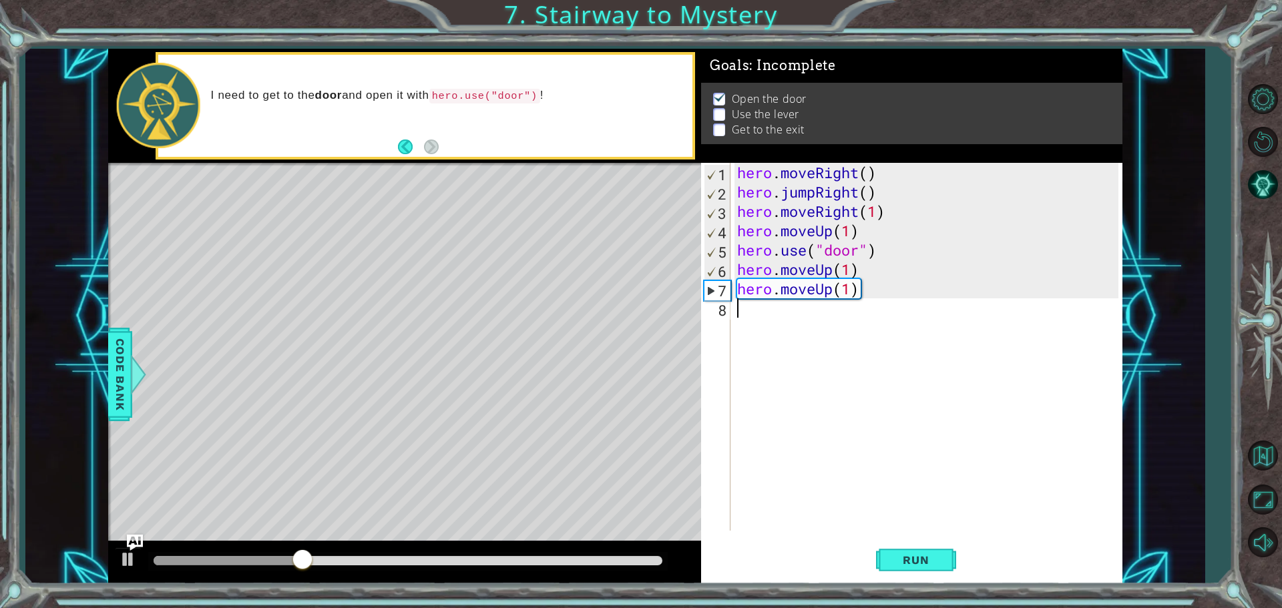
click at [754, 311] on div "hero . moveRight ( ) hero . jumpRight ( ) hero . moveRight ( 1 ) hero . moveUp …" at bounding box center [930, 366] width 391 height 407
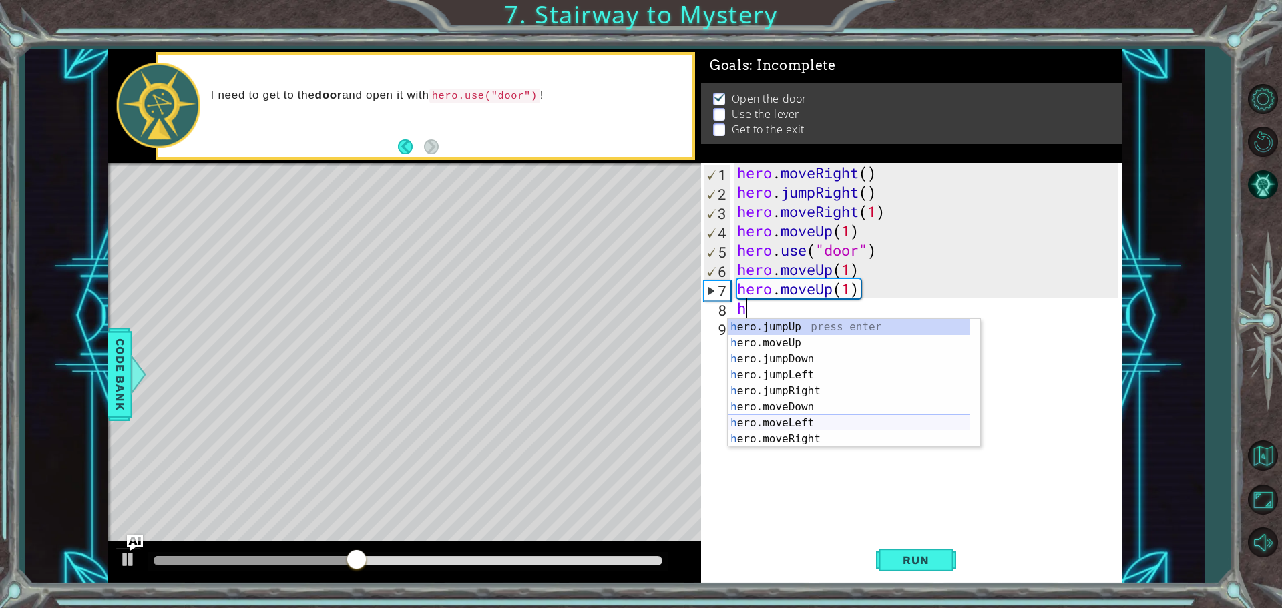
click at [785, 416] on div "h ero.jumpUp press enter h ero.moveUp press enter h ero.jumpDown press enter h …" at bounding box center [849, 399] width 242 height 160
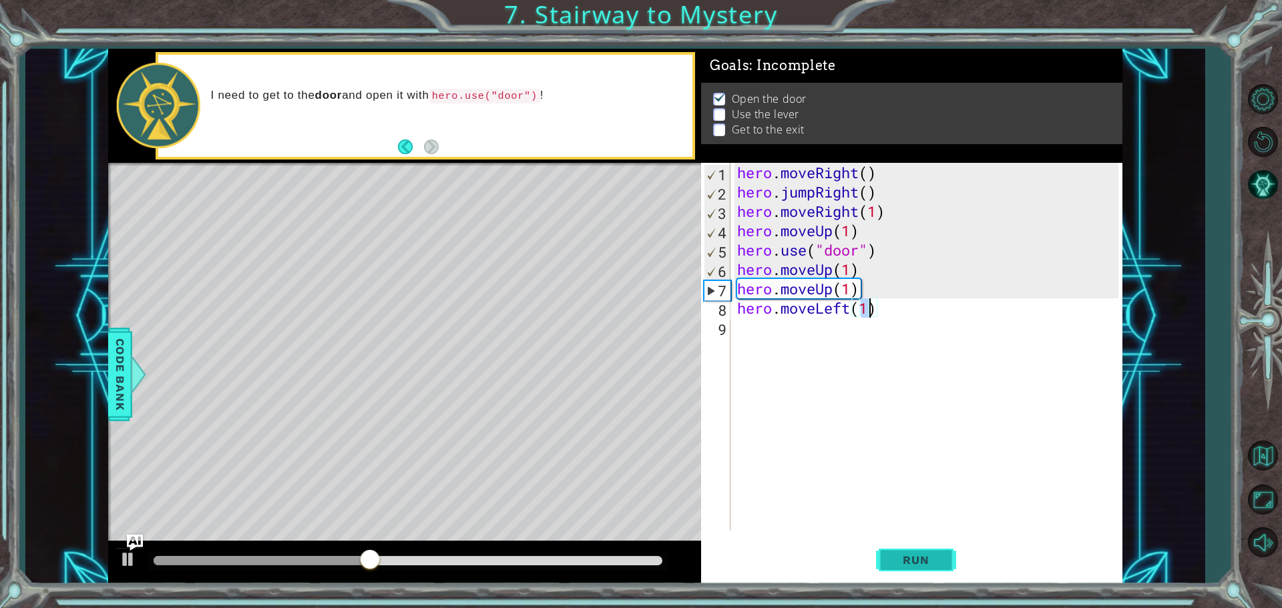
type textarea "hero.moveLeft(1)"
click at [923, 549] on button "Run" at bounding box center [916, 560] width 80 height 42
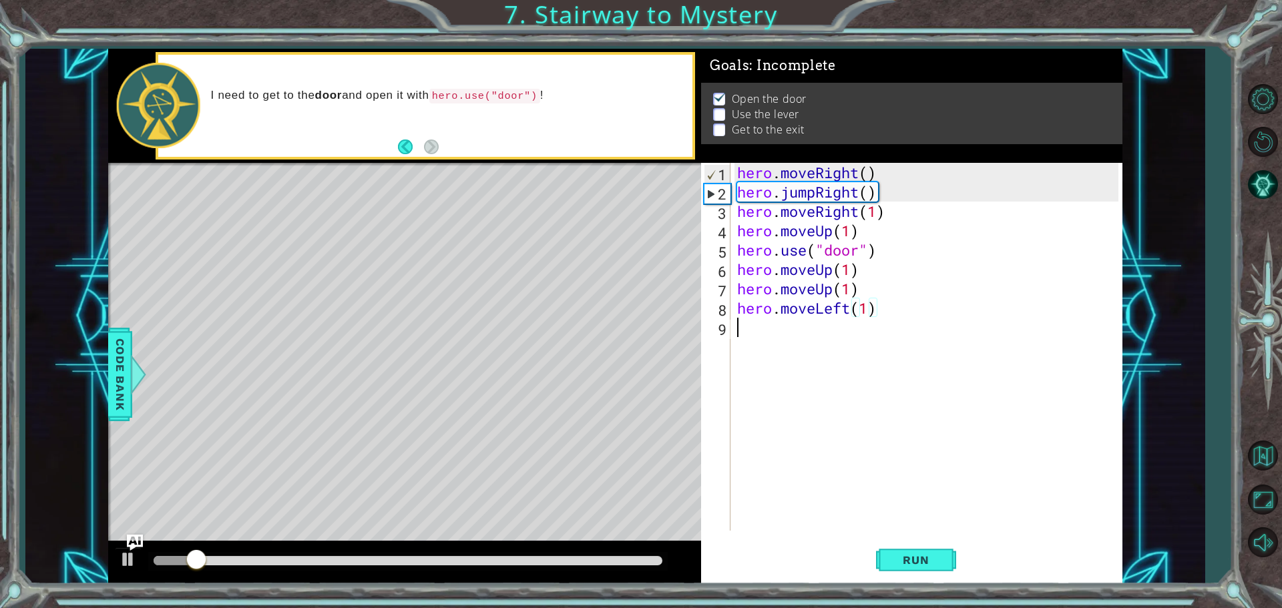
click at [744, 335] on div "hero . moveRight ( ) hero . jumpRight ( ) hero . moveRight ( 1 ) hero . moveUp …" at bounding box center [930, 366] width 391 height 407
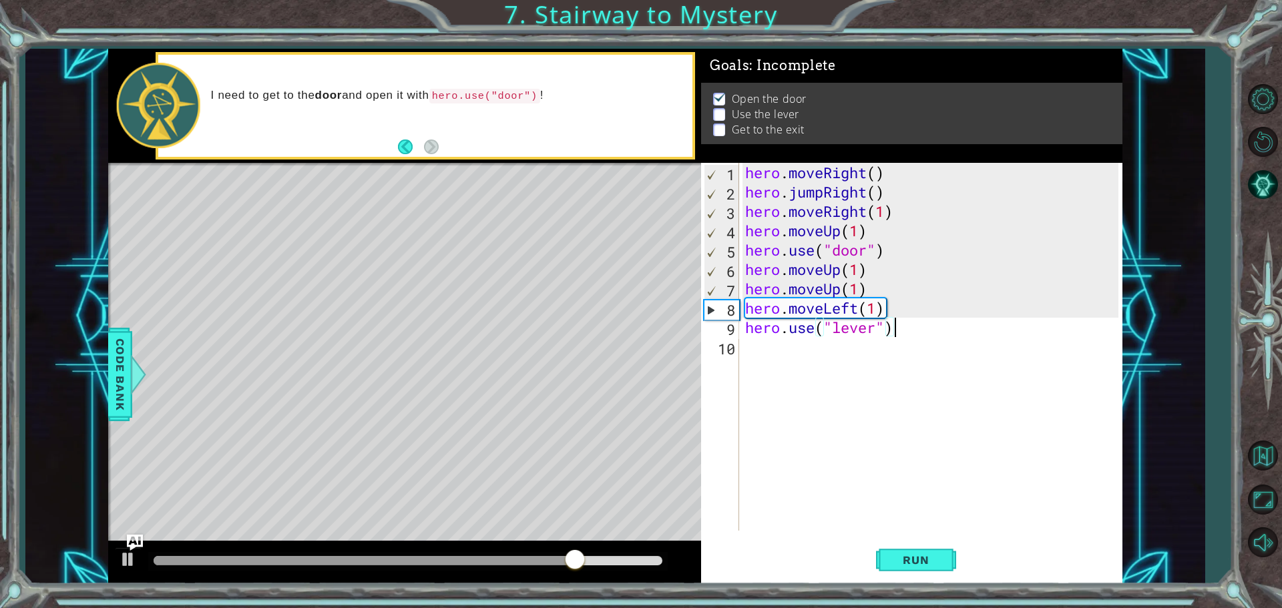
scroll to position [0, 6]
type textarea "hero.use("lever")"
click at [915, 558] on span "Run" at bounding box center [915, 560] width 53 height 13
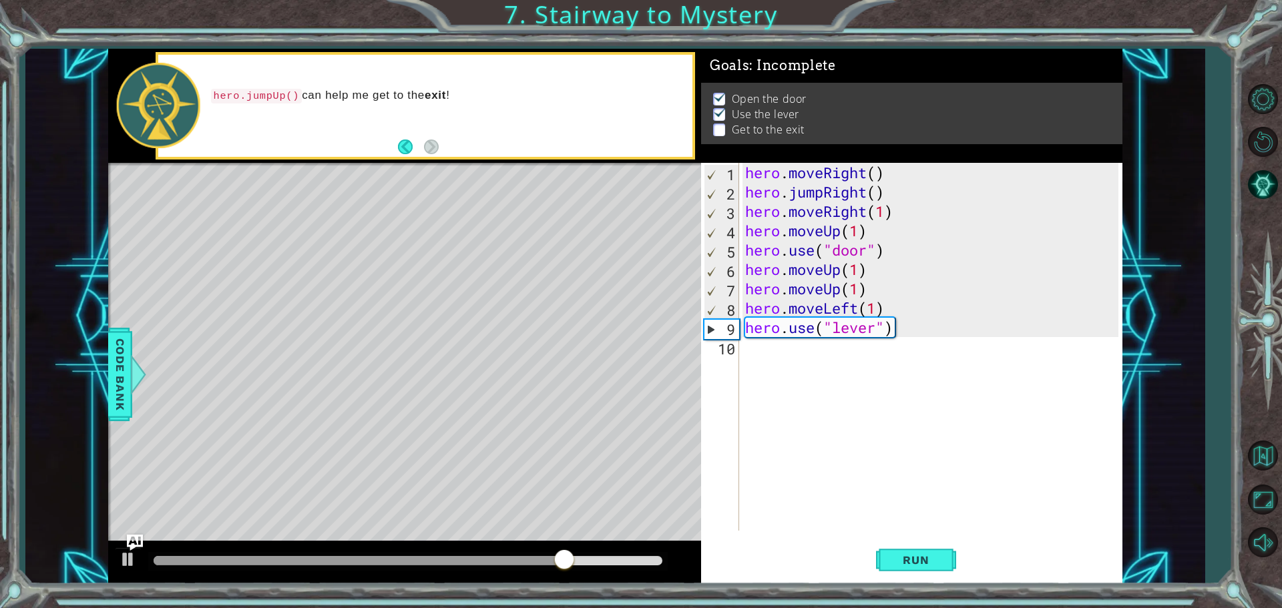
click at [1185, 196] on div "1 ההההההההההההההההההההההההההההההההההההההההההההההההההההההההההההההההההההההההההההה…" at bounding box center [614, 317] width 1179 height 536
click at [762, 359] on div "hero . moveRight ( ) hero . jumpRight ( ) hero . moveRight ( 1 ) hero . moveUp …" at bounding box center [934, 366] width 383 height 407
type textarea "h"
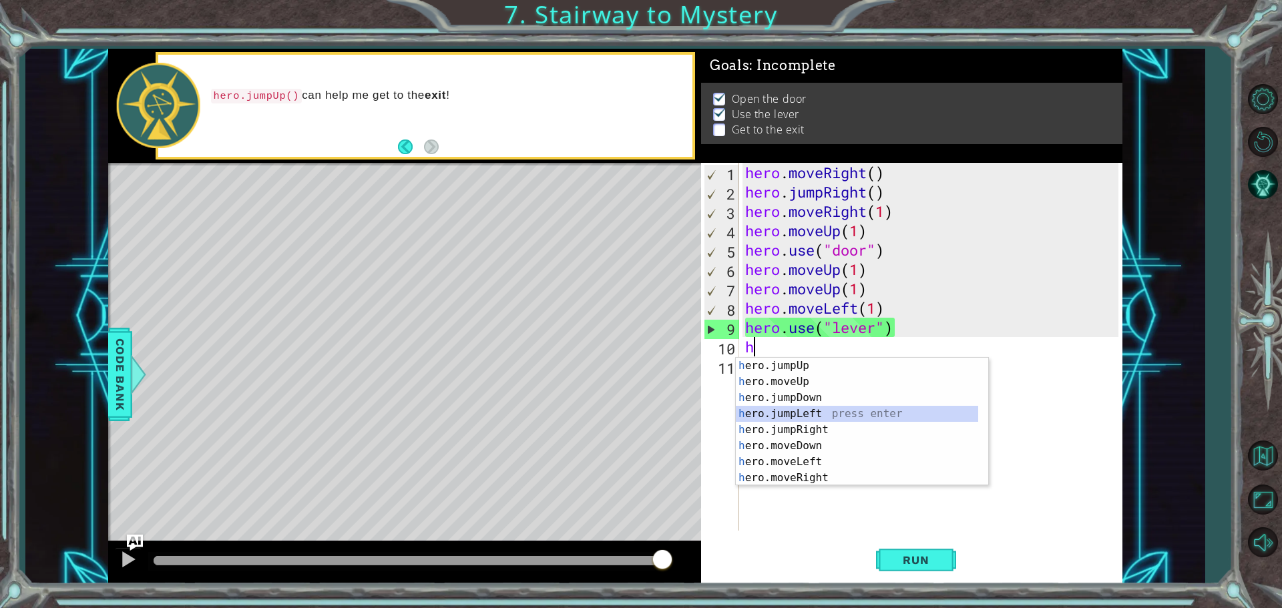
click at [819, 411] on div "h ero.jumpUp press enter h ero.moveUp press enter h ero.jumpDown press enter h …" at bounding box center [857, 438] width 242 height 160
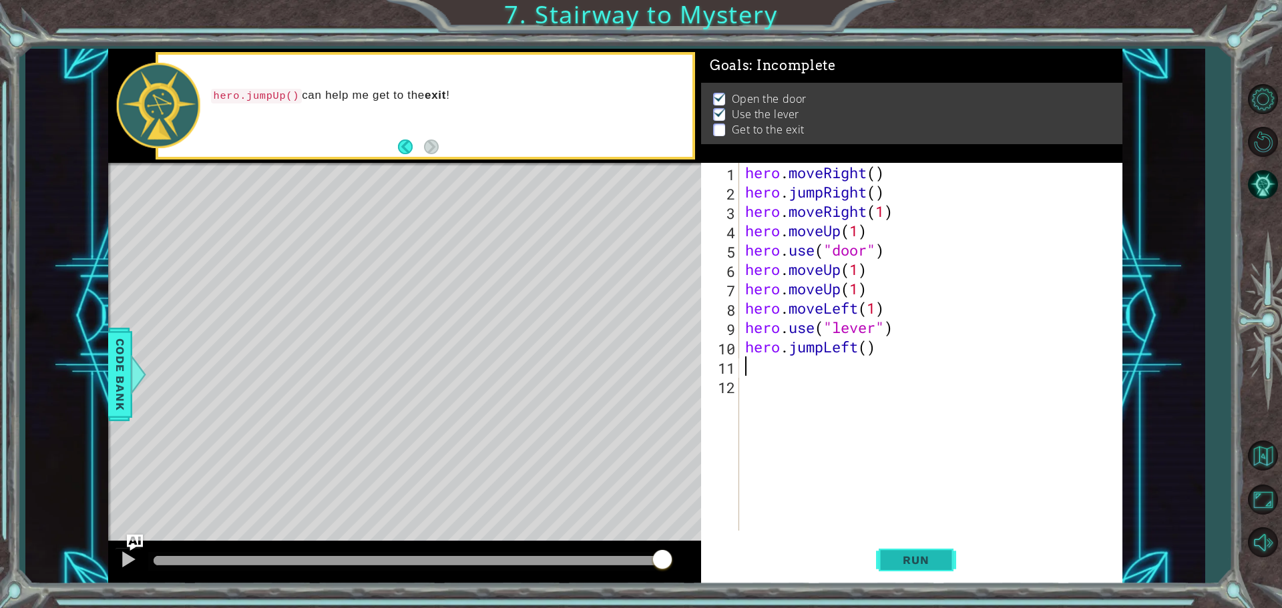
click at [890, 545] on button "Run" at bounding box center [916, 560] width 80 height 42
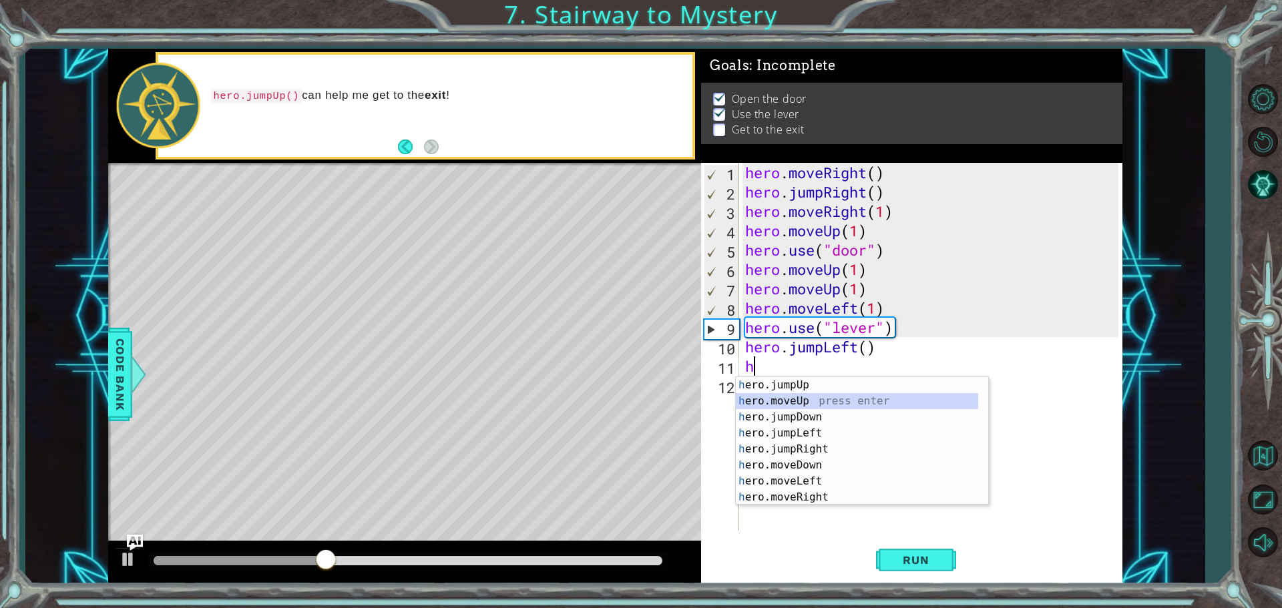
click at [779, 397] on div "h ero.jumpUp press enter h ero.moveUp press enter h ero.jumpDown press enter h …" at bounding box center [857, 457] width 242 height 160
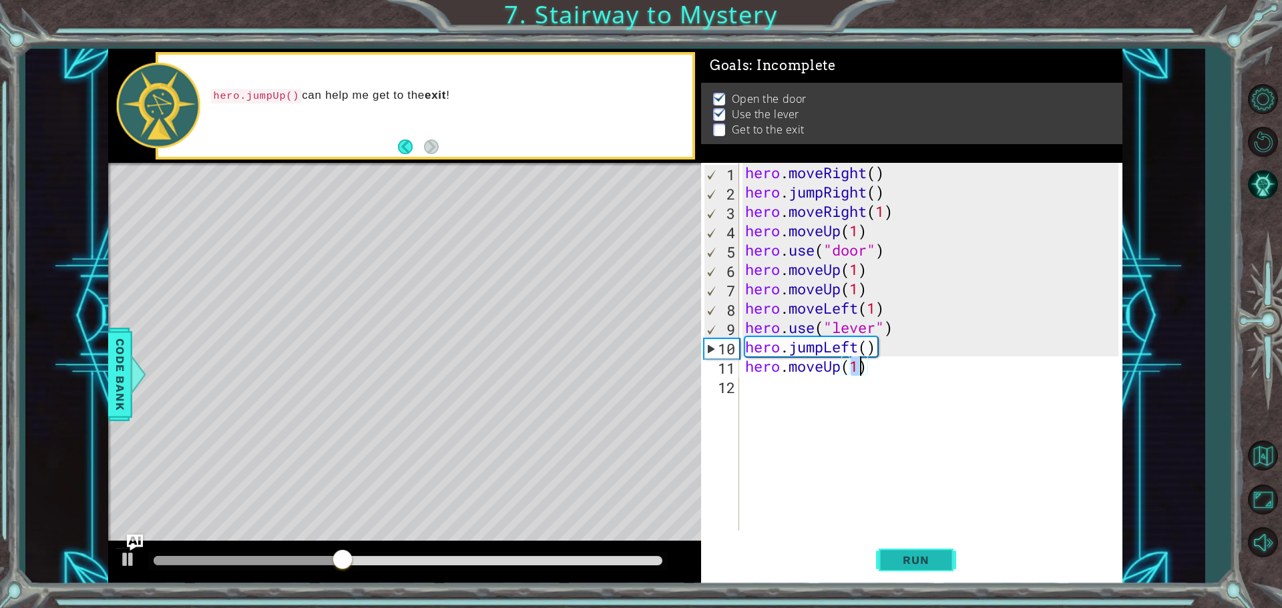
type textarea "hero.moveUp(1)"
click at [891, 553] on button "Run" at bounding box center [916, 560] width 80 height 42
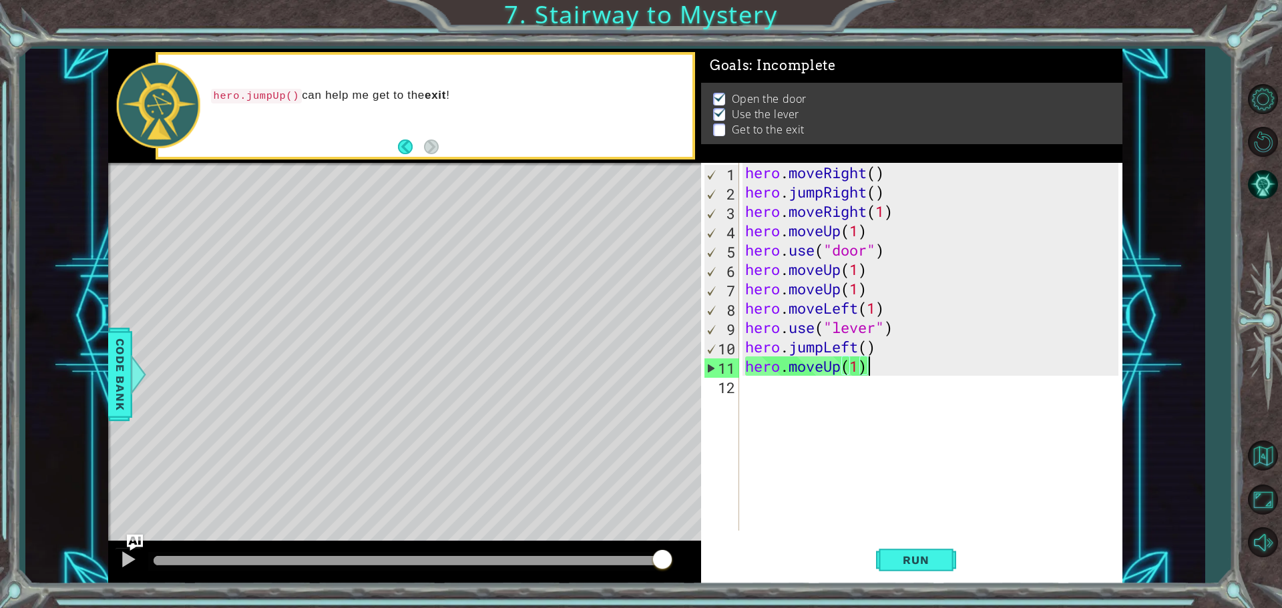
click at [869, 374] on div "hero . moveRight ( ) hero . jumpRight ( ) hero . moveRight ( 1 ) hero . moveUp …" at bounding box center [934, 366] width 383 height 407
click at [793, 394] on div "hero . moveRight ( ) hero . jumpRight ( ) hero . moveRight ( 1 ) hero . moveUp …" at bounding box center [934, 366] width 383 height 407
click at [871, 365] on div "hero . moveRight ( ) hero . jumpRight ( ) hero . moveRight ( 1 ) hero . moveUp …" at bounding box center [934, 366] width 383 height 407
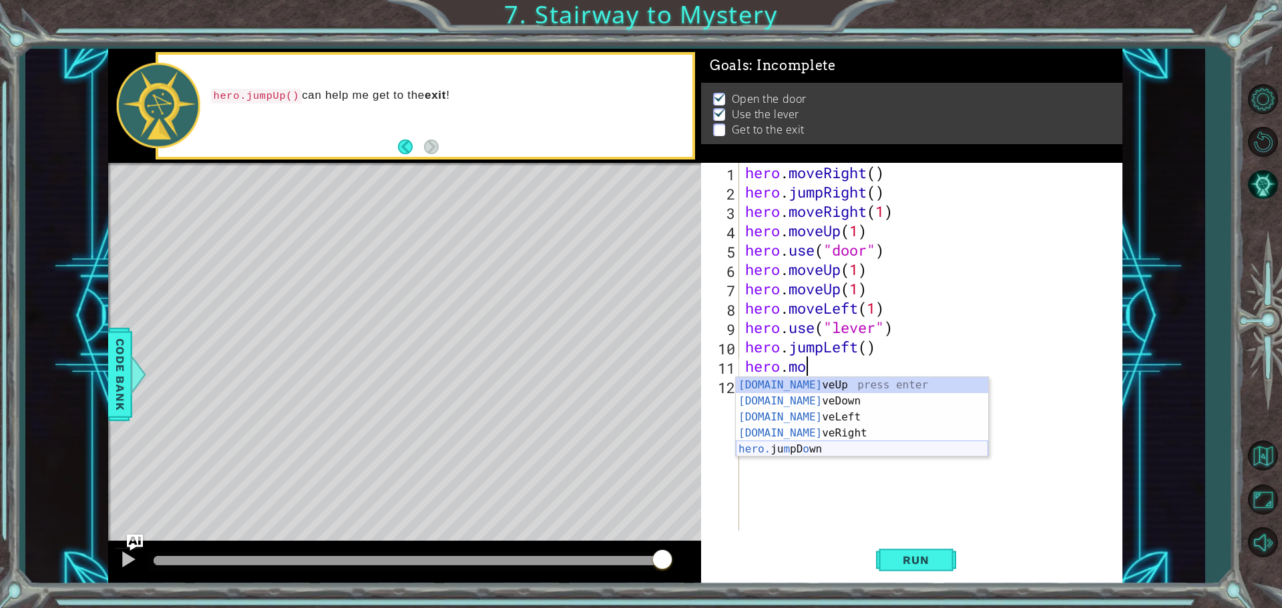
type textarea "hero.m"
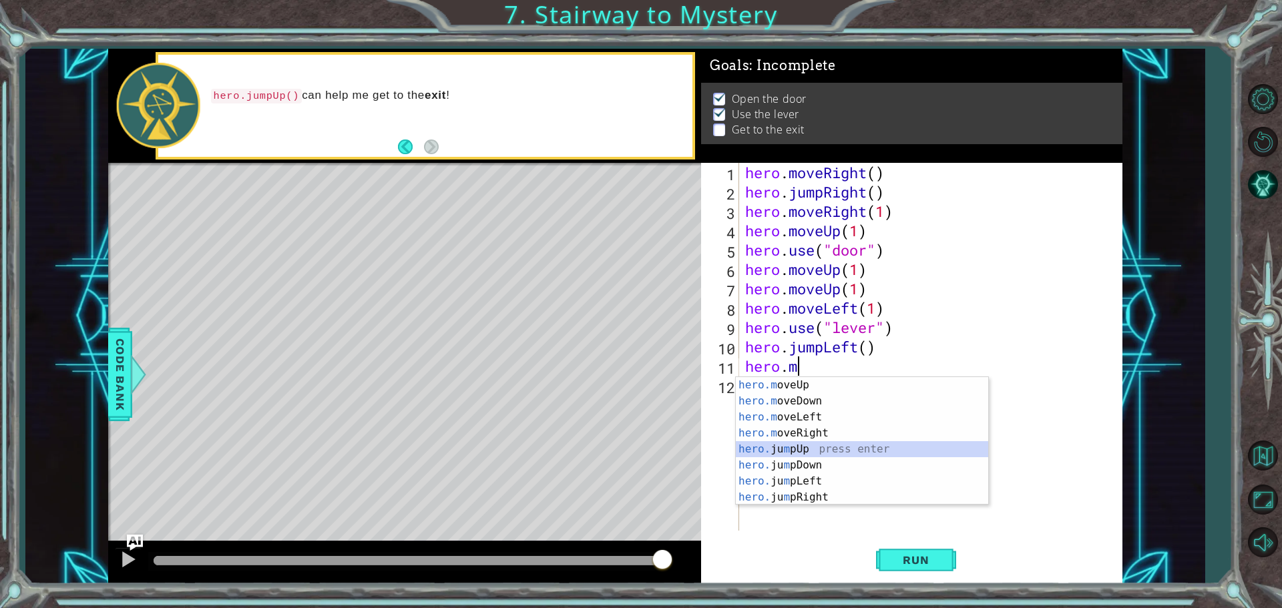
click at [805, 451] on div "hero.m oveUp press enter hero.m oveDown press enter hero.m oveLeft press enter …" at bounding box center [862, 457] width 252 height 160
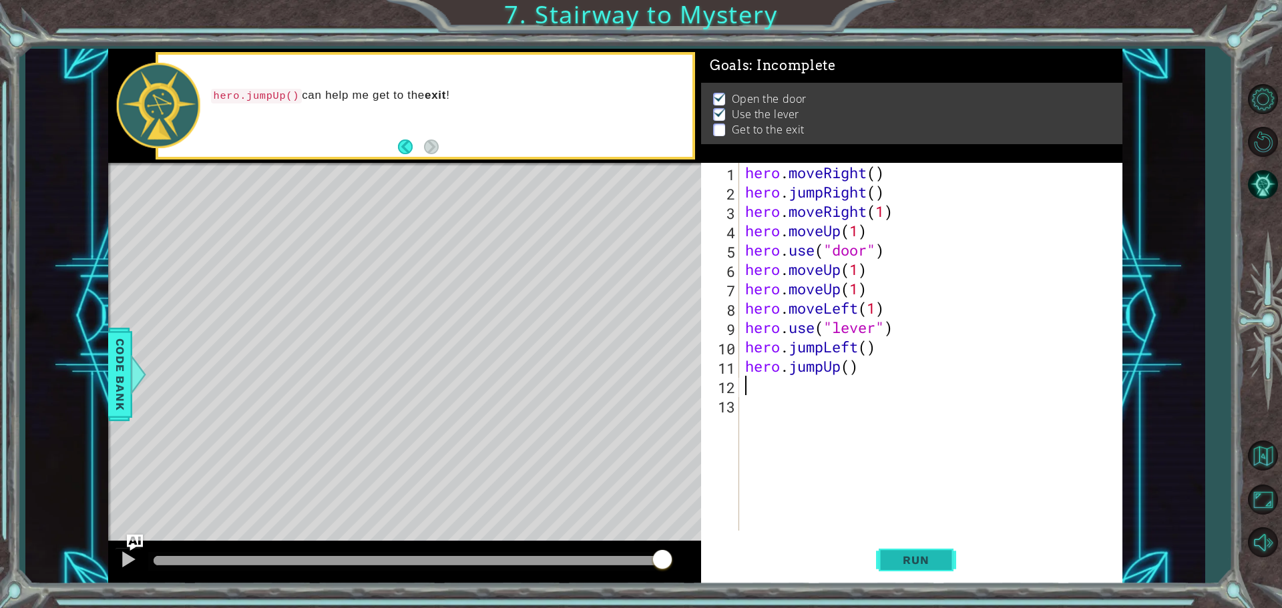
click at [919, 556] on span "Run" at bounding box center [915, 560] width 53 height 13
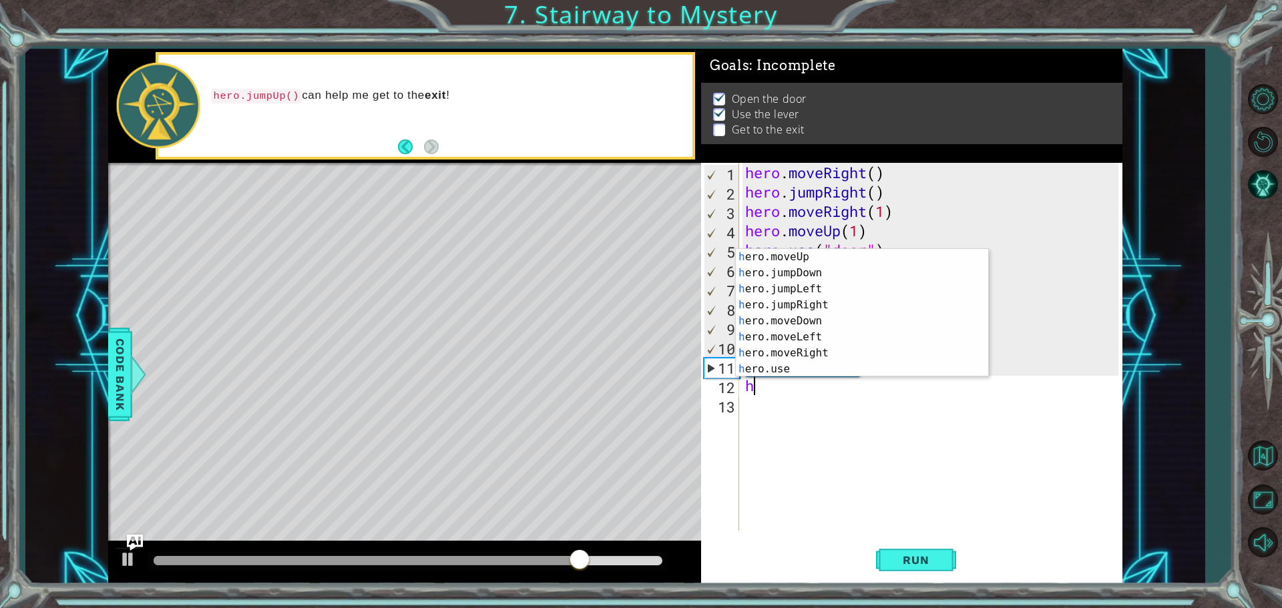
scroll to position [16, 0]
click at [831, 351] on div "h ero.moveUp press enter h ero.jumpDown press enter h ero.jumpLeft press enter …" at bounding box center [857, 329] width 242 height 160
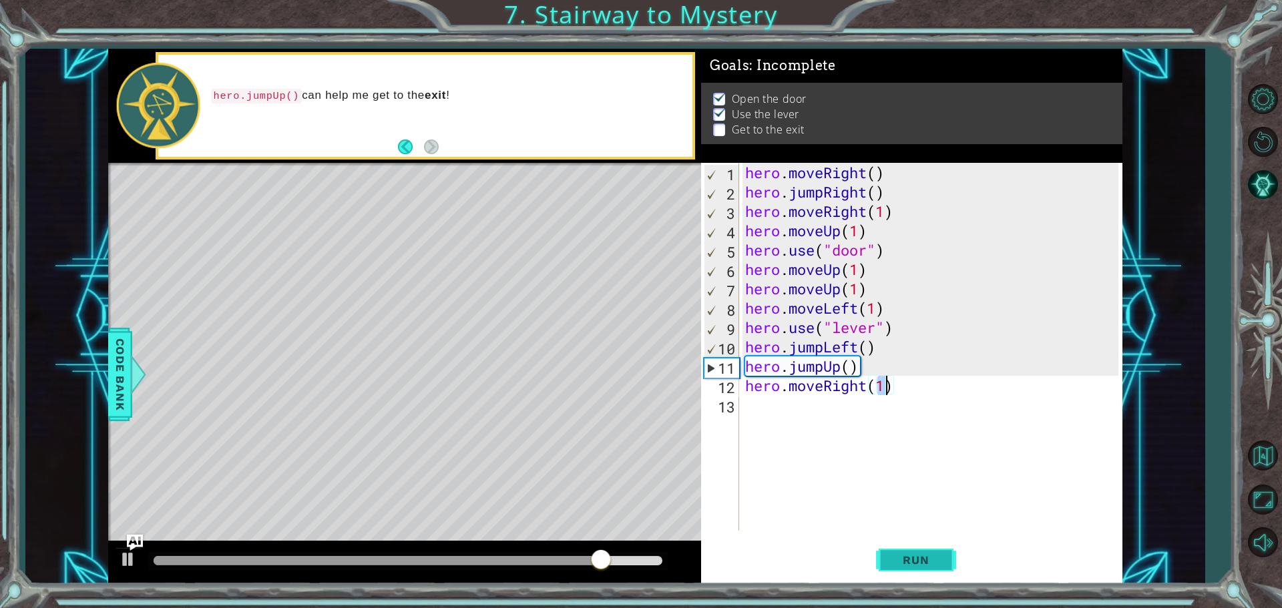
type textarea "hero.moveRight(1)"
click at [933, 556] on span "Run" at bounding box center [915, 560] width 53 height 13
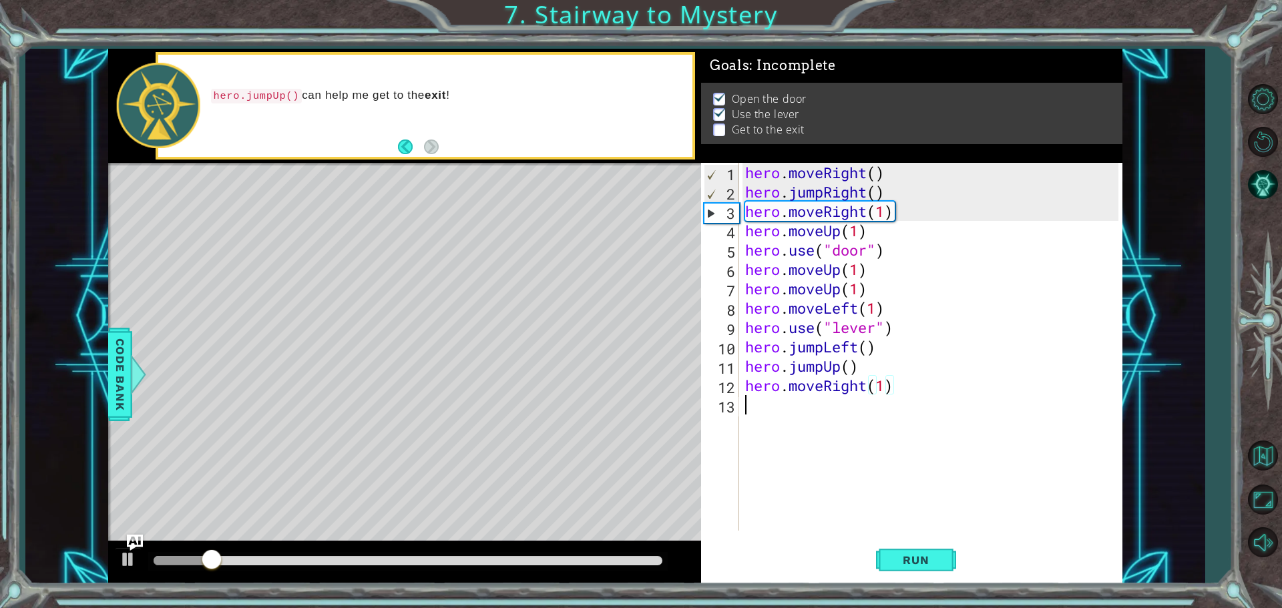
click at [749, 419] on div "hero . moveRight ( ) hero . jumpRight ( ) hero . moveRight ( 1 ) hero . moveUp …" at bounding box center [934, 366] width 383 height 407
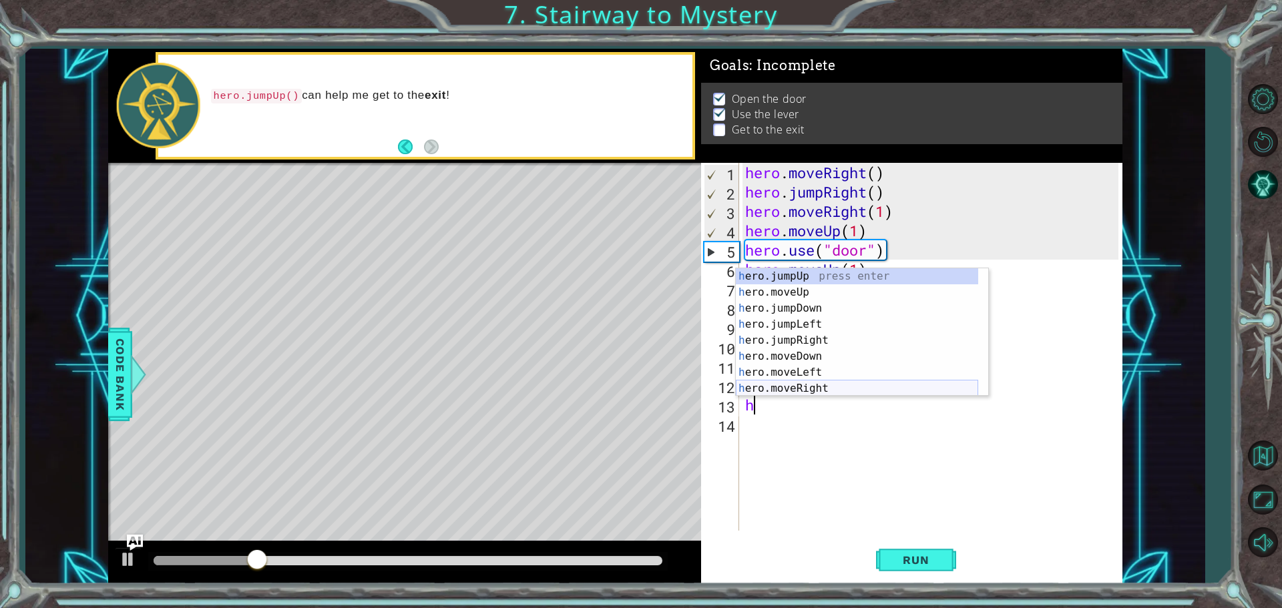
click at [857, 386] on div "h ero.jumpUp press enter h ero.moveUp press enter h ero.jumpDown press enter h …" at bounding box center [857, 348] width 242 height 160
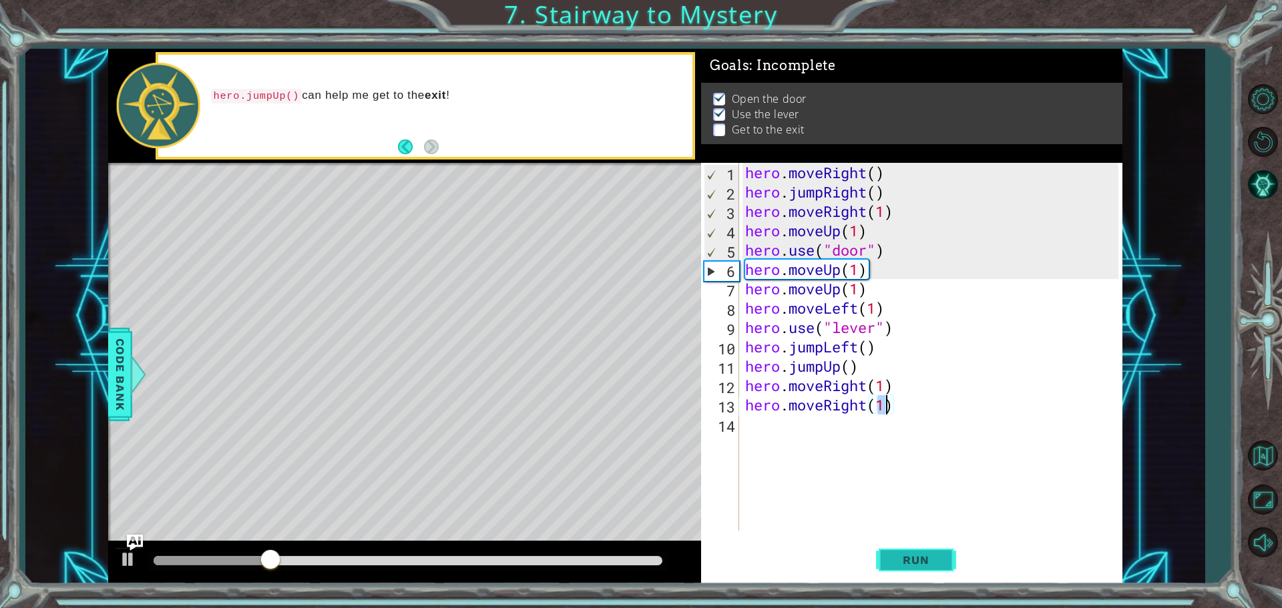
type textarea "hero.moveRight(1)"
click at [910, 563] on span "Run" at bounding box center [915, 560] width 53 height 13
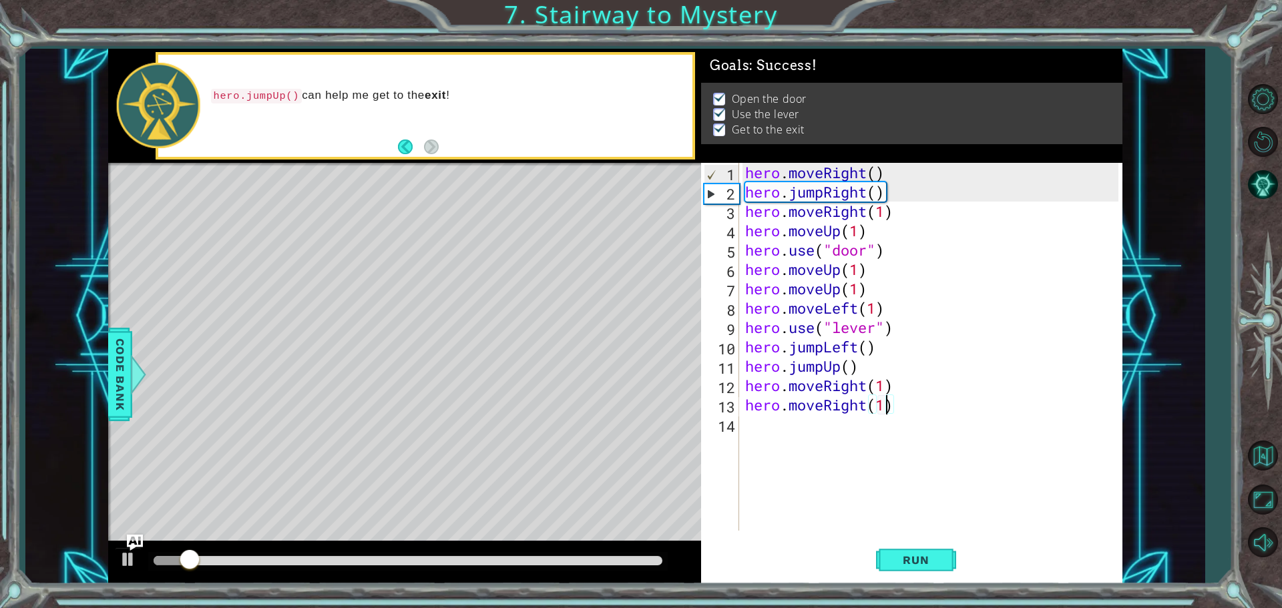
click at [795, 431] on div "hero . moveRight ( ) hero . jumpRight ( ) hero . moveRight ( 1 ) hero . moveUp …" at bounding box center [934, 366] width 383 height 407
type textarea "h"
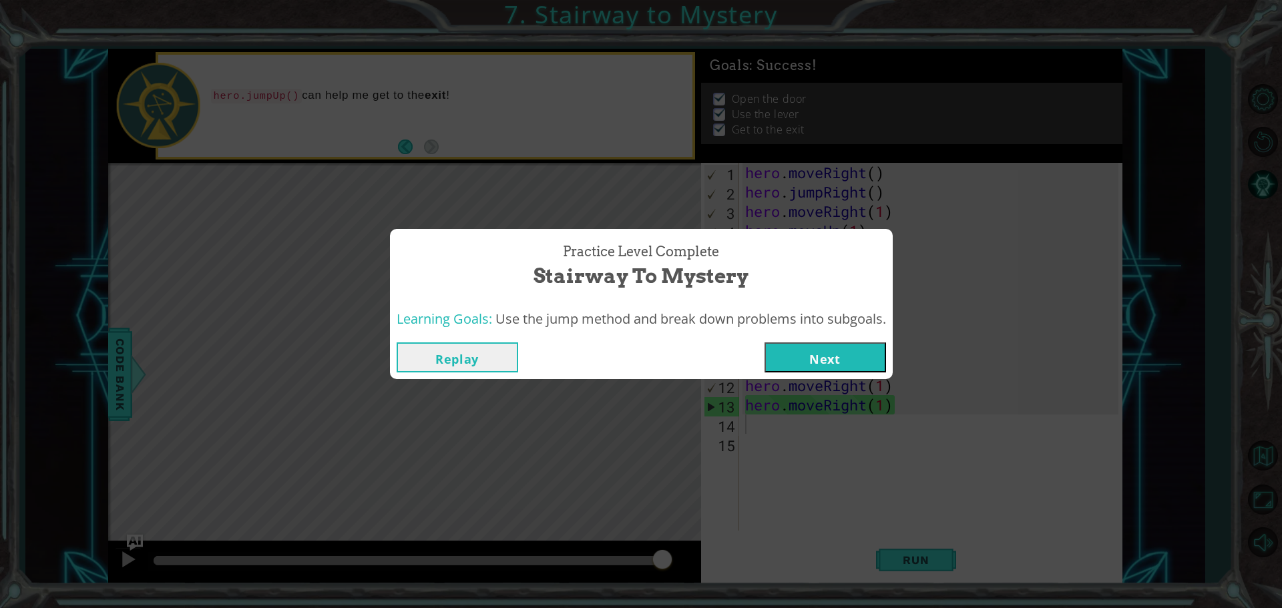
click at [848, 357] on button "Next" at bounding box center [826, 358] width 122 height 30
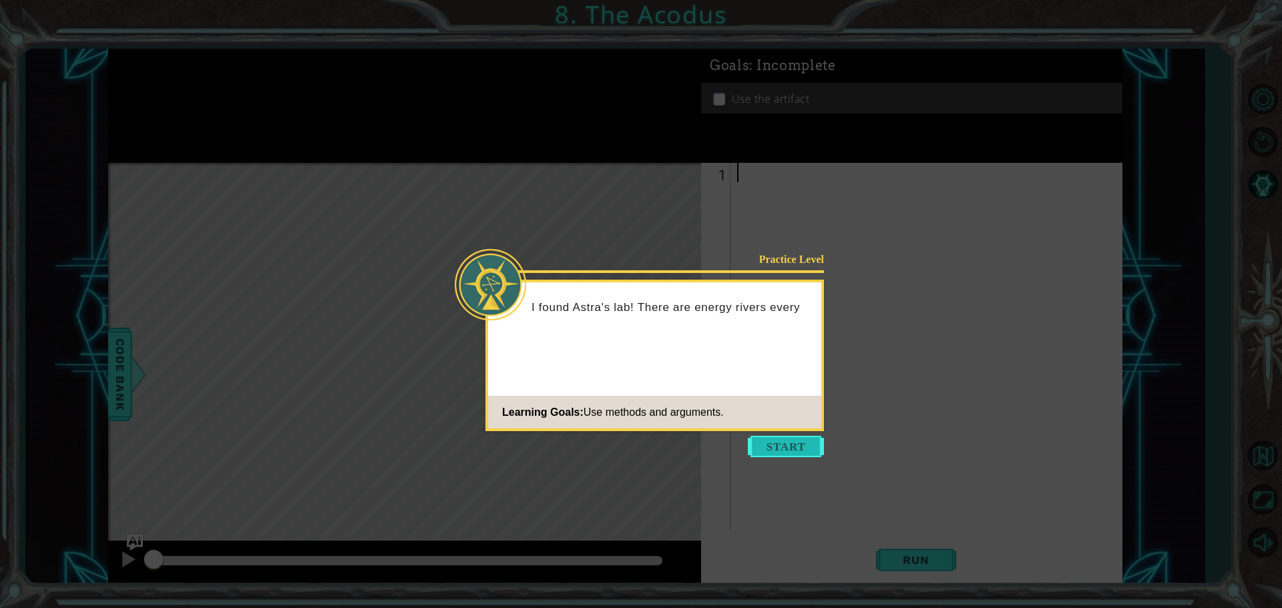
click at [763, 436] on button "Start" at bounding box center [786, 446] width 76 height 21
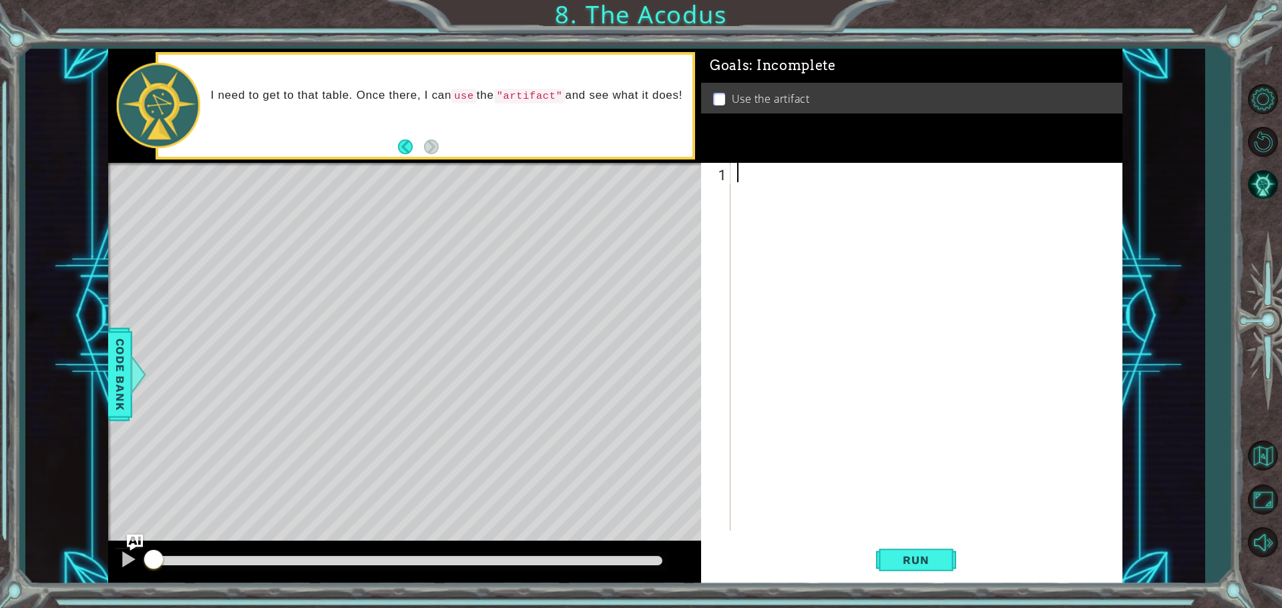
click at [763, 187] on div at bounding box center [930, 366] width 391 height 407
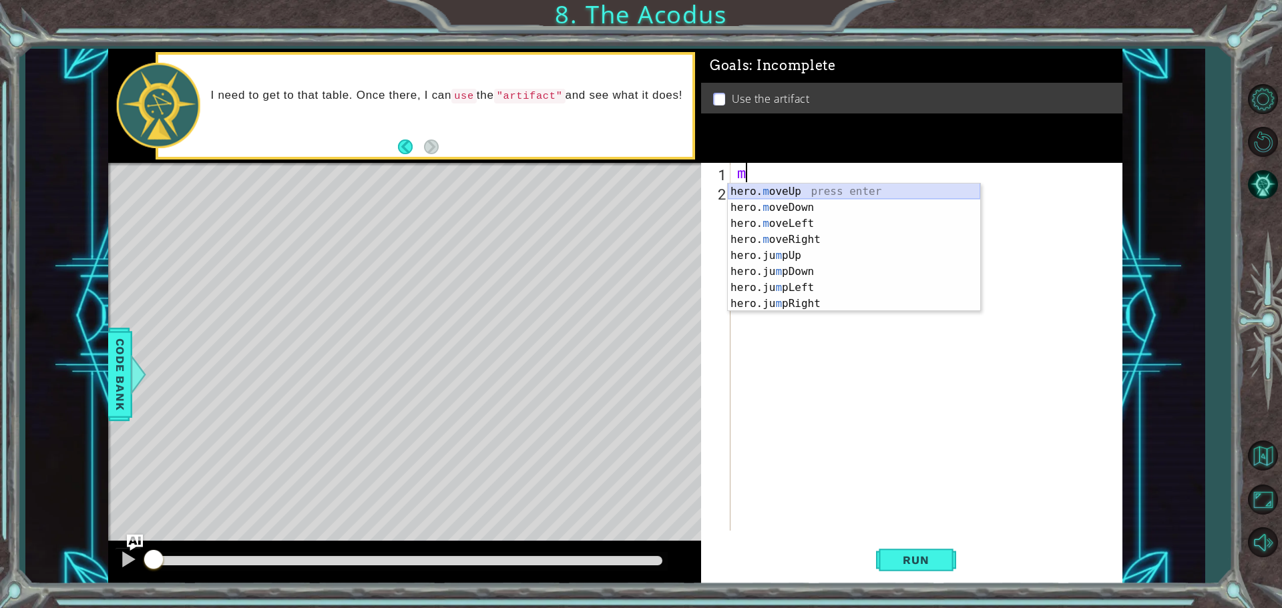
click at [787, 193] on div "hero. m oveUp press enter hero. m oveDown press enter hero. m oveLeft press ent…" at bounding box center [854, 264] width 252 height 160
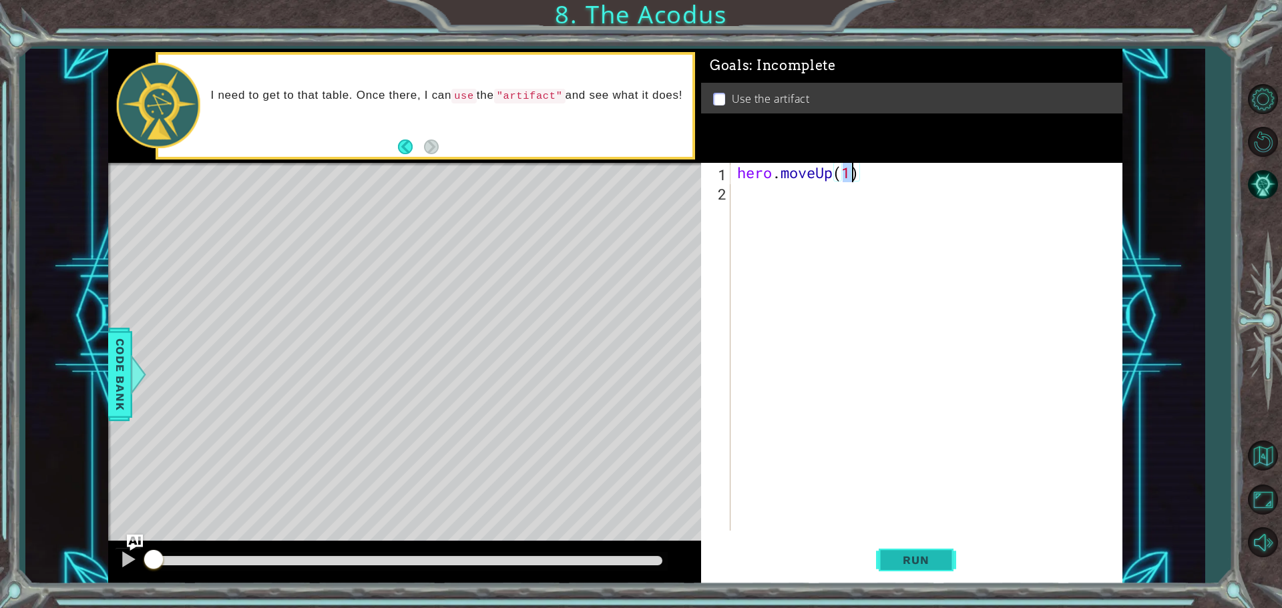
type textarea "hero.moveUp(1)"
click at [918, 566] on span "Run" at bounding box center [915, 560] width 53 height 13
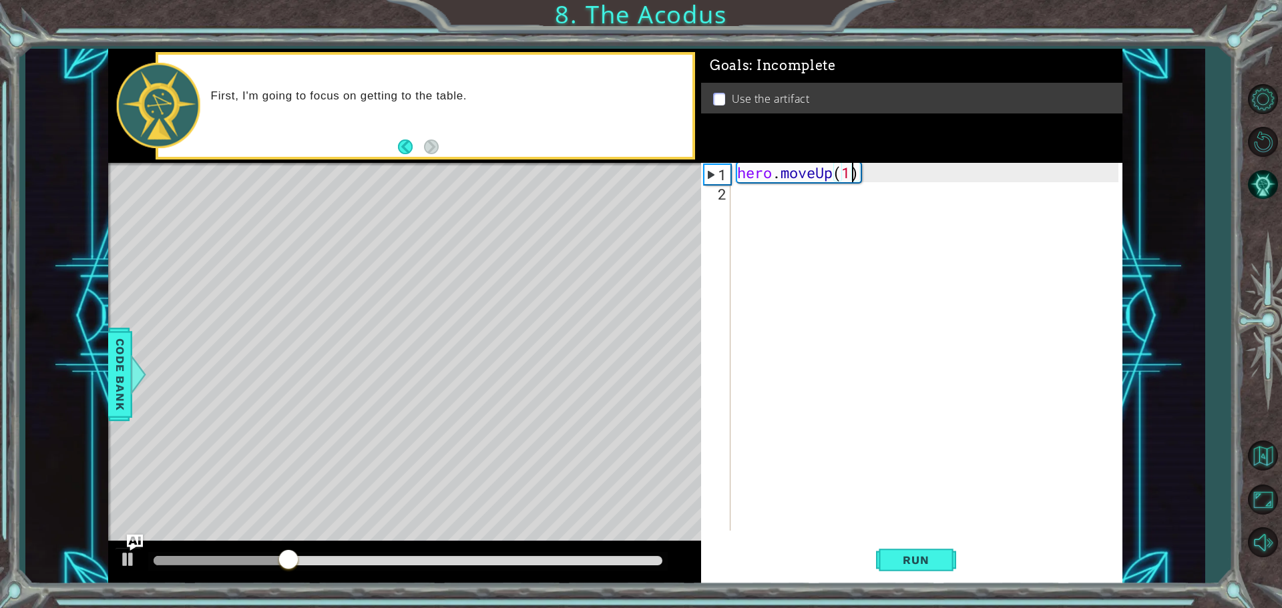
click at [741, 203] on div "hero . moveUp ( 1 )" at bounding box center [930, 366] width 391 height 407
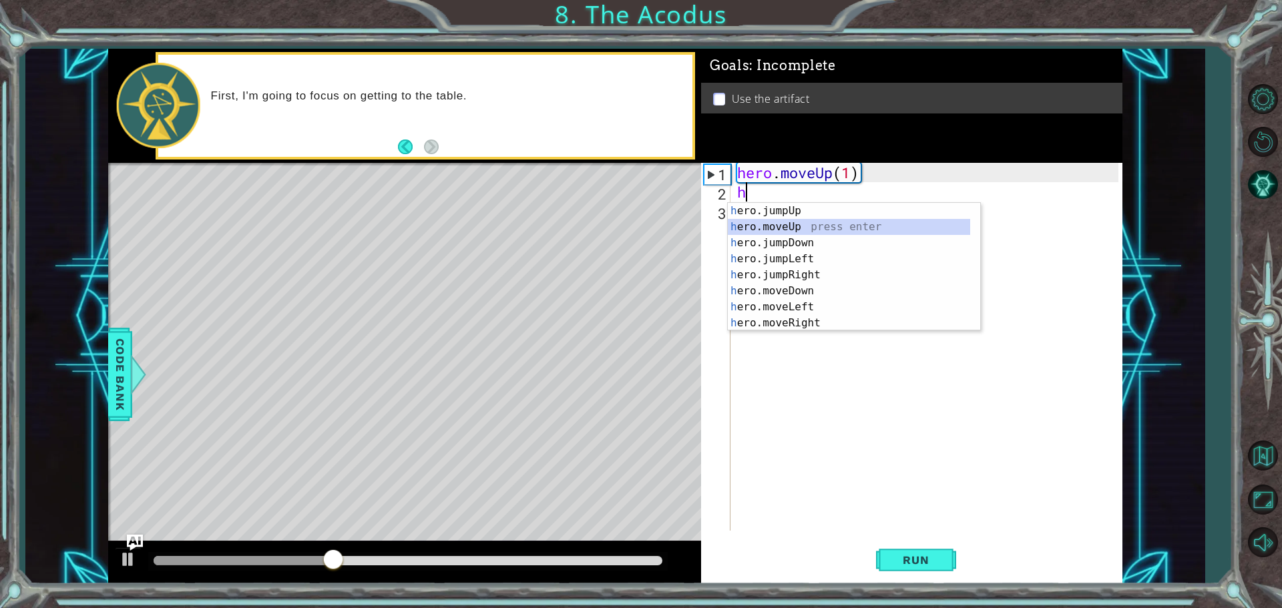
click at [781, 229] on div "h ero.jumpUp press enter h ero.moveUp press enter h ero.jumpDown press enter h …" at bounding box center [849, 283] width 242 height 160
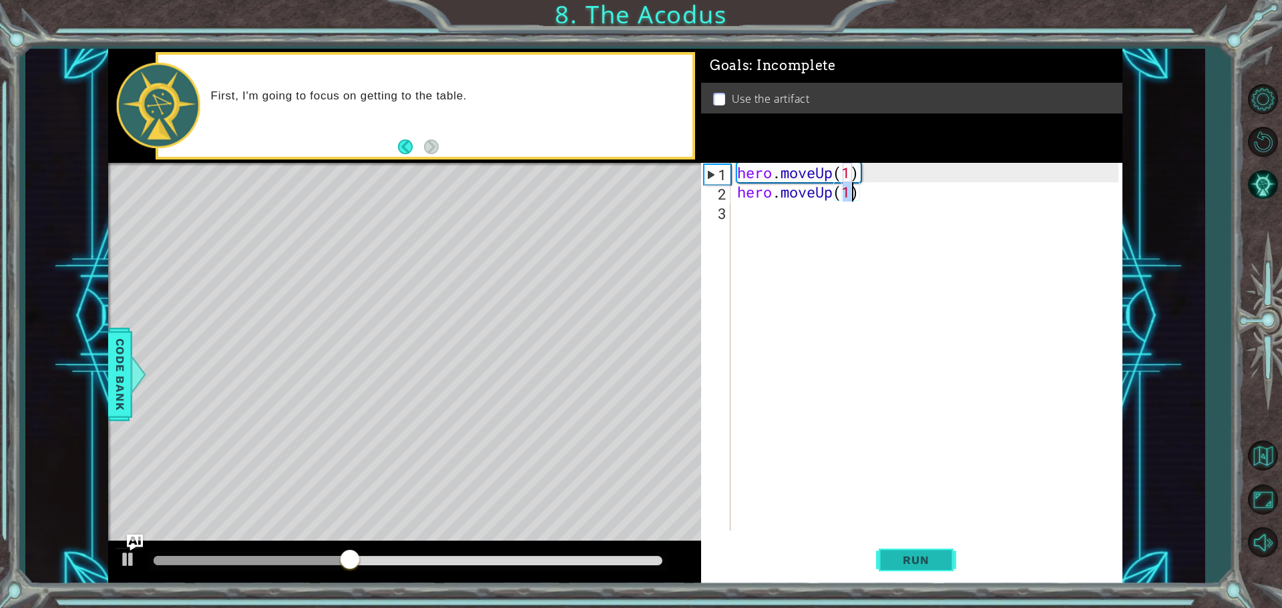
type textarea "hero.moveUp(1)"
click at [911, 554] on span "Run" at bounding box center [915, 560] width 53 height 13
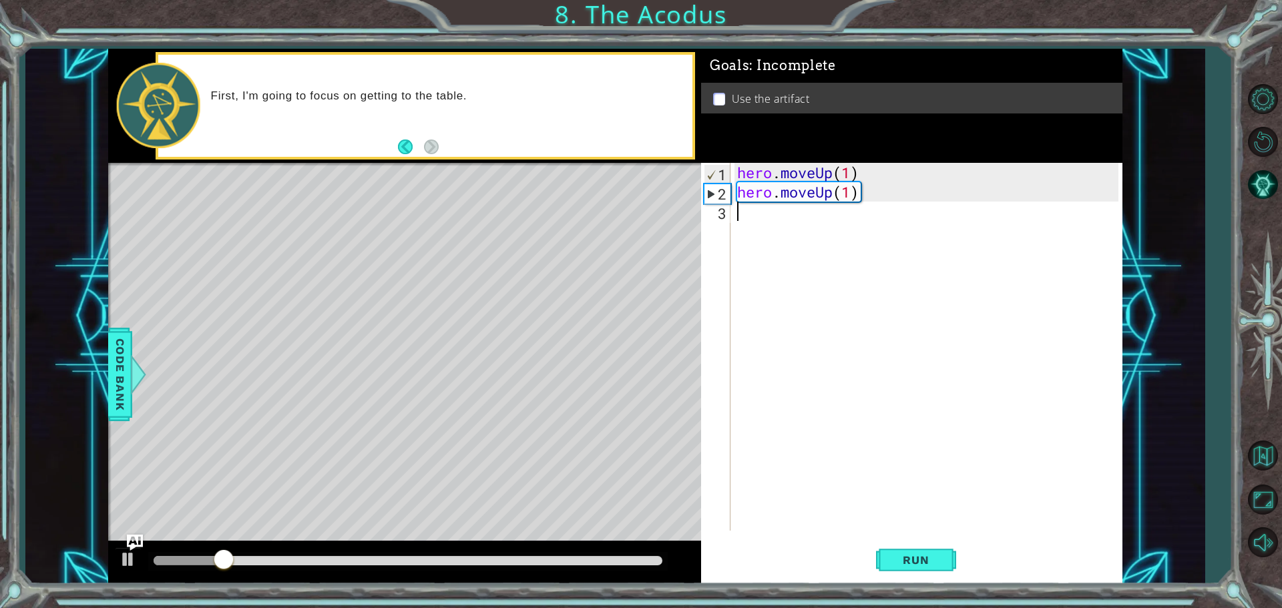
click at [769, 228] on div "hero . moveUp ( 1 ) hero . moveUp ( 1 )" at bounding box center [930, 366] width 391 height 407
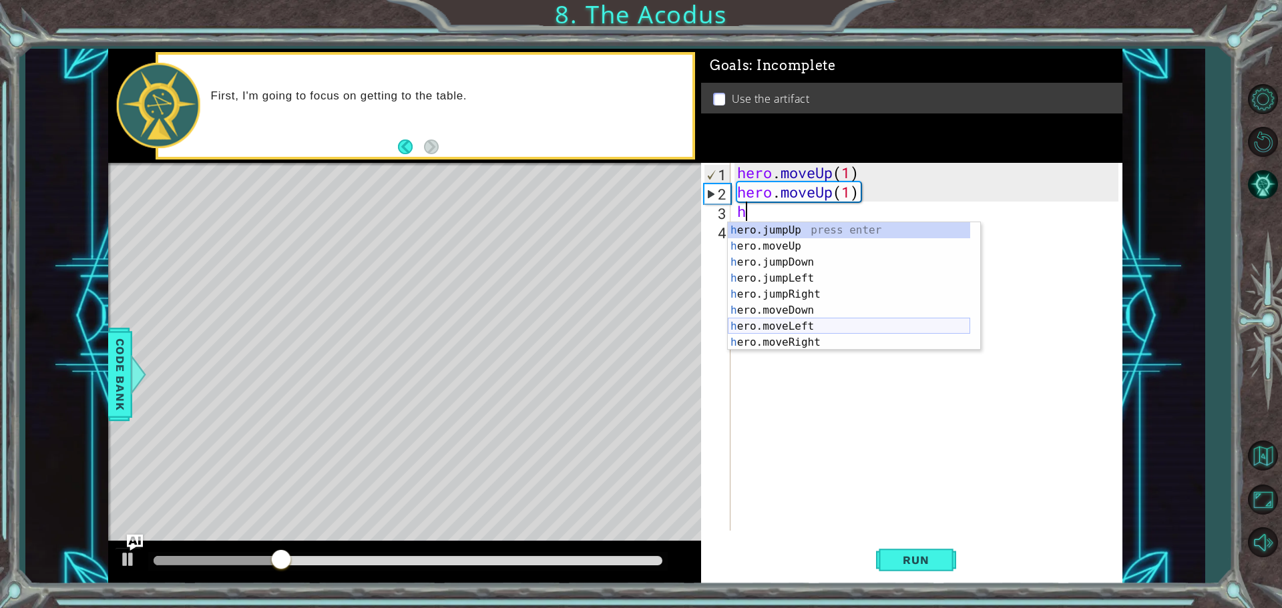
click at [800, 325] on div "h ero.jumpUp press enter h ero.moveUp press enter h ero.jumpDown press enter h …" at bounding box center [849, 302] width 242 height 160
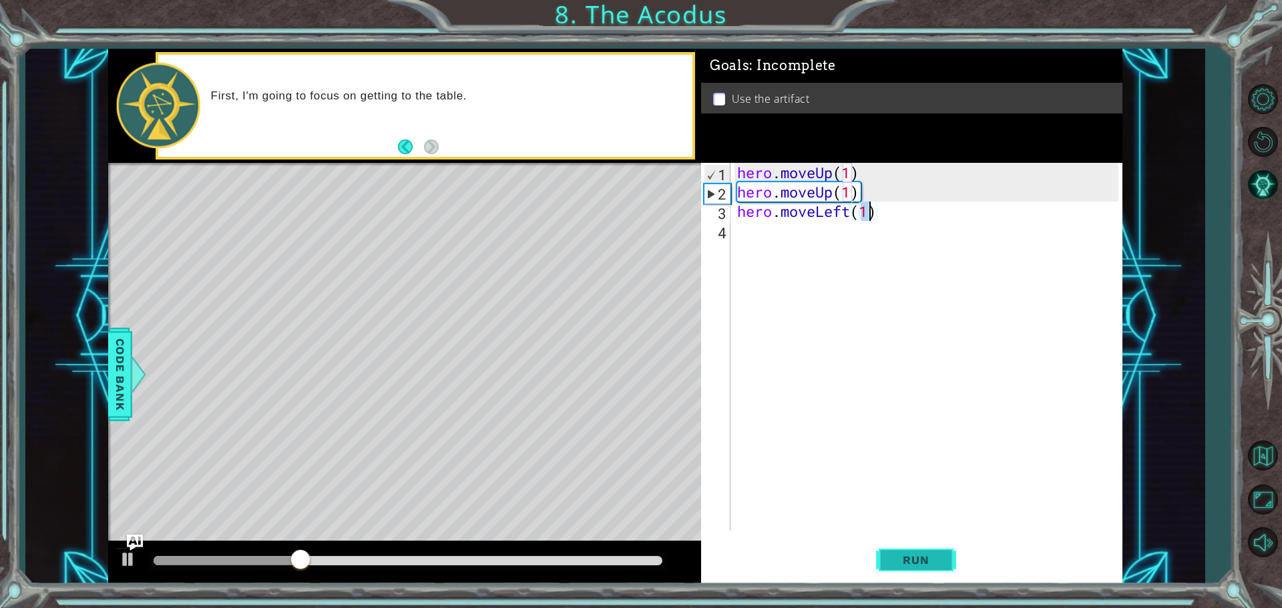
type textarea "hero.moveLeft(1)"
click at [906, 560] on span "Run" at bounding box center [915, 560] width 53 height 13
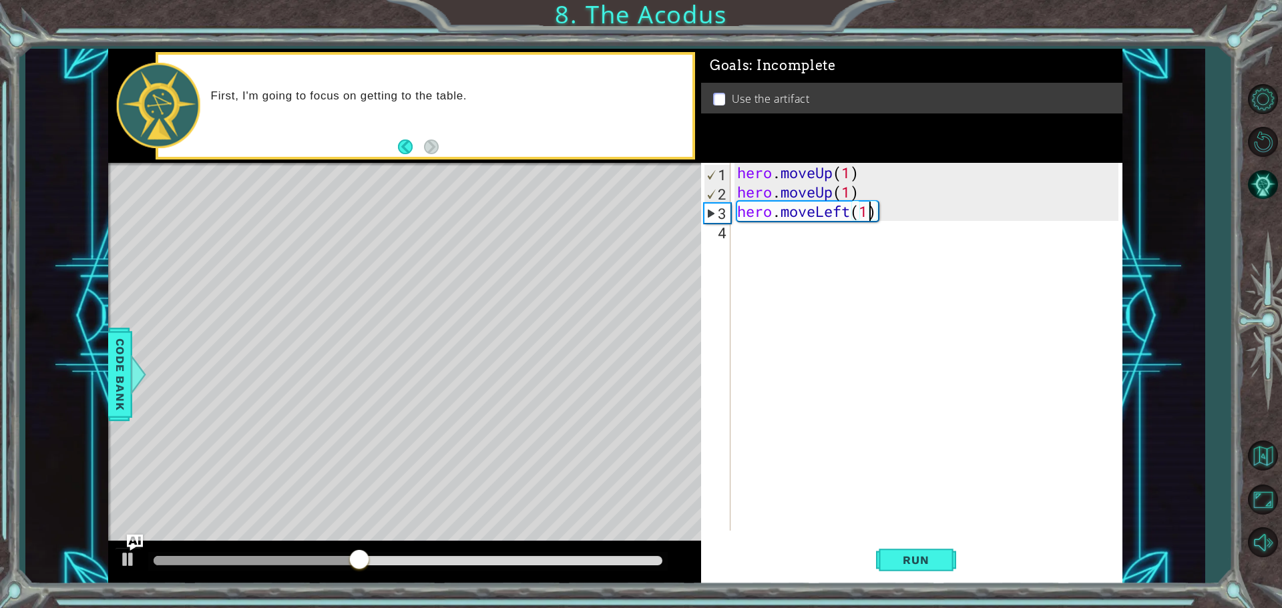
click at [763, 246] on div "hero . moveUp ( 1 ) hero . moveUp ( 1 ) hero . moveLeft ( 1 )" at bounding box center [930, 366] width 391 height 407
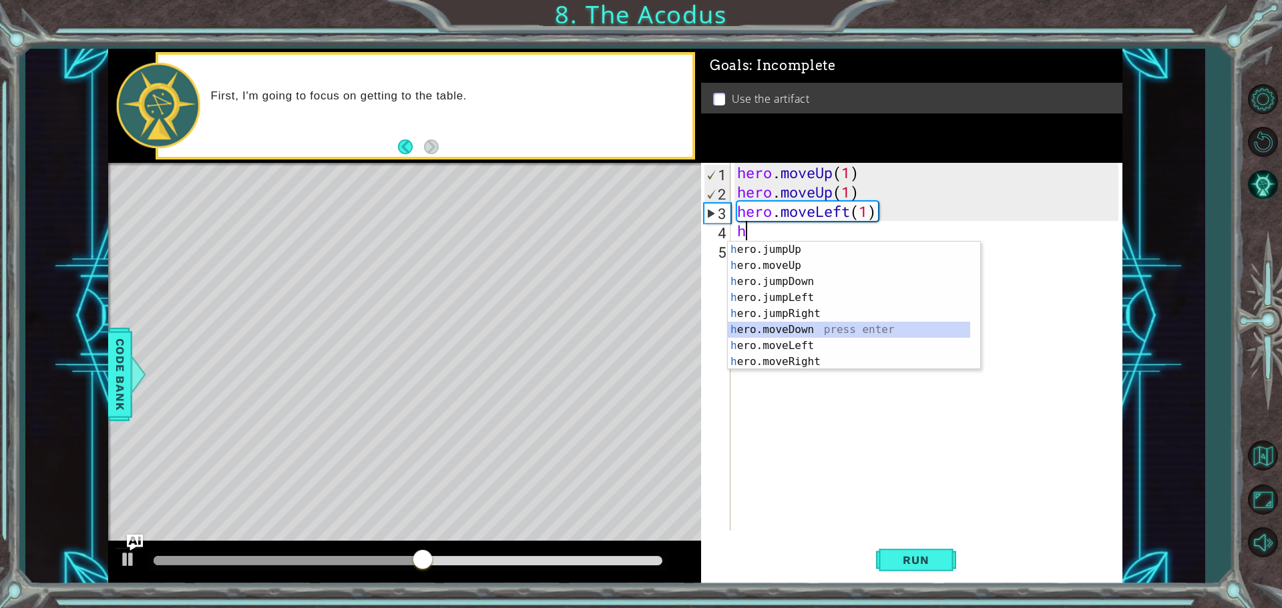
click at [806, 332] on div "h ero.jumpUp press enter h ero.moveUp press enter h ero.jumpDown press enter h …" at bounding box center [849, 322] width 242 height 160
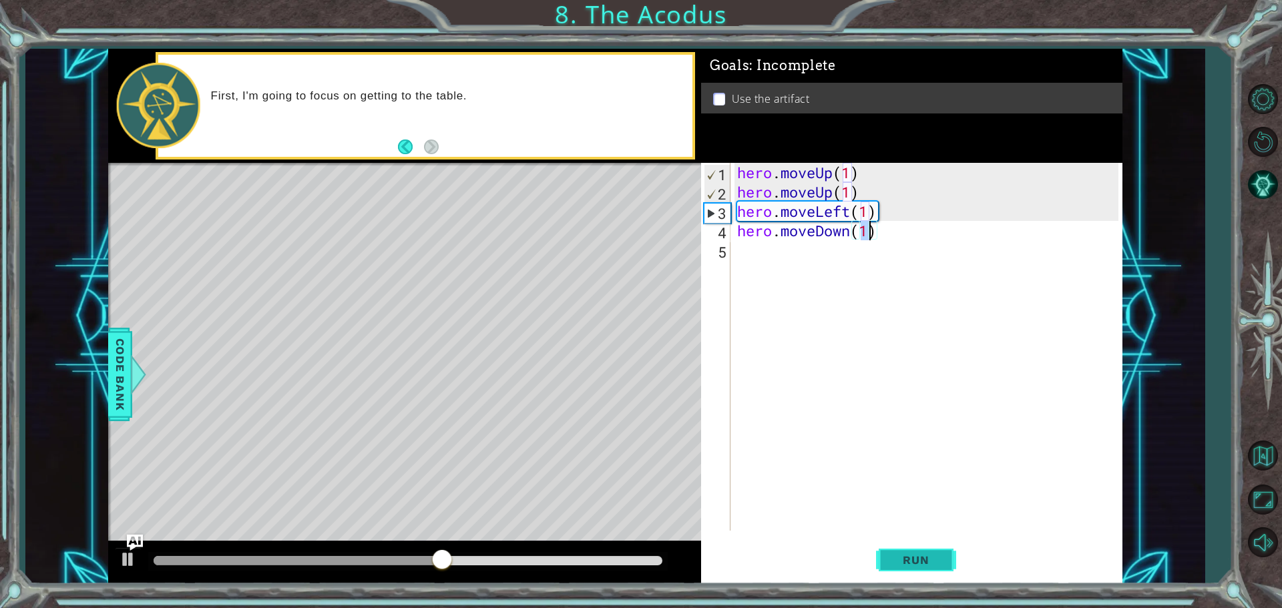
type textarea "hero.moveDown(1)"
click at [920, 576] on button "Run" at bounding box center [916, 560] width 80 height 42
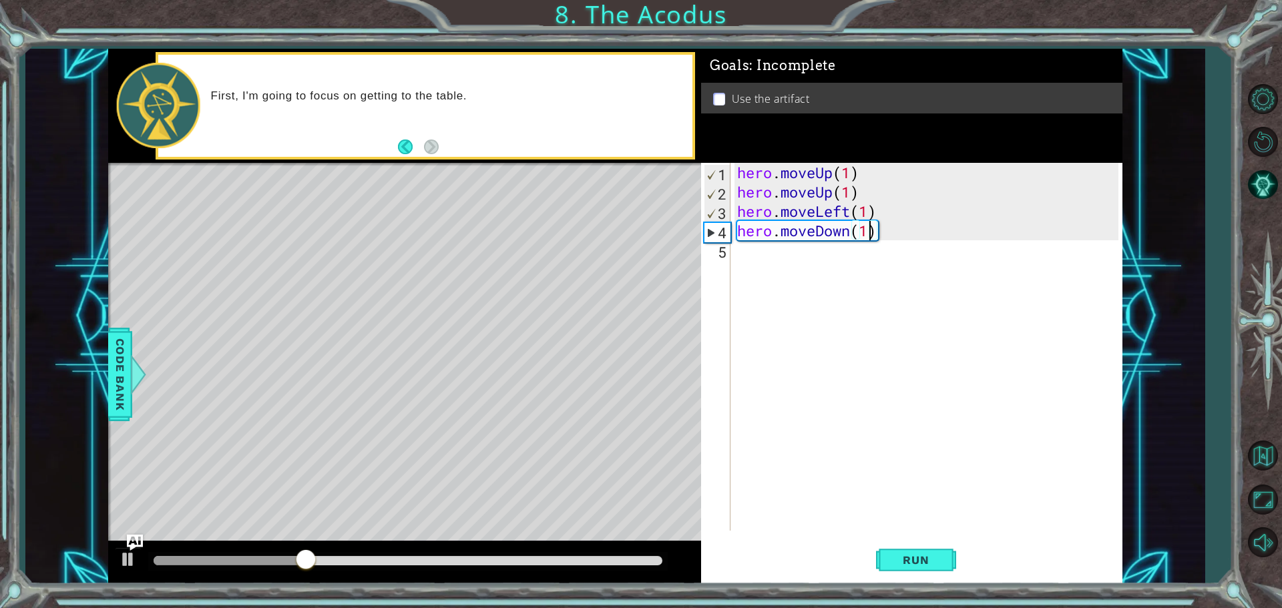
click at [775, 253] on div "hero . moveUp ( 1 ) hero . moveUp ( 1 ) hero . moveLeft ( 1 ) hero . moveDown (…" at bounding box center [930, 366] width 391 height 407
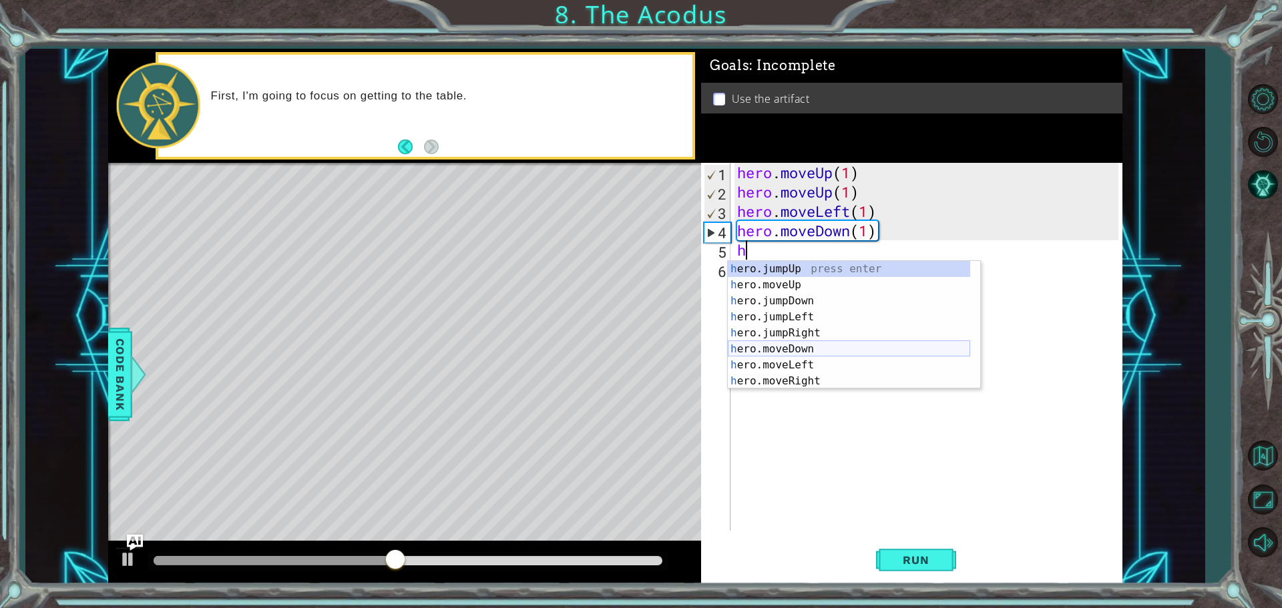
click at [801, 343] on div "h ero.jumpUp press enter h ero.moveUp press enter h ero.jumpDown press enter h …" at bounding box center [849, 341] width 242 height 160
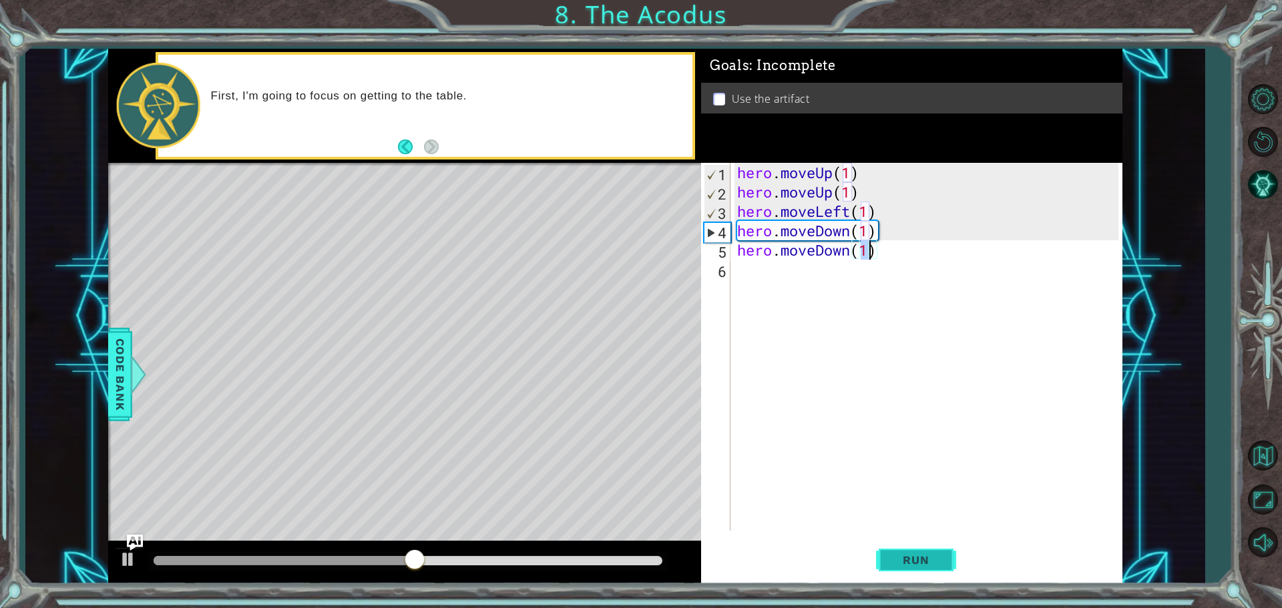
type textarea "hero.moveDown(1)"
click at [942, 561] on span "Run" at bounding box center [915, 560] width 53 height 13
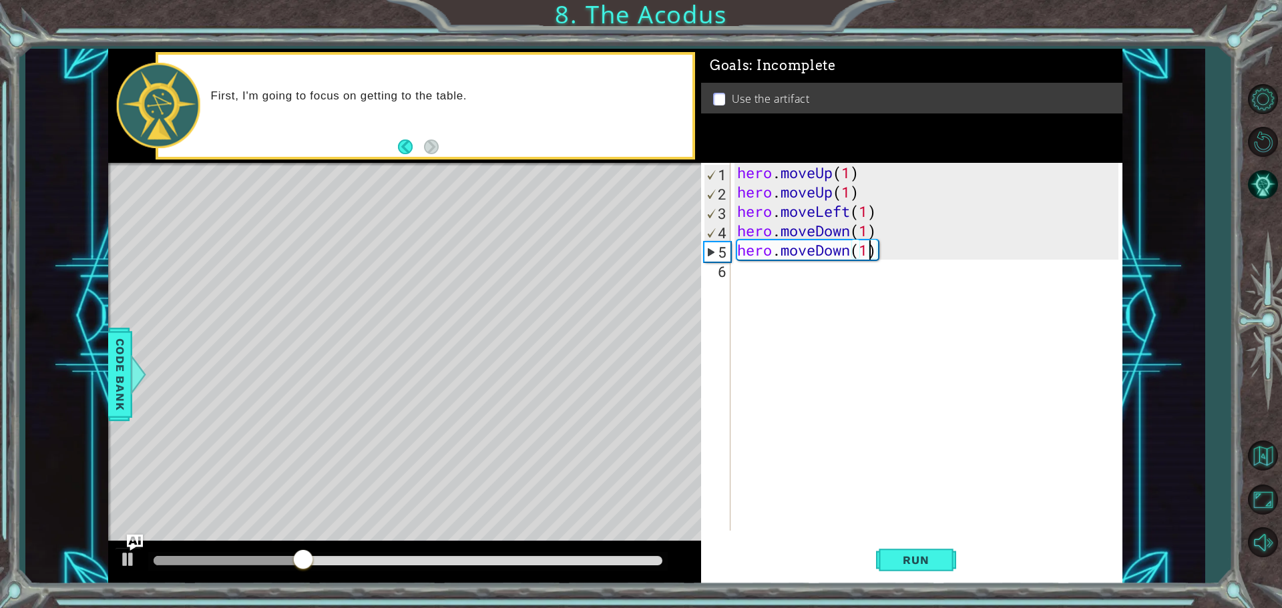
click at [767, 279] on div "hero . moveUp ( 1 ) hero . moveUp ( 1 ) hero . moveLeft ( 1 ) hero . moveDown (…" at bounding box center [930, 366] width 391 height 407
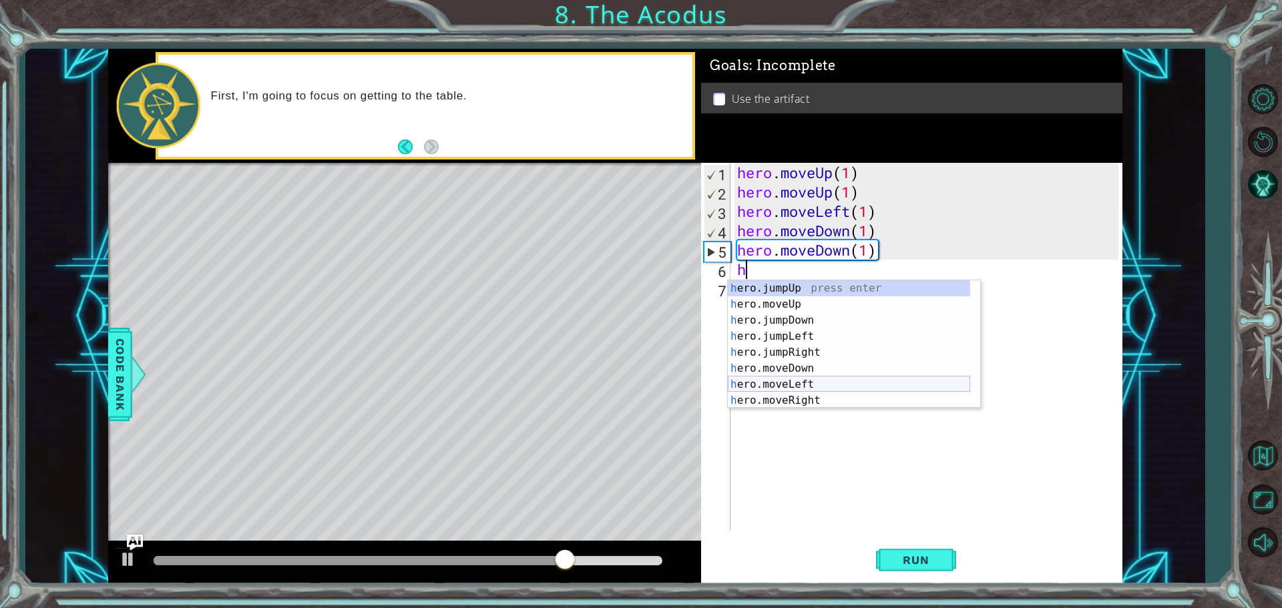
click at [794, 387] on div "h ero.jumpUp press enter h ero.moveUp press enter h ero.jumpDown press enter h …" at bounding box center [849, 360] width 242 height 160
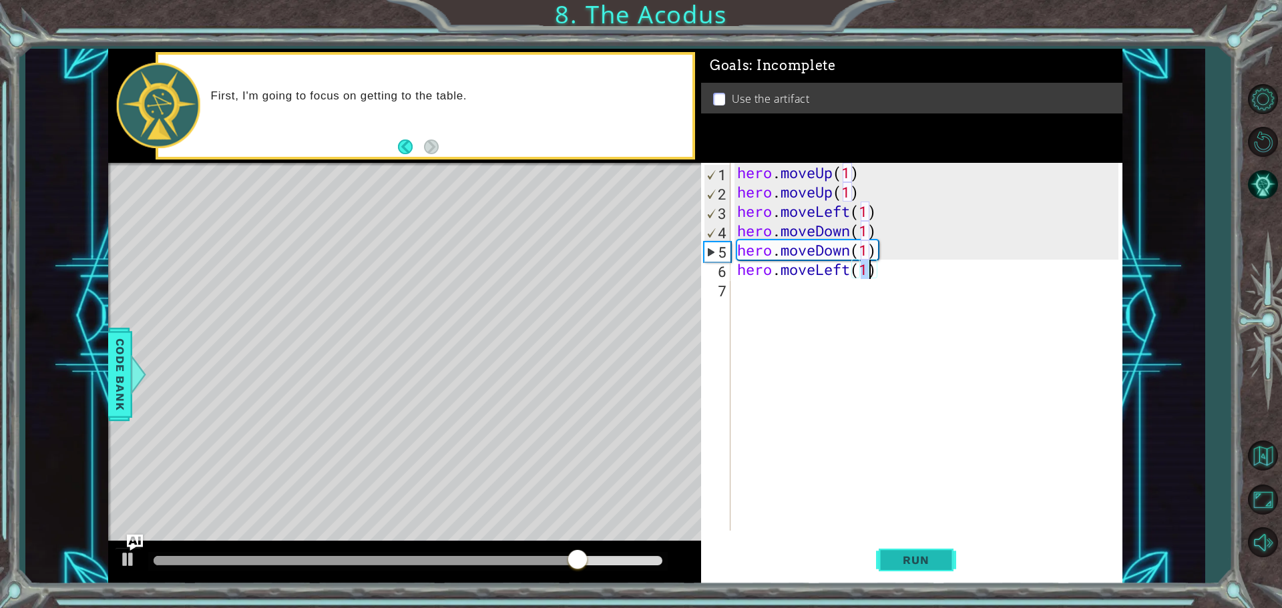
type textarea "hero.moveLeft(1)"
click at [915, 566] on span "Run" at bounding box center [915, 560] width 53 height 13
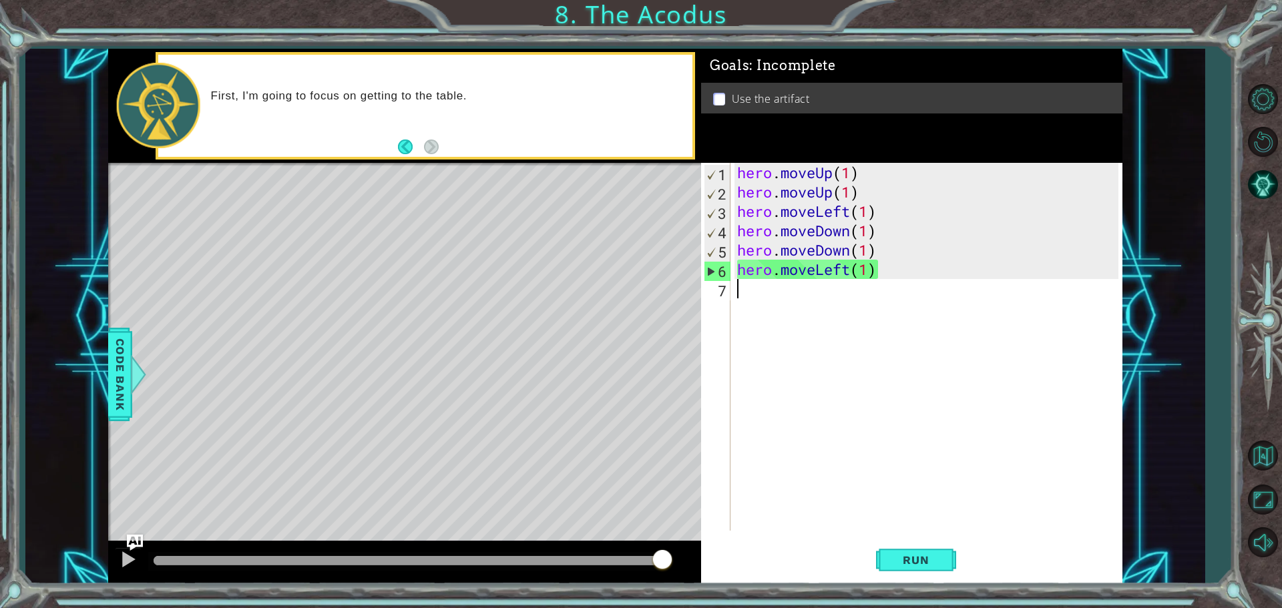
click at [782, 296] on div "hero . moveUp ( 1 ) hero . moveUp ( 1 ) hero . moveLeft ( 1 ) hero . moveDown (…" at bounding box center [930, 366] width 391 height 407
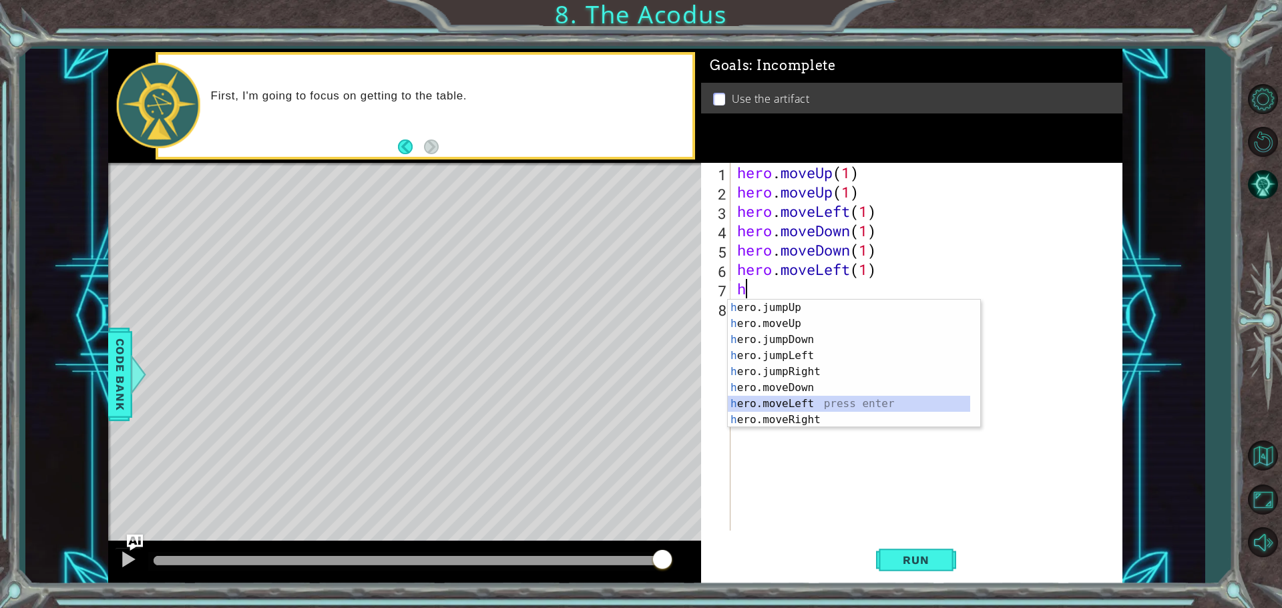
click at [803, 402] on div "h ero.jumpUp press enter h ero.moveUp press enter h ero.jumpDown press enter h …" at bounding box center [849, 380] width 242 height 160
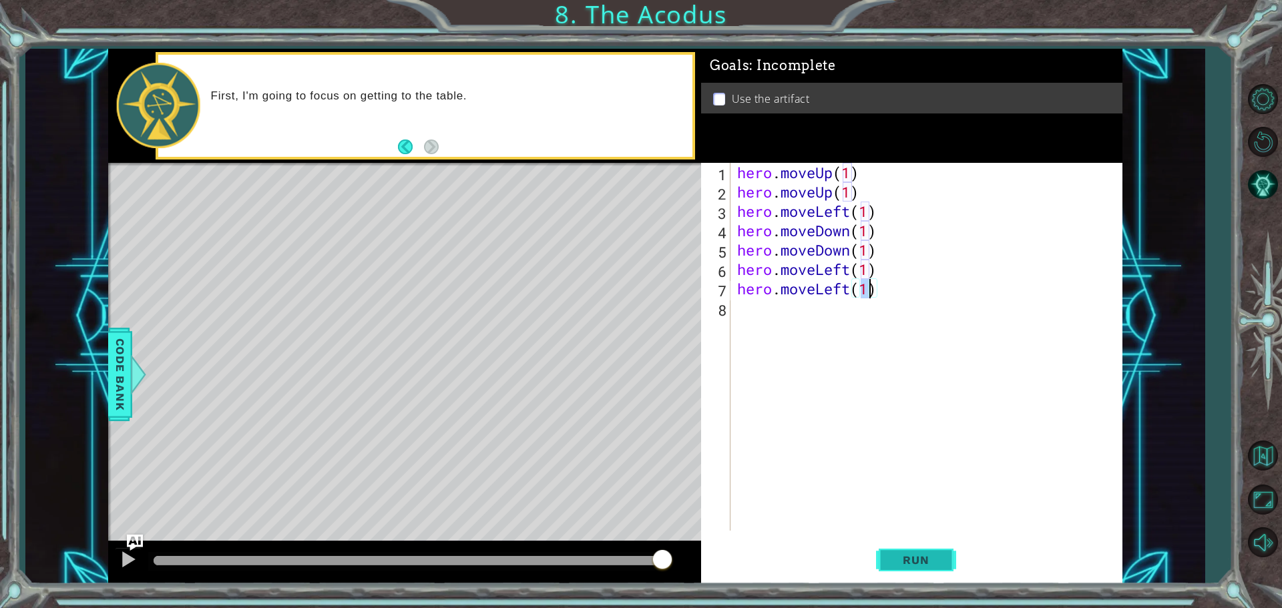
type textarea "hero.moveLeft(1)"
click at [914, 545] on button "Run" at bounding box center [916, 560] width 80 height 42
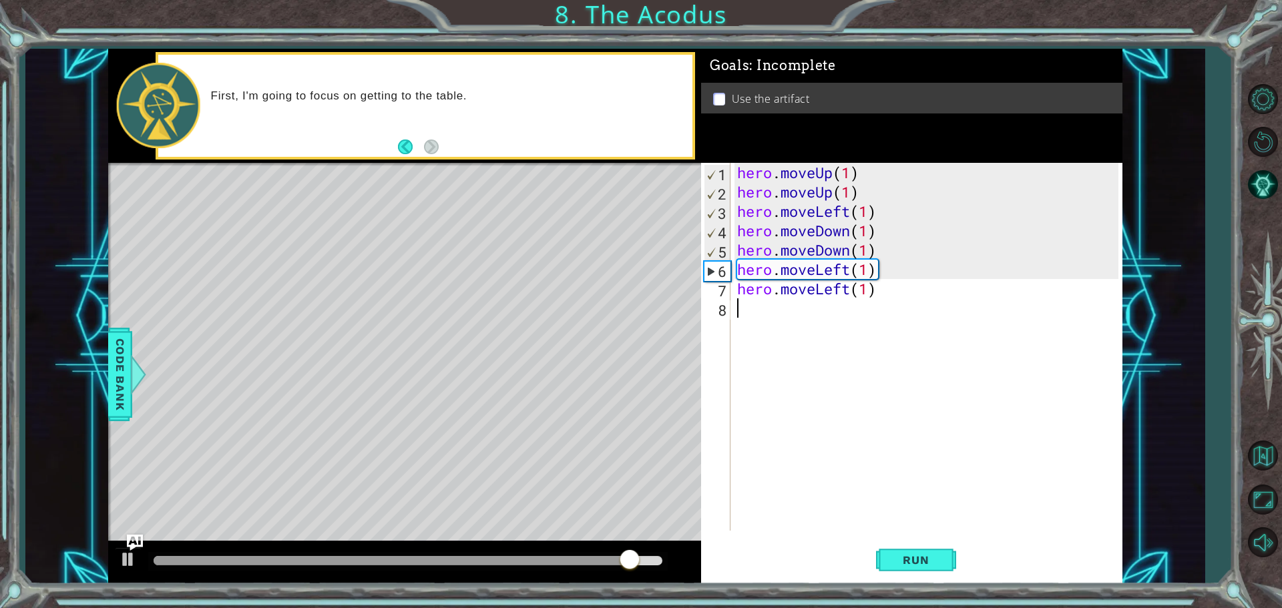
click at [808, 314] on div "hero . moveUp ( 1 ) hero . moveUp ( 1 ) hero . moveLeft ( 1 ) hero . moveDown (…" at bounding box center [930, 366] width 391 height 407
click at [882, 291] on div "hero . moveUp ( 1 ) hero . moveUp ( 1 ) hero . moveLeft ( 1 ) hero . moveDown (…" at bounding box center [930, 366] width 391 height 407
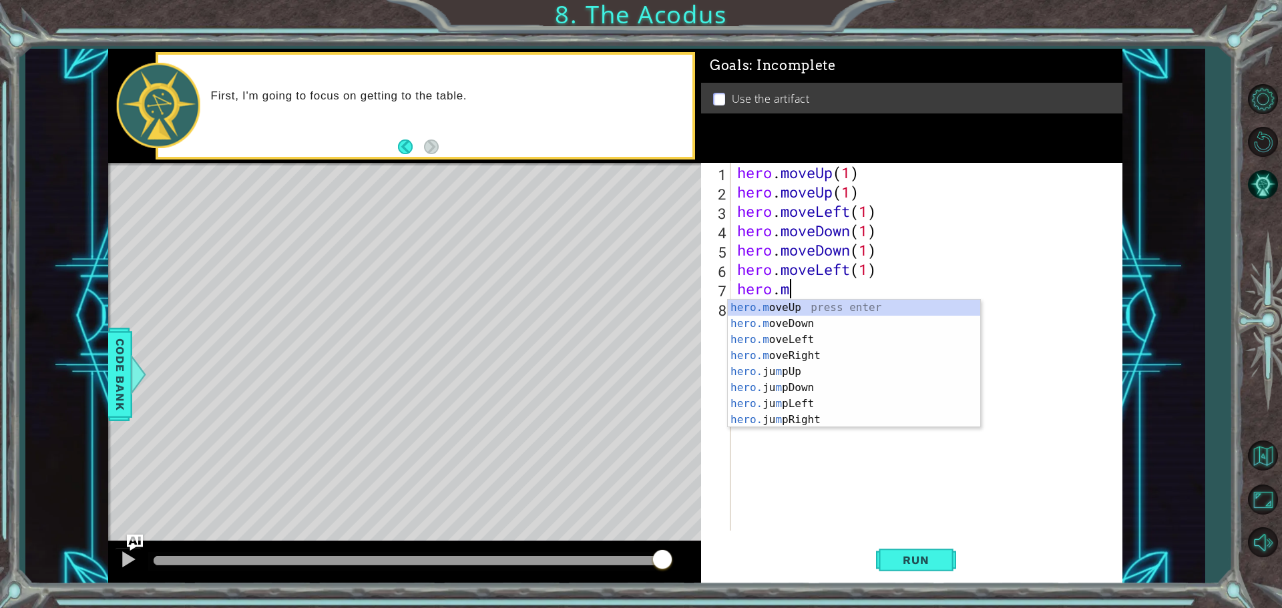
type textarea "hero."
click at [815, 344] on div "hero. jumpUp press enter hero. jumpDown press enter hero. jumpLeft press enter …" at bounding box center [849, 380] width 242 height 160
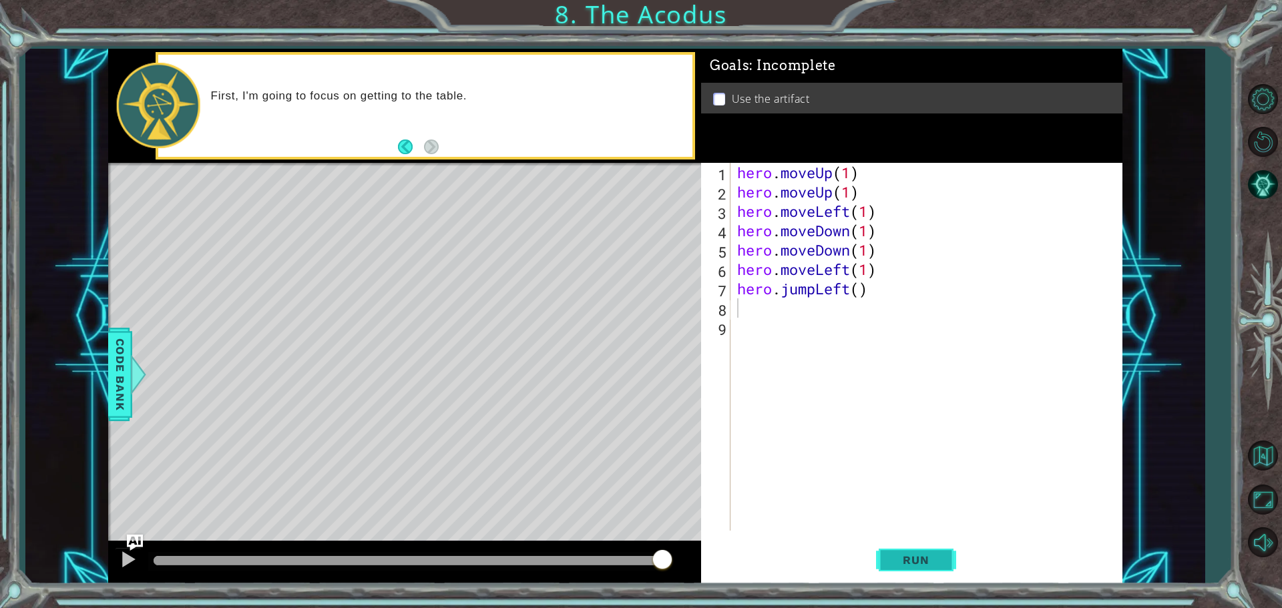
click at [916, 542] on div "1 2 3 4 5 6 7 8 9 hero . moveUp ( 1 ) hero . moveUp ( 1 ) hero . moveLeft ( 1 )…" at bounding box center [911, 373] width 421 height 421
click at [916, 561] on span "Run" at bounding box center [915, 560] width 53 height 13
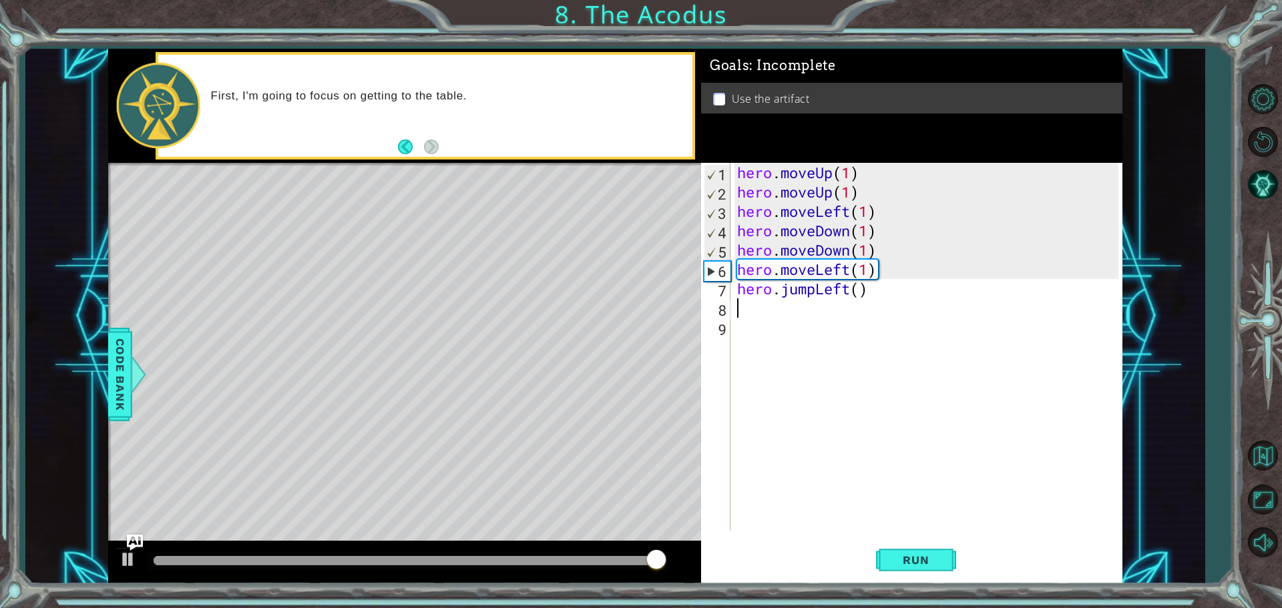
click at [881, 297] on div "hero . moveUp ( 1 ) hero . moveUp ( 1 ) hero . moveLeft ( 1 ) hero . moveDown (…" at bounding box center [930, 366] width 391 height 407
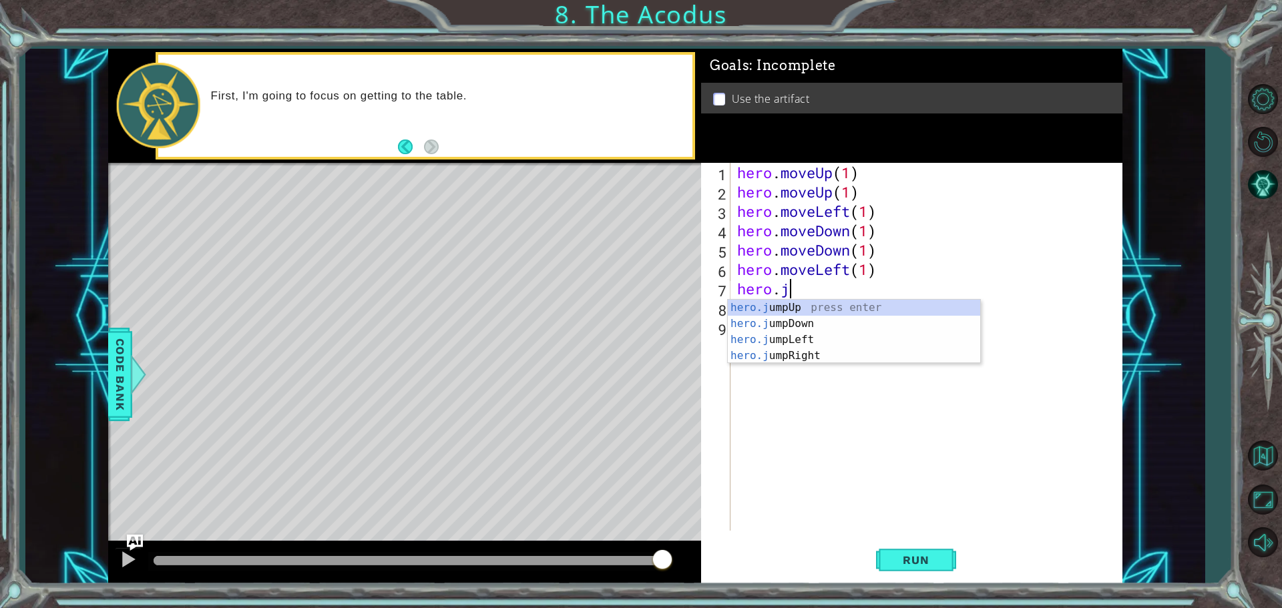
type textarea "hero."
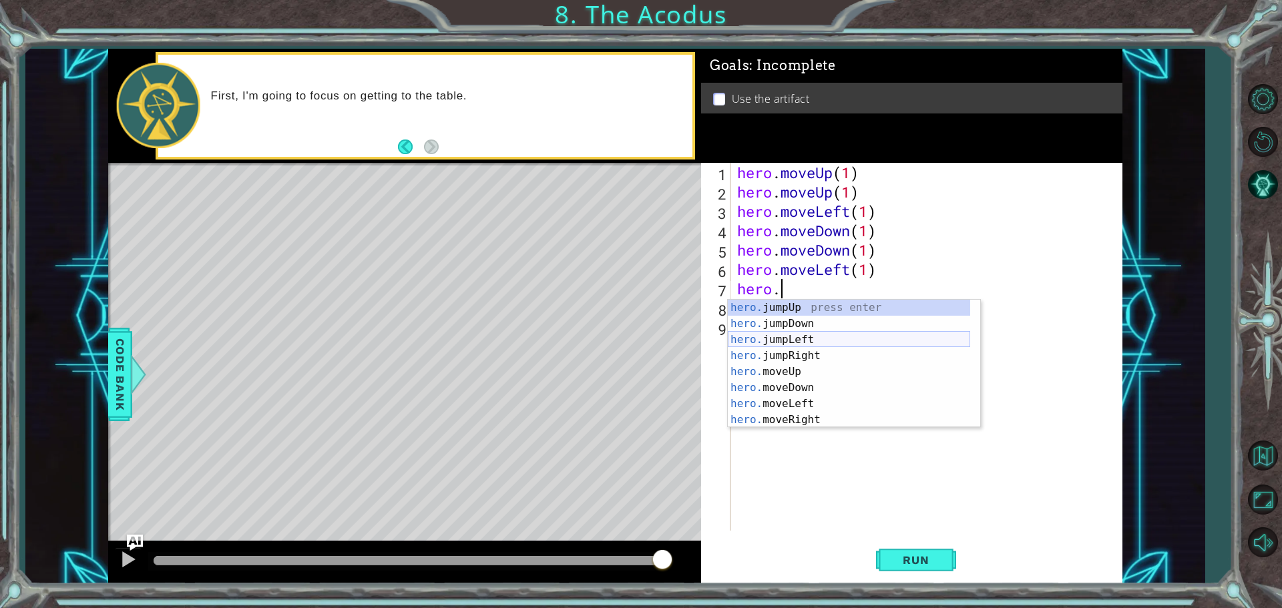
click at [819, 341] on div "hero. jumpUp press enter hero. jumpDown press enter hero. jumpLeft press enter …" at bounding box center [849, 380] width 242 height 160
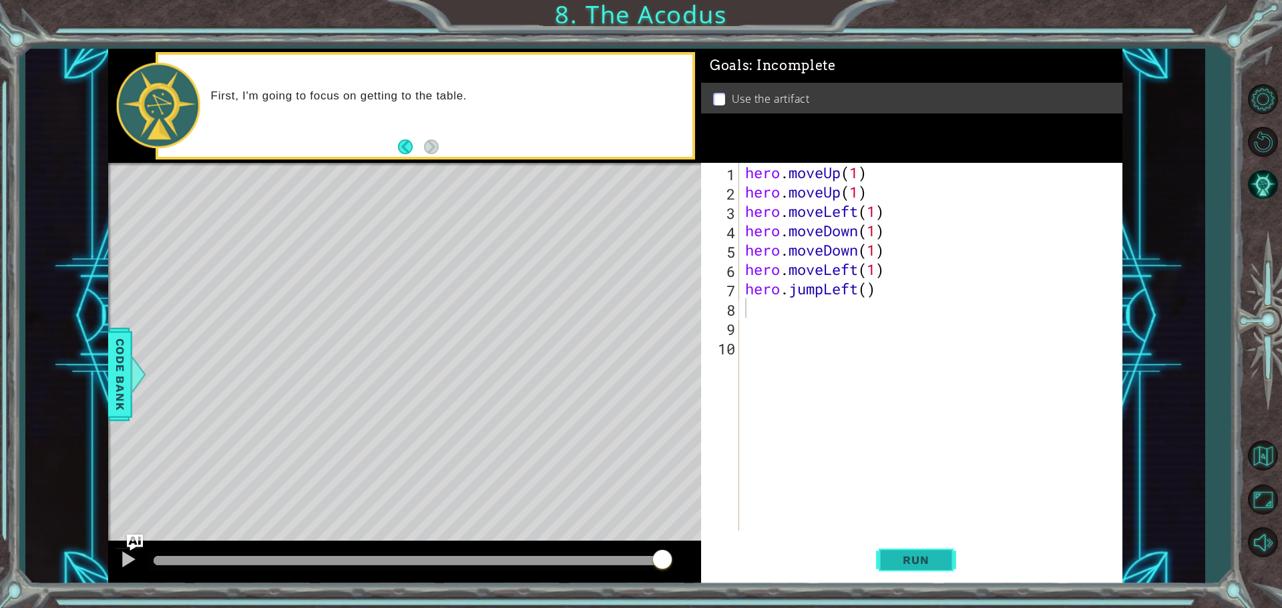
click at [898, 566] on span "Run" at bounding box center [915, 560] width 53 height 13
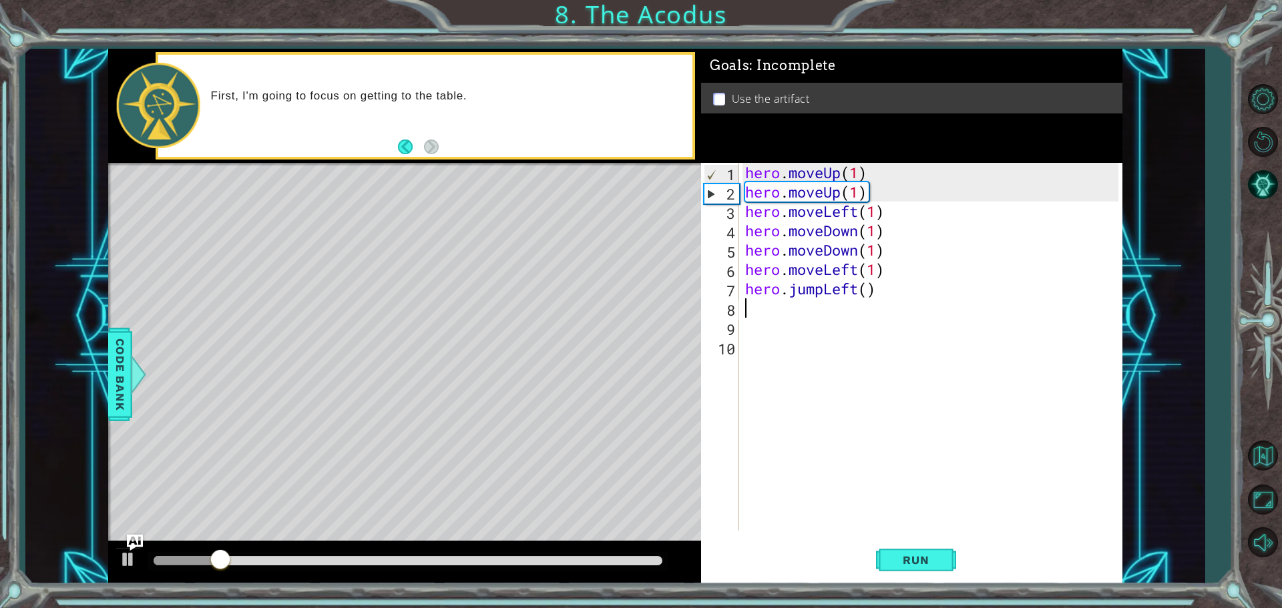
click at [906, 296] on div "hero . moveUp ( 1 ) hero . moveUp ( 1 ) hero . moveLeft ( 1 ) hero . moveDown (…" at bounding box center [934, 366] width 383 height 407
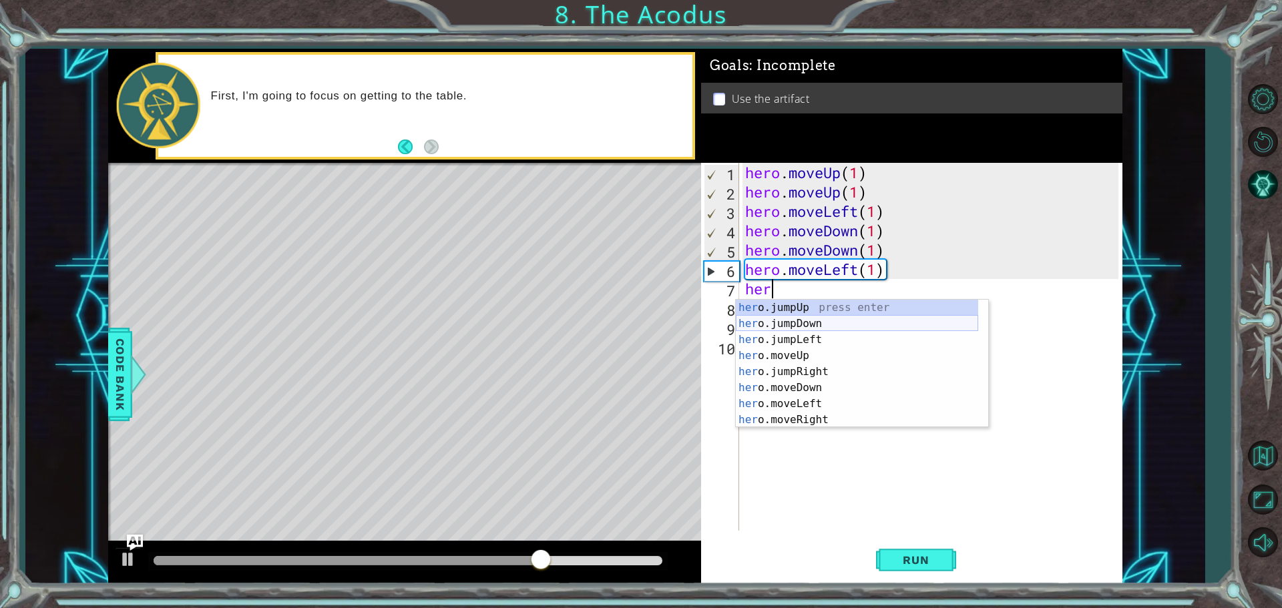
type textarea "h"
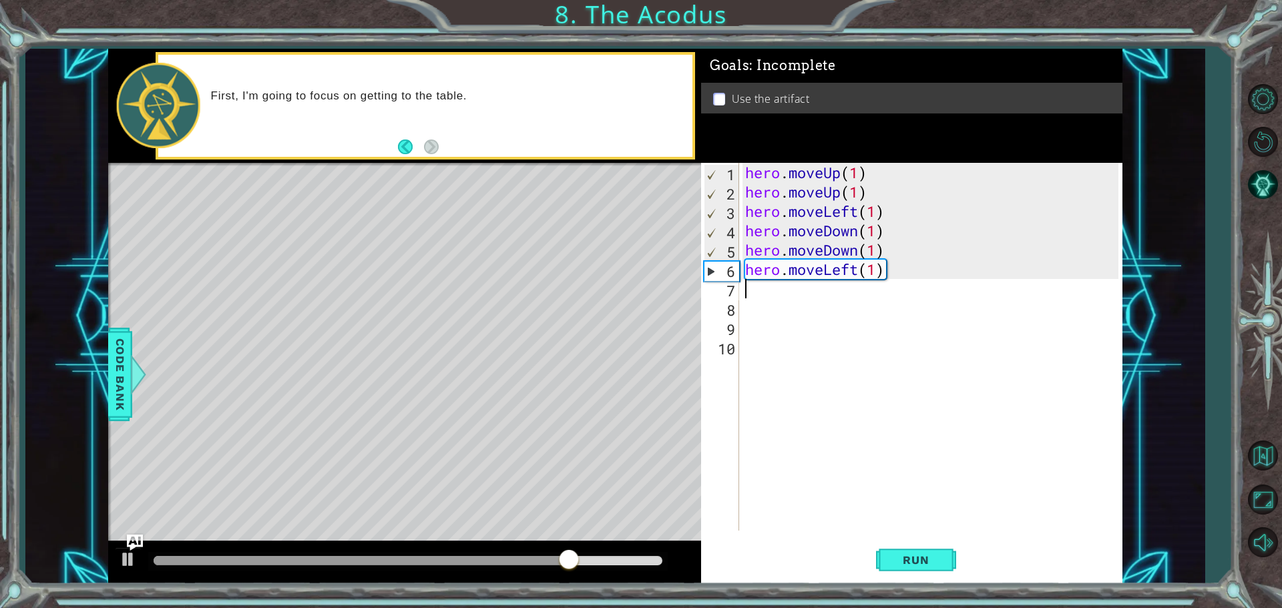
type textarea "hero.moveLeft(1)"
click at [819, 306] on div "hero . moveUp ( 1 ) hero . moveUp ( 1 ) hero . moveLeft ( 1 ) hero . moveDown (…" at bounding box center [929, 366] width 391 height 407
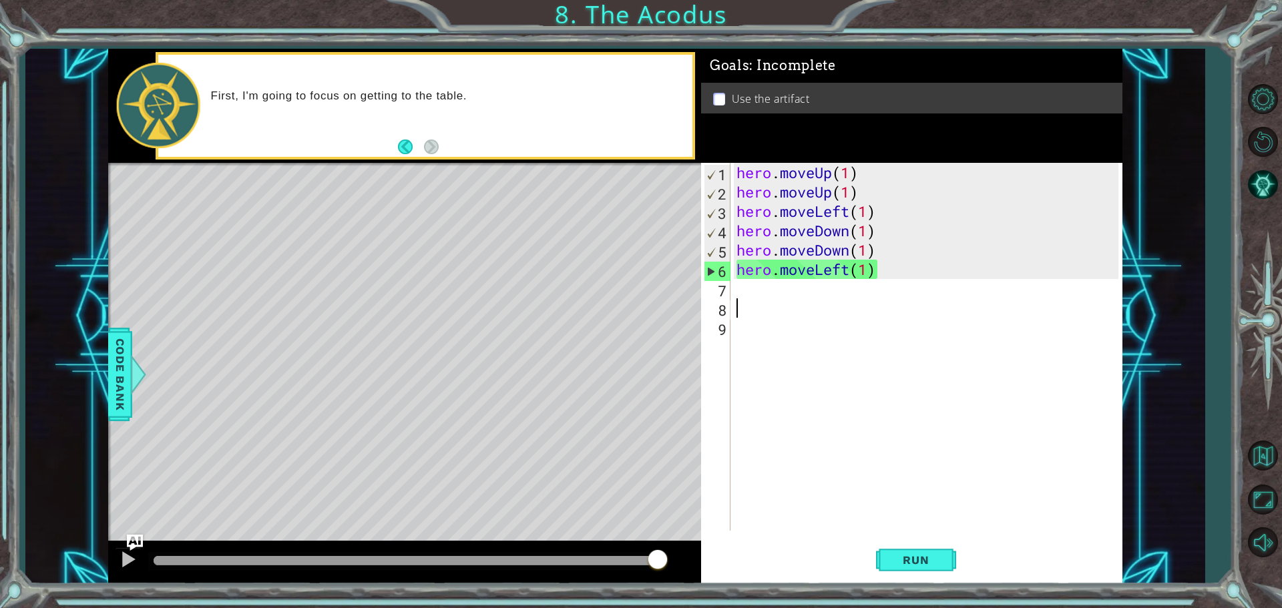
click at [800, 298] on div "hero . moveUp ( 1 ) hero . moveUp ( 1 ) hero . moveLeft ( 1 ) hero . moveDown (…" at bounding box center [929, 366] width 391 height 407
click at [769, 296] on div "hero . moveUp ( 1 ) hero . moveUp ( 1 ) hero . moveLeft ( 1 ) hero . moveDown (…" at bounding box center [929, 366] width 391 height 407
type textarea "h"
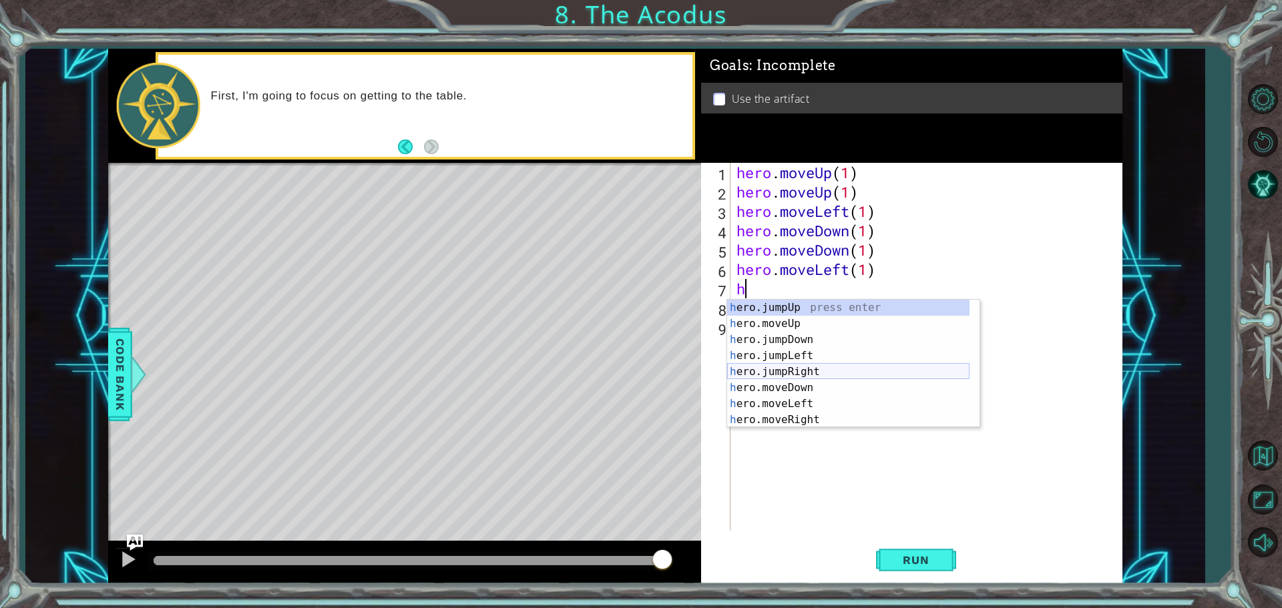
click at [793, 367] on div "h ero.jumpUp press enter h ero.moveUp press enter h ero.jumpDown press enter h …" at bounding box center [848, 380] width 242 height 160
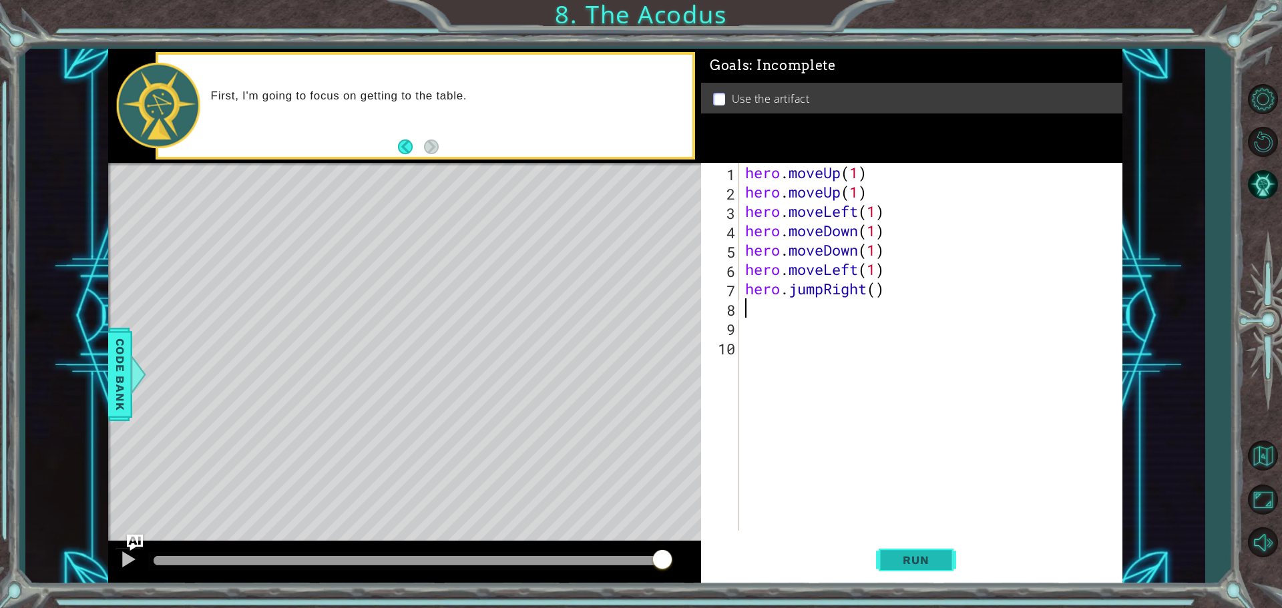
click at [912, 568] on button "Run" at bounding box center [916, 560] width 80 height 42
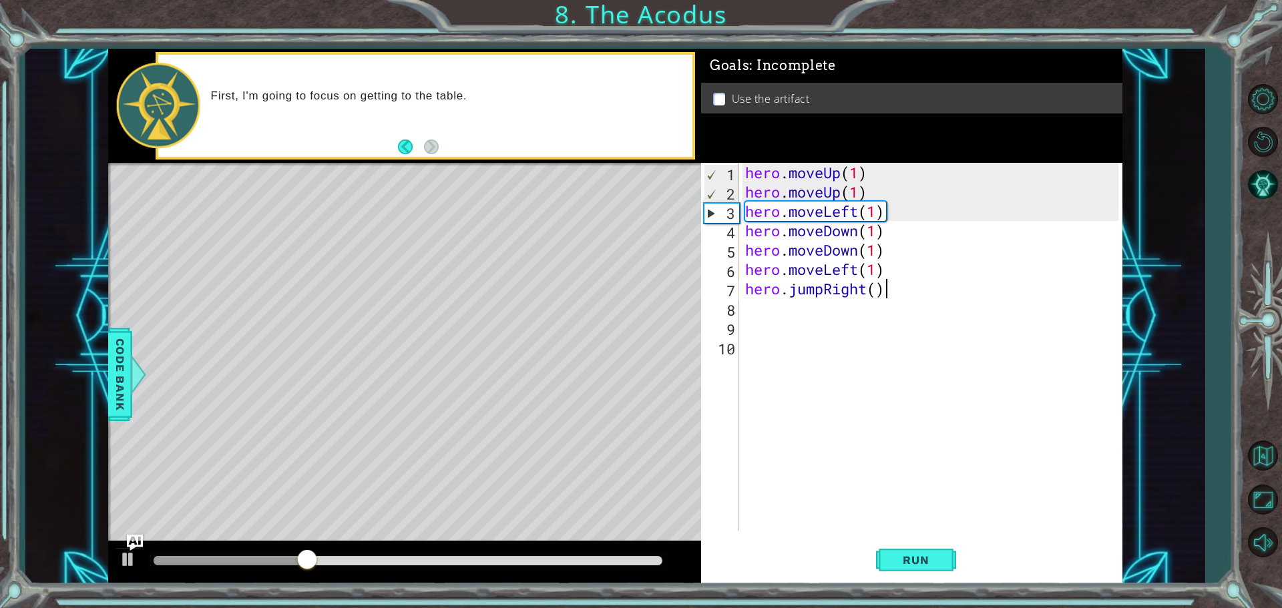
click at [889, 296] on div "hero . moveUp ( 1 ) hero . moveUp ( 1 ) hero . moveLeft ( 1 ) hero . moveDown (…" at bounding box center [934, 366] width 383 height 407
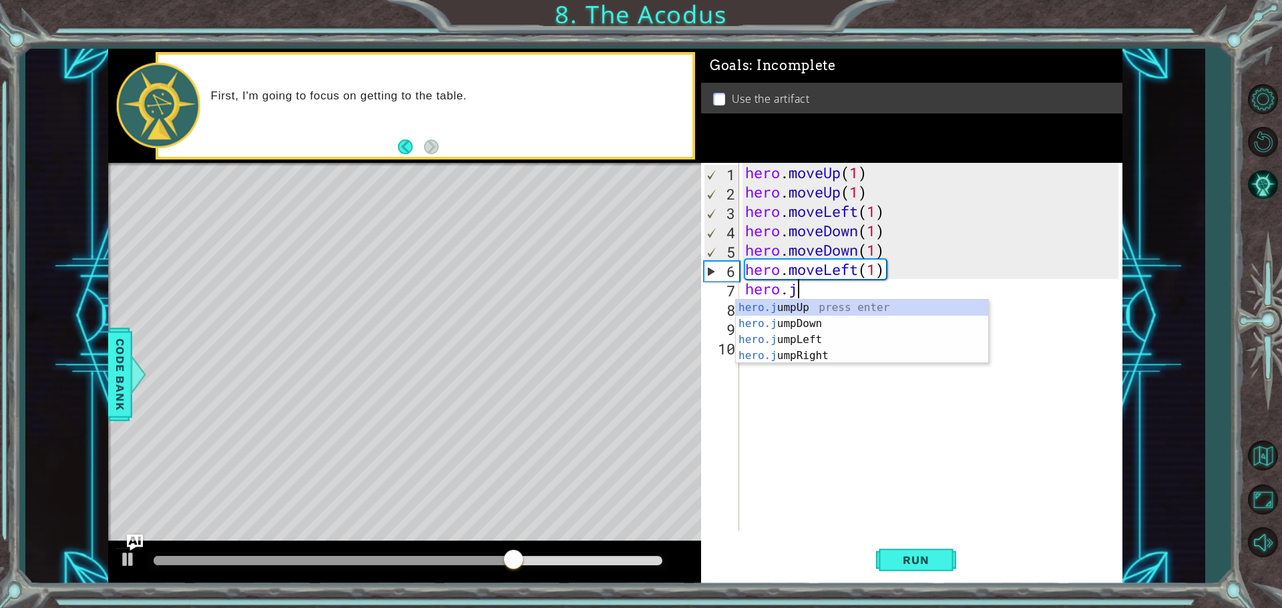
type textarea "hero."
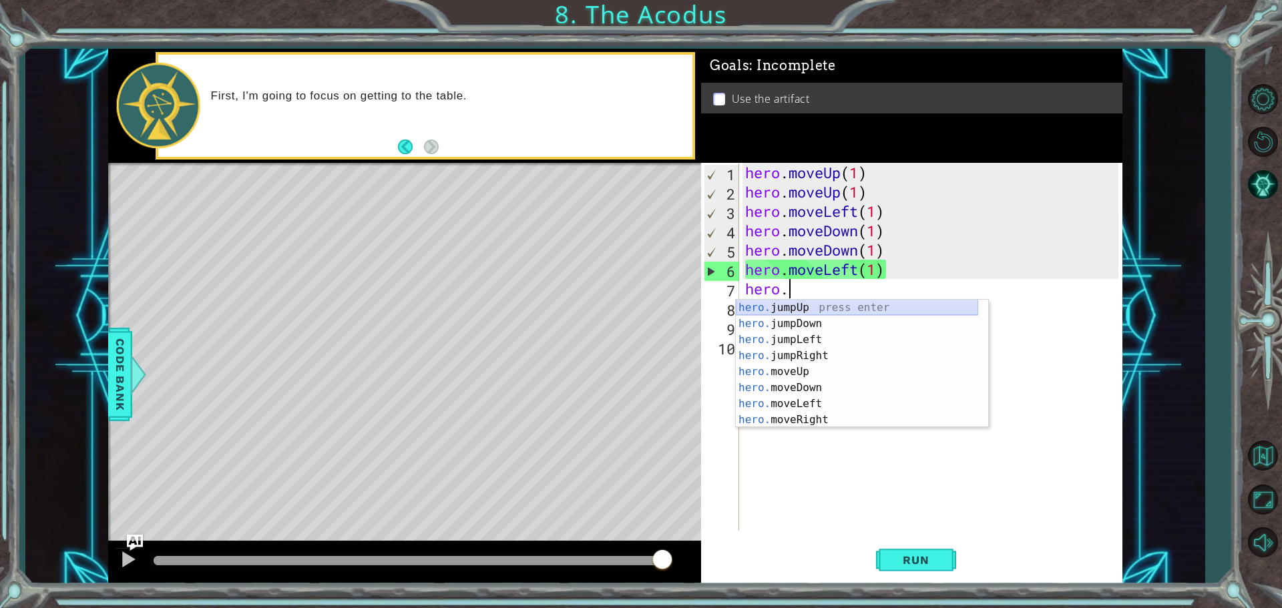
click at [813, 305] on div "hero. jumpUp press enter hero. jumpDown press enter hero. jumpLeft press enter …" at bounding box center [857, 380] width 242 height 160
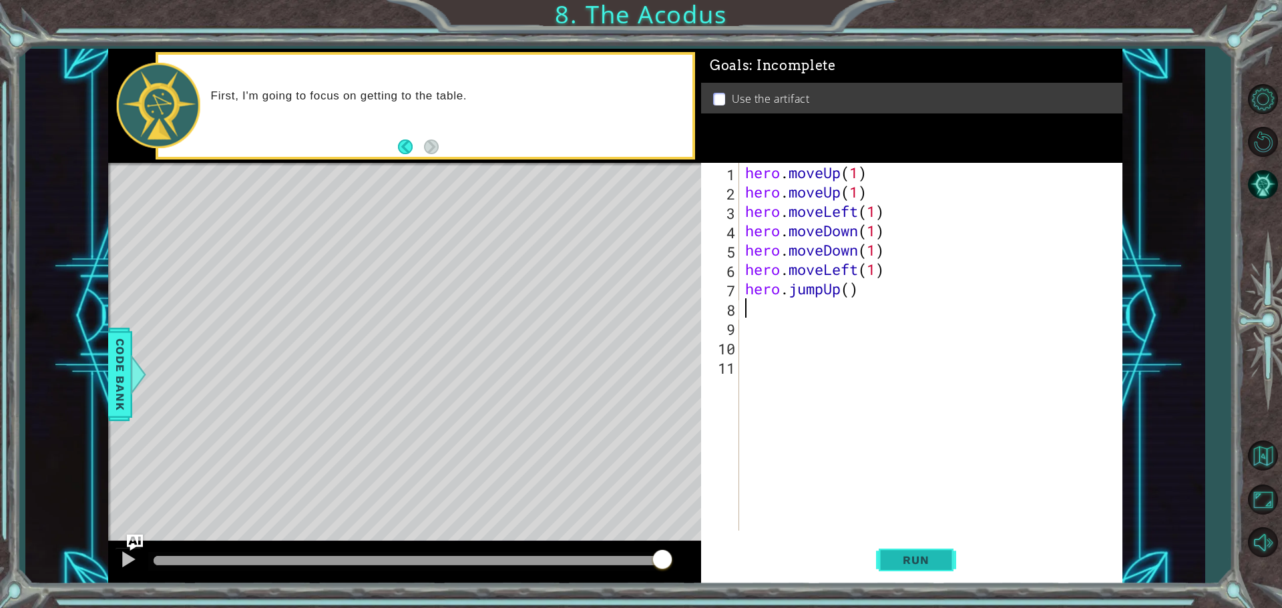
click at [930, 542] on button "Run" at bounding box center [916, 560] width 80 height 42
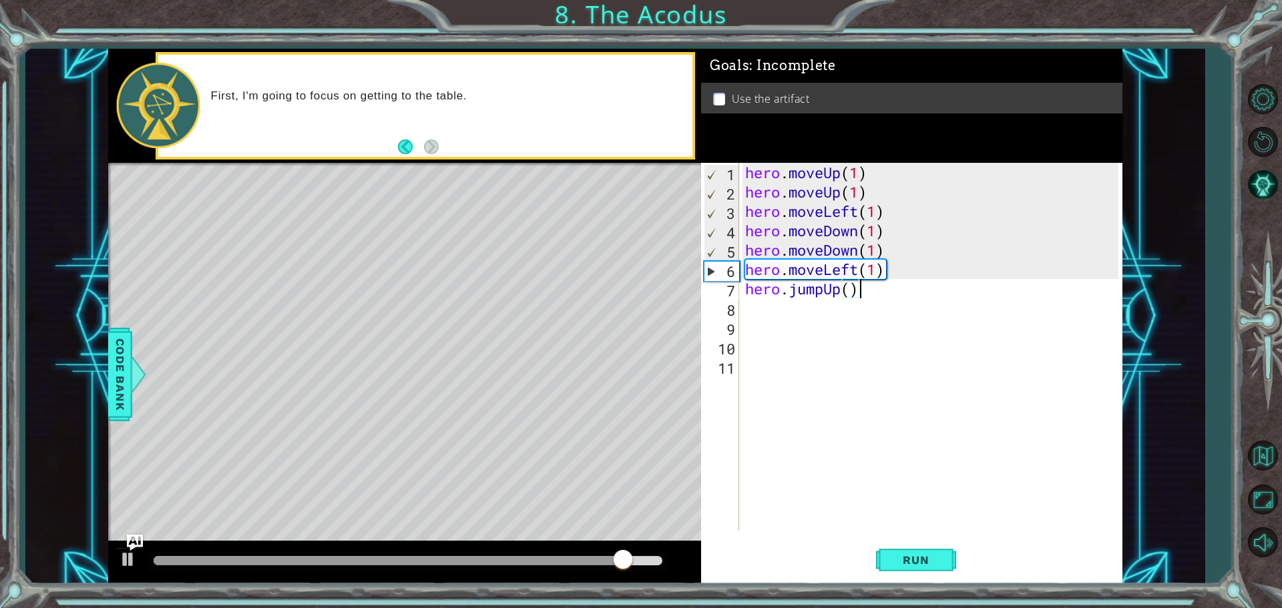
click at [858, 290] on div "hero . moveUp ( 1 ) hero . moveUp ( 1 ) hero . moveLeft ( 1 ) hero . moveDown (…" at bounding box center [934, 366] width 383 height 407
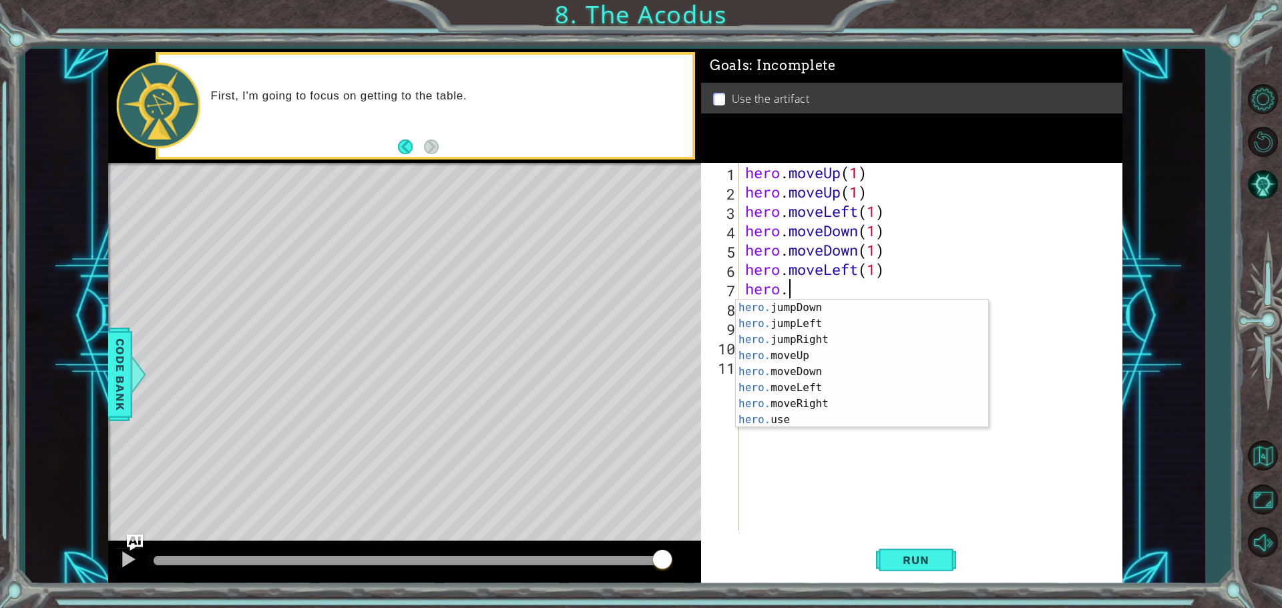
scroll to position [16, 0]
click at [793, 370] on div "hero. jumpDown press enter hero. jumpLeft press enter hero. jumpRight press ent…" at bounding box center [857, 380] width 242 height 160
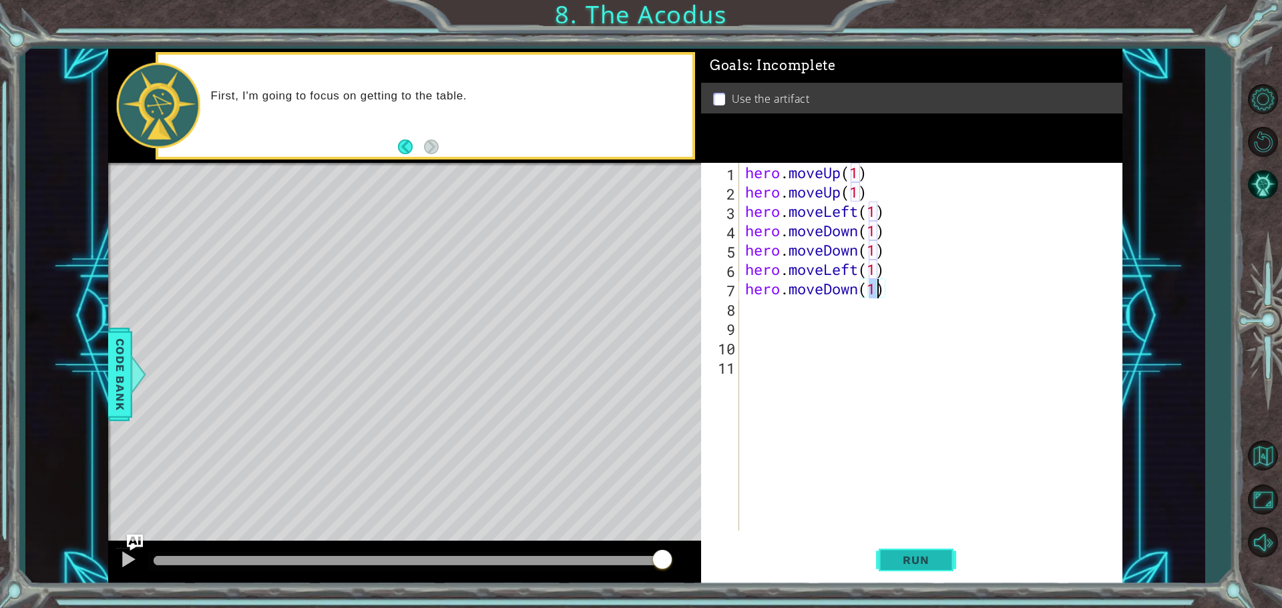
click at [917, 564] on span "Run" at bounding box center [915, 560] width 53 height 13
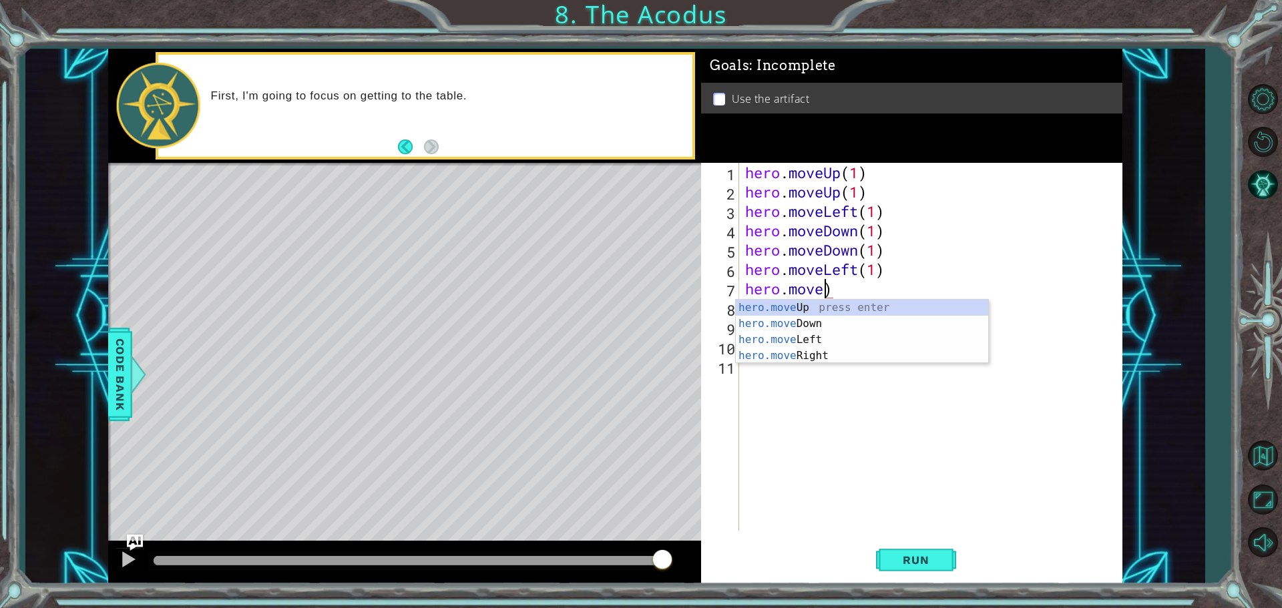
click at [849, 291] on div "hero . moveUp ( 1 ) hero . moveUp ( 1 ) hero . moveLeft ( 1 ) hero . moveDown (…" at bounding box center [934, 366] width 383 height 407
type textarea "hero.m"
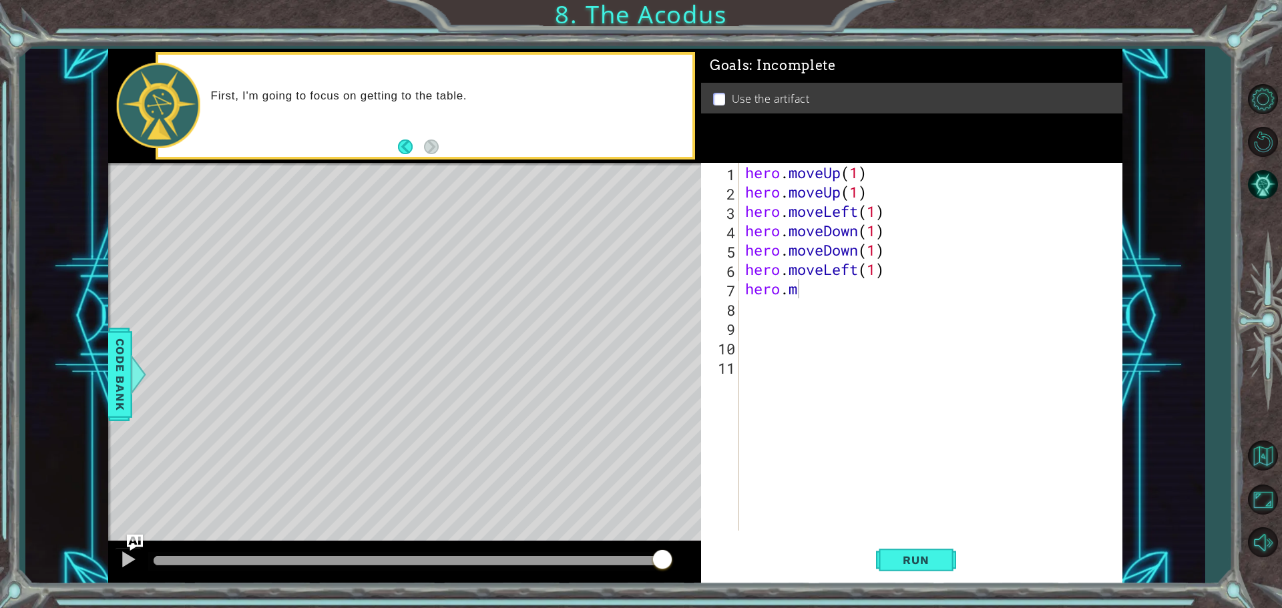
click at [399, 483] on div "Level Map" at bounding box center [416, 359] width 617 height 393
click at [390, 490] on div "Level Map" at bounding box center [416, 359] width 617 height 393
click at [252, 510] on div "Level Map" at bounding box center [416, 359] width 617 height 393
click at [280, 505] on div "Level Map" at bounding box center [416, 359] width 617 height 393
click at [824, 299] on div "hero . moveUp ( 1 ) hero . moveUp ( 1 ) hero . moveLeft ( 1 ) hero . moveDown (…" at bounding box center [934, 366] width 383 height 407
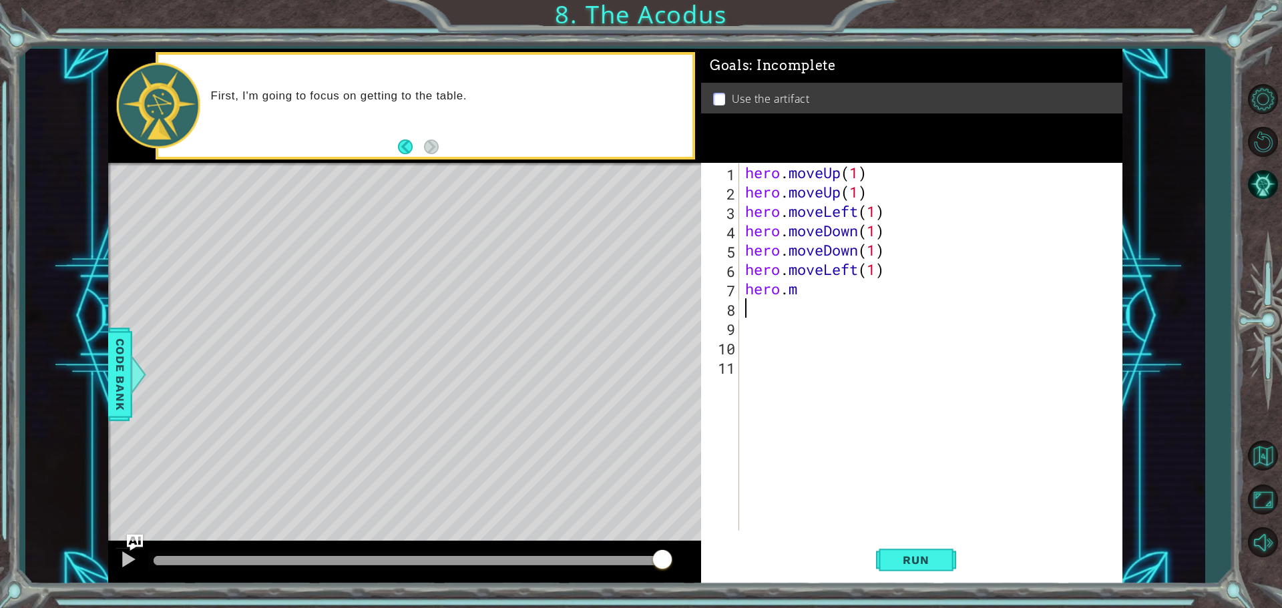
click at [808, 290] on div "hero . moveUp ( 1 ) hero . moveUp ( 1 ) hero . moveLeft ( 1 ) hero . moveDown (…" at bounding box center [934, 366] width 383 height 407
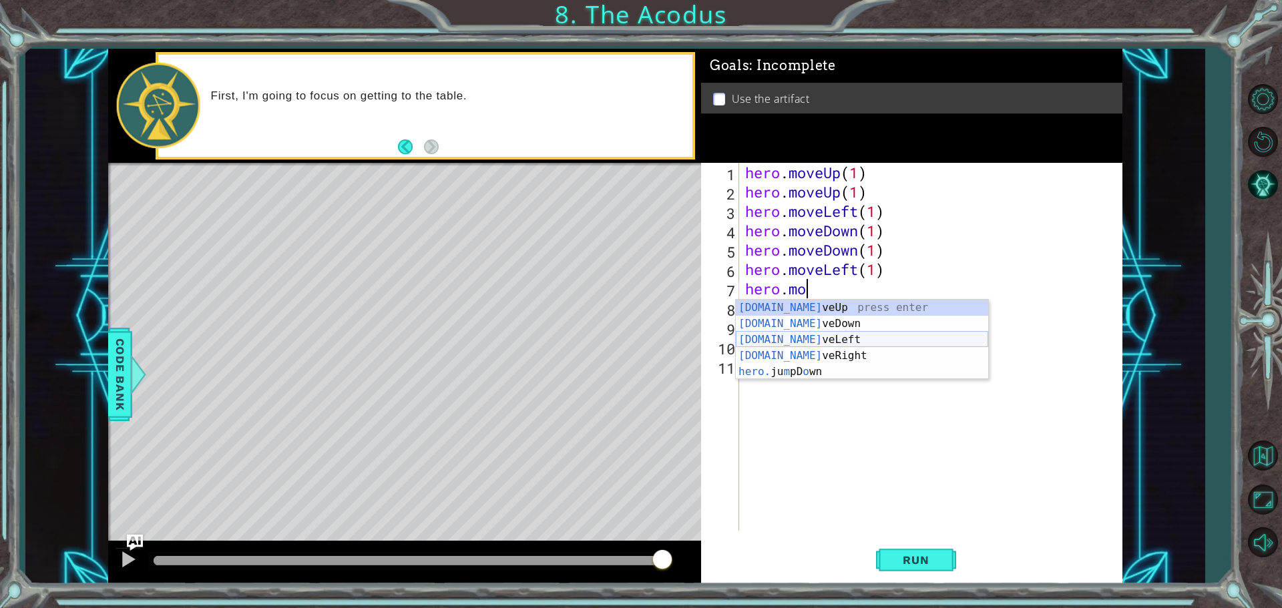
click at [794, 338] on div "[DOMAIN_NAME] veUp press enter [DOMAIN_NAME] veDown press enter [DOMAIN_NAME] v…" at bounding box center [862, 356] width 252 height 112
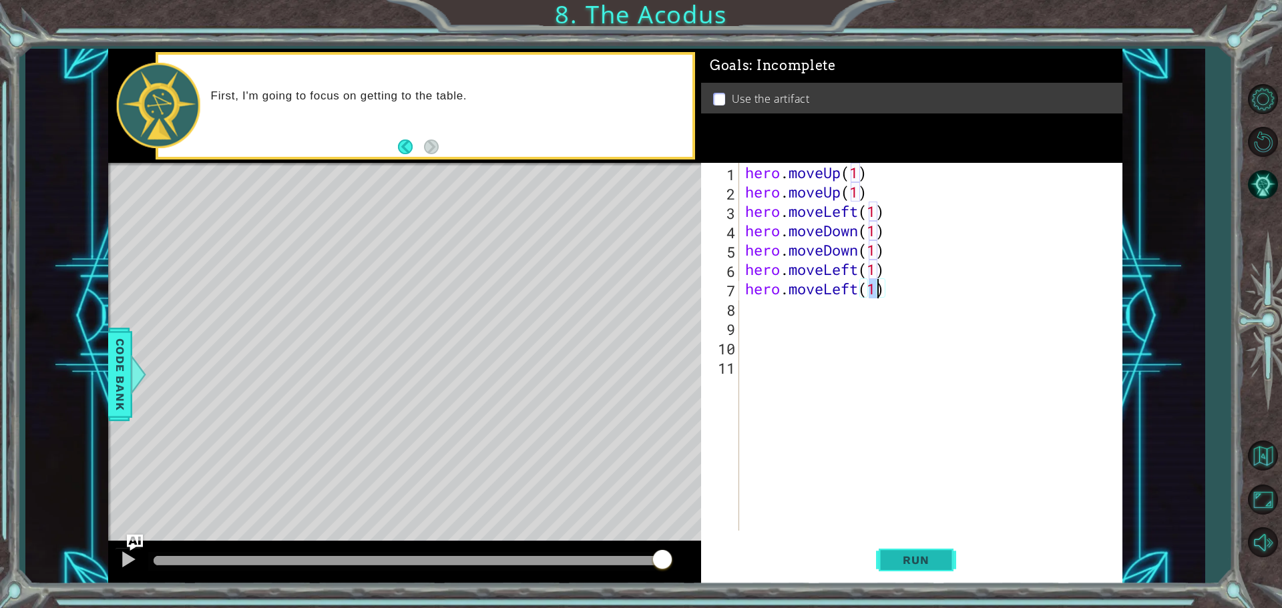
click at [881, 545] on button "Run" at bounding box center [916, 560] width 80 height 42
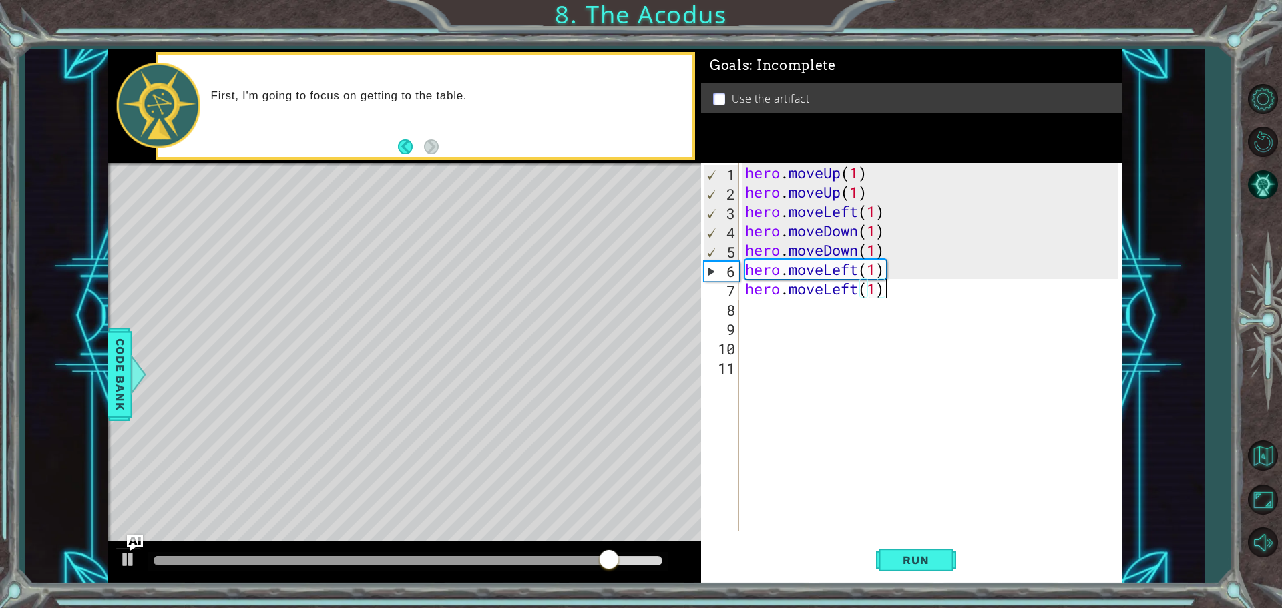
click at [898, 298] on div "hero . moveUp ( 1 ) hero . moveUp ( 1 ) hero . moveLeft ( 1 ) hero . moveDown (…" at bounding box center [934, 366] width 383 height 407
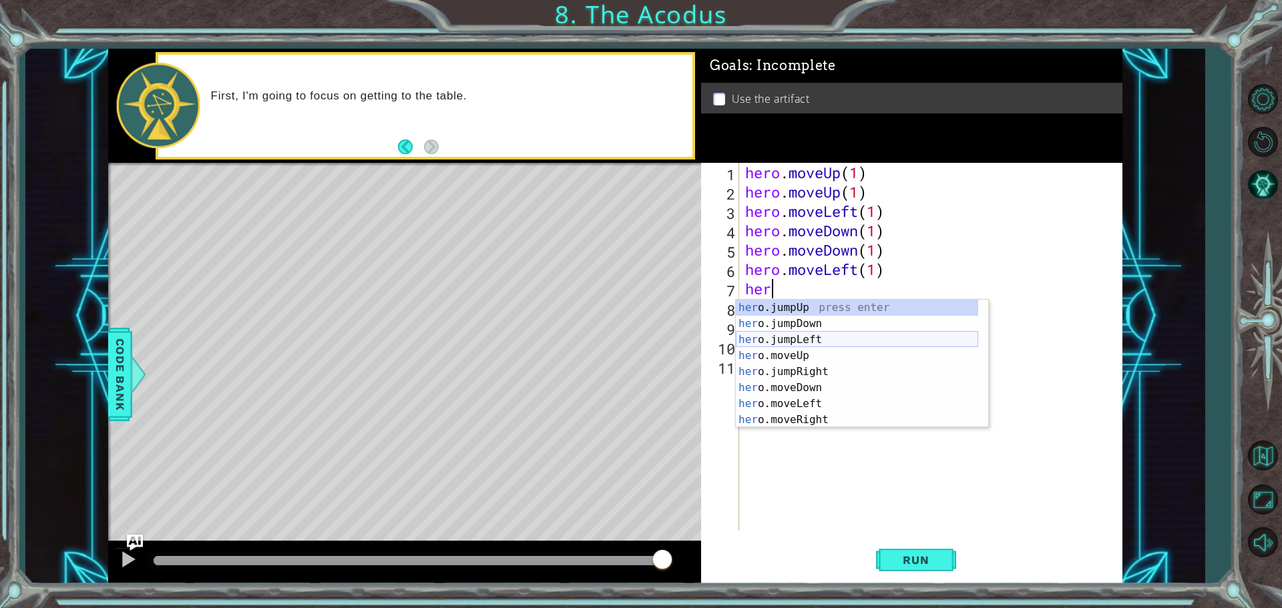
scroll to position [0, 0]
type textarea "h"
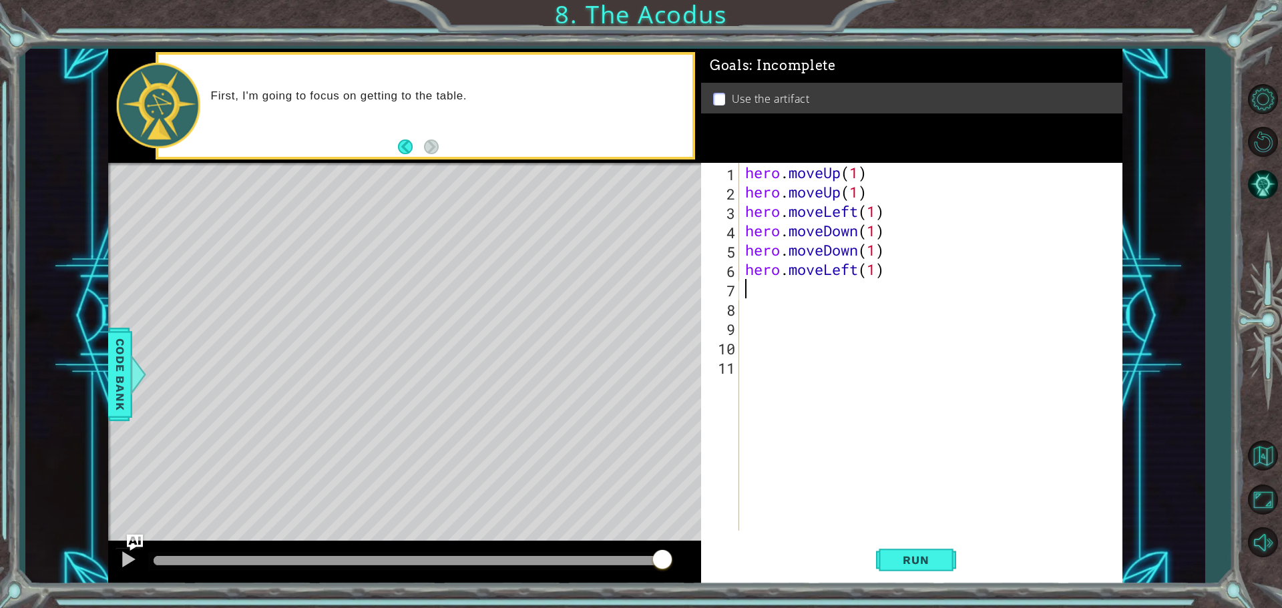
type textarea "h"
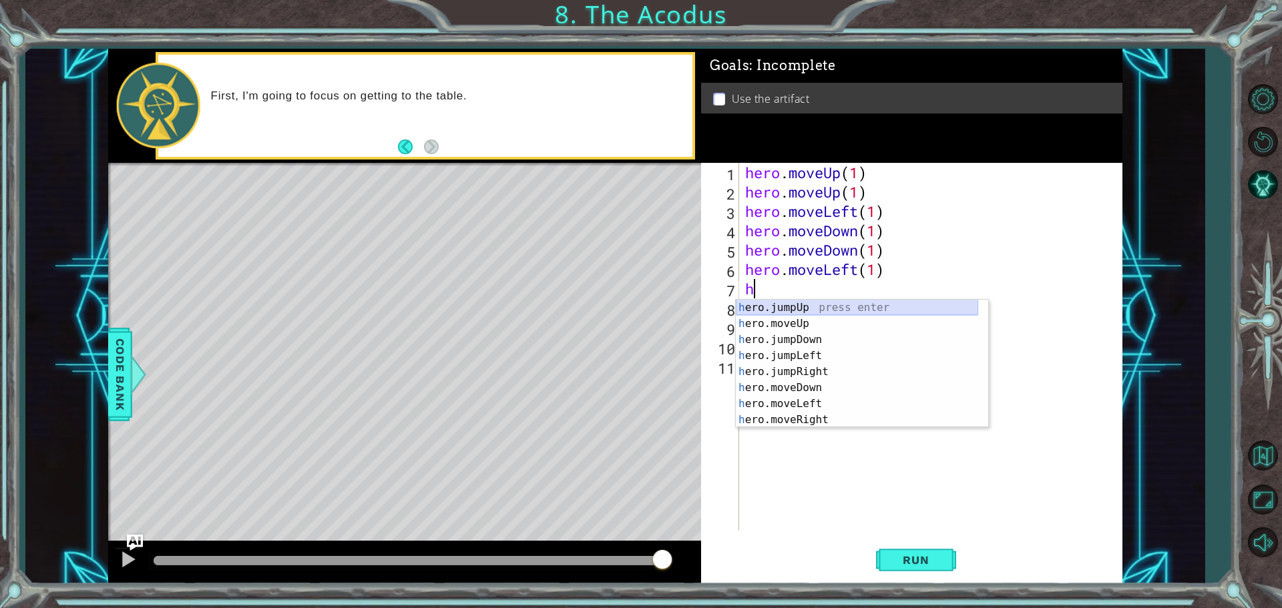
click at [817, 306] on div "h ero.jumpUp press enter h ero.moveUp press enter h ero.jumpDown press enter h …" at bounding box center [857, 380] width 242 height 160
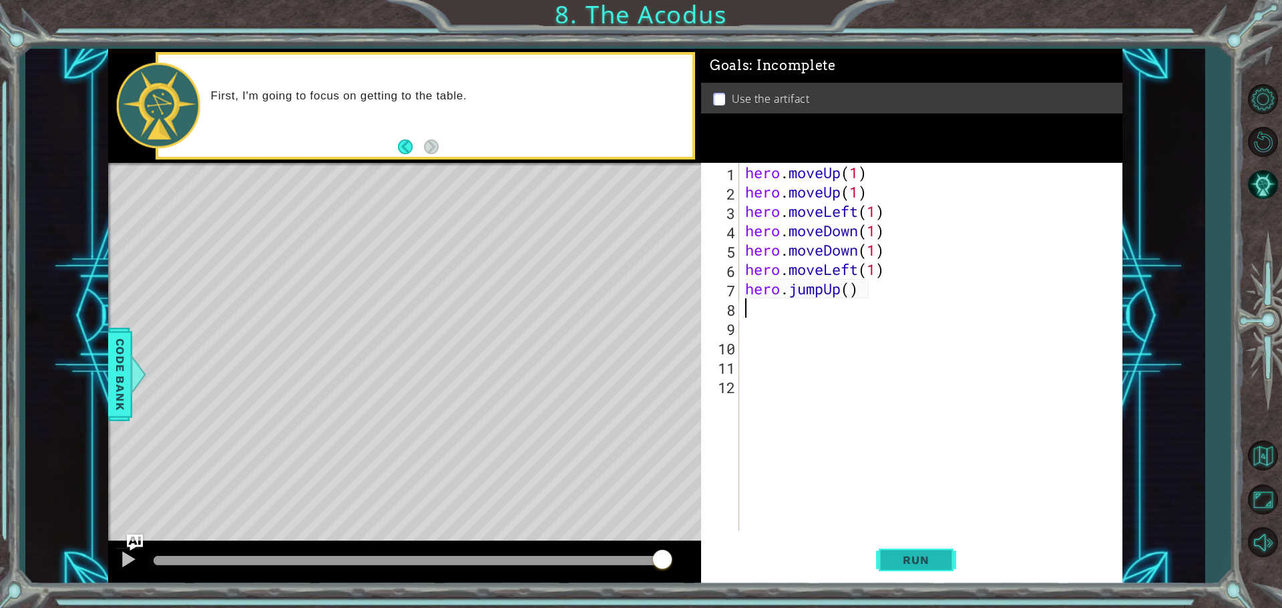
click at [925, 546] on button "Run" at bounding box center [916, 560] width 80 height 42
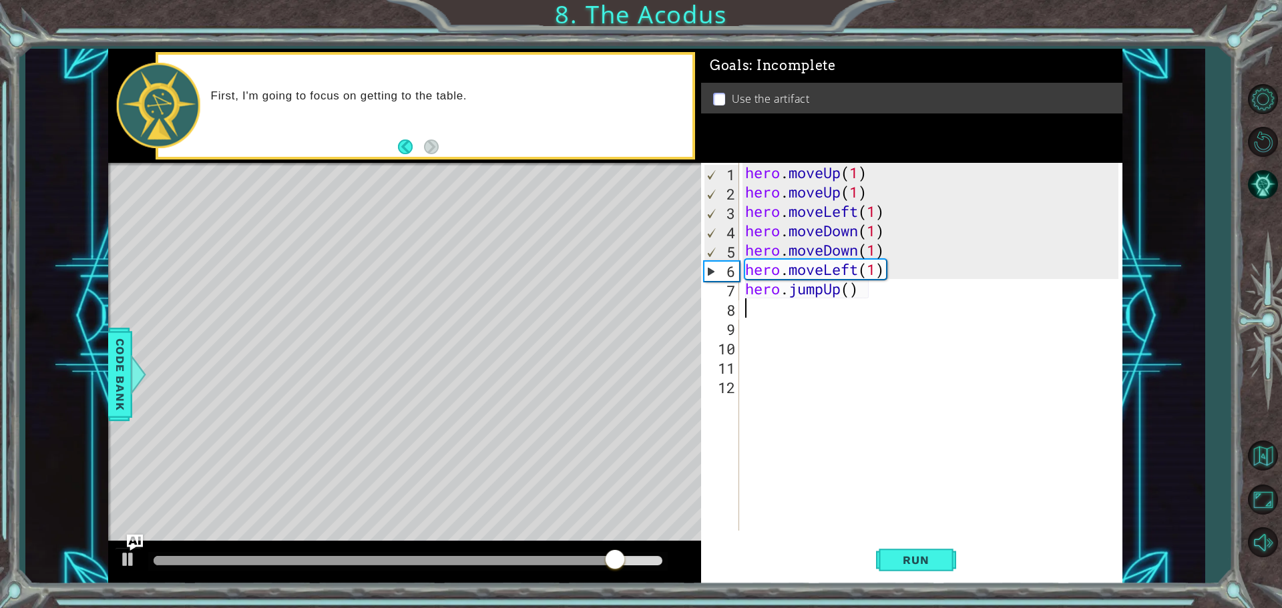
click at [860, 291] on div "hero . moveUp ( 1 ) hero . moveUp ( 1 ) hero . moveLeft ( 1 ) hero . moveDown (…" at bounding box center [934, 366] width 383 height 407
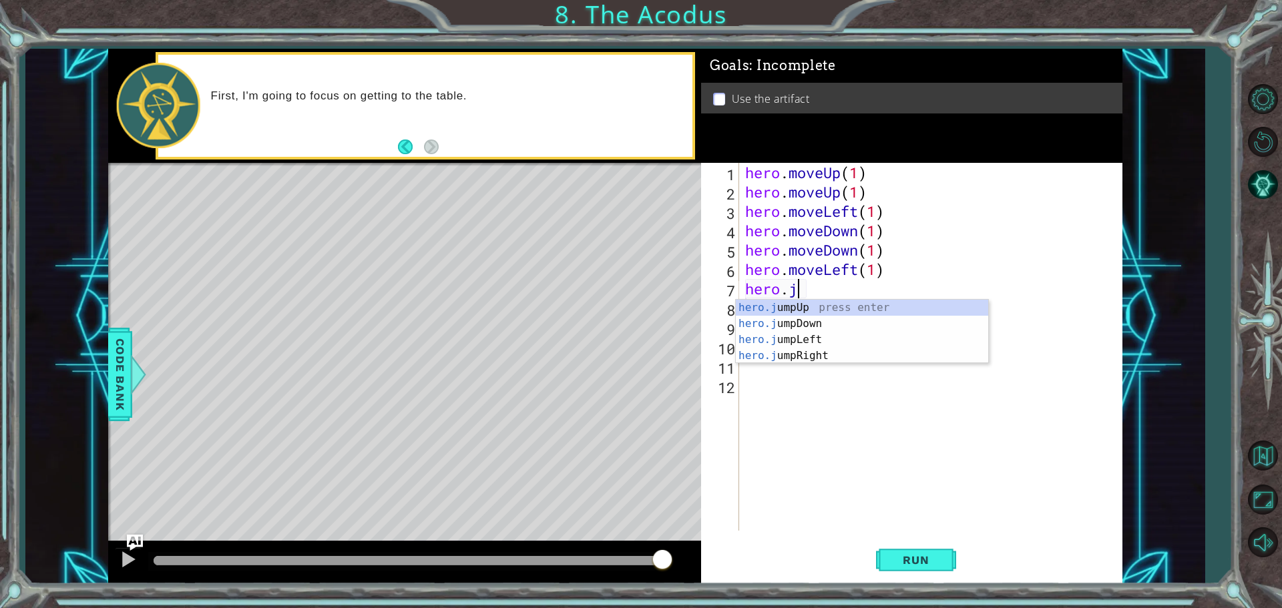
type textarea "hero."
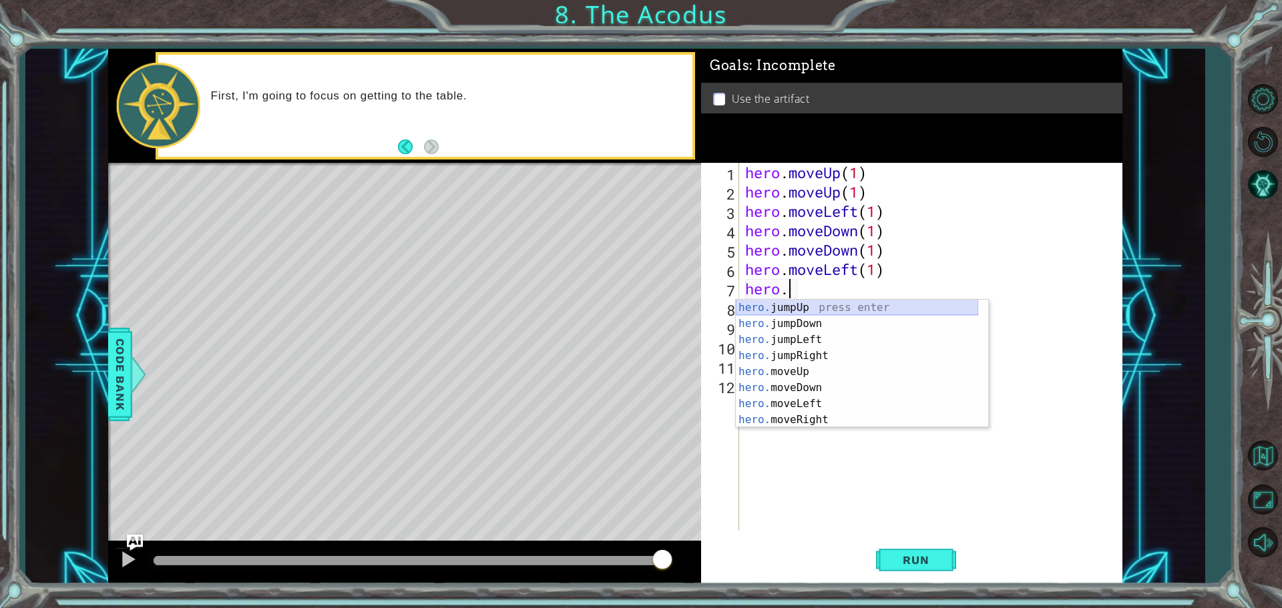
click at [799, 307] on div "hero. jumpUp press enter hero. jumpDown press enter hero. jumpLeft press enter …" at bounding box center [857, 380] width 242 height 160
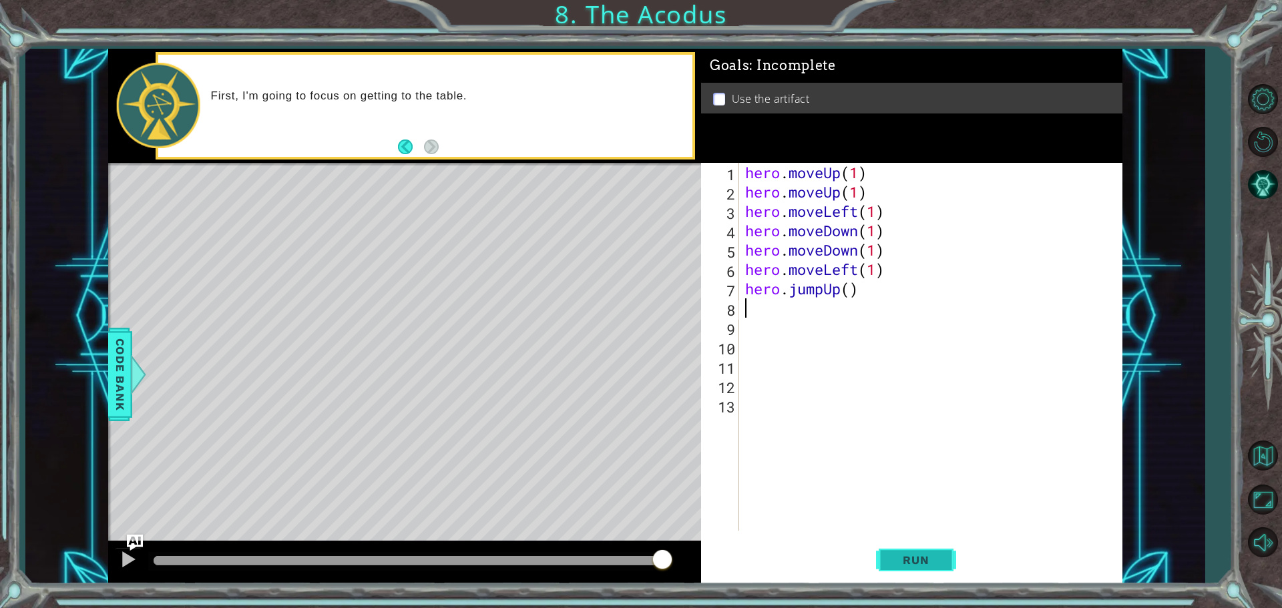
click at [905, 553] on button "Run" at bounding box center [916, 560] width 80 height 42
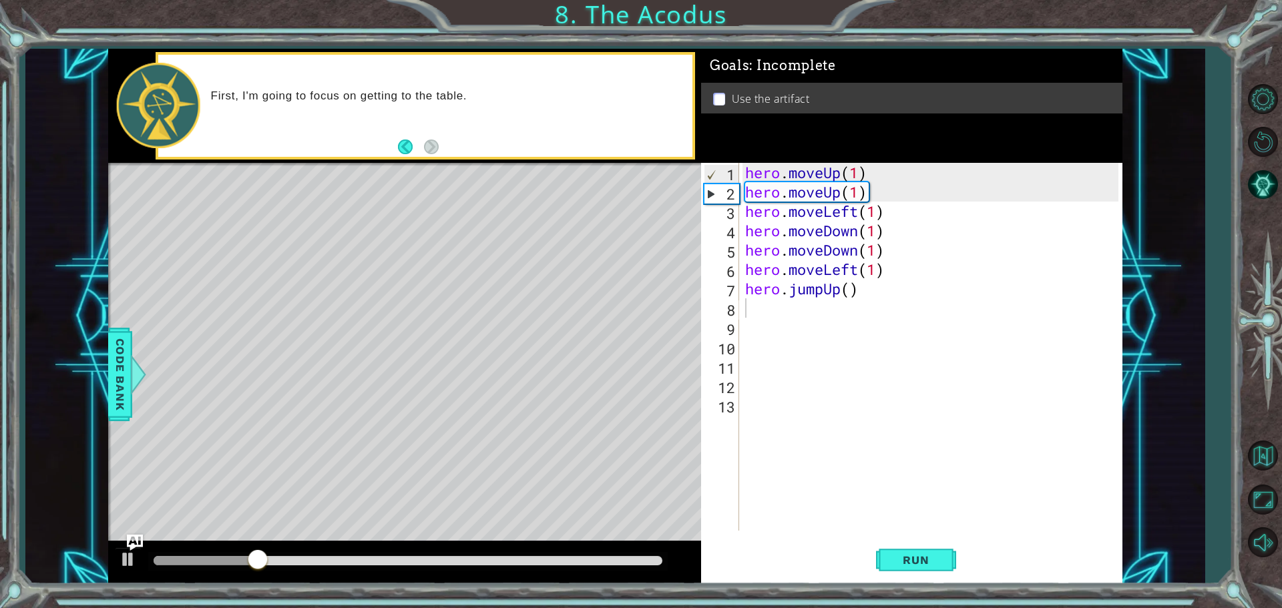
click at [389, 503] on div "Level Map" at bounding box center [416, 359] width 617 height 393
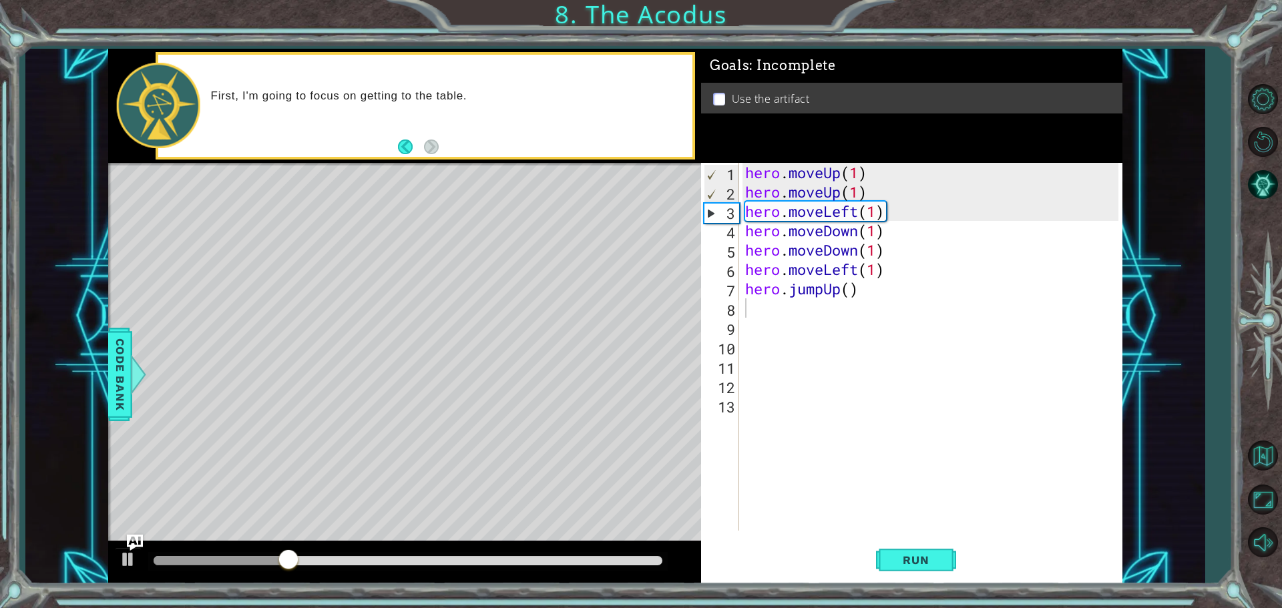
click at [389, 503] on div "Level Map" at bounding box center [416, 359] width 617 height 393
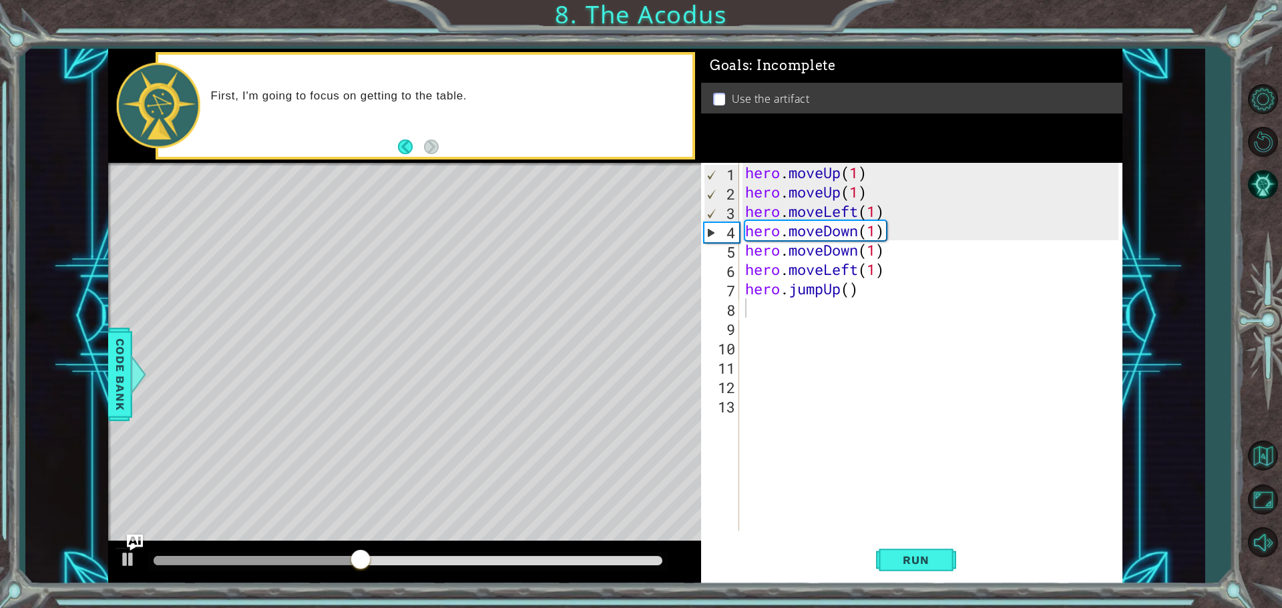
drag, startPoint x: 395, startPoint y: 501, endPoint x: 344, endPoint y: 491, distance: 52.3
click at [344, 491] on div "Level Map" at bounding box center [416, 359] width 617 height 393
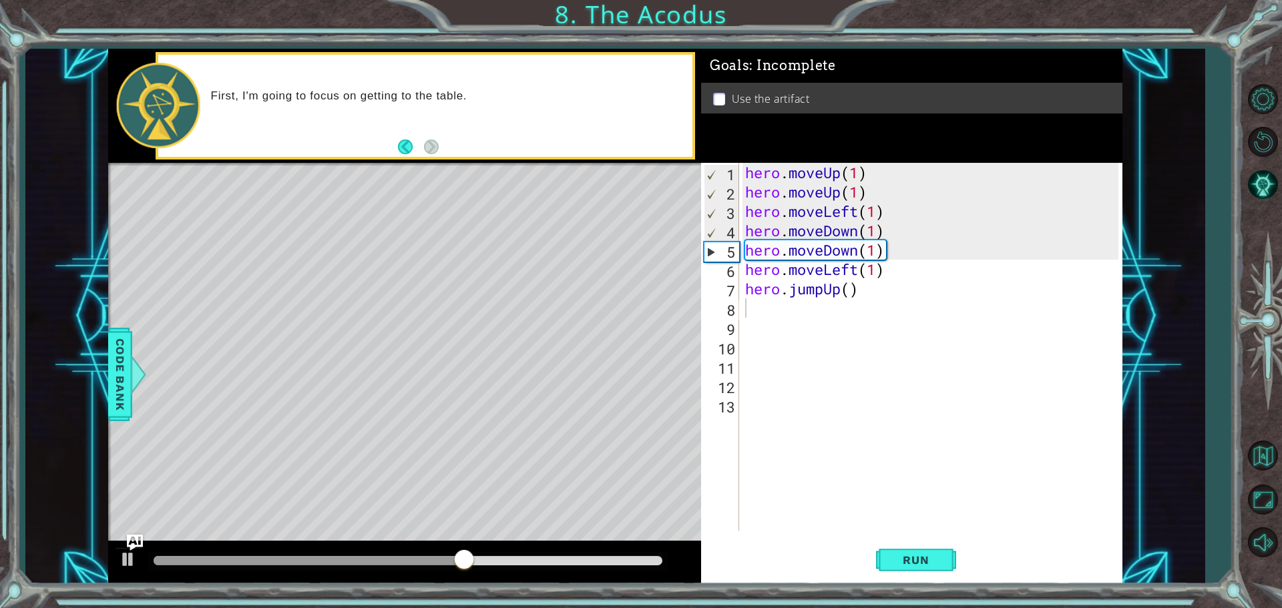
click at [394, 318] on div "Level Map" at bounding box center [416, 359] width 617 height 393
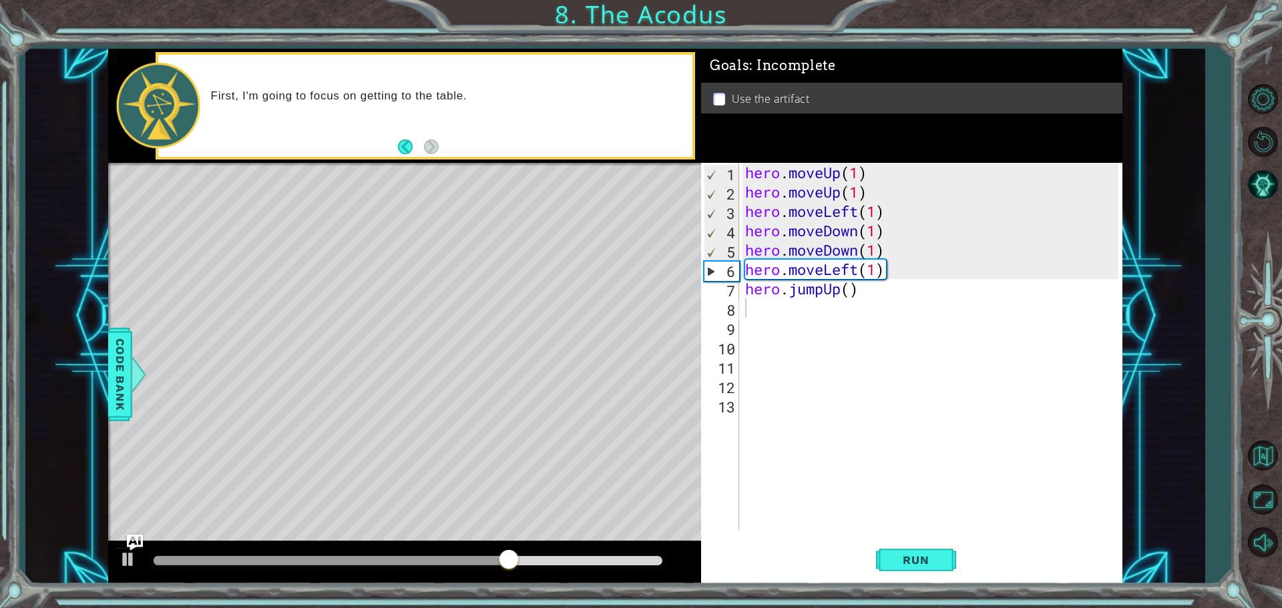
drag, startPoint x: 497, startPoint y: 319, endPoint x: 506, endPoint y: 310, distance: 12.3
click at [500, 318] on div "Level Map" at bounding box center [416, 359] width 617 height 393
click at [509, 308] on div "Level Map" at bounding box center [416, 359] width 617 height 393
click at [513, 323] on div "Level Map" at bounding box center [416, 359] width 617 height 393
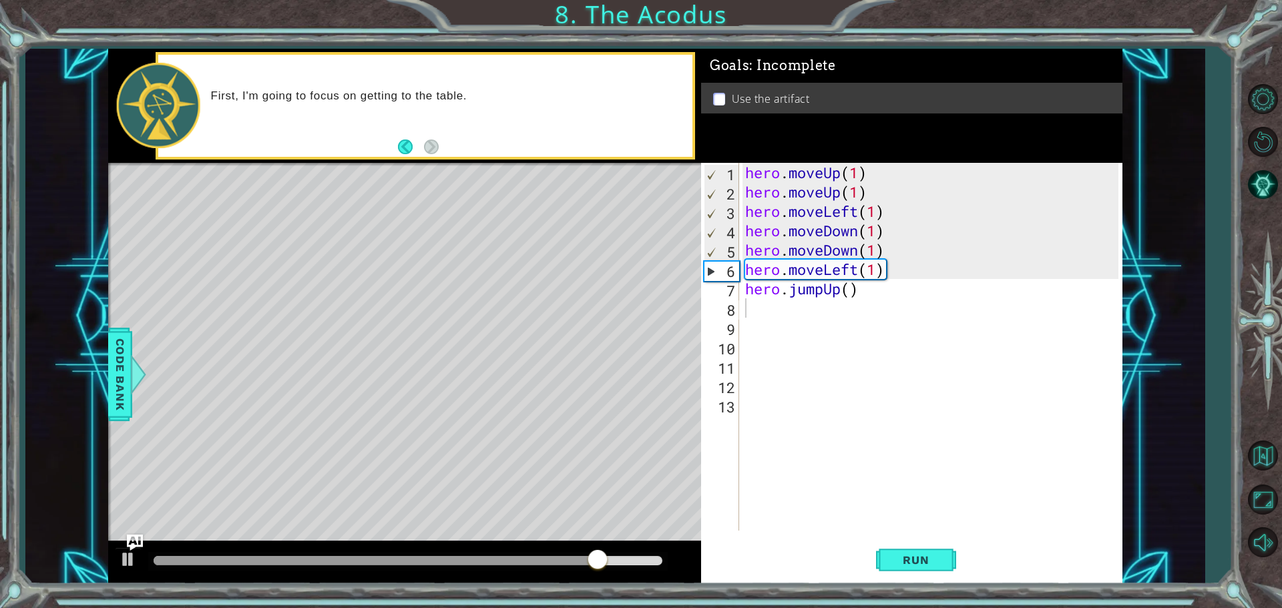
click at [532, 343] on div "Level Map" at bounding box center [416, 359] width 617 height 393
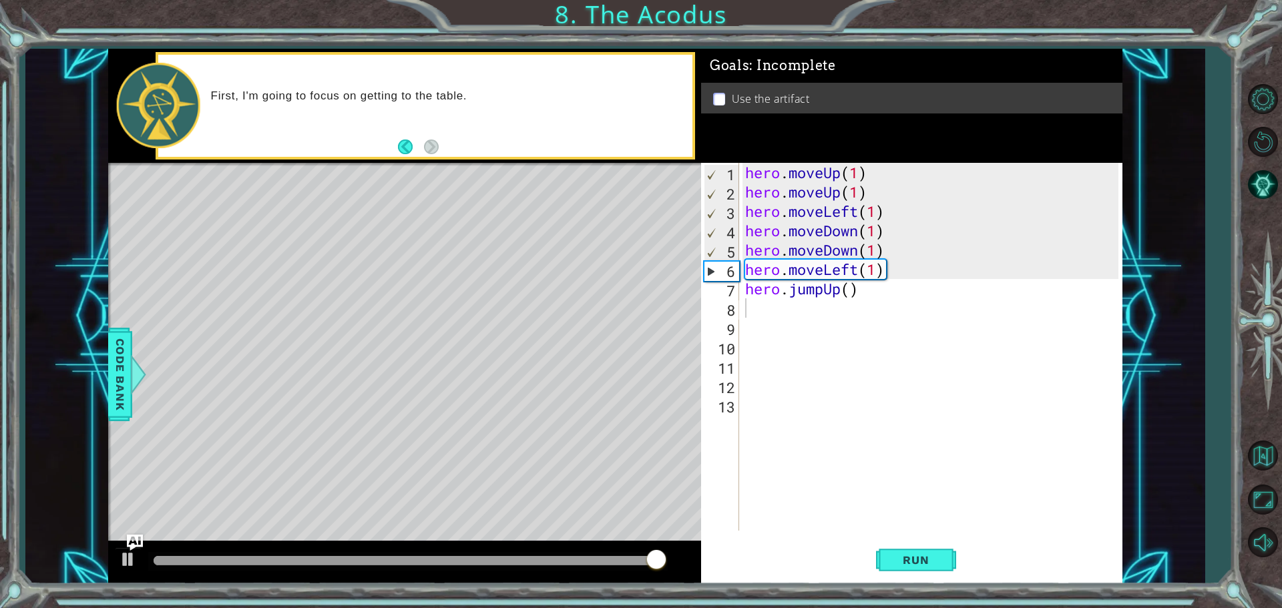
click at [532, 343] on div "Level Map" at bounding box center [416, 359] width 617 height 393
click at [744, 313] on div "hero . moveUp ( 1 ) hero . moveUp ( 1 ) hero . moveLeft ( 1 ) hero . moveDown (…" at bounding box center [934, 366] width 383 height 407
type textarea "h"
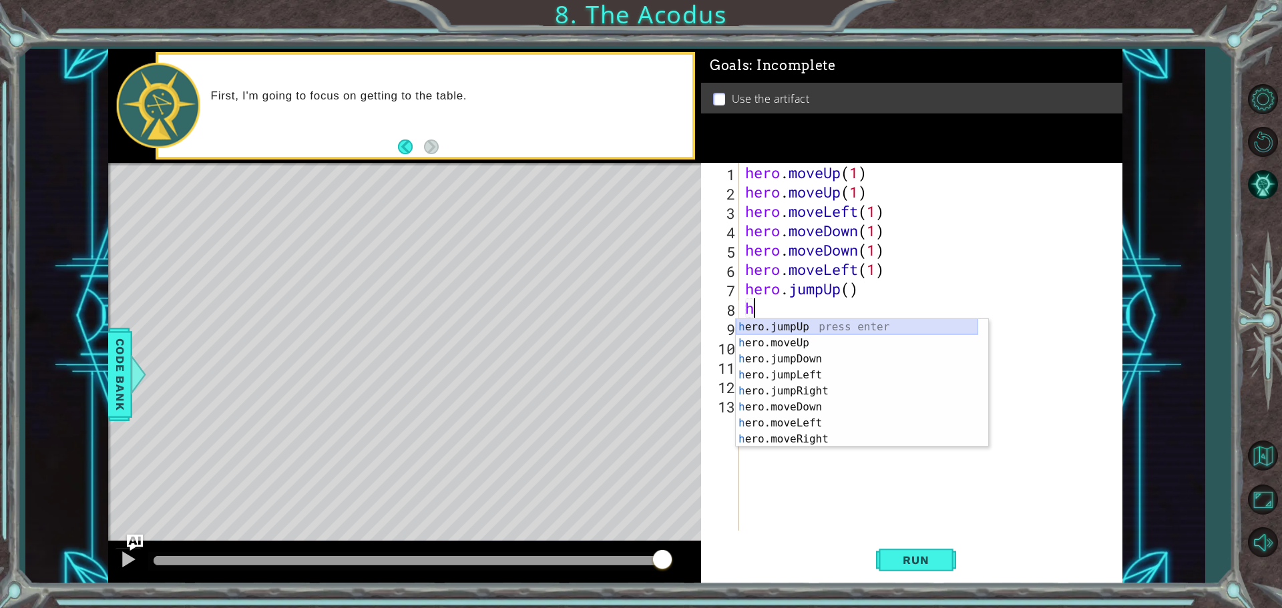
click at [819, 328] on div "h ero.jumpUp press enter h ero.moveUp press enter h ero.jumpDown press enter h …" at bounding box center [857, 399] width 242 height 160
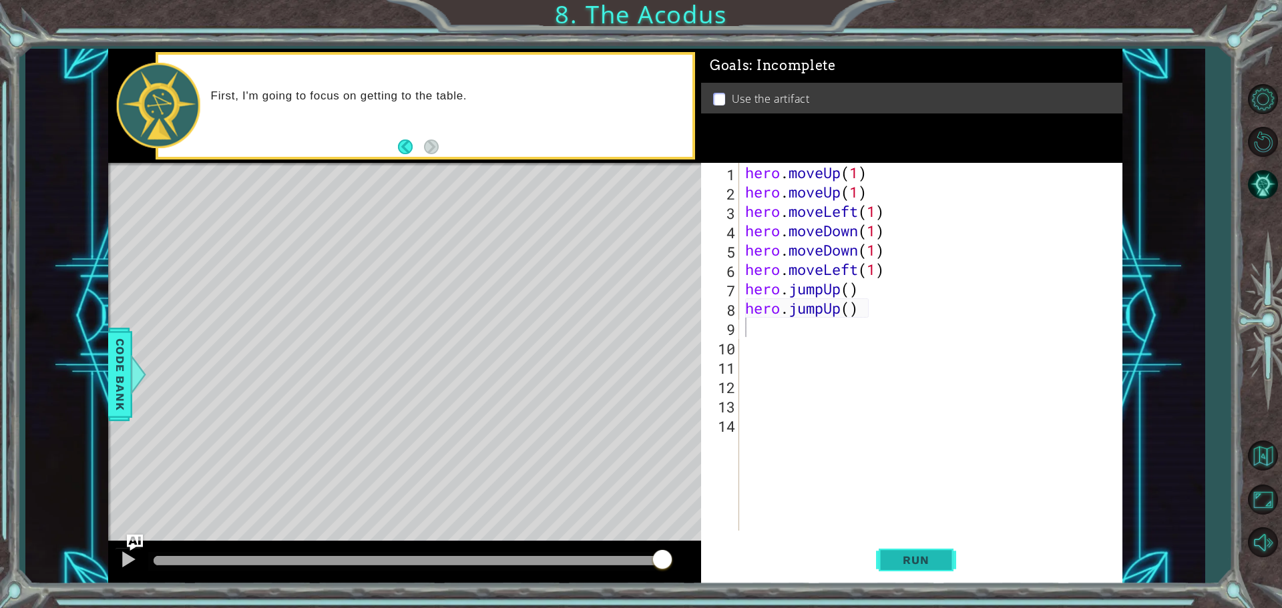
click at [910, 554] on span "Run" at bounding box center [915, 560] width 53 height 13
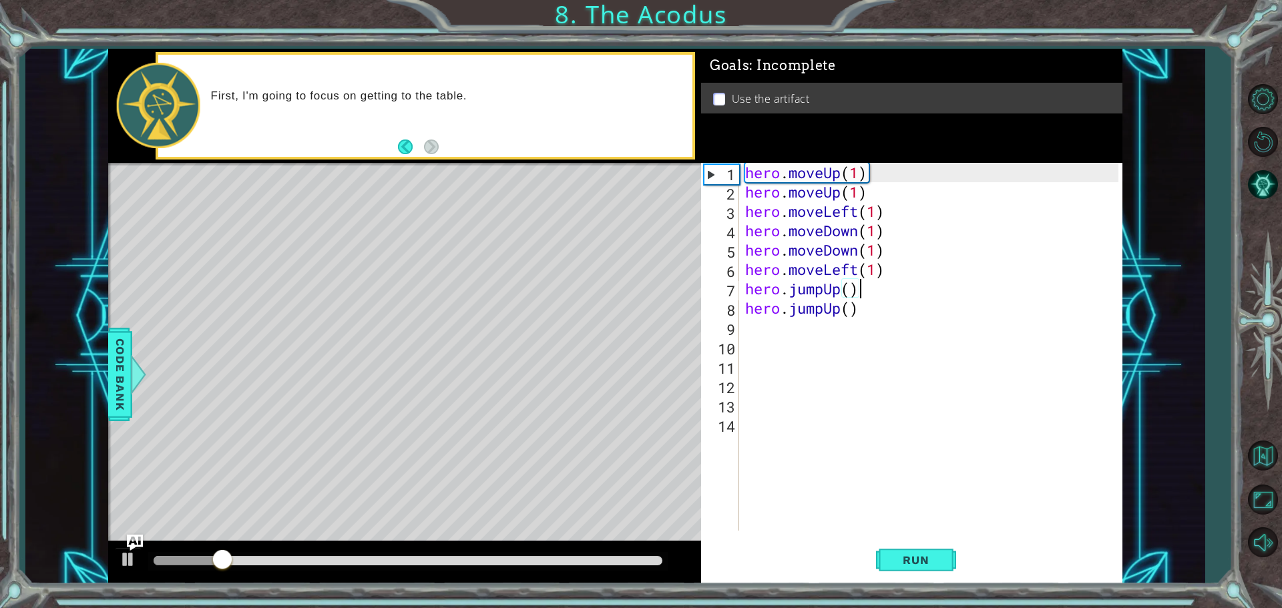
click at [863, 288] on div "hero . moveUp ( 1 ) hero . moveUp ( 1 ) hero . moveLeft ( 1 ) hero . moveDown (…" at bounding box center [934, 366] width 383 height 407
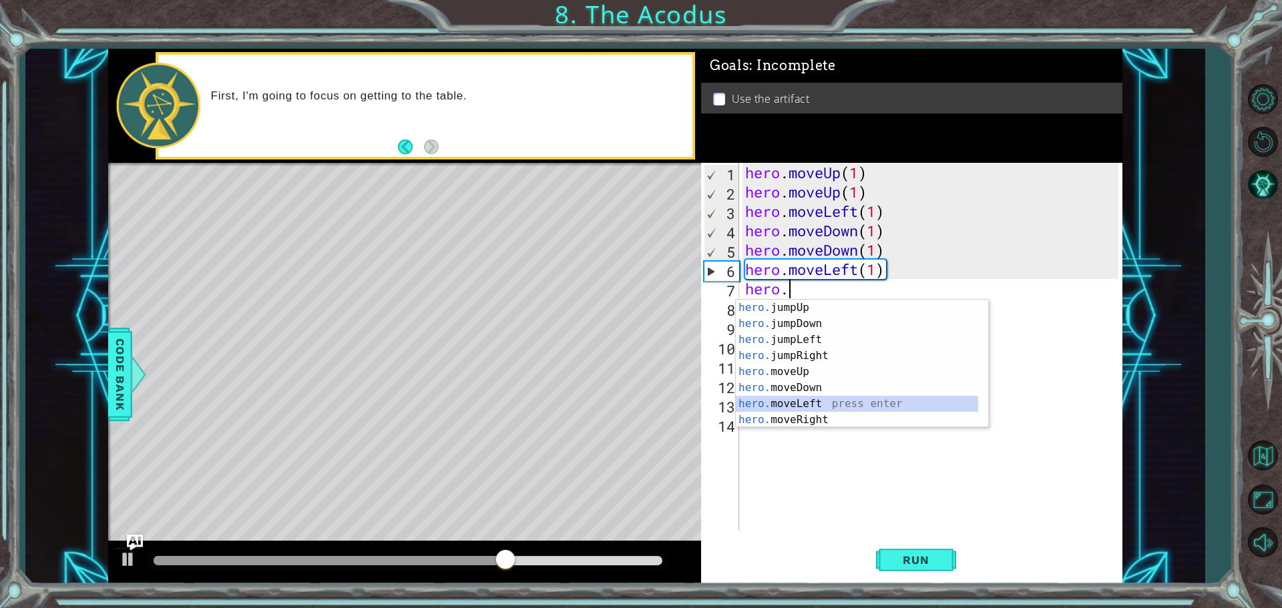
click at [798, 399] on div "hero. jumpUp press enter hero. jumpDown press enter hero. jumpLeft press enter …" at bounding box center [857, 380] width 242 height 160
type textarea "hero.moveLeft(1)"
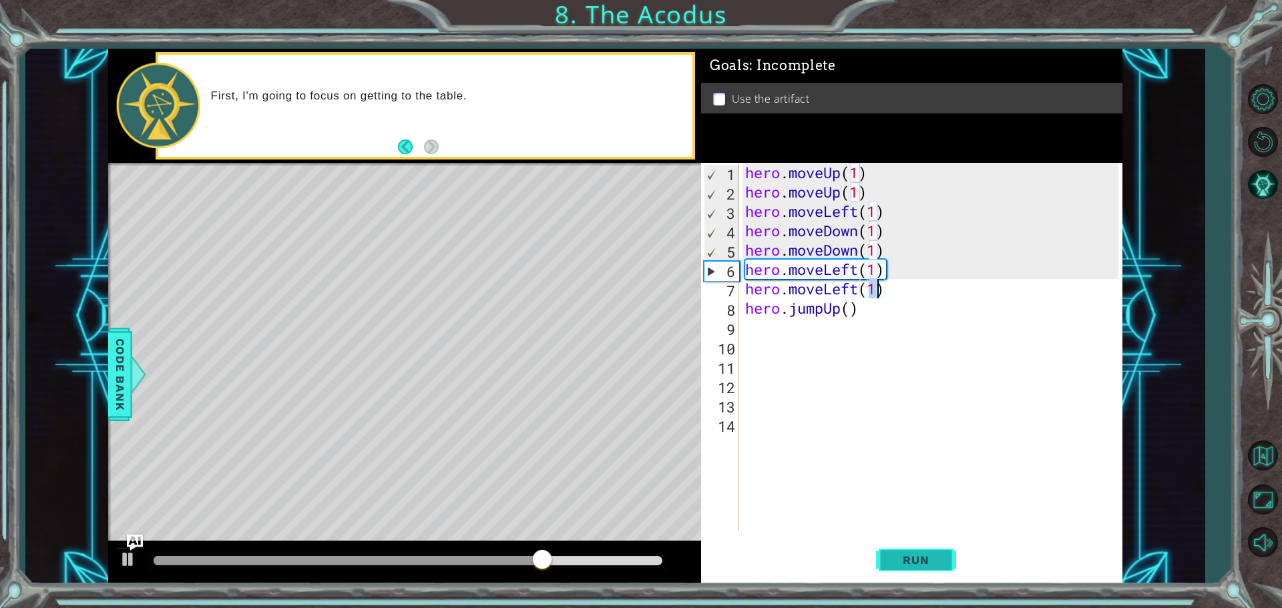
click at [905, 542] on button "Run" at bounding box center [916, 560] width 80 height 42
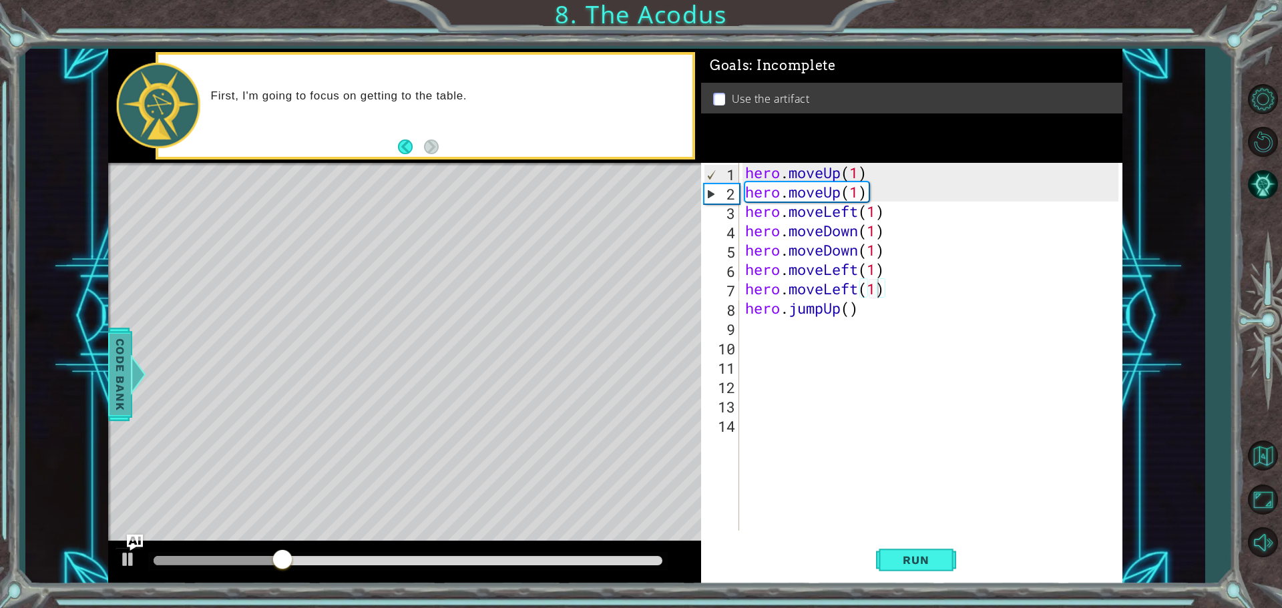
click at [136, 362] on div at bounding box center [138, 375] width 17 height 40
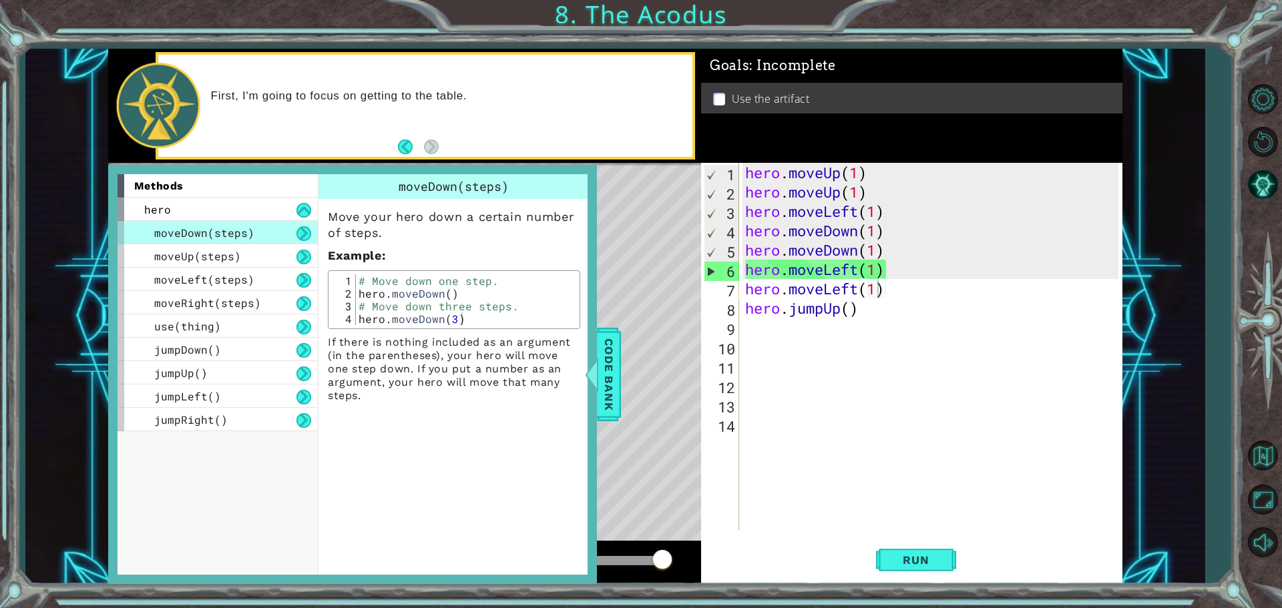
click at [654, 389] on div "Level Map" at bounding box center [416, 359] width 617 height 393
click at [670, 355] on div "Level Map" at bounding box center [416, 359] width 617 height 393
drag, startPoint x: 619, startPoint y: 272, endPoint x: 603, endPoint y: 312, distance: 42.5
click at [614, 276] on div "Level Map" at bounding box center [416, 359] width 617 height 393
click at [624, 365] on div "Level Map" at bounding box center [416, 359] width 617 height 393
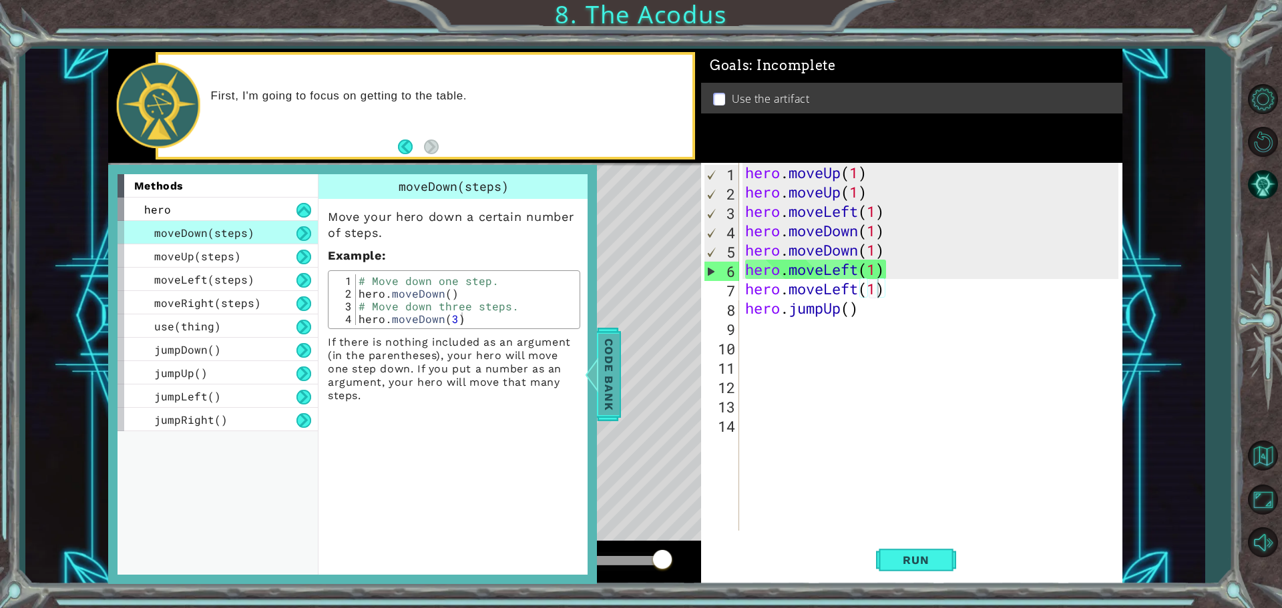
click at [610, 373] on span "Code Bank" at bounding box center [608, 374] width 21 height 81
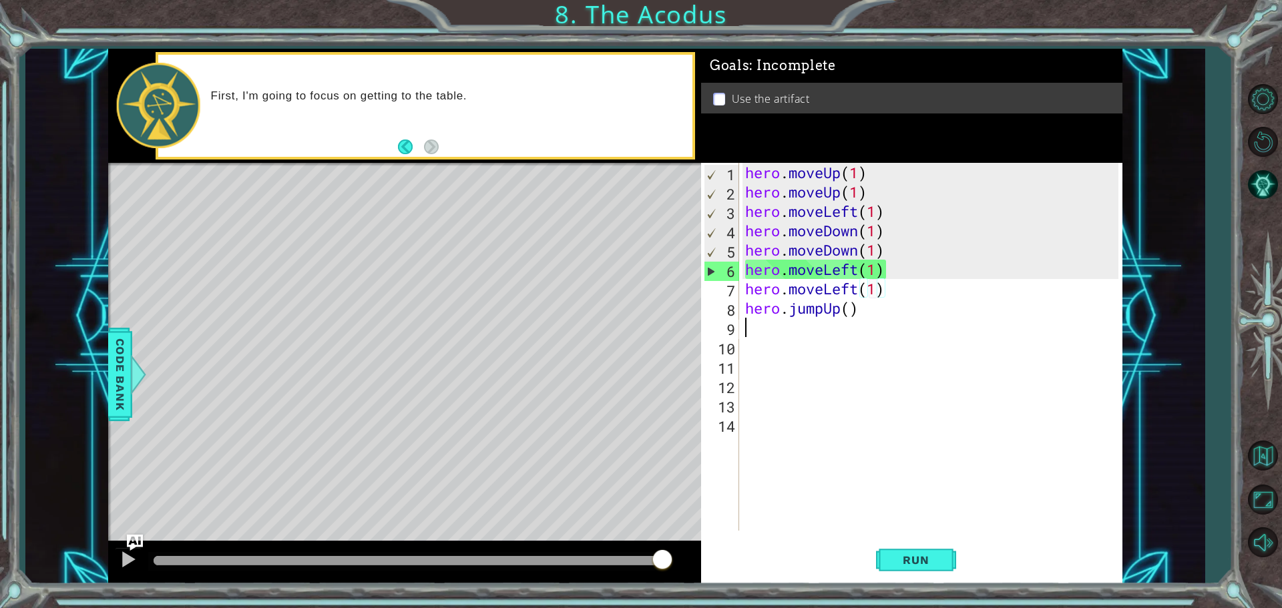
click at [771, 330] on div "hero . moveUp ( 1 ) hero . moveUp ( 1 ) hero . moveLeft ( 1 ) hero . moveDown (…" at bounding box center [934, 366] width 383 height 407
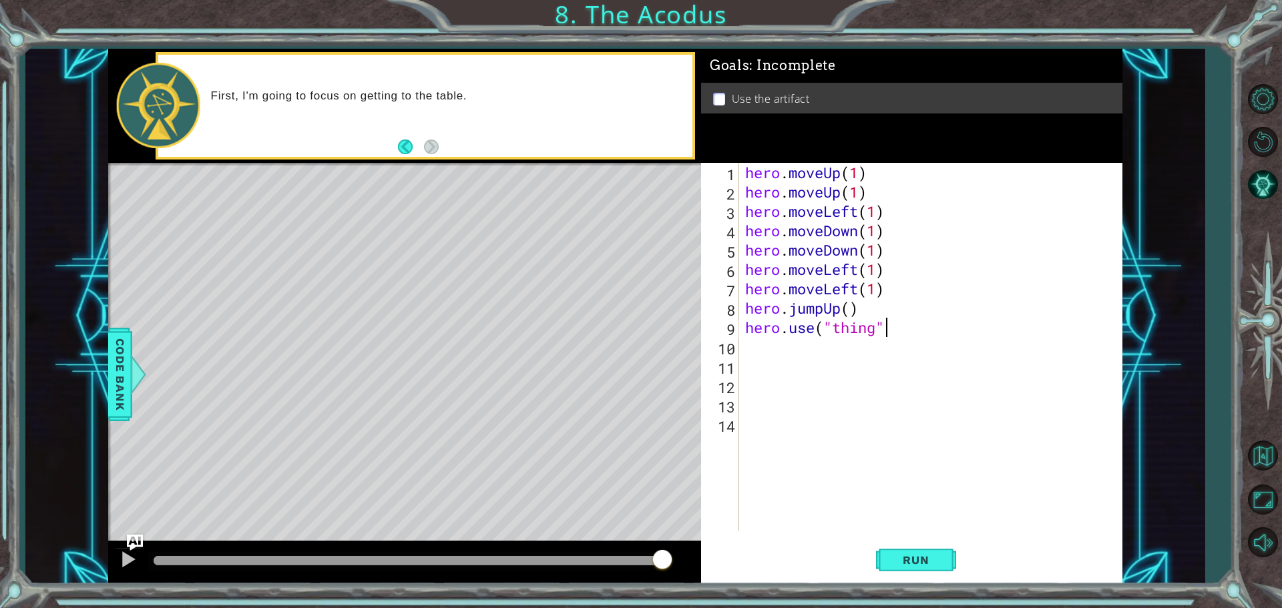
scroll to position [0, 6]
type textarea "hero.use("thing")"
click at [942, 558] on span "Run" at bounding box center [915, 560] width 53 height 13
